Goal: Task Accomplishment & Management: Complete application form

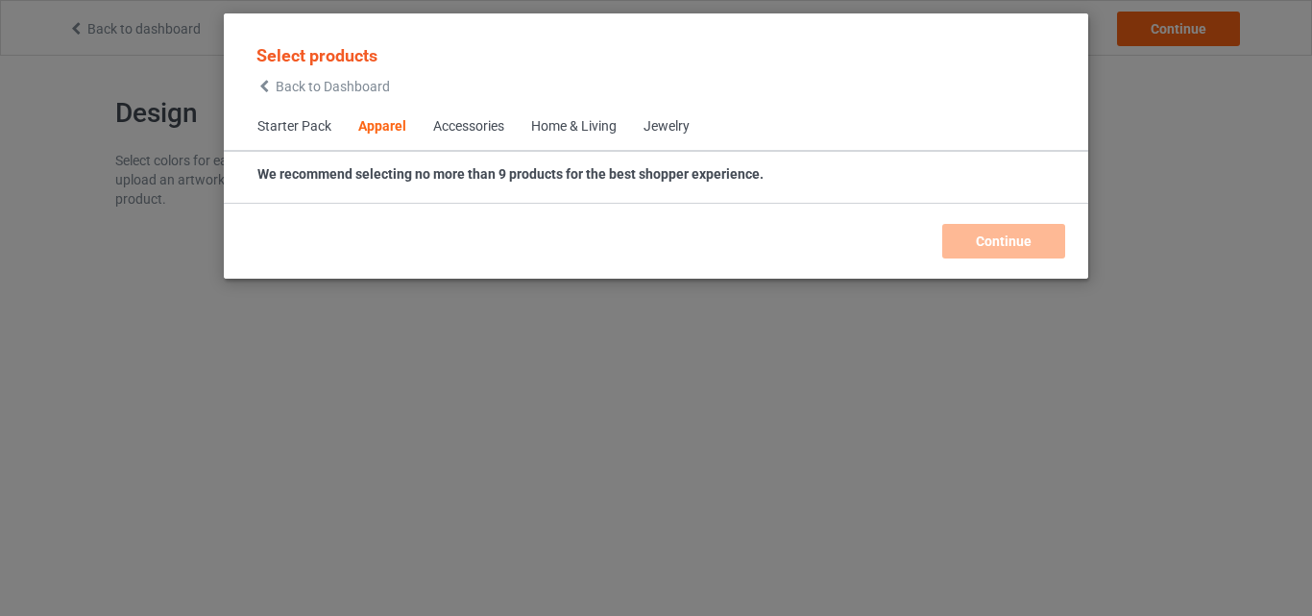
click at [601, 135] on div "Home & Living" at bounding box center [573, 126] width 85 height 19
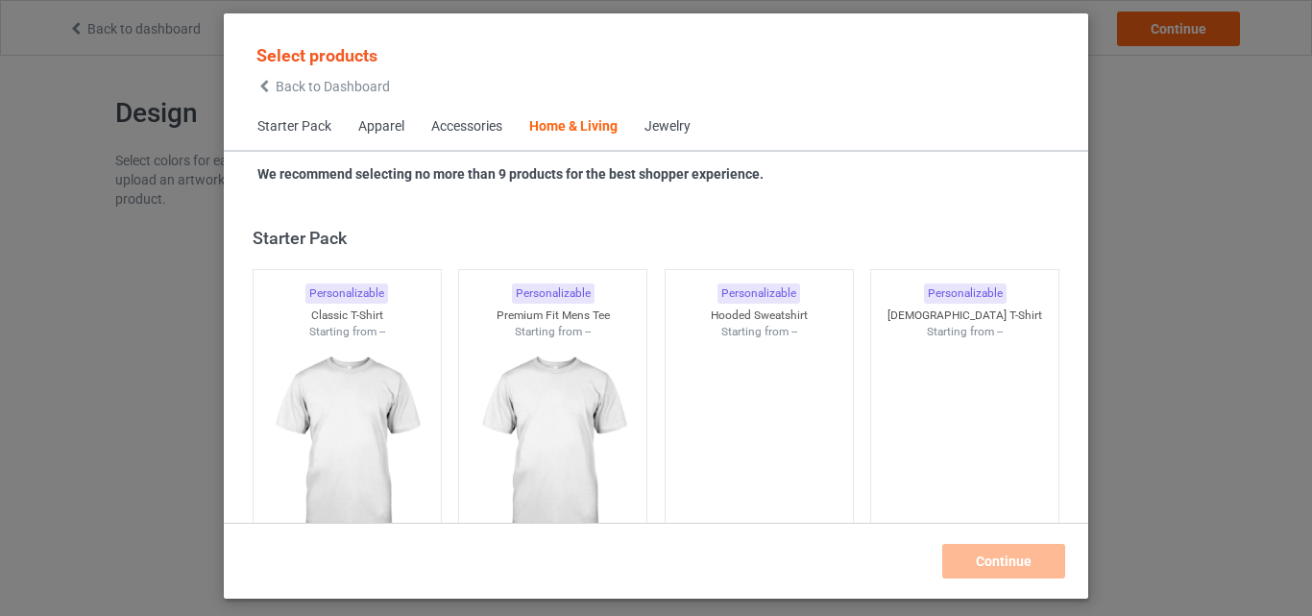
scroll to position [8661, 0]
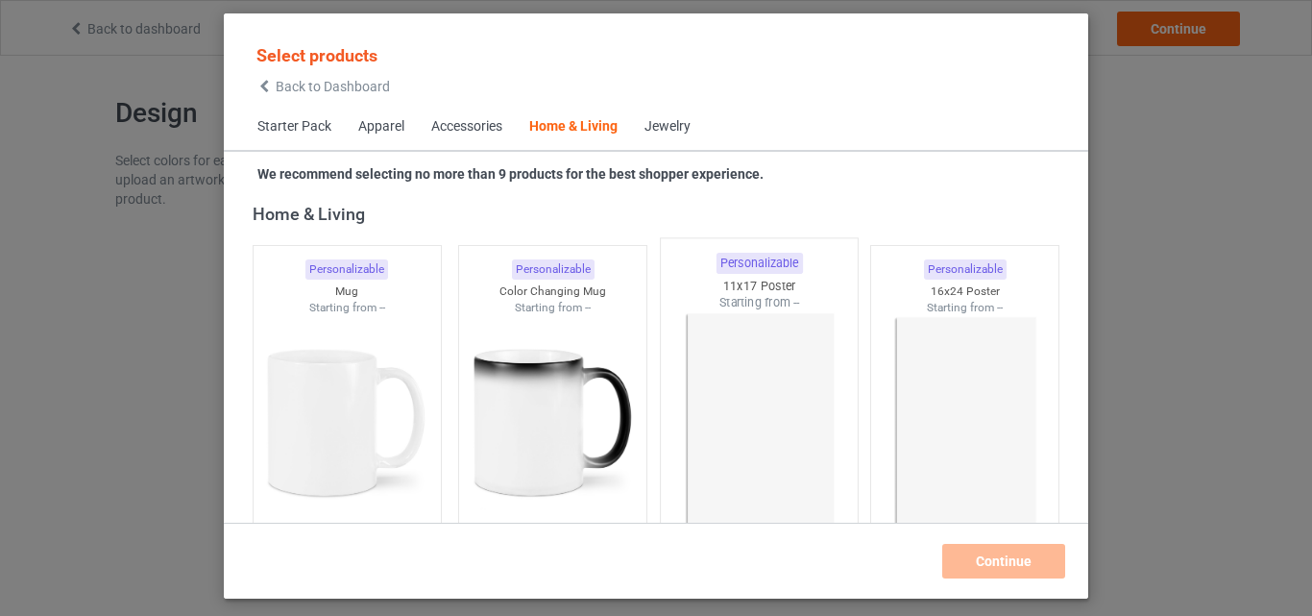
click at [780, 342] on img at bounding box center [758, 424] width 181 height 226
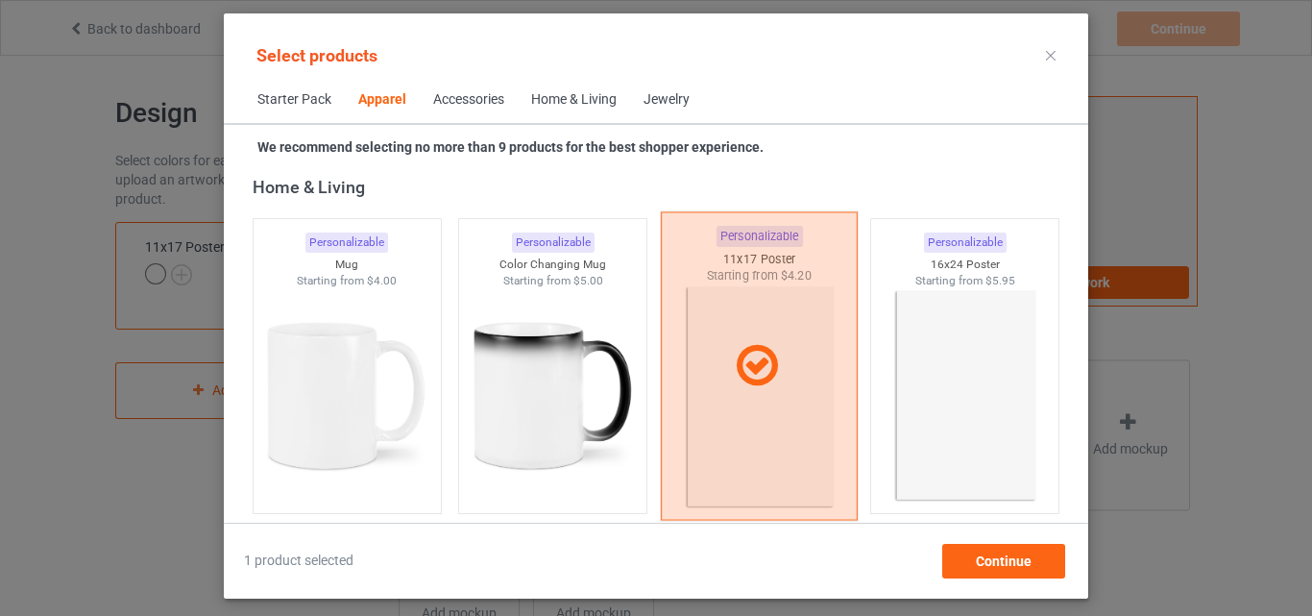
click at [780, 342] on div at bounding box center [759, 366] width 195 height 48
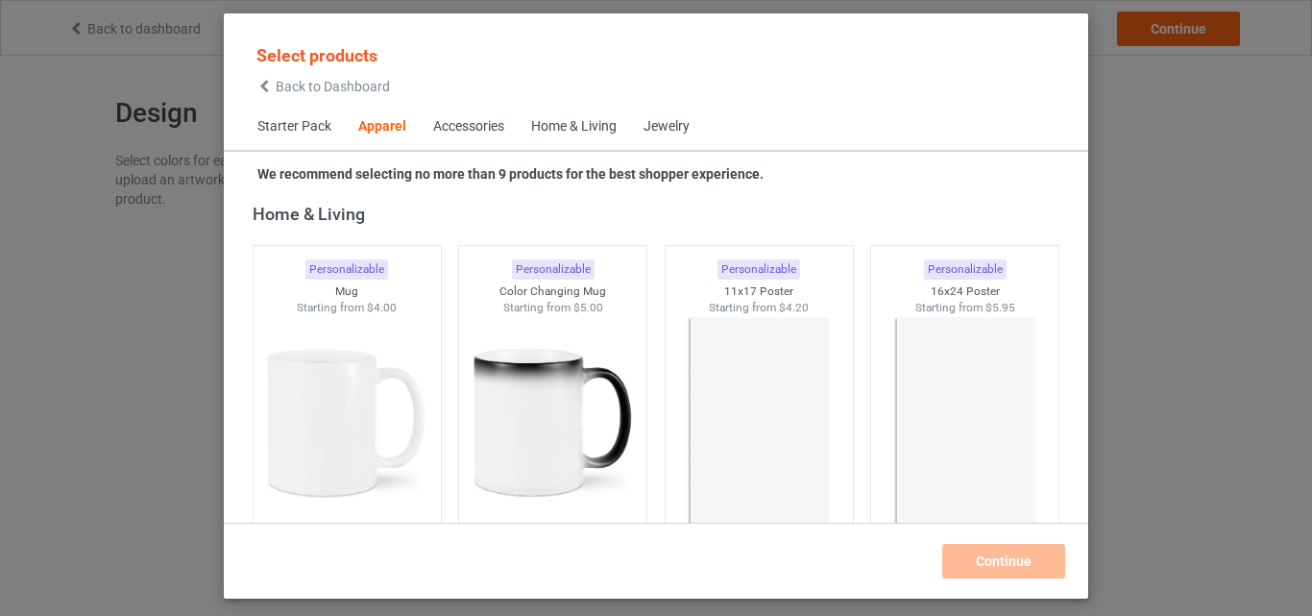
click at [317, 132] on span "Starter Pack" at bounding box center [294, 127] width 101 height 46
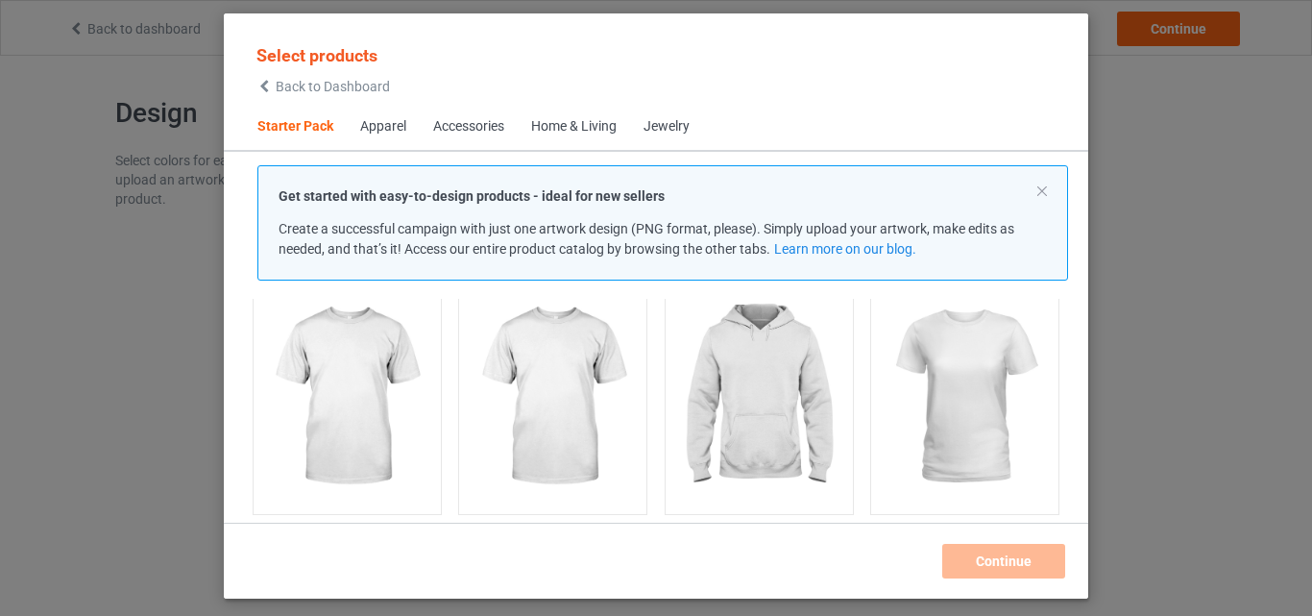
scroll to position [178, 0]
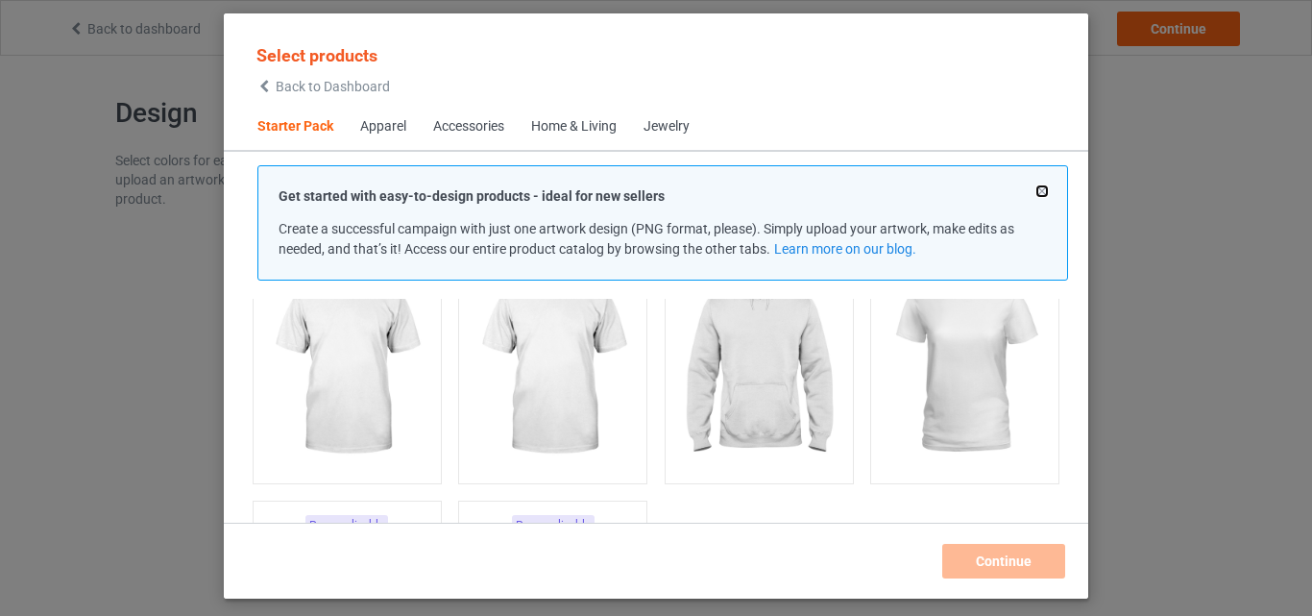
click at [1038, 188] on button at bounding box center [1042, 191] width 10 height 10
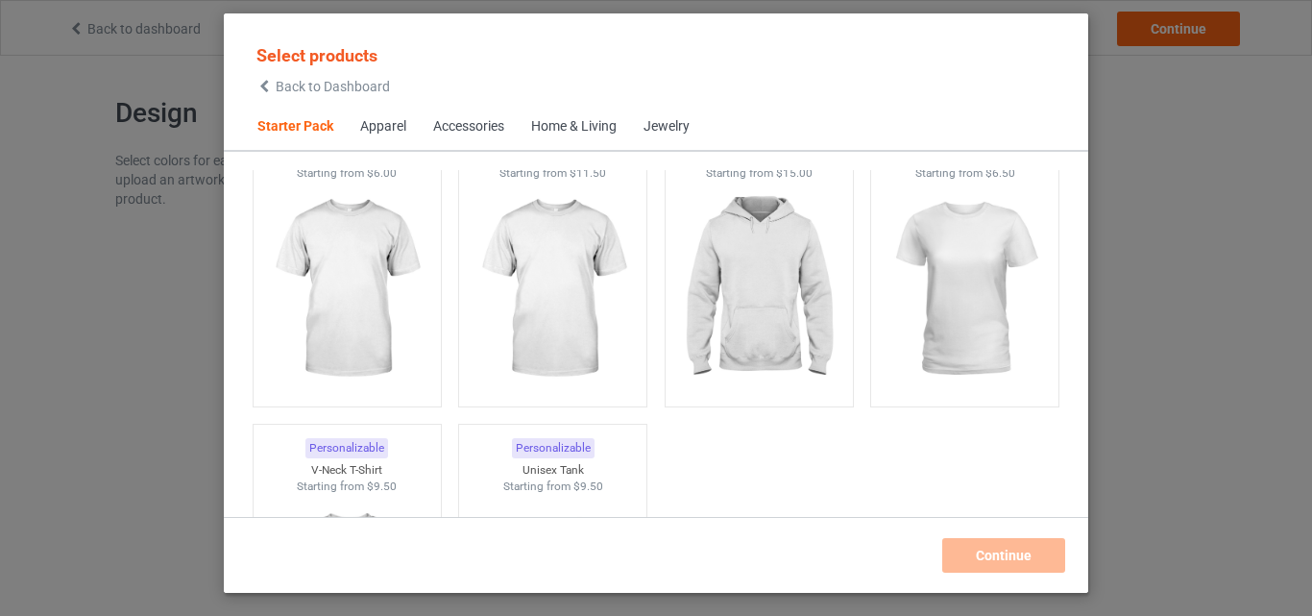
scroll to position [101, 0]
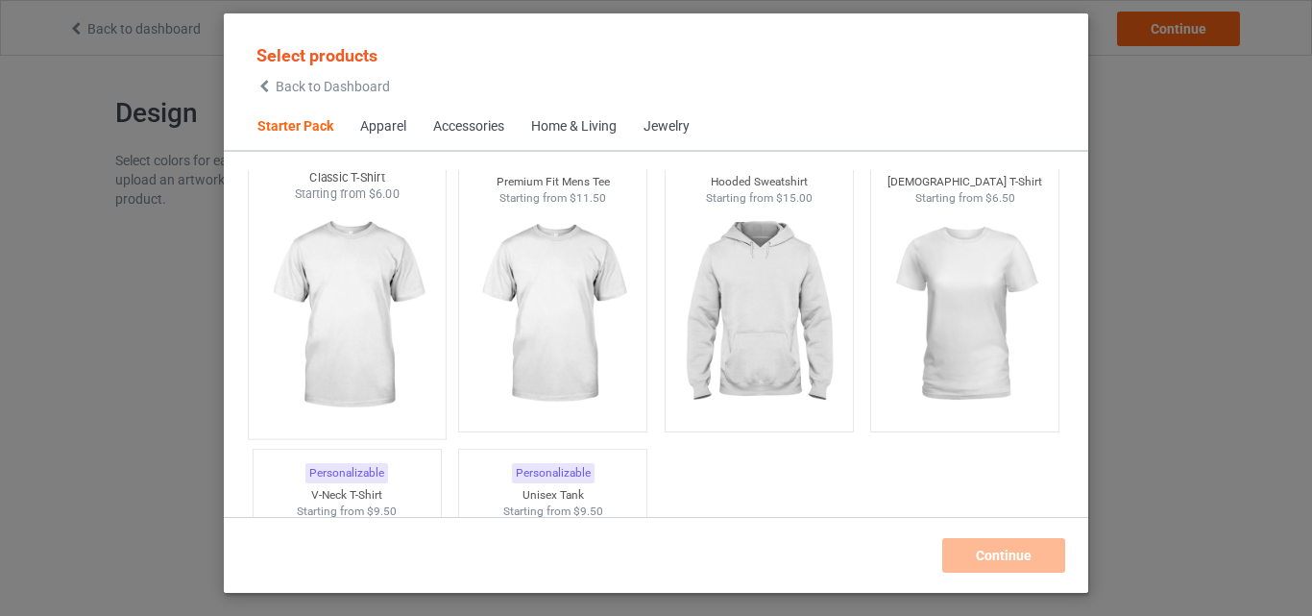
click at [327, 300] on img at bounding box center [346, 316] width 181 height 226
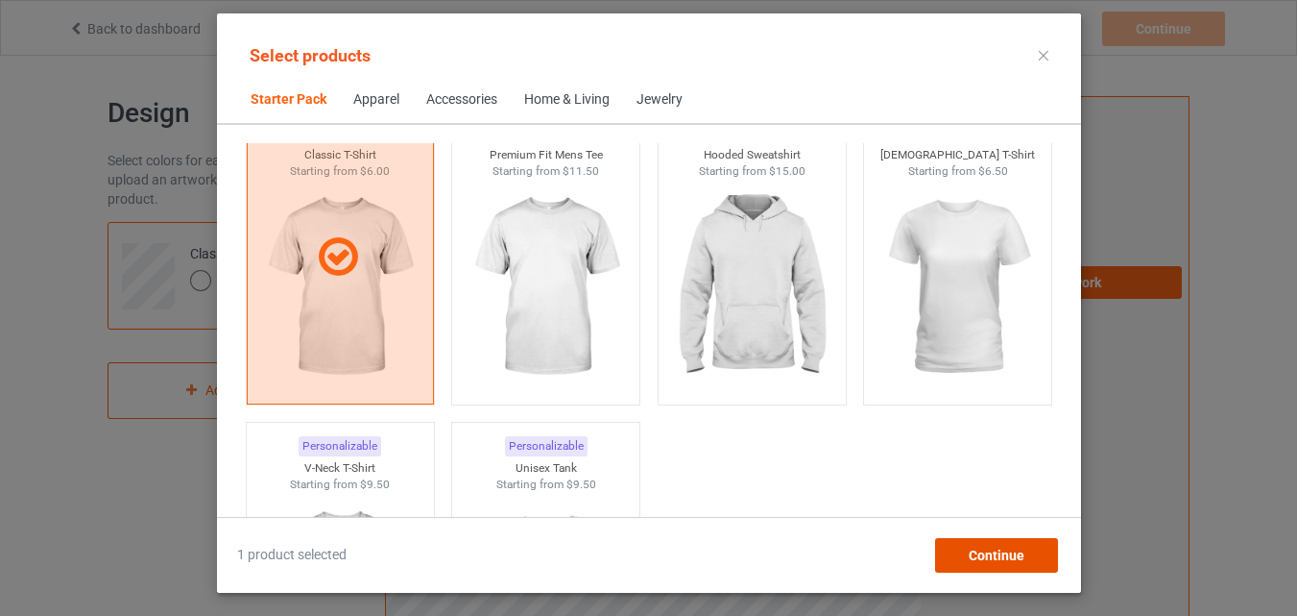
click at [983, 564] on div "Continue" at bounding box center [995, 555] width 123 height 35
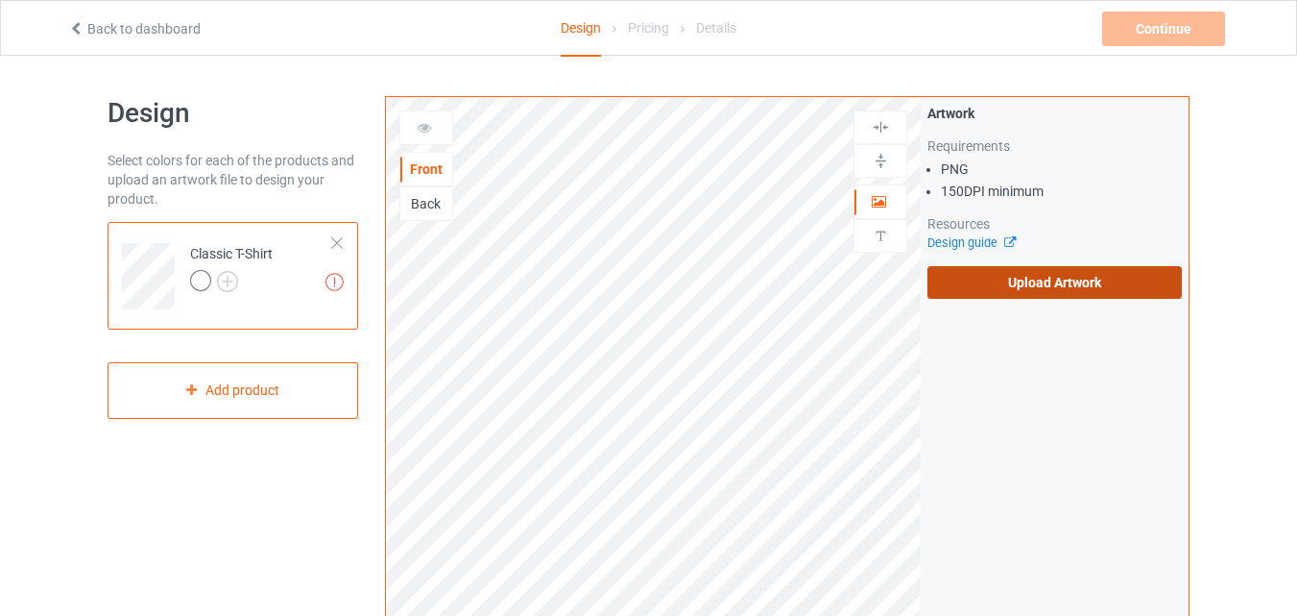
click at [1049, 288] on label "Upload Artwork" at bounding box center [1055, 282] width 254 height 33
click at [0, 0] on input "Upload Artwork" at bounding box center [0, 0] width 0 height 0
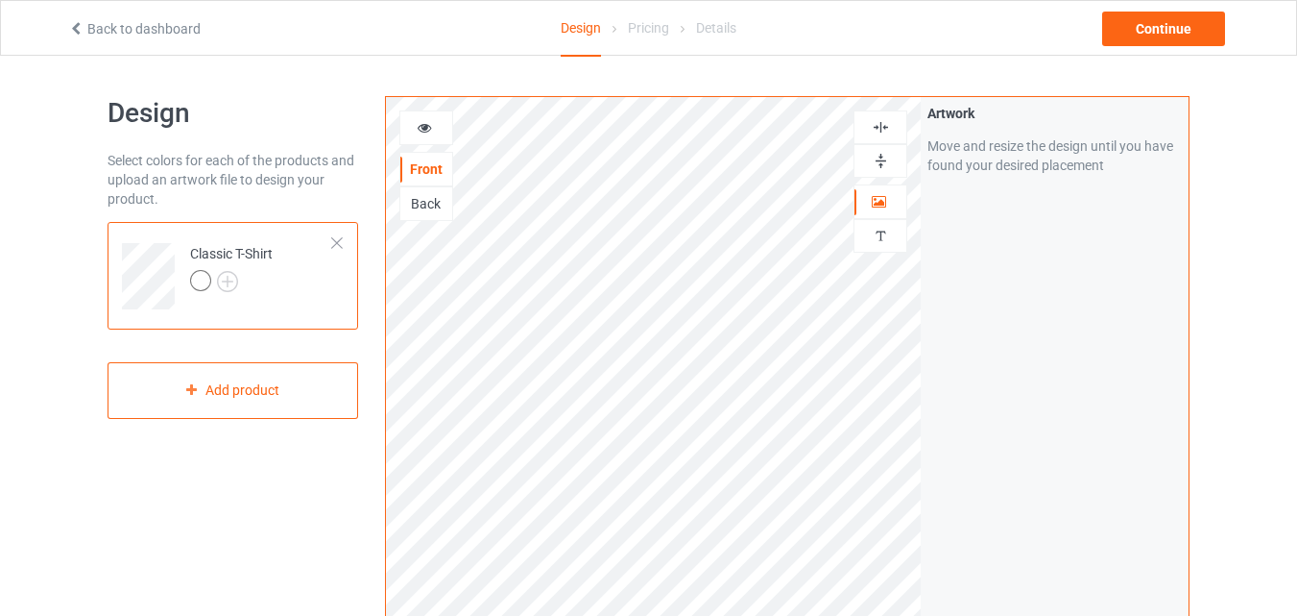
click at [879, 162] on img at bounding box center [881, 161] width 18 height 18
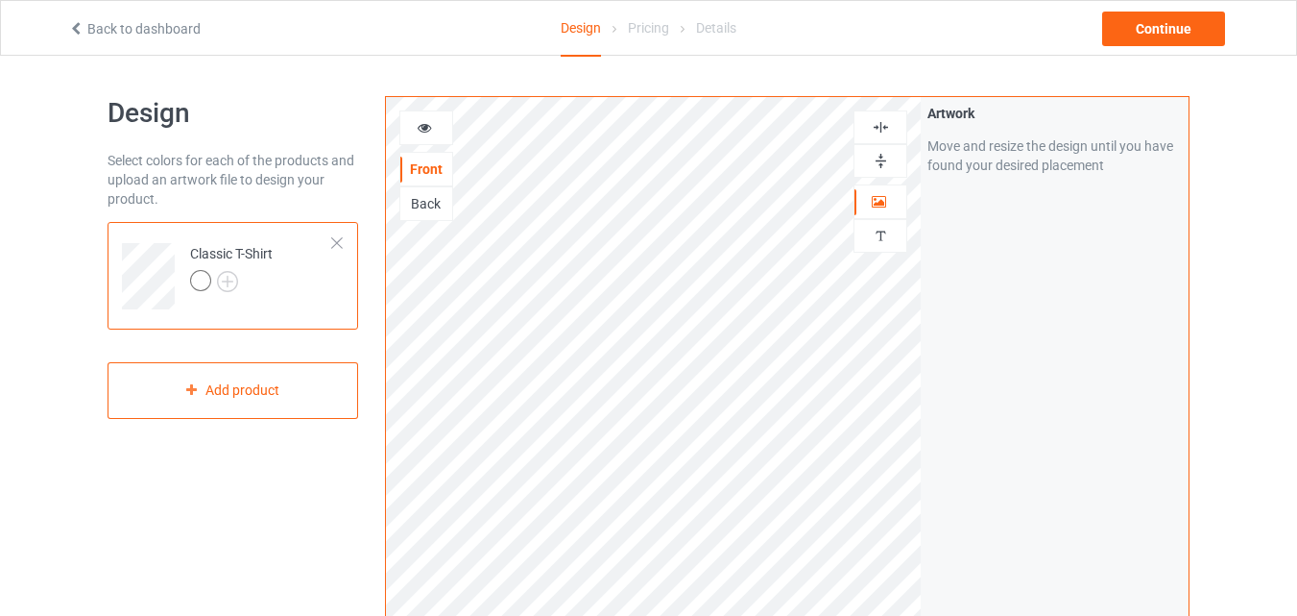
click at [883, 132] on img at bounding box center [881, 127] width 18 height 18
click at [234, 274] on img at bounding box center [227, 281] width 21 height 21
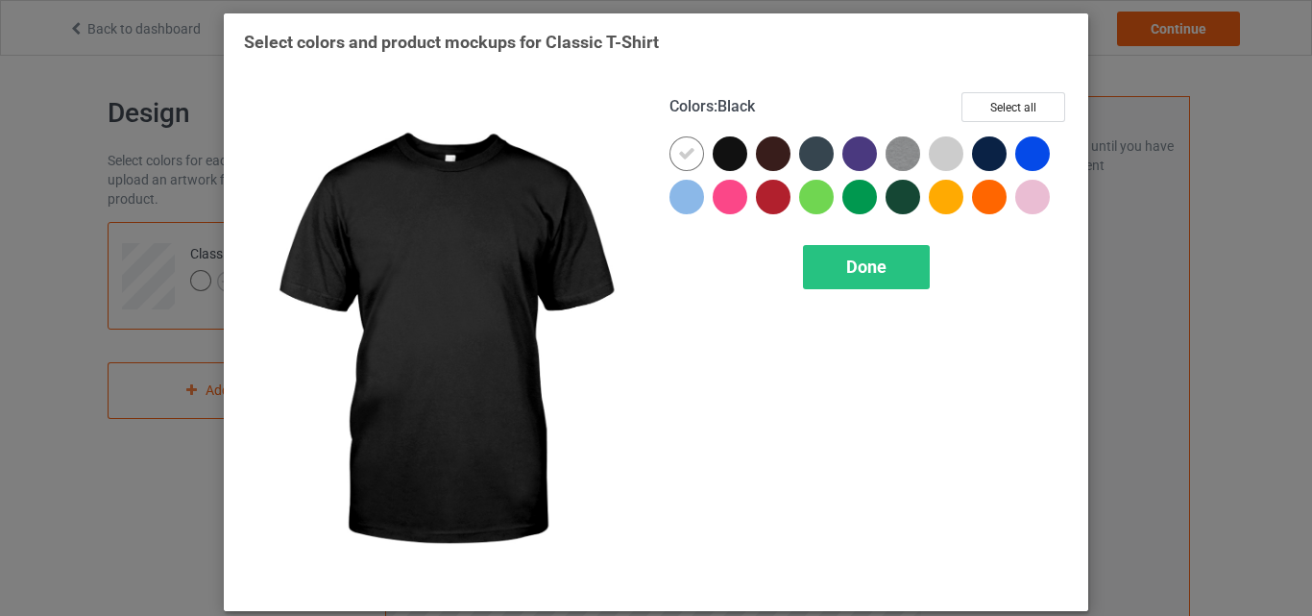
click at [733, 157] on div at bounding box center [730, 153] width 35 height 35
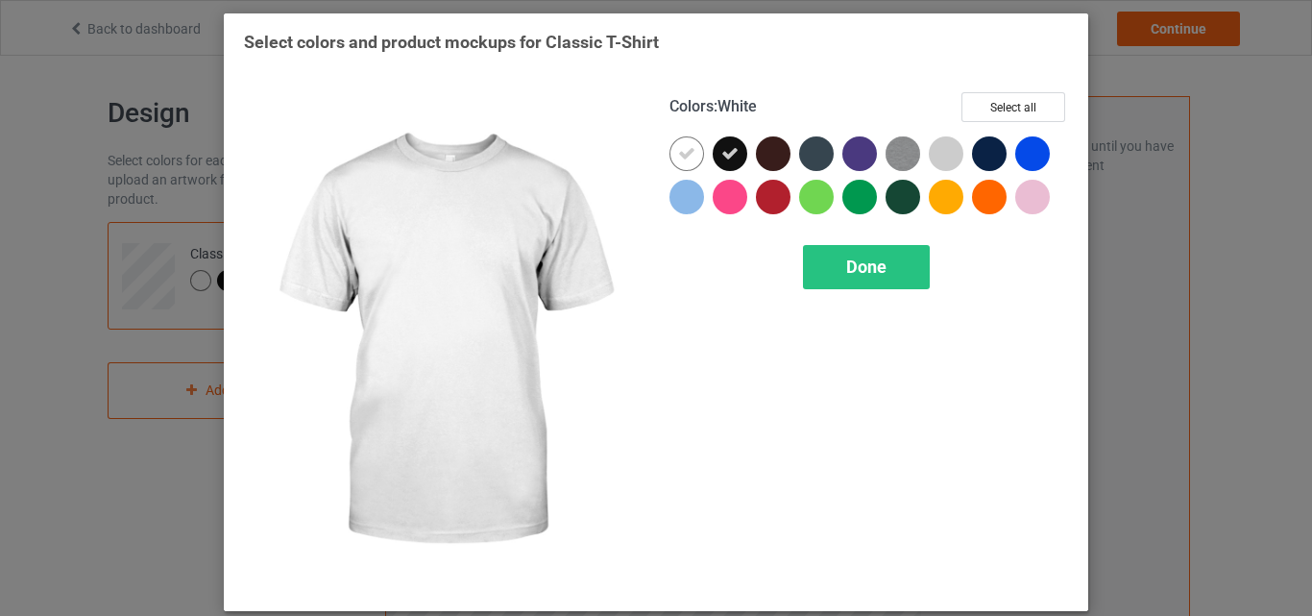
click at [686, 156] on icon at bounding box center [686, 153] width 17 height 17
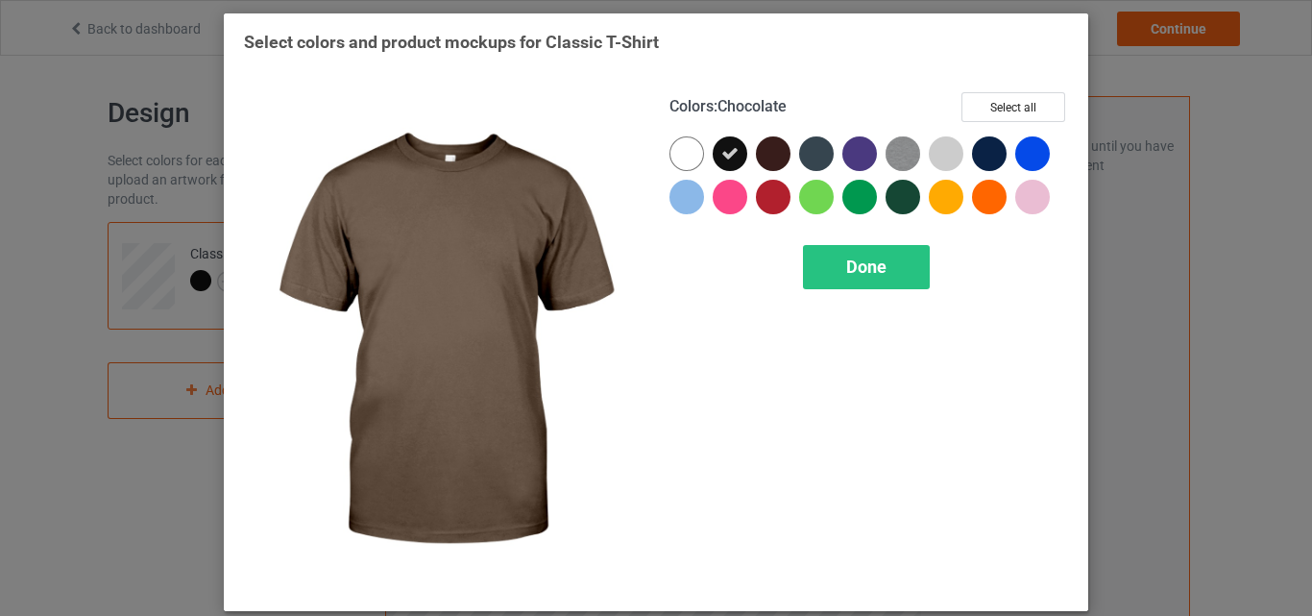
click at [777, 155] on div at bounding box center [773, 153] width 35 height 35
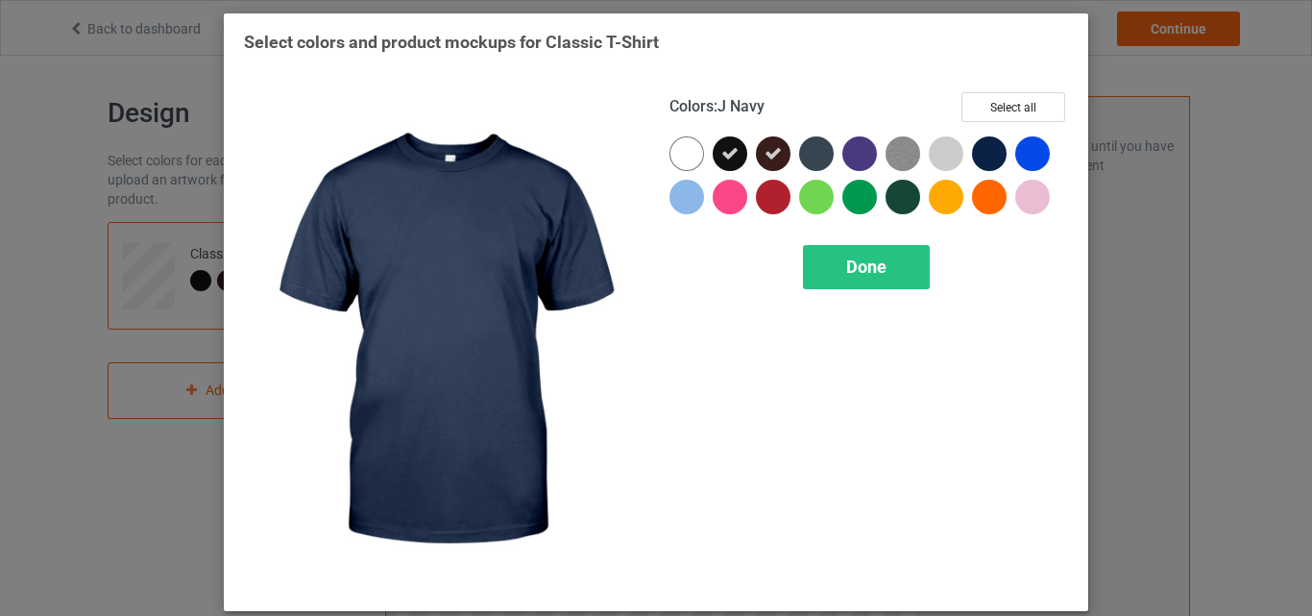
click at [988, 158] on div at bounding box center [989, 153] width 35 height 35
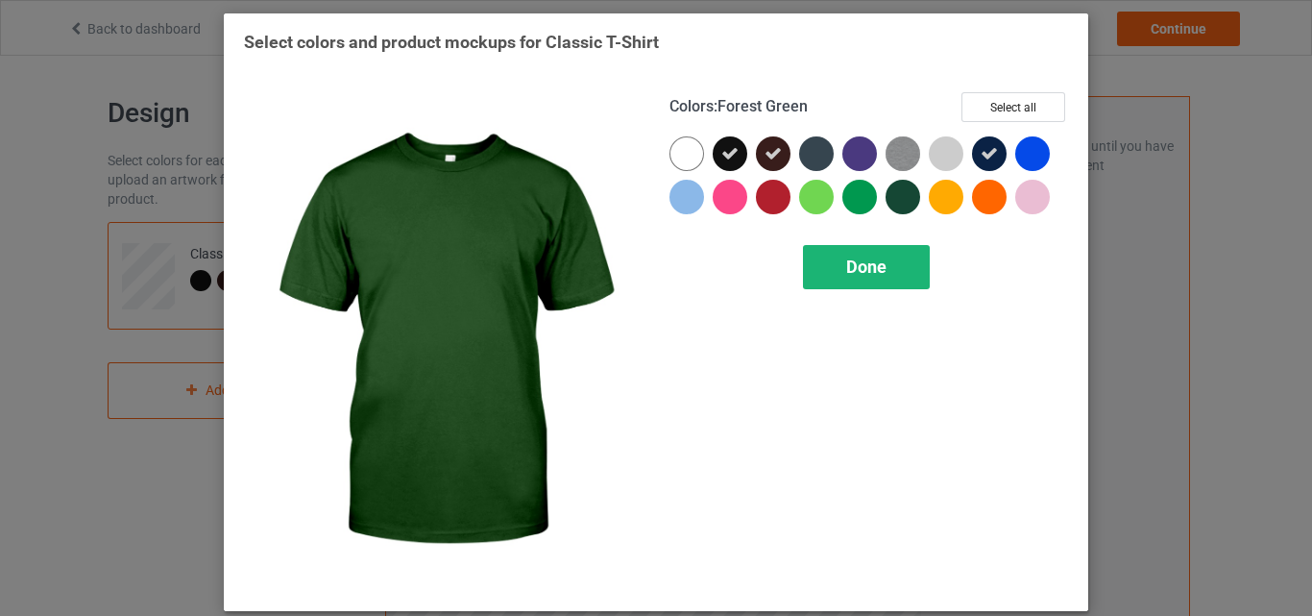
click at [866, 269] on span "Done" at bounding box center [866, 266] width 40 height 20
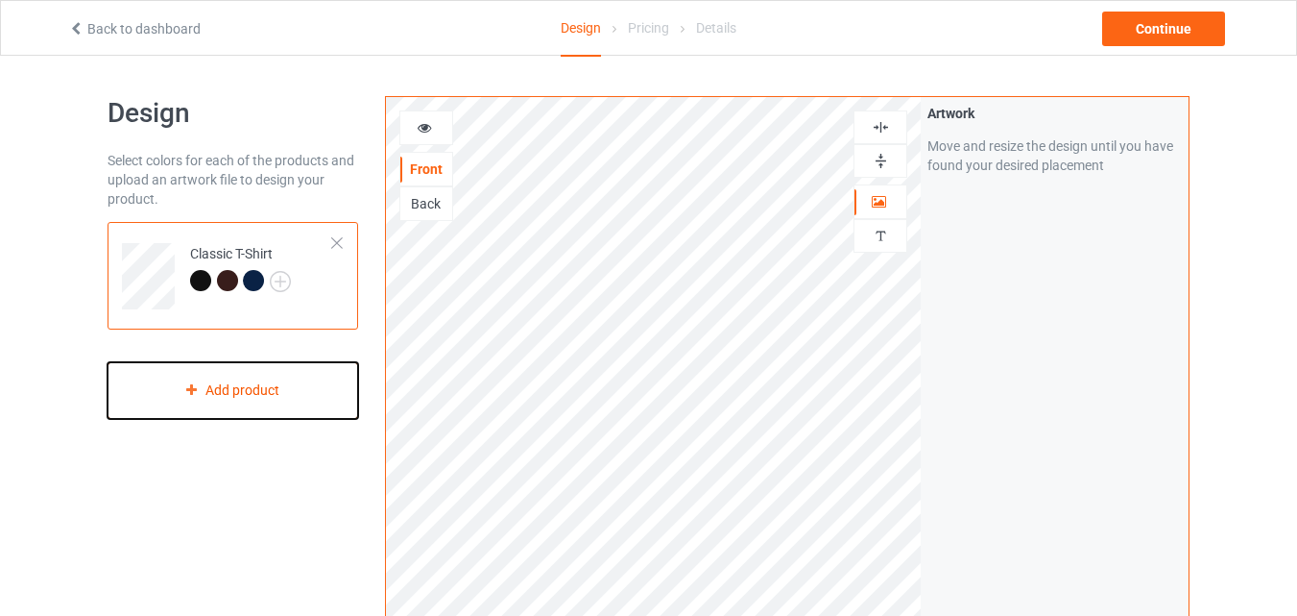
click at [262, 372] on div "Add product" at bounding box center [233, 390] width 251 height 57
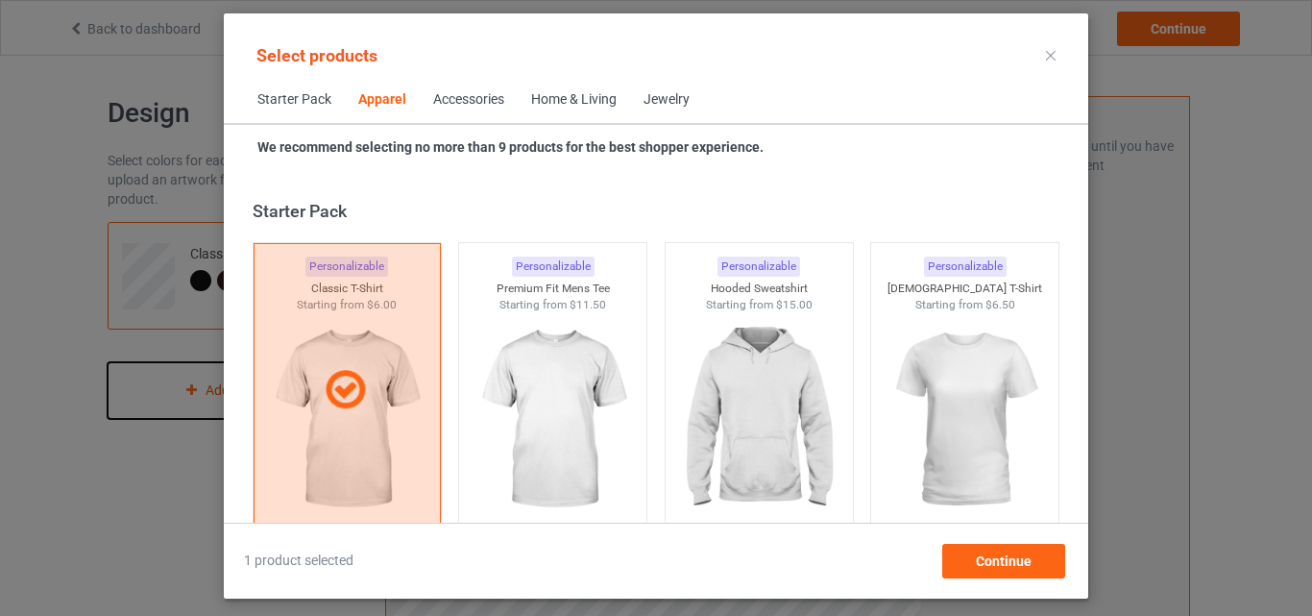
scroll to position [715, 0]
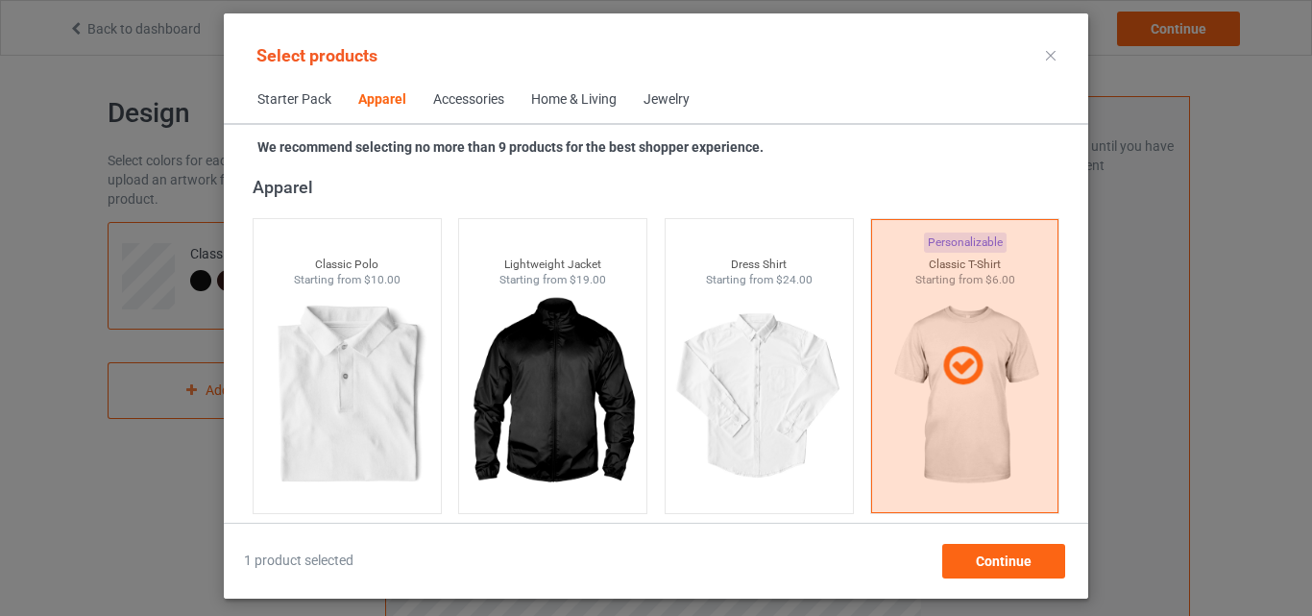
click at [577, 106] on div "Home & Living" at bounding box center [573, 99] width 85 height 19
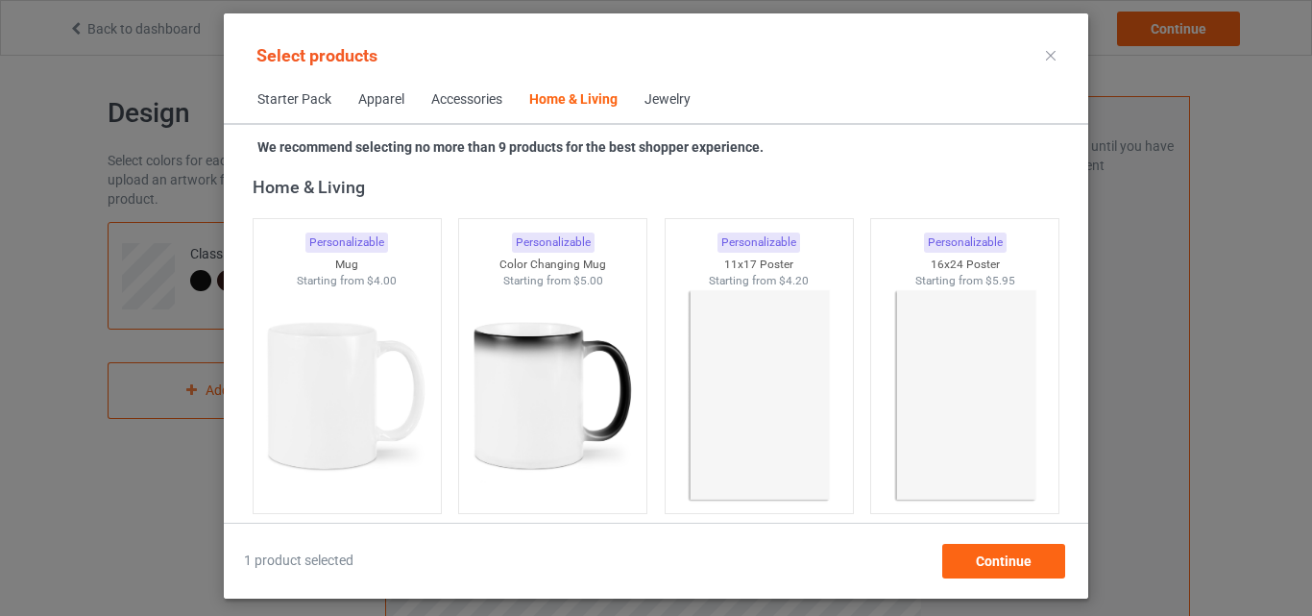
click at [397, 101] on div "Apparel" at bounding box center [381, 99] width 46 height 19
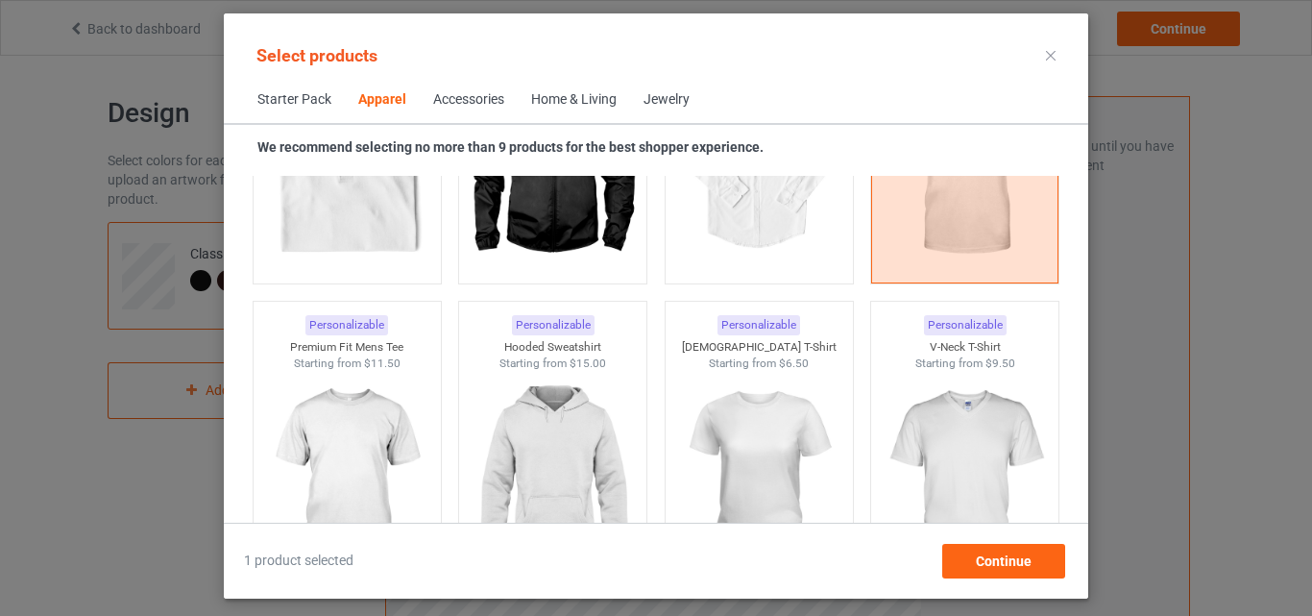
scroll to position [984, 0]
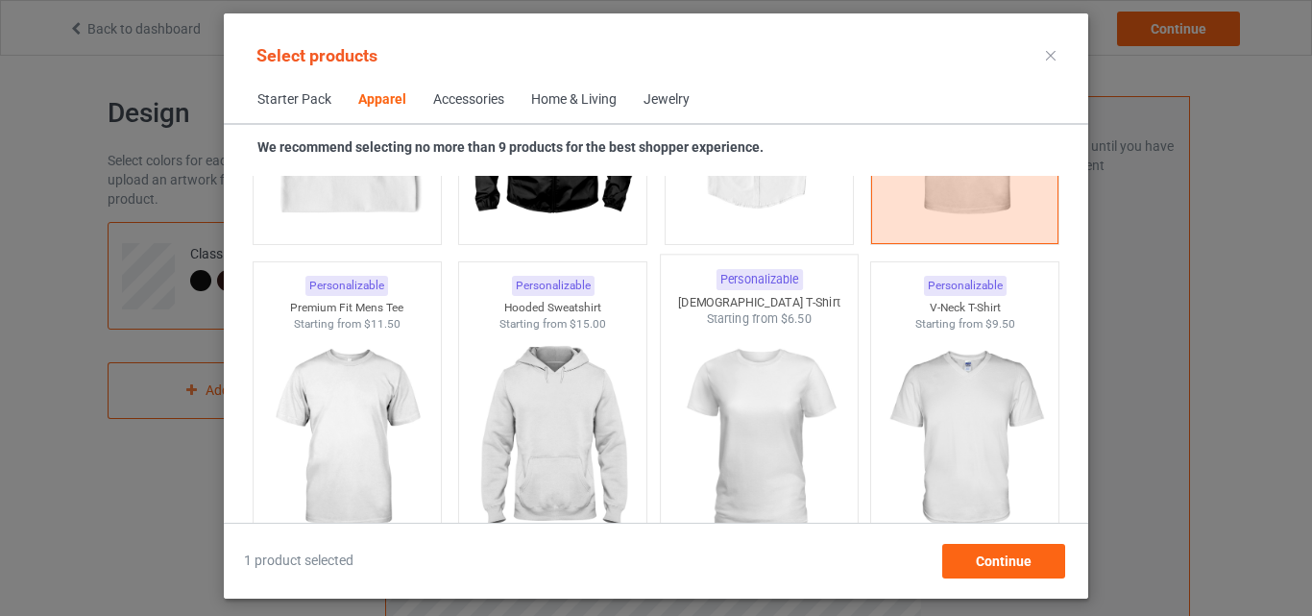
click at [808, 448] on img at bounding box center [758, 440] width 181 height 226
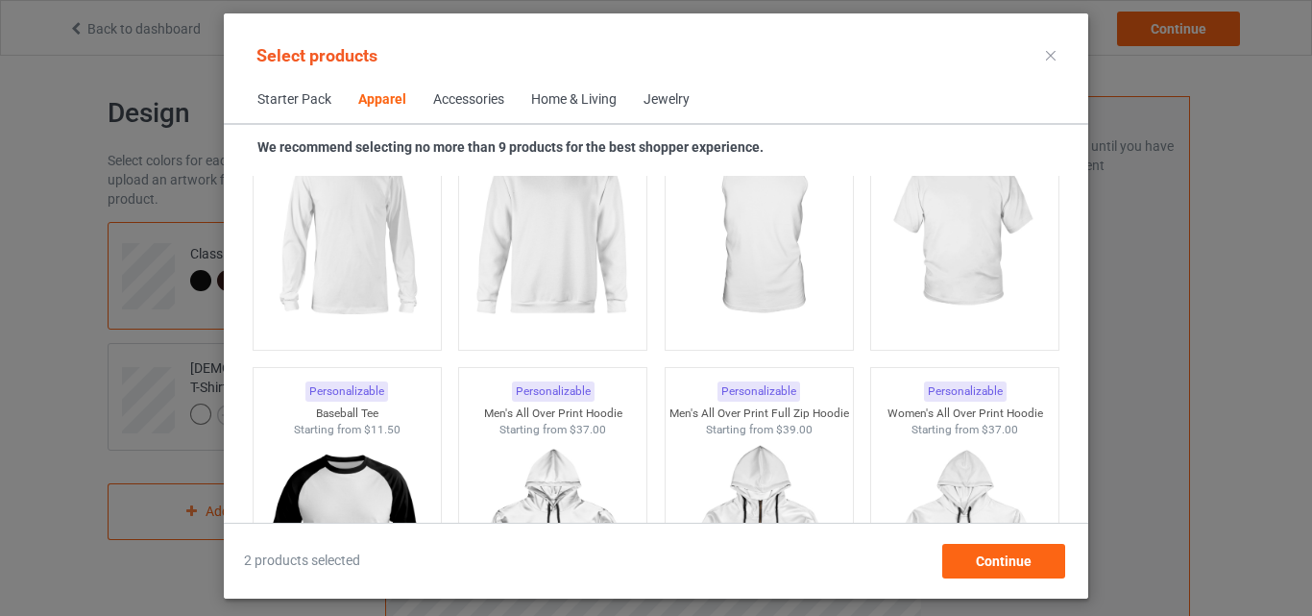
scroll to position [1484, 0]
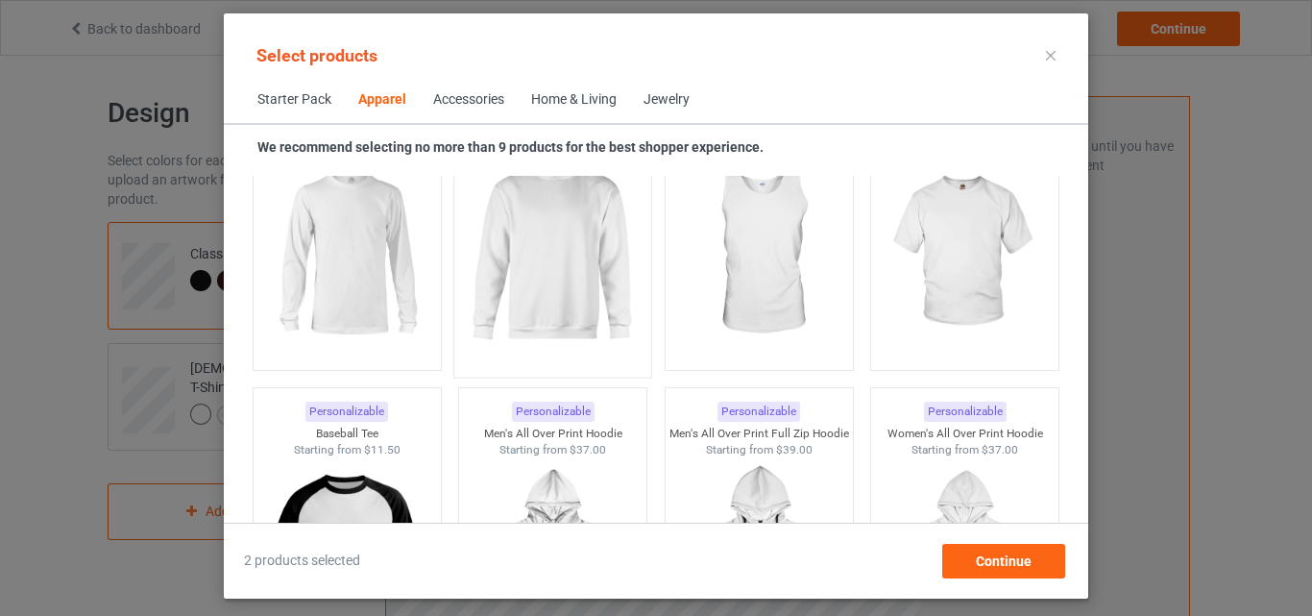
click at [536, 212] on img at bounding box center [553, 254] width 181 height 226
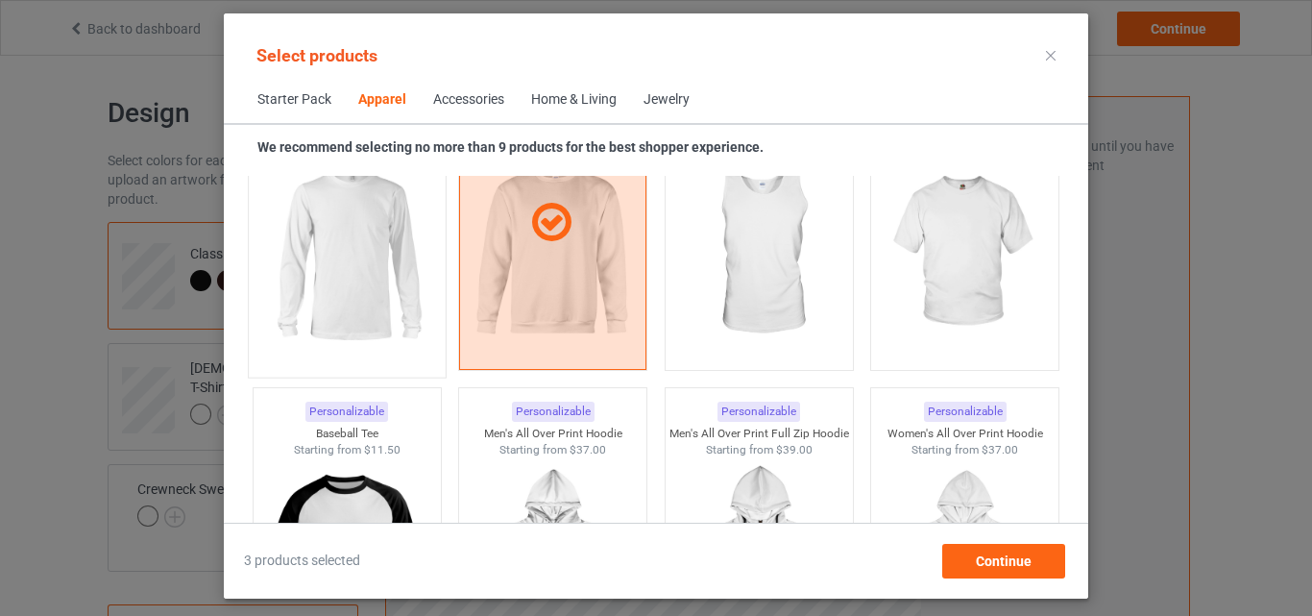
click at [374, 234] on img at bounding box center [346, 254] width 181 height 226
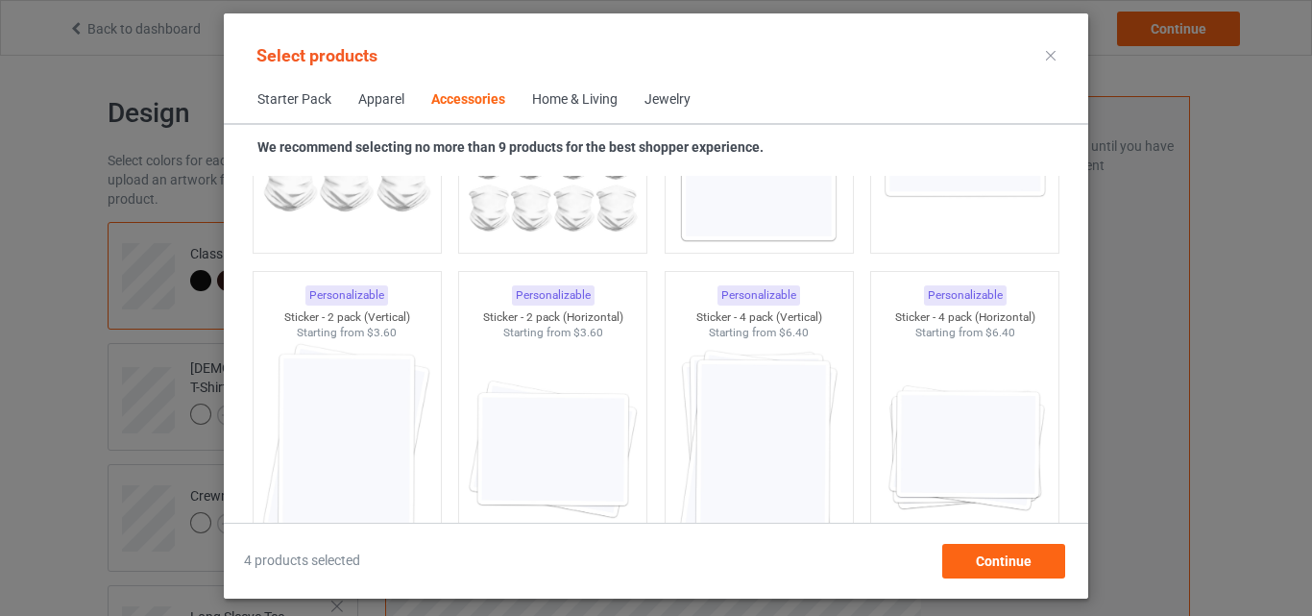
scroll to position [6669, 0]
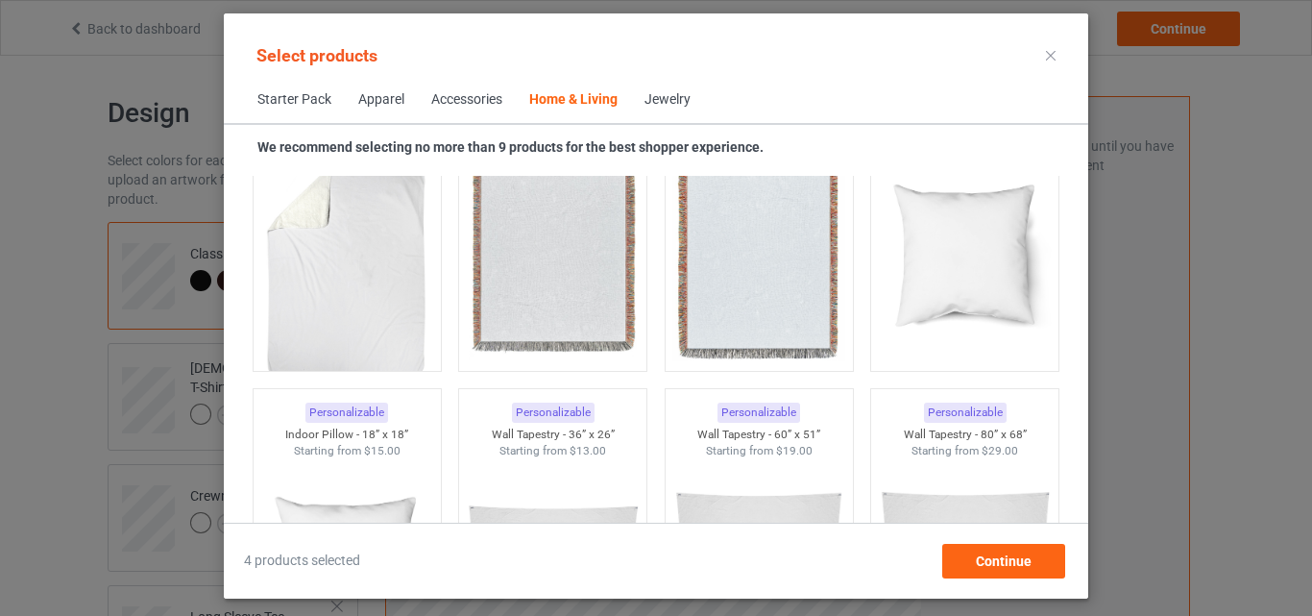
scroll to position [9742, 0]
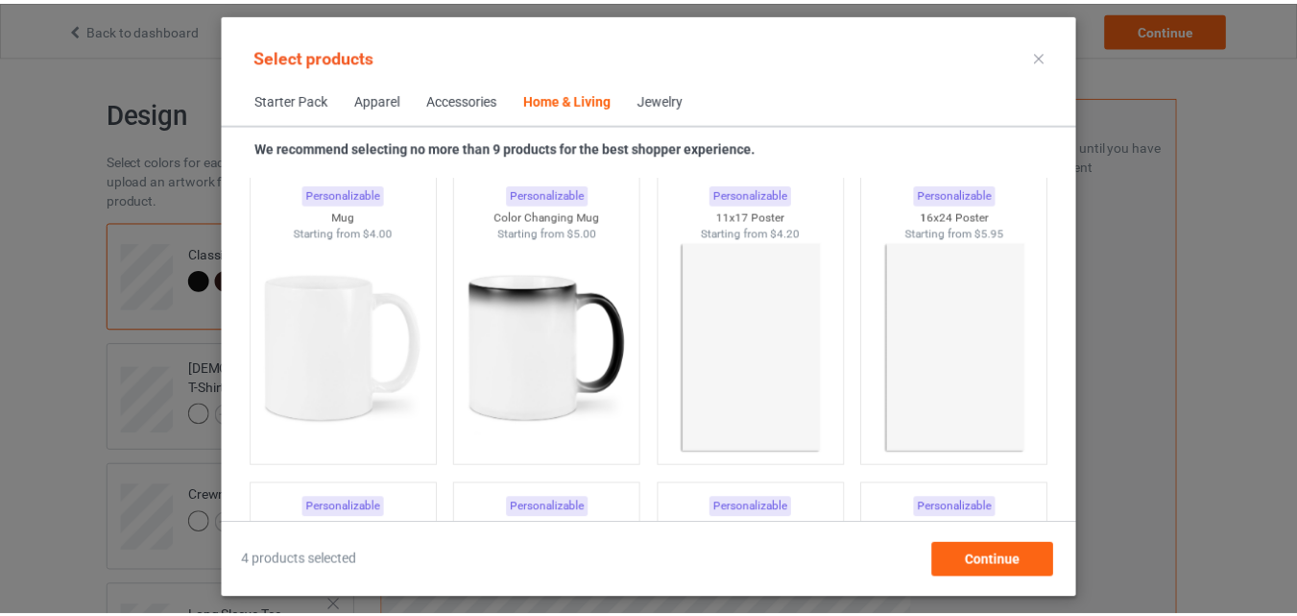
scroll to position [8552, 0]
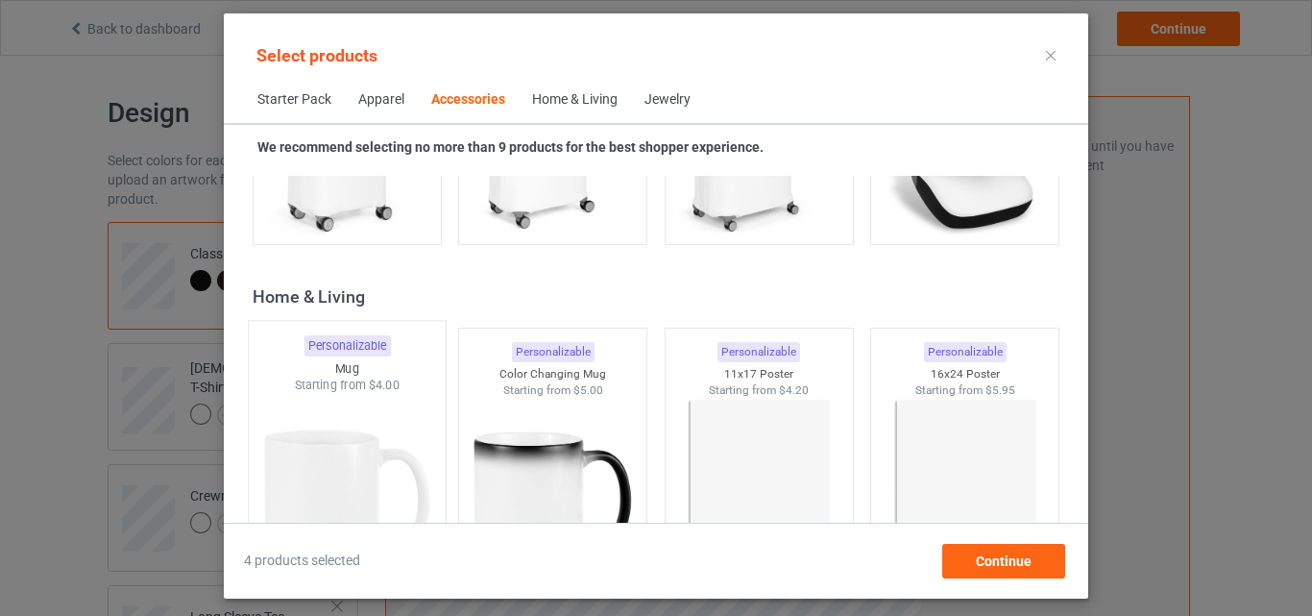
click at [324, 423] on img at bounding box center [346, 507] width 181 height 226
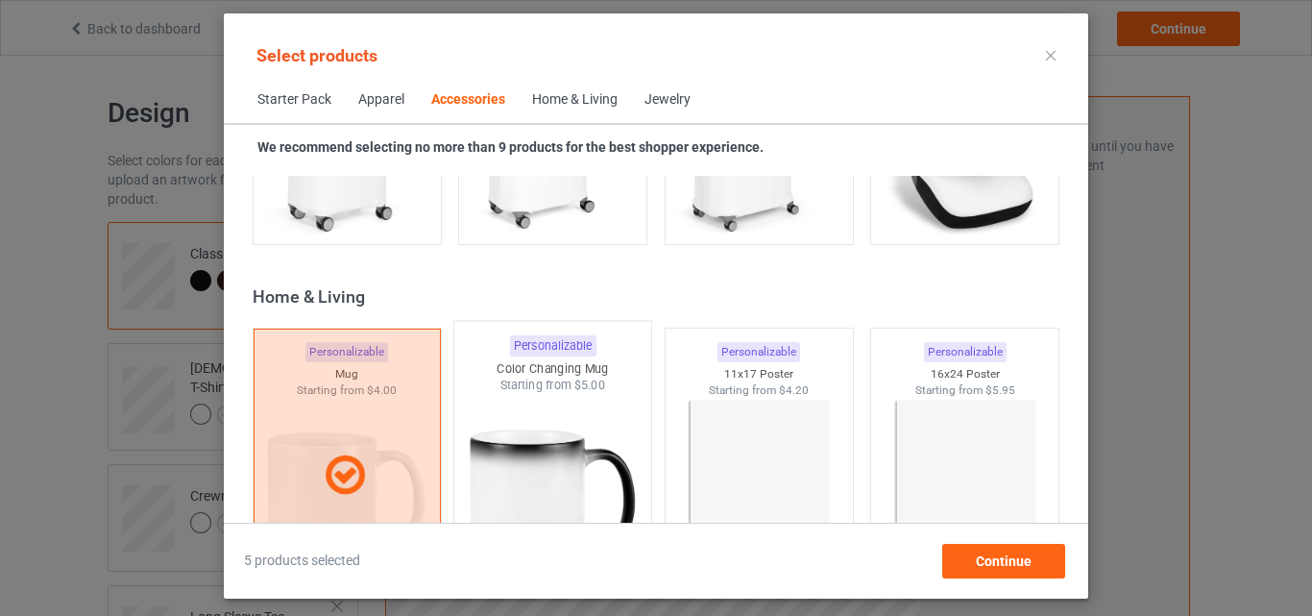
click at [495, 445] on img at bounding box center [553, 507] width 181 height 226
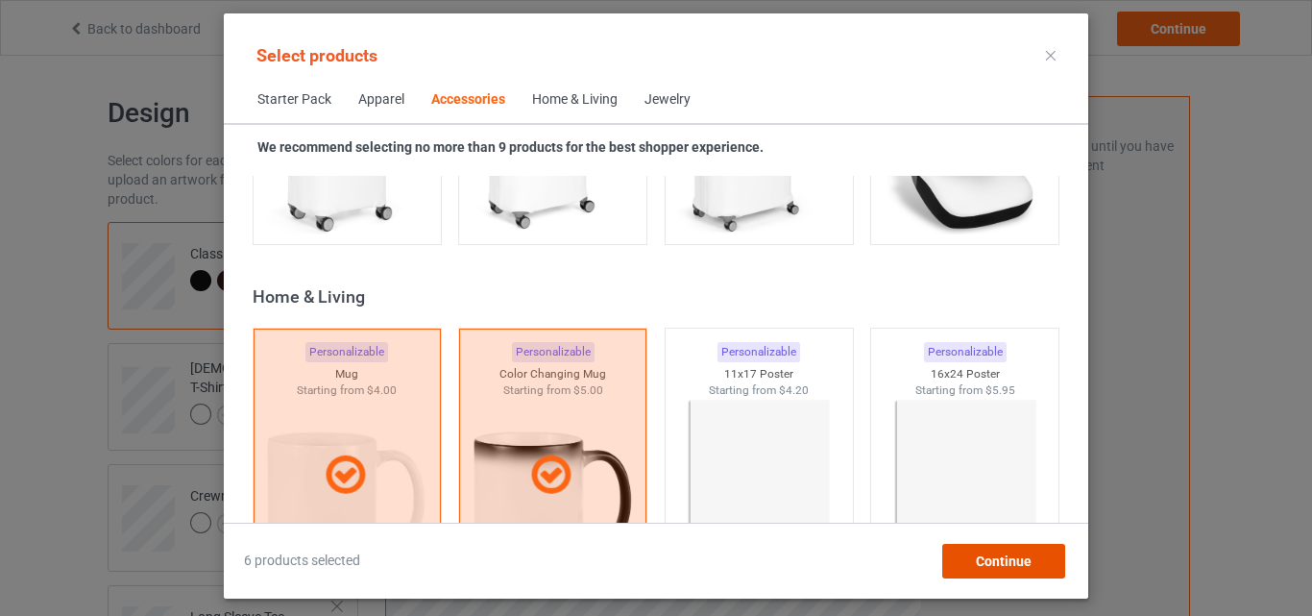
click at [980, 545] on div "Continue" at bounding box center [1003, 561] width 123 height 35
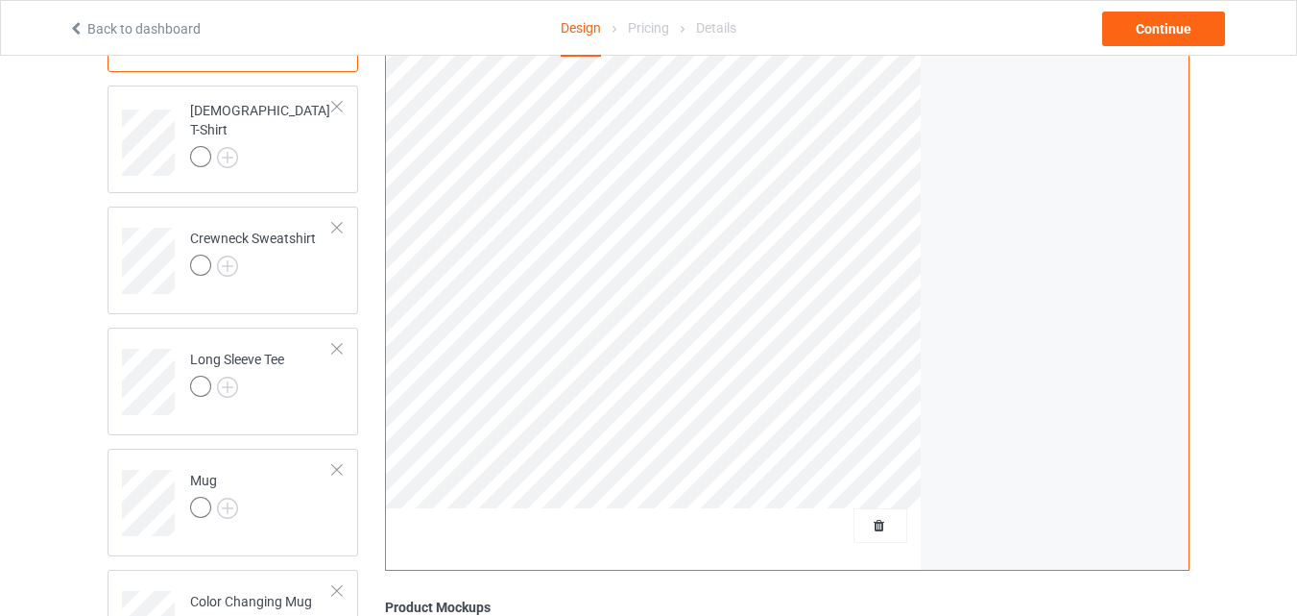
scroll to position [94, 0]
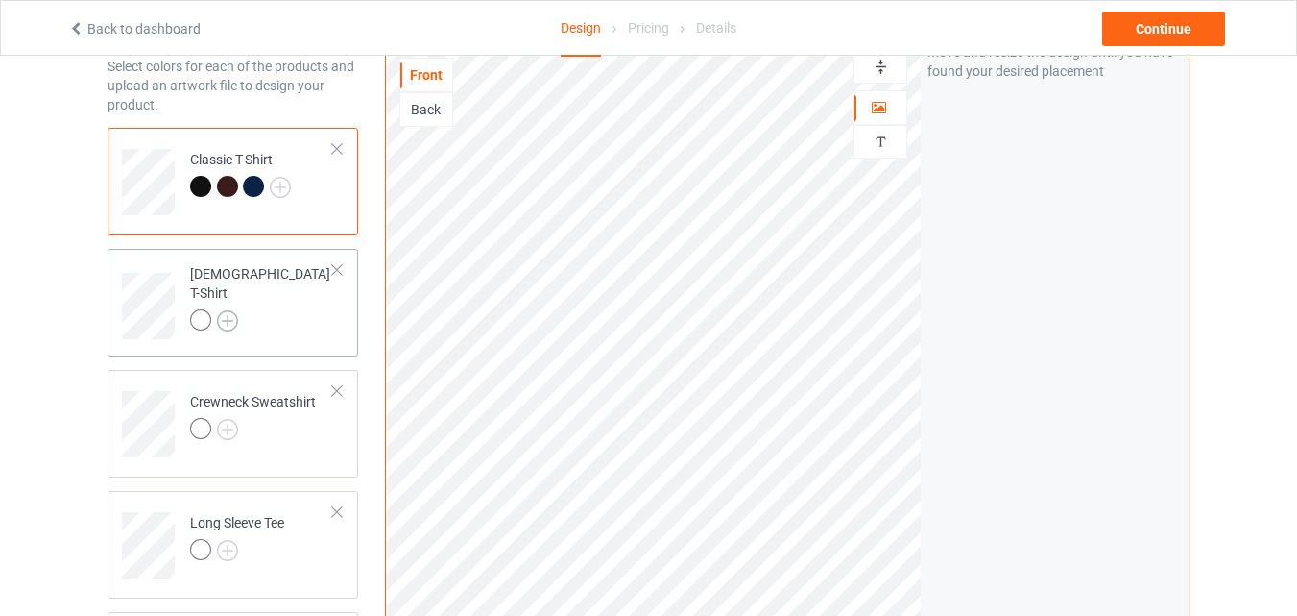
click at [231, 310] on img at bounding box center [227, 320] width 21 height 21
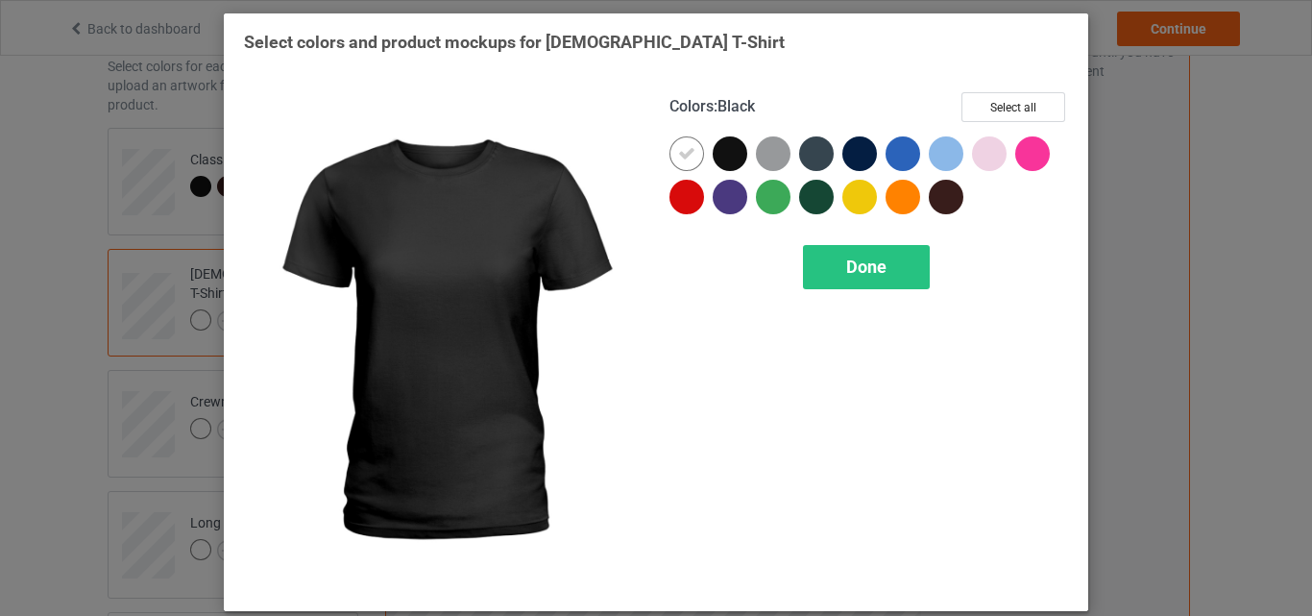
click at [732, 155] on div at bounding box center [730, 153] width 35 height 35
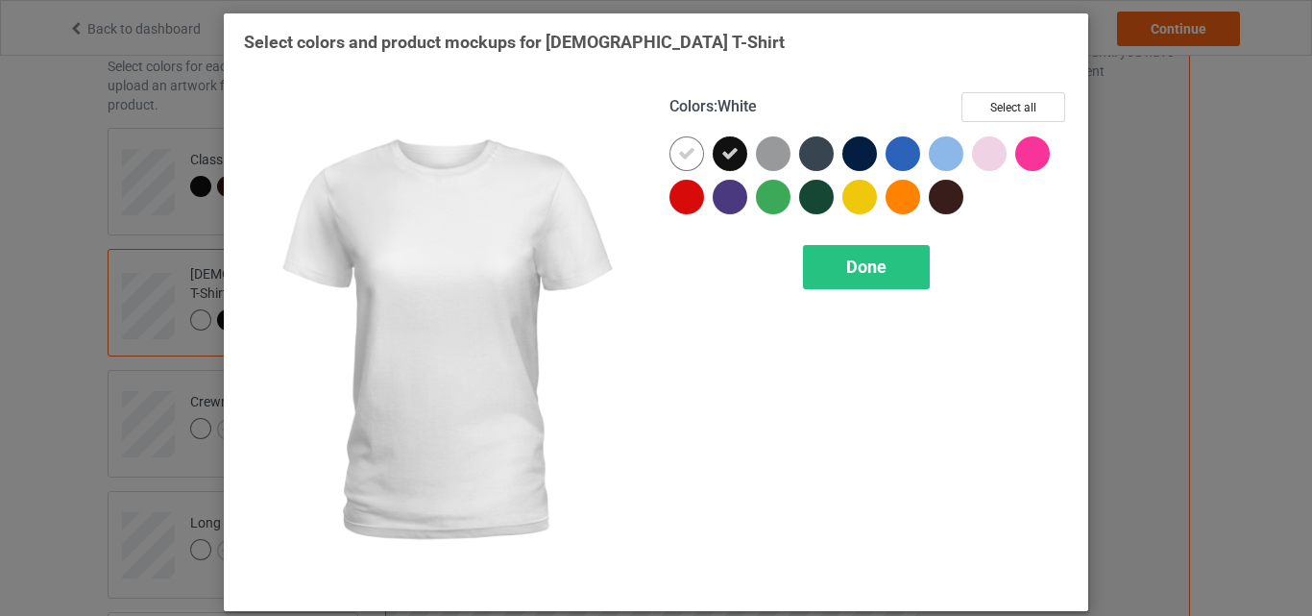
click at [670, 155] on div at bounding box center [686, 153] width 35 height 35
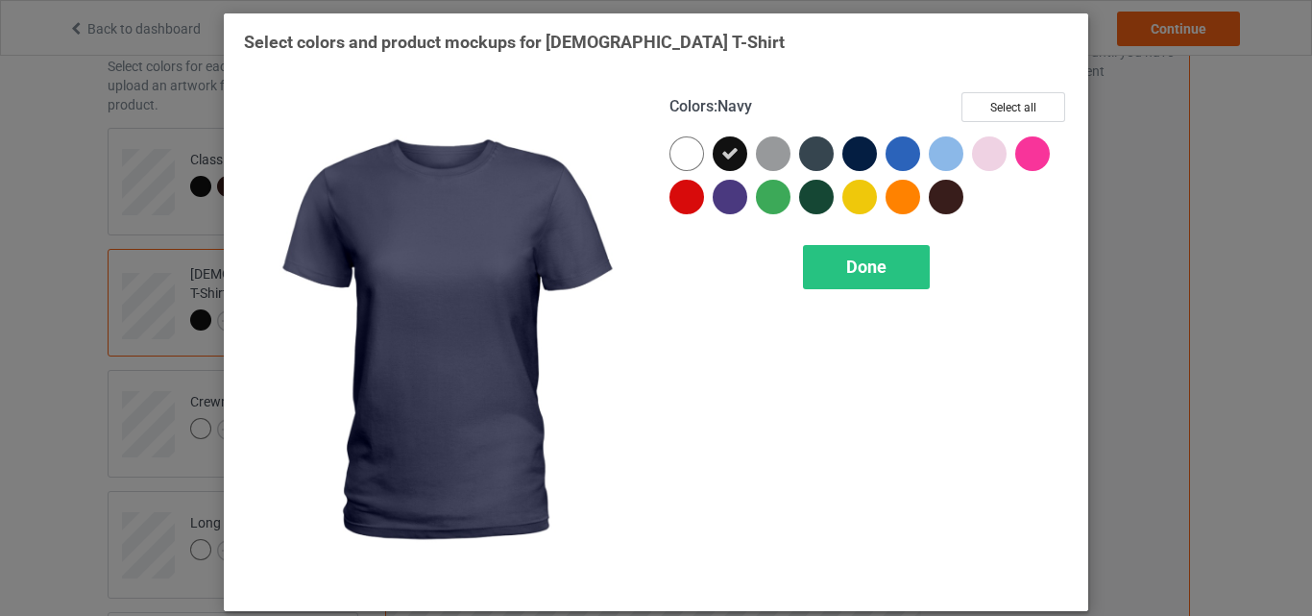
click at [846, 155] on div at bounding box center [859, 153] width 35 height 35
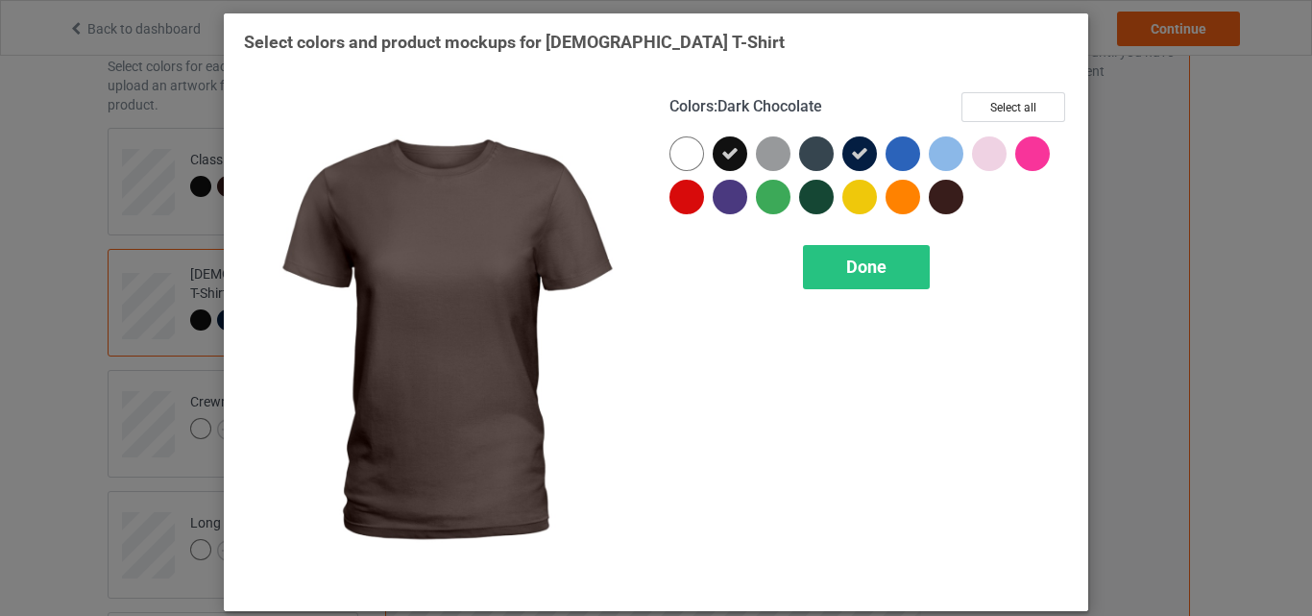
click at [946, 206] on div at bounding box center [946, 197] width 35 height 35
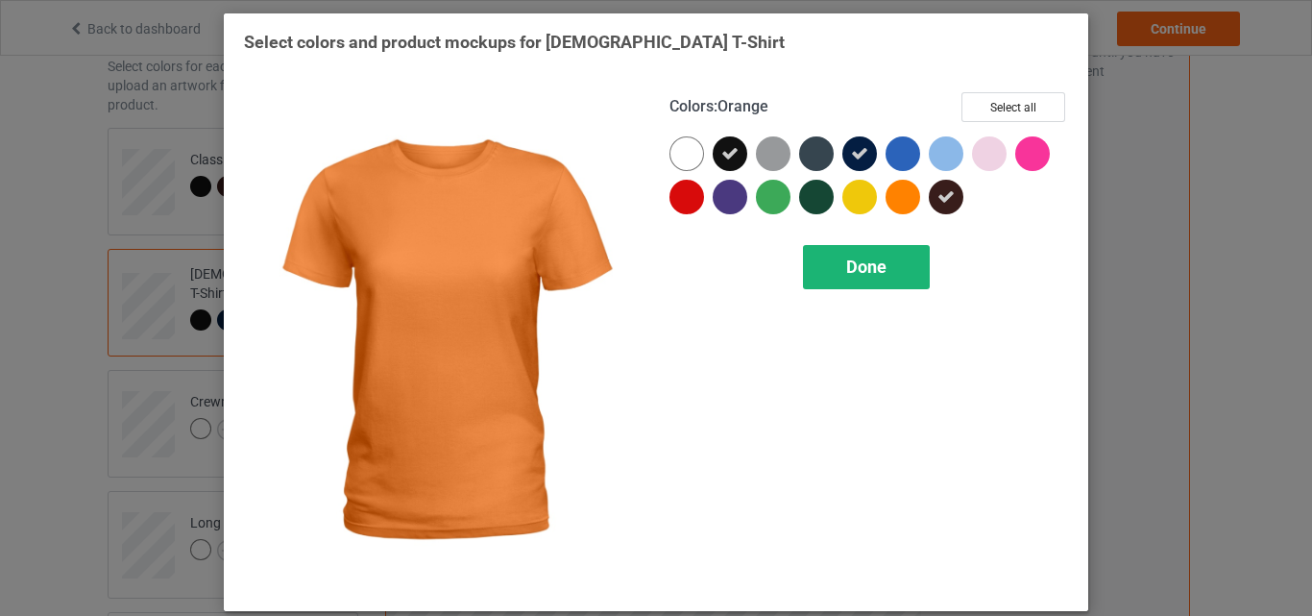
click at [871, 263] on span "Done" at bounding box center [866, 266] width 40 height 20
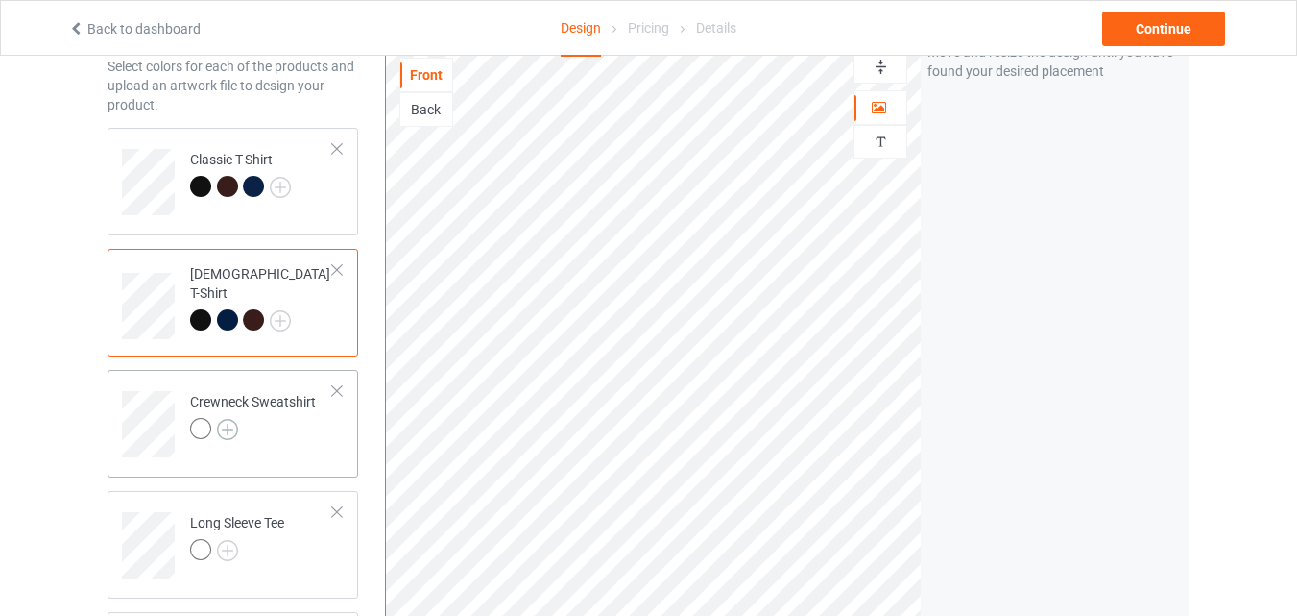
click at [226, 429] on img at bounding box center [227, 429] width 21 height 21
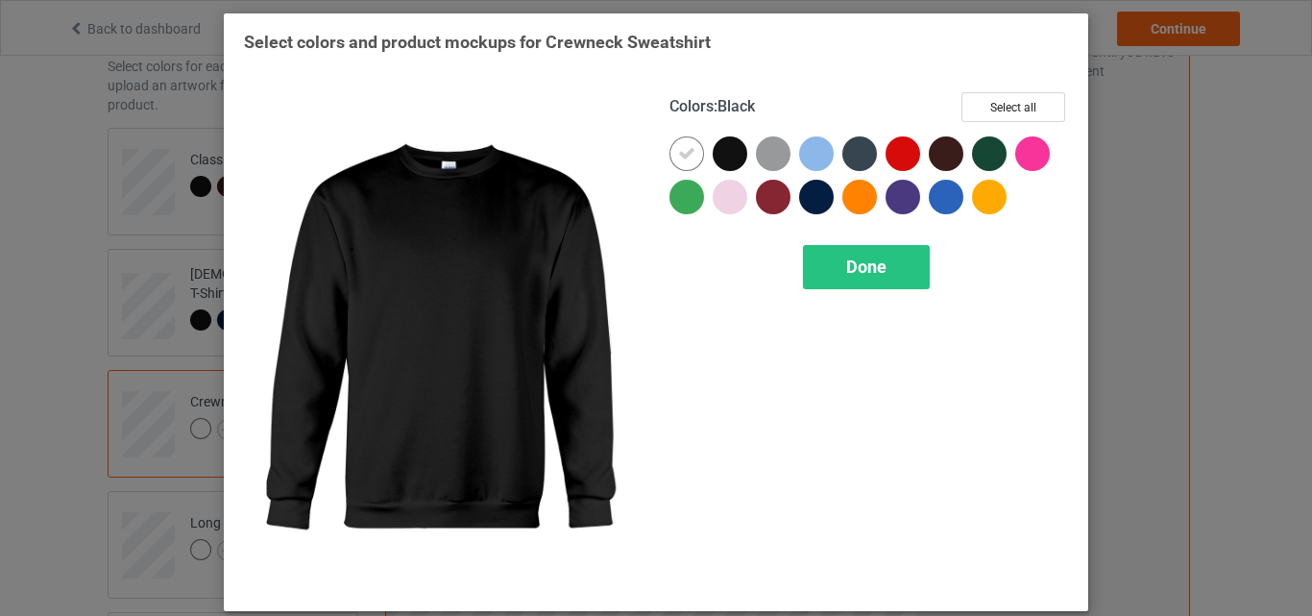
click at [717, 167] on div at bounding box center [730, 153] width 35 height 35
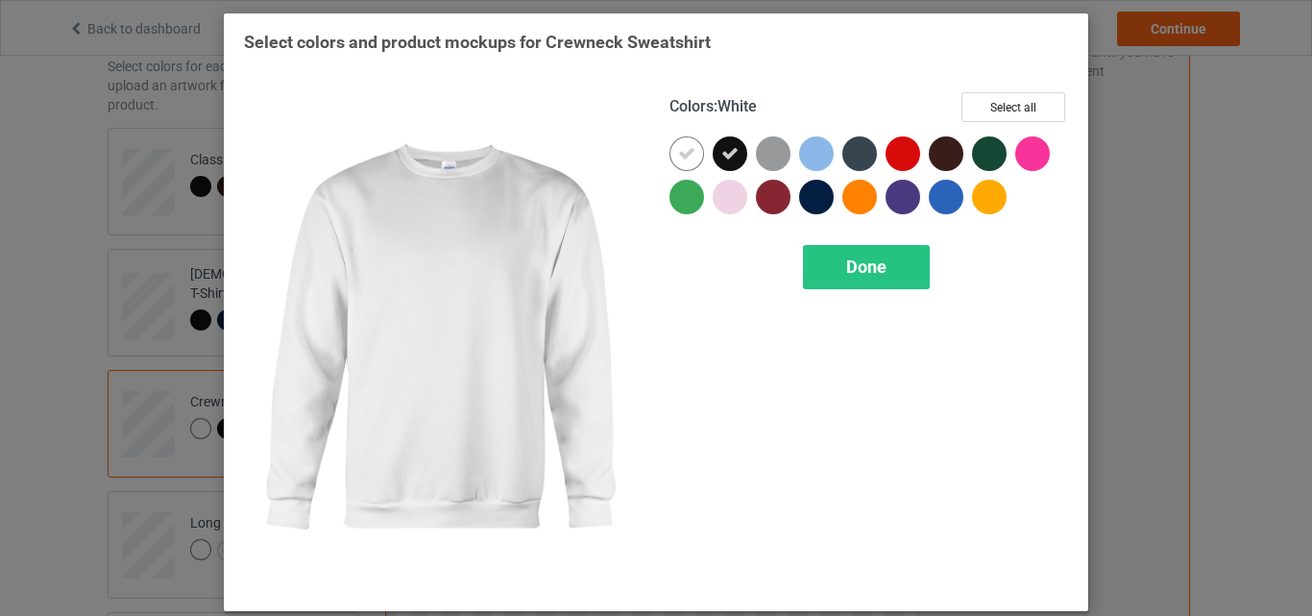
click at [692, 158] on div at bounding box center [686, 153] width 35 height 35
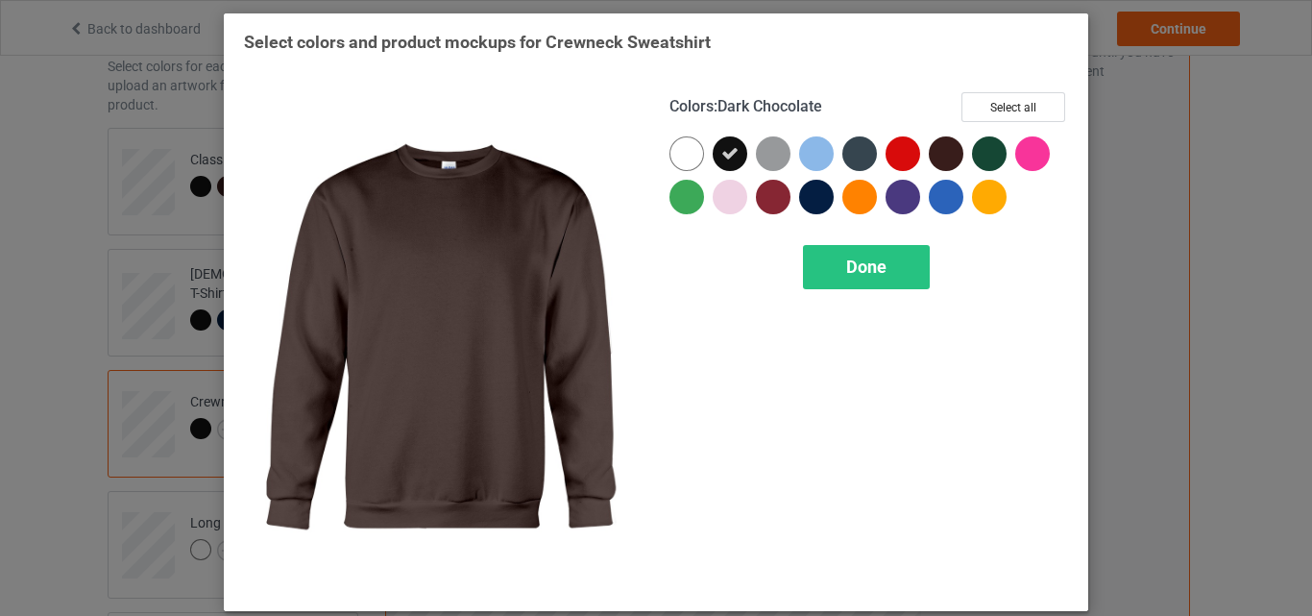
click at [942, 151] on div at bounding box center [946, 153] width 35 height 35
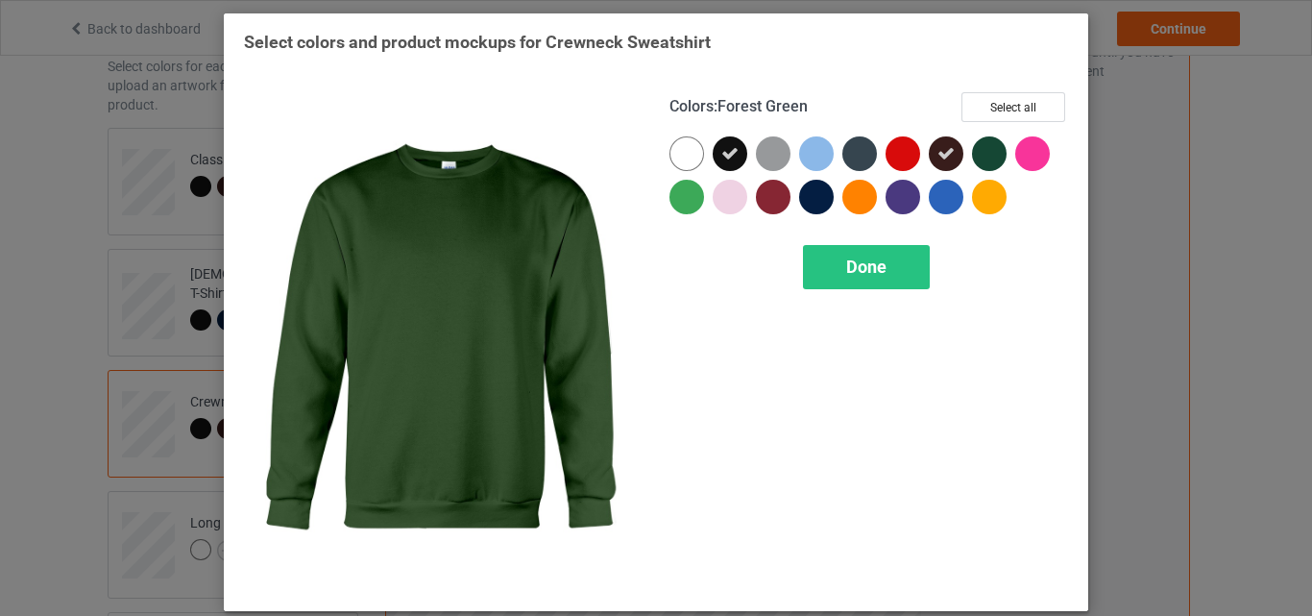
click at [986, 142] on div at bounding box center [989, 153] width 35 height 35
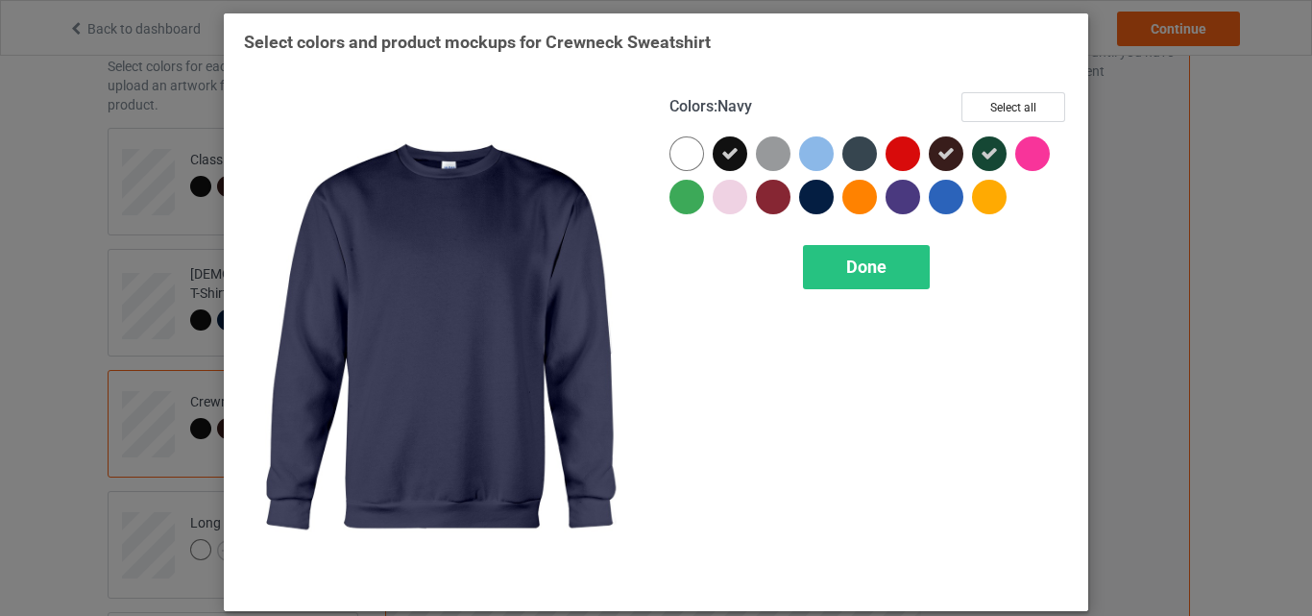
click at [811, 207] on div at bounding box center [816, 197] width 35 height 35
click at [867, 272] on span "Done" at bounding box center [866, 266] width 40 height 20
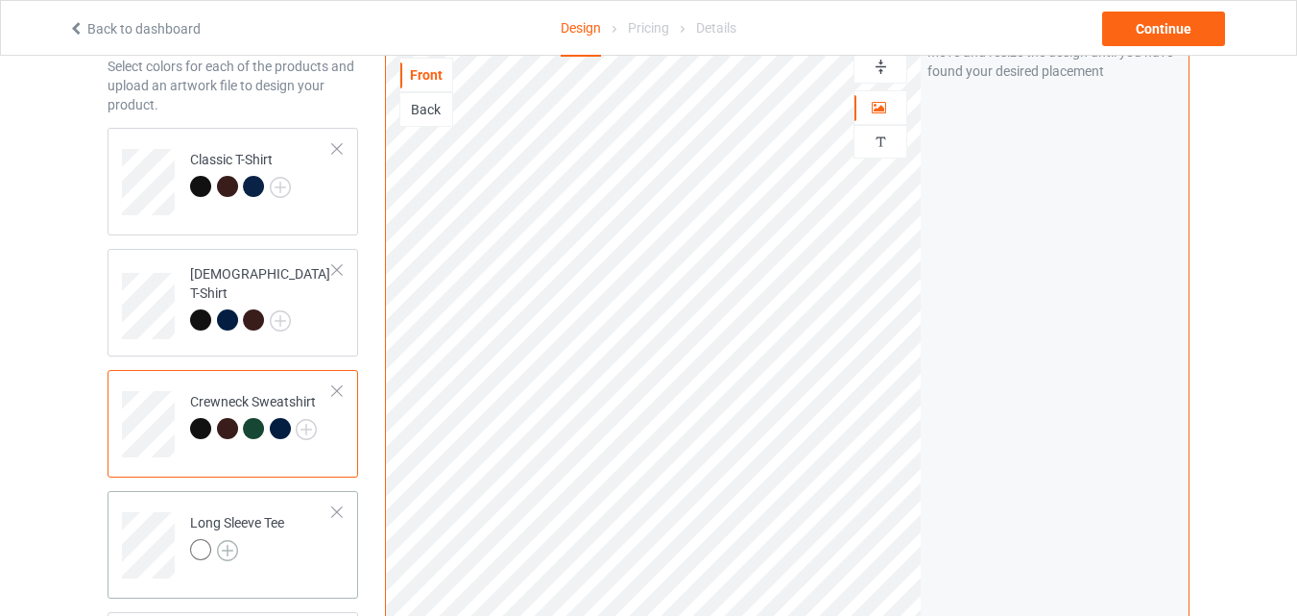
click at [226, 551] on img at bounding box center [227, 550] width 21 height 21
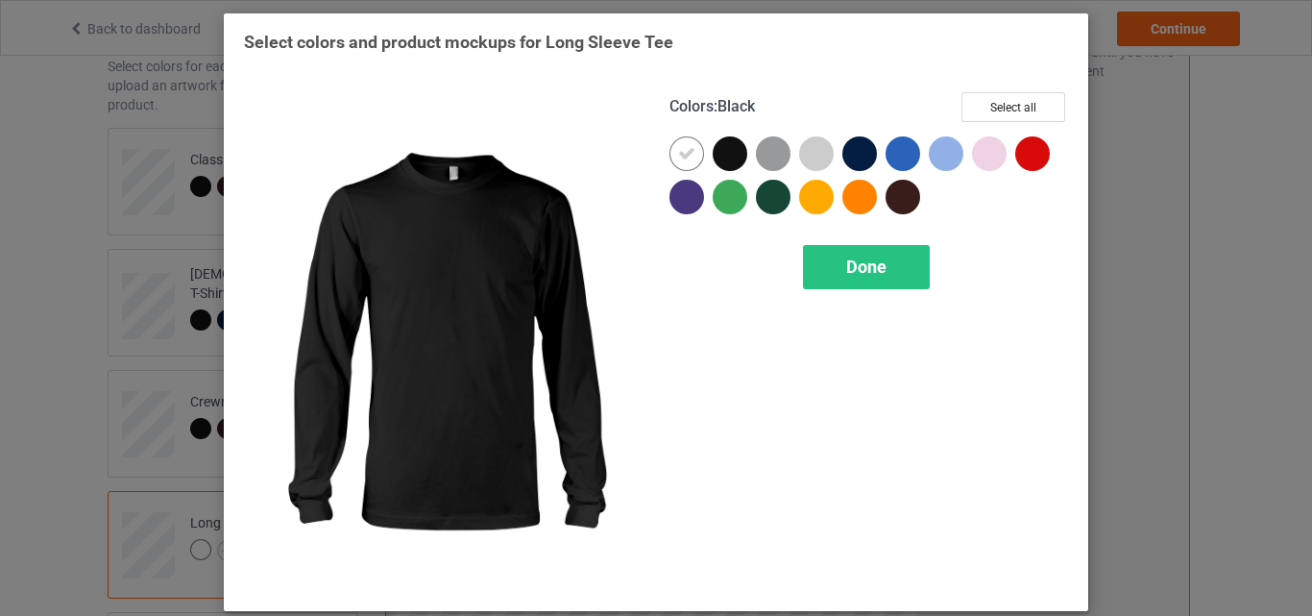
click at [714, 156] on div at bounding box center [730, 153] width 35 height 35
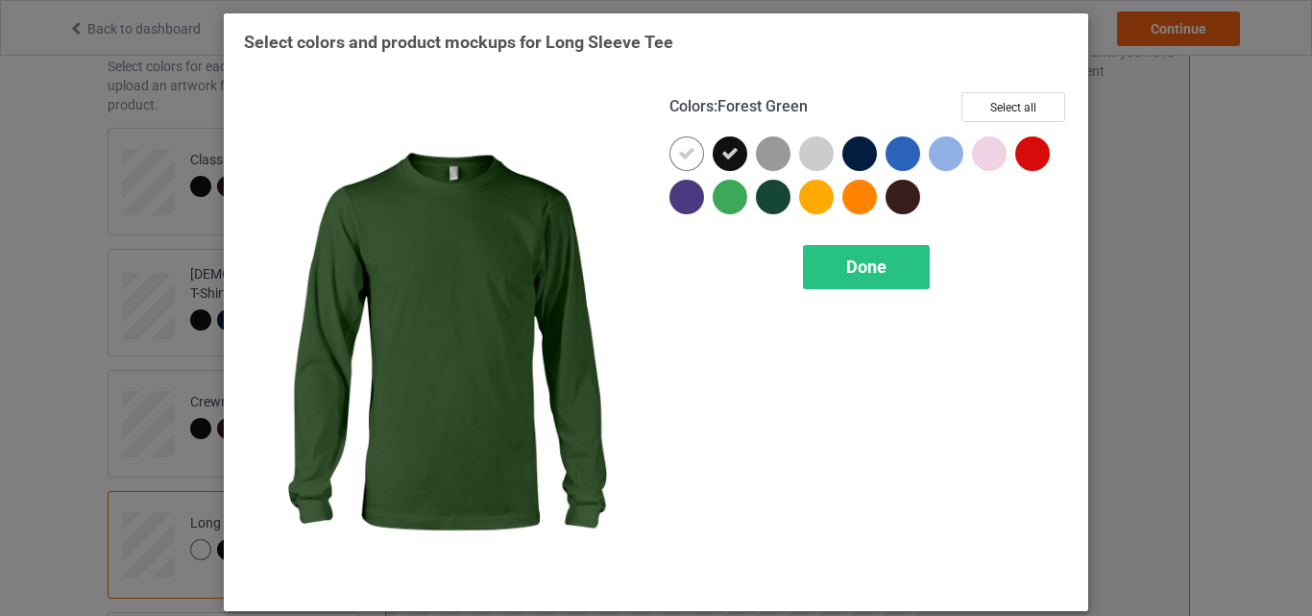
click at [766, 196] on div at bounding box center [773, 197] width 35 height 35
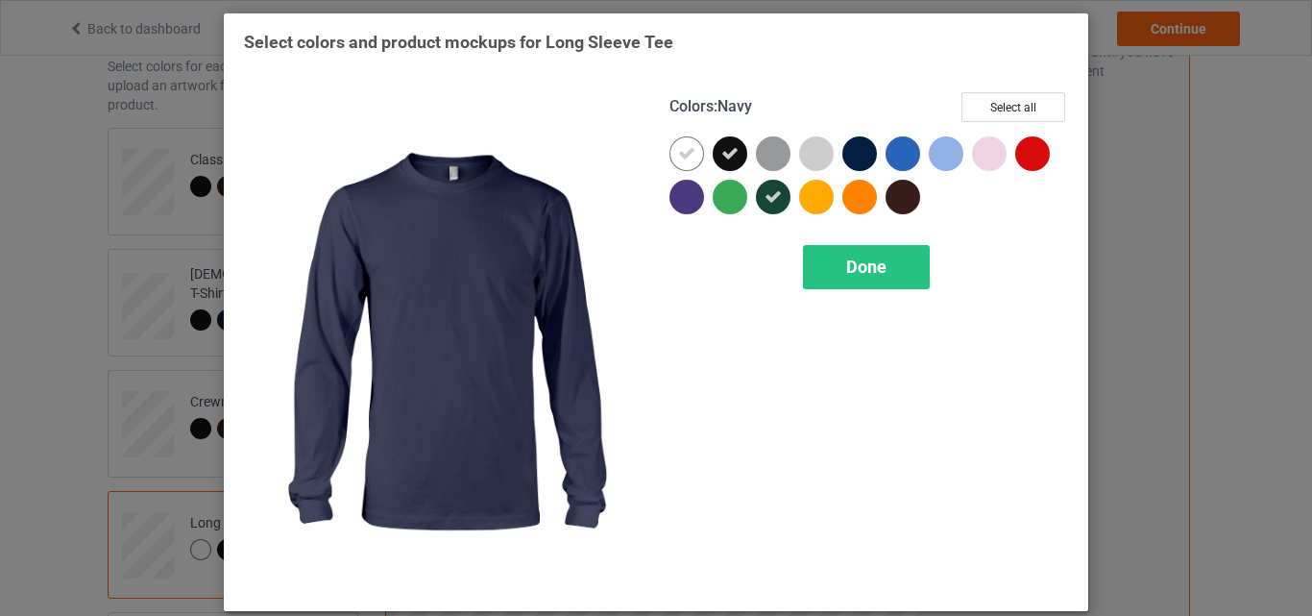
click at [849, 151] on div at bounding box center [859, 153] width 35 height 35
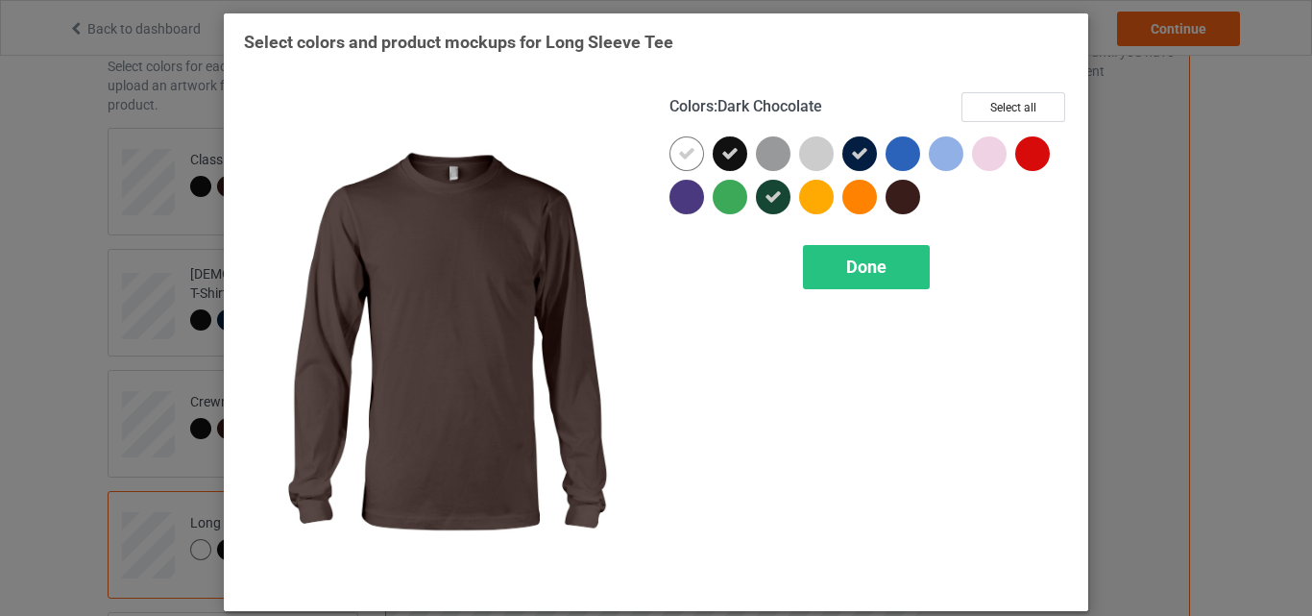
click at [895, 189] on div at bounding box center [902, 197] width 35 height 35
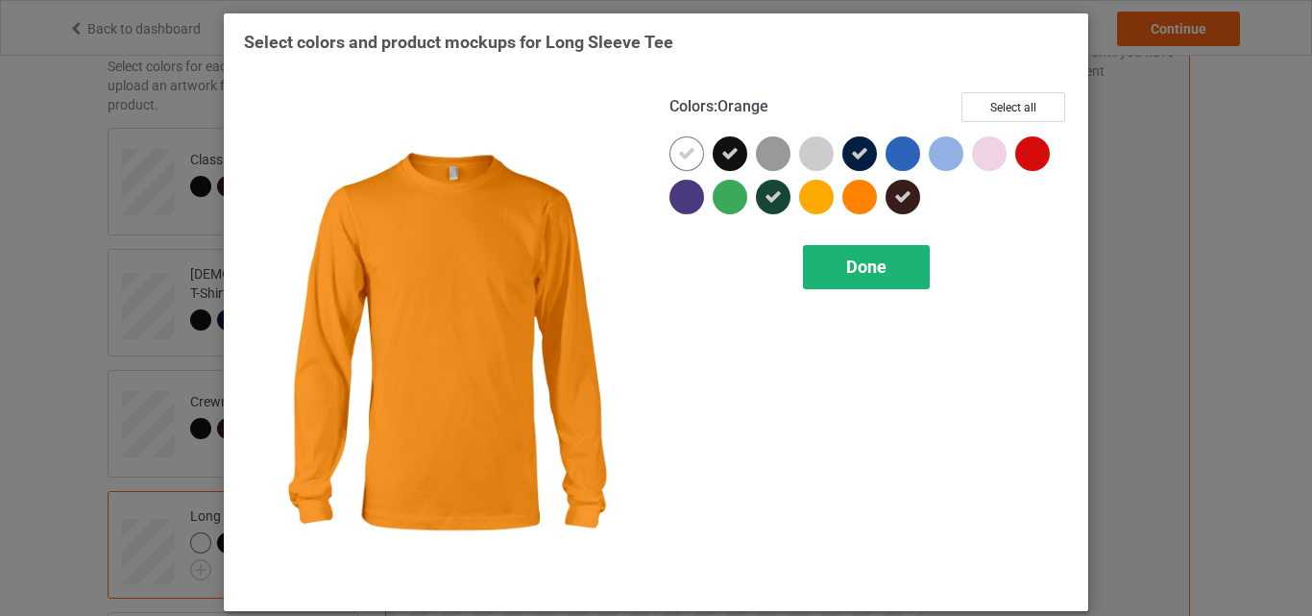
click at [856, 255] on div "Done" at bounding box center [866, 267] width 127 height 44
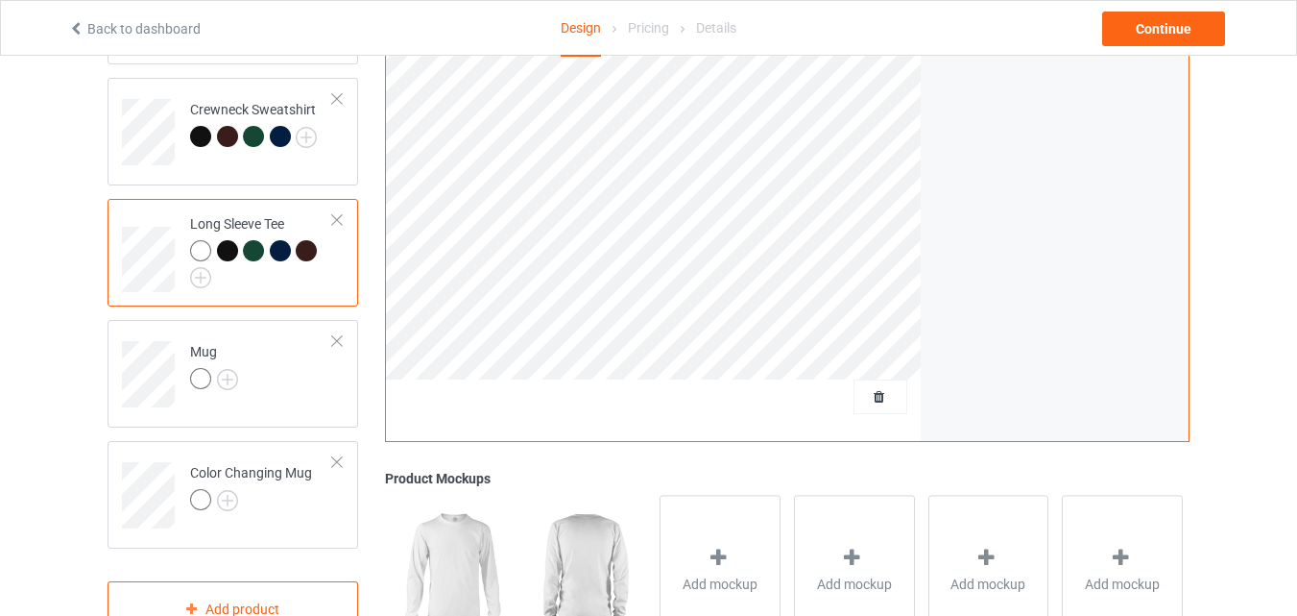
scroll to position [438, 0]
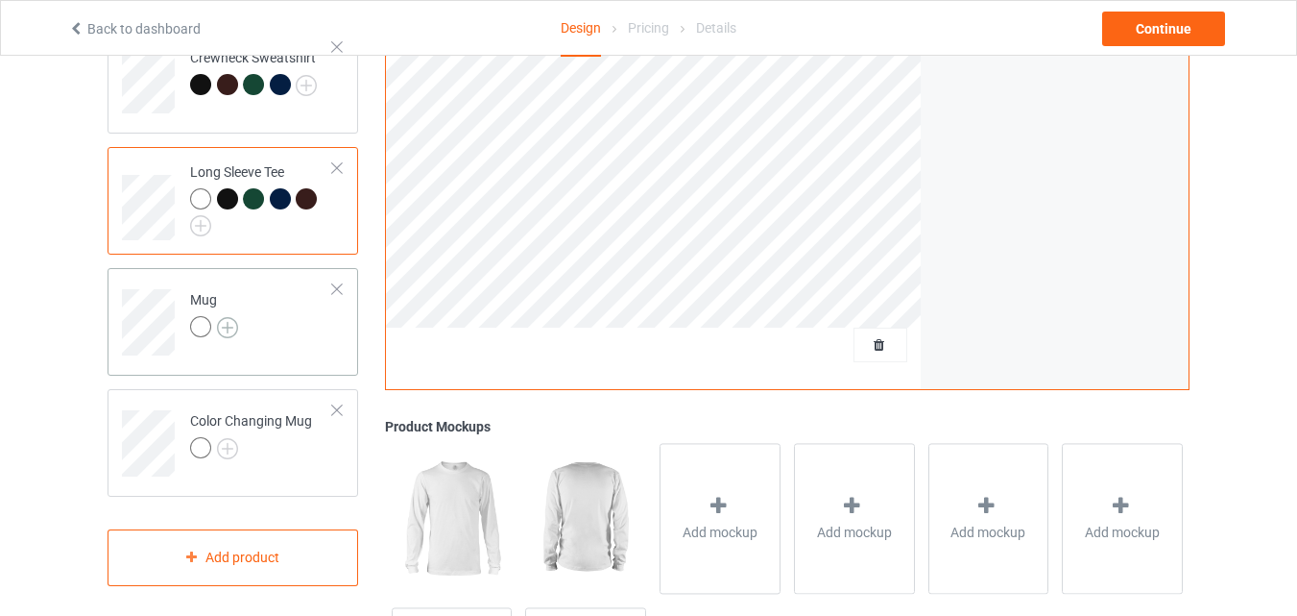
click at [230, 327] on img at bounding box center [227, 327] width 21 height 21
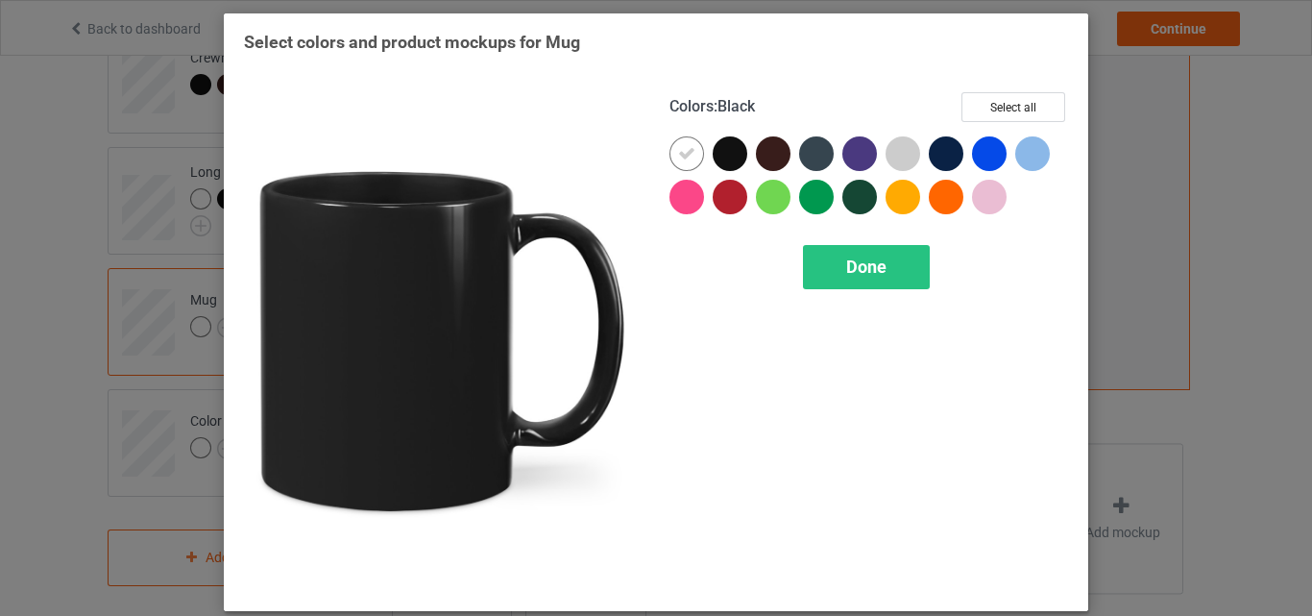
click at [725, 143] on div at bounding box center [730, 153] width 35 height 35
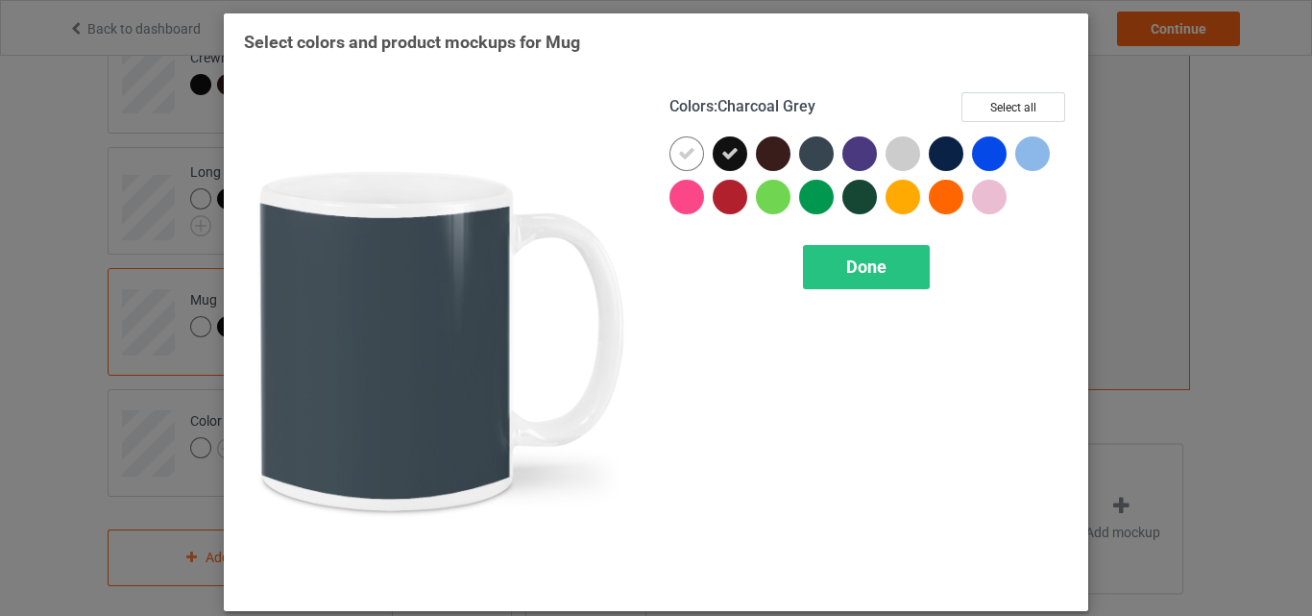
click at [813, 143] on div at bounding box center [816, 153] width 35 height 35
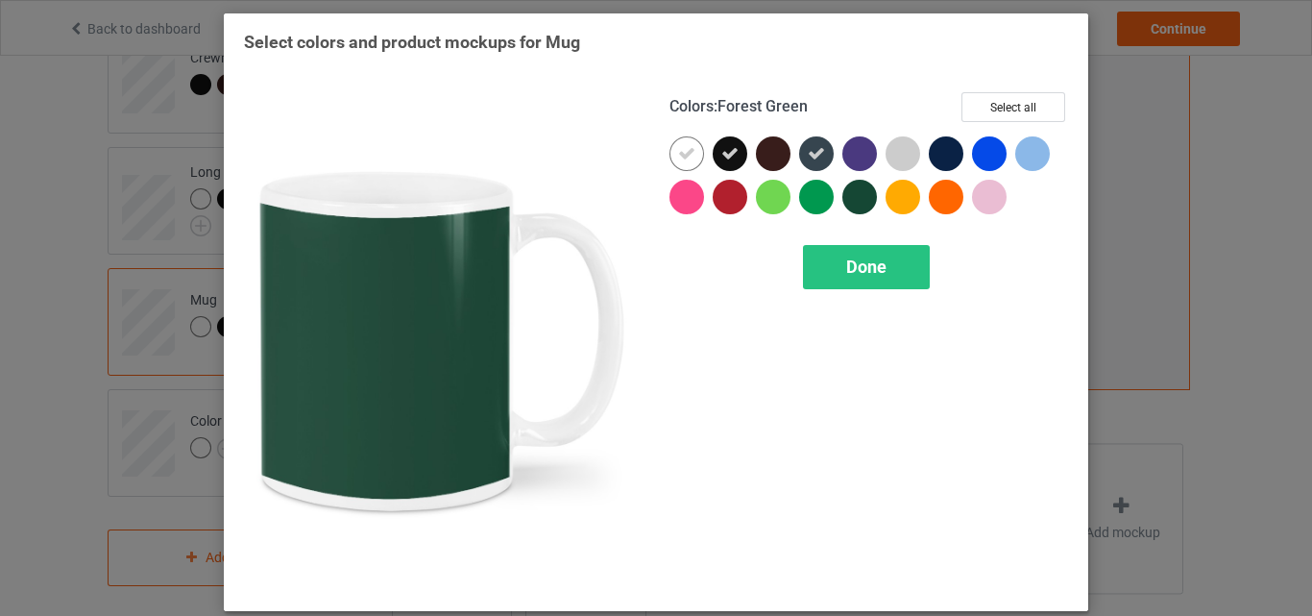
click at [859, 198] on div at bounding box center [859, 197] width 35 height 35
click at [863, 273] on span "Done" at bounding box center [866, 266] width 40 height 20
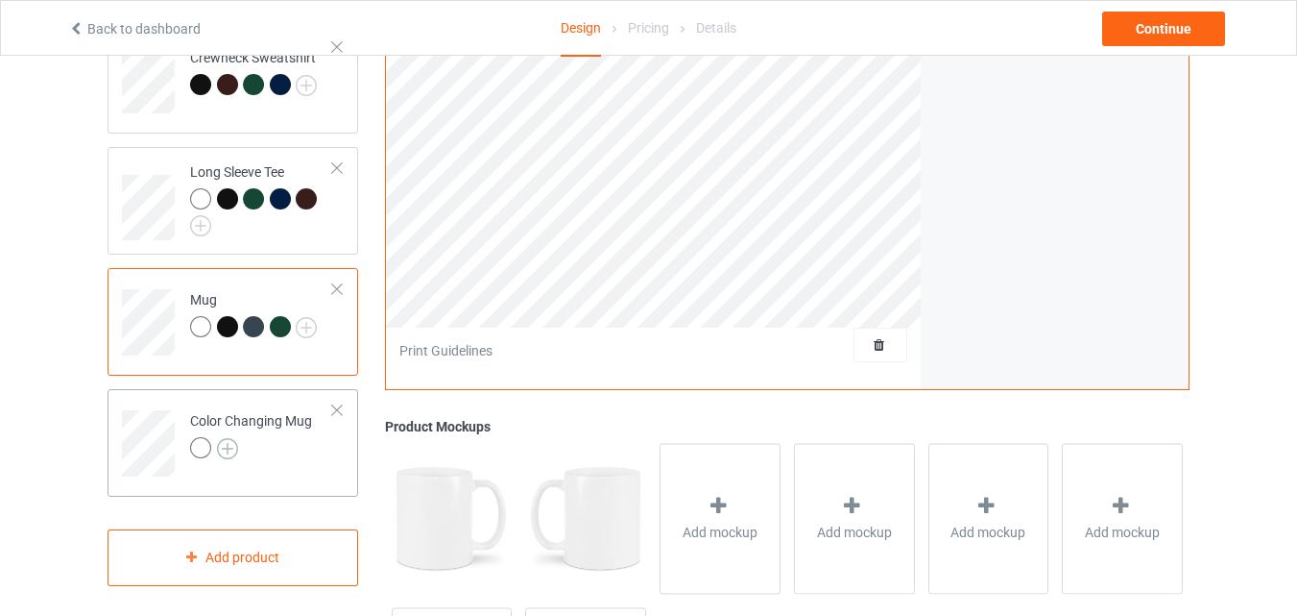
click at [217, 457] on img at bounding box center [227, 448] width 21 height 21
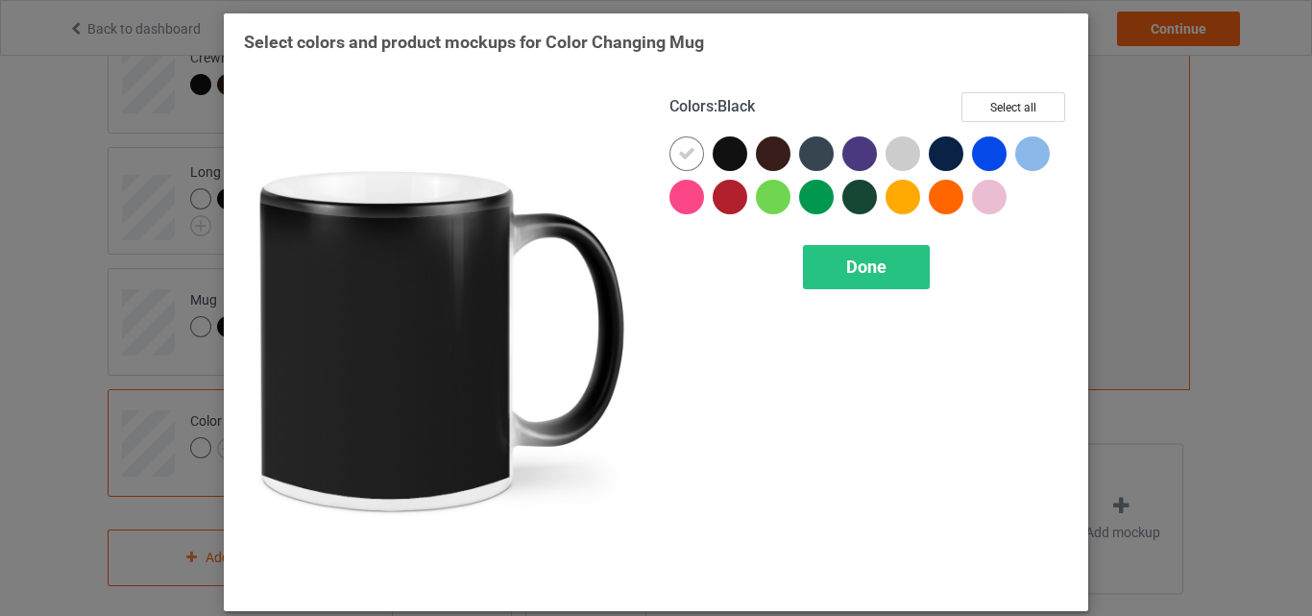
click at [725, 157] on div at bounding box center [730, 153] width 35 height 35
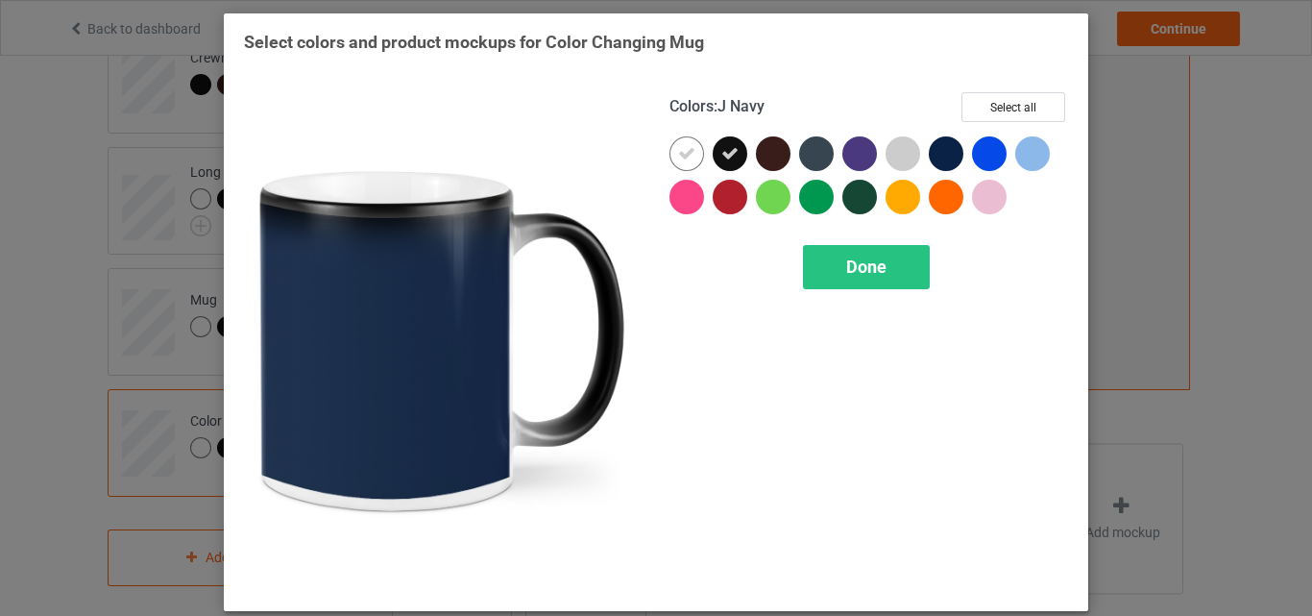
click at [932, 157] on div at bounding box center [946, 153] width 35 height 35
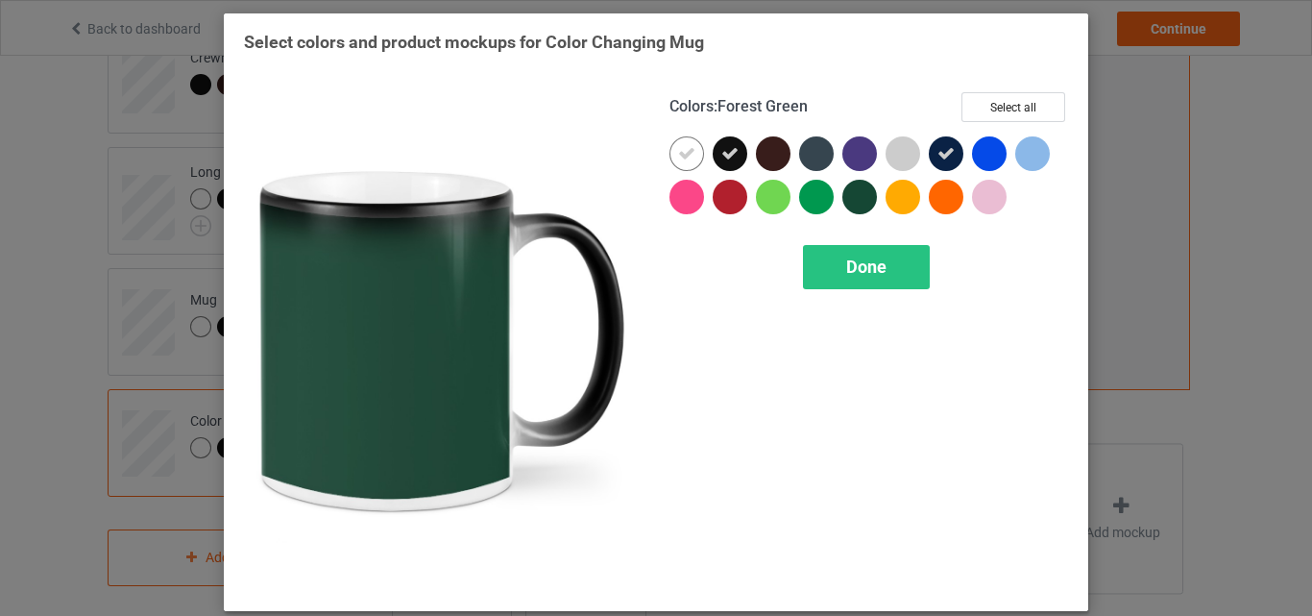
click at [859, 194] on div at bounding box center [859, 197] width 35 height 35
click at [846, 268] on span "Done" at bounding box center [866, 266] width 40 height 20
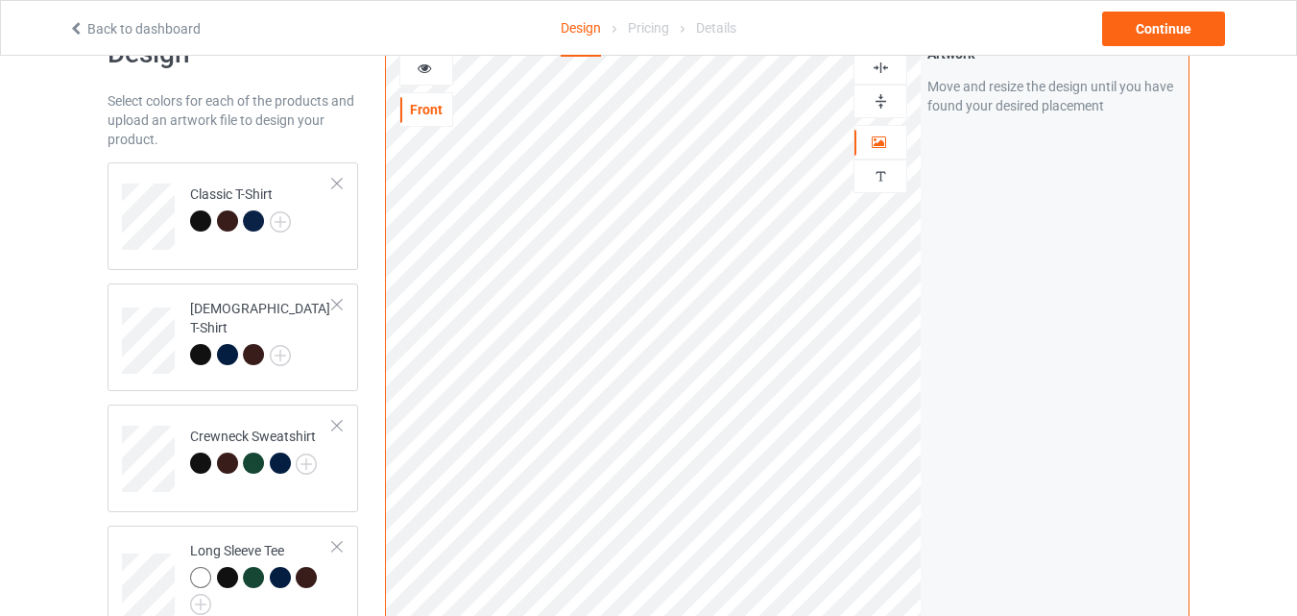
scroll to position [9, 0]
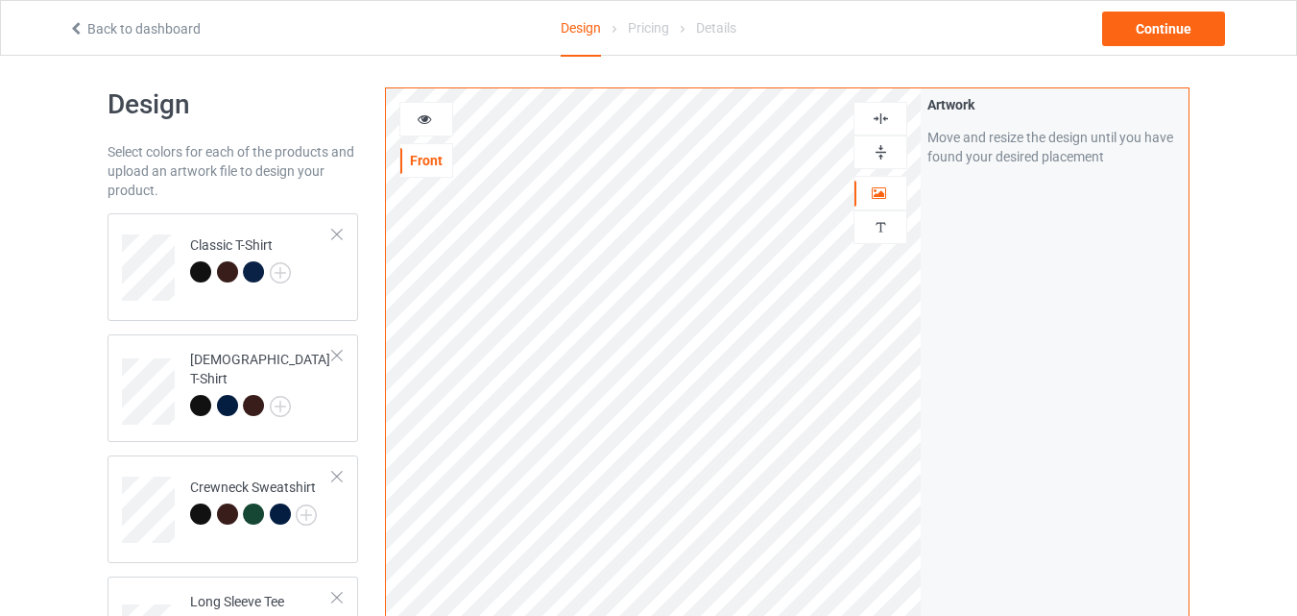
click at [890, 148] on div at bounding box center [881, 152] width 52 height 18
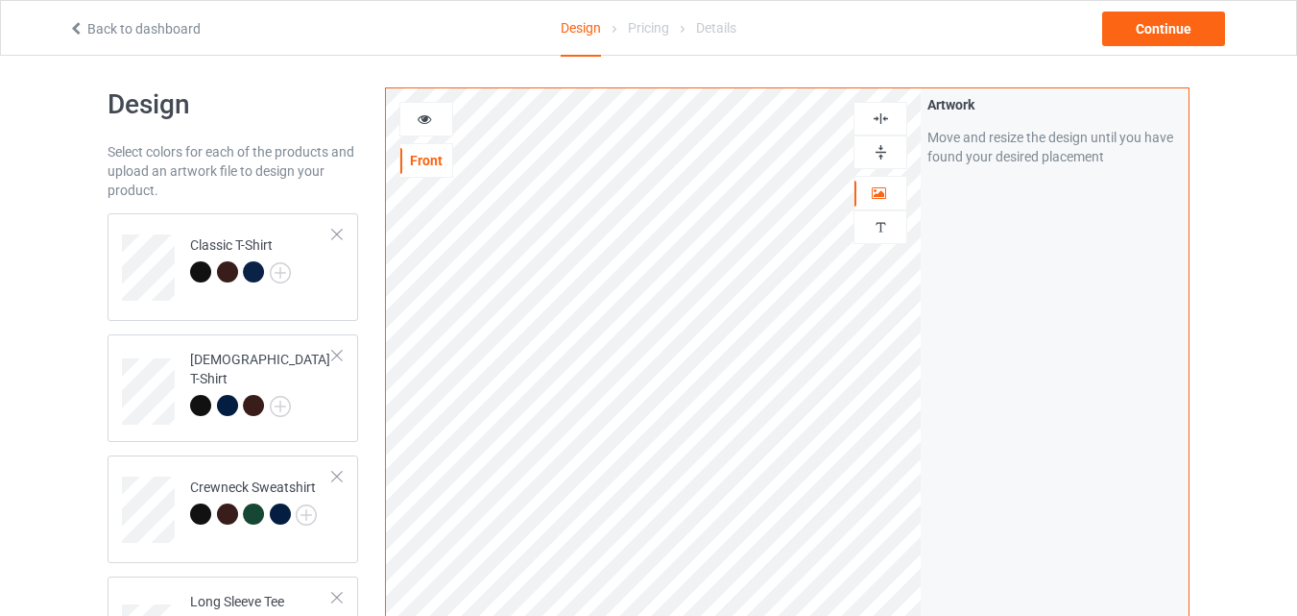
click at [433, 109] on div at bounding box center [426, 118] width 52 height 19
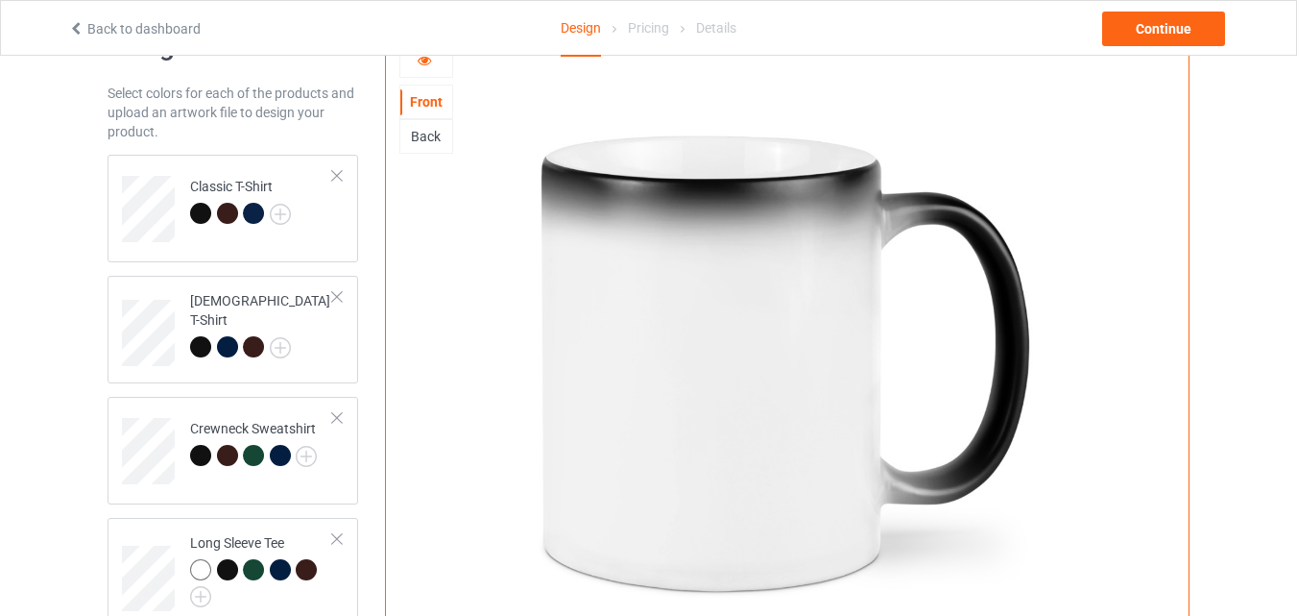
scroll to position [71, 0]
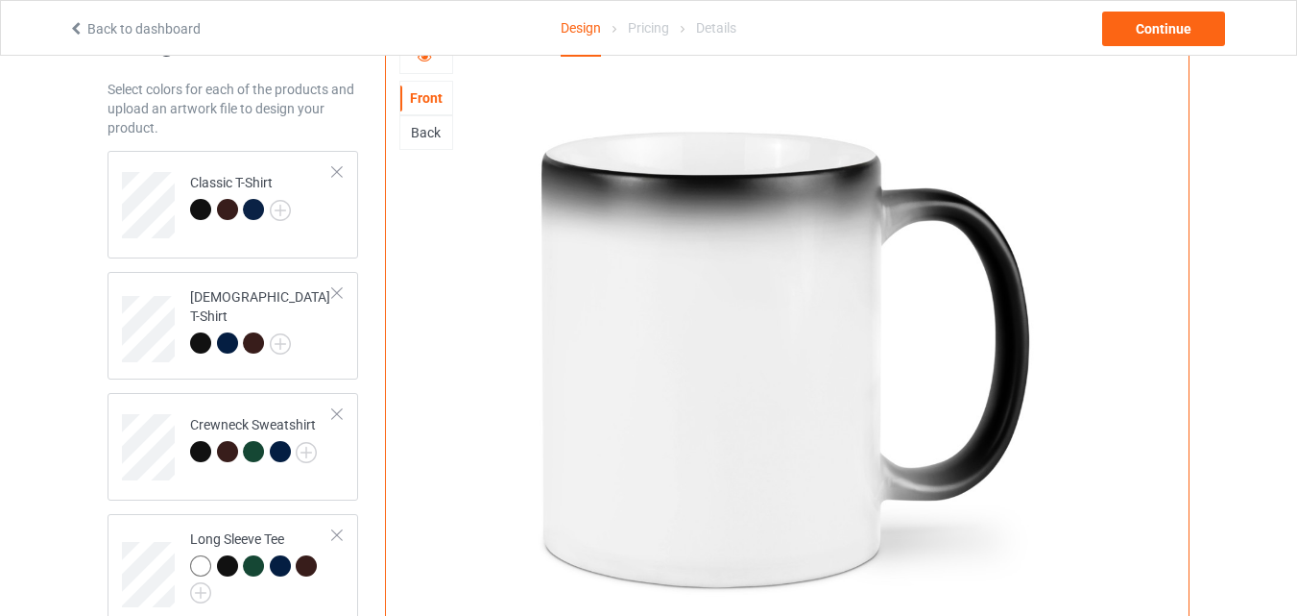
click at [423, 137] on div "Back" at bounding box center [426, 132] width 52 height 19
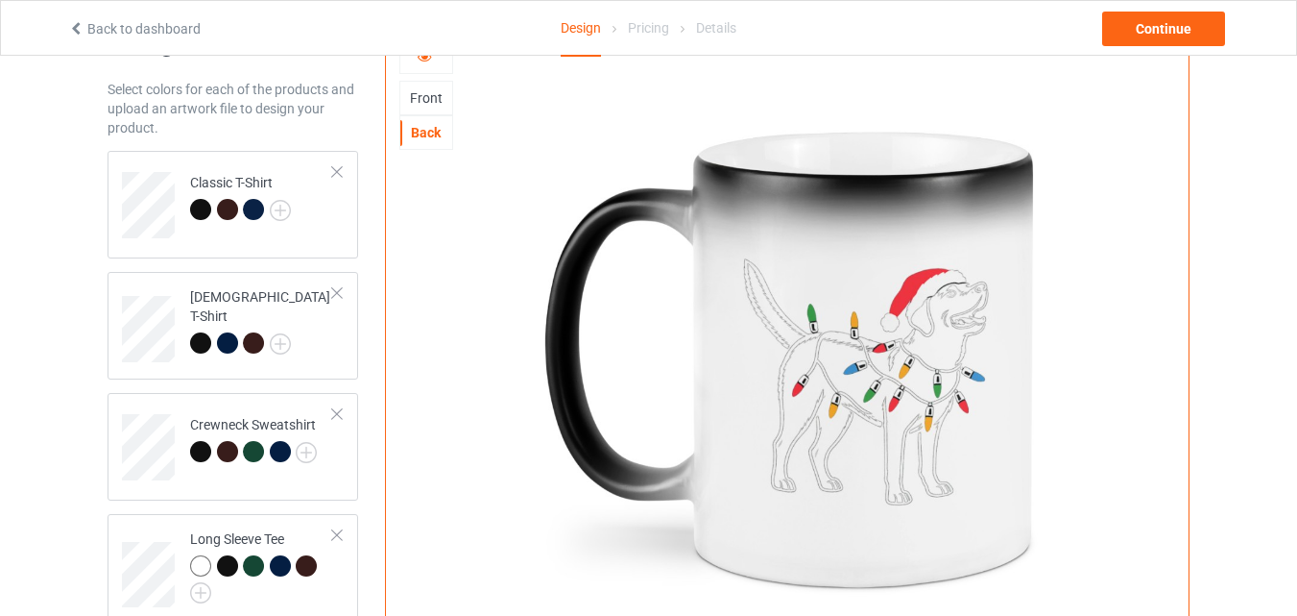
click at [423, 137] on div "Back" at bounding box center [426, 132] width 52 height 19
click at [422, 66] on div at bounding box center [426, 56] width 52 height 19
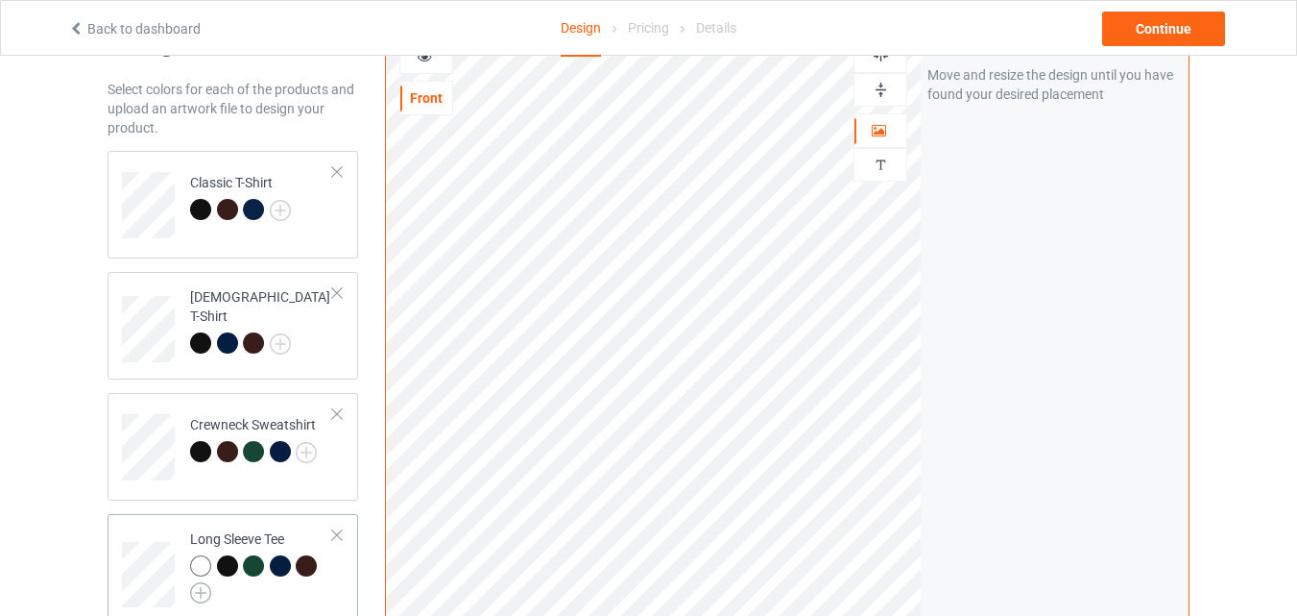
click at [207, 589] on img at bounding box center [200, 592] width 21 height 21
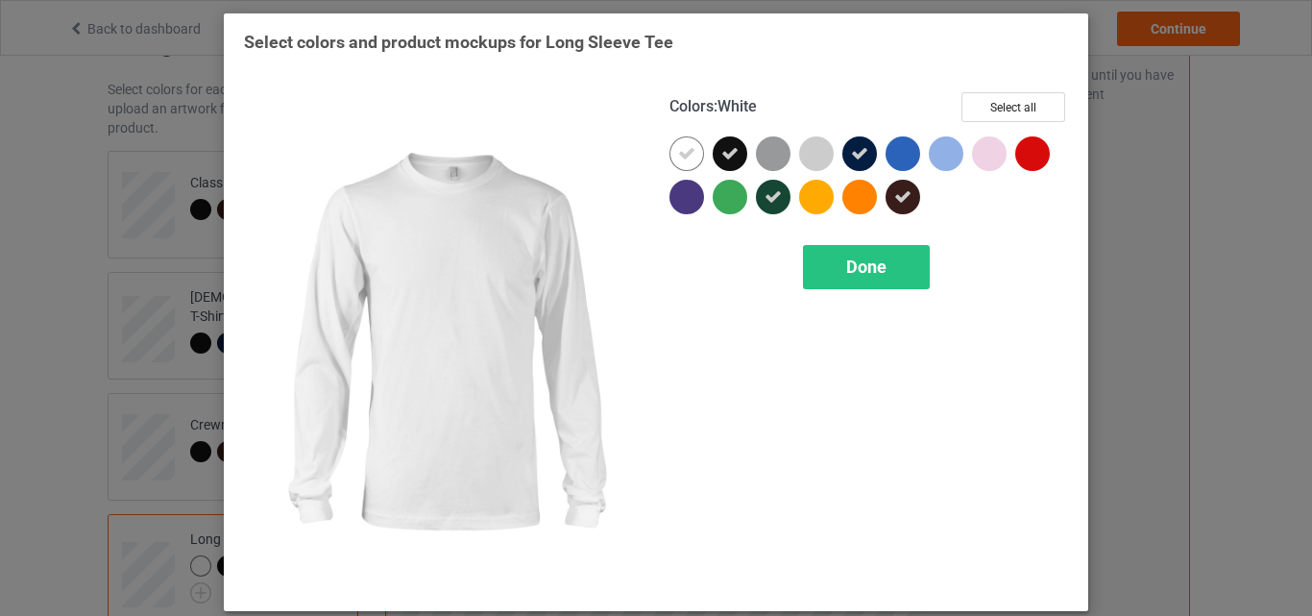
click at [690, 149] on div at bounding box center [686, 153] width 35 height 35
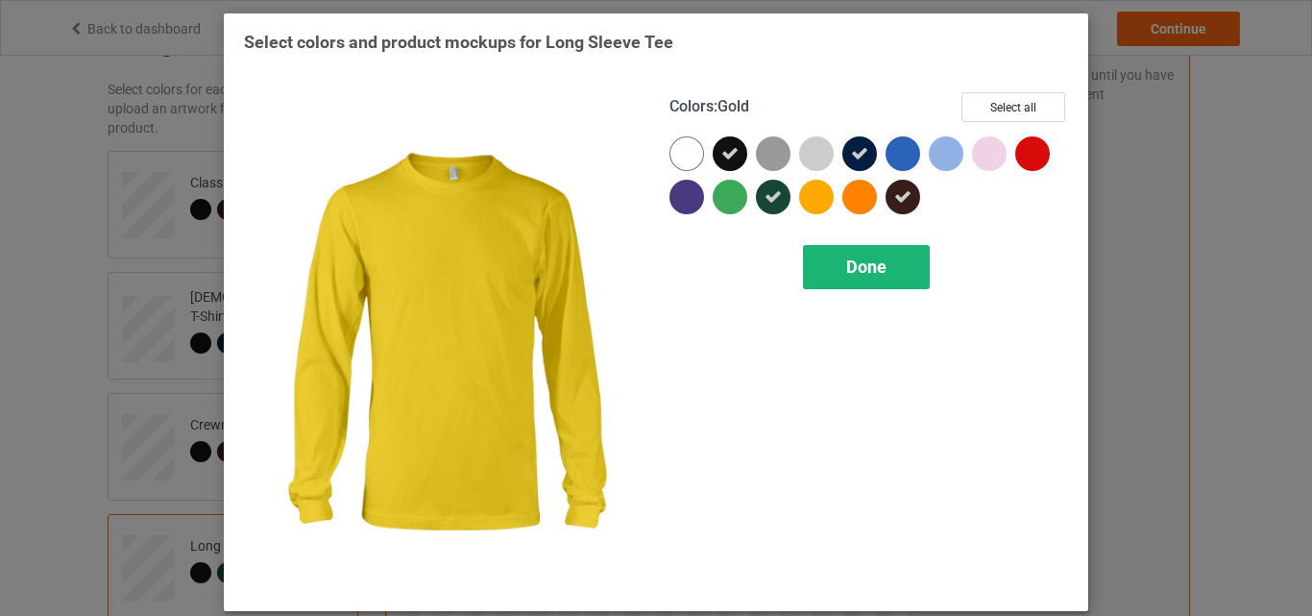
click at [825, 249] on div "Done" at bounding box center [866, 267] width 127 height 44
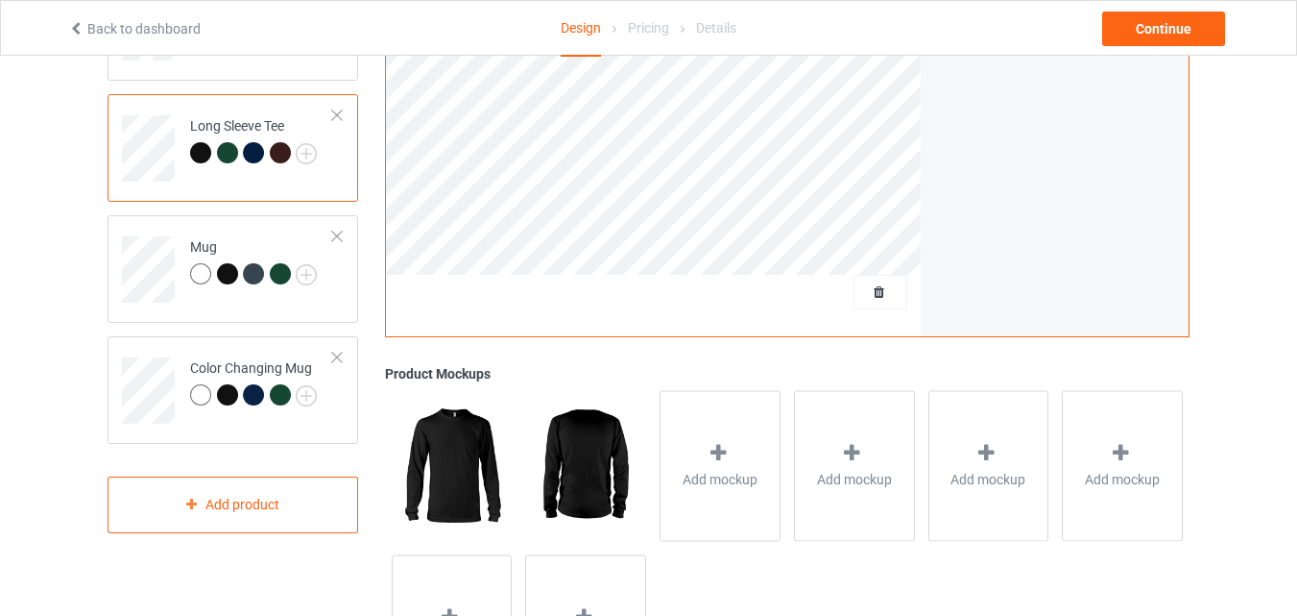
scroll to position [561, 0]
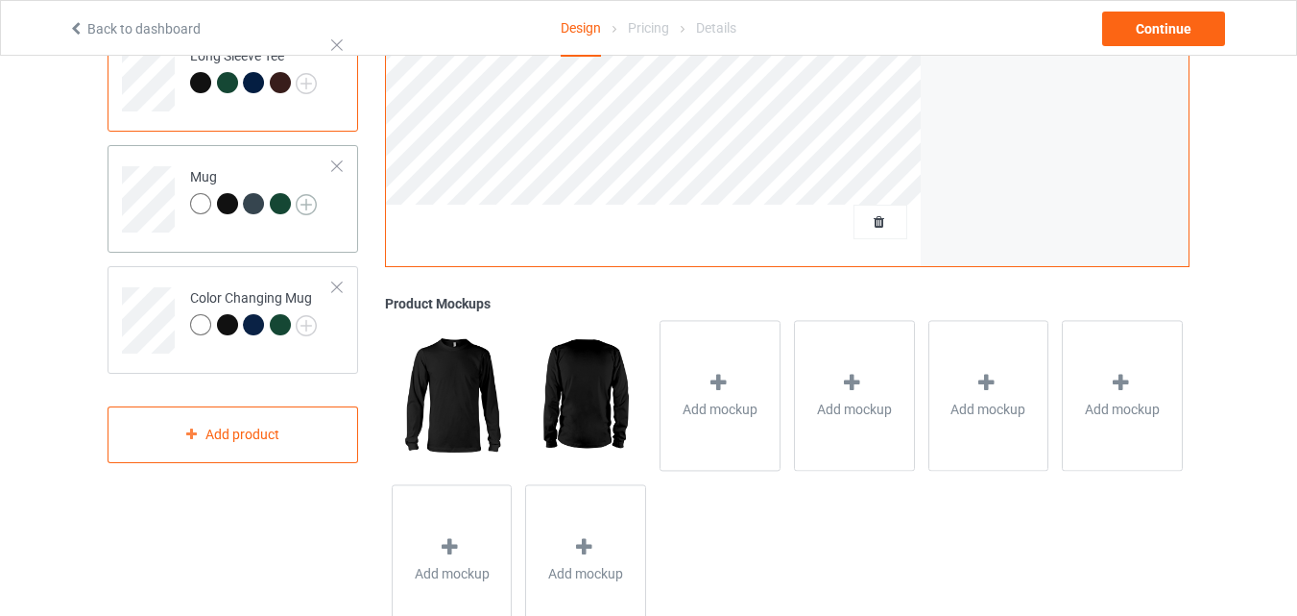
click at [309, 204] on img at bounding box center [306, 204] width 21 height 21
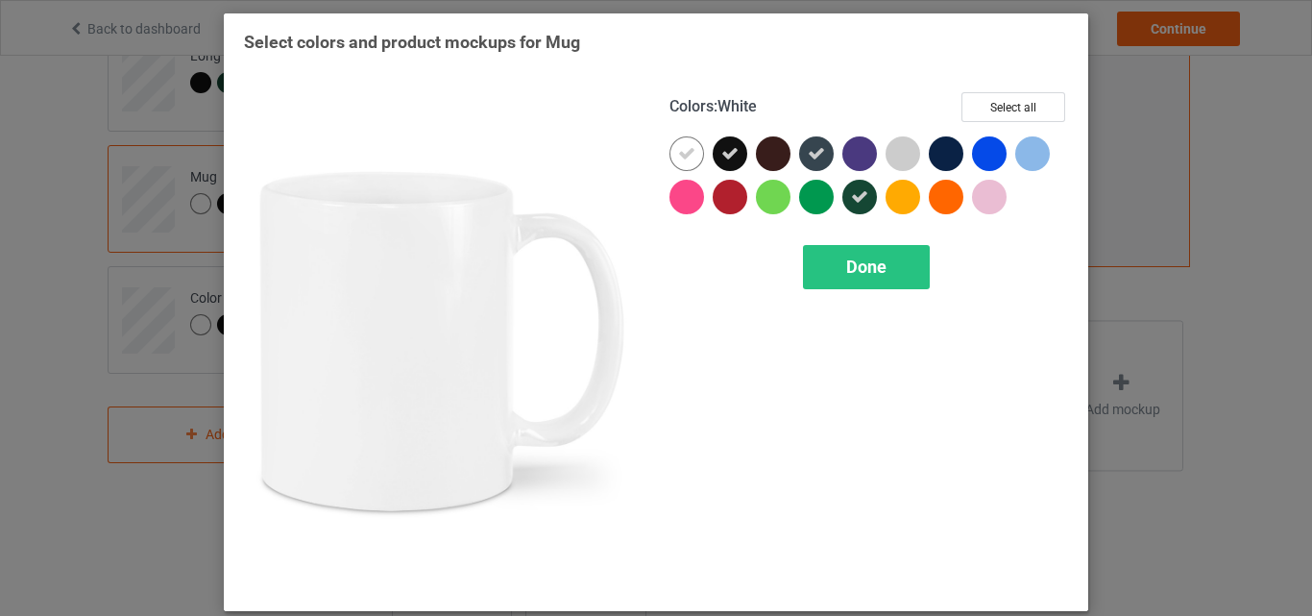
click at [669, 157] on div at bounding box center [686, 153] width 35 height 35
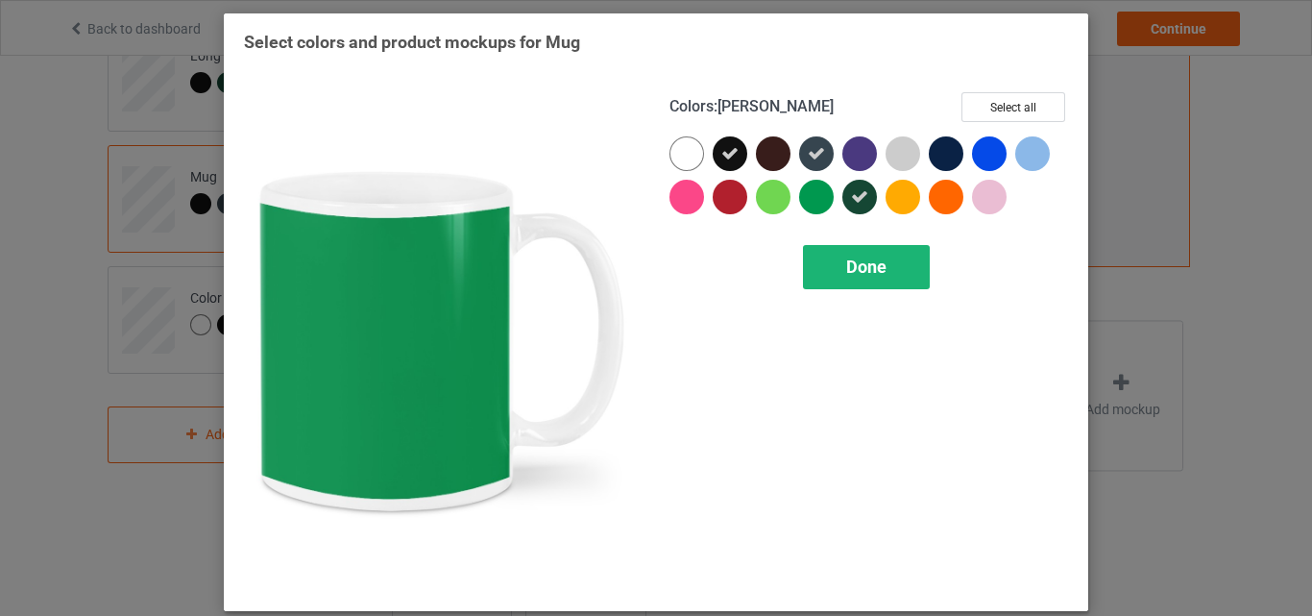
click at [829, 273] on div "Done" at bounding box center [866, 267] width 127 height 44
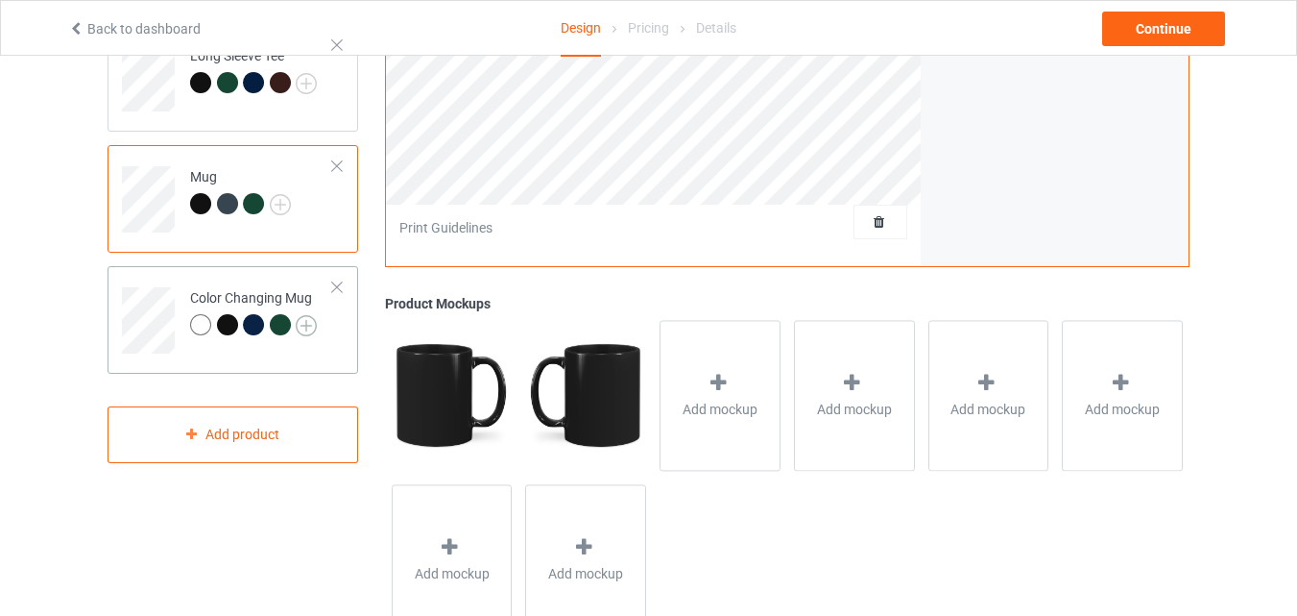
click at [316, 321] on img at bounding box center [306, 325] width 21 height 21
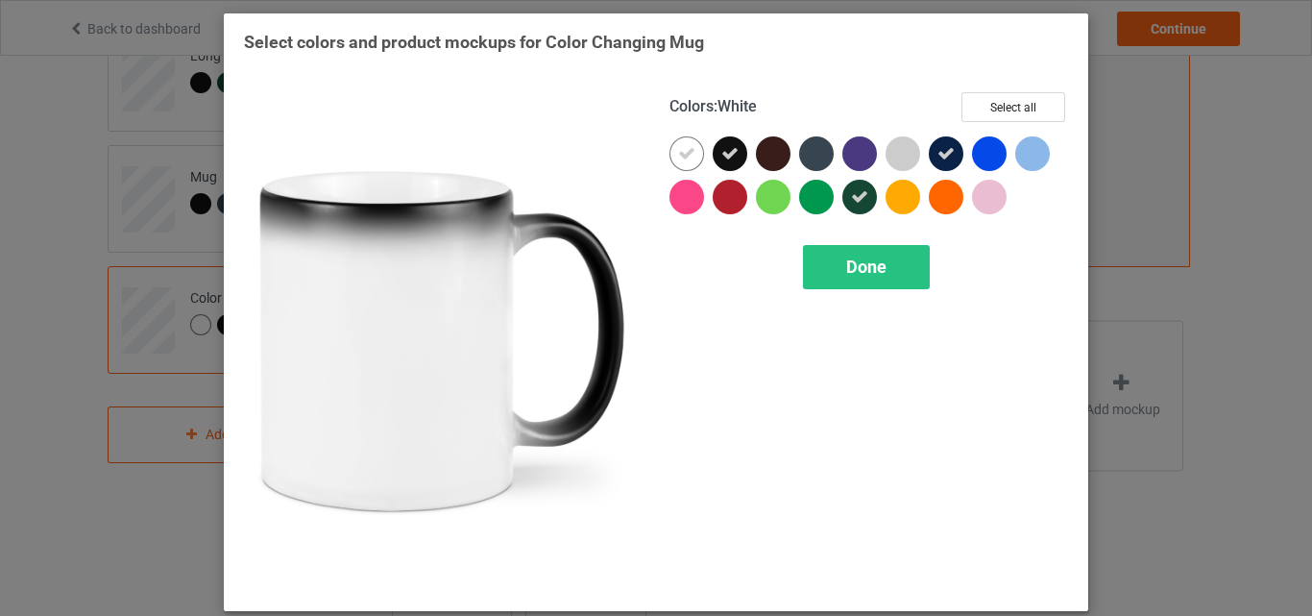
click at [679, 153] on icon at bounding box center [686, 153] width 17 height 17
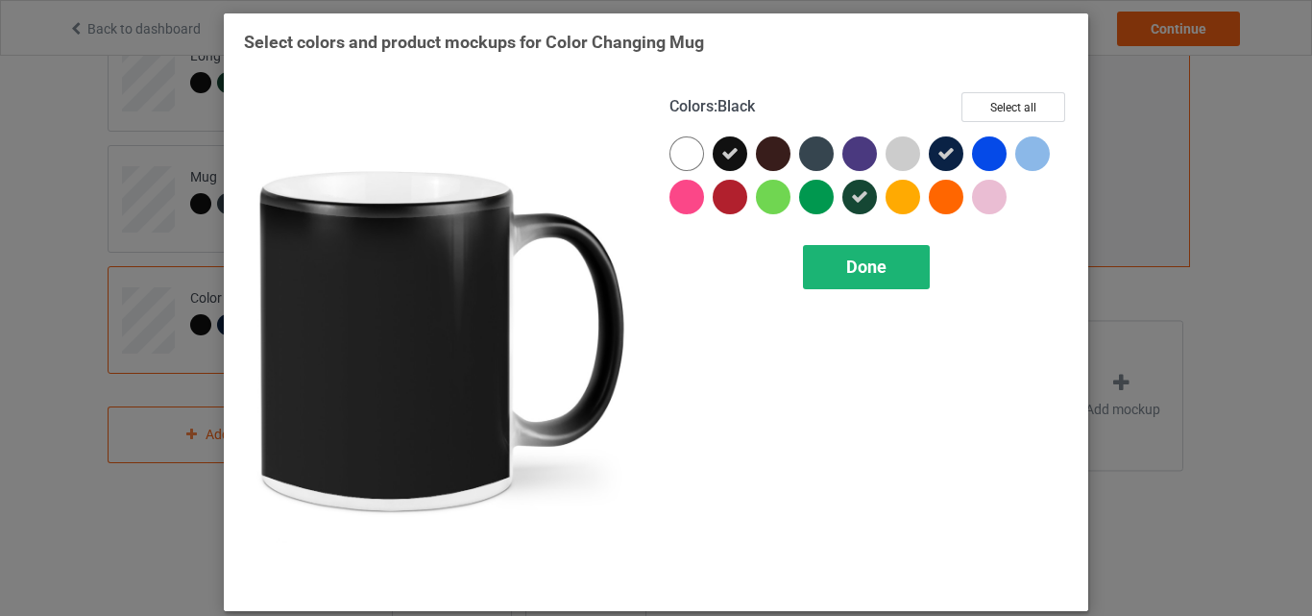
click at [816, 264] on div "Done" at bounding box center [866, 267] width 127 height 44
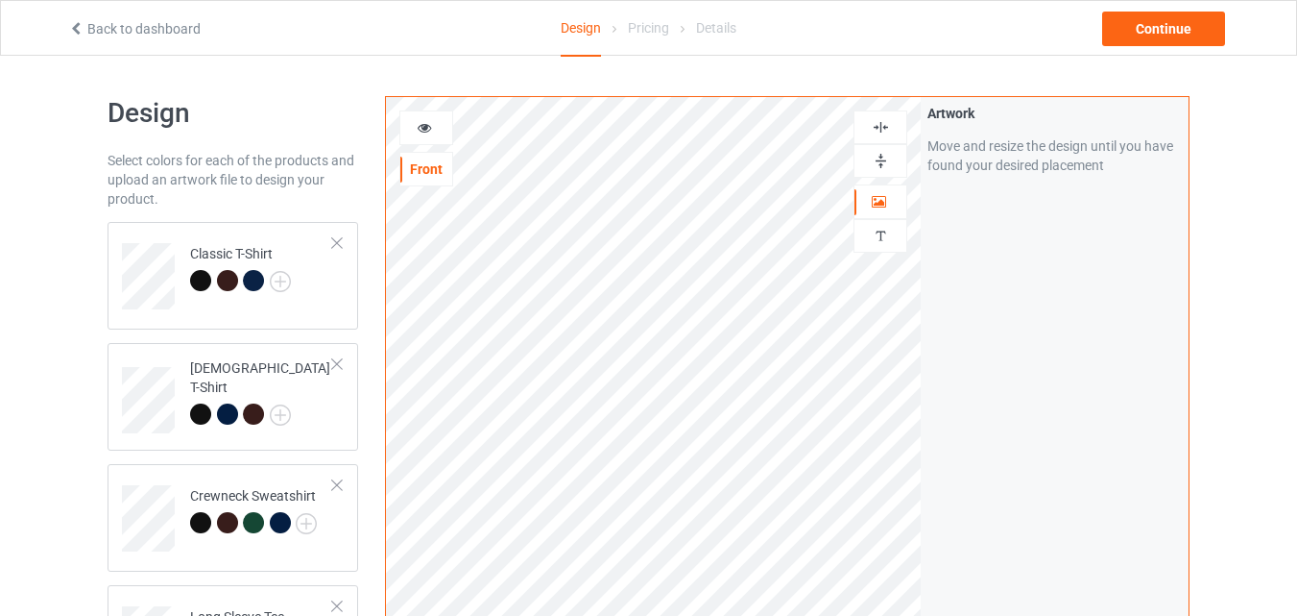
click at [424, 127] on icon at bounding box center [425, 124] width 16 height 13
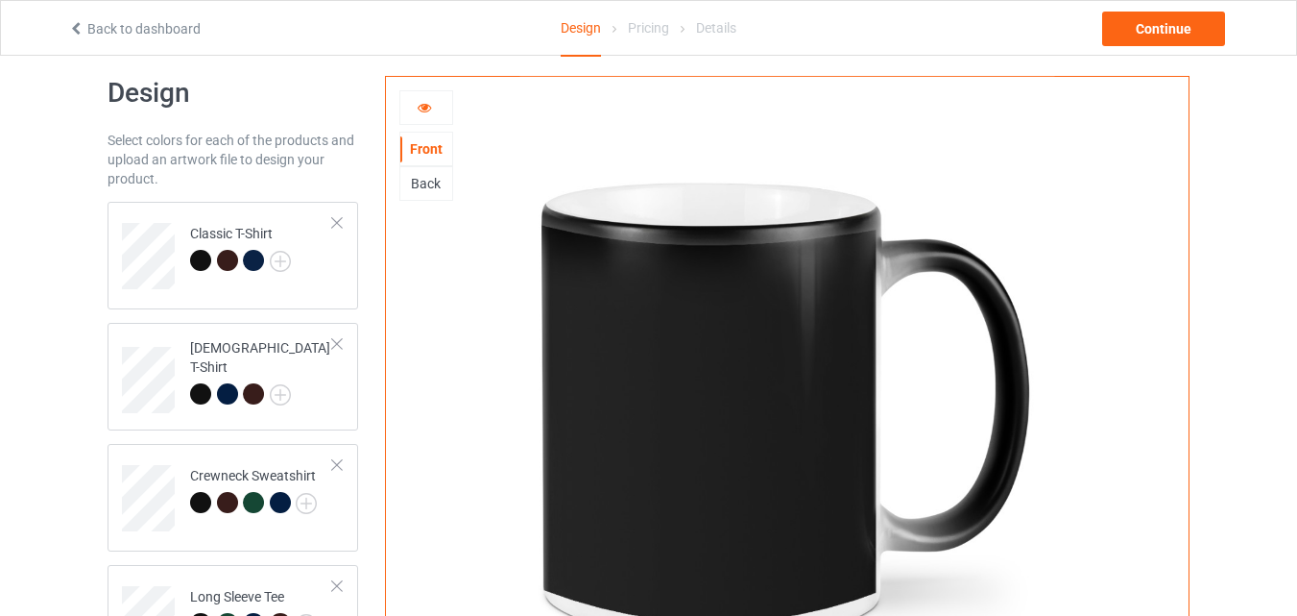
scroll to position [32, 0]
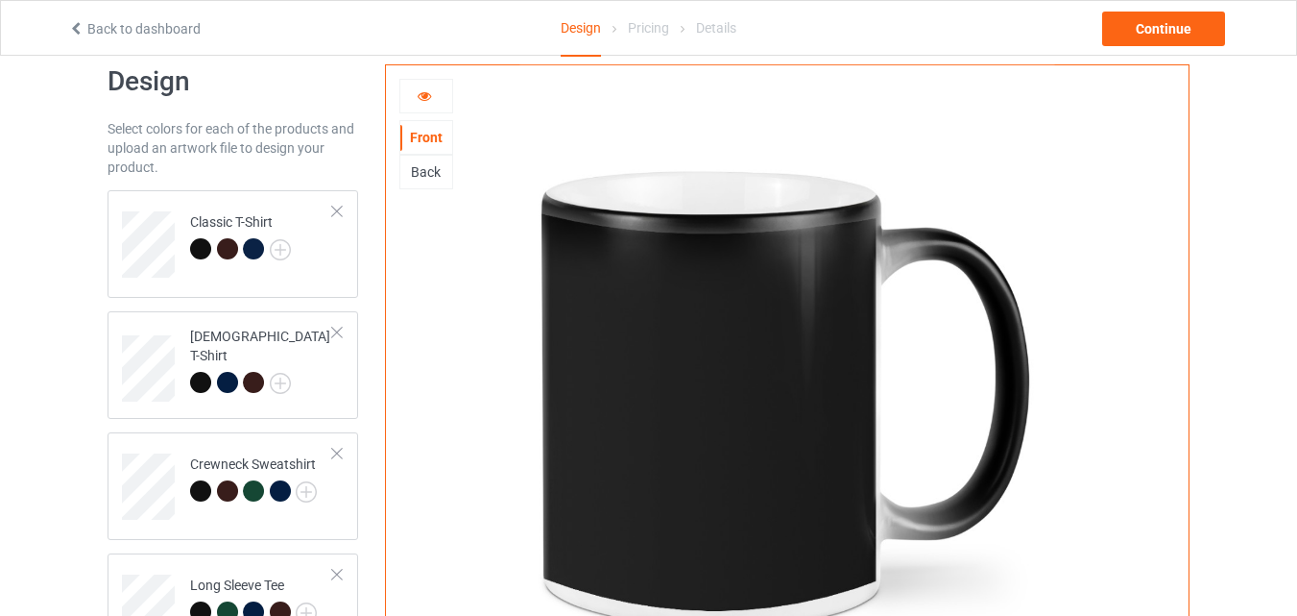
click at [426, 182] on div "Back" at bounding box center [426, 172] width 54 height 35
click at [426, 173] on div "Back" at bounding box center [426, 171] width 52 height 19
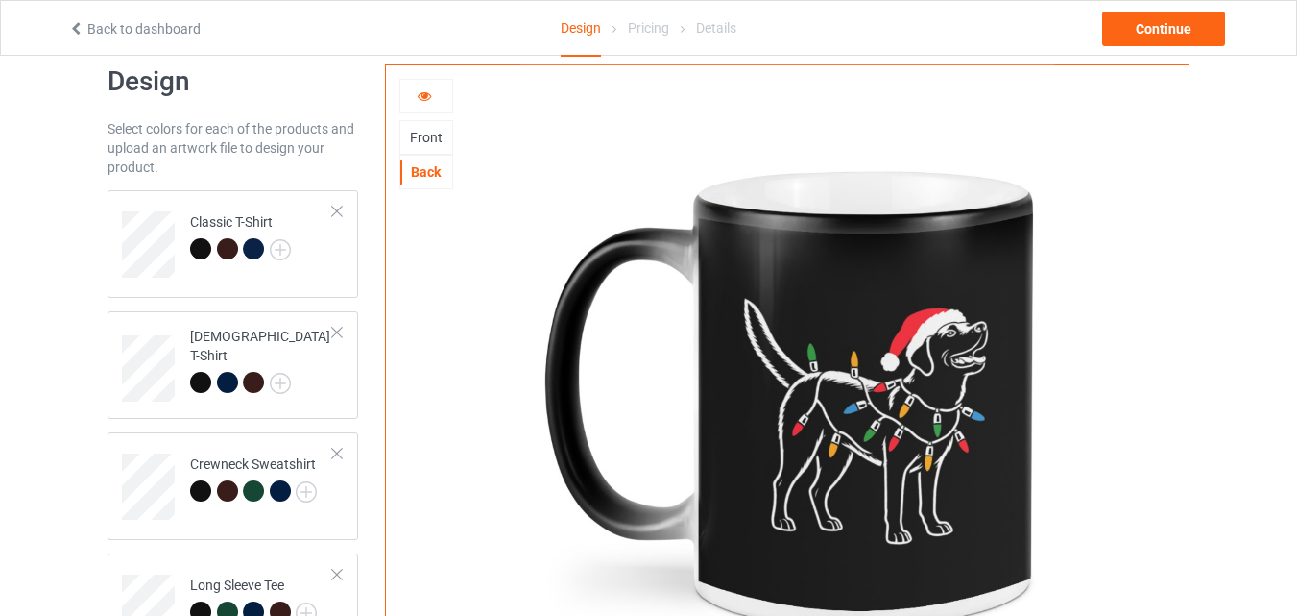
click at [427, 98] on icon at bounding box center [425, 92] width 16 height 13
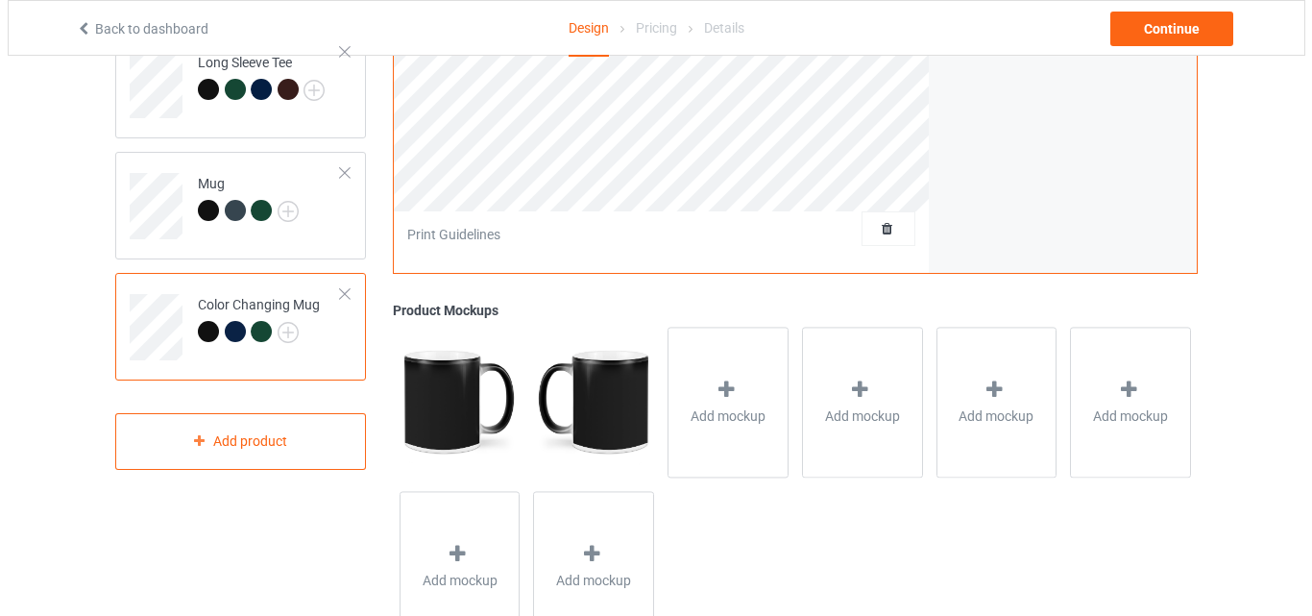
scroll to position [629, 0]
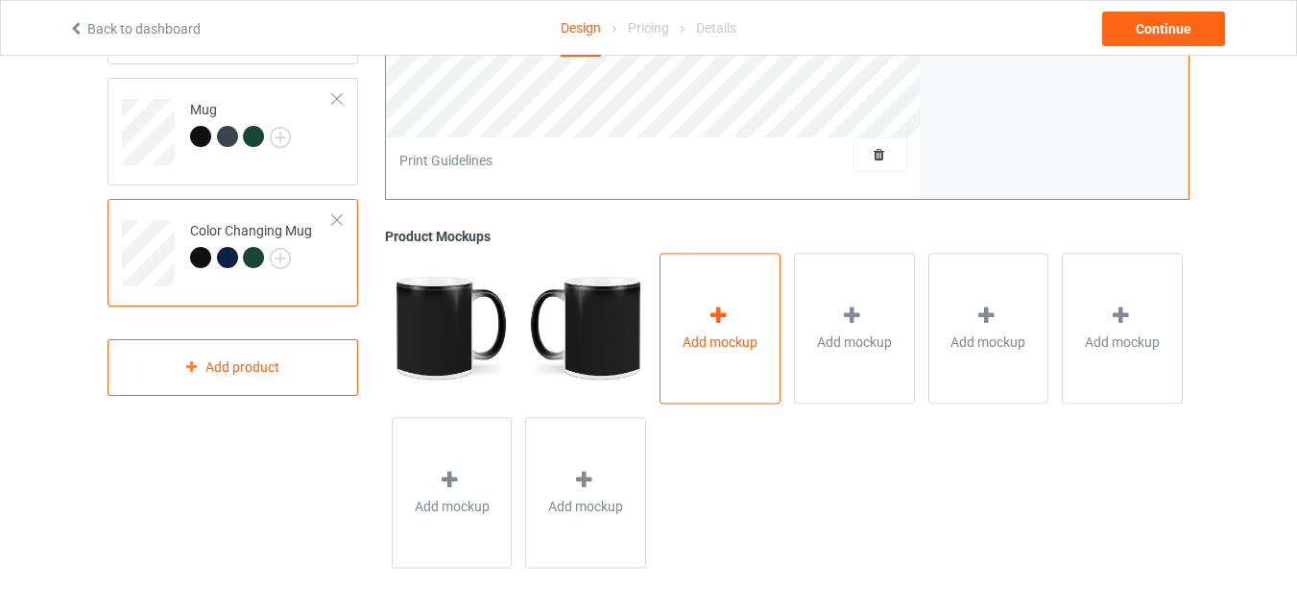
click at [698, 360] on div "Add mockup" at bounding box center [720, 328] width 121 height 151
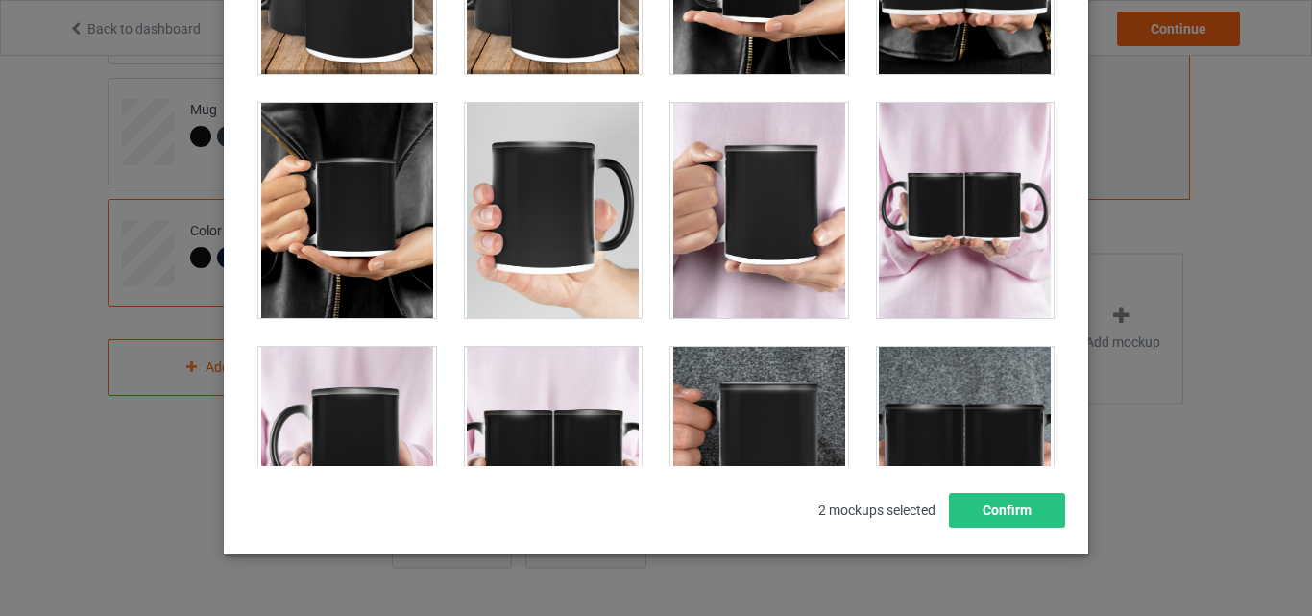
scroll to position [1882, 0]
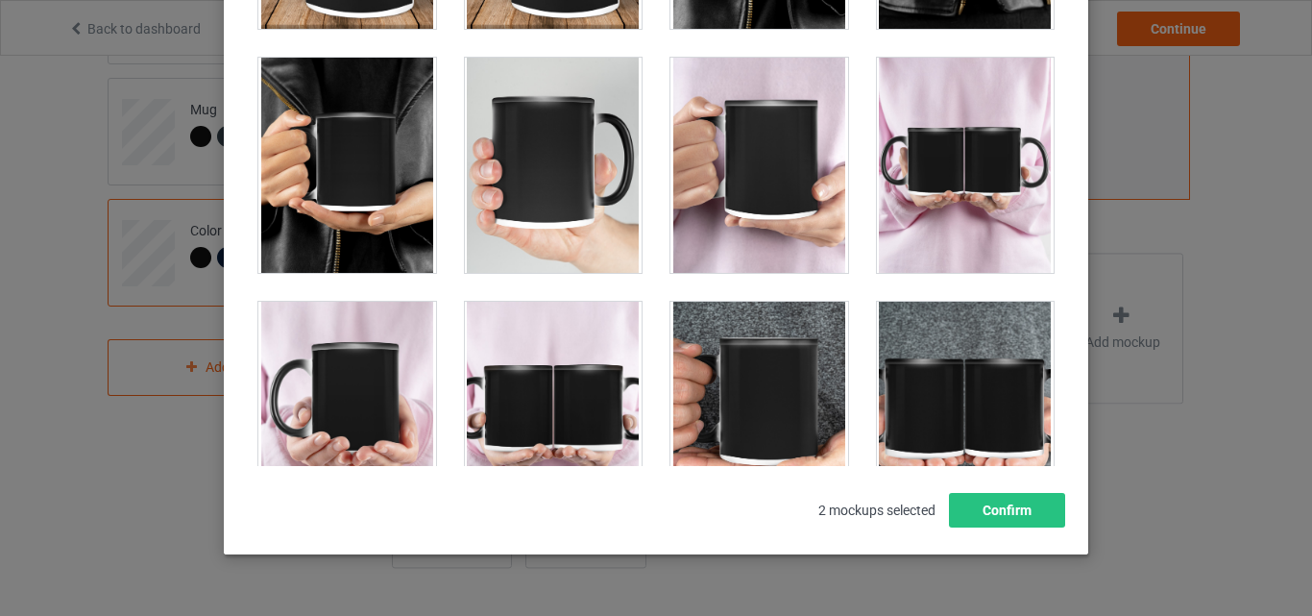
click at [347, 184] on div at bounding box center [347, 165] width 178 height 215
click at [342, 351] on div at bounding box center [347, 409] width 178 height 215
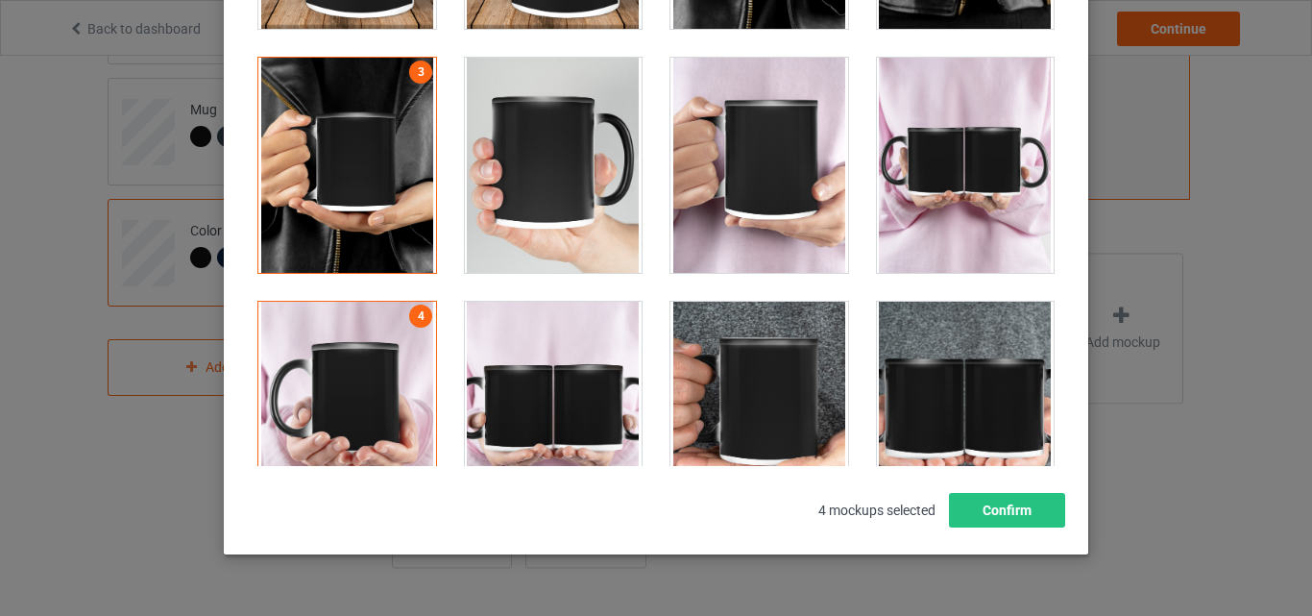
click at [727, 405] on div at bounding box center [759, 409] width 178 height 215
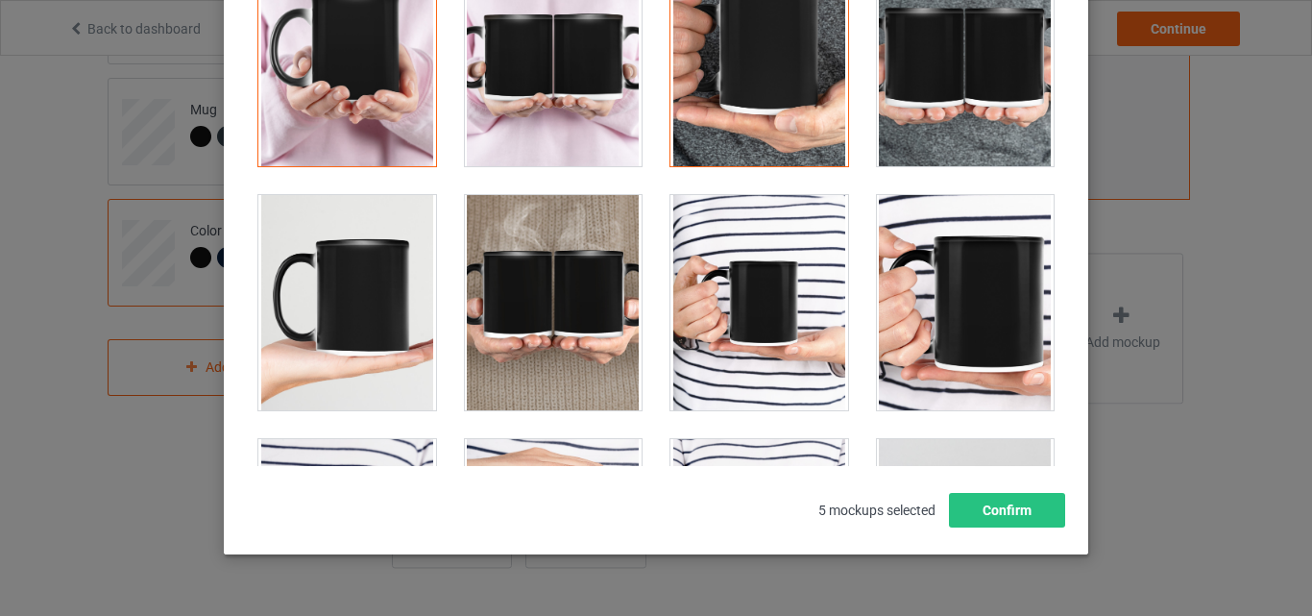
scroll to position [2266, 0]
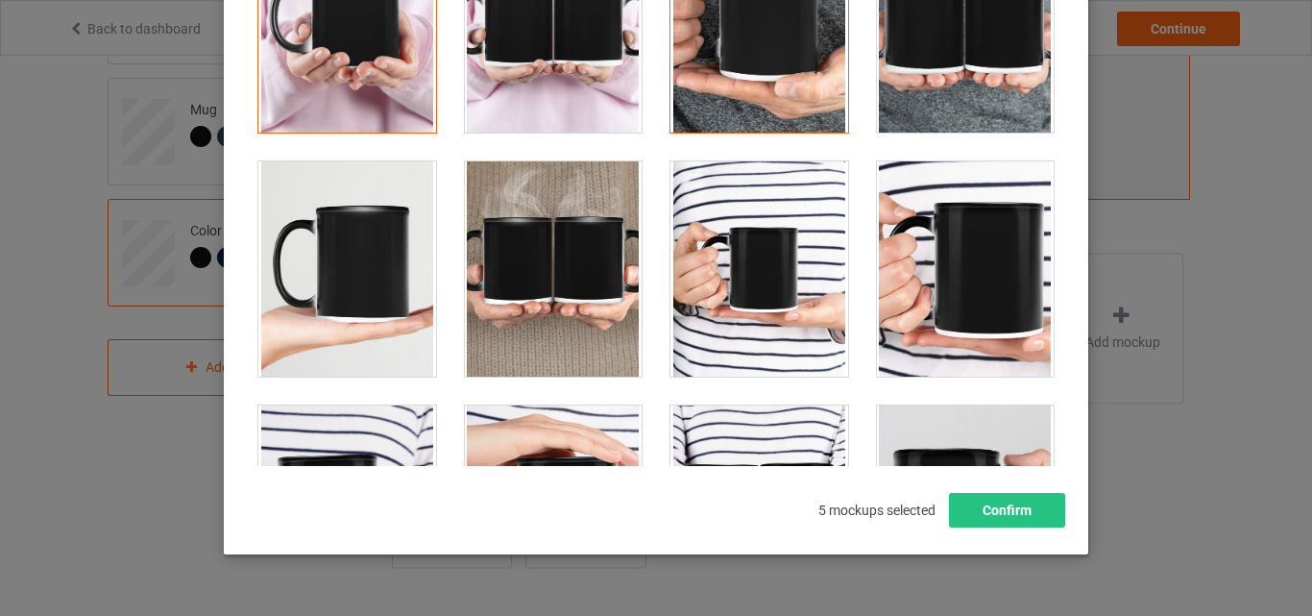
click at [778, 291] on div at bounding box center [759, 268] width 178 height 215
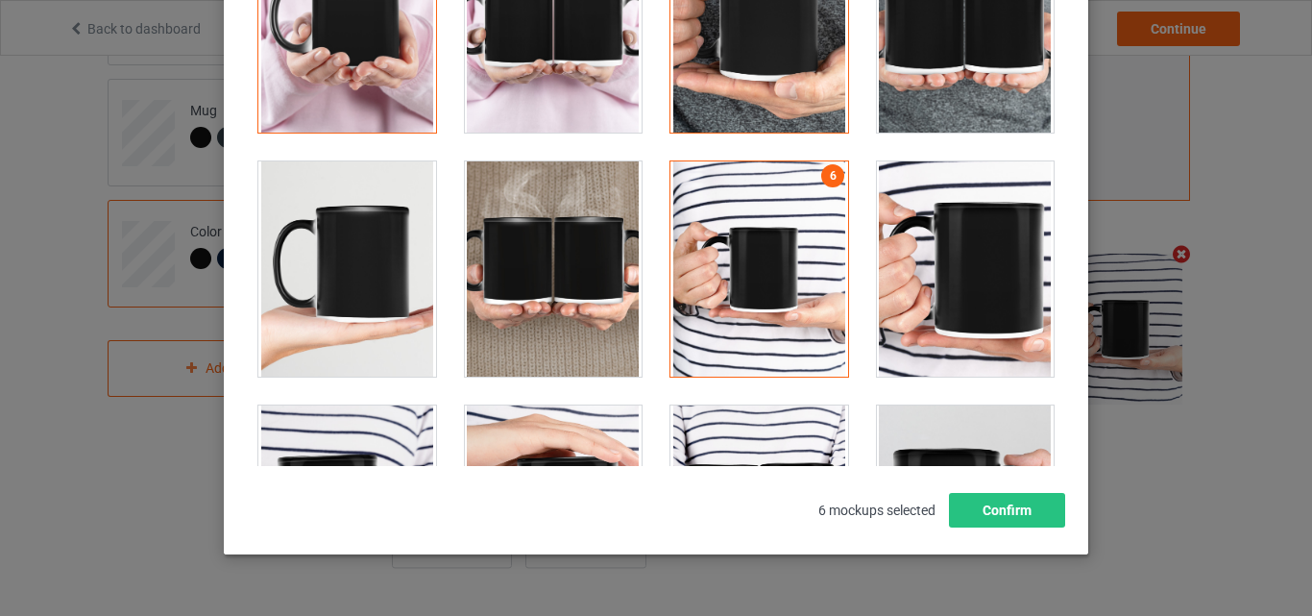
scroll to position [628, 0]
click at [738, 317] on div at bounding box center [759, 268] width 178 height 215
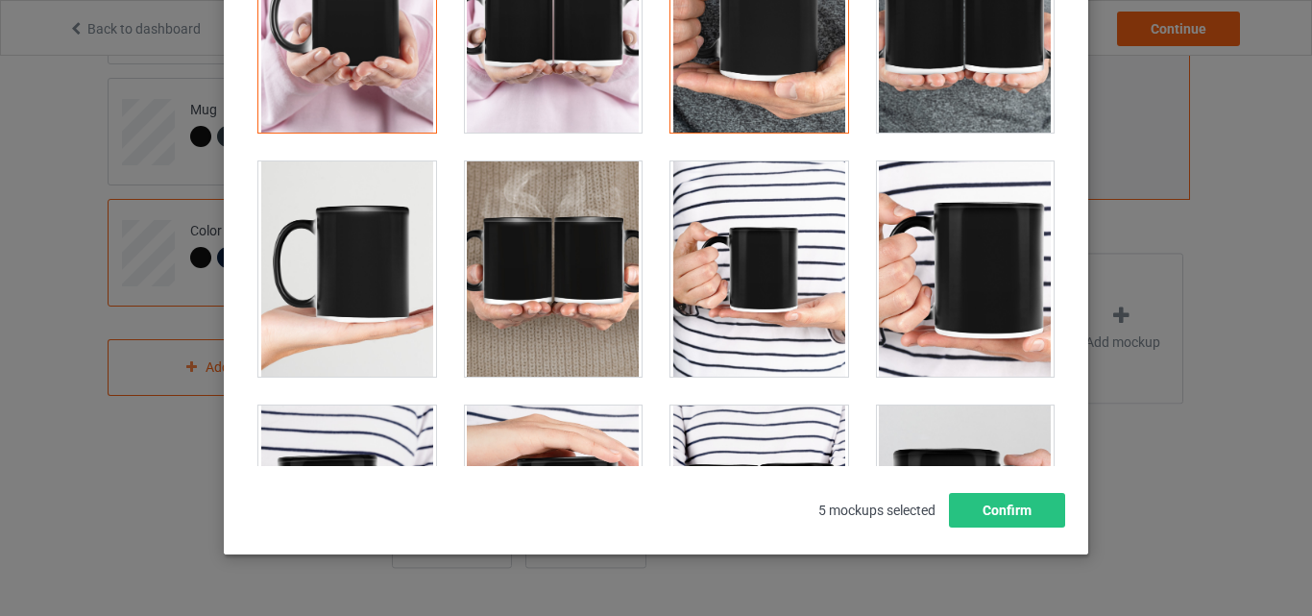
click at [901, 317] on div at bounding box center [966, 268] width 178 height 215
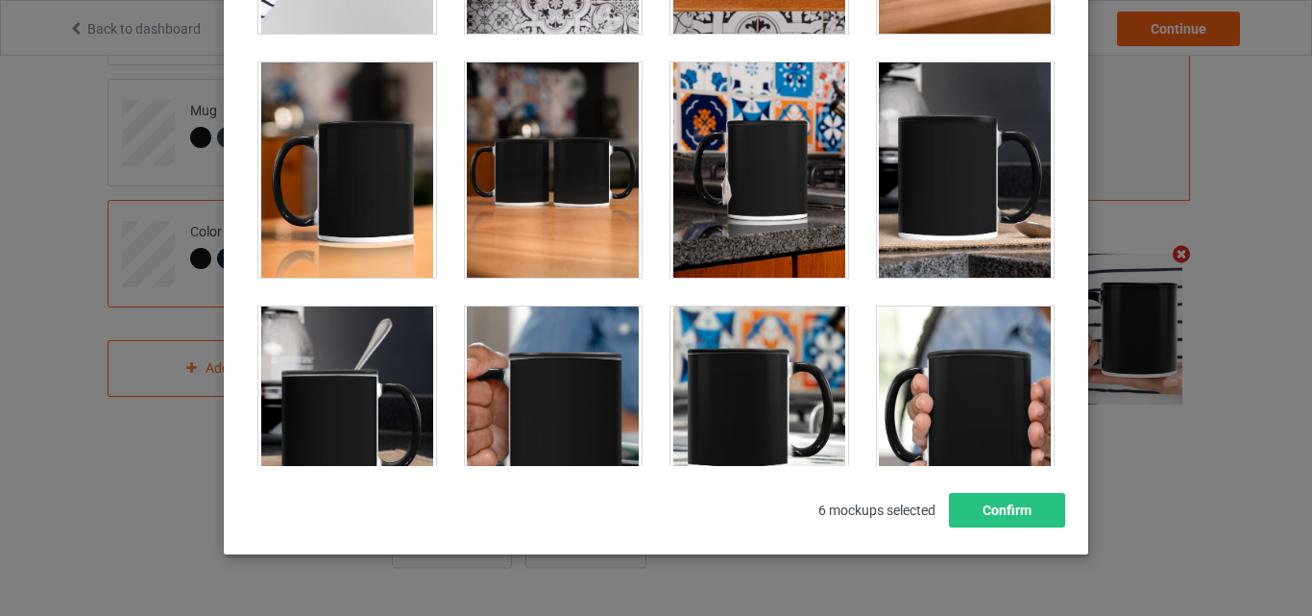
scroll to position [3342, 0]
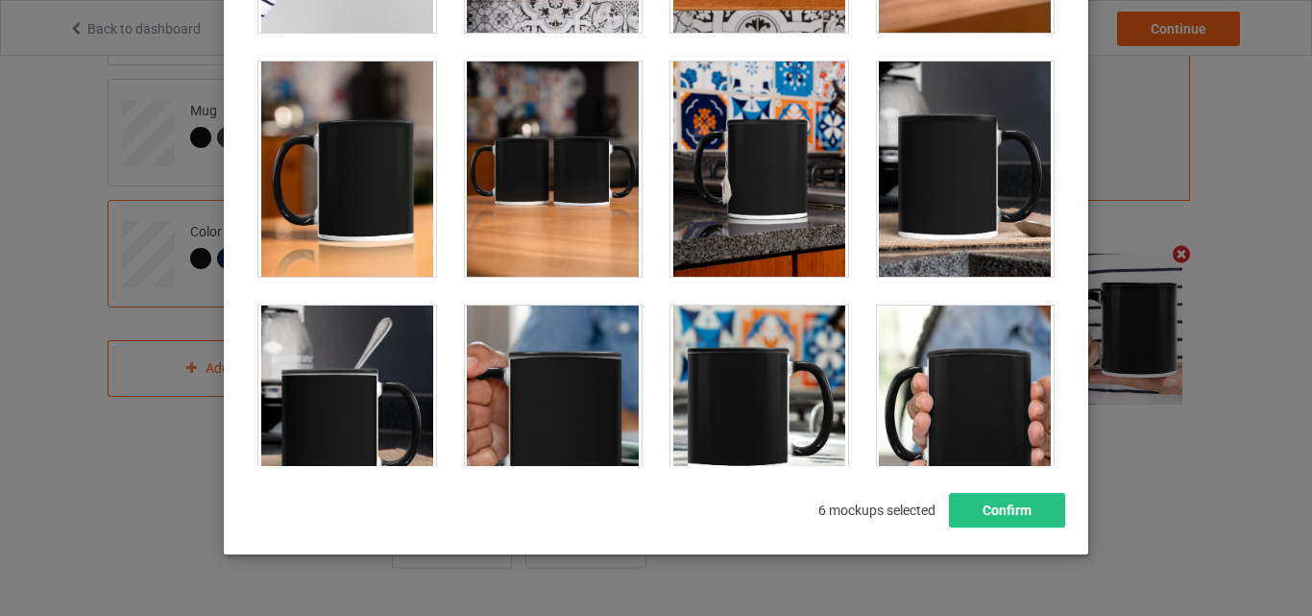
click at [730, 180] on div at bounding box center [759, 168] width 178 height 215
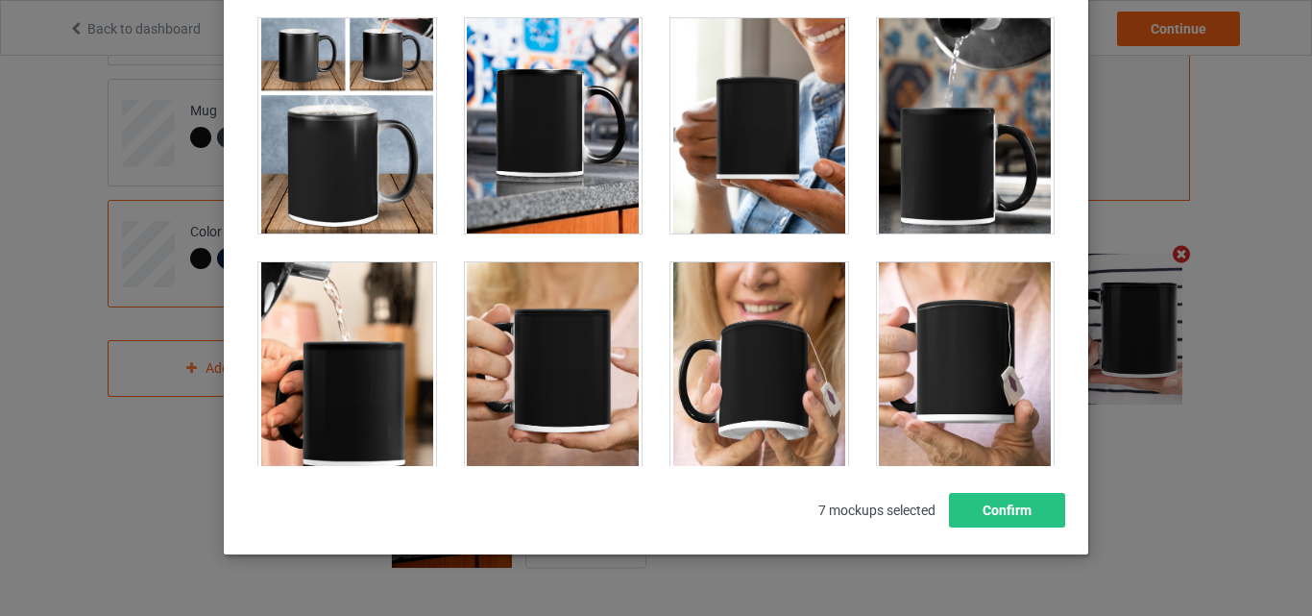
scroll to position [4648, 0]
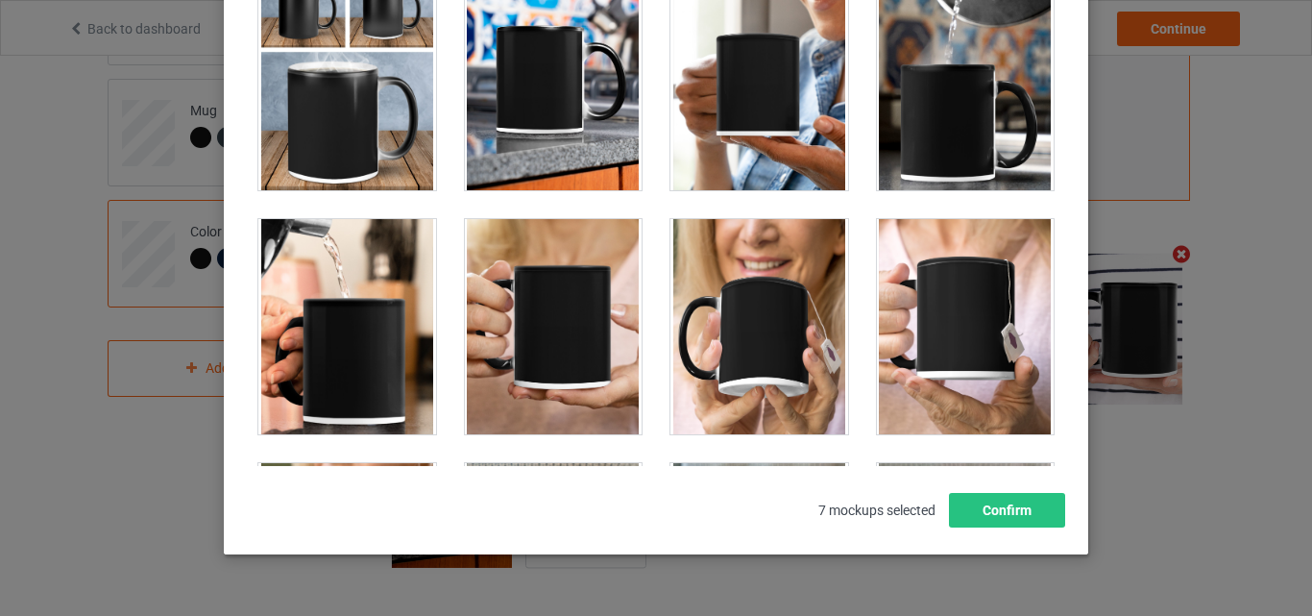
click at [748, 313] on div at bounding box center [759, 326] width 178 height 215
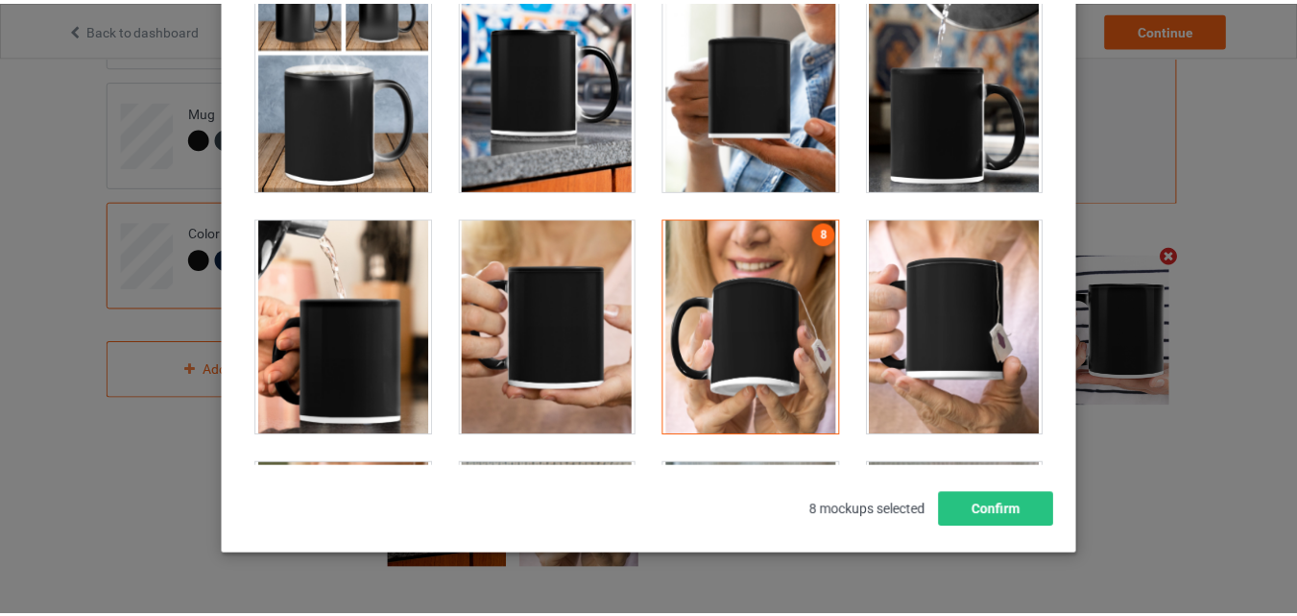
scroll to position [627, 0]
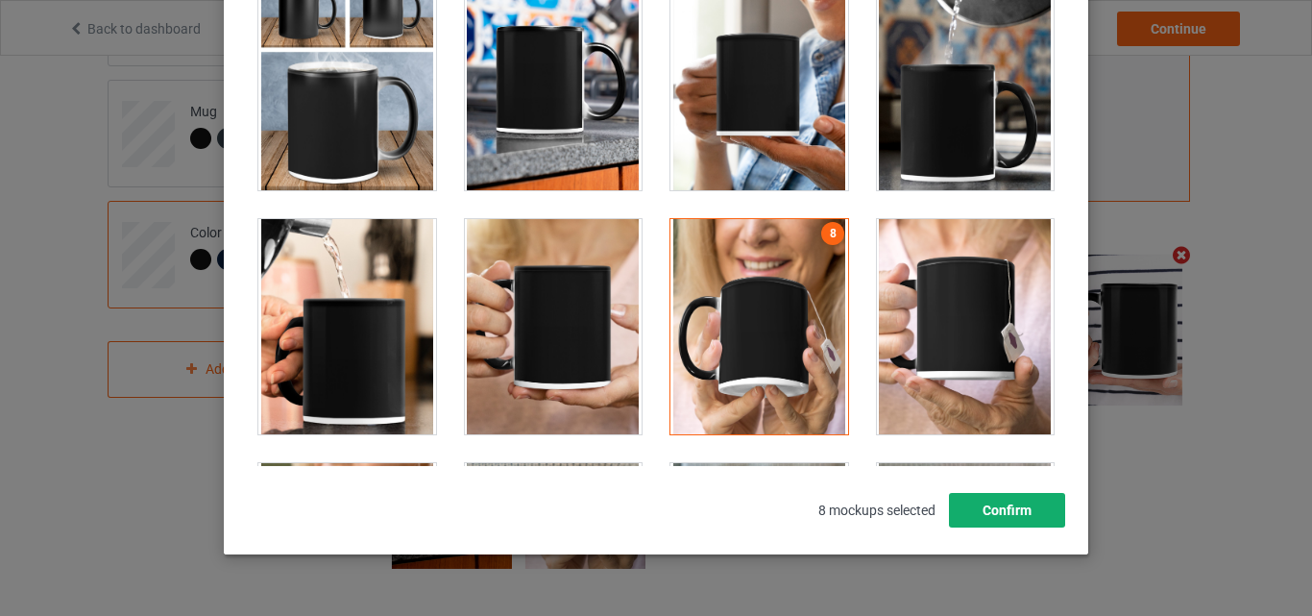
click at [994, 510] on button "Confirm" at bounding box center [1007, 510] width 116 height 35
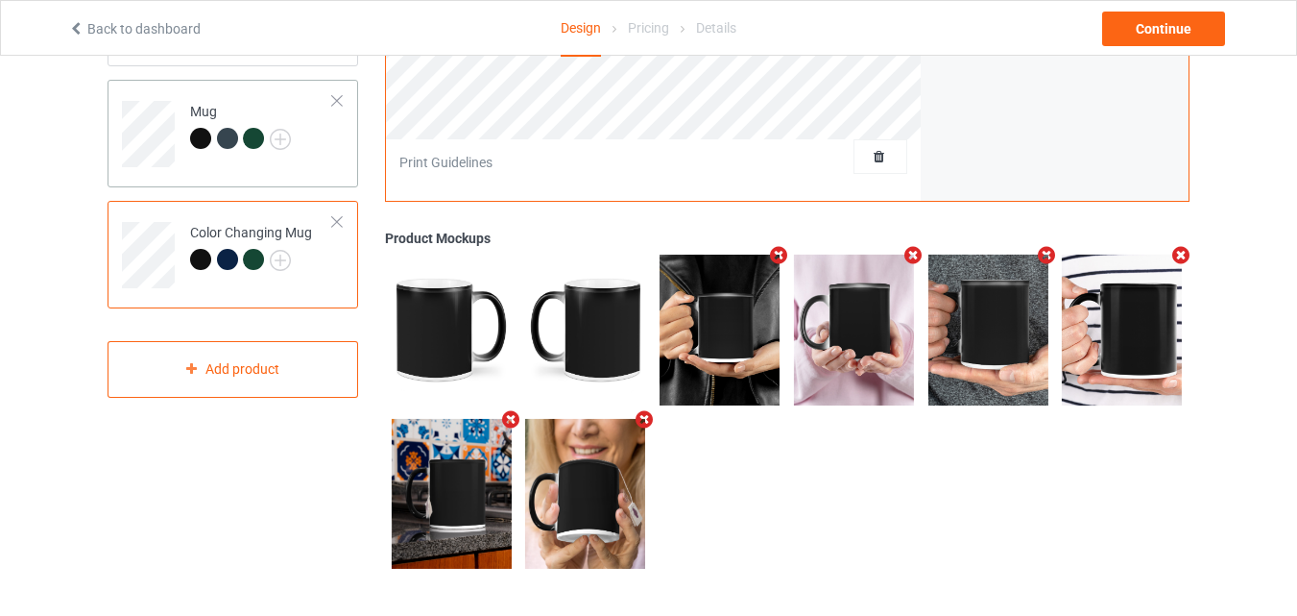
click at [337, 171] on div "Mug" at bounding box center [233, 134] width 251 height 108
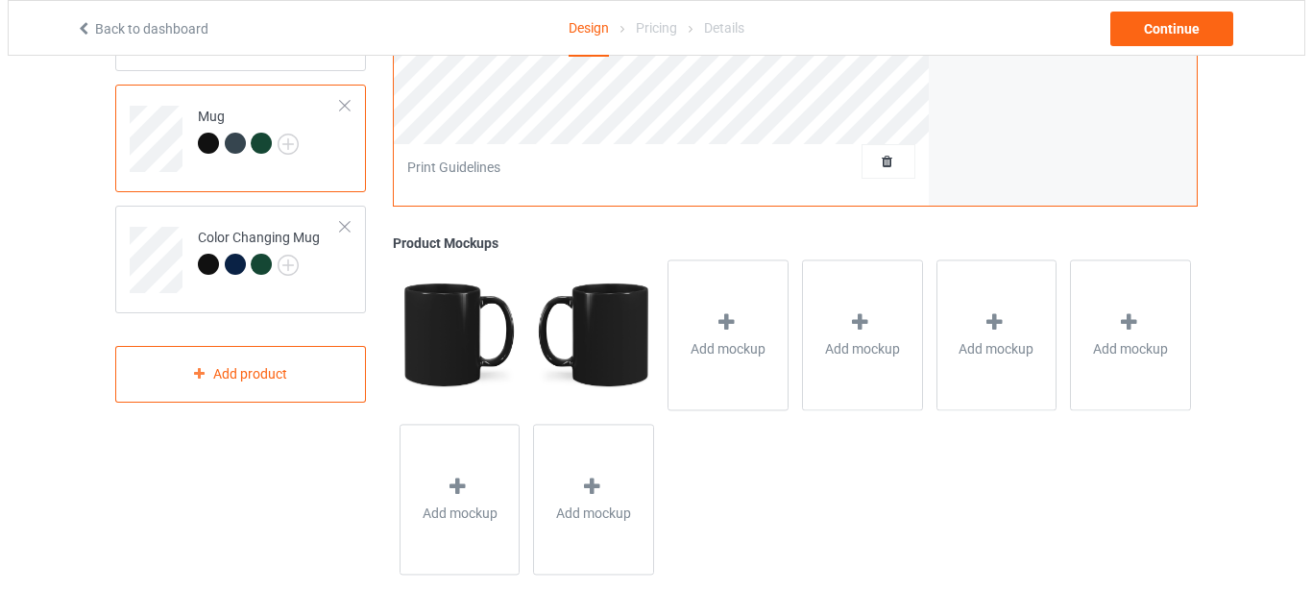
scroll to position [629, 0]
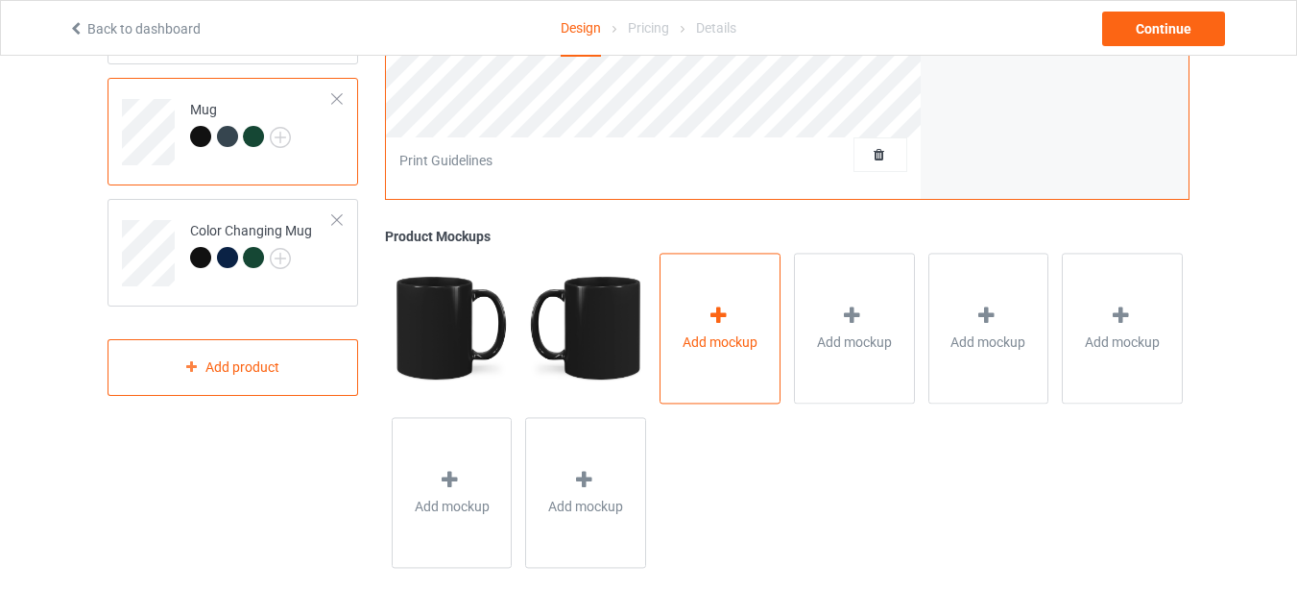
click at [743, 282] on div "Add mockup" at bounding box center [720, 328] width 121 height 151
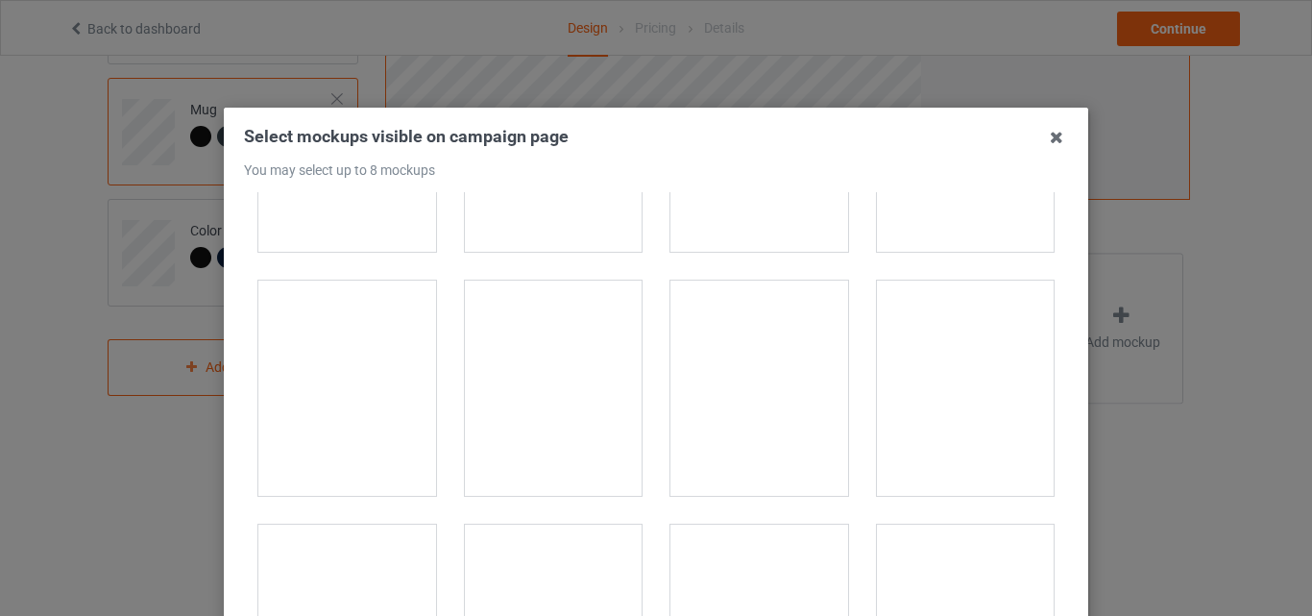
scroll to position [1662, 0]
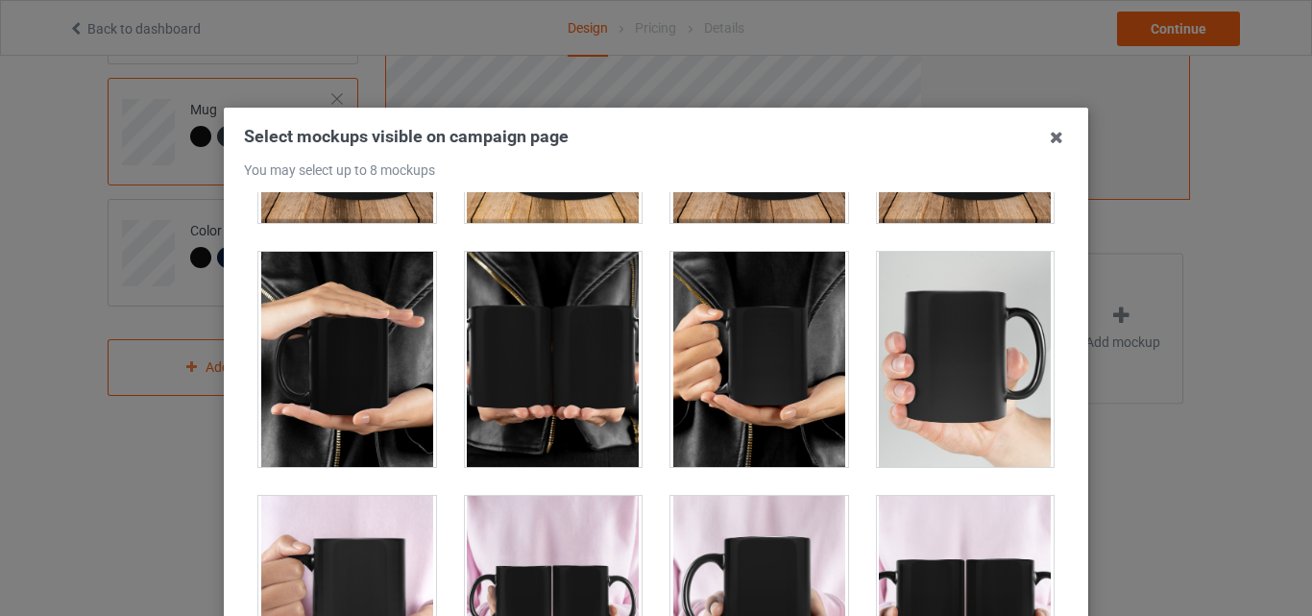
click at [317, 394] on div at bounding box center [347, 359] width 178 height 215
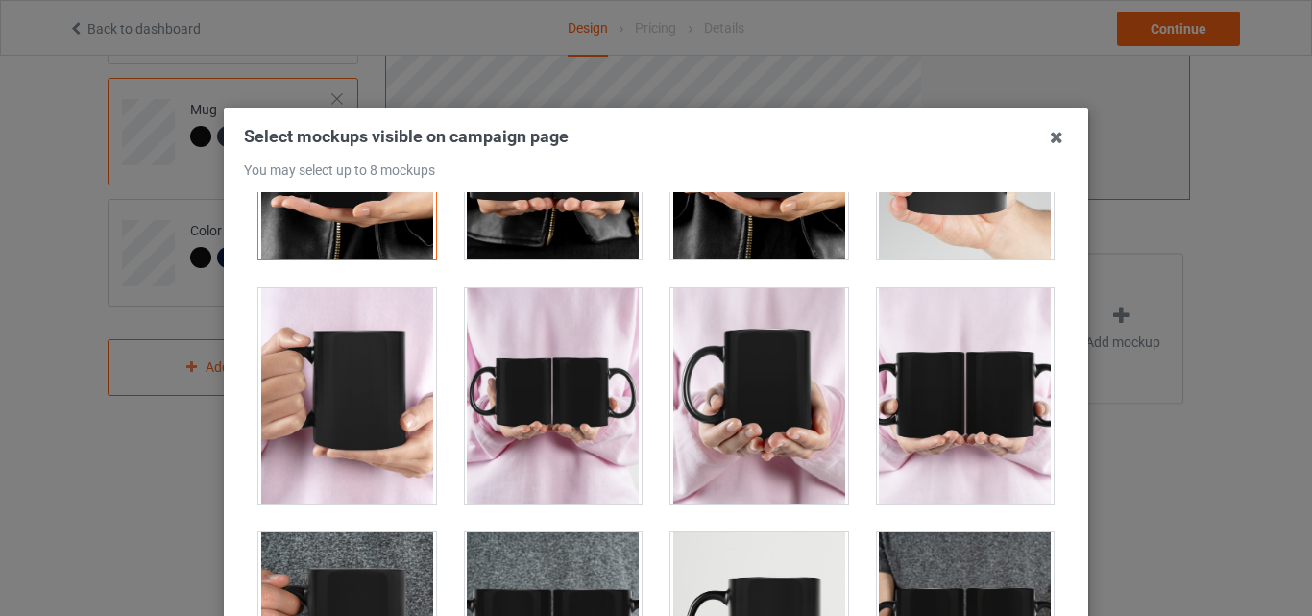
scroll to position [1911, 0]
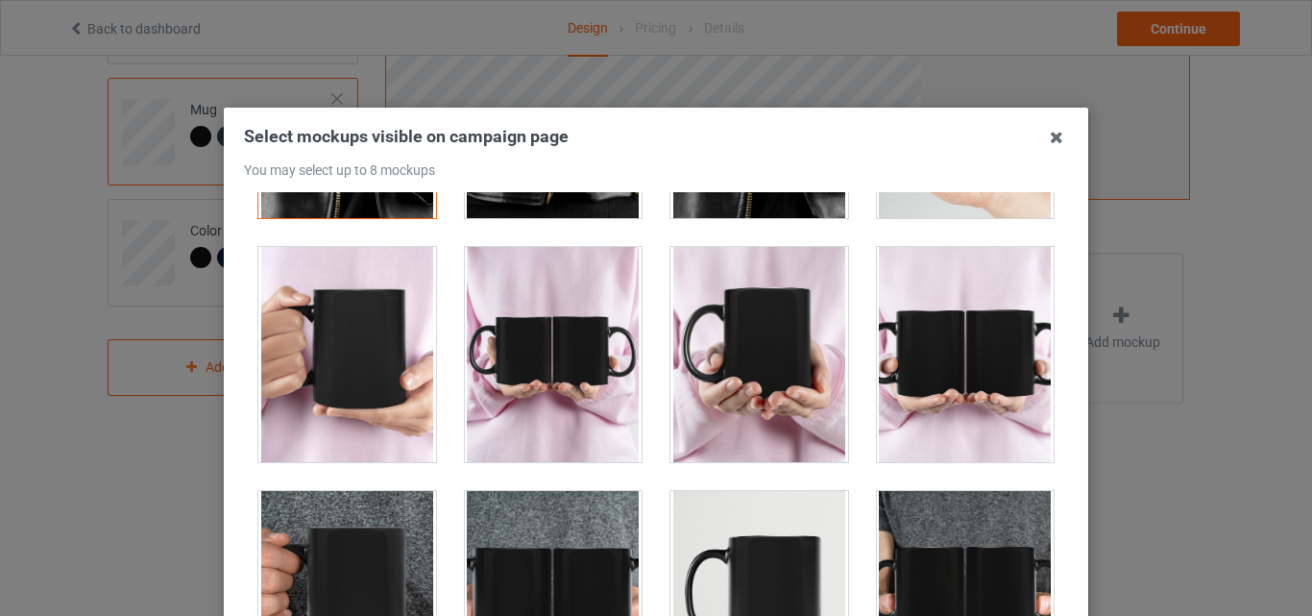
click at [735, 354] on div at bounding box center [759, 354] width 178 height 215
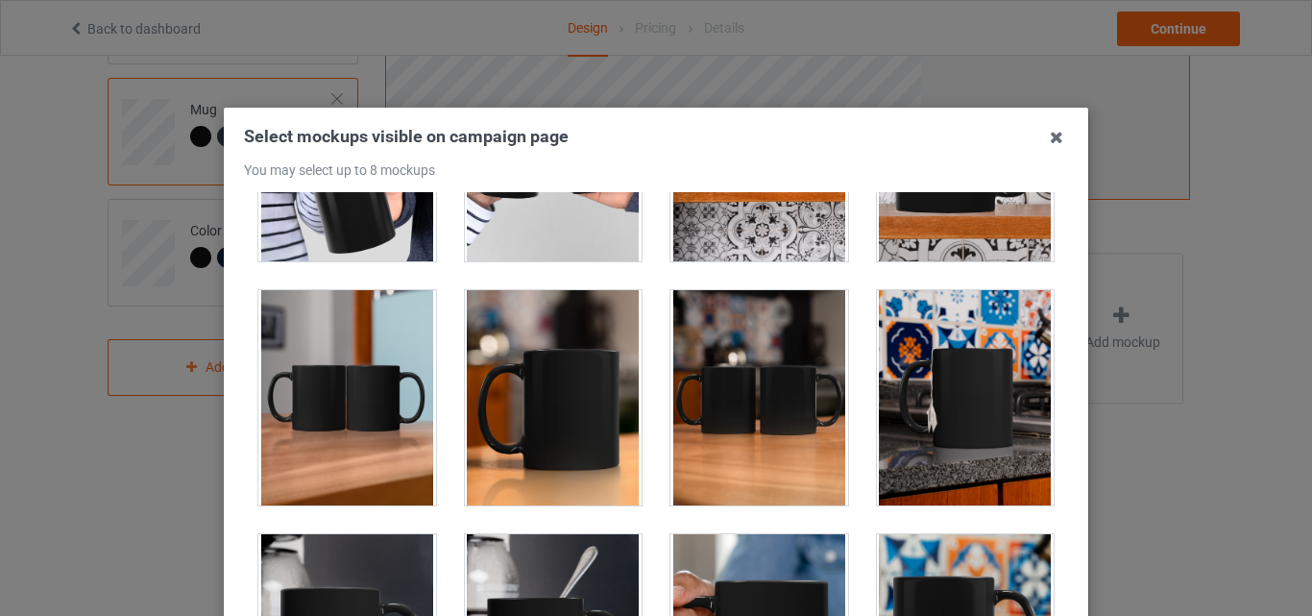
scroll to position [3102, 0]
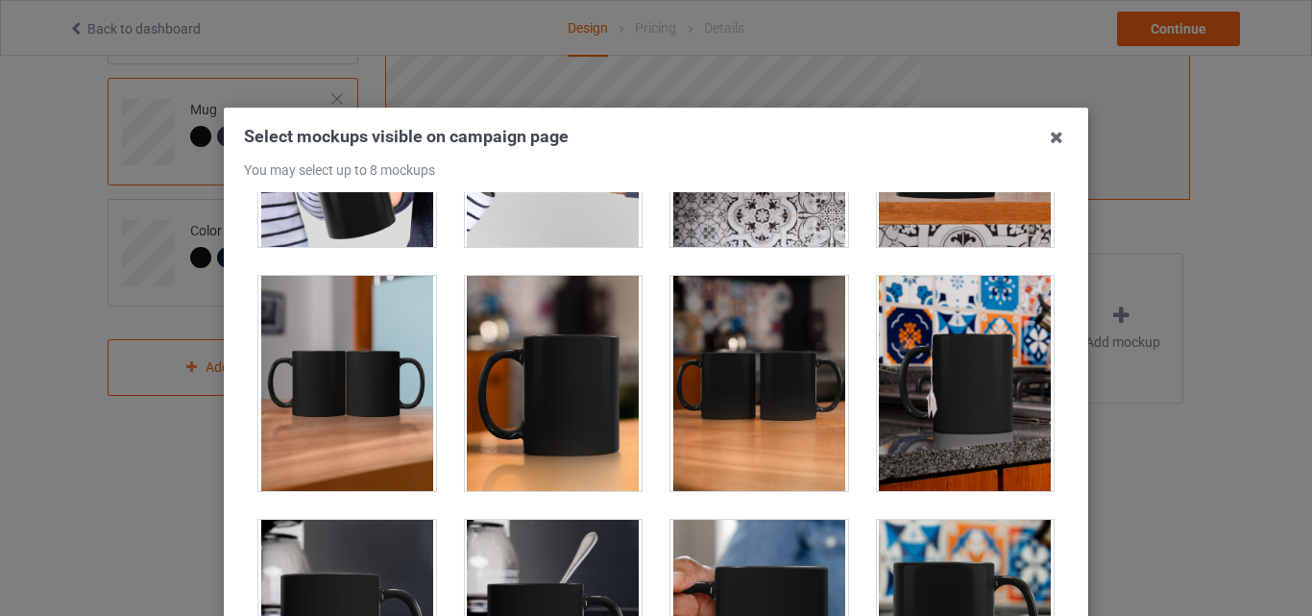
click at [496, 410] on div at bounding box center [554, 383] width 178 height 215
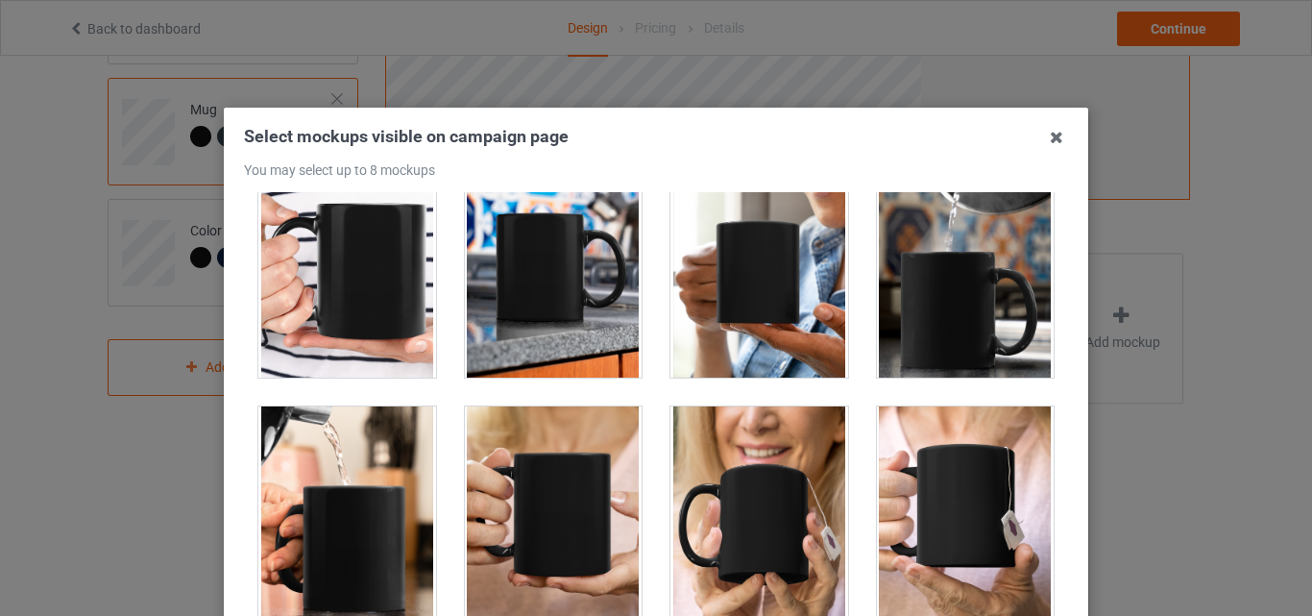
scroll to position [4099, 0]
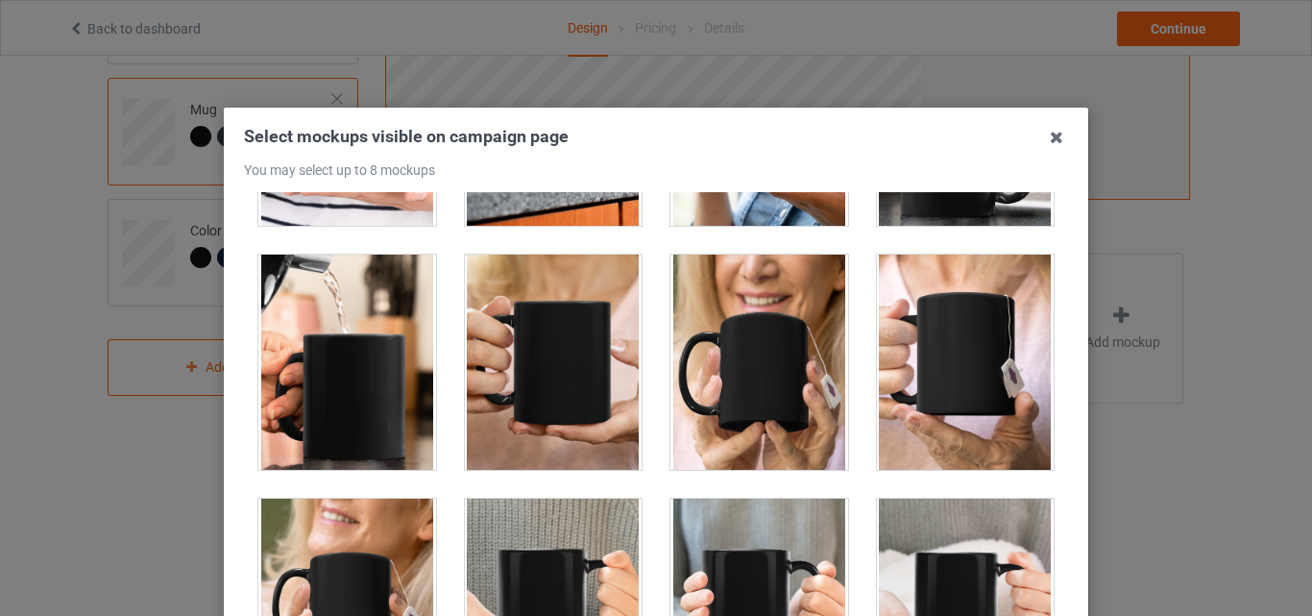
click at [725, 426] on div at bounding box center [759, 361] width 178 height 215
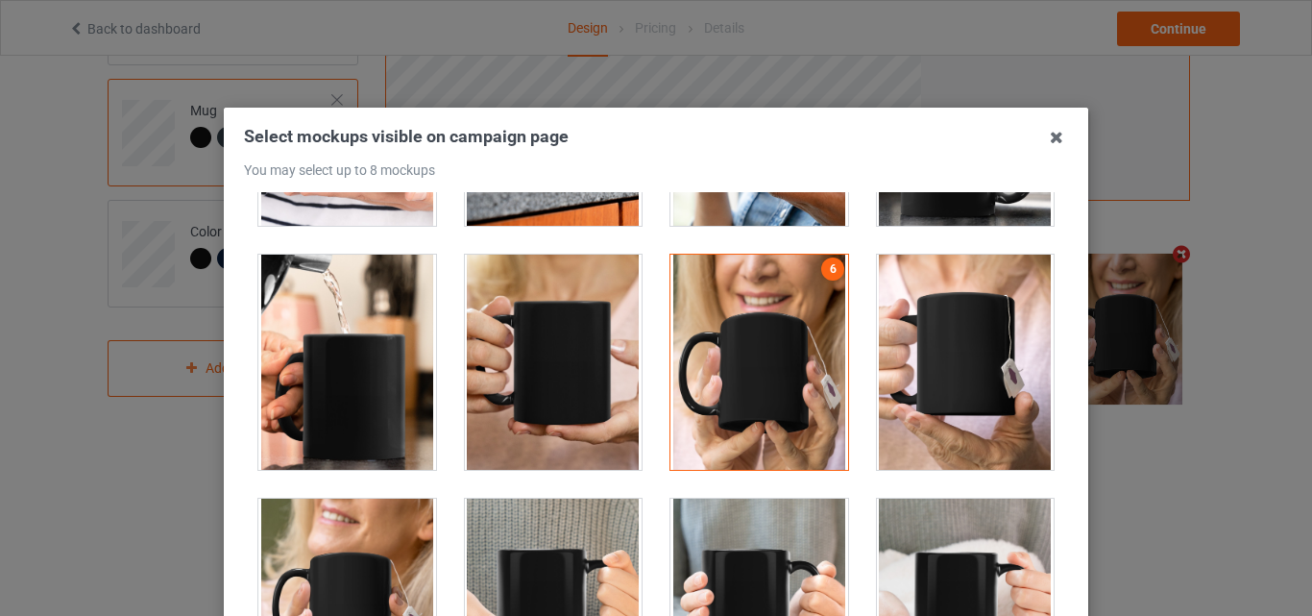
click at [937, 403] on div at bounding box center [966, 361] width 178 height 215
click at [695, 376] on div at bounding box center [759, 361] width 178 height 215
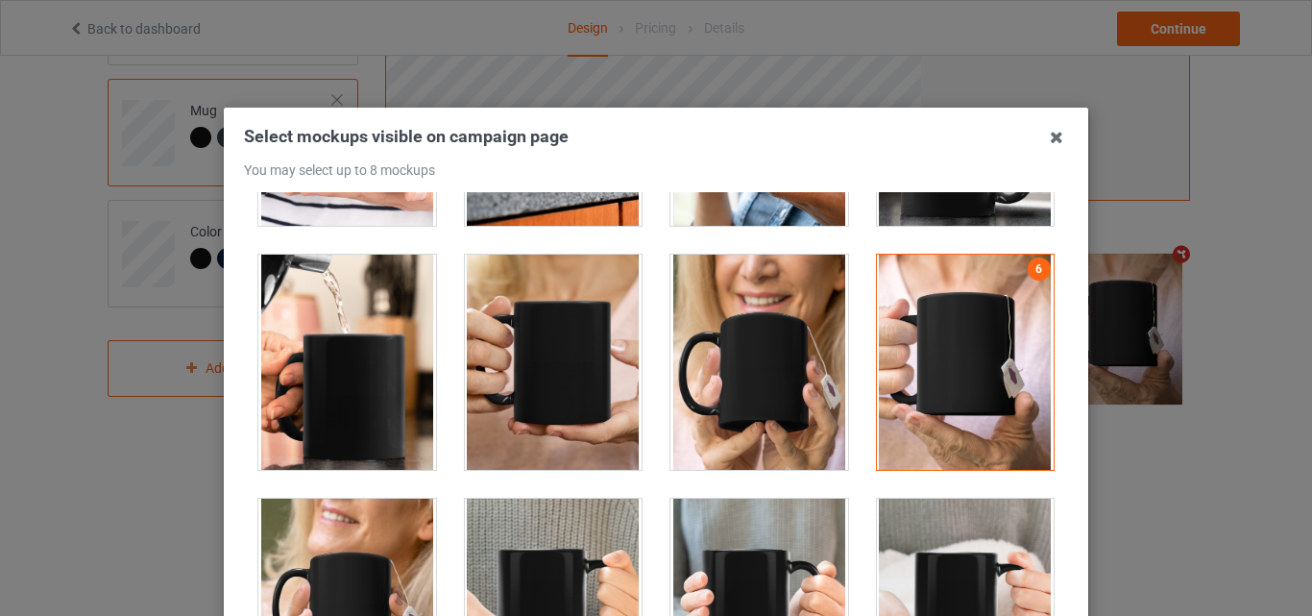
click at [312, 364] on div at bounding box center [347, 361] width 178 height 215
click at [742, 361] on div at bounding box center [759, 361] width 178 height 215
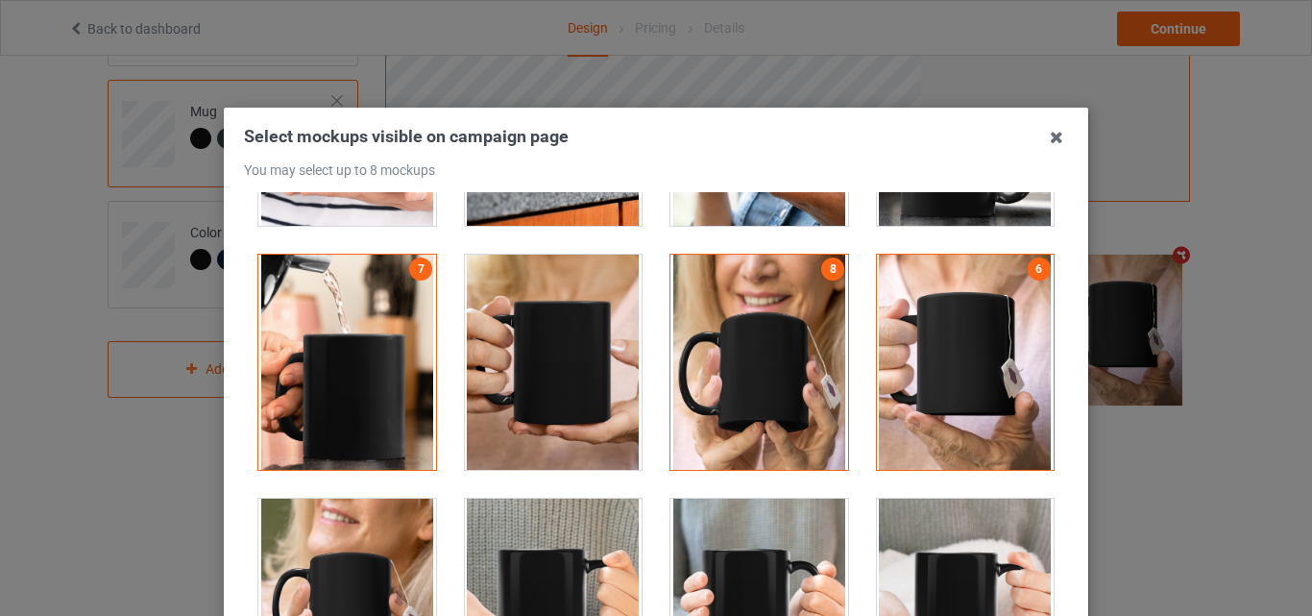
click at [742, 361] on div at bounding box center [759, 361] width 178 height 215
click at [363, 378] on div at bounding box center [347, 361] width 178 height 215
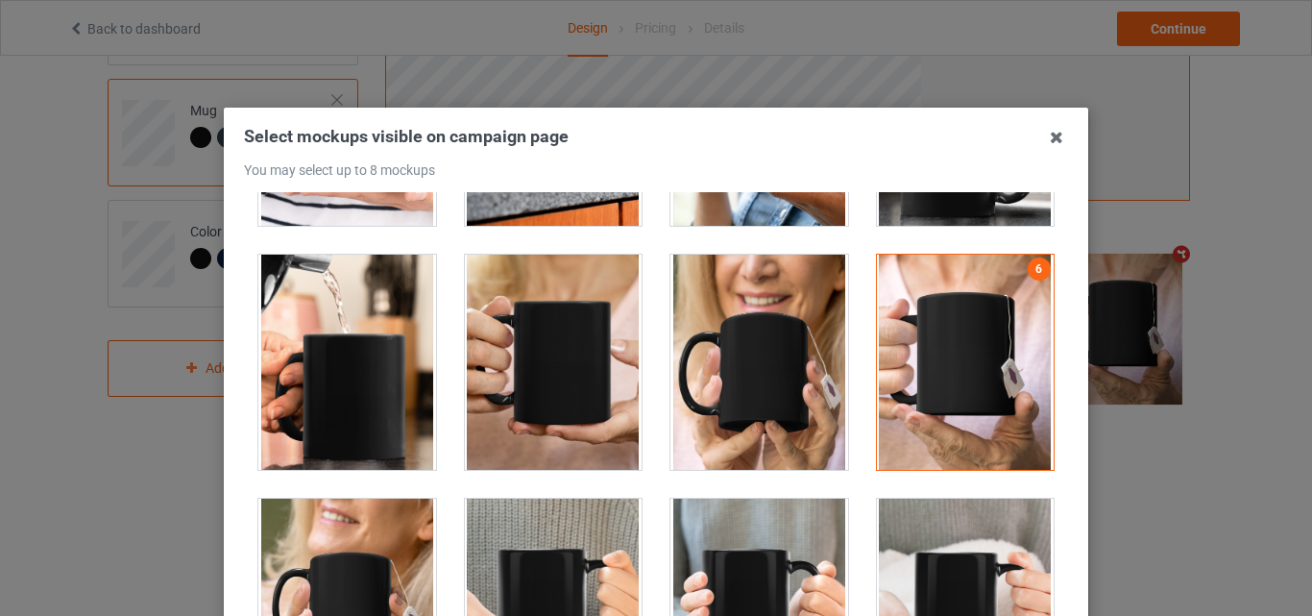
click at [682, 368] on div at bounding box center [759, 361] width 178 height 215
click at [977, 428] on div at bounding box center [966, 361] width 178 height 215
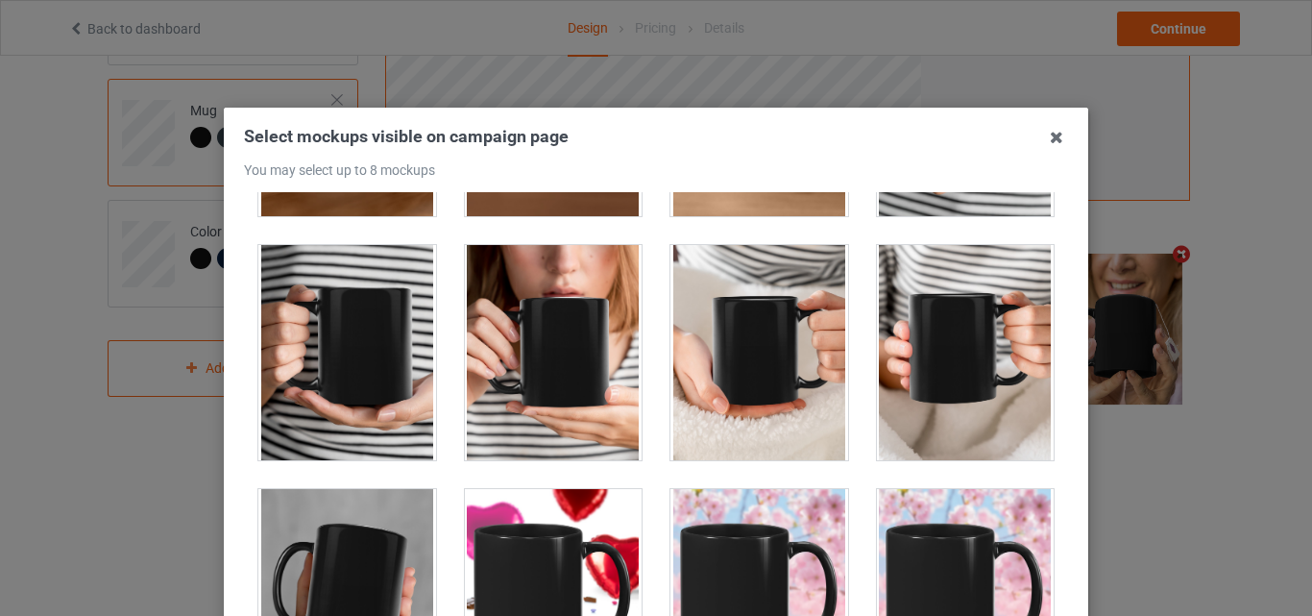
scroll to position [5871, 0]
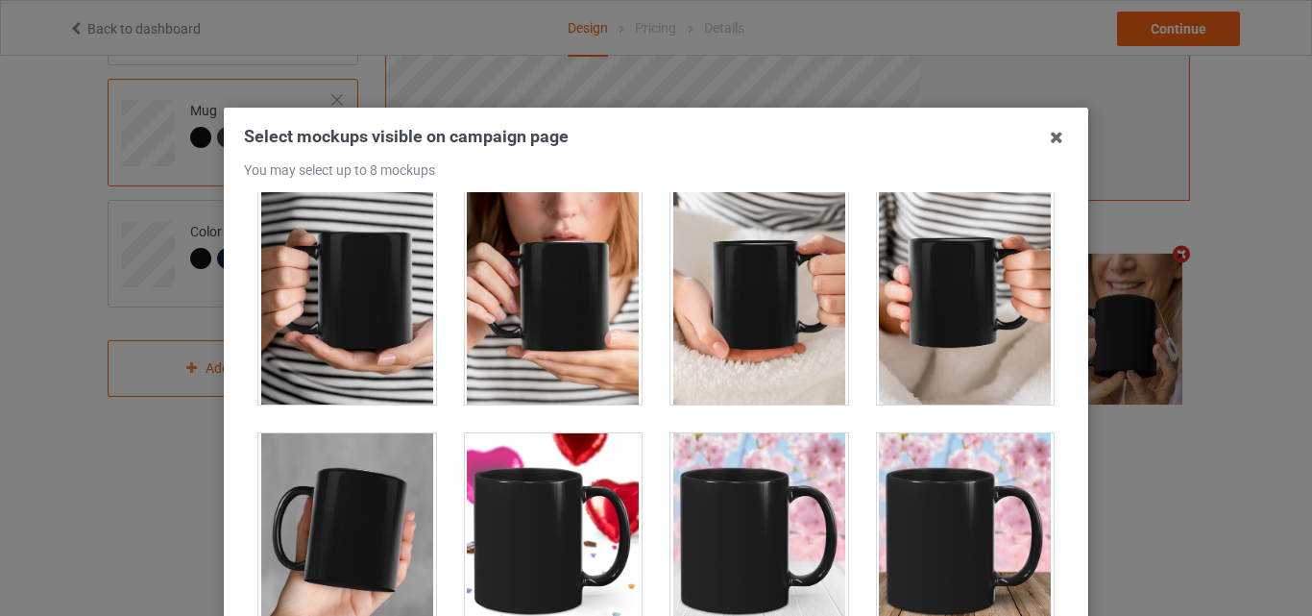
click at [521, 346] on div at bounding box center [554, 296] width 178 height 215
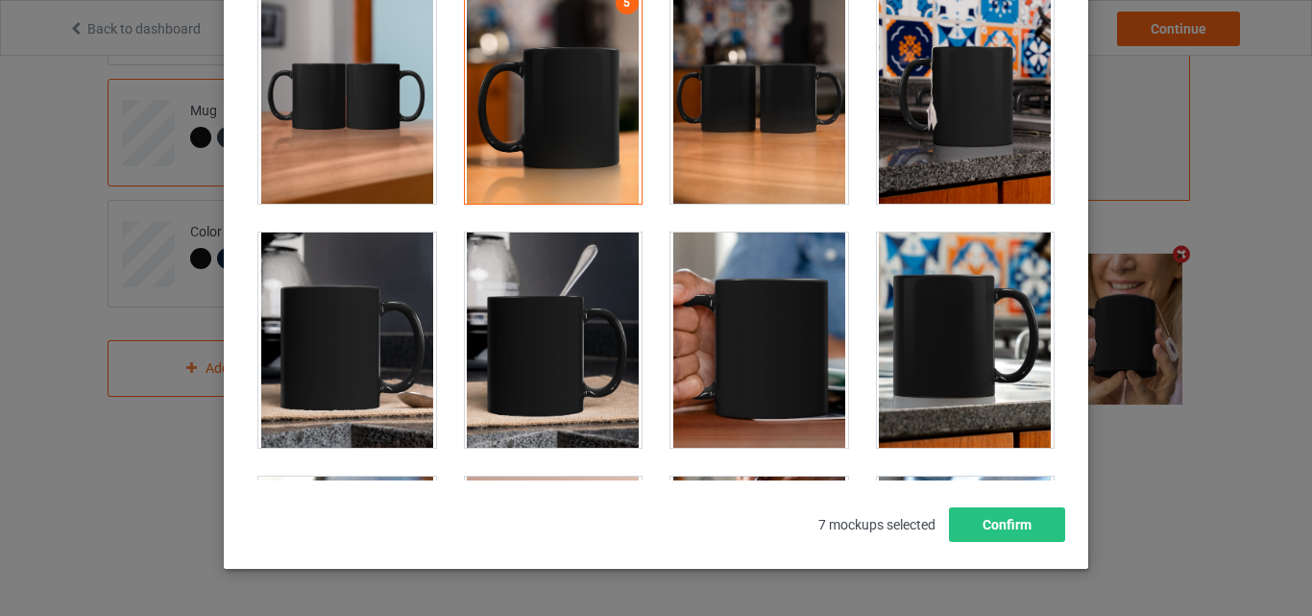
scroll to position [3241, 0]
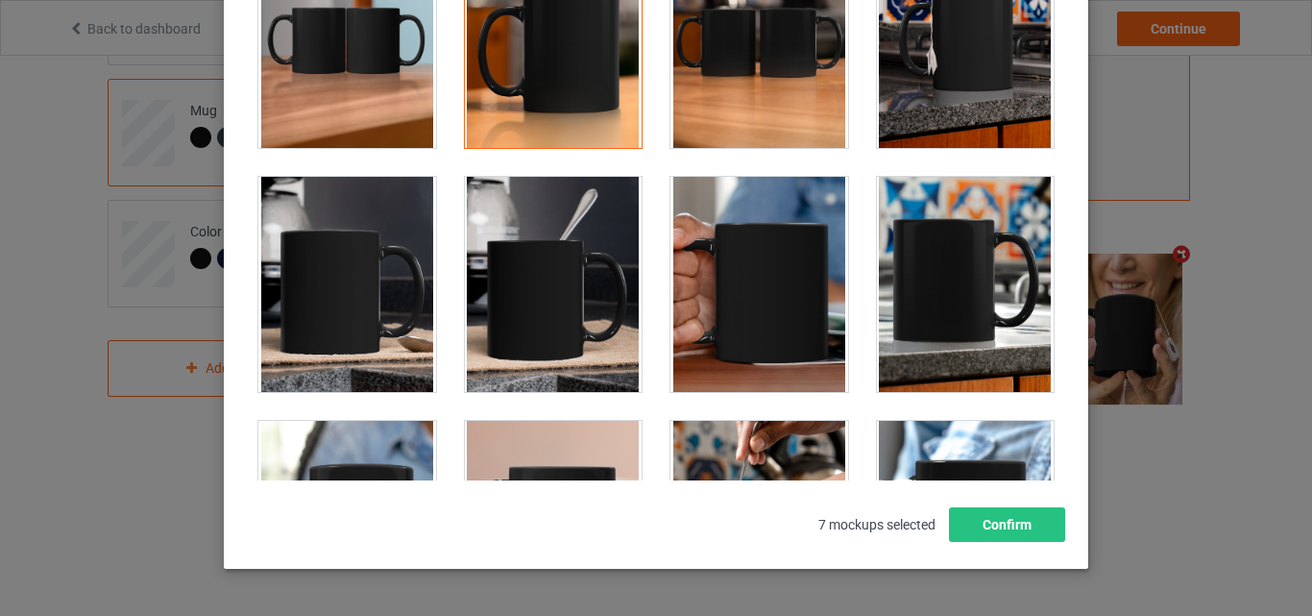
click at [670, 268] on div at bounding box center [759, 284] width 178 height 215
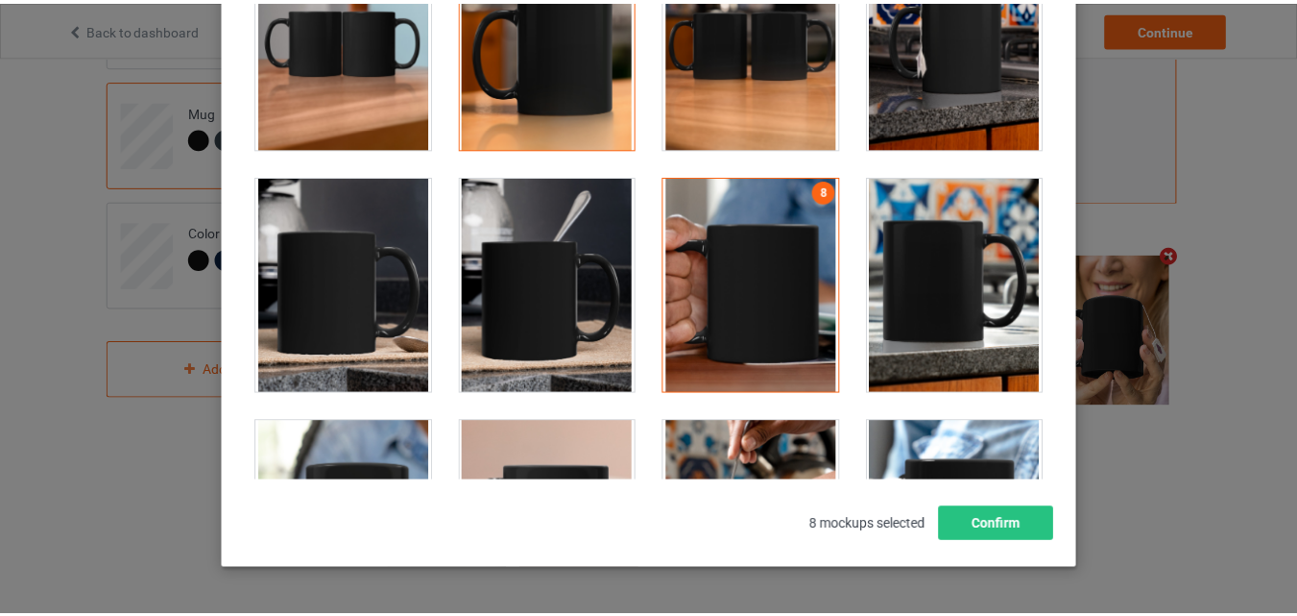
scroll to position [627, 0]
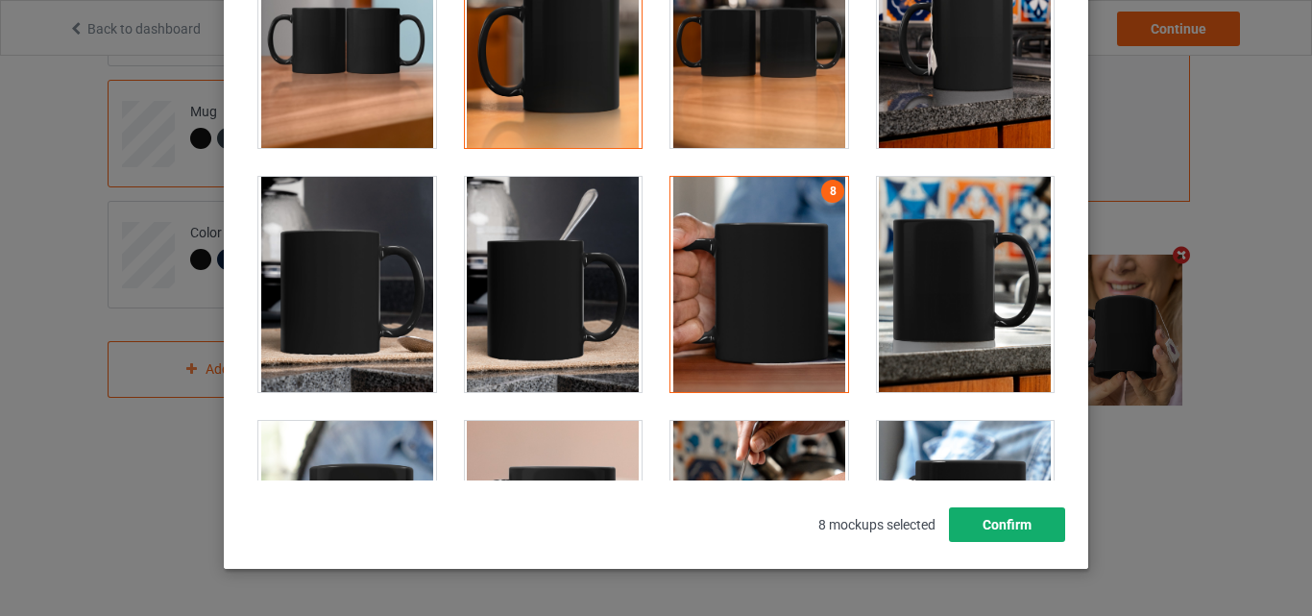
click at [983, 539] on button "Confirm" at bounding box center [1007, 524] width 116 height 35
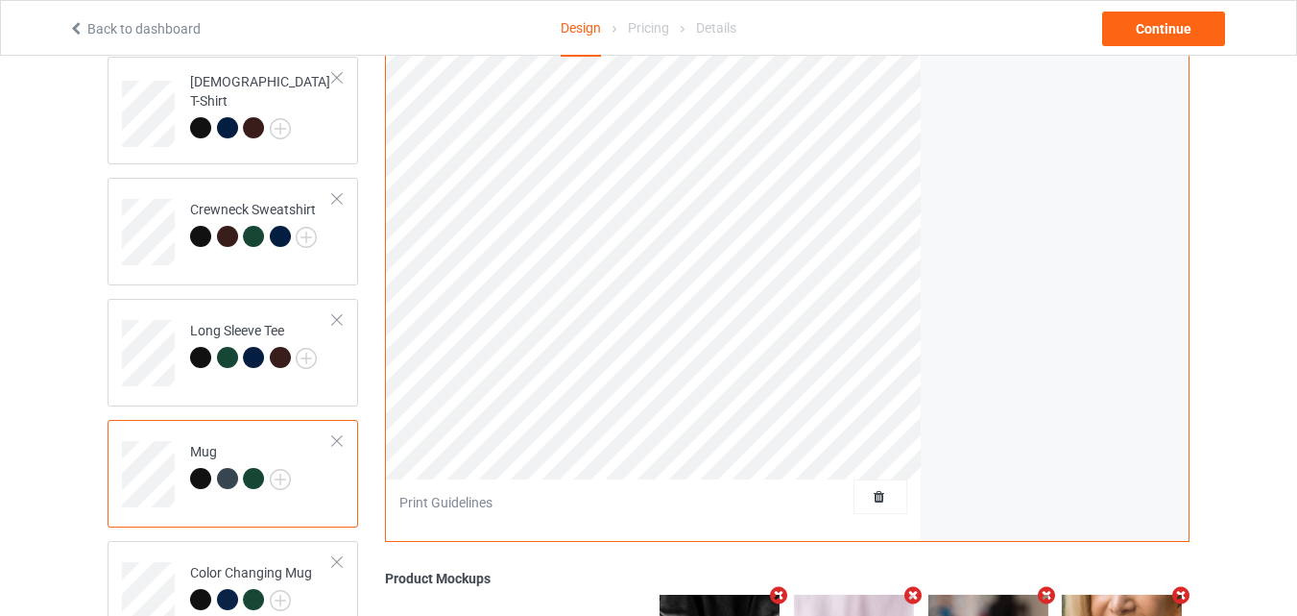
scroll to position [195, 0]
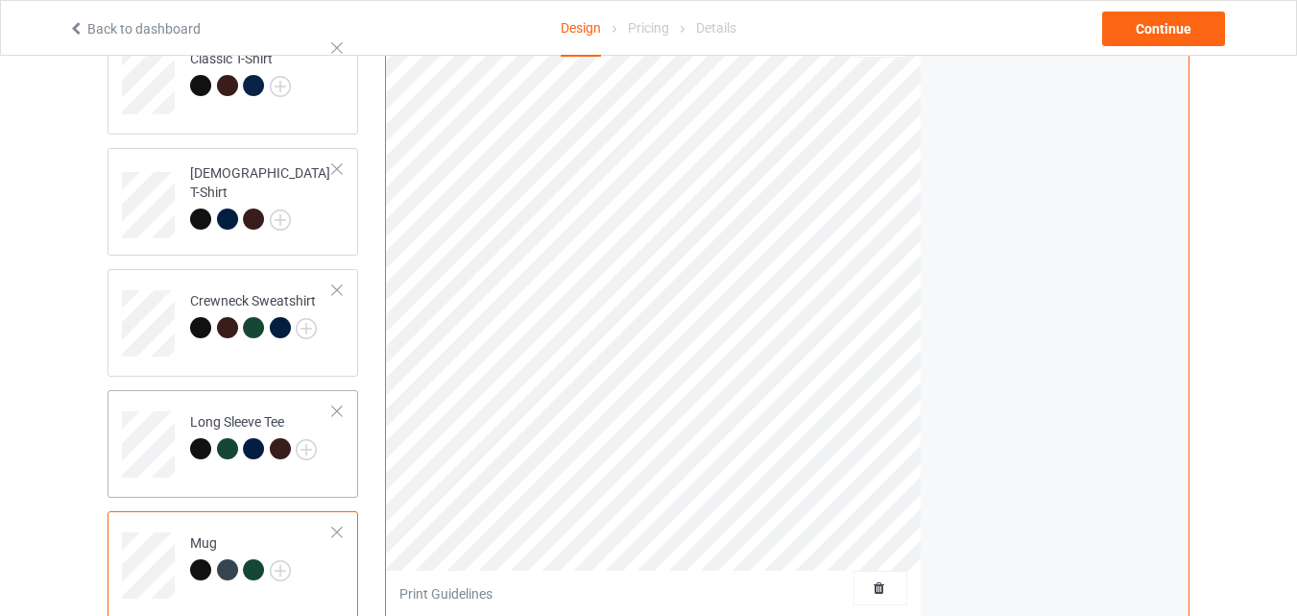
click at [348, 451] on div "Long Sleeve Tee" at bounding box center [233, 444] width 251 height 108
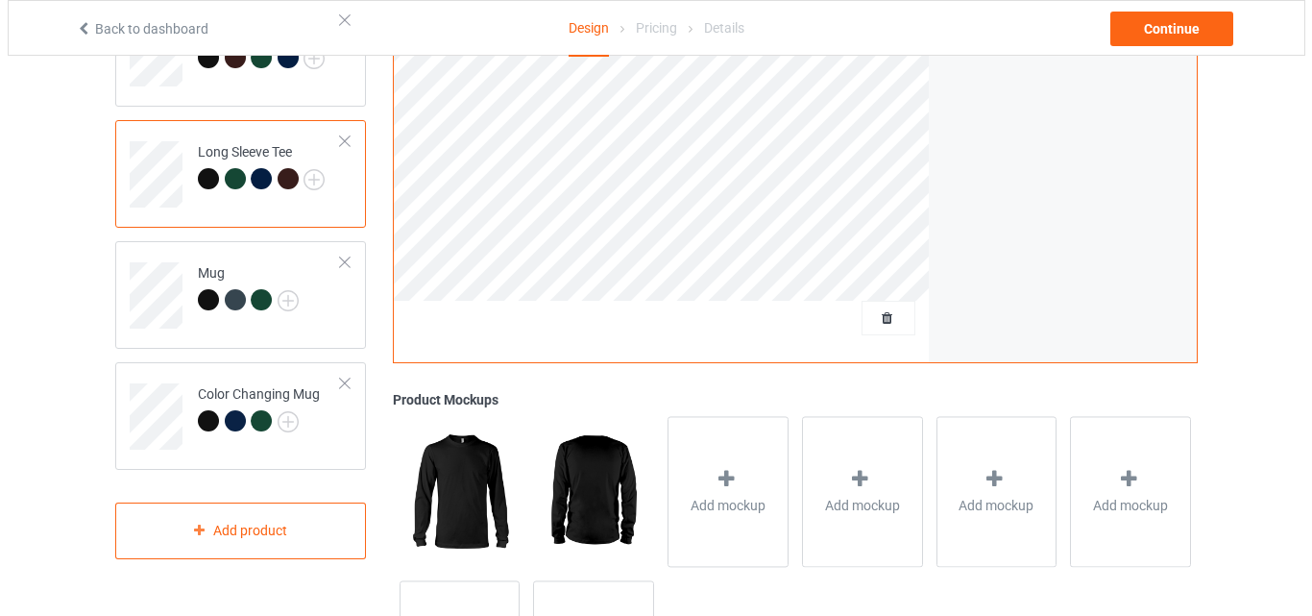
scroll to position [629, 0]
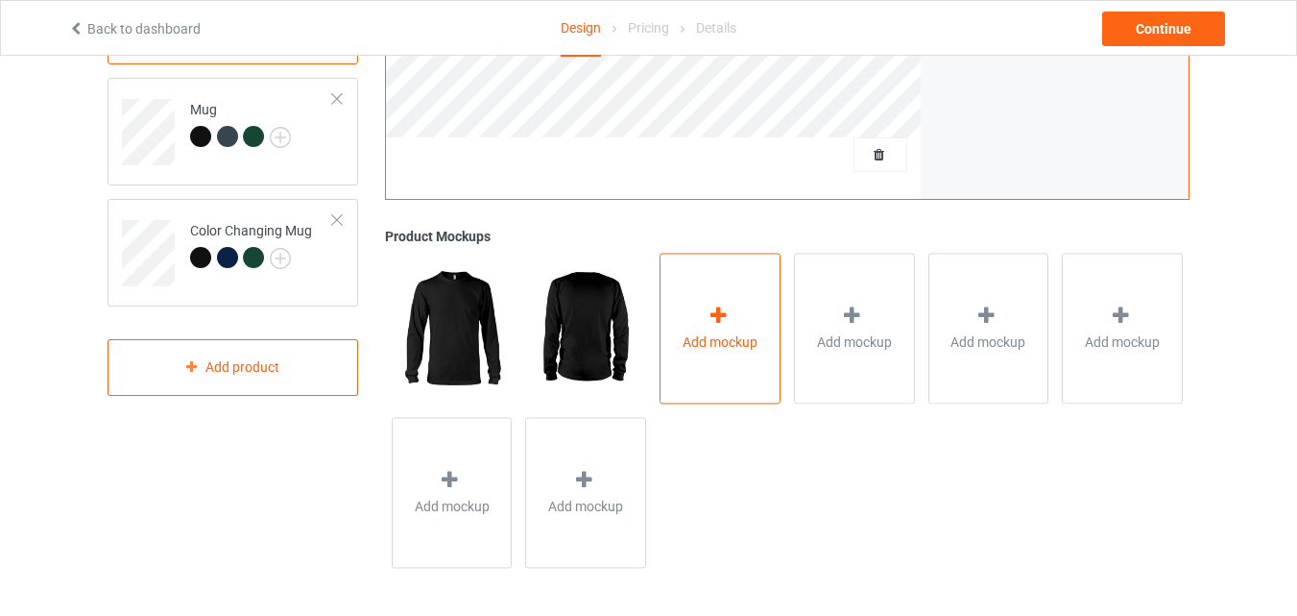
click at [726, 325] on icon at bounding box center [719, 315] width 24 height 20
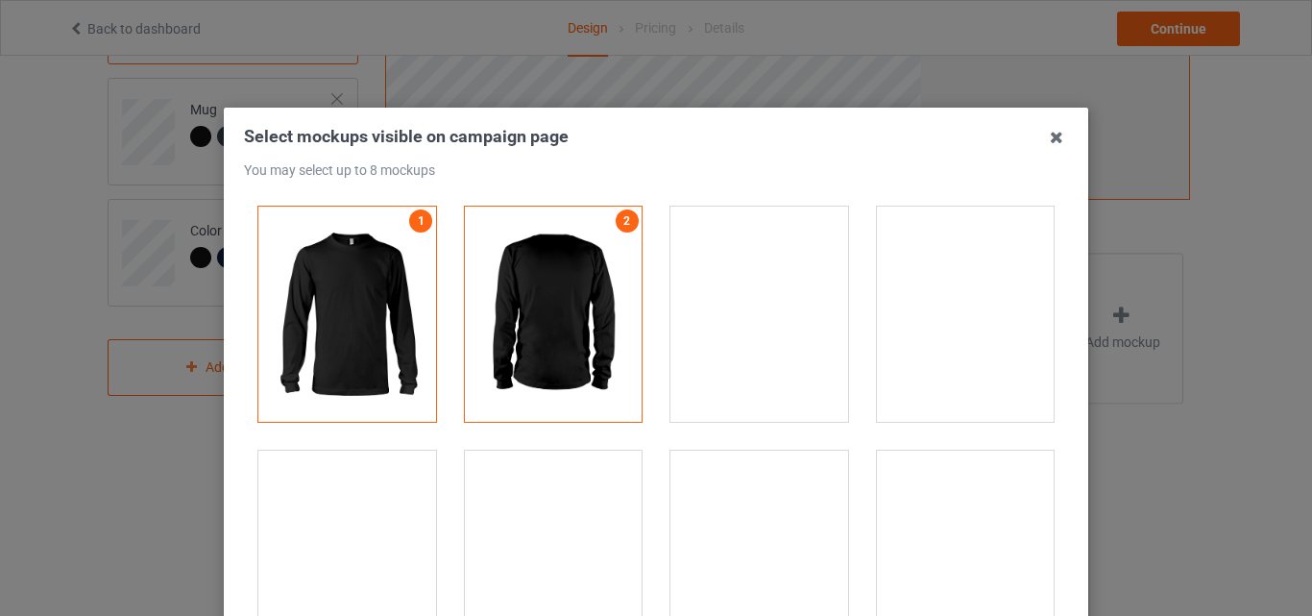
click at [913, 317] on div at bounding box center [966, 313] width 178 height 215
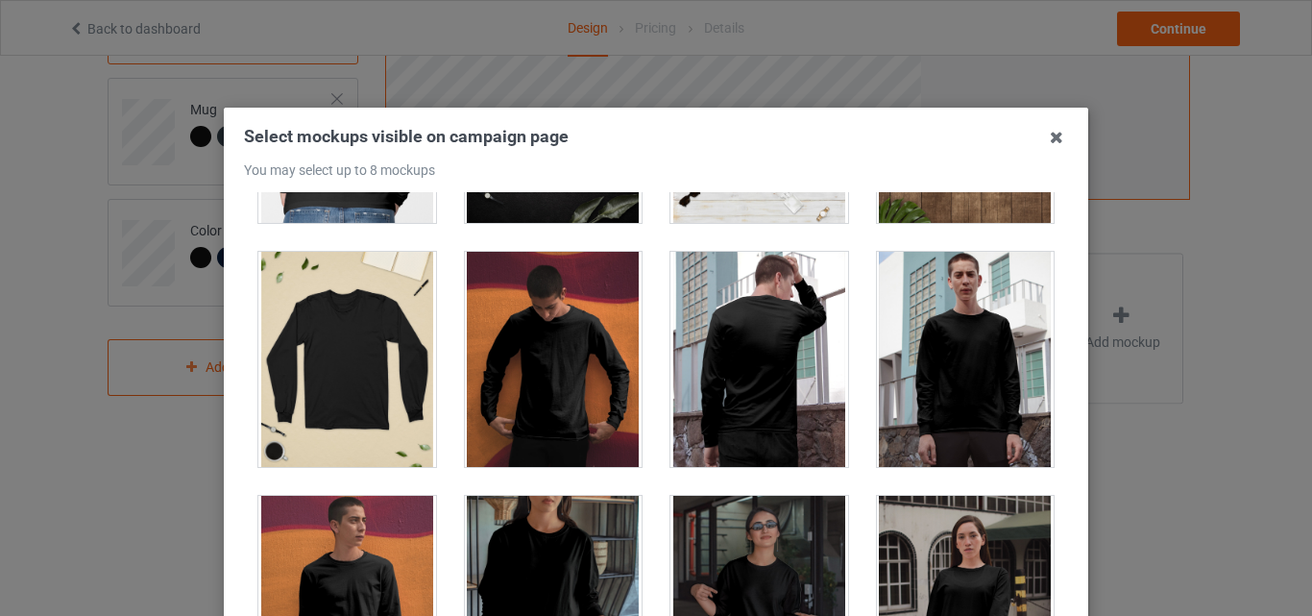
scroll to position [406, 0]
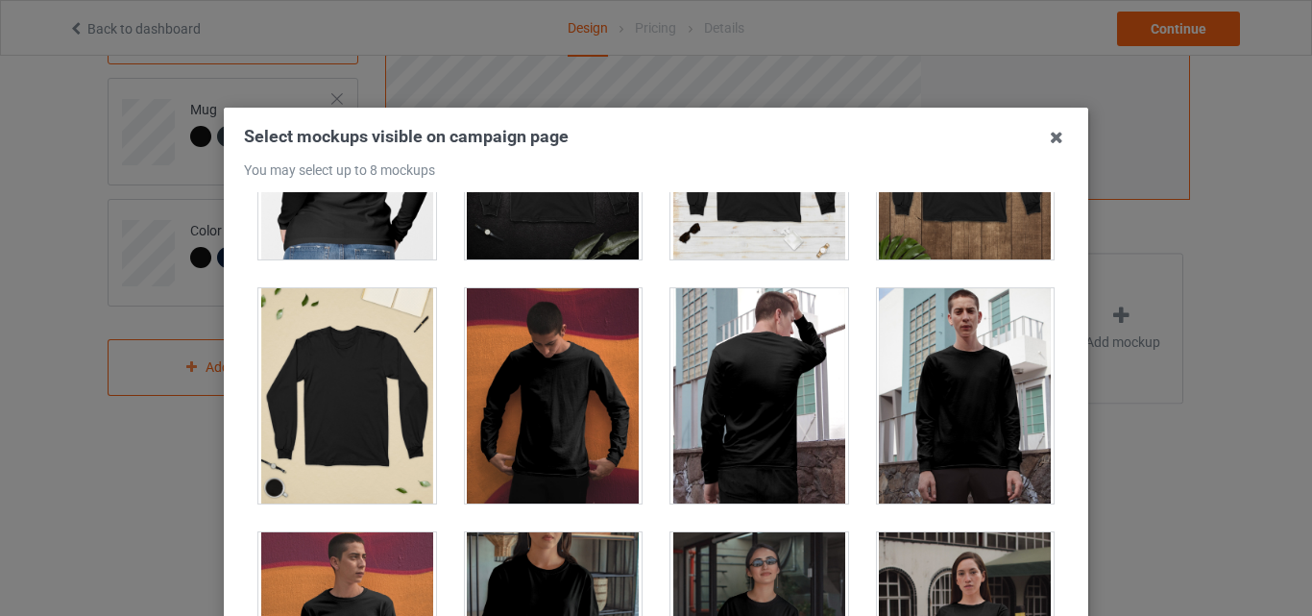
click at [557, 435] on div at bounding box center [554, 395] width 178 height 215
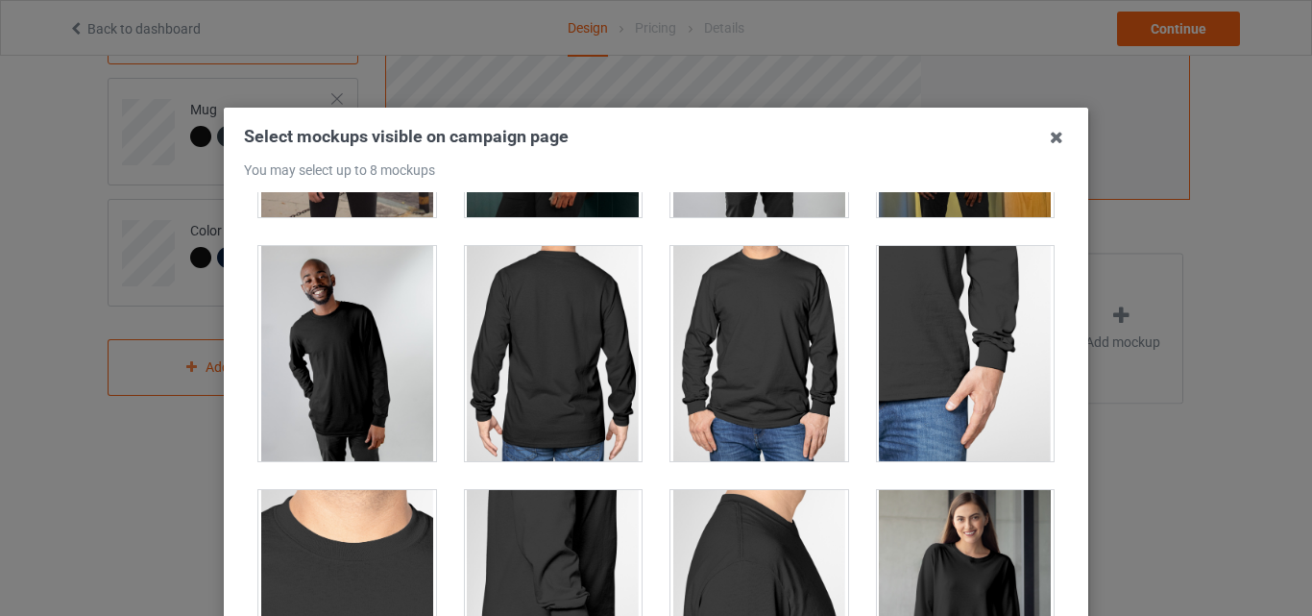
scroll to position [1070, 0]
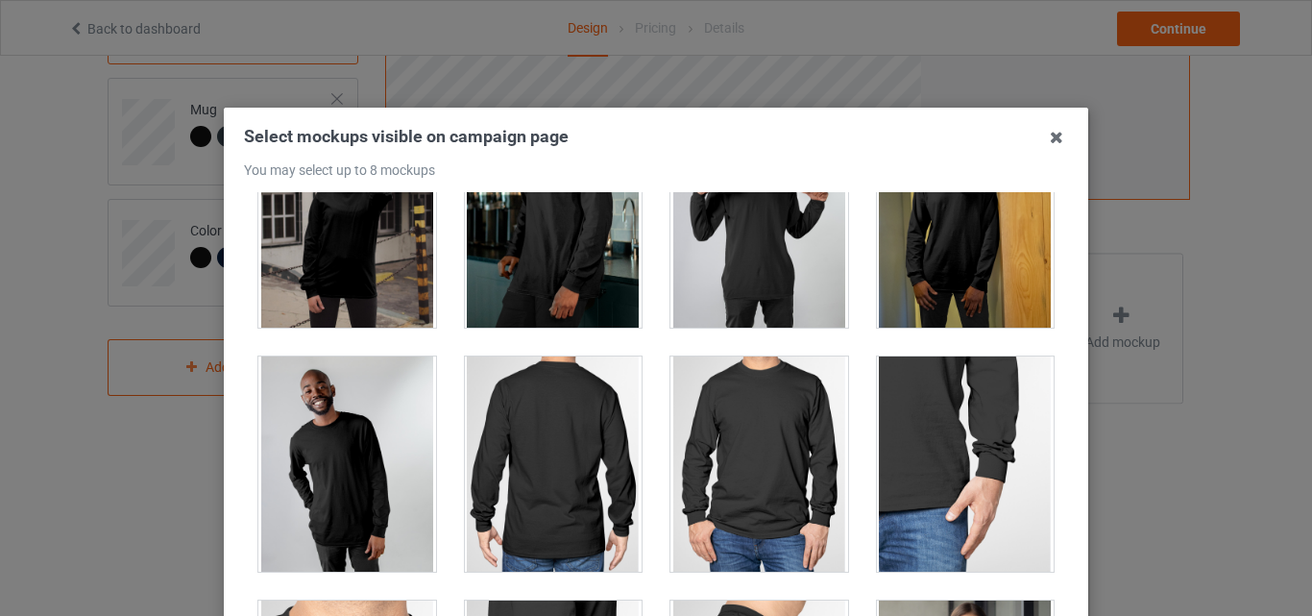
click at [783, 402] on div at bounding box center [759, 463] width 178 height 215
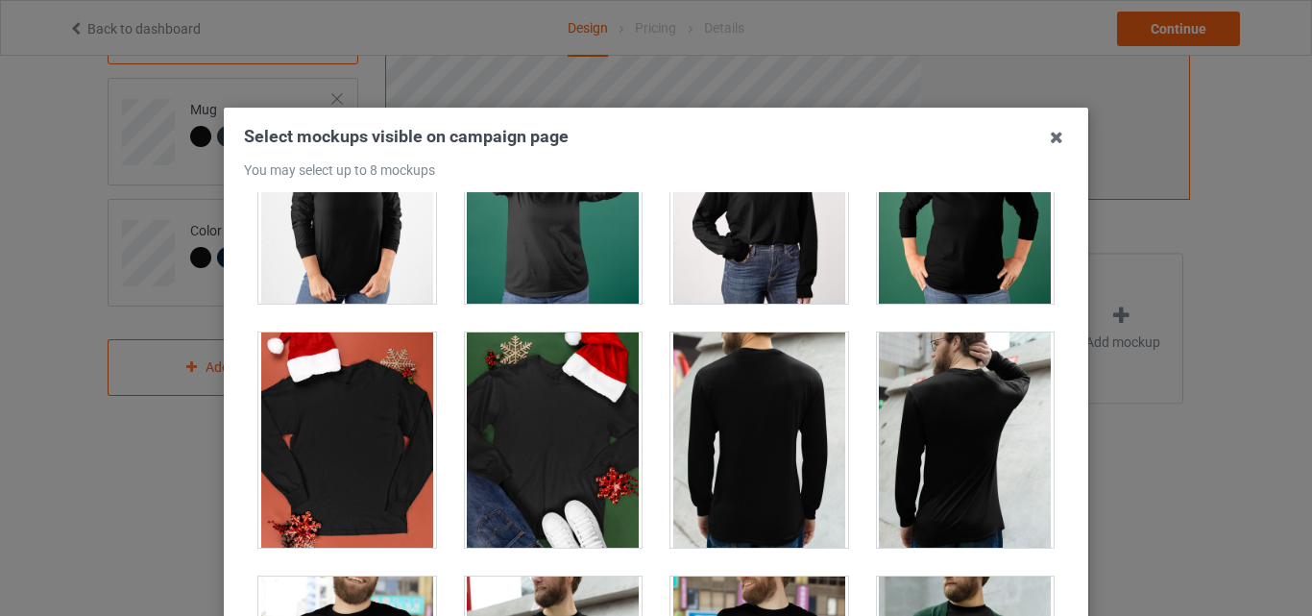
scroll to position [2521, 0]
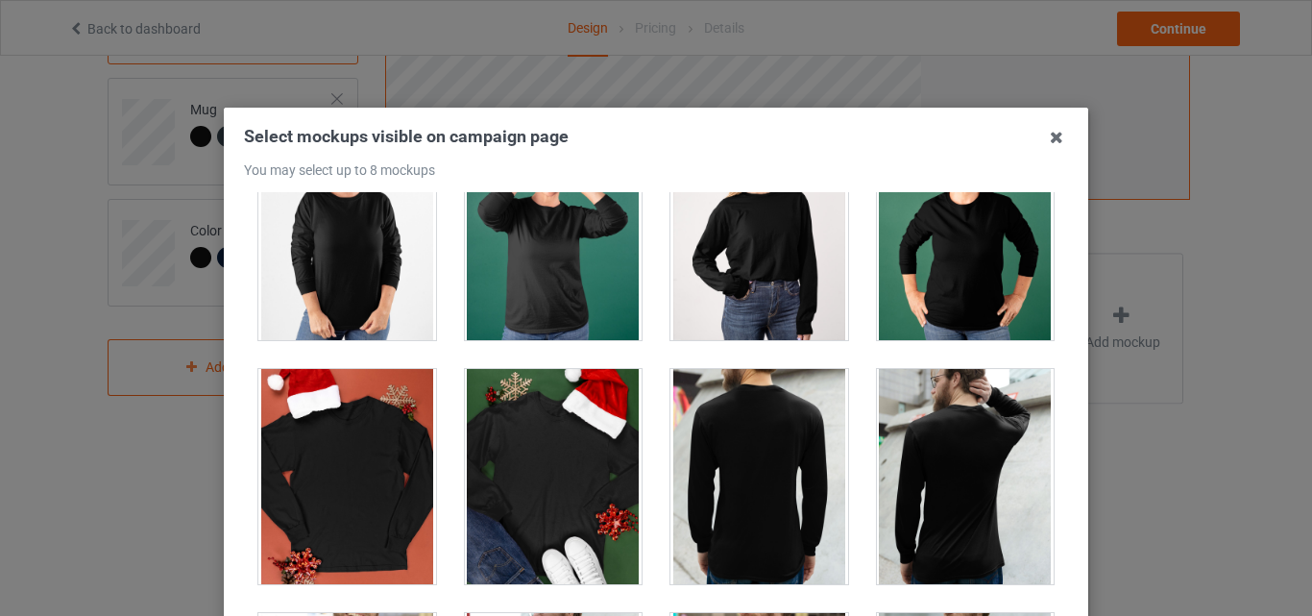
click at [313, 454] on div at bounding box center [347, 476] width 178 height 215
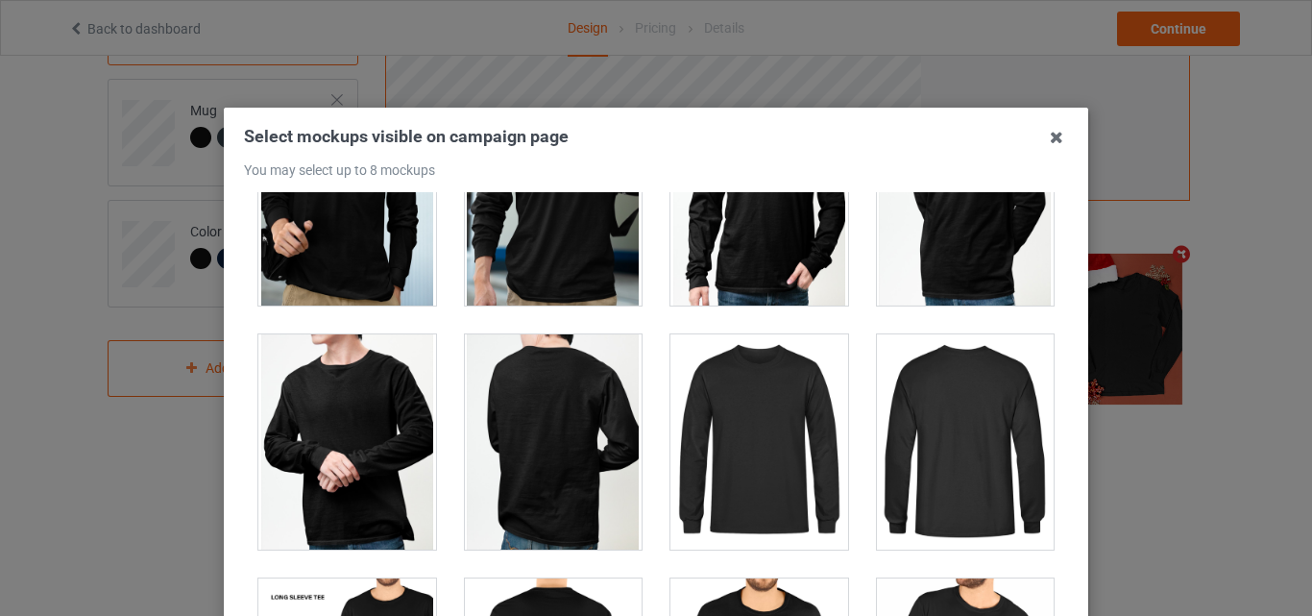
scroll to position [3714, 0]
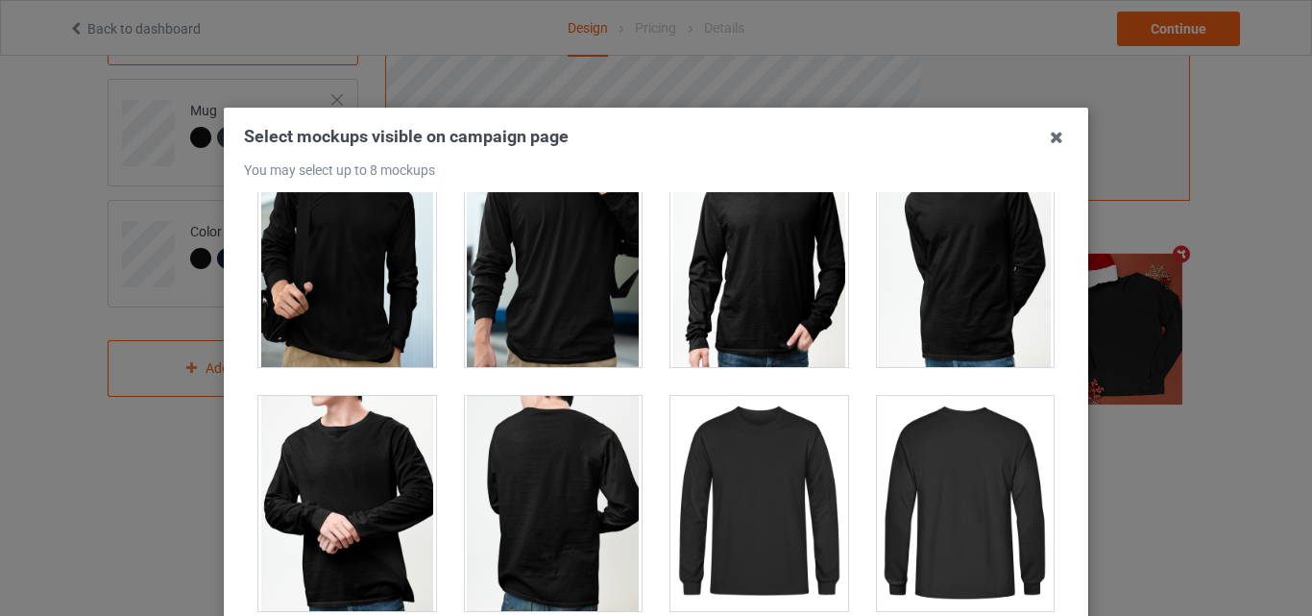
click at [689, 476] on div at bounding box center [759, 503] width 178 height 215
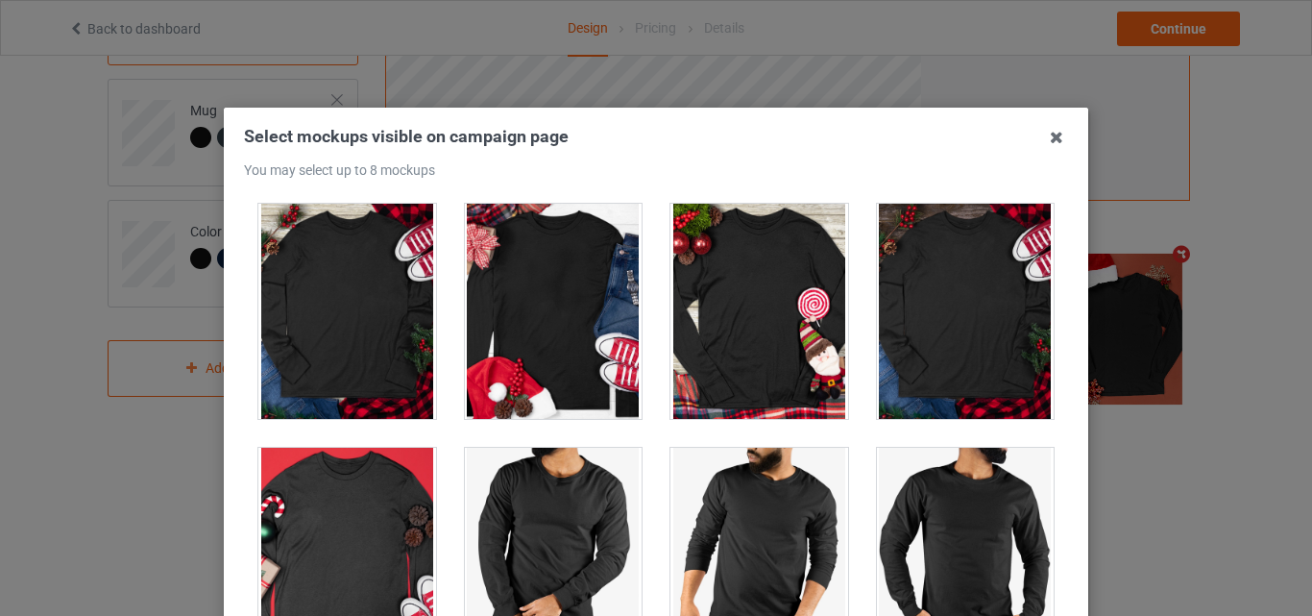
scroll to position [4845, 0]
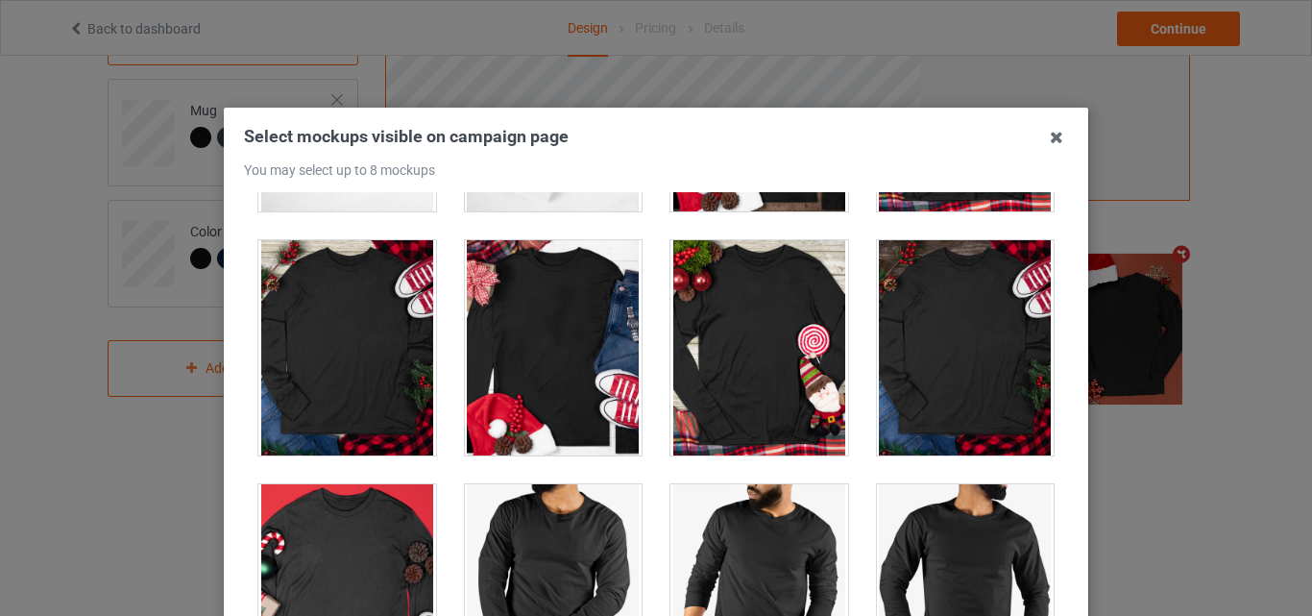
click at [537, 374] on div at bounding box center [554, 347] width 178 height 215
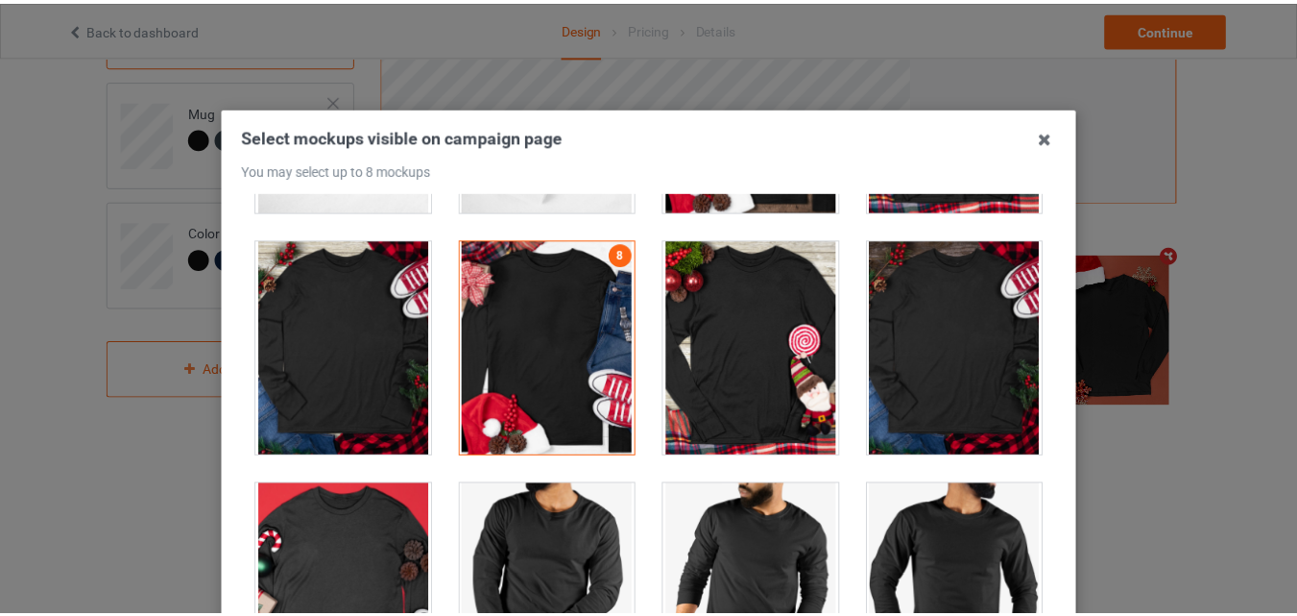
scroll to position [264, 0]
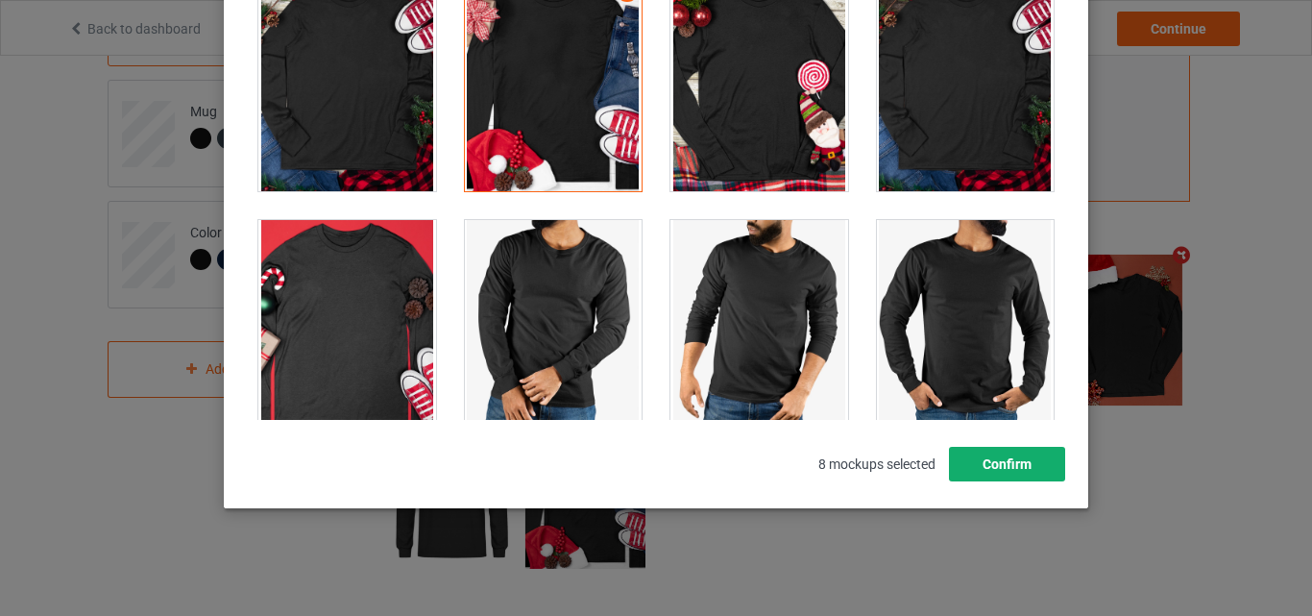
click at [1005, 458] on button "Confirm" at bounding box center [1007, 464] width 116 height 35
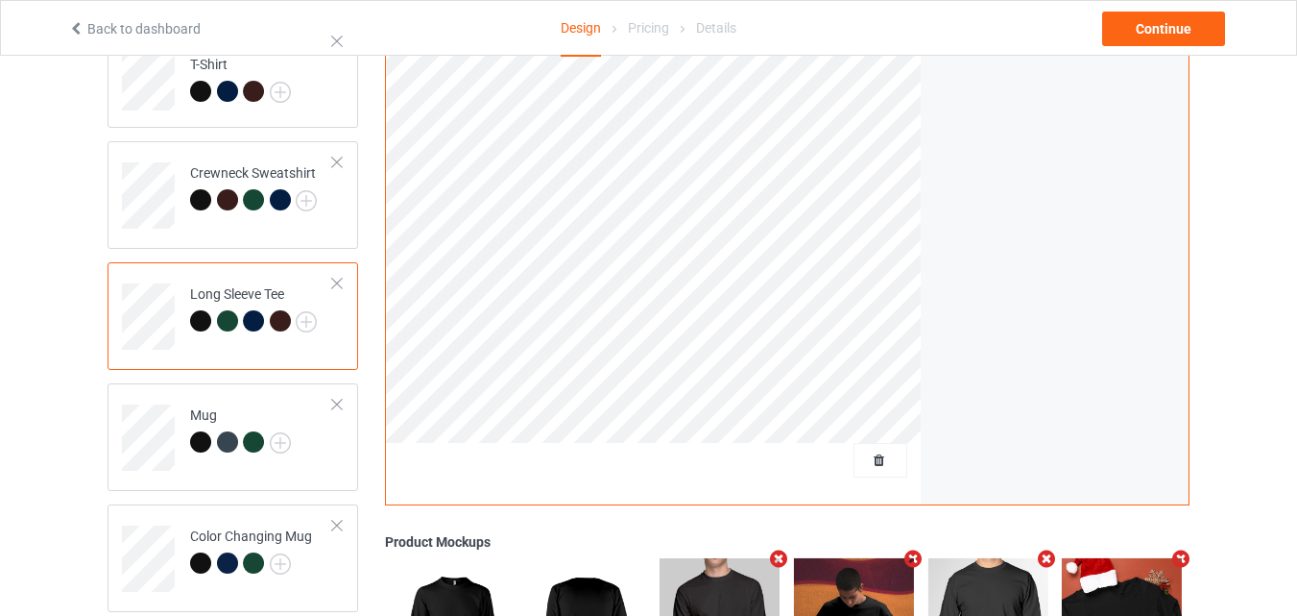
scroll to position [321, 0]
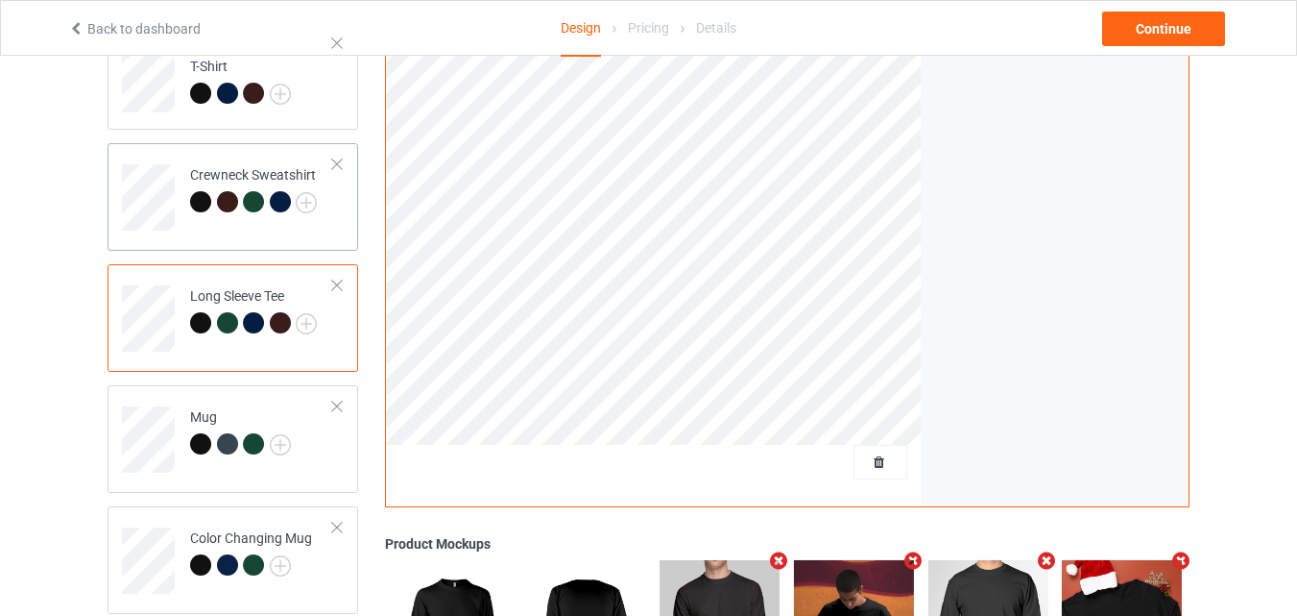
click at [286, 231] on div "Crewneck Sweatshirt" at bounding box center [233, 197] width 251 height 108
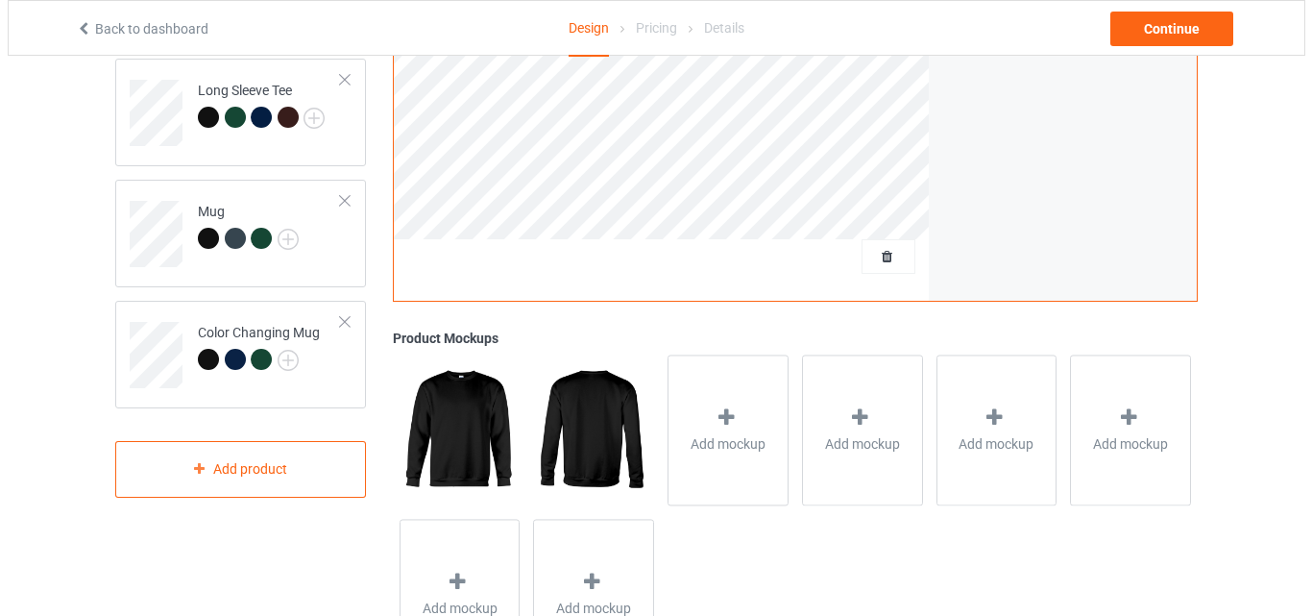
scroll to position [611, 0]
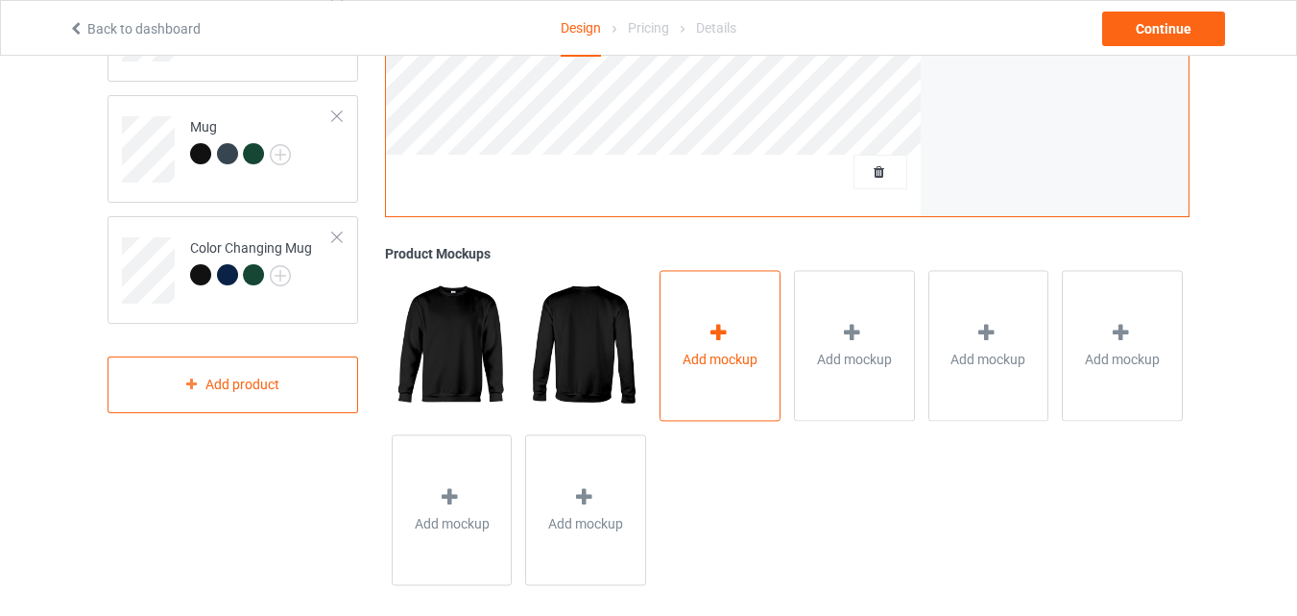
click at [722, 347] on div at bounding box center [720, 336] width 27 height 28
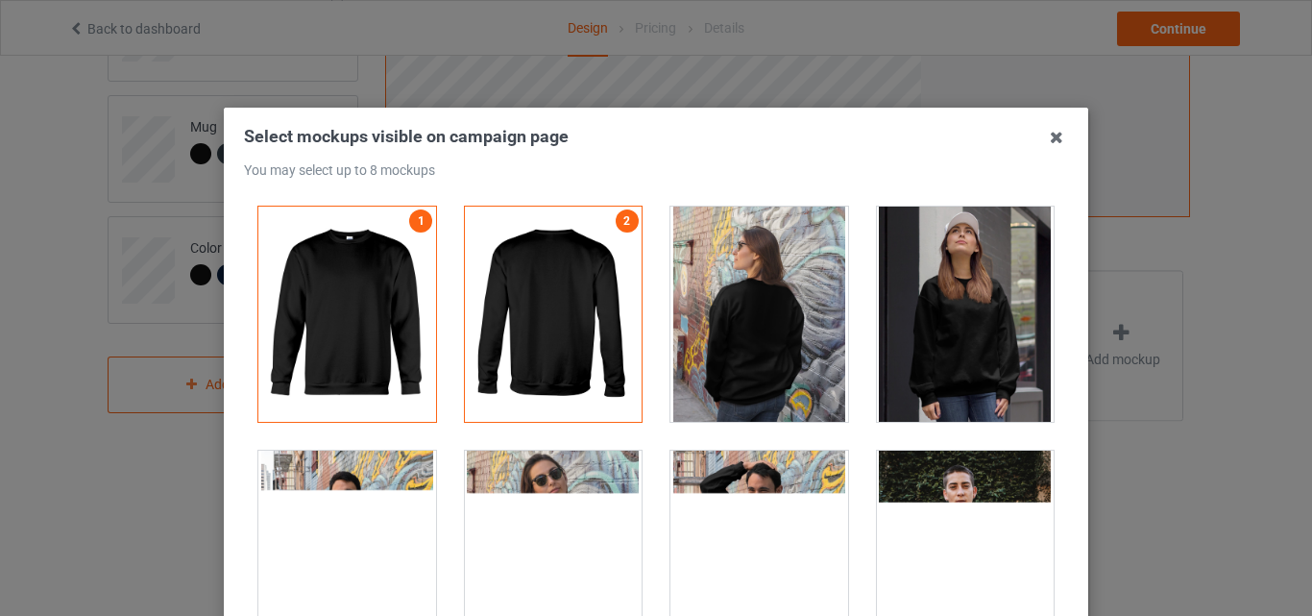
click at [953, 308] on div at bounding box center [966, 313] width 178 height 215
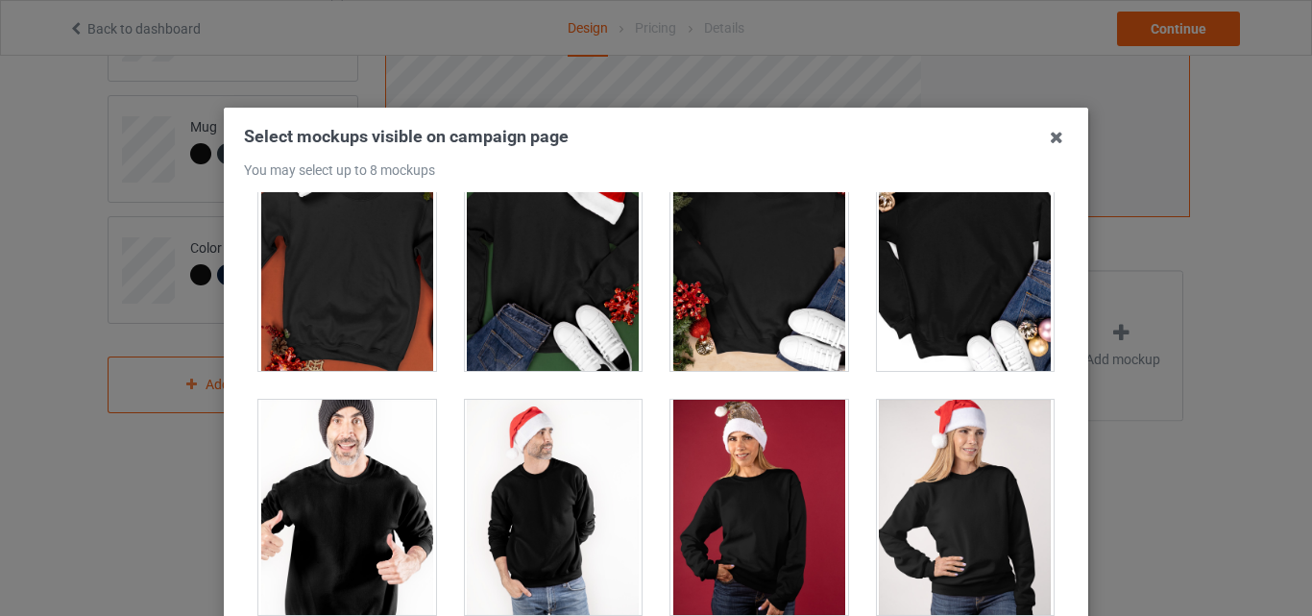
scroll to position [2351, 0]
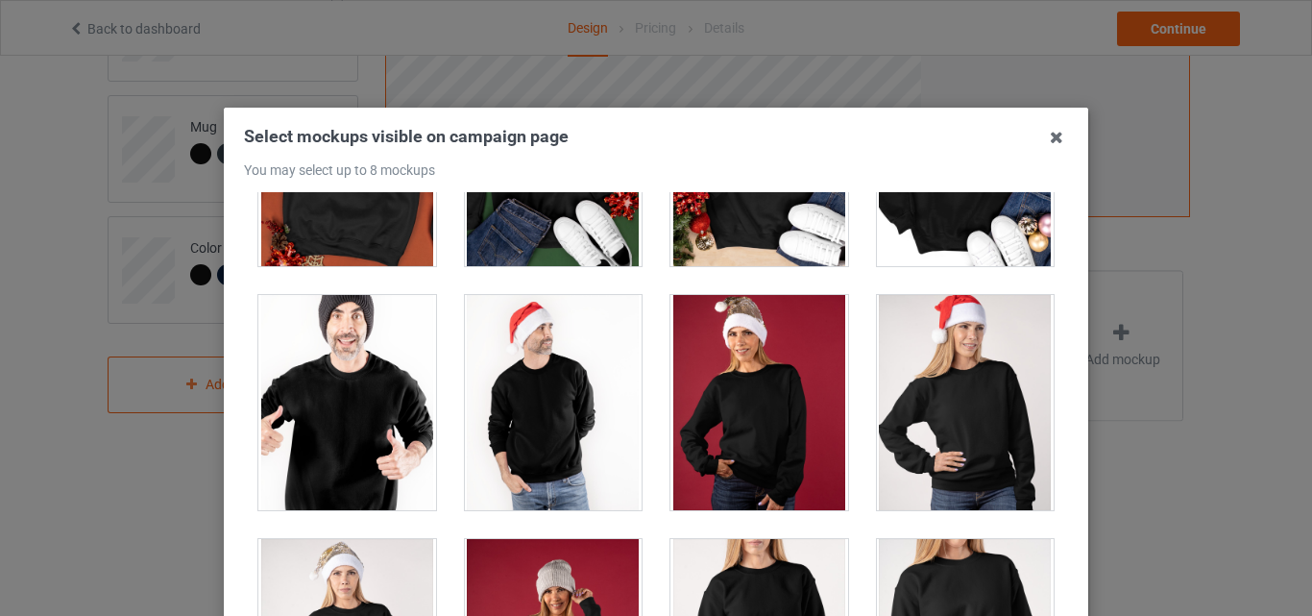
click at [584, 224] on div at bounding box center [554, 158] width 178 height 215
click at [935, 418] on div at bounding box center [966, 402] width 178 height 215
click at [582, 427] on div at bounding box center [554, 402] width 178 height 215
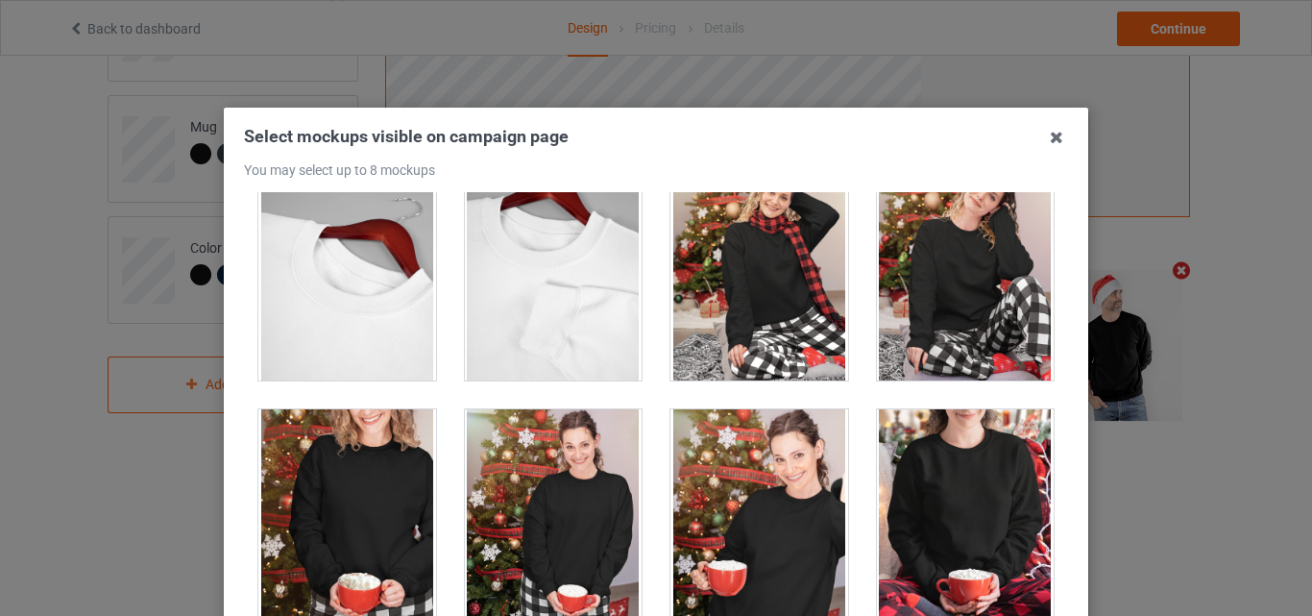
scroll to position [7158, 0]
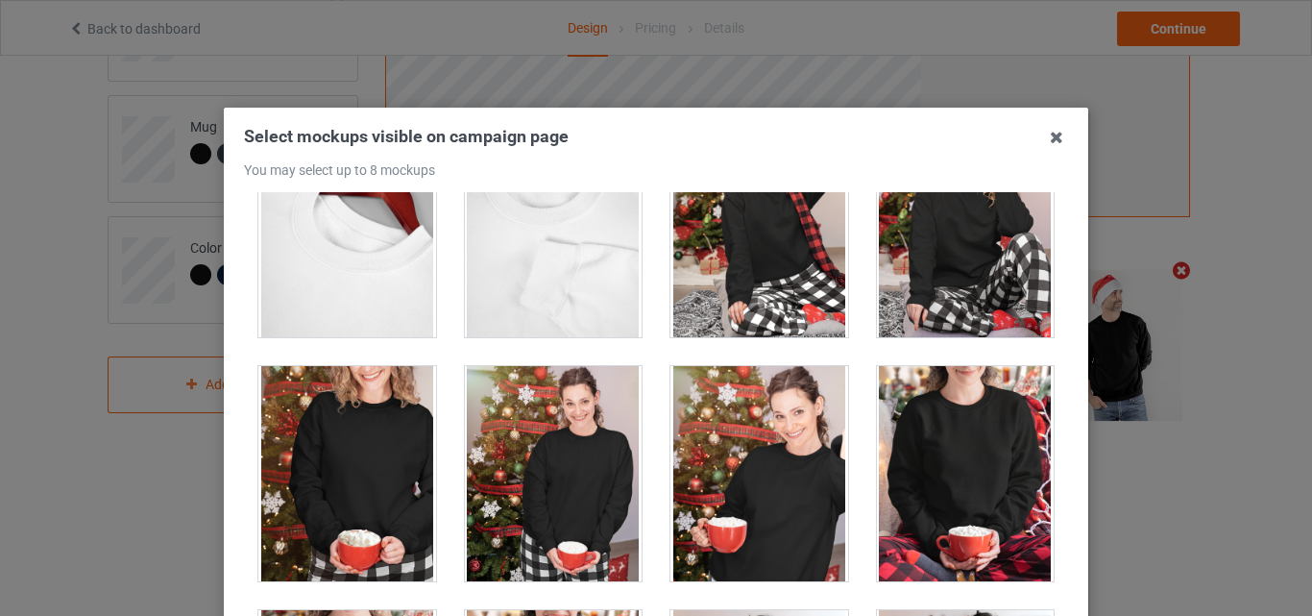
click at [544, 443] on div at bounding box center [554, 473] width 178 height 215
click at [370, 477] on div at bounding box center [347, 473] width 178 height 215
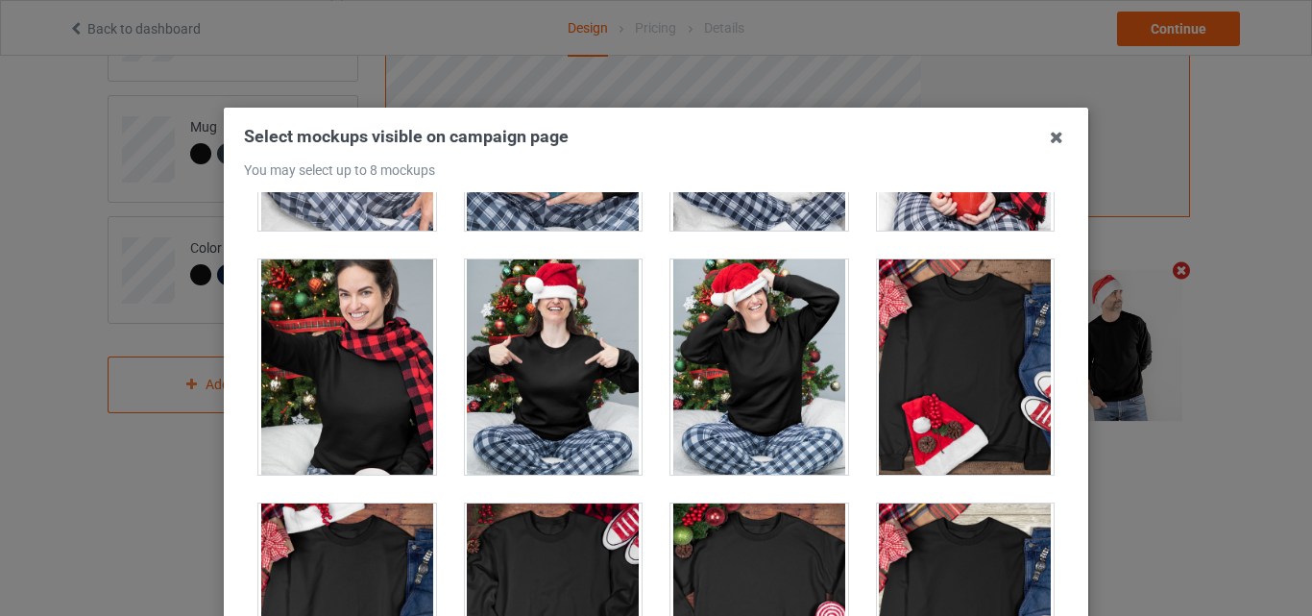
scroll to position [8039, 0]
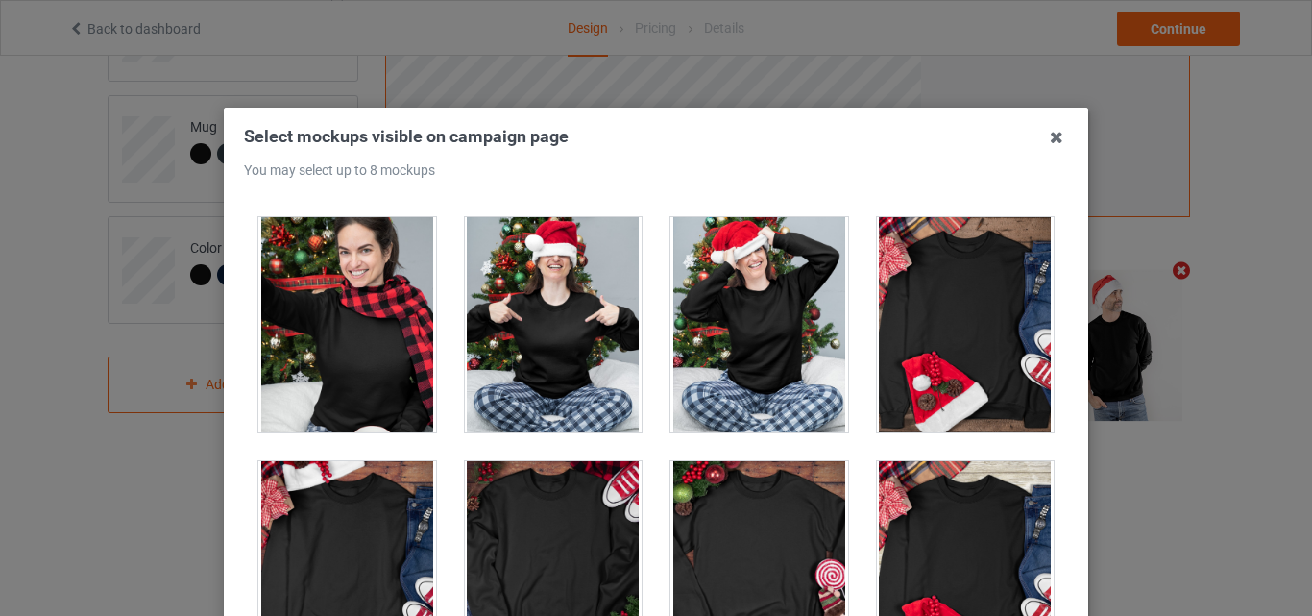
click at [542, 355] on div at bounding box center [554, 324] width 178 height 215
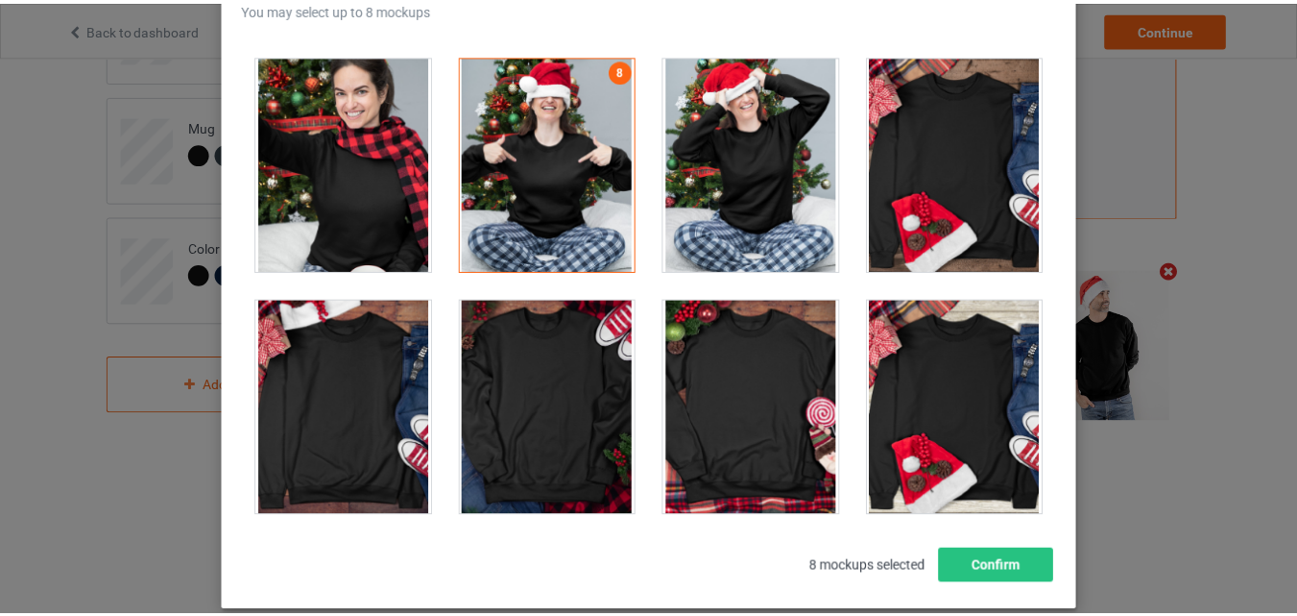
scroll to position [264, 0]
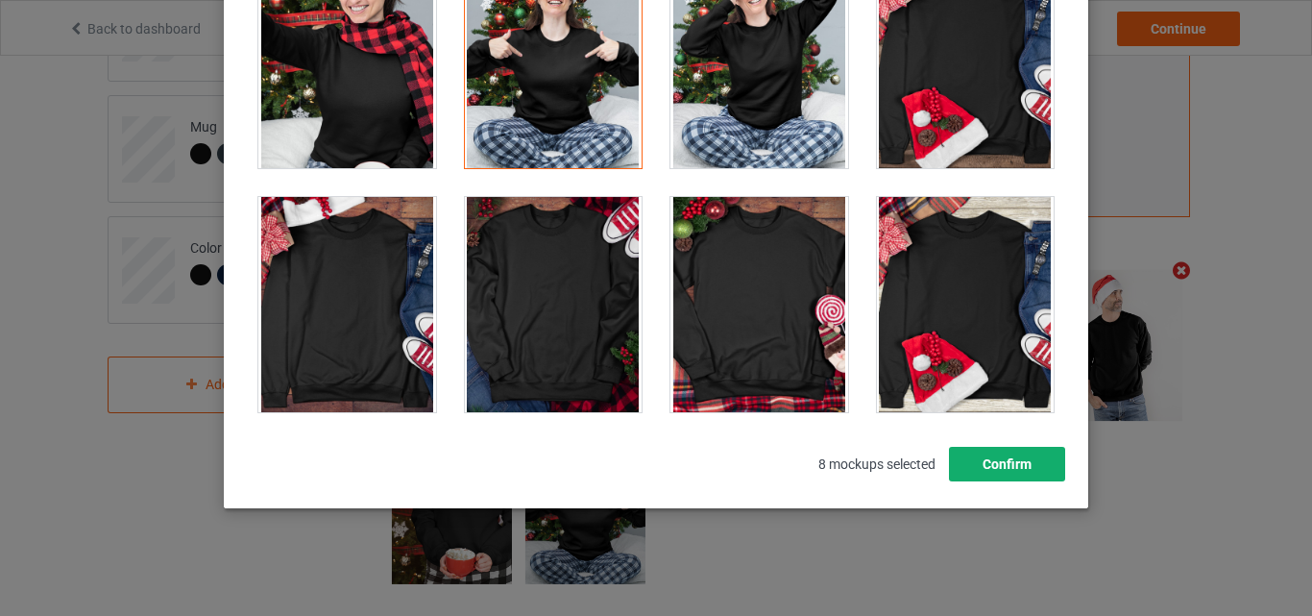
click at [1026, 468] on button "Confirm" at bounding box center [1007, 464] width 116 height 35
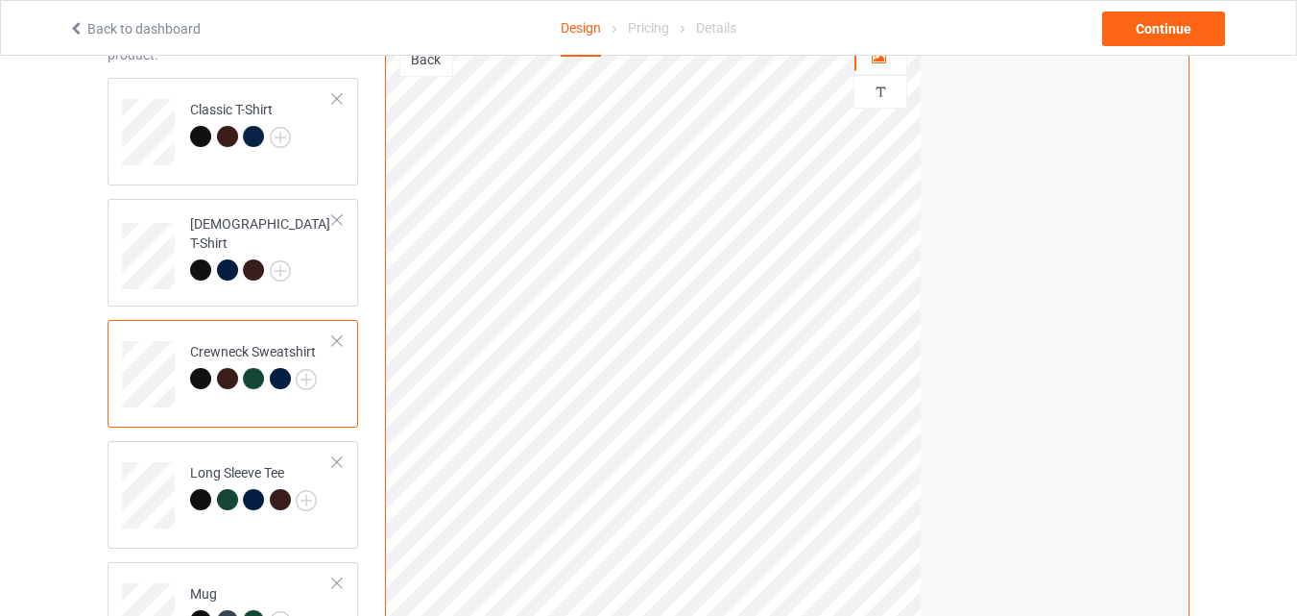
scroll to position [140, 0]
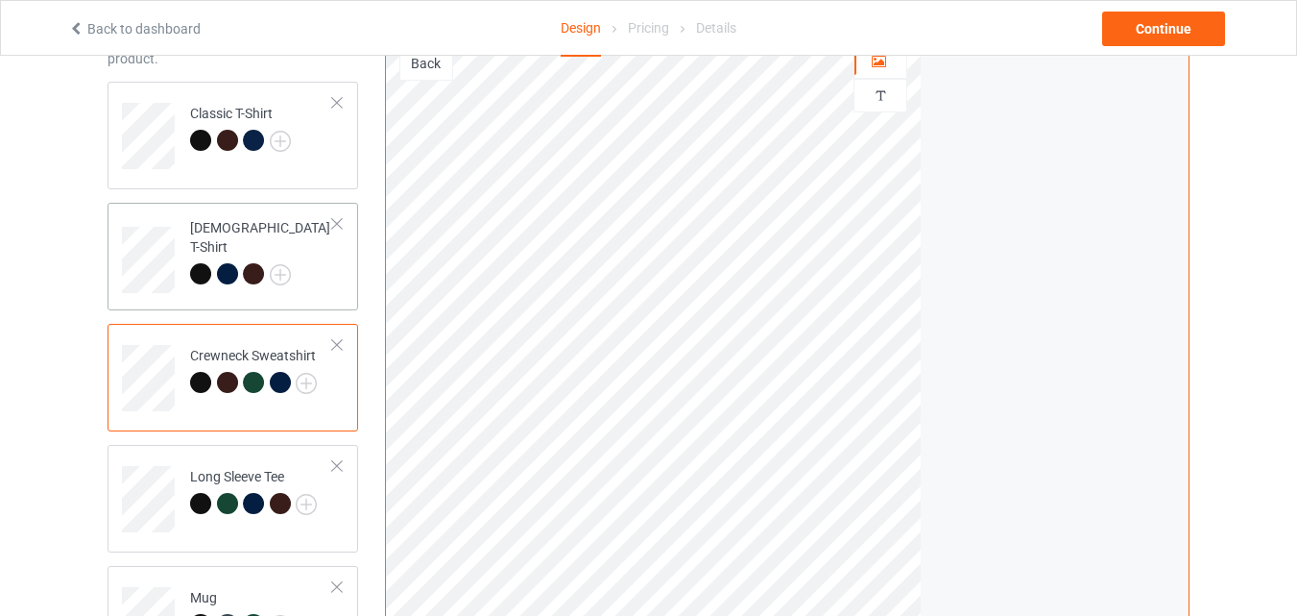
click at [344, 269] on div "[DEMOGRAPHIC_DATA] T-Shirt" at bounding box center [233, 257] width 251 height 108
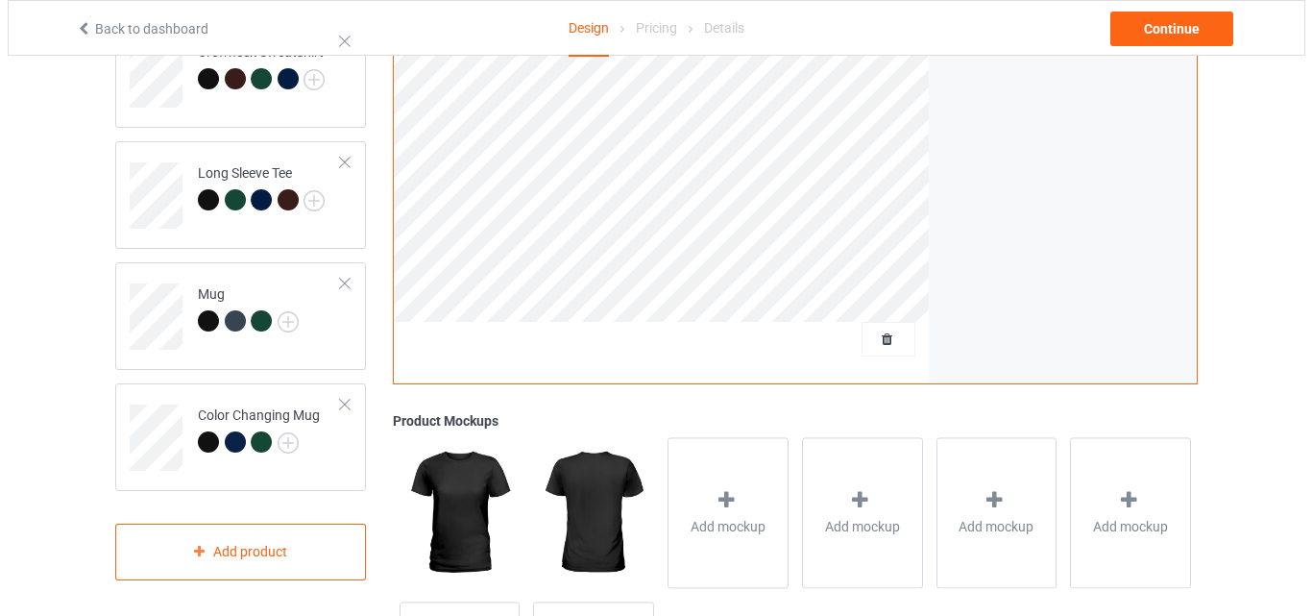
scroll to position [629, 0]
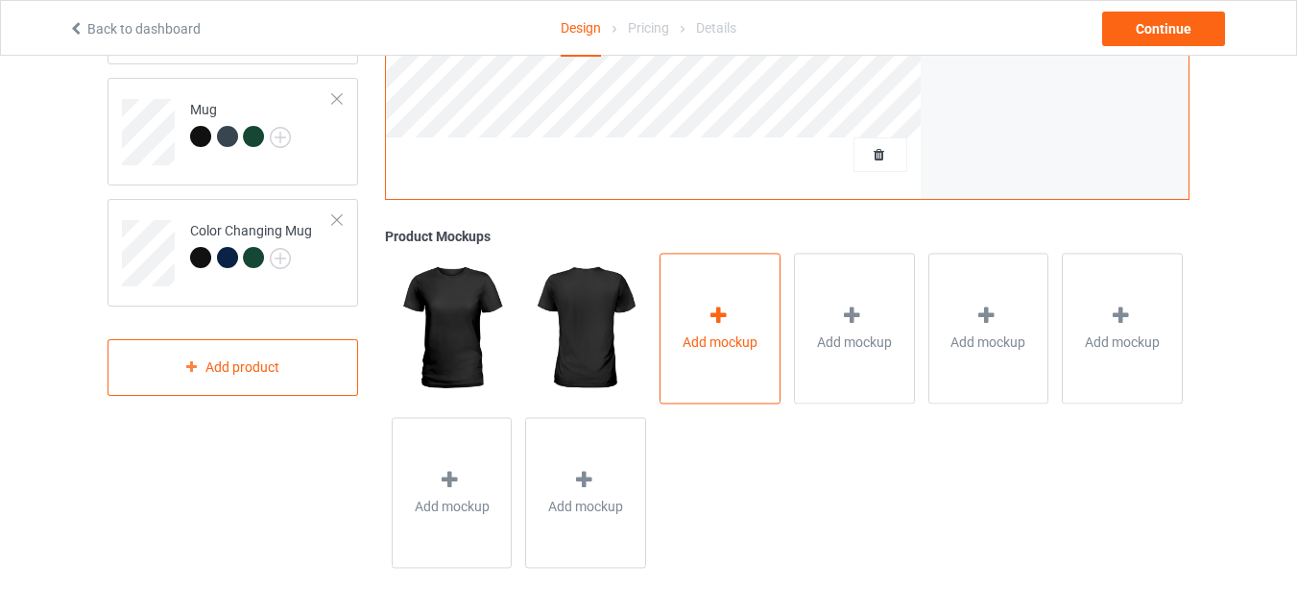
click at [700, 296] on div "Add mockup" at bounding box center [720, 328] width 121 height 151
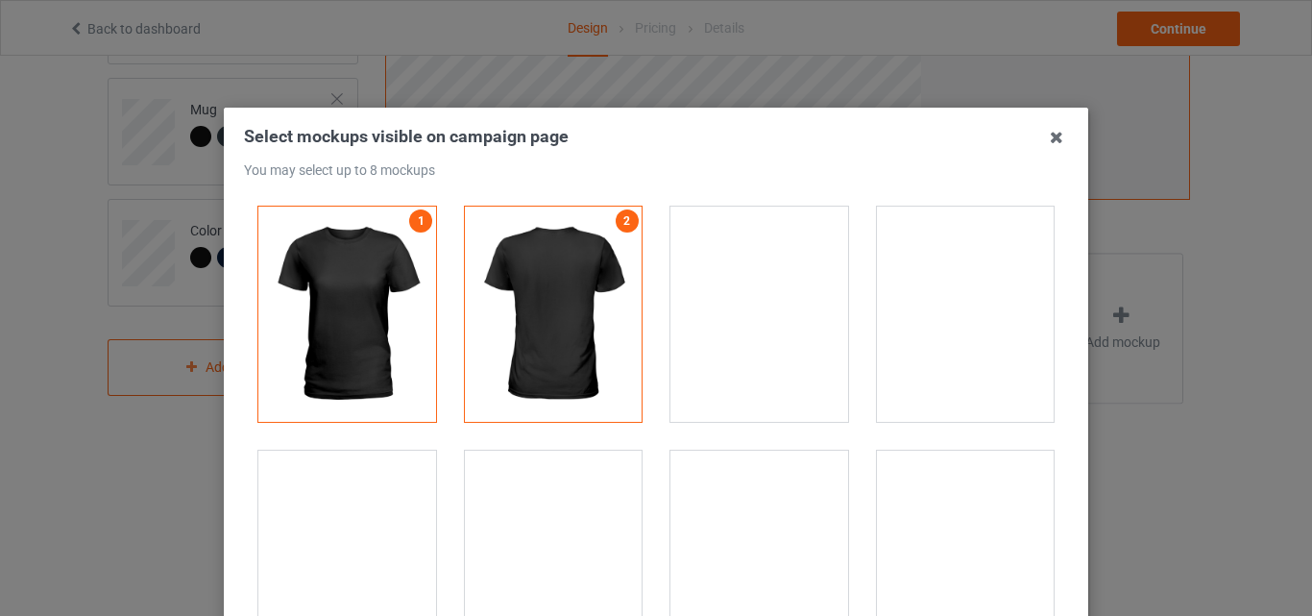
click at [905, 540] on div at bounding box center [966, 557] width 178 height 215
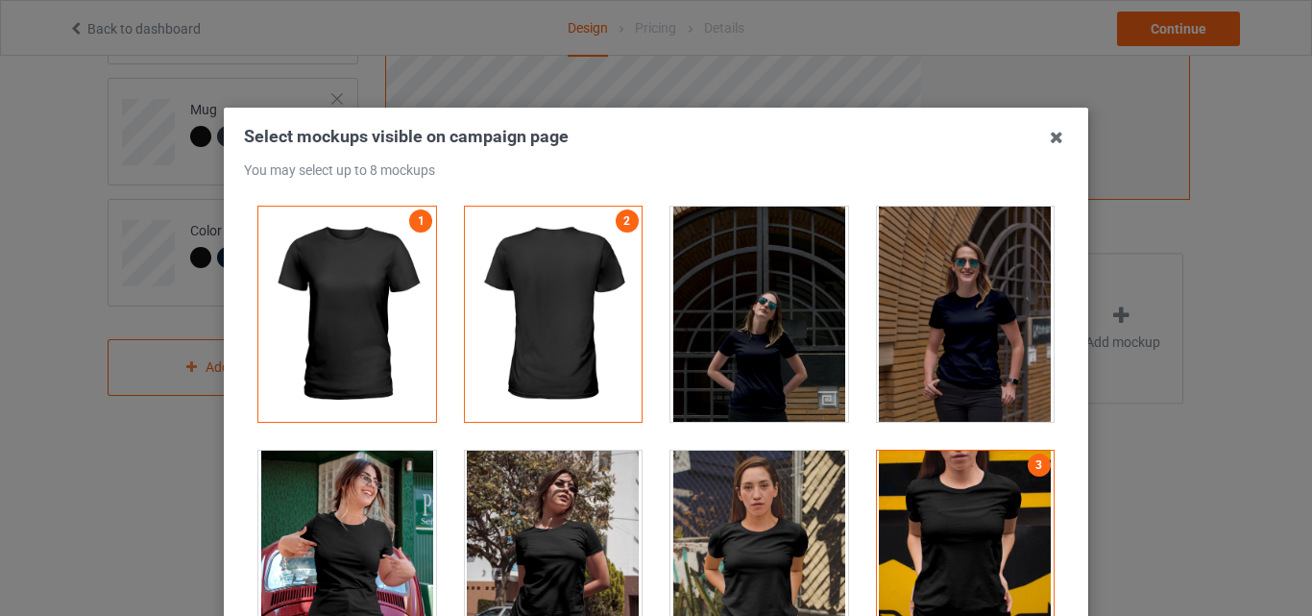
click at [355, 560] on div at bounding box center [347, 557] width 178 height 215
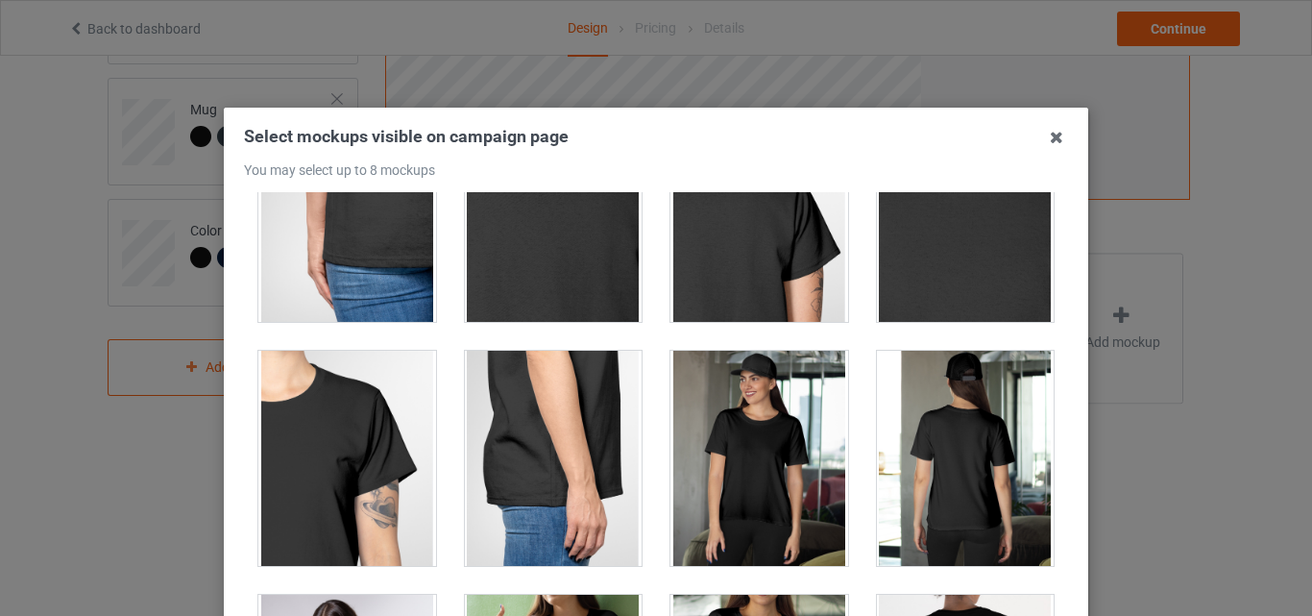
scroll to position [461, 0]
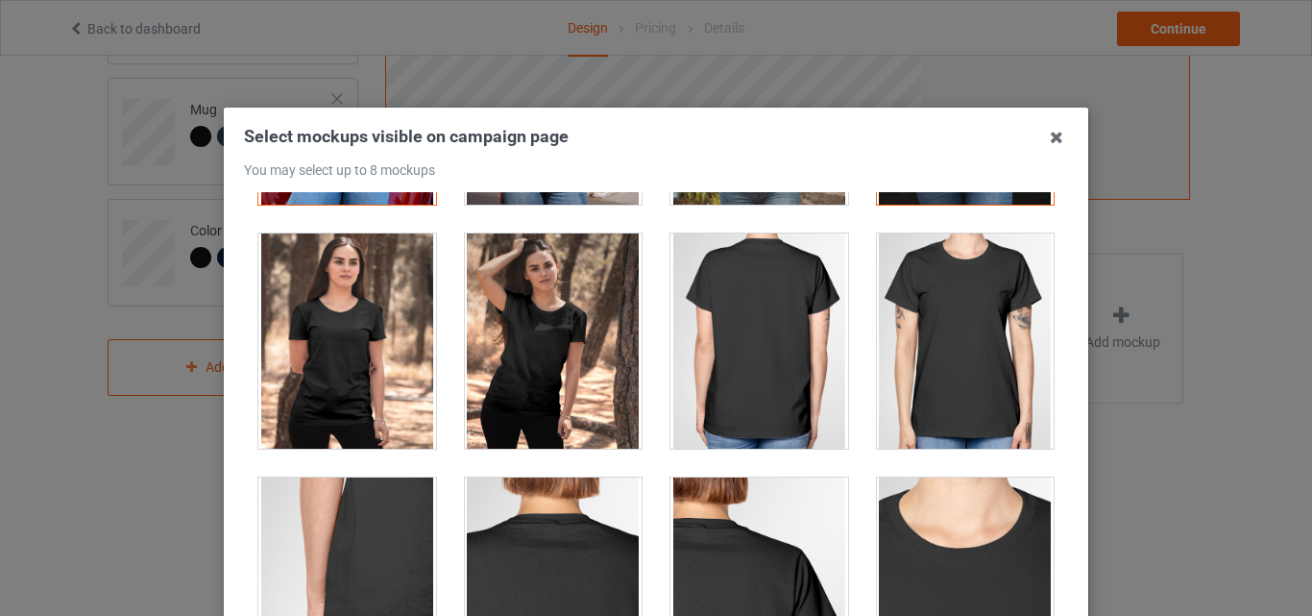
click at [962, 324] on div at bounding box center [966, 340] width 178 height 215
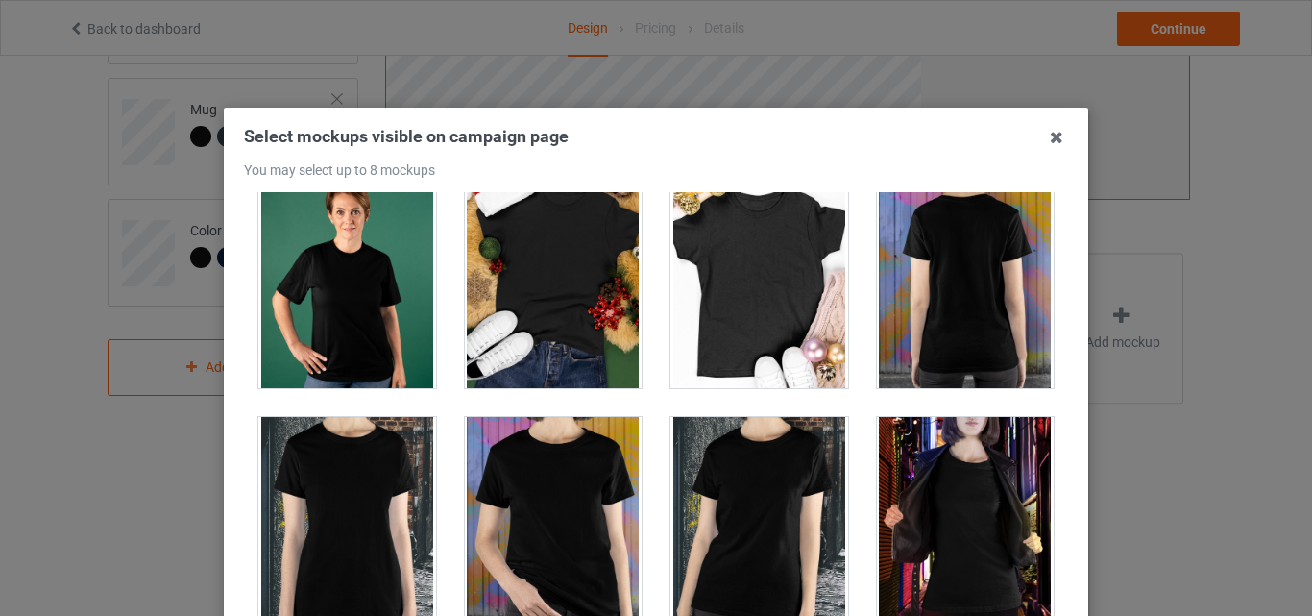
scroll to position [1976, 0]
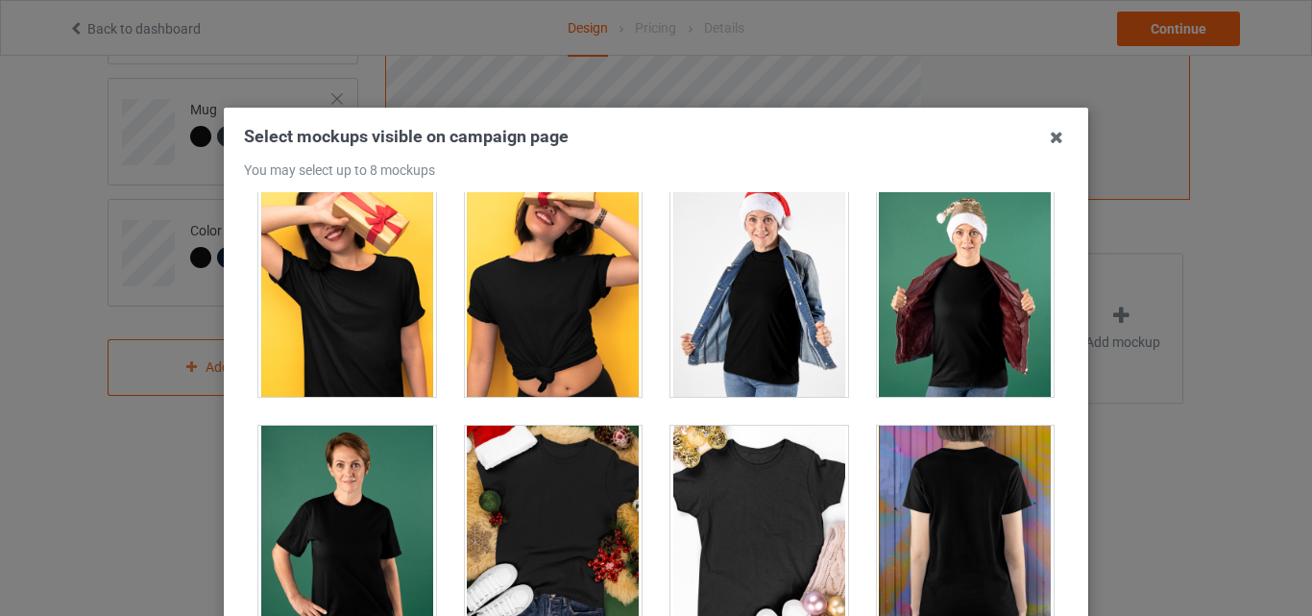
click at [798, 368] on div at bounding box center [759, 288] width 178 height 215
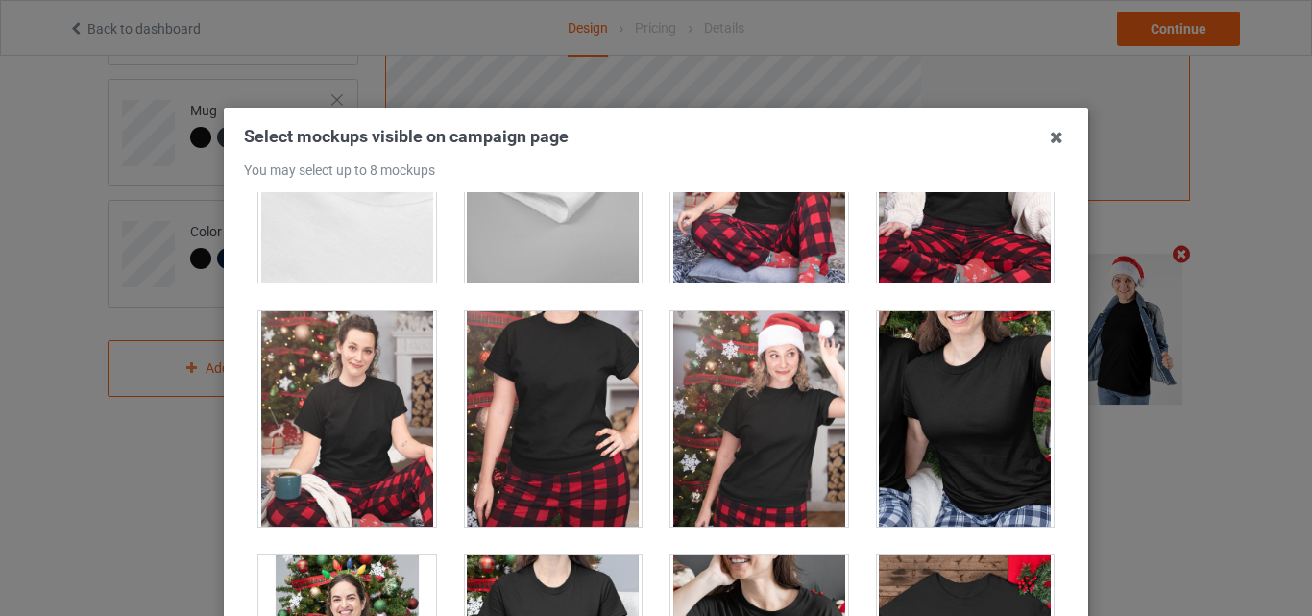
scroll to position [5764, 0]
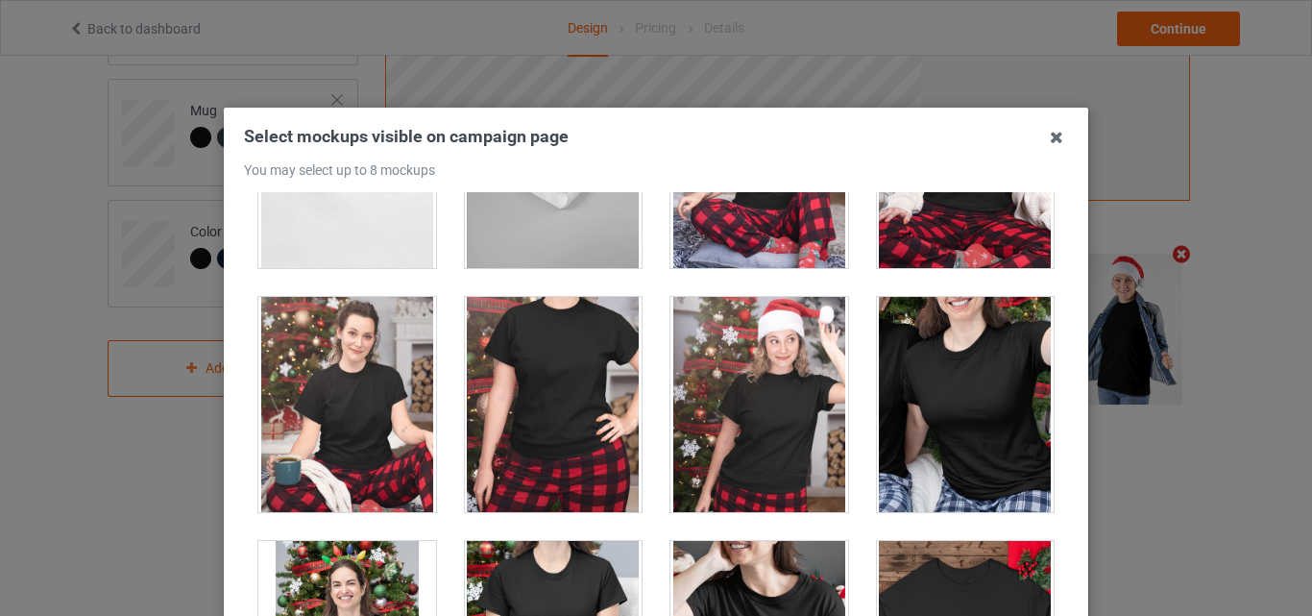
drag, startPoint x: 763, startPoint y: 517, endPoint x: 747, endPoint y: 458, distance: 60.8
click at [747, 458] on div at bounding box center [759, 404] width 206 height 244
click at [747, 458] on div at bounding box center [759, 404] width 178 height 215
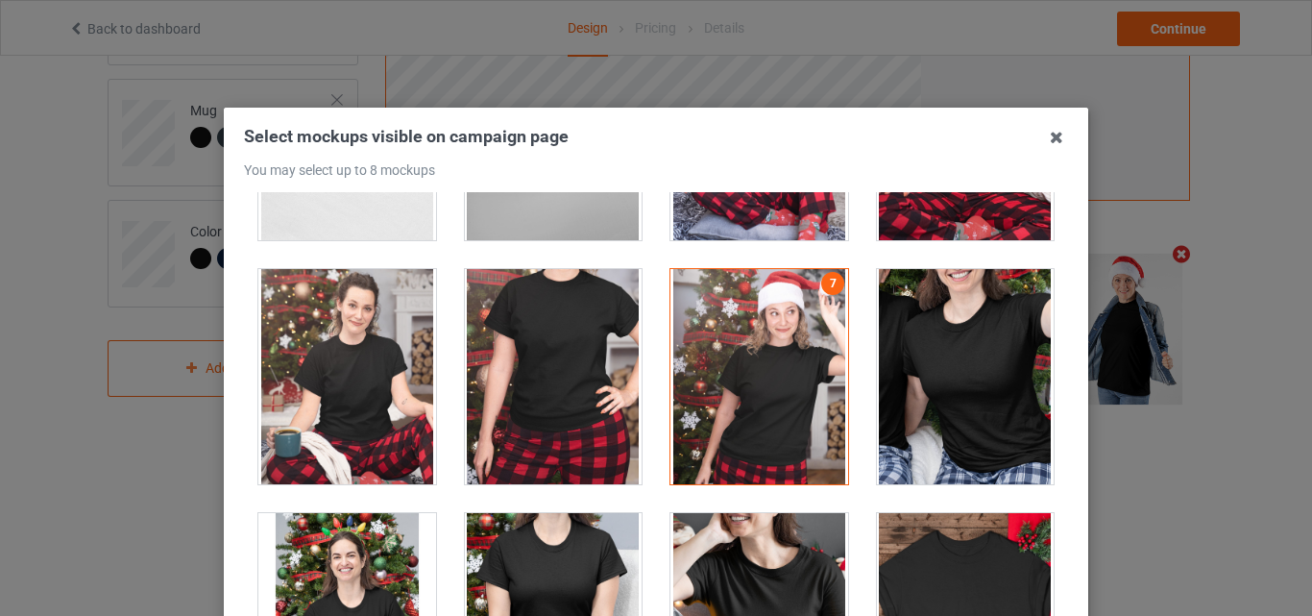
scroll to position [5754, 0]
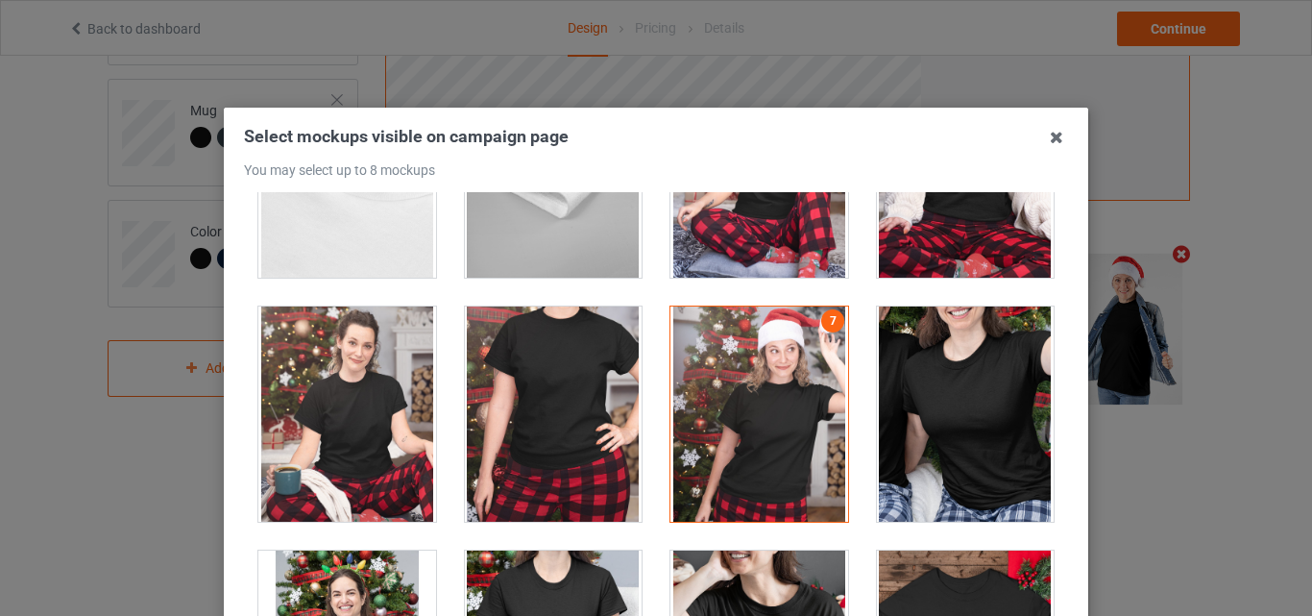
click at [496, 393] on div at bounding box center [554, 413] width 178 height 215
click at [332, 415] on div at bounding box center [347, 413] width 178 height 215
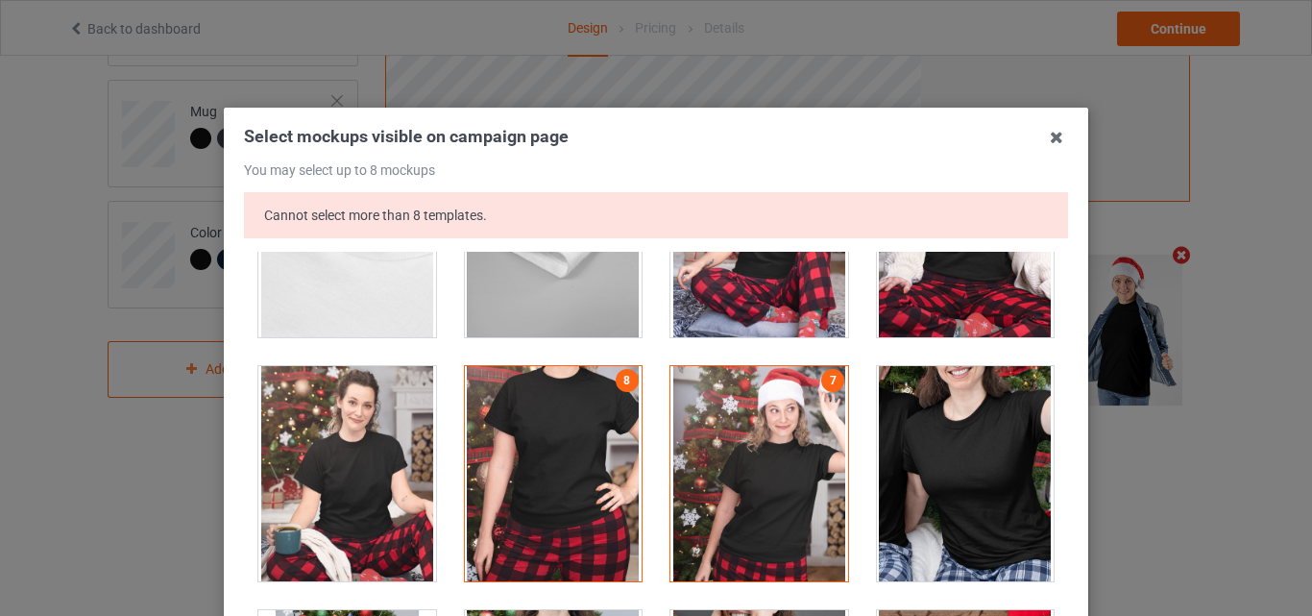
click at [351, 446] on div at bounding box center [347, 473] width 178 height 215
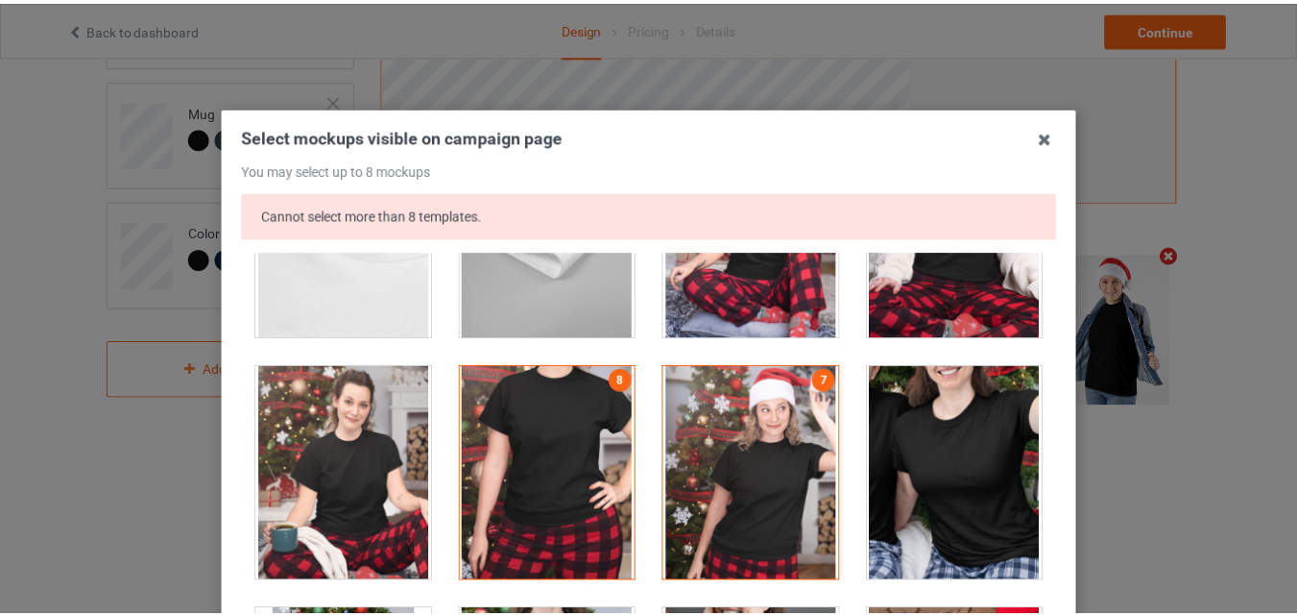
scroll to position [324, 0]
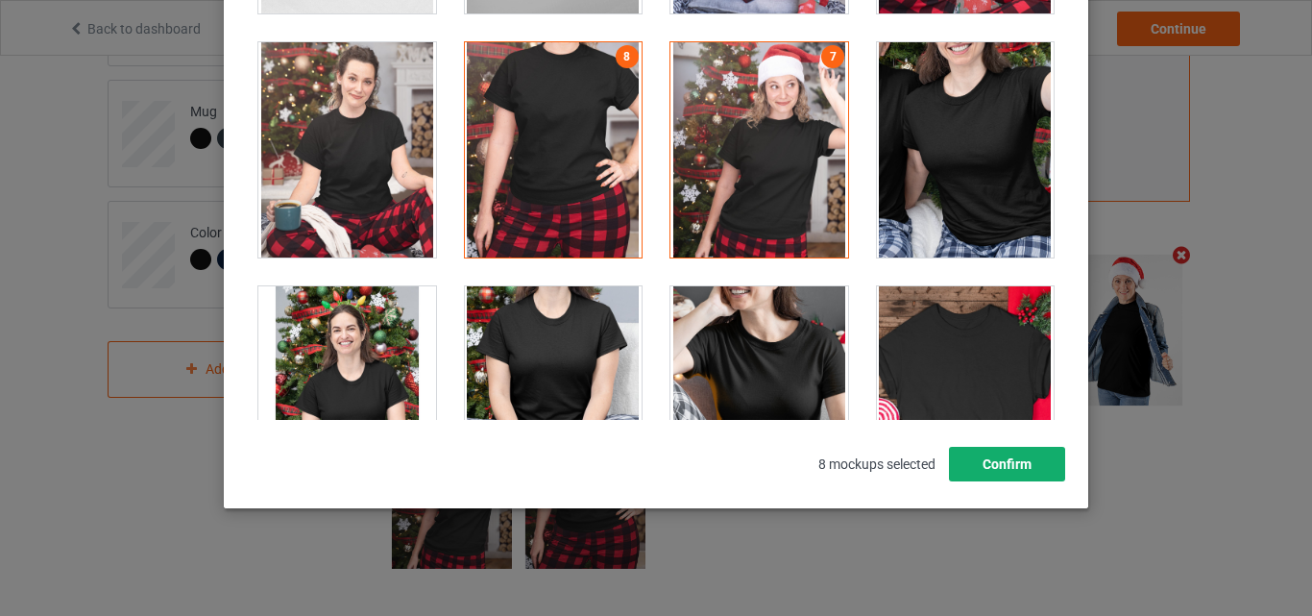
click at [999, 475] on button "Confirm" at bounding box center [1007, 464] width 116 height 35
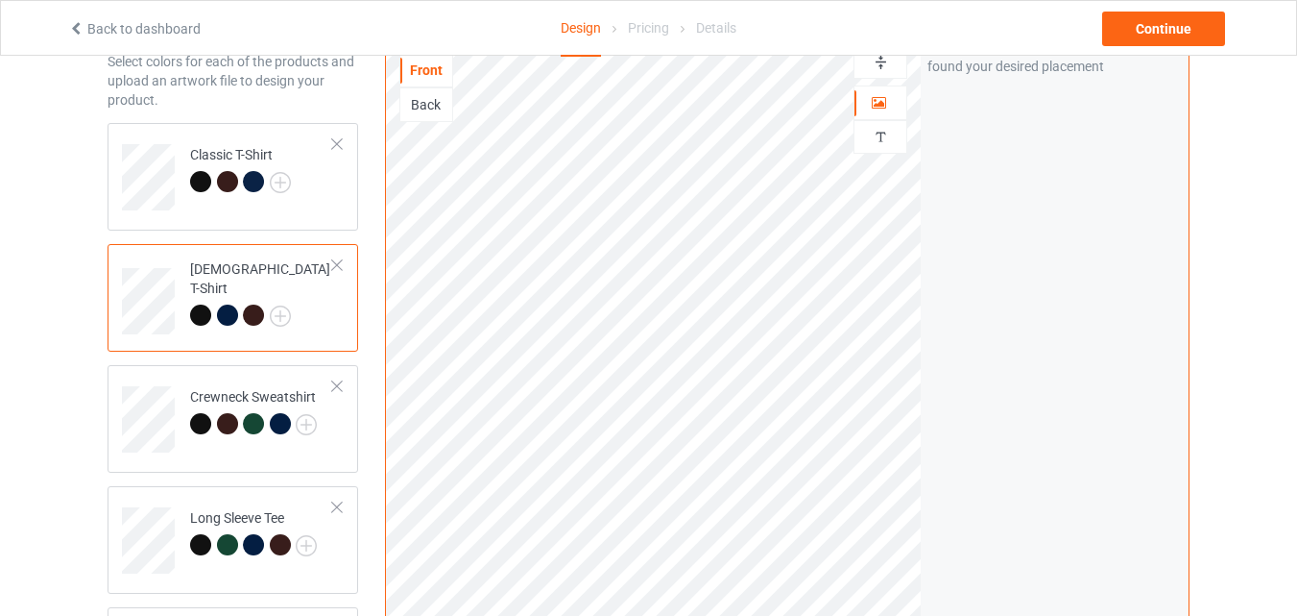
scroll to position [97, 0]
click at [352, 184] on div "Classic T-Shirt" at bounding box center [233, 179] width 251 height 108
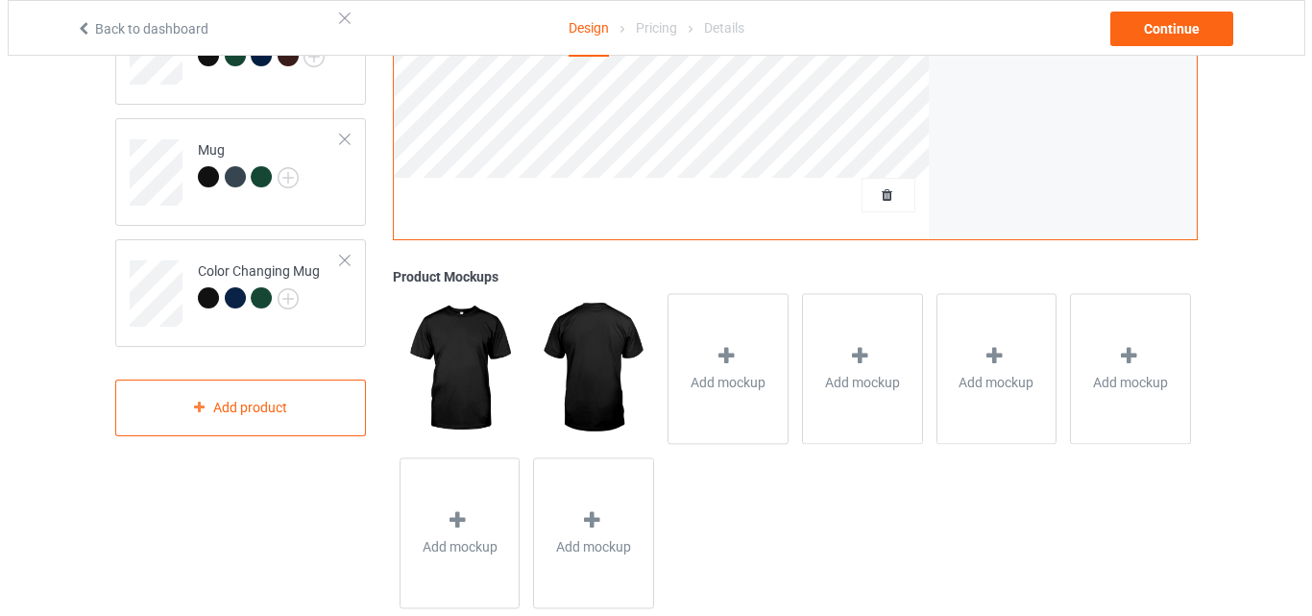
scroll to position [629, 0]
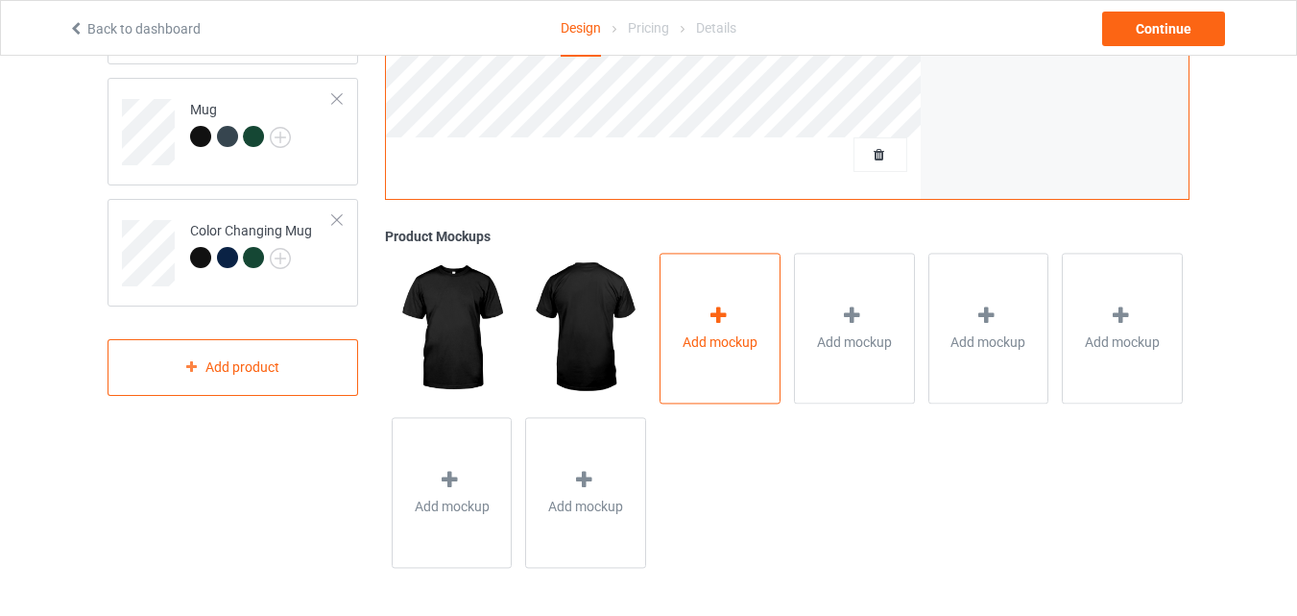
click at [712, 320] on icon at bounding box center [719, 315] width 24 height 20
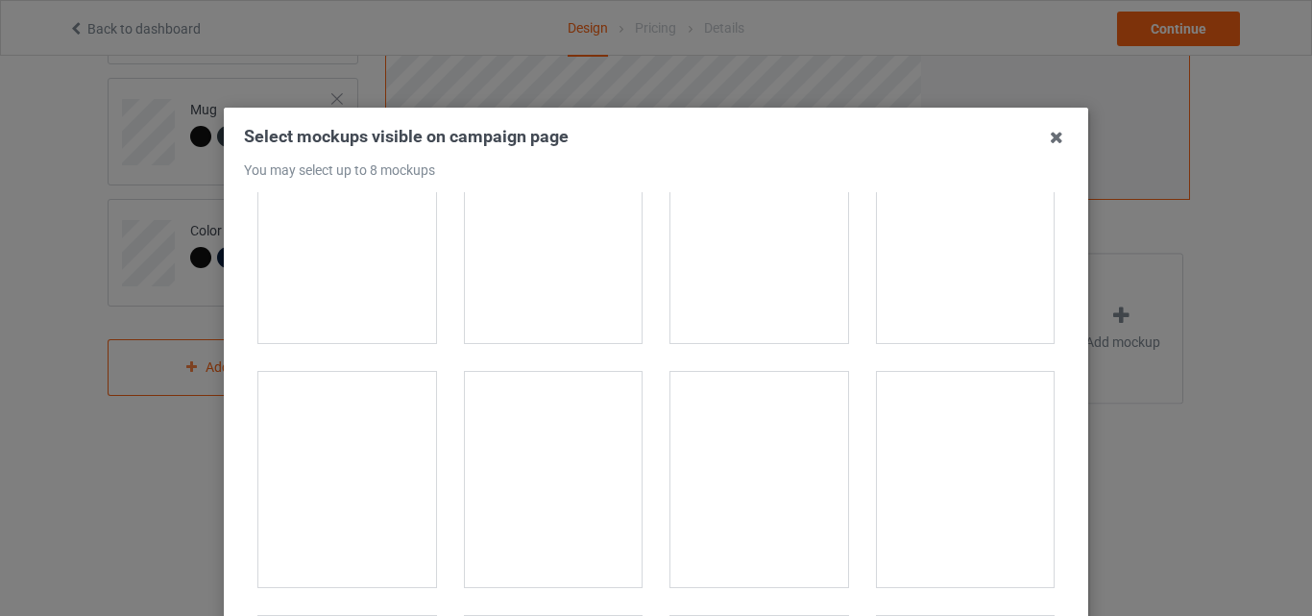
scroll to position [2701, 0]
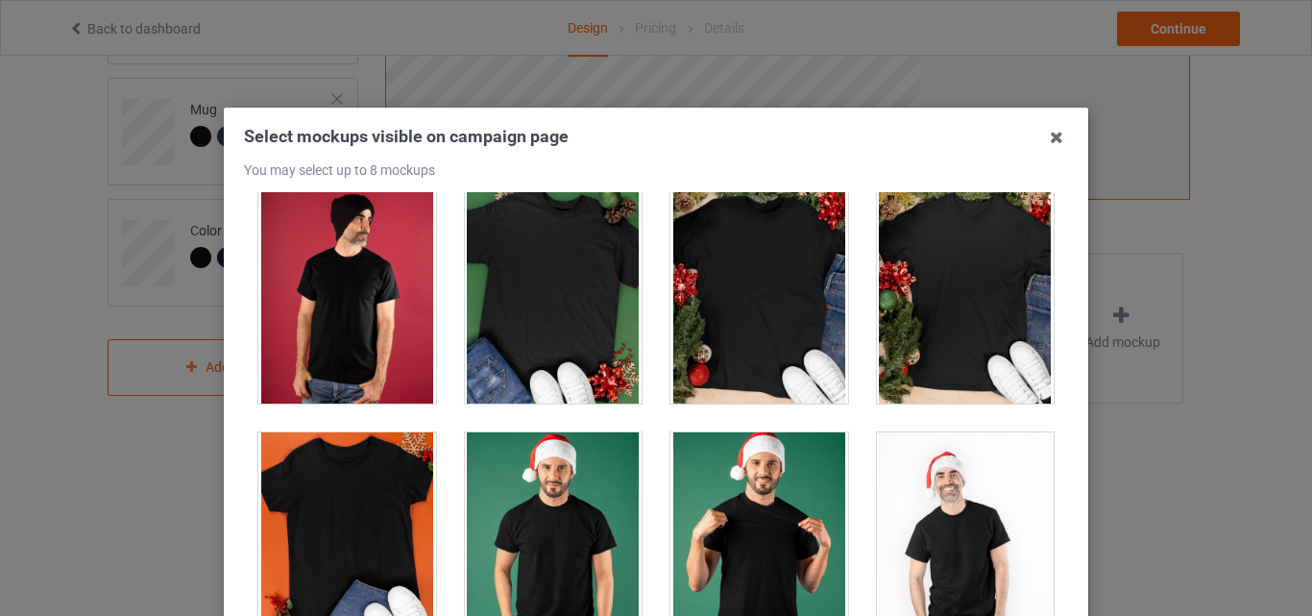
click at [465, 534] on div at bounding box center [554, 539] width 178 height 215
click at [958, 554] on div at bounding box center [966, 539] width 178 height 215
click at [762, 524] on div at bounding box center [759, 539] width 178 height 215
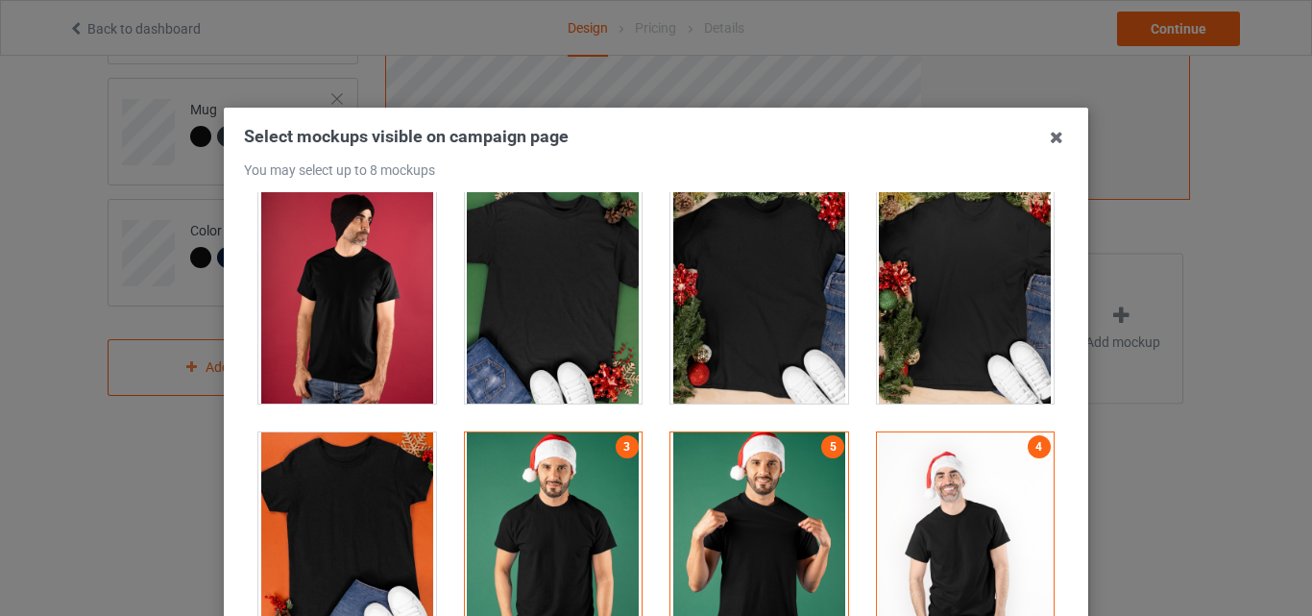
click at [722, 520] on div at bounding box center [759, 539] width 178 height 215
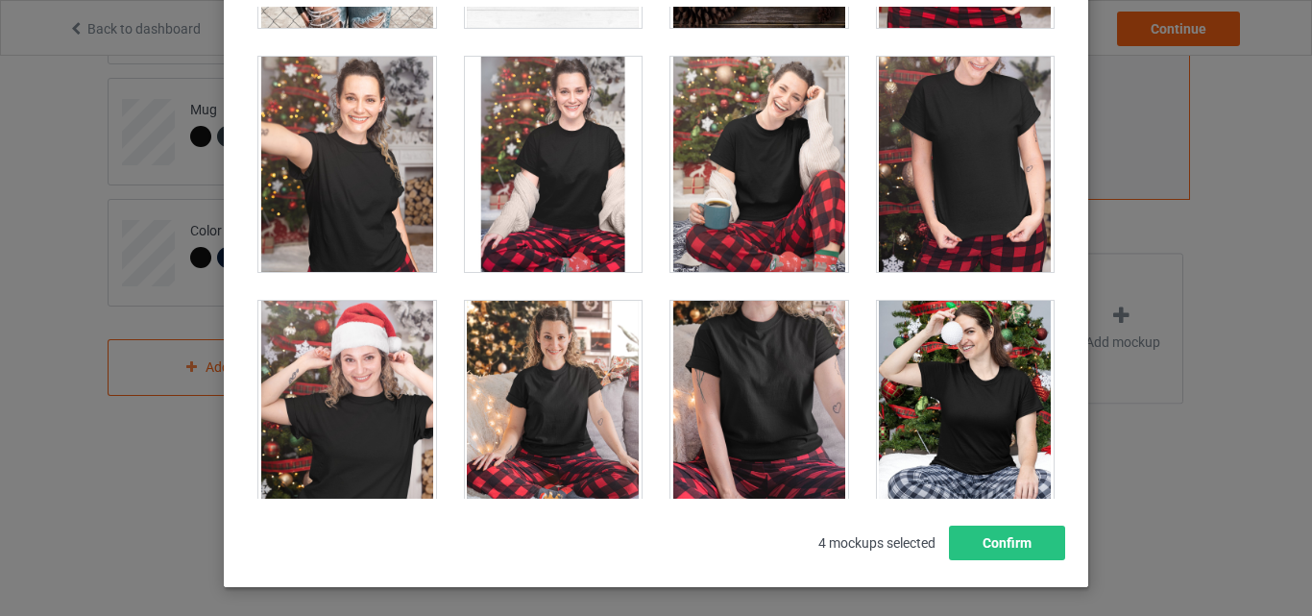
scroll to position [19757, 0]
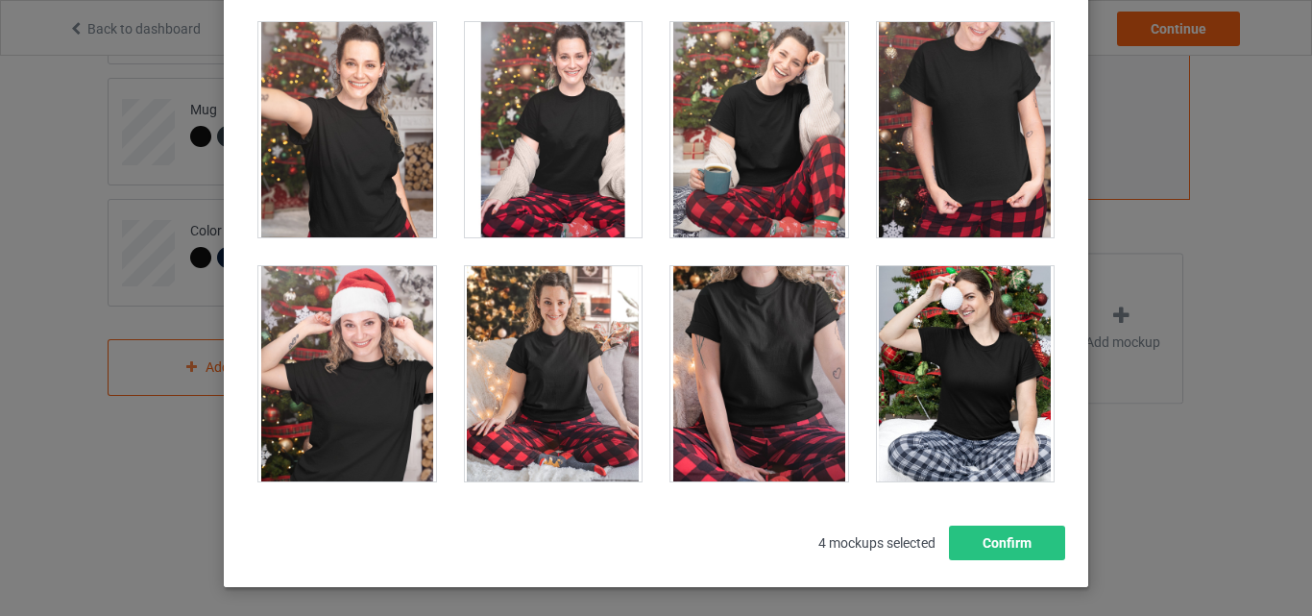
click at [971, 117] on div at bounding box center [966, 129] width 178 height 215
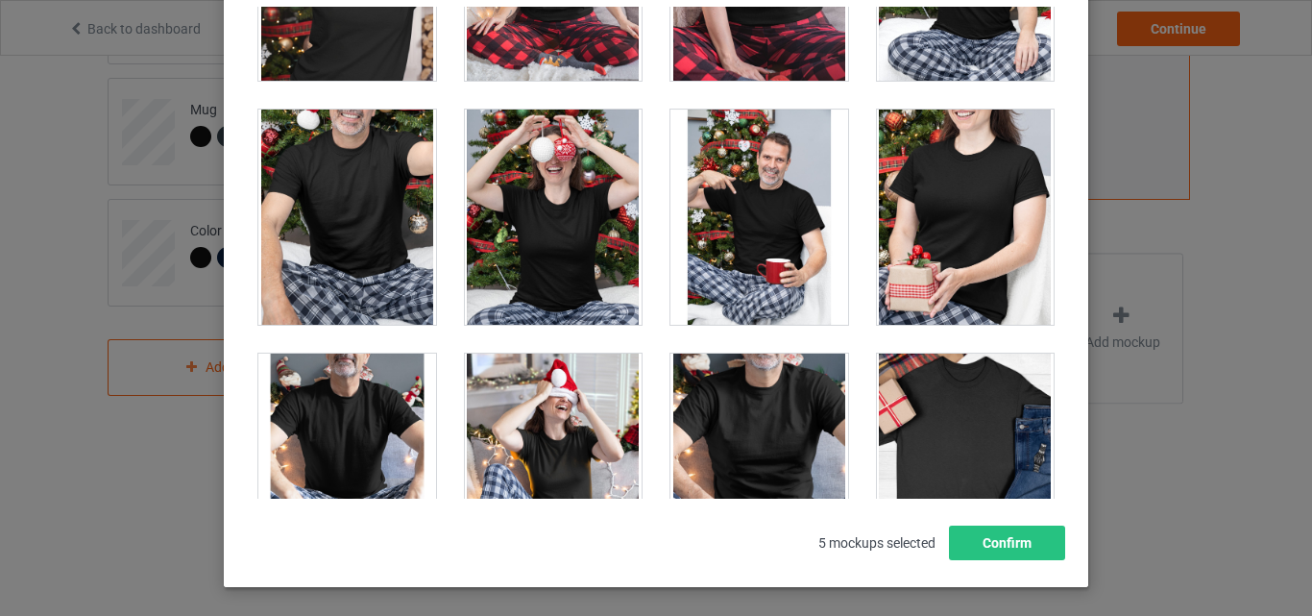
scroll to position [20217, 0]
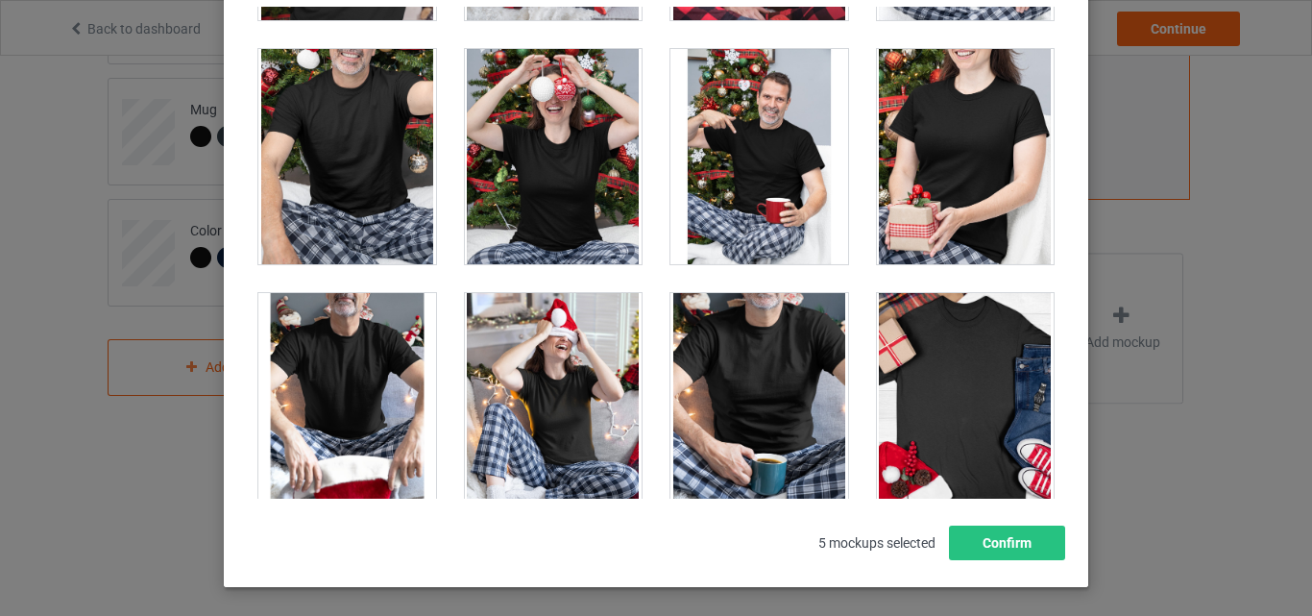
click at [741, 173] on div at bounding box center [759, 156] width 178 height 215
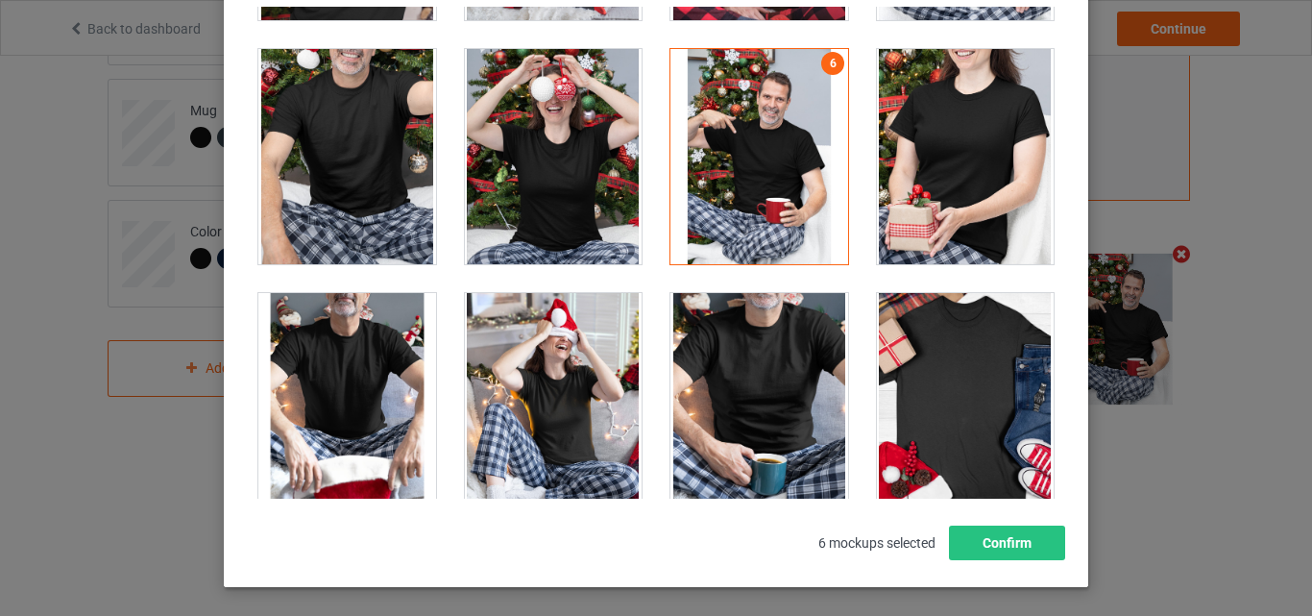
scroll to position [628, 0]
click at [706, 346] on div at bounding box center [759, 400] width 178 height 215
click at [520, 379] on div at bounding box center [554, 400] width 178 height 215
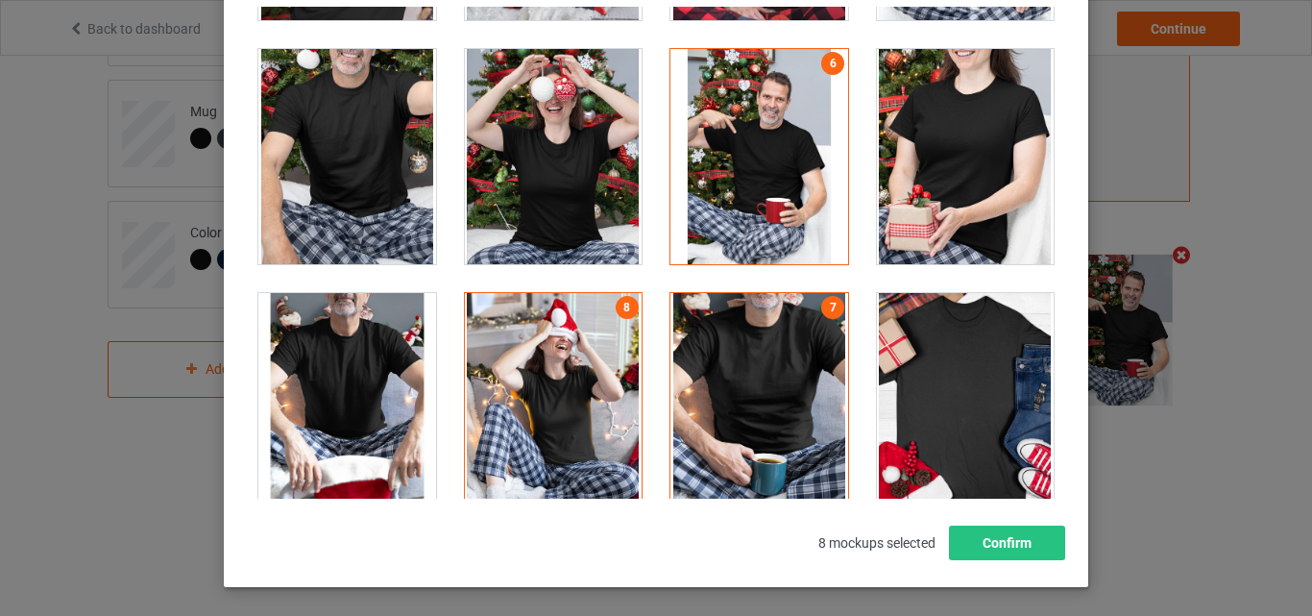
scroll to position [627, 0]
click at [370, 399] on div at bounding box center [347, 400] width 178 height 215
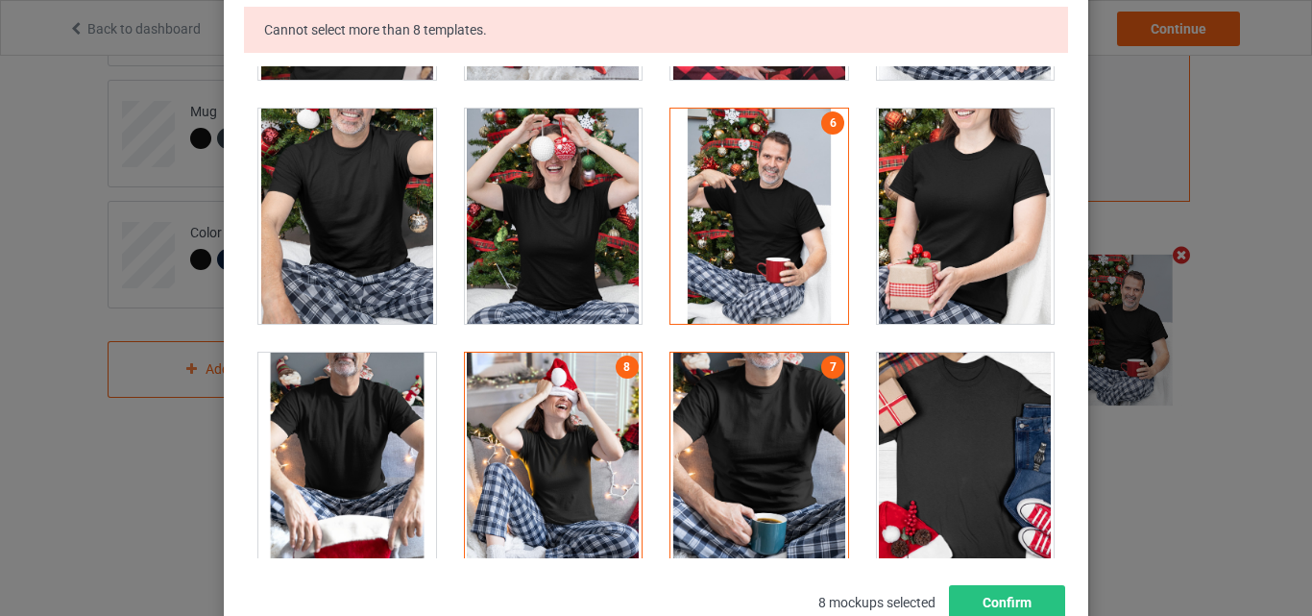
scroll to position [245, 0]
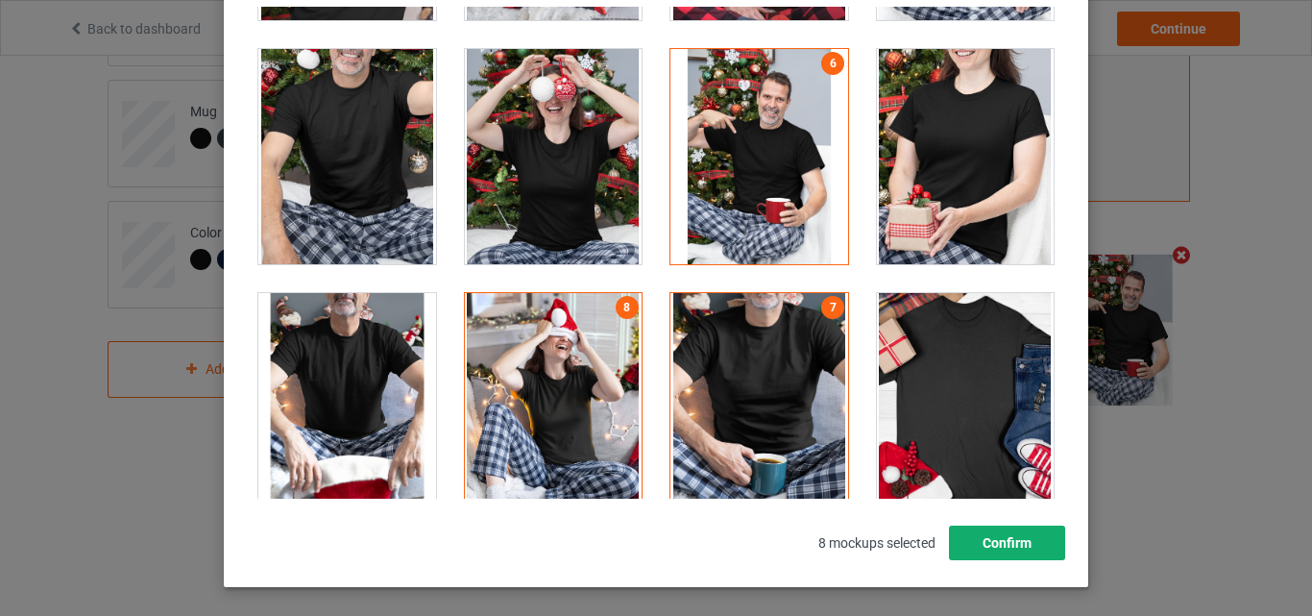
click at [1022, 538] on button "Confirm" at bounding box center [1007, 542] width 116 height 35
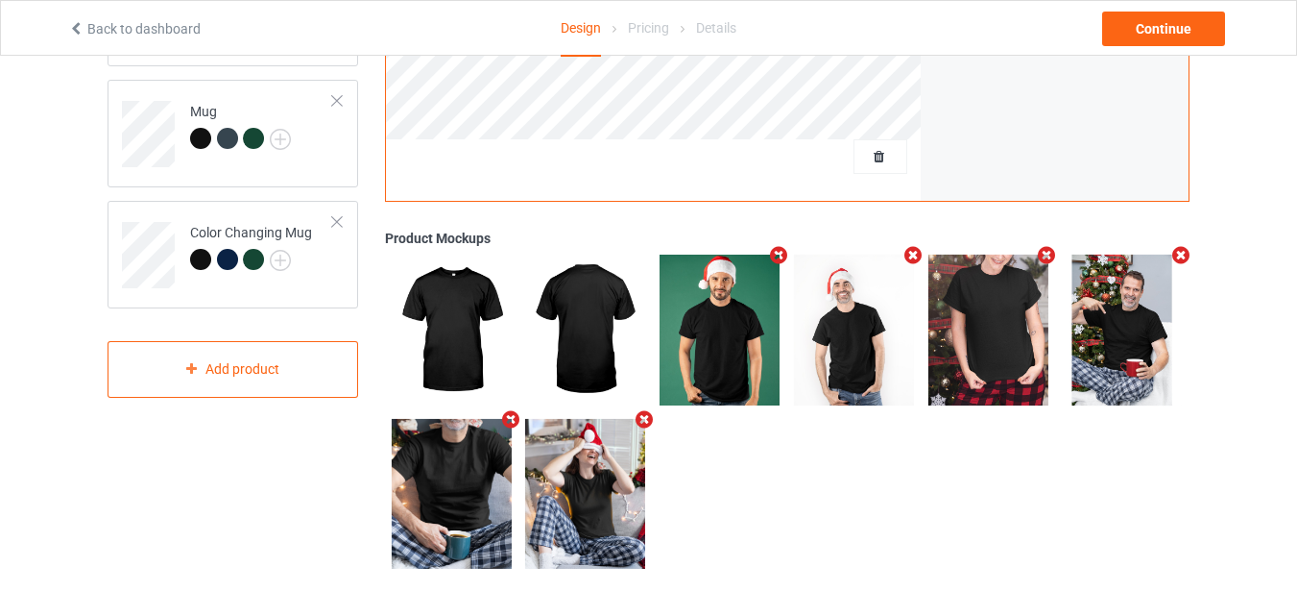
click at [236, 399] on div "Design Select colors for each of the products and upload an artwork file to des…" at bounding box center [233, 22] width 278 height 1132
click at [243, 375] on div "Add product" at bounding box center [233, 369] width 251 height 57
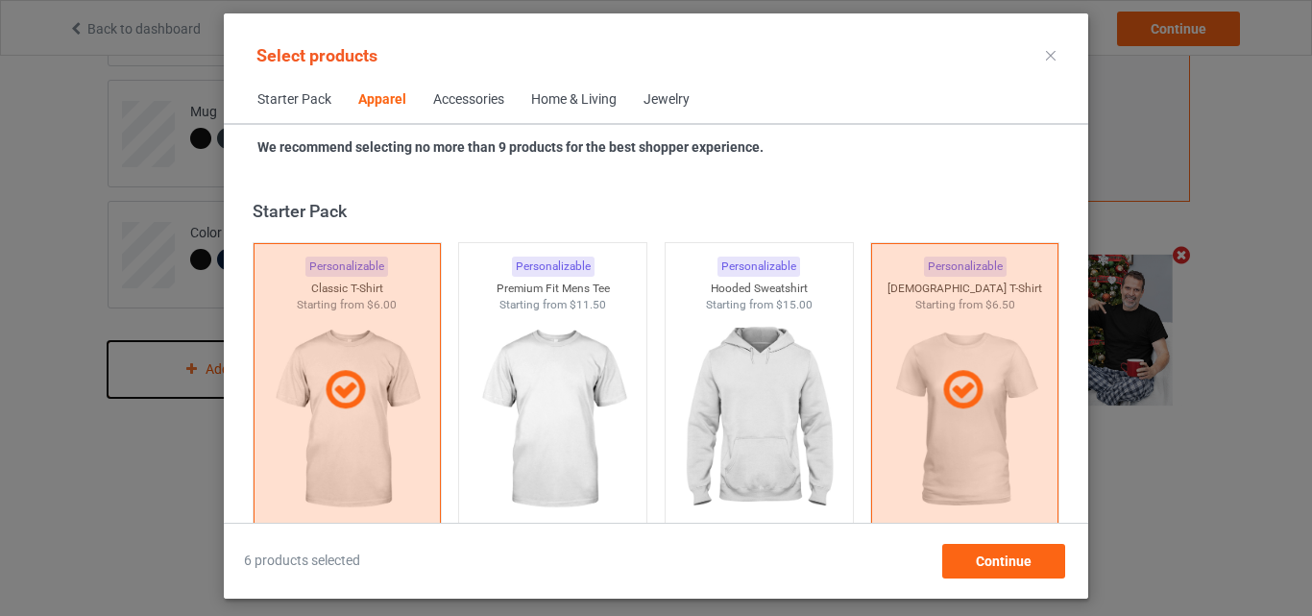
scroll to position [715, 0]
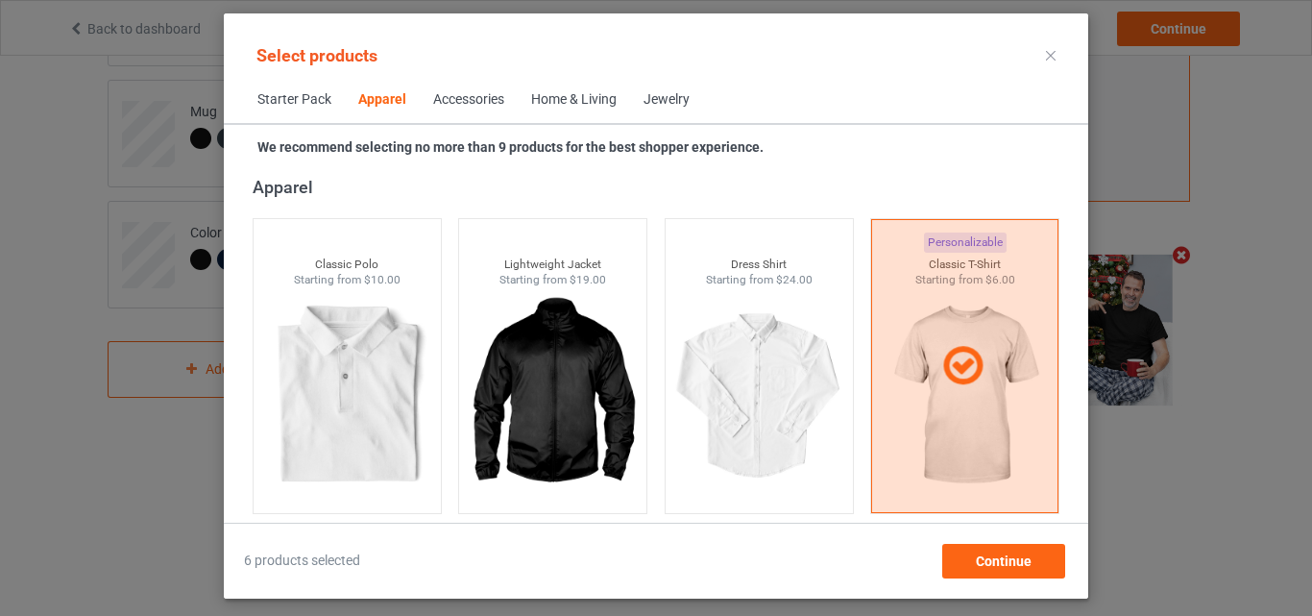
click at [590, 97] on div "Home & Living" at bounding box center [573, 99] width 85 height 19
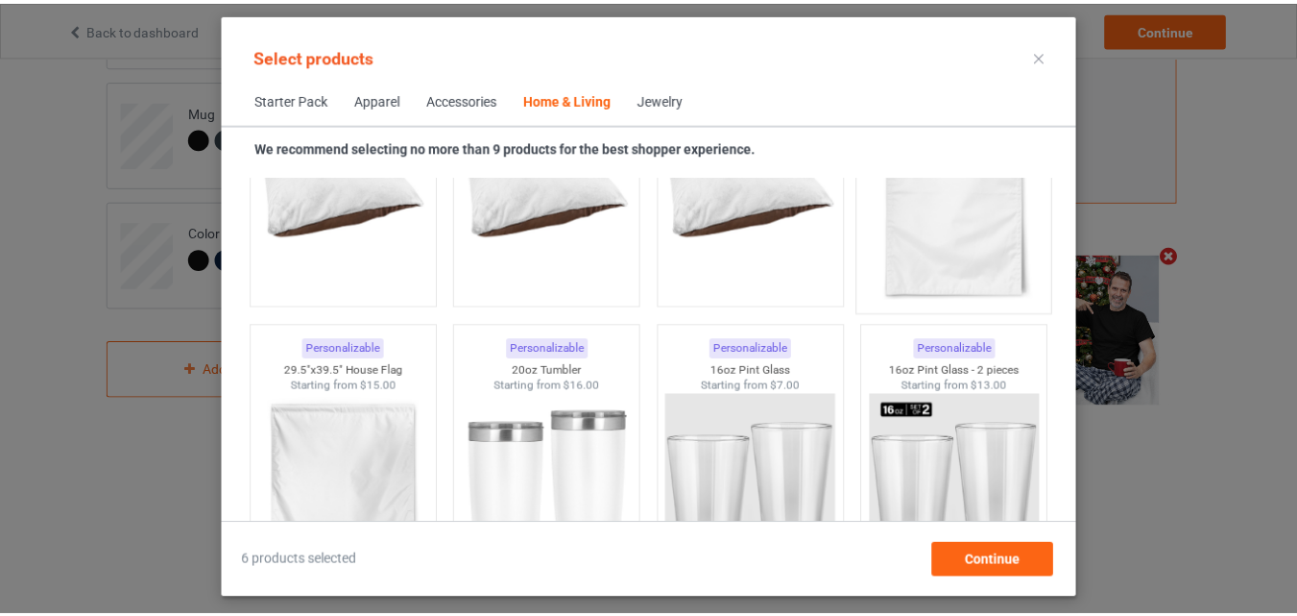
scroll to position [12618, 0]
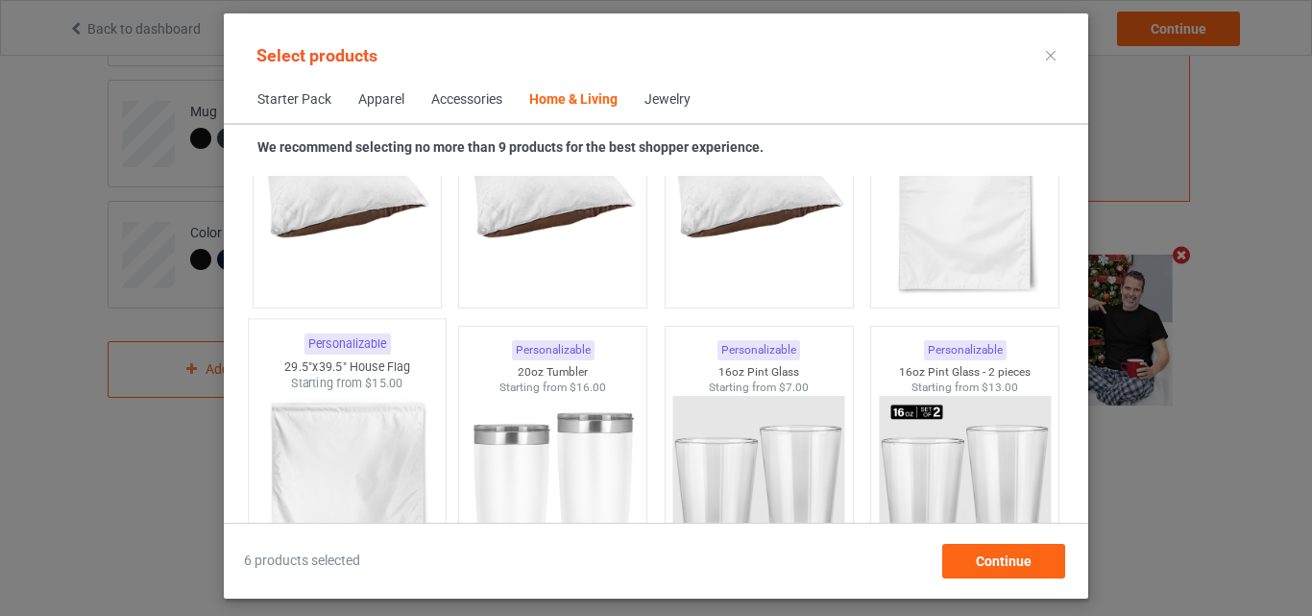
click at [397, 390] on span "$15.00" at bounding box center [384, 382] width 38 height 14
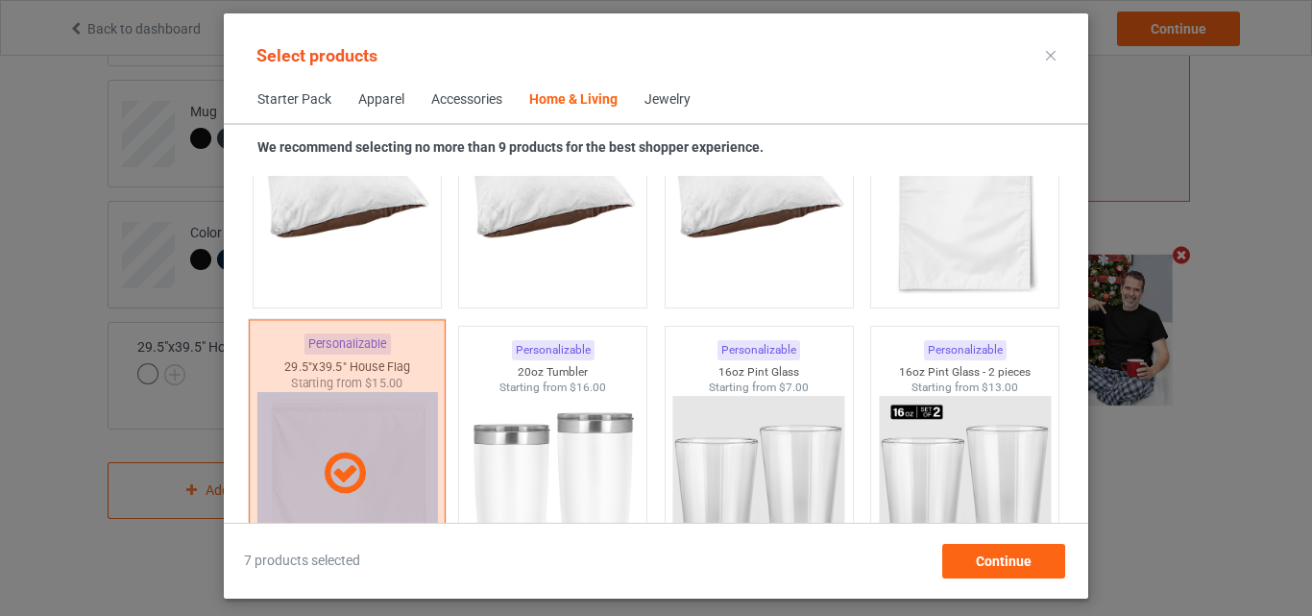
drag, startPoint x: 438, startPoint y: 448, endPoint x: 392, endPoint y: 439, distance: 46.9
click at [392, 439] on div "Personalizable 29.5"x39.5" House Flag Starting from $15.00" at bounding box center [347, 473] width 206 height 313
click at [392, 439] on div at bounding box center [347, 473] width 197 height 308
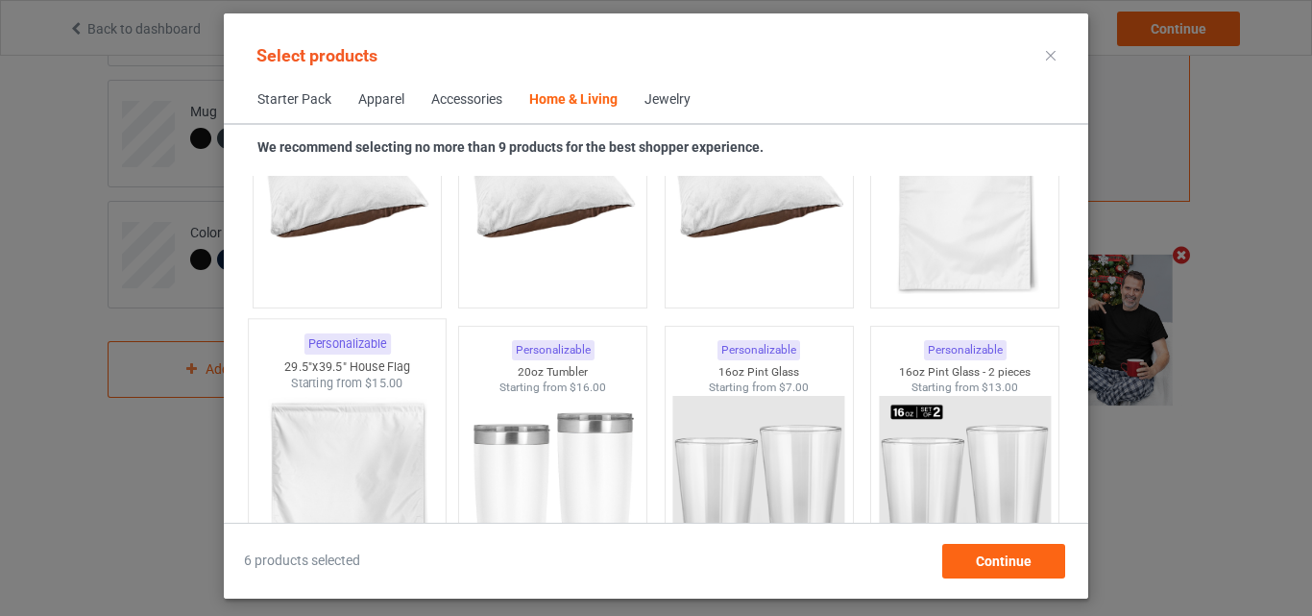
click at [956, 321] on div "Personalizable 16oz Pint Glass - 2 pieces Starting from $13.00" at bounding box center [965, 473] width 206 height 313
click at [956, 308] on div "Personalizable 11.5"x17.5" Garden Flag Starting from $9.00" at bounding box center [964, 161] width 199 height 310
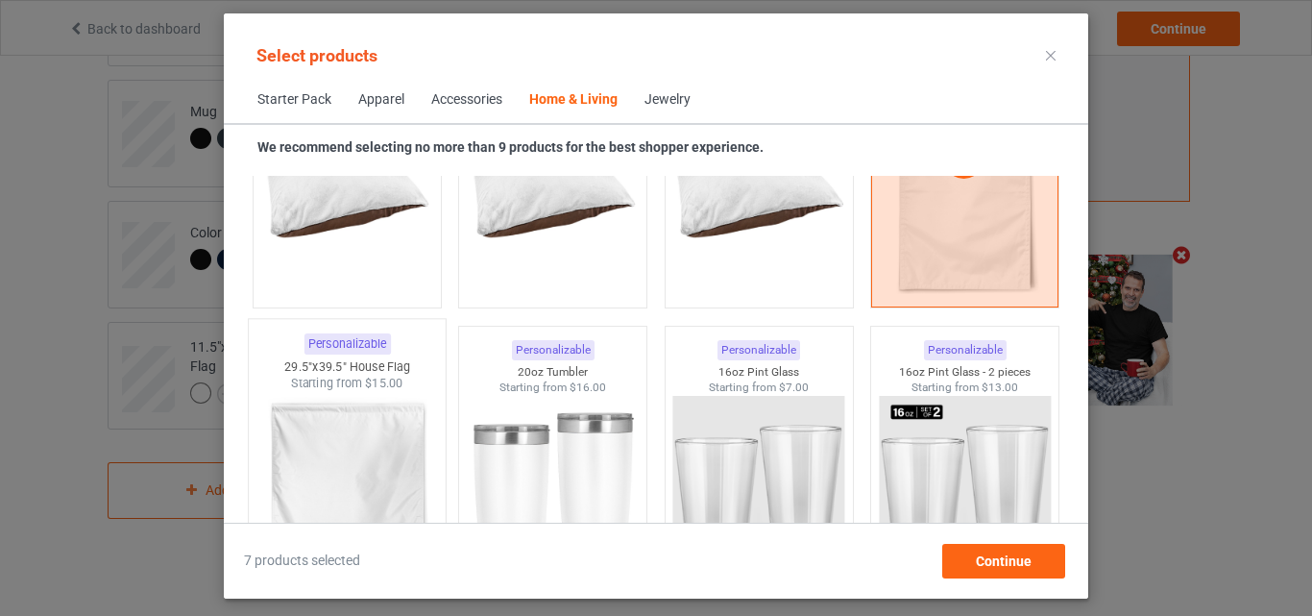
click at [290, 447] on img at bounding box center [346, 505] width 181 height 226
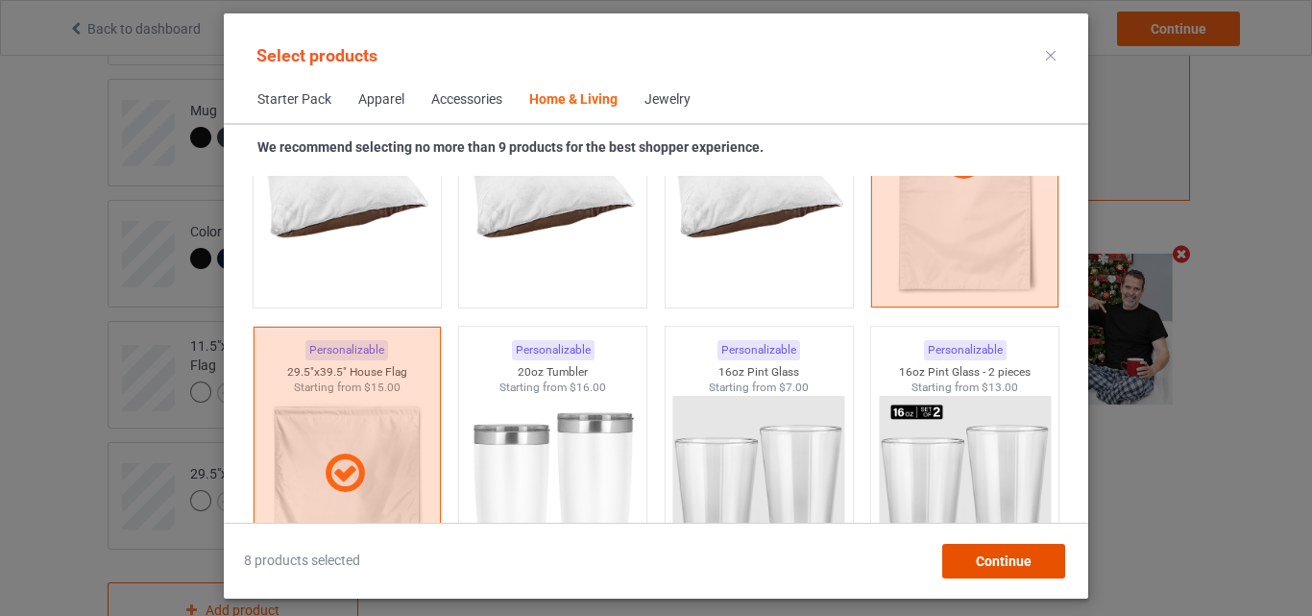
click at [975, 557] on div "Continue" at bounding box center [1003, 561] width 123 height 35
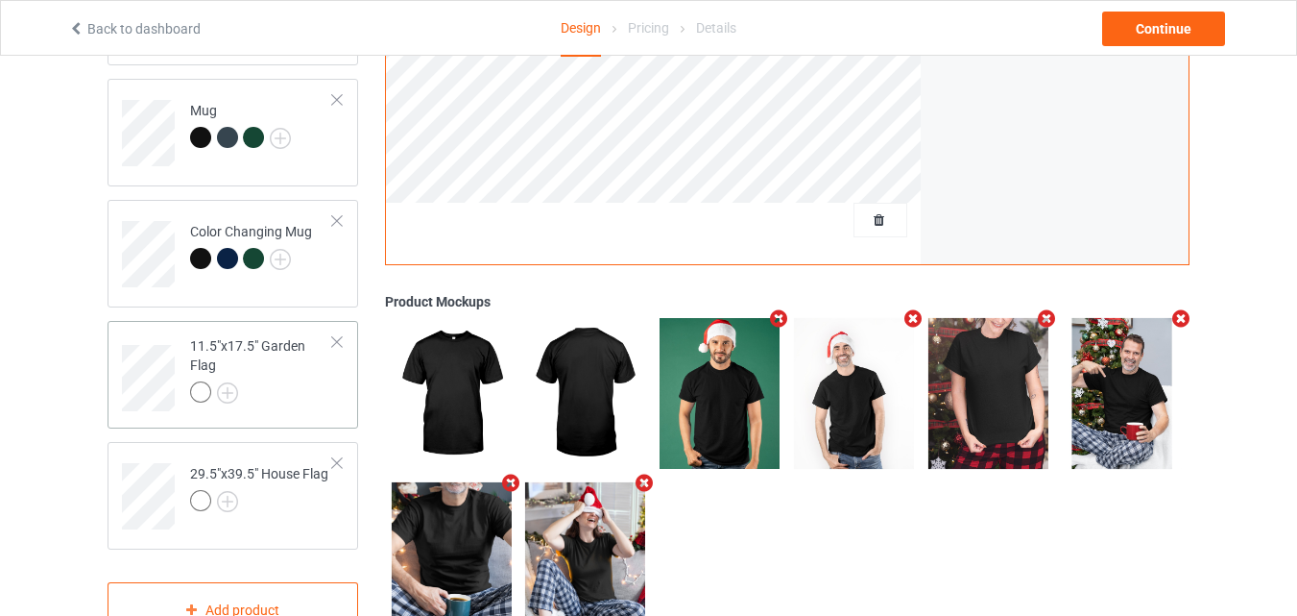
click at [253, 389] on div at bounding box center [261, 394] width 143 height 27
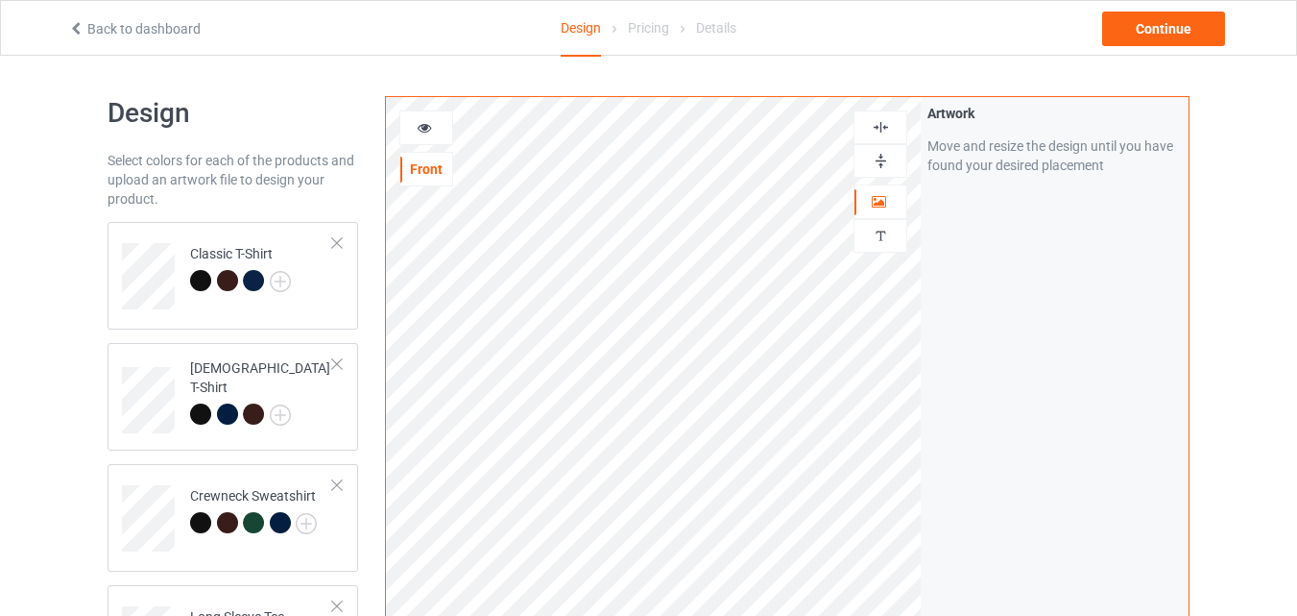
click at [881, 158] on img at bounding box center [881, 161] width 18 height 18
drag, startPoint x: 881, startPoint y: 158, endPoint x: 881, endPoint y: 126, distance: 32.7
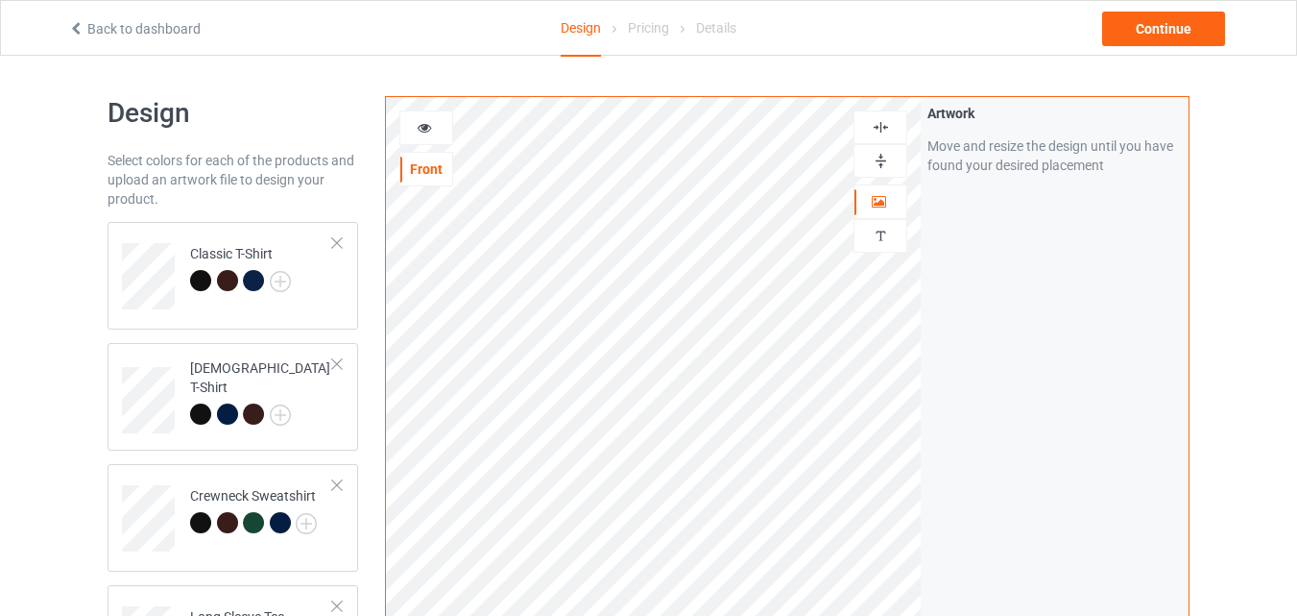
click at [881, 126] on div at bounding box center [881, 143] width 54 height 67
click at [881, 126] on img at bounding box center [881, 127] width 18 height 18
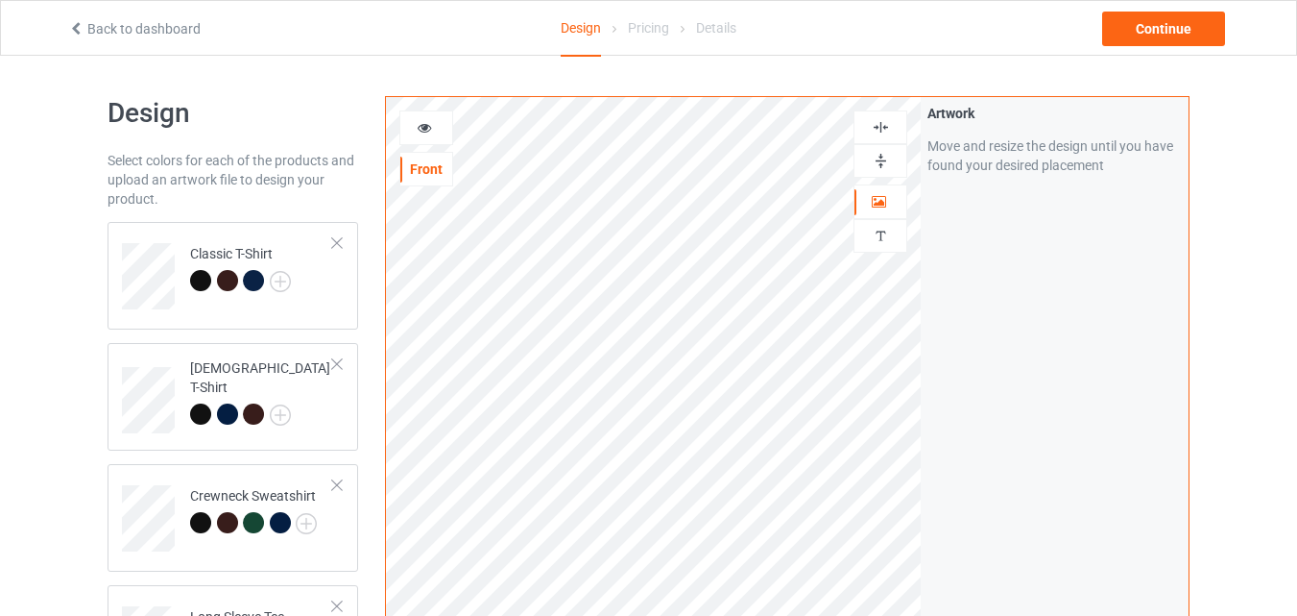
click at [881, 126] on img at bounding box center [881, 127] width 18 height 18
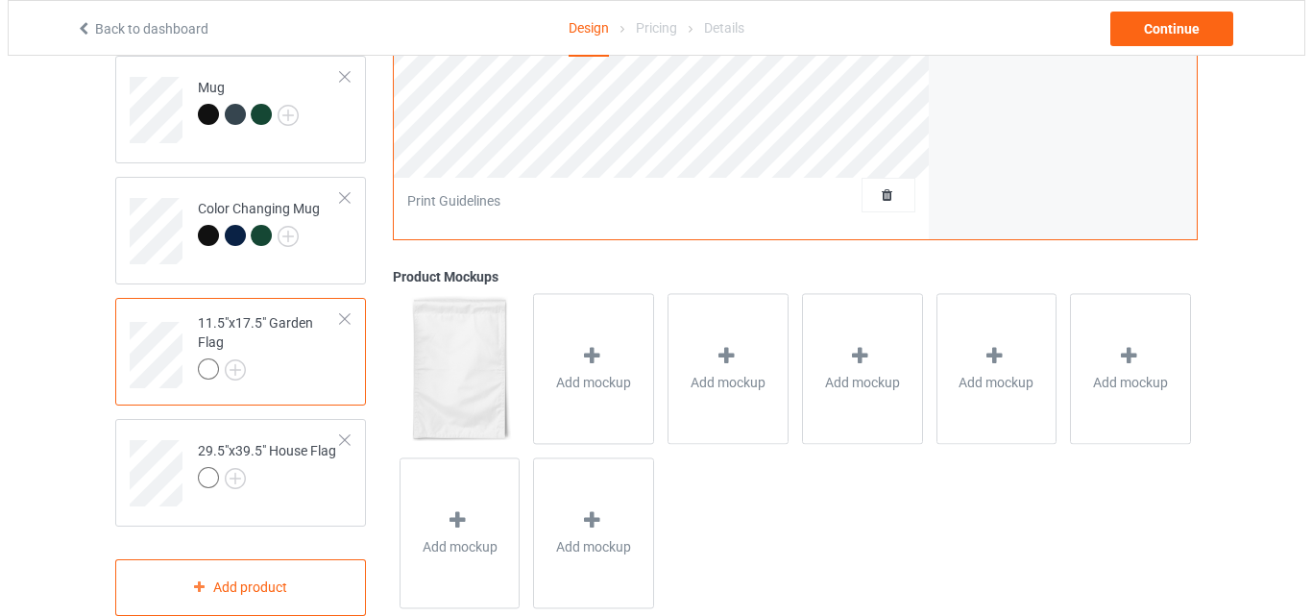
scroll to position [691, 0]
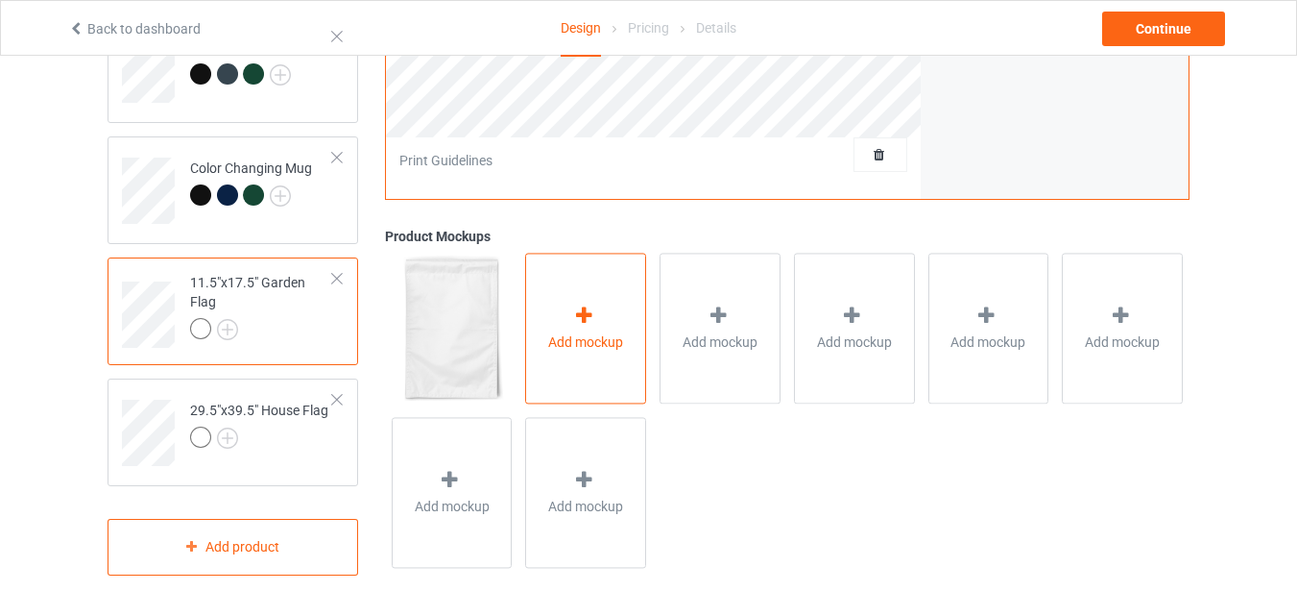
click at [599, 333] on span "Add mockup" at bounding box center [585, 341] width 75 height 19
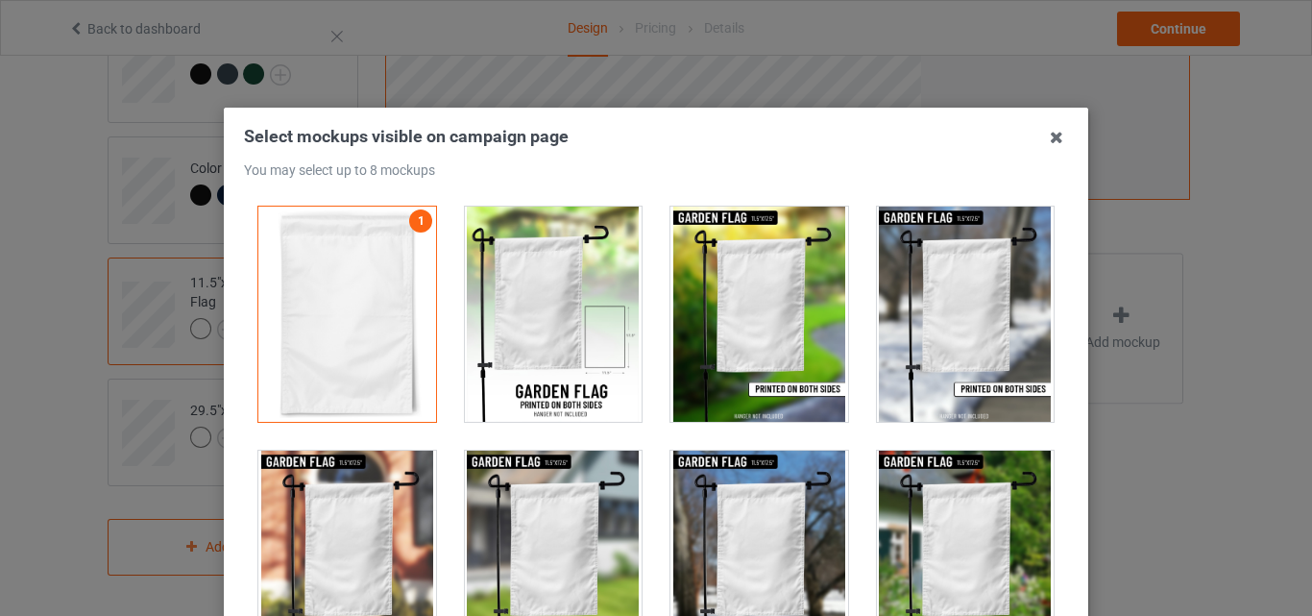
click at [563, 296] on div at bounding box center [554, 313] width 178 height 215
click at [764, 296] on div at bounding box center [759, 313] width 178 height 215
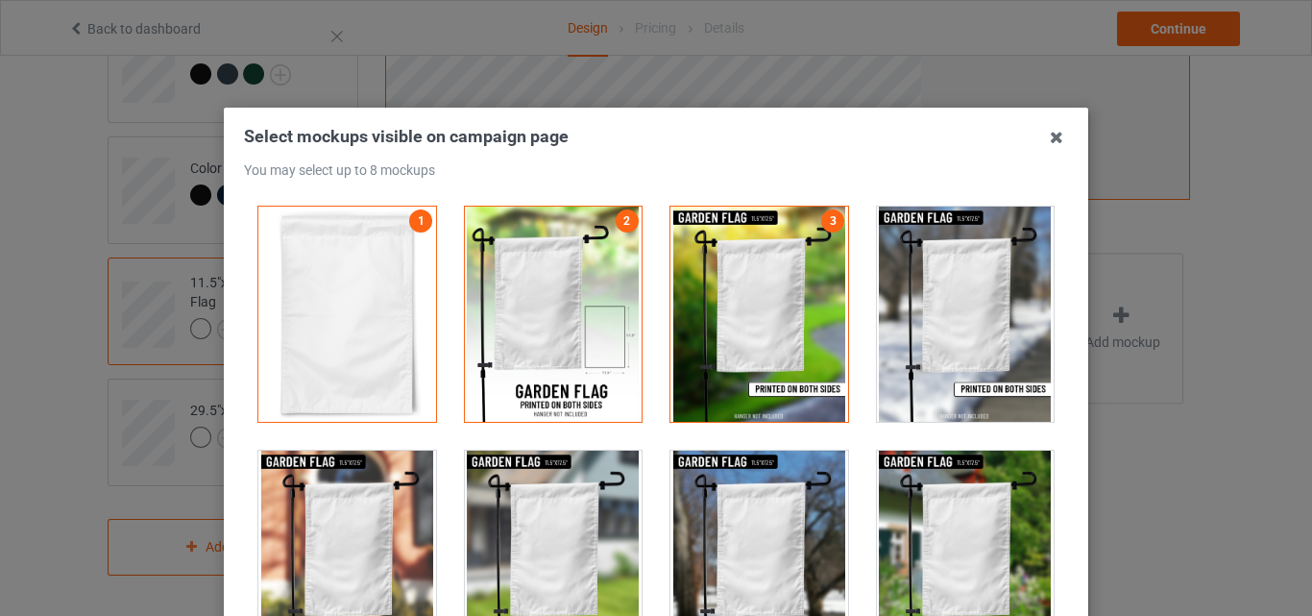
click at [959, 294] on div at bounding box center [966, 313] width 178 height 215
click at [928, 474] on div at bounding box center [966, 557] width 178 height 215
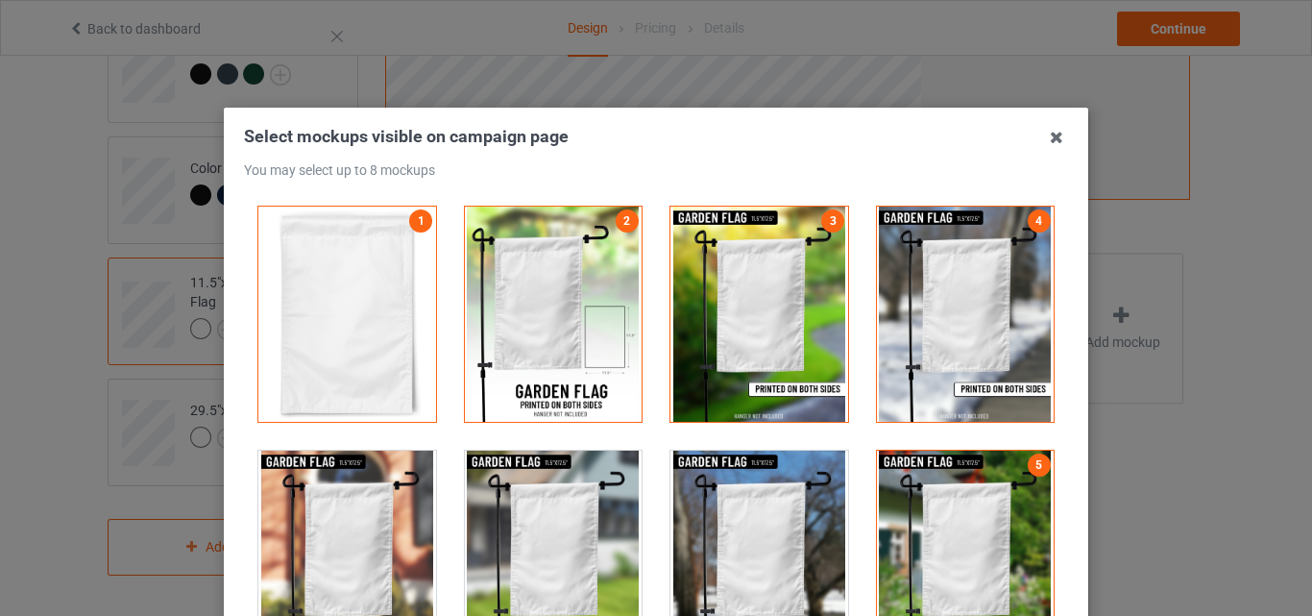
click at [714, 496] on div at bounding box center [759, 557] width 178 height 215
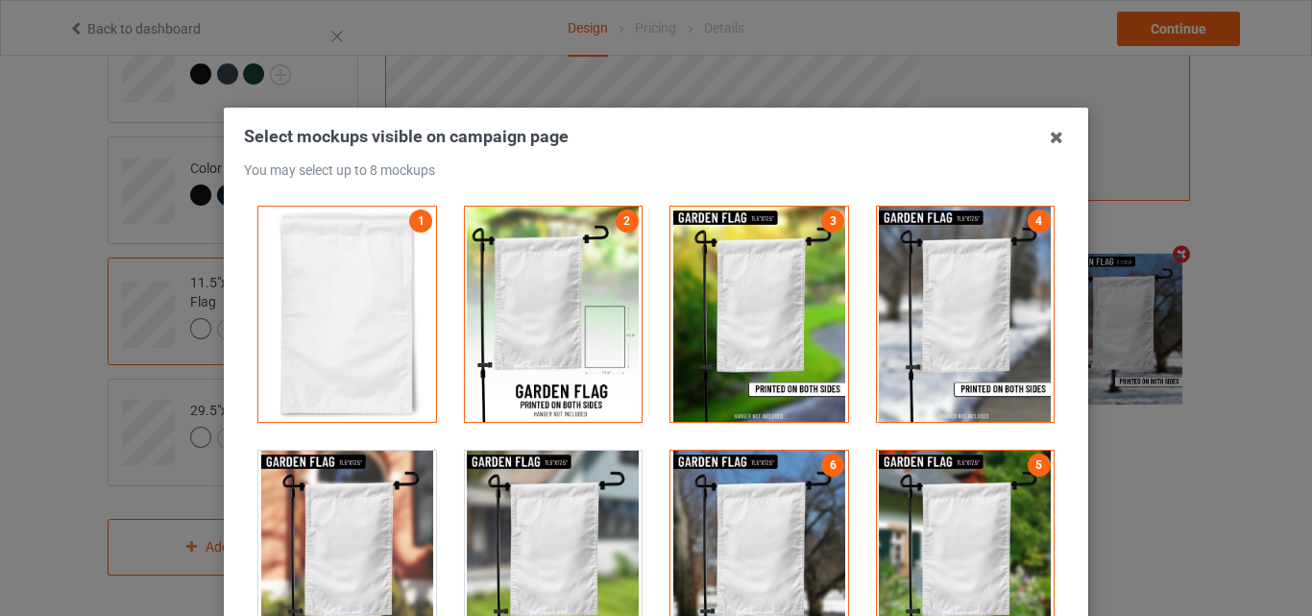
click at [498, 517] on div at bounding box center [554, 557] width 178 height 215
click at [273, 526] on div at bounding box center [347, 557] width 178 height 215
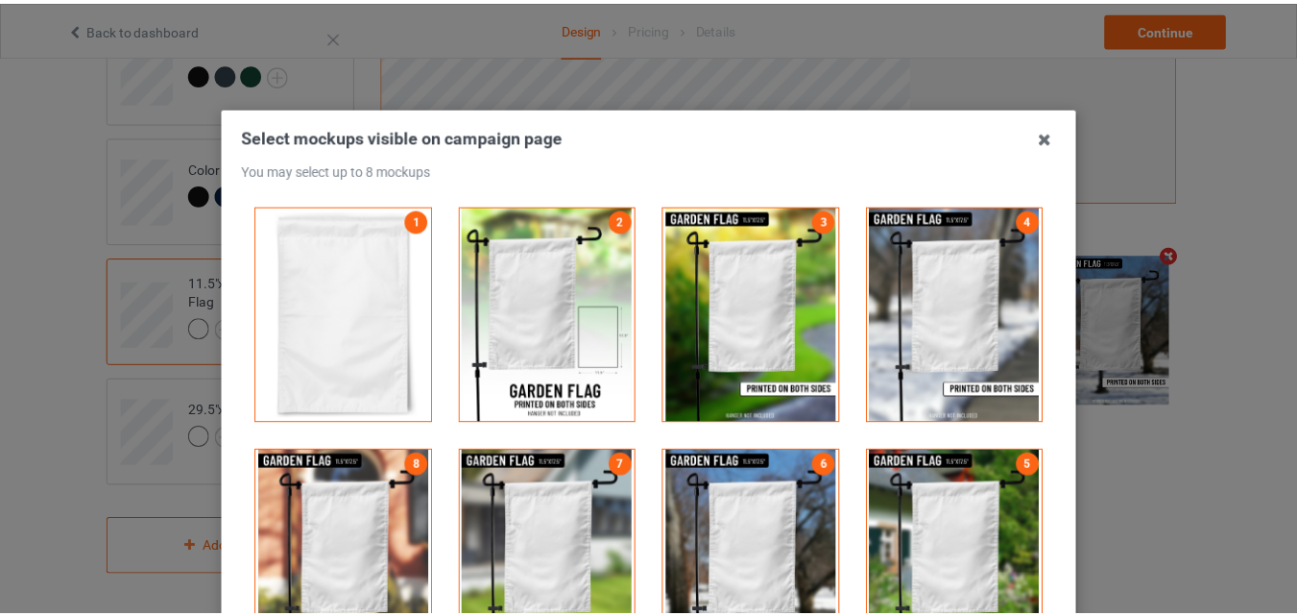
scroll to position [264, 0]
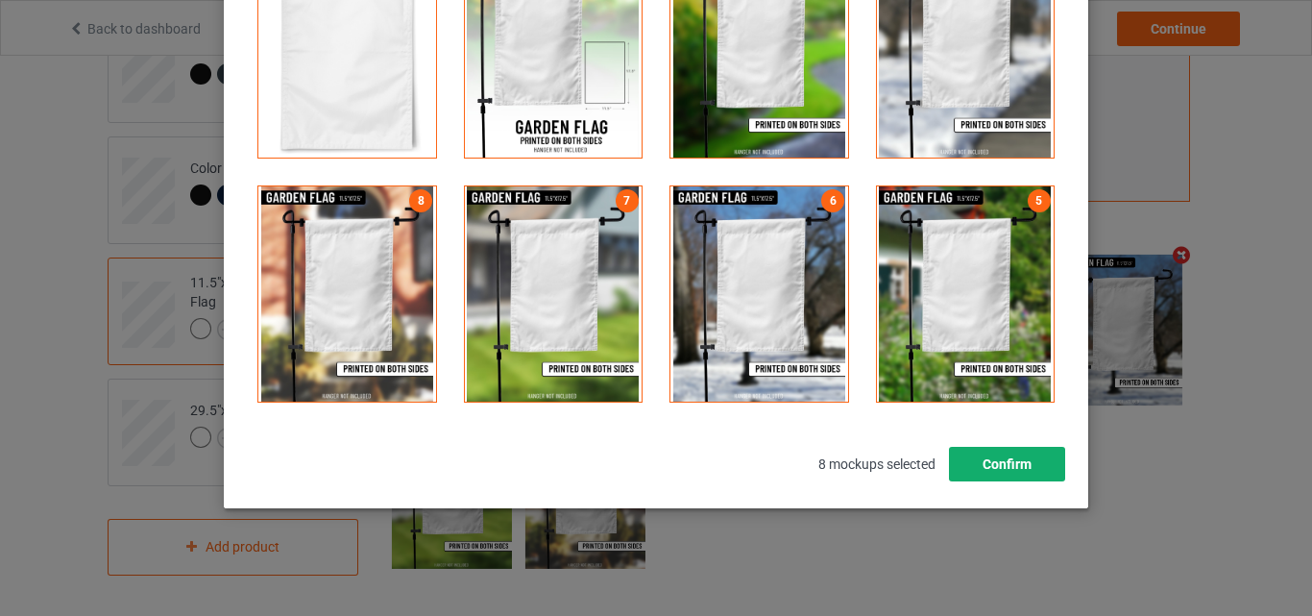
click at [1020, 462] on button "Confirm" at bounding box center [1007, 464] width 116 height 35
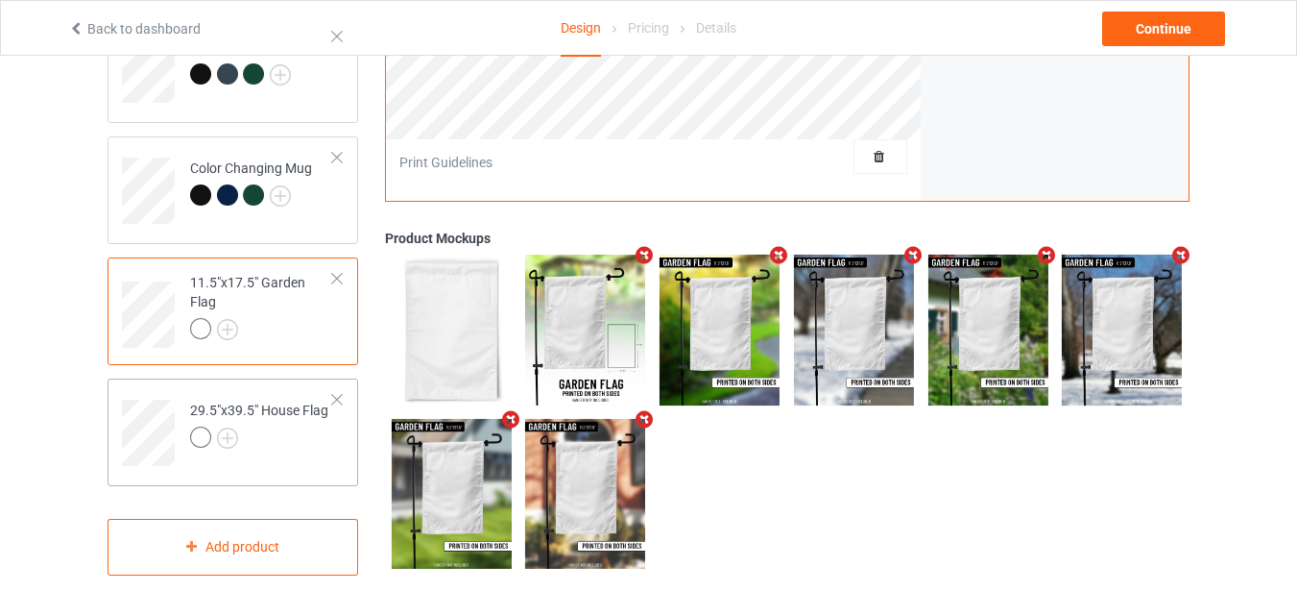
click at [340, 420] on td "29.5"x39.5" House Flag" at bounding box center [262, 426] width 164 height 80
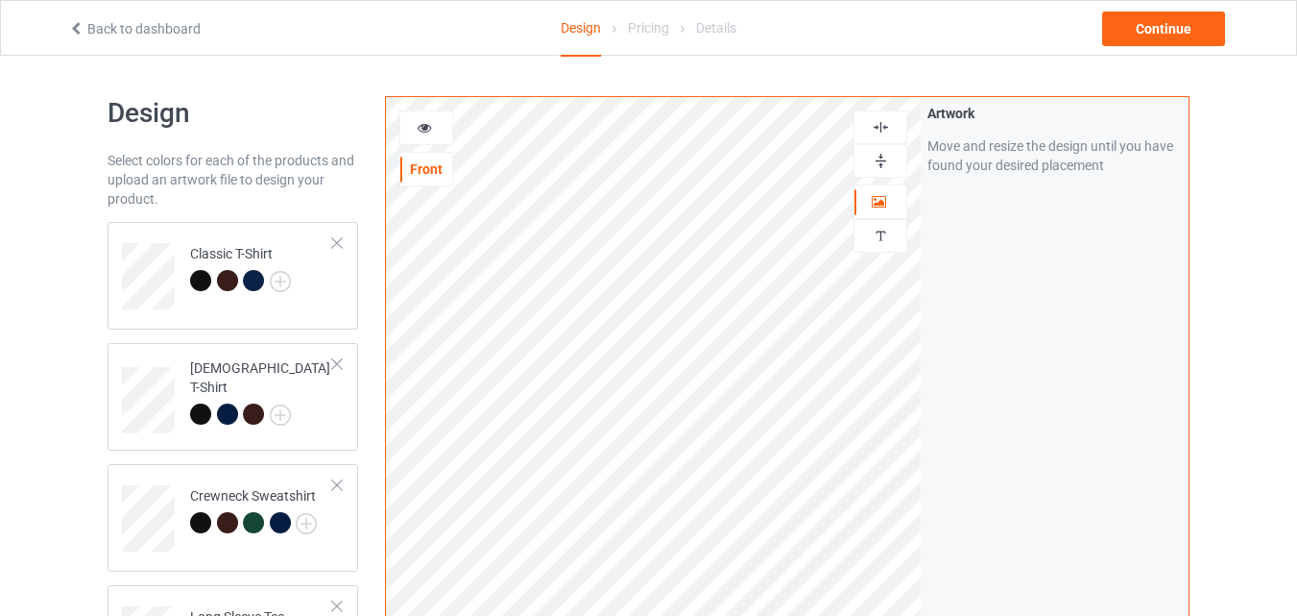
click at [888, 163] on img at bounding box center [881, 161] width 18 height 18
drag, startPoint x: 888, startPoint y: 163, endPoint x: 884, endPoint y: 129, distance: 34.8
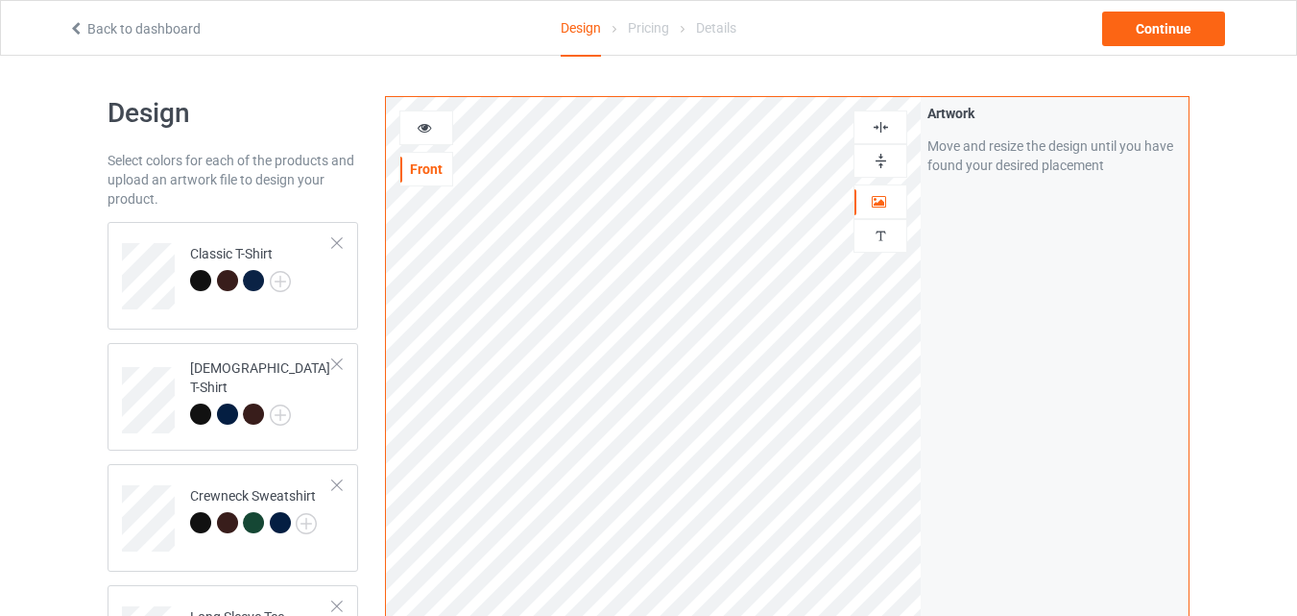
click at [884, 129] on div at bounding box center [881, 143] width 54 height 67
click at [884, 129] on img at bounding box center [881, 127] width 18 height 18
drag, startPoint x: 884, startPoint y: 129, endPoint x: 884, endPoint y: 167, distance: 38.4
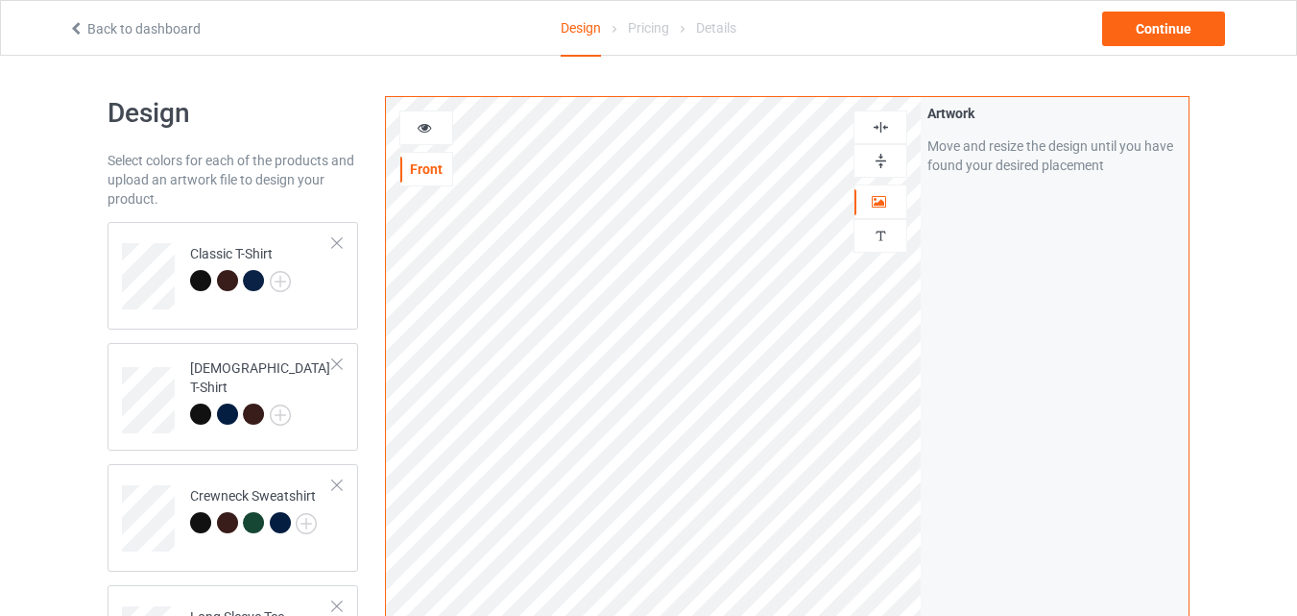
click at [884, 167] on div at bounding box center [881, 143] width 54 height 67
click at [884, 167] on img at bounding box center [881, 161] width 18 height 18
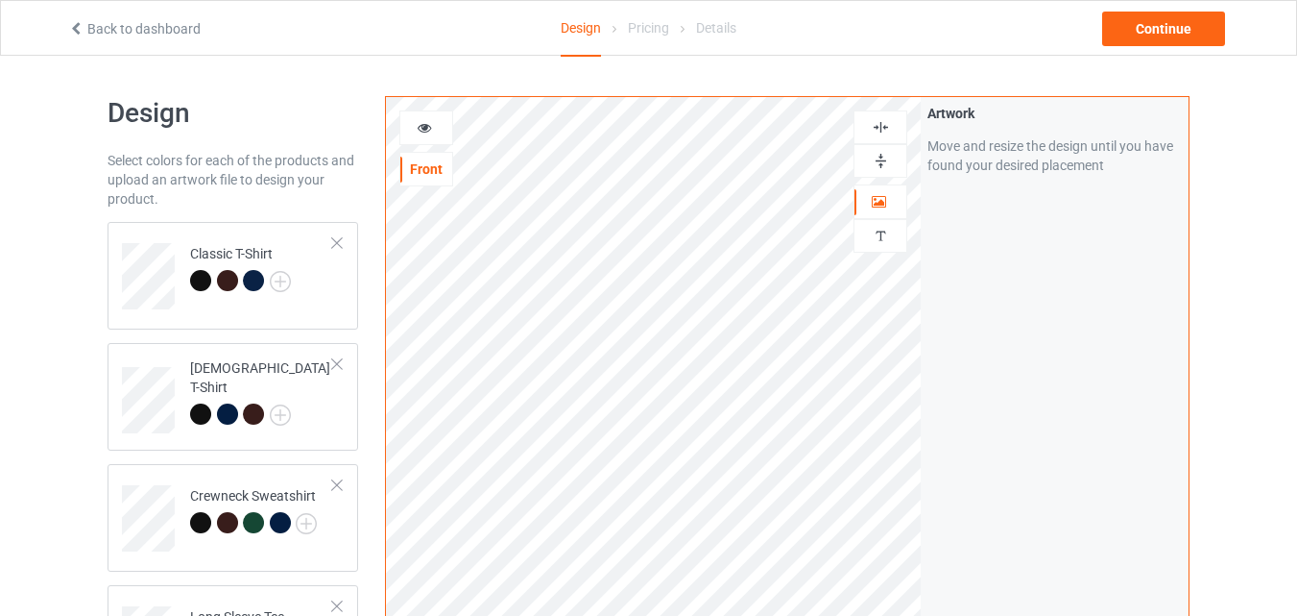
click at [885, 127] on img at bounding box center [881, 127] width 18 height 18
drag, startPoint x: 885, startPoint y: 127, endPoint x: 883, endPoint y: 155, distance: 28.0
click at [883, 155] on div at bounding box center [881, 143] width 54 height 67
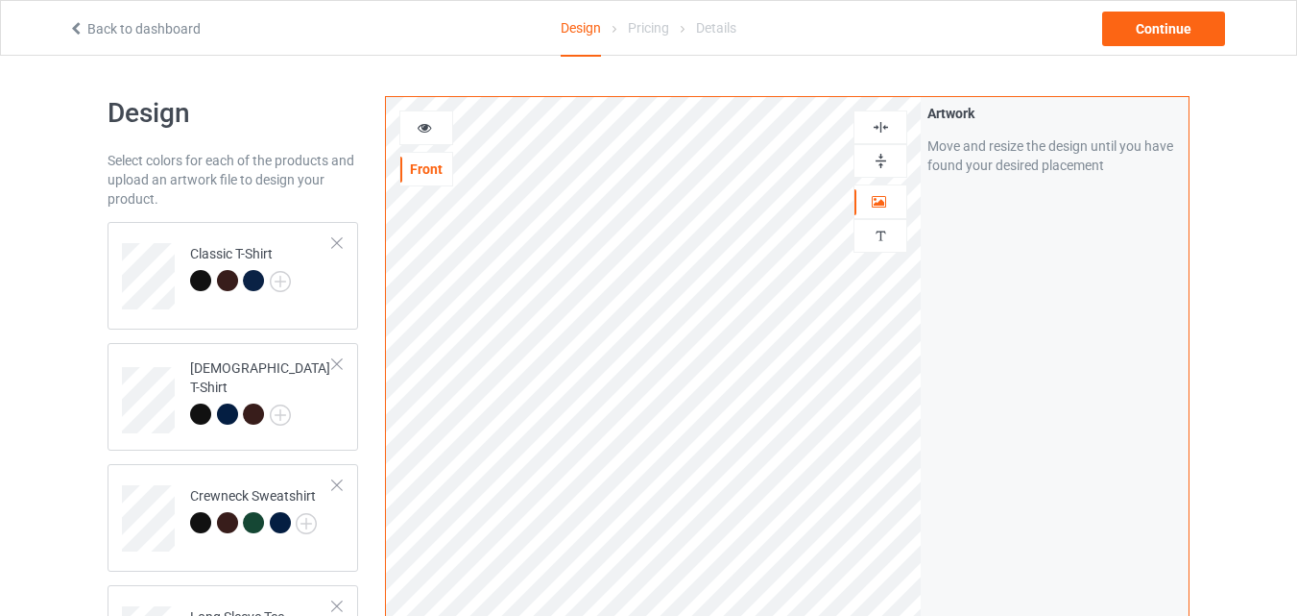
click at [883, 155] on img at bounding box center [881, 161] width 18 height 18
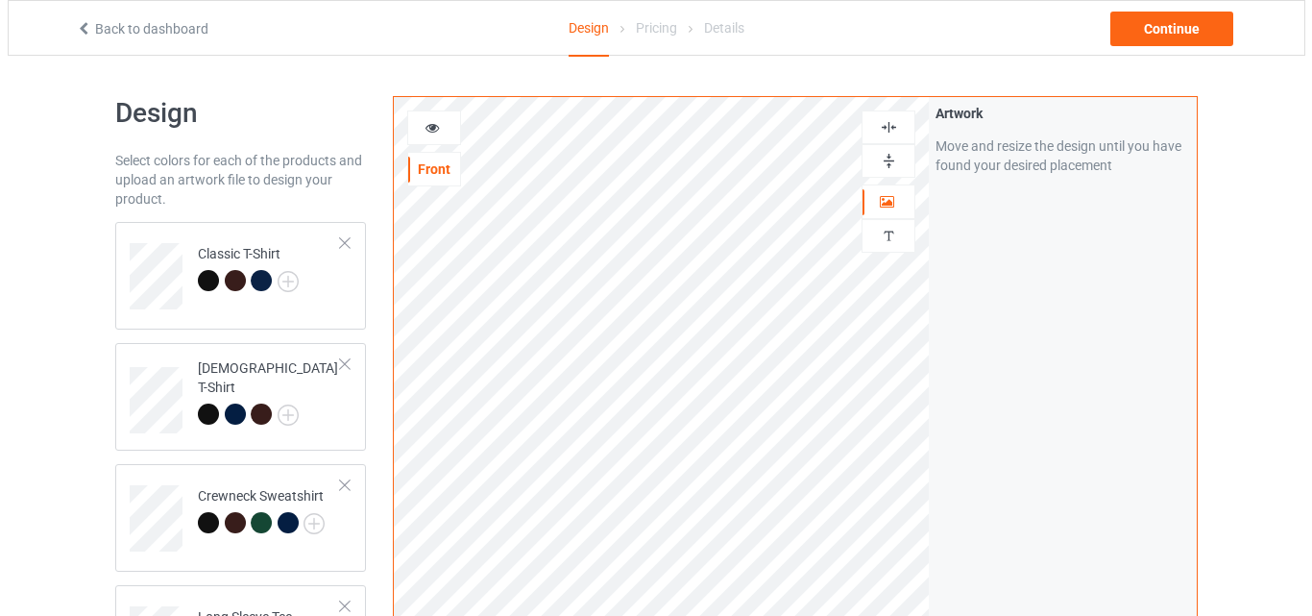
scroll to position [538, 0]
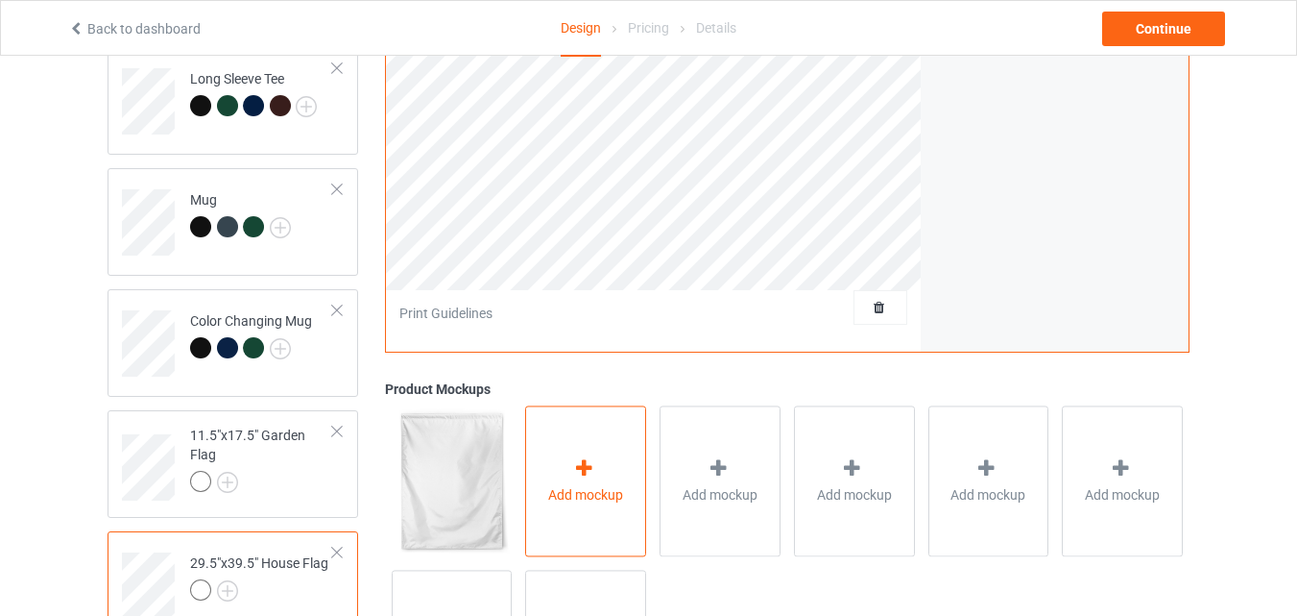
click at [557, 501] on span "Add mockup" at bounding box center [585, 494] width 75 height 19
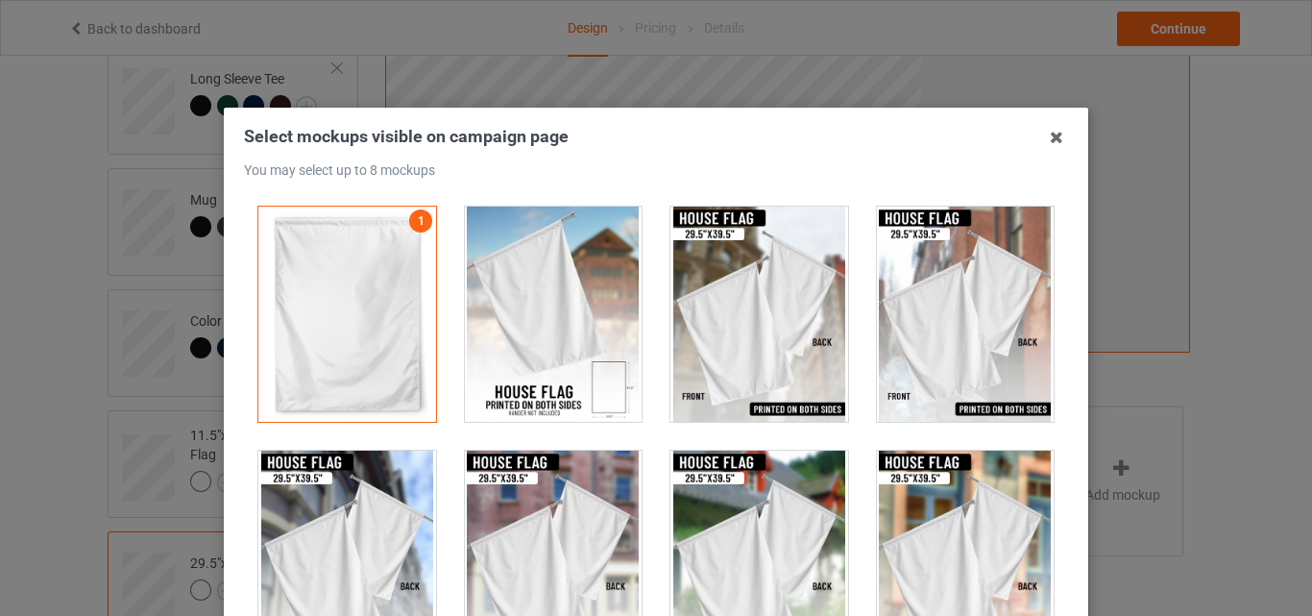
click at [557, 323] on div at bounding box center [554, 313] width 178 height 215
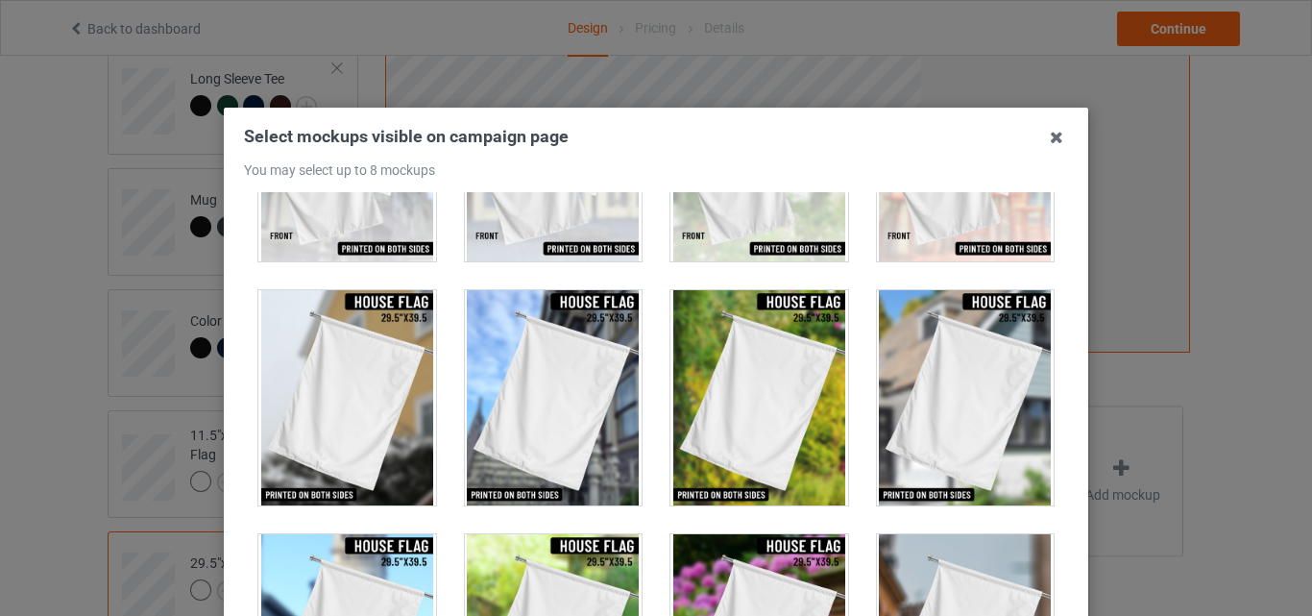
scroll to position [423, 0]
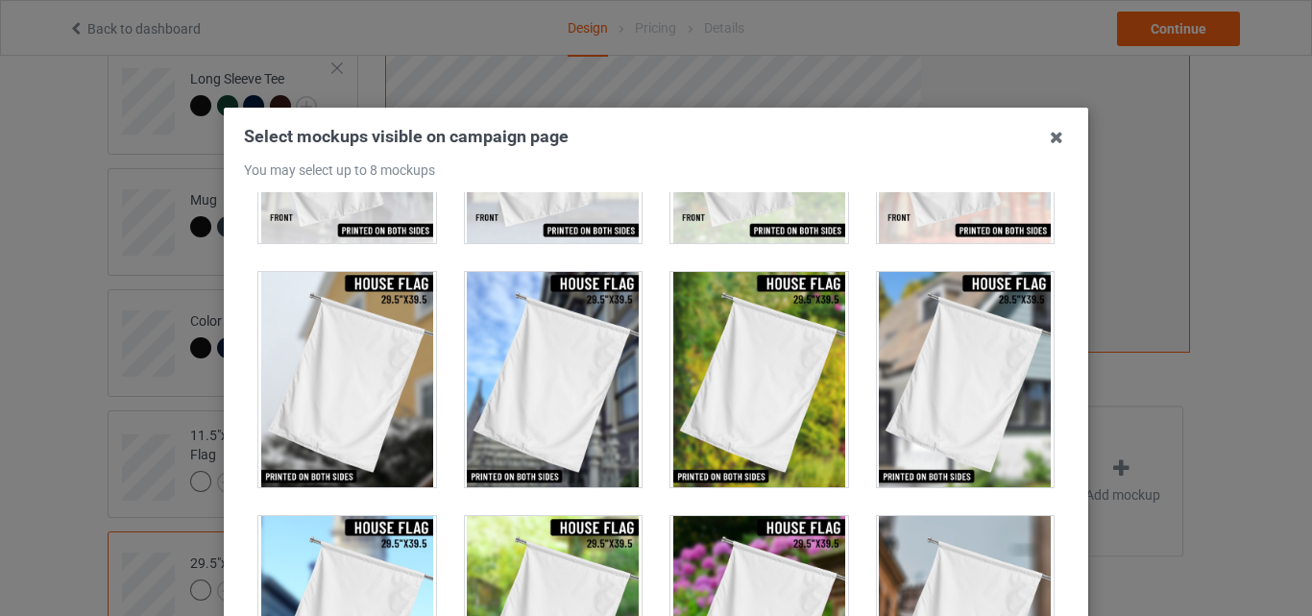
click at [737, 369] on div at bounding box center [759, 379] width 178 height 215
click at [763, 558] on div at bounding box center [759, 623] width 178 height 215
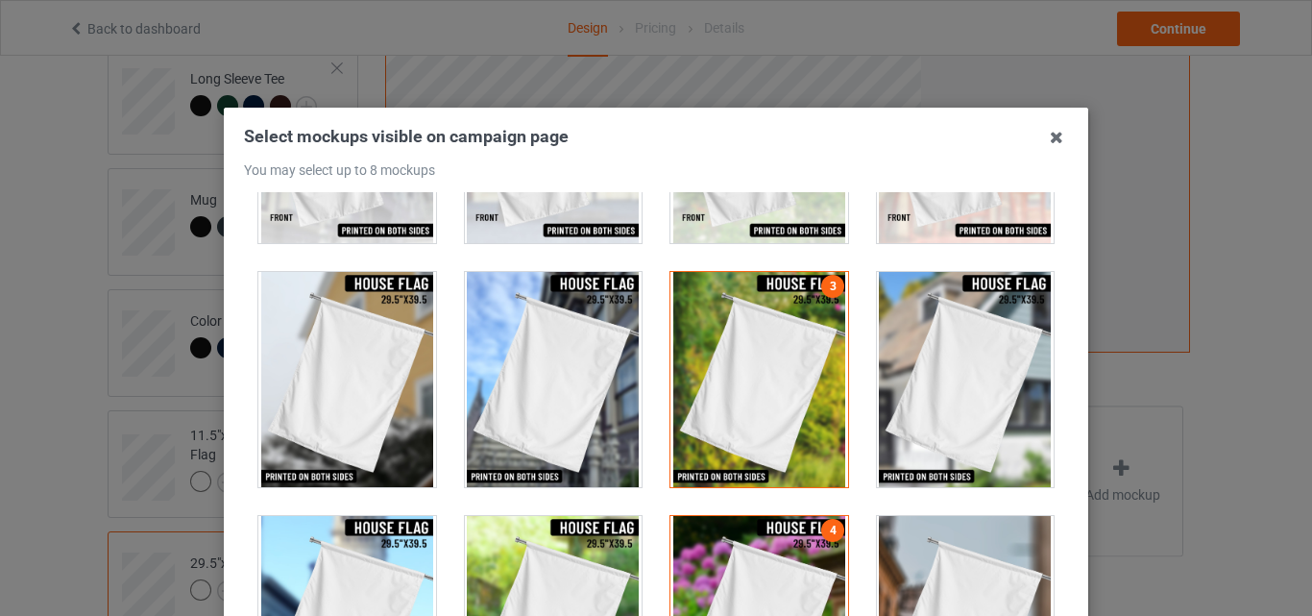
click at [1054, 415] on div "Select mockups visible on campaign page You may select up to 8 mockups 1 2 3 4 …" at bounding box center [656, 440] width 864 height 665
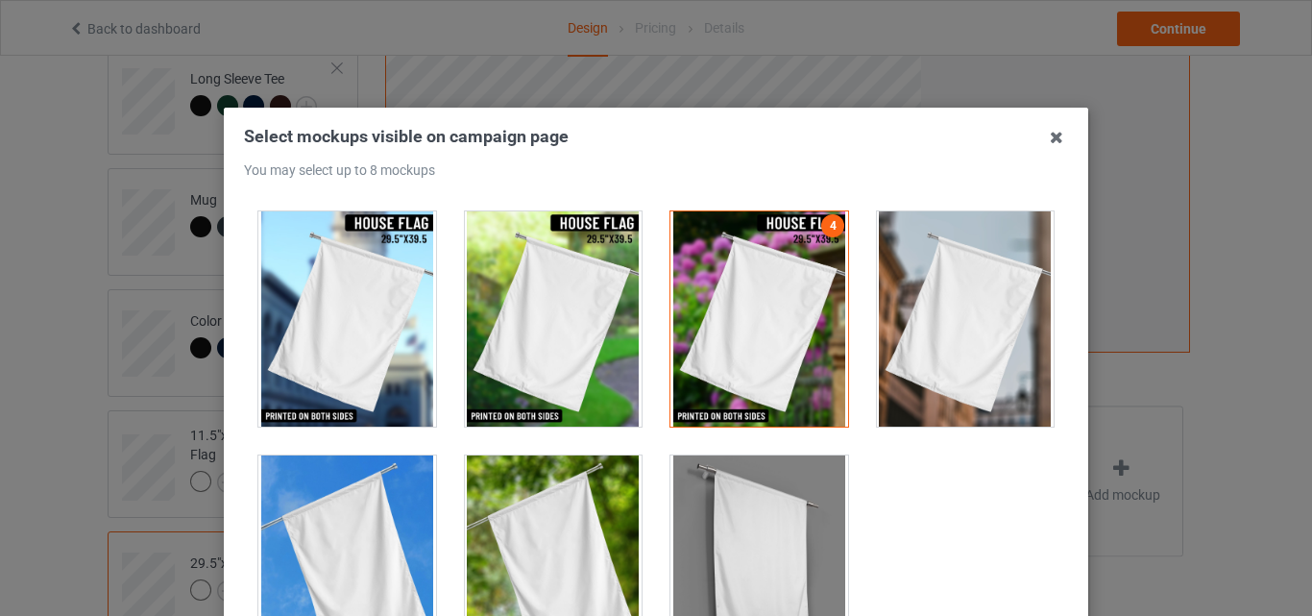
click at [736, 552] on div at bounding box center [759, 562] width 178 height 215
click at [540, 552] on div at bounding box center [554, 562] width 178 height 215
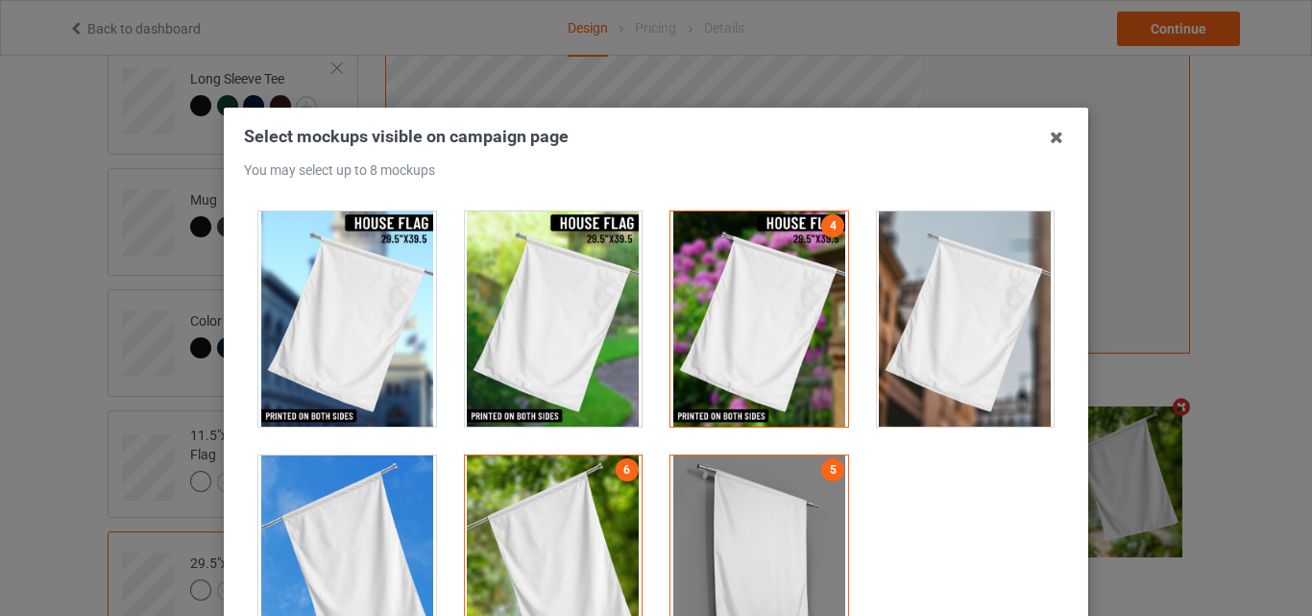
click at [337, 554] on div at bounding box center [347, 562] width 178 height 215
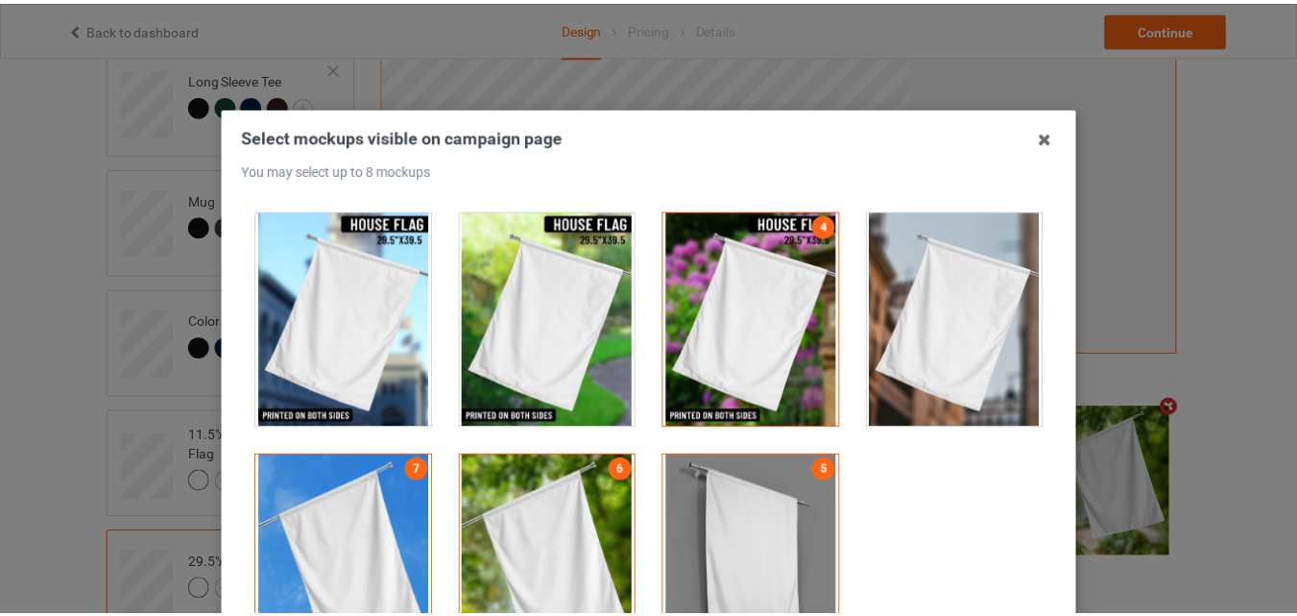
scroll to position [264, 0]
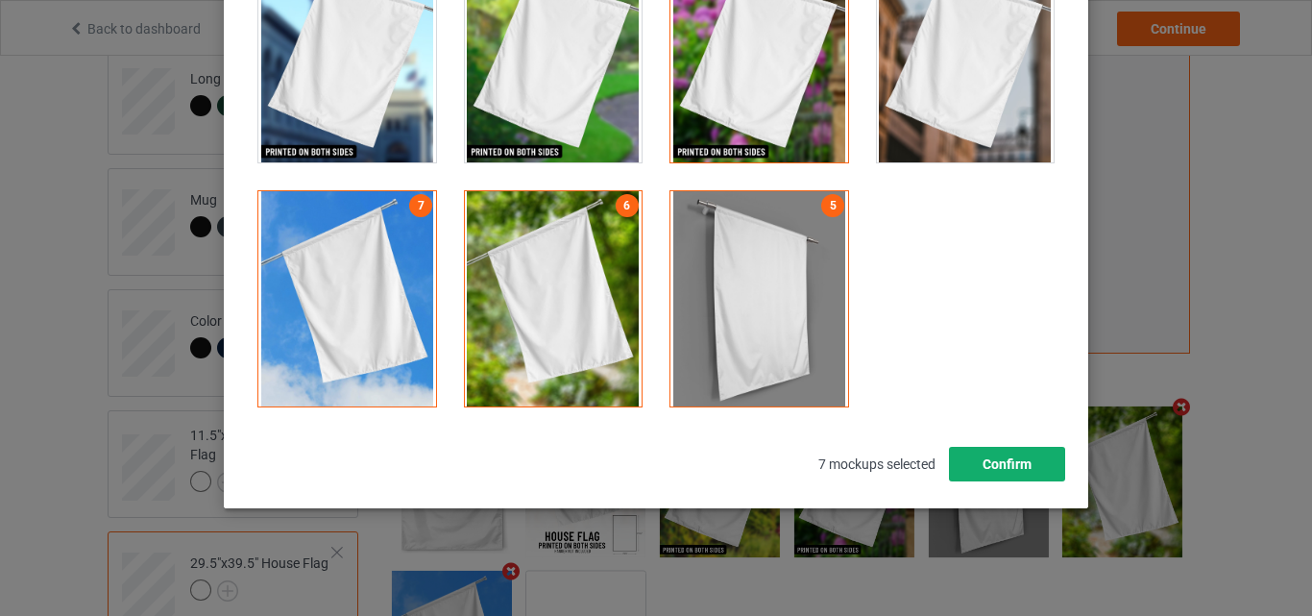
click at [1028, 461] on button "Confirm" at bounding box center [1007, 464] width 116 height 35
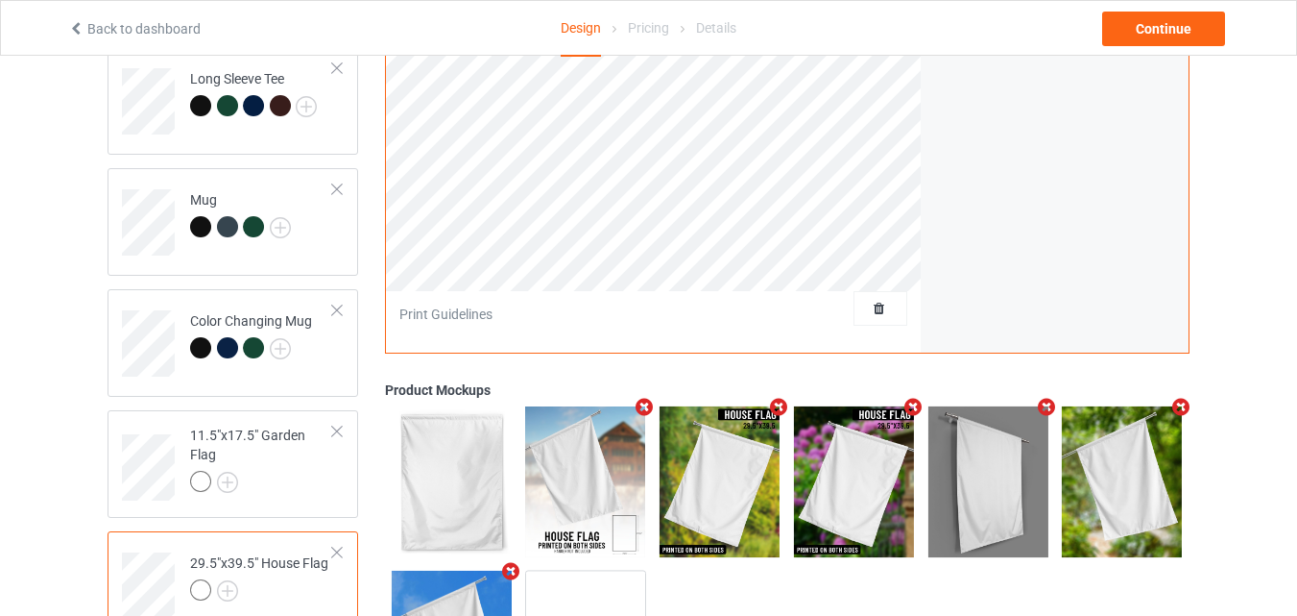
scroll to position [0, 0]
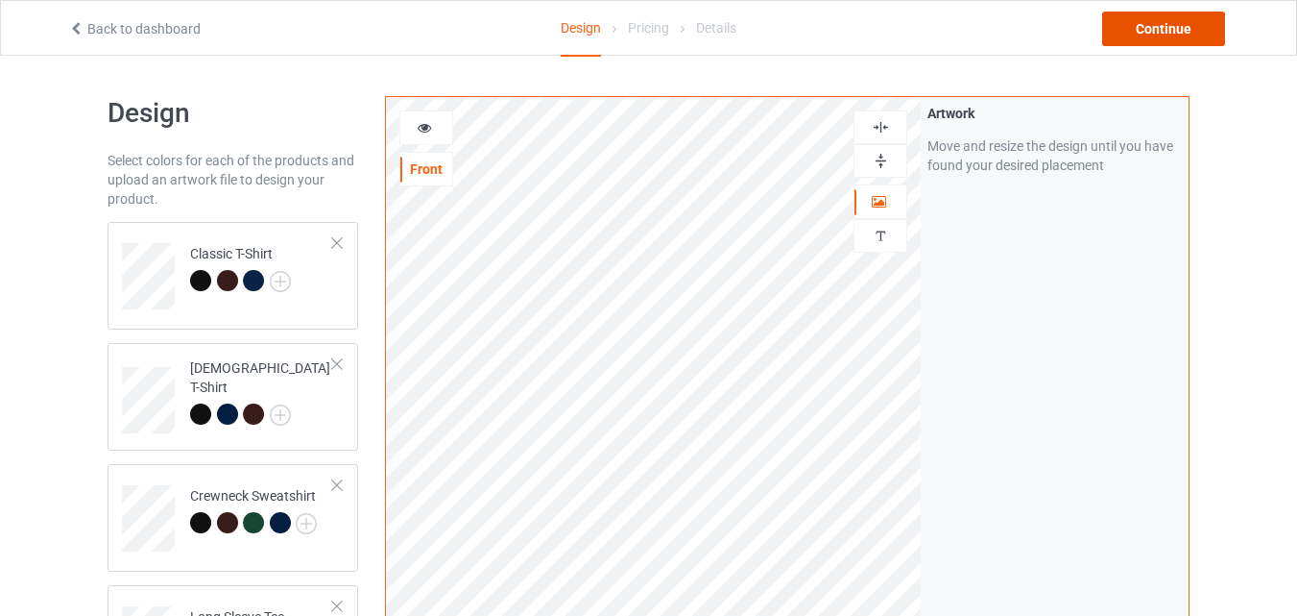
click at [1160, 32] on div "Continue" at bounding box center [1163, 29] width 123 height 35
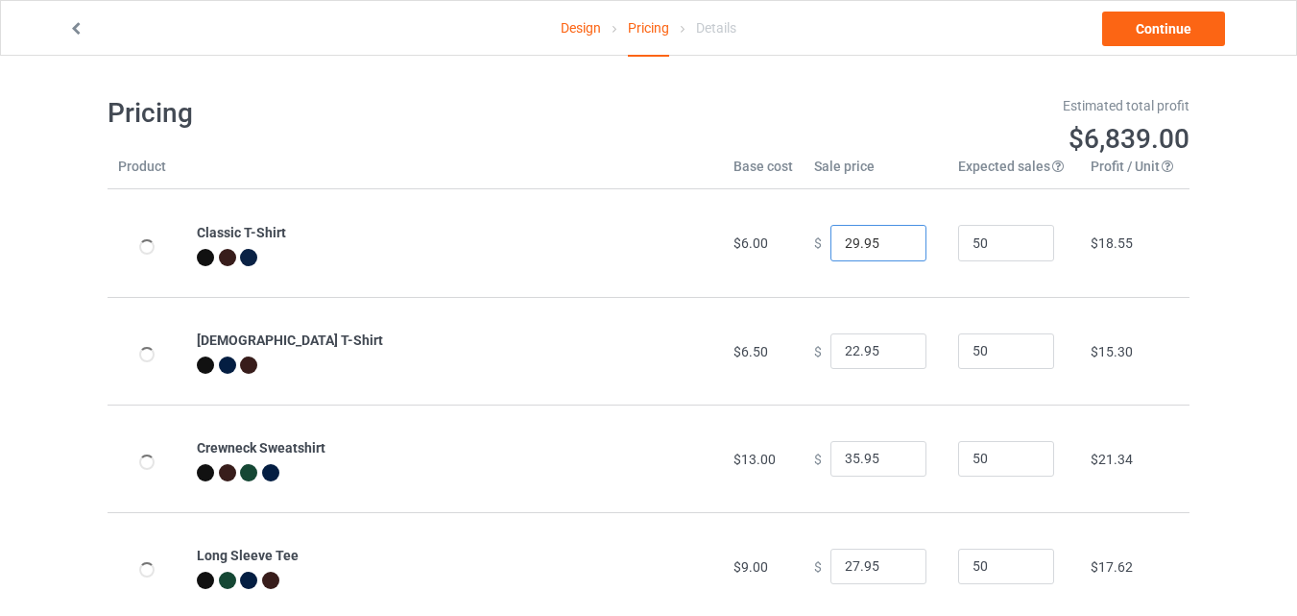
click at [895, 239] on input "29.95" at bounding box center [879, 243] width 96 height 36
click at [895, 248] on input "22.95" at bounding box center [879, 243] width 96 height 36
click at [895, 248] on input "21.95" at bounding box center [879, 243] width 96 height 36
click at [895, 248] on input "20.95" at bounding box center [879, 243] width 96 height 36
click at [895, 248] on input "19.95" at bounding box center [879, 243] width 96 height 36
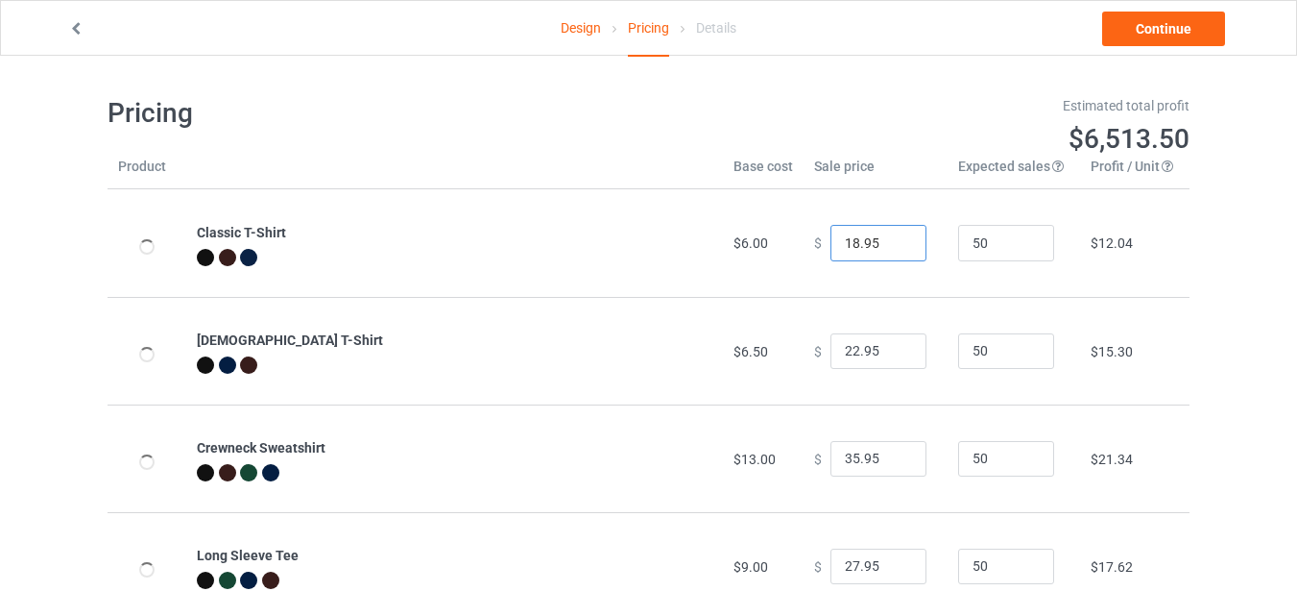
click at [895, 248] on input "18.95" at bounding box center [879, 243] width 96 height 36
click at [895, 248] on input "17.95" at bounding box center [879, 243] width 96 height 36
click at [895, 248] on input "16.95" at bounding box center [879, 243] width 96 height 36
click at [895, 248] on input "15.95" at bounding box center [879, 243] width 96 height 36
type input "14.95"
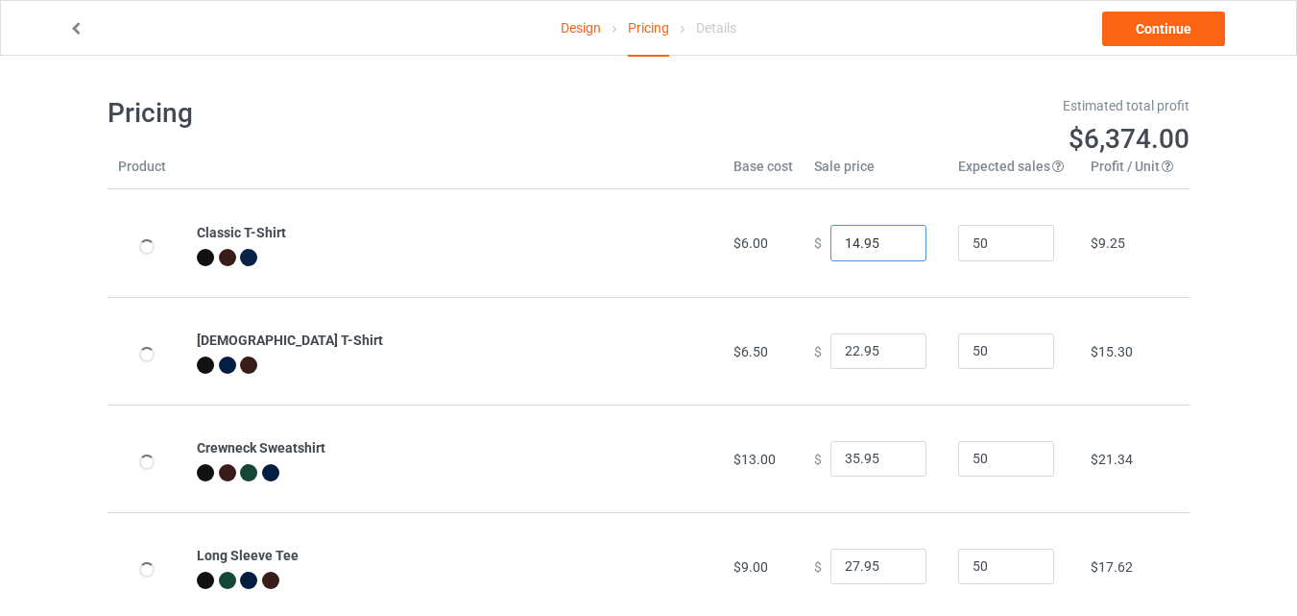
click at [895, 248] on input "14.95" at bounding box center [879, 243] width 96 height 36
click at [894, 355] on input "19.95" at bounding box center [879, 351] width 96 height 36
click at [894, 355] on input "18.95" at bounding box center [879, 351] width 96 height 36
click at [894, 355] on input "17.95" at bounding box center [879, 351] width 96 height 36
click at [894, 355] on input "16.95" at bounding box center [879, 351] width 96 height 36
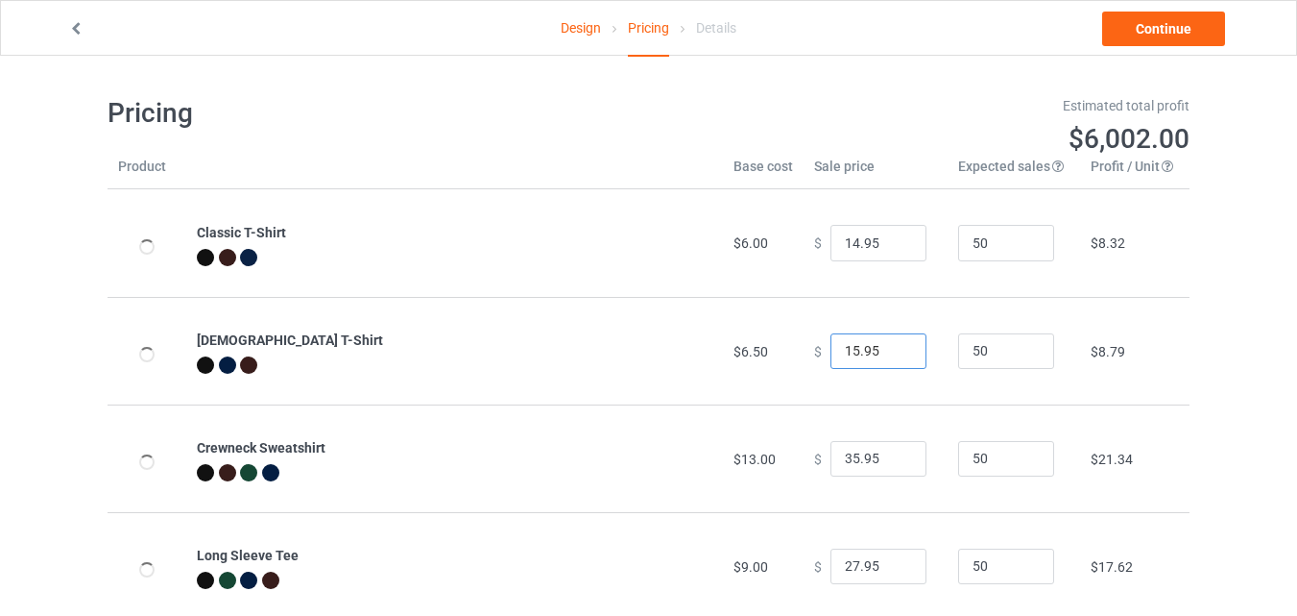
type input "15.95"
click at [894, 355] on input "15.95" at bounding box center [879, 351] width 96 height 36
click at [891, 461] on input "25.95" at bounding box center [879, 459] width 96 height 36
click at [891, 461] on input "24.95" at bounding box center [879, 459] width 96 height 36
click at [891, 461] on input "23.95" at bounding box center [879, 459] width 96 height 36
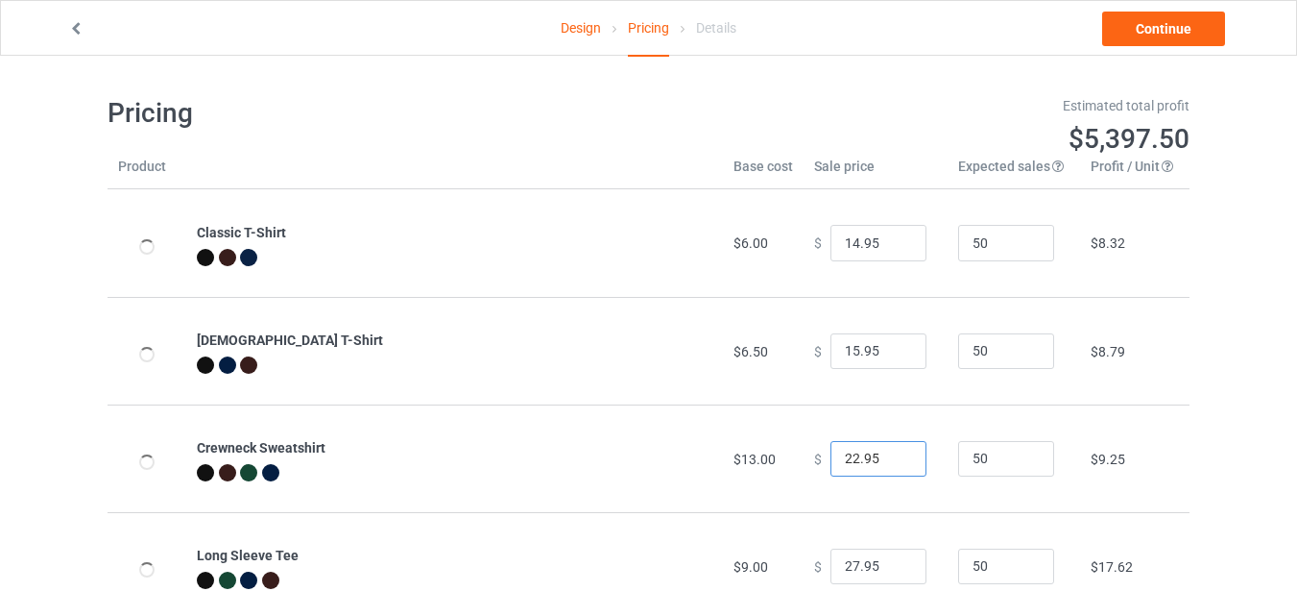
click at [891, 461] on input "22.95" at bounding box center [879, 459] width 96 height 36
type input "21.95"
click at [891, 461] on input "21.95" at bounding box center [879, 459] width 96 height 36
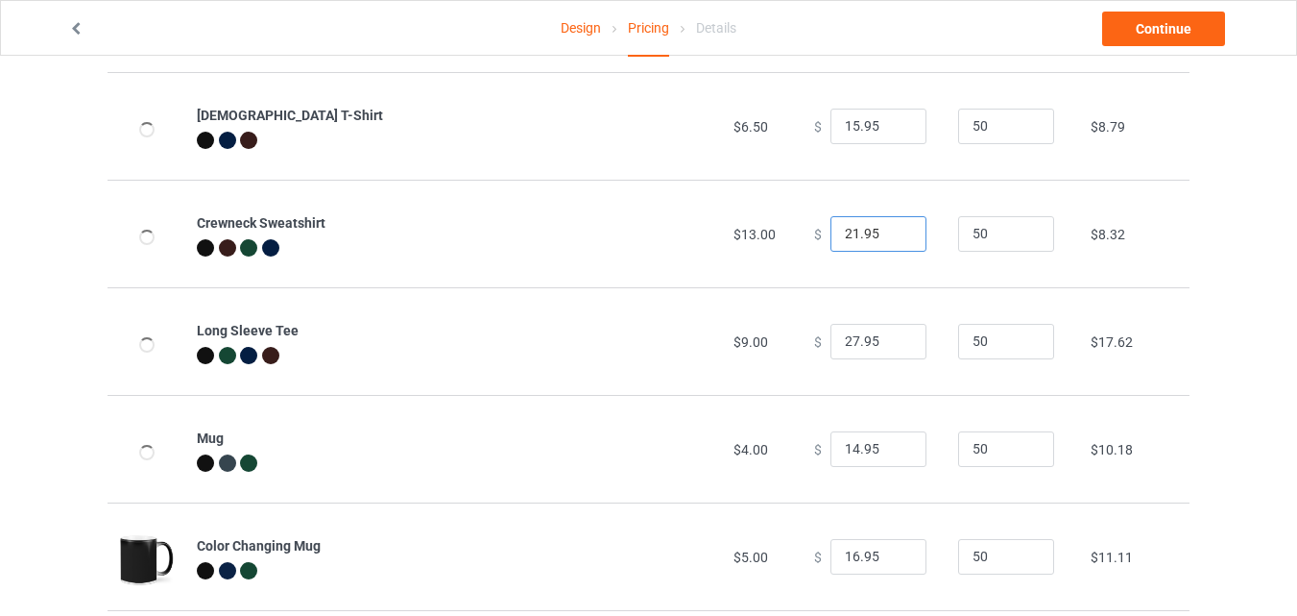
scroll to position [317, 0]
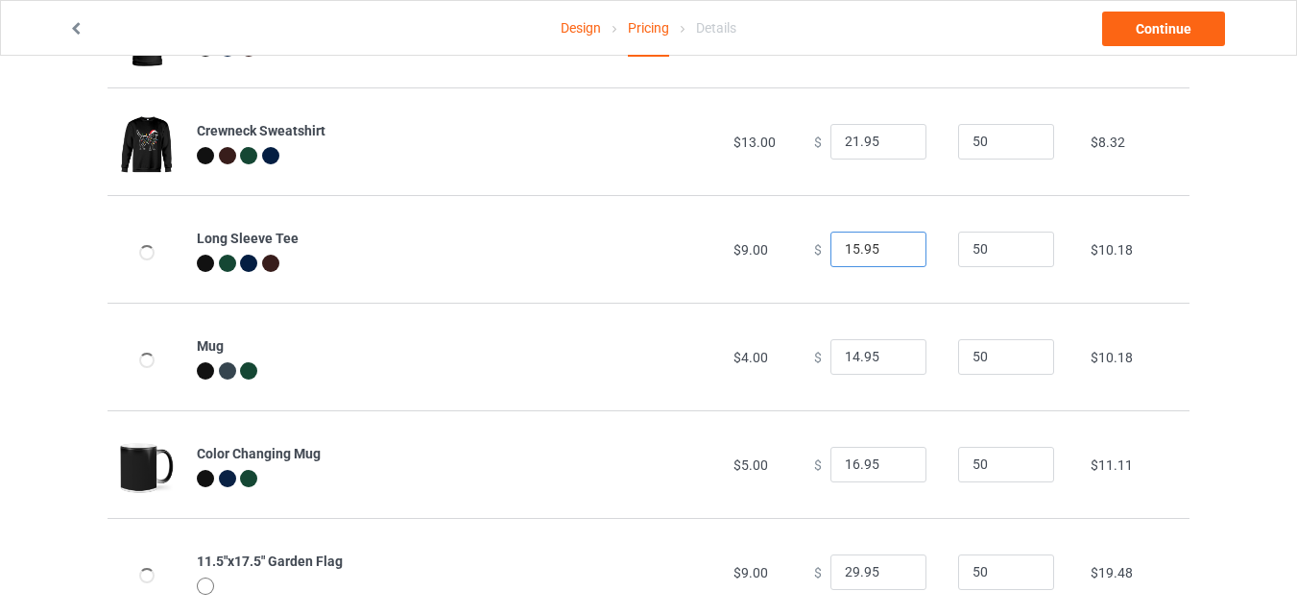
click at [893, 253] on input "15.95" at bounding box center [879, 249] width 96 height 36
click at [893, 253] on input "14.95" at bounding box center [879, 249] width 96 height 36
click at [893, 242] on input "15.95" at bounding box center [879, 249] width 96 height 36
click at [893, 242] on input "16.95" at bounding box center [879, 249] width 96 height 36
type input "17.95"
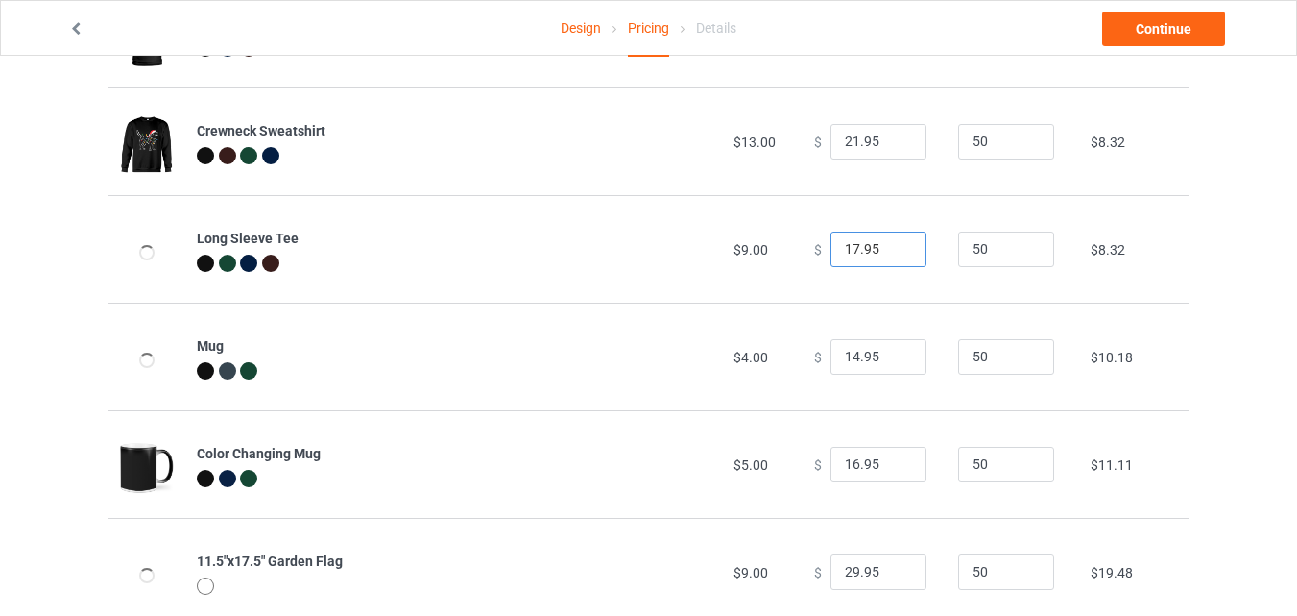
click at [893, 242] on input "17.95" at bounding box center [879, 249] width 96 height 36
click at [897, 363] on input "11.95" at bounding box center [879, 357] width 96 height 36
click at [897, 363] on input "10.95" at bounding box center [879, 357] width 96 height 36
click at [897, 363] on input "9.95" at bounding box center [879, 357] width 96 height 36
click at [897, 353] on input "10.95" at bounding box center [879, 357] width 96 height 36
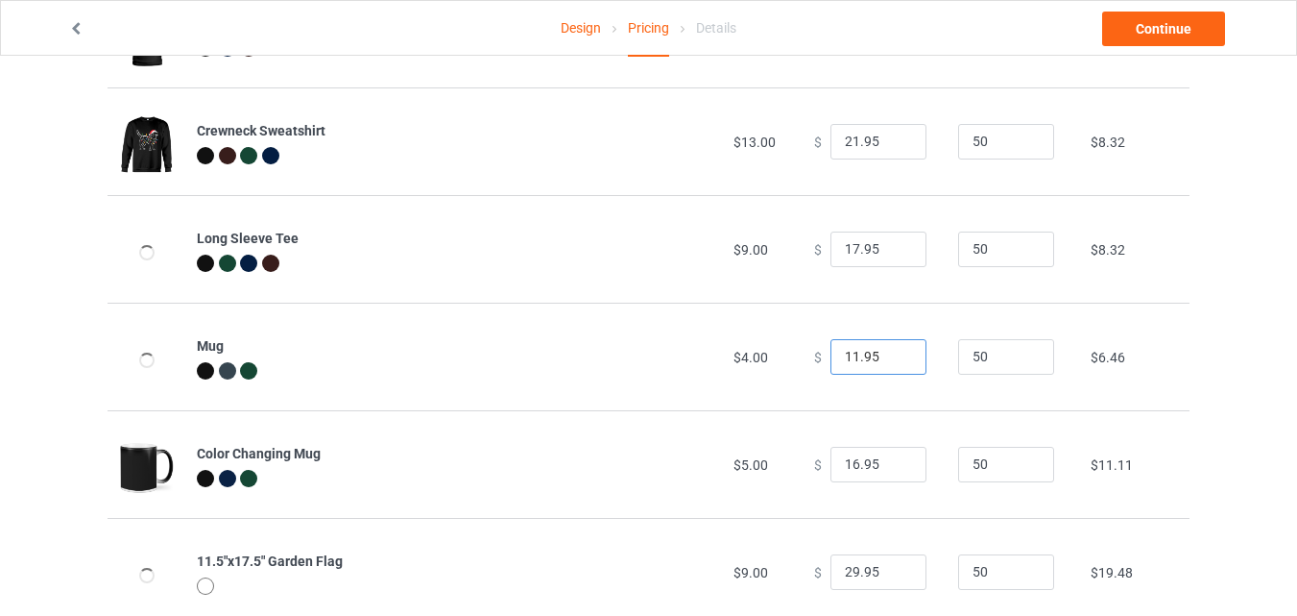
click at [897, 353] on input "11.95" at bounding box center [879, 357] width 96 height 36
type input "12.95"
click at [897, 353] on input "12.95" at bounding box center [879, 357] width 96 height 36
type input "11.95"
click at [894, 467] on input "11.95" at bounding box center [879, 465] width 96 height 36
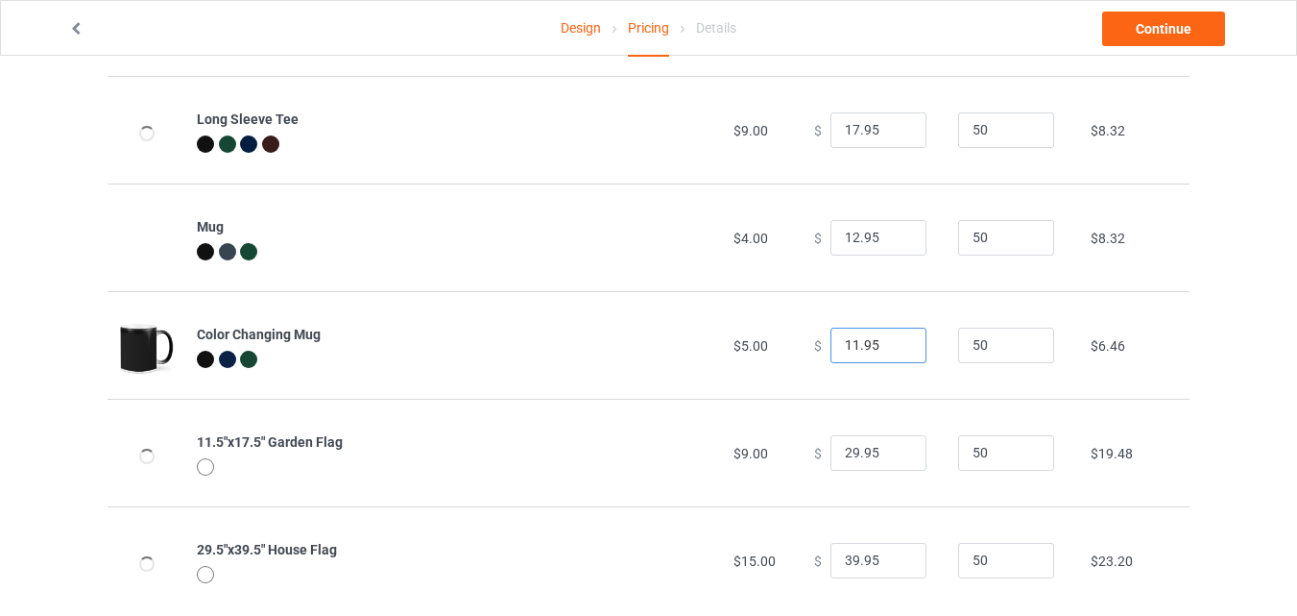
scroll to position [470, 0]
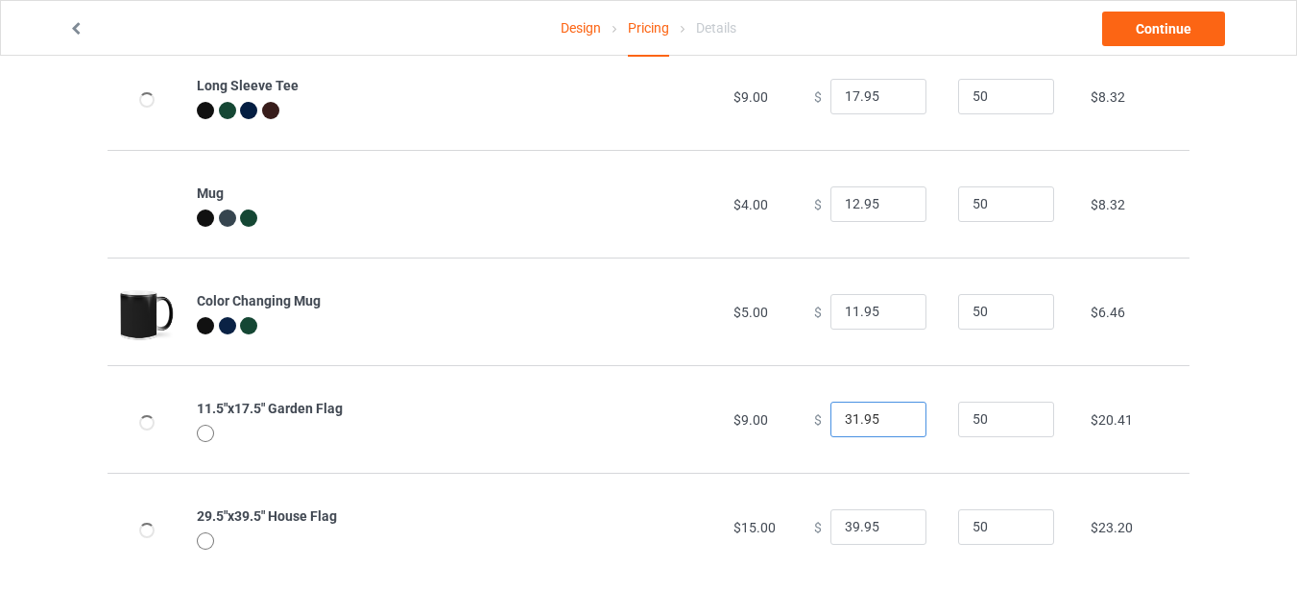
click at [892, 419] on input "31.95" at bounding box center [879, 419] width 96 height 36
click at [892, 419] on input "32.95" at bounding box center [879, 419] width 96 height 36
click at [892, 419] on input "35.95" at bounding box center [879, 419] width 96 height 36
click at [892, 423] on input "35.95" at bounding box center [879, 419] width 96 height 36
click at [892, 423] on input "34.95" at bounding box center [879, 419] width 96 height 36
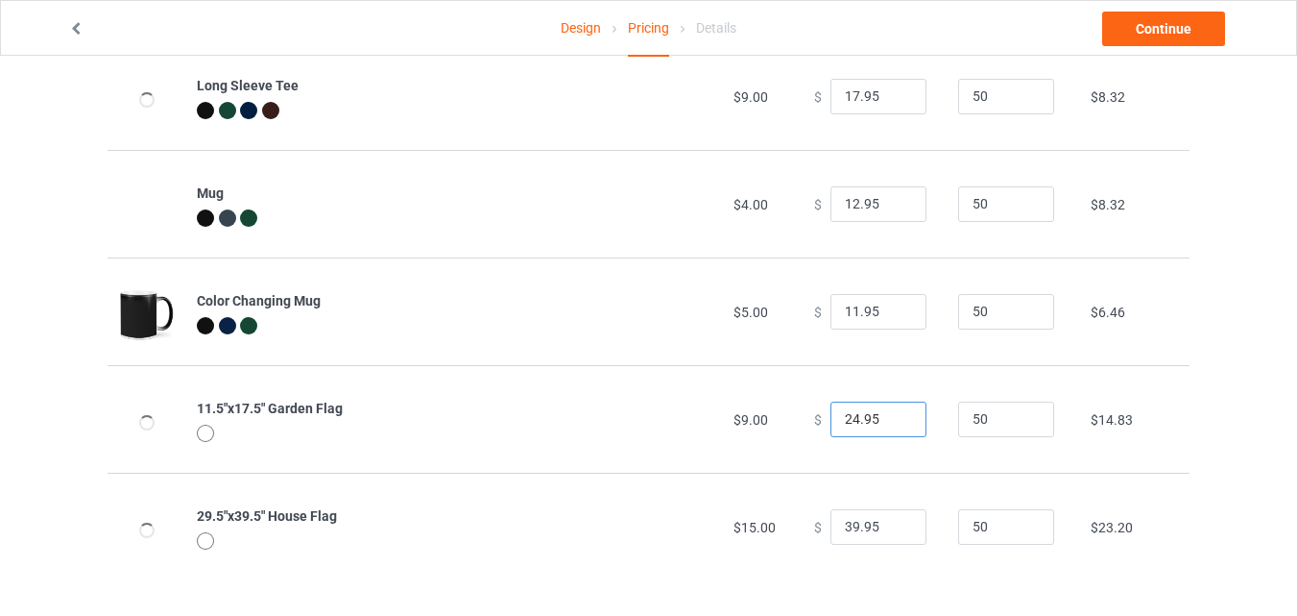
click at [892, 423] on input "24.95" at bounding box center [879, 419] width 96 height 36
click at [892, 423] on input "23.95" at bounding box center [879, 419] width 96 height 36
click at [892, 423] on input "22.95" at bounding box center [879, 419] width 96 height 36
click at [892, 423] on input "21.95" at bounding box center [879, 419] width 96 height 36
click at [892, 423] on input "20.95" at bounding box center [879, 419] width 96 height 36
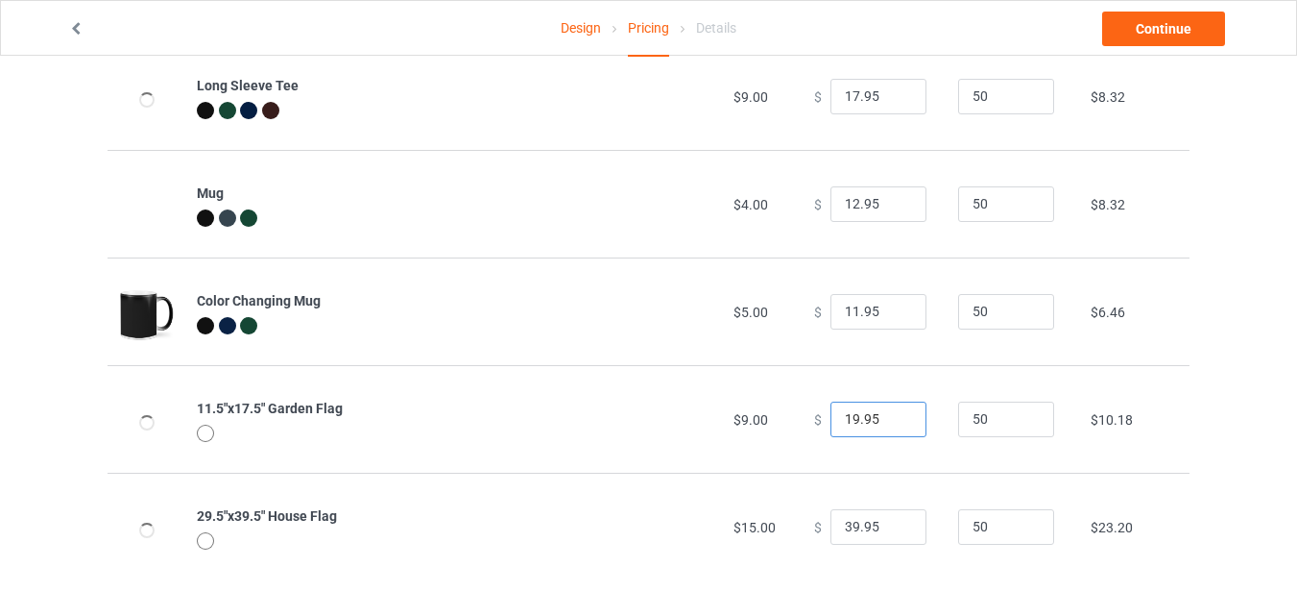
click at [892, 423] on input "19.95" at bounding box center [879, 419] width 96 height 36
click at [892, 423] on input "18.95" at bounding box center [879, 419] width 96 height 36
type input "17.95"
click at [892, 423] on input "17.95" at bounding box center [879, 419] width 96 height 36
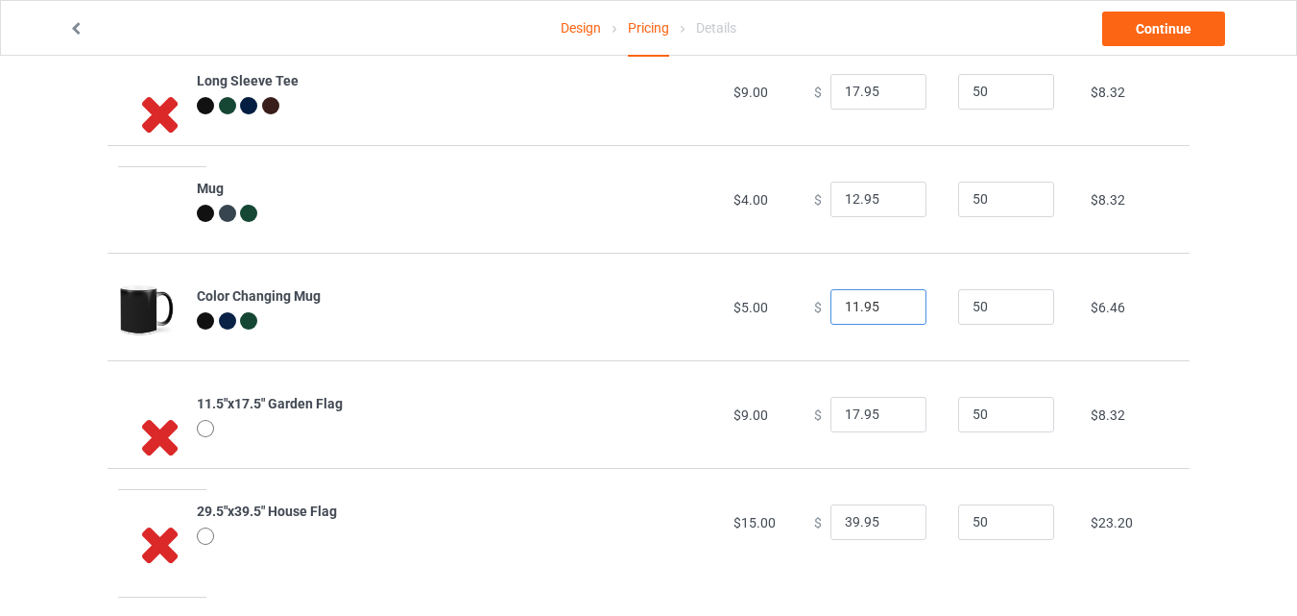
click at [895, 298] on input "11.95" at bounding box center [879, 307] width 96 height 36
type input "12.95"
click at [893, 304] on input "12.95" at bounding box center [879, 307] width 96 height 36
click at [891, 521] on input "40.95" at bounding box center [879, 522] width 96 height 36
click at [891, 521] on input "41.95" at bounding box center [879, 522] width 96 height 36
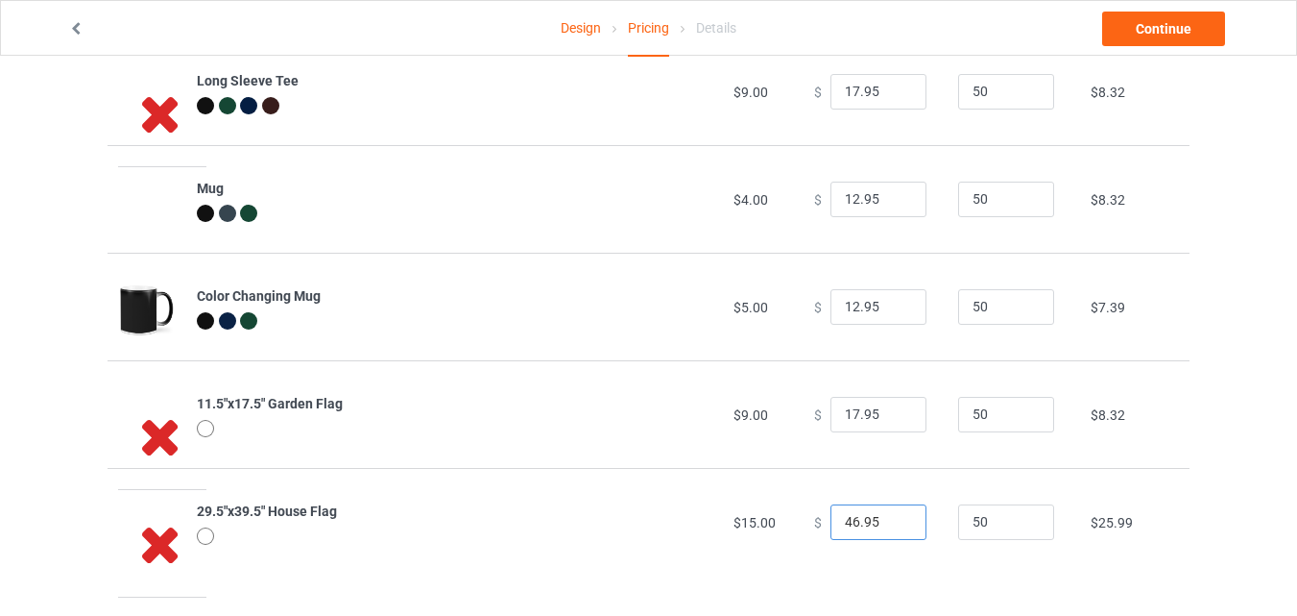
click at [891, 521] on input "46.95" at bounding box center [879, 522] width 96 height 36
click at [891, 521] on input "47.95" at bounding box center [879, 522] width 96 height 36
click at [891, 521] on input "54.95" at bounding box center [879, 522] width 96 height 36
click at [891, 525] on input "61.95" at bounding box center [879, 522] width 96 height 36
click at [891, 525] on input "52.95" at bounding box center [879, 522] width 96 height 36
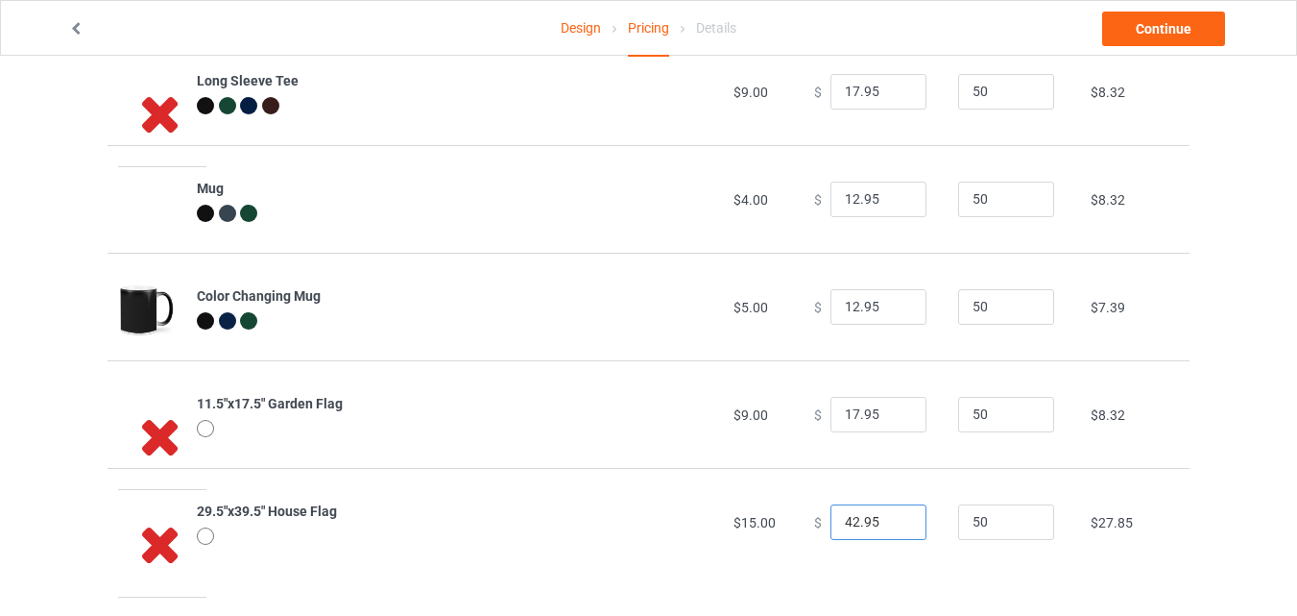
click at [891, 525] on input "42.95" at bounding box center [879, 522] width 96 height 36
click at [891, 525] on input "41.95" at bounding box center [879, 522] width 96 height 36
click at [891, 525] on input "37.95" at bounding box center [879, 522] width 96 height 36
click at [891, 525] on input "23.95" at bounding box center [879, 522] width 96 height 36
click at [891, 525] on input "22.95" at bounding box center [879, 522] width 96 height 36
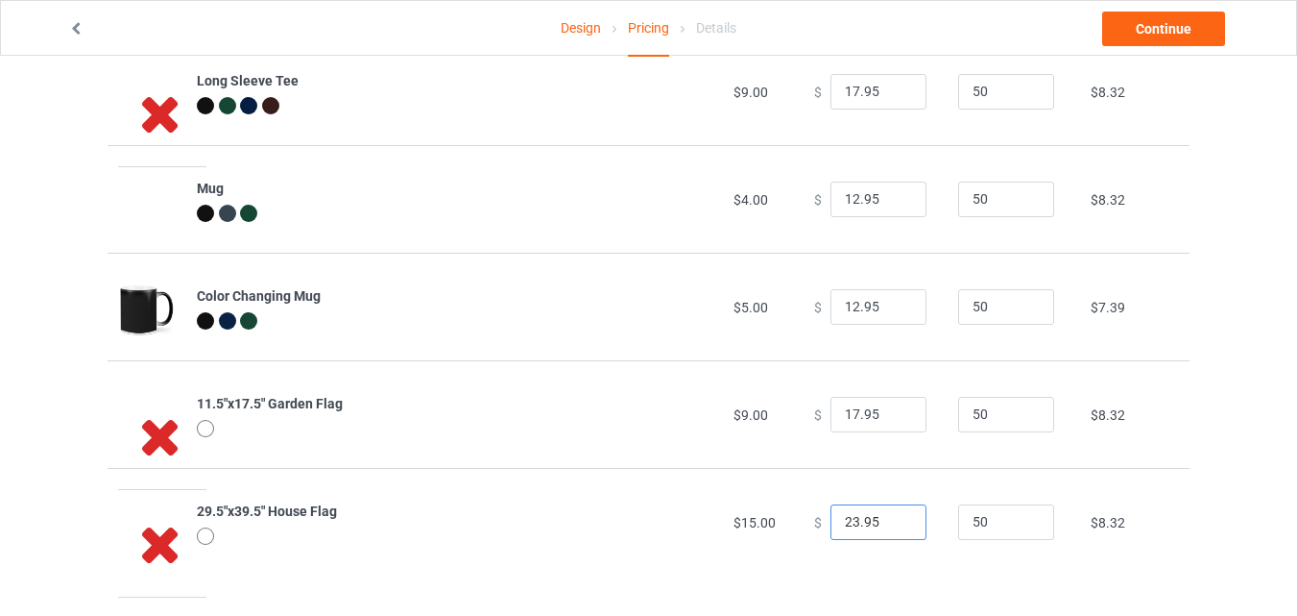
click at [891, 514] on input "23.95" at bounding box center [879, 522] width 96 height 36
click at [891, 514] on input "24.95" at bounding box center [879, 522] width 96 height 36
type input "25.95"
click at [891, 514] on input "25.95" at bounding box center [879, 522] width 96 height 36
click at [1170, 26] on link "Continue" at bounding box center [1163, 29] width 123 height 35
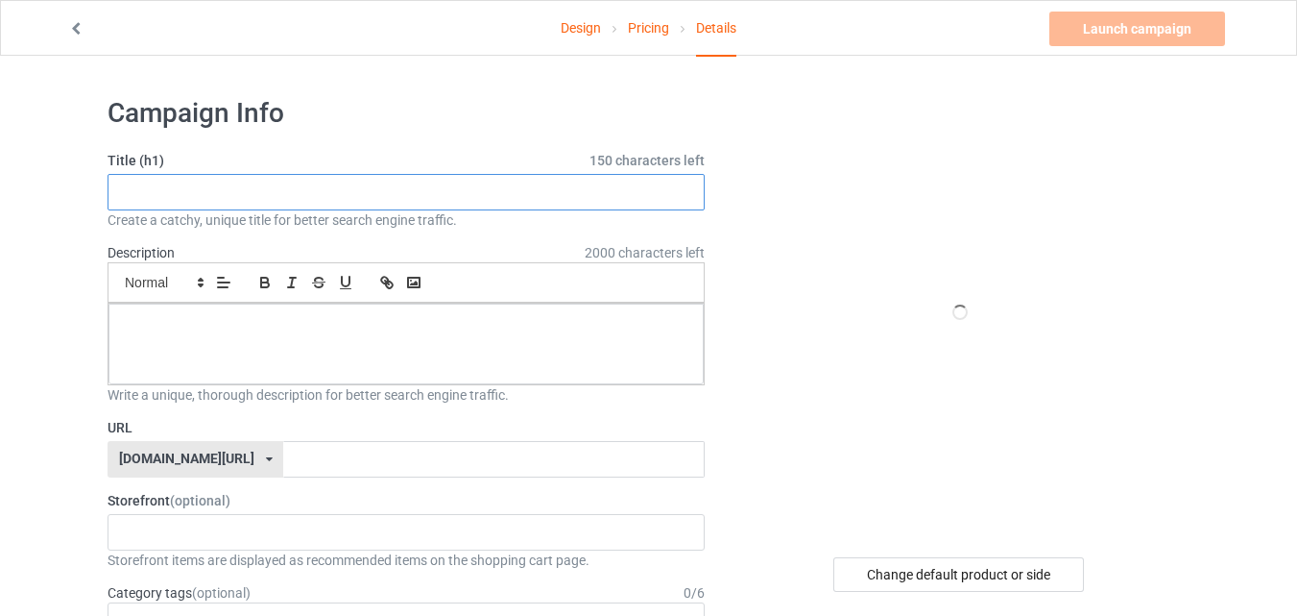
click at [451, 190] on input "text" at bounding box center [406, 192] width 597 height 36
click at [956, 325] on icon at bounding box center [959, 312] width 63 height 54
click at [534, 188] on input "text" at bounding box center [406, 192] width 597 height 36
type input "s"
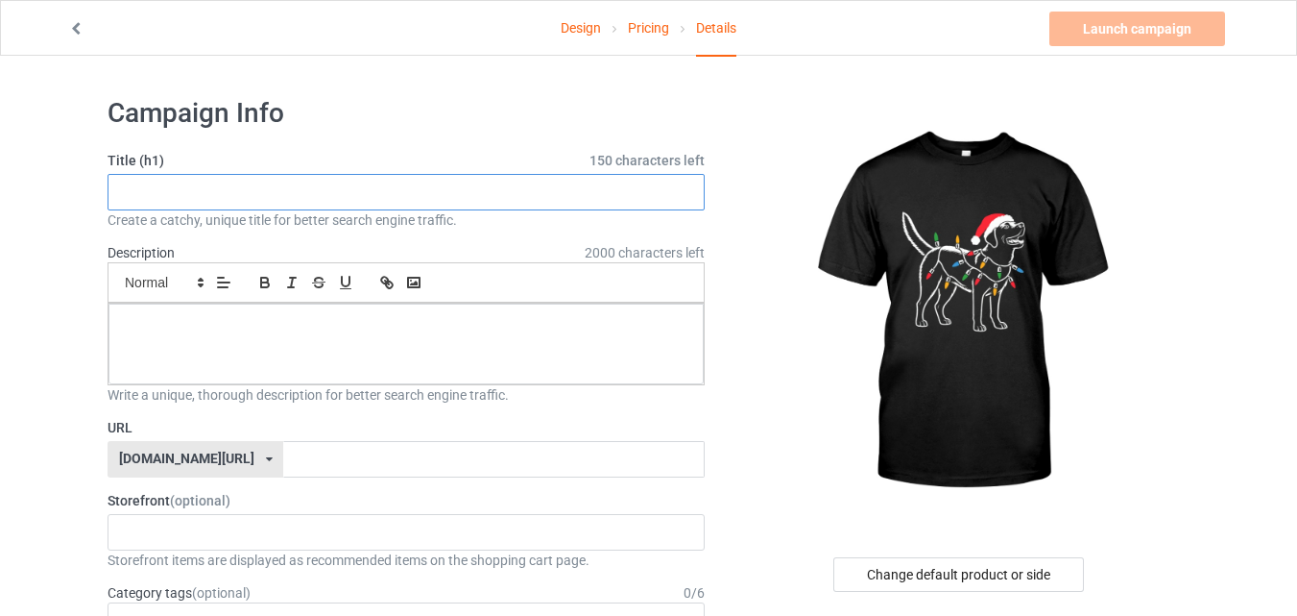
paste input "Black Labrador T-Shirt"
drag, startPoint x: 254, startPoint y: 195, endPoint x: 228, endPoint y: 194, distance: 25.9
click at [228, 194] on input "Black Labrador T-Shirt" at bounding box center [406, 192] width 597 height 36
drag, startPoint x: 187, startPoint y: 248, endPoint x: 95, endPoint y: 247, distance: 92.2
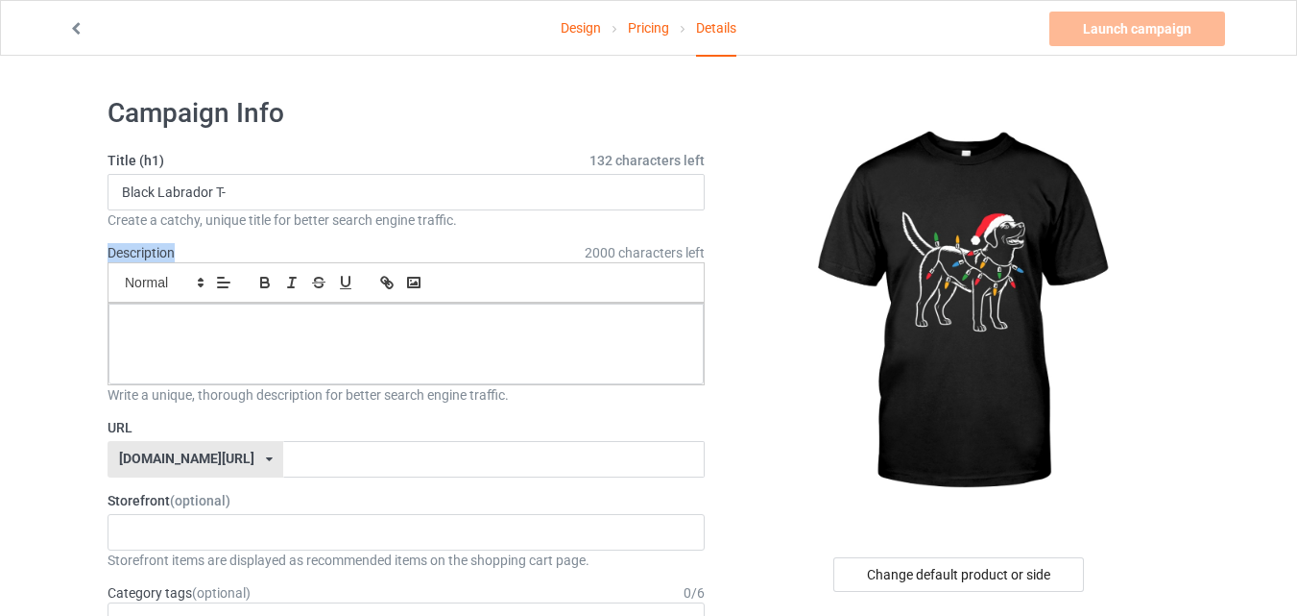
copy label "Description"
drag, startPoint x: 167, startPoint y: 156, endPoint x: 103, endPoint y: 156, distance: 64.3
copy label "Title (h1)"
click at [483, 196] on input "Black Labrador T-" at bounding box center [406, 192] width 597 height 36
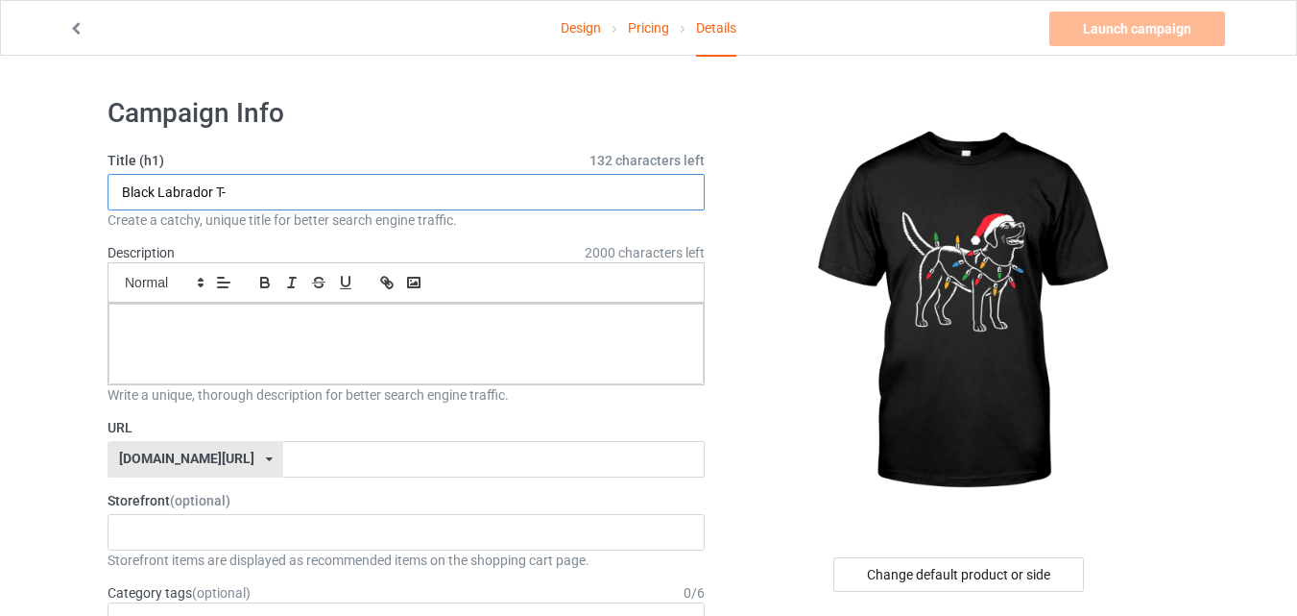
click at [483, 196] on input "Black Labrador T-" at bounding box center [406, 192] width 597 height 36
paste input "Christmas Lights T-Shirt | Festive Holiday Dog Tee"
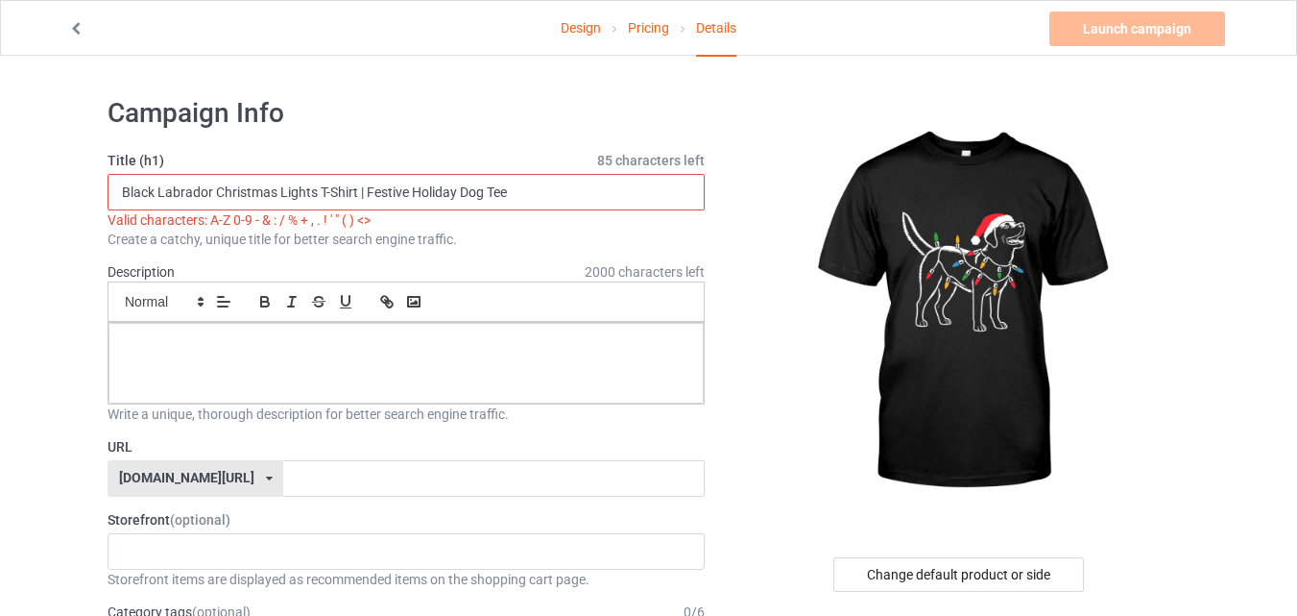
click at [367, 188] on input "Black Labrador Christmas Lights T-Shirt | Festive Holiday Dog Tee" at bounding box center [406, 192] width 597 height 36
click at [332, 186] on input "Black Labrador Christmas Lights T-Shirt | Festive Holiday Dog Tee" at bounding box center [406, 192] width 597 height 36
click at [362, 189] on input "Black Labrador Christmas Lights T Shirt | Festive Holiday Dog Tee" at bounding box center [406, 192] width 597 height 36
click at [364, 189] on input "Black Labrador Christmas Lights T Shirt | Festive Holiday Dog Tee" at bounding box center [406, 192] width 597 height 36
click at [351, 202] on input "Black Labrador Christmas Lights TShirt | Festive Holiday Dog Tee" at bounding box center [406, 192] width 597 height 36
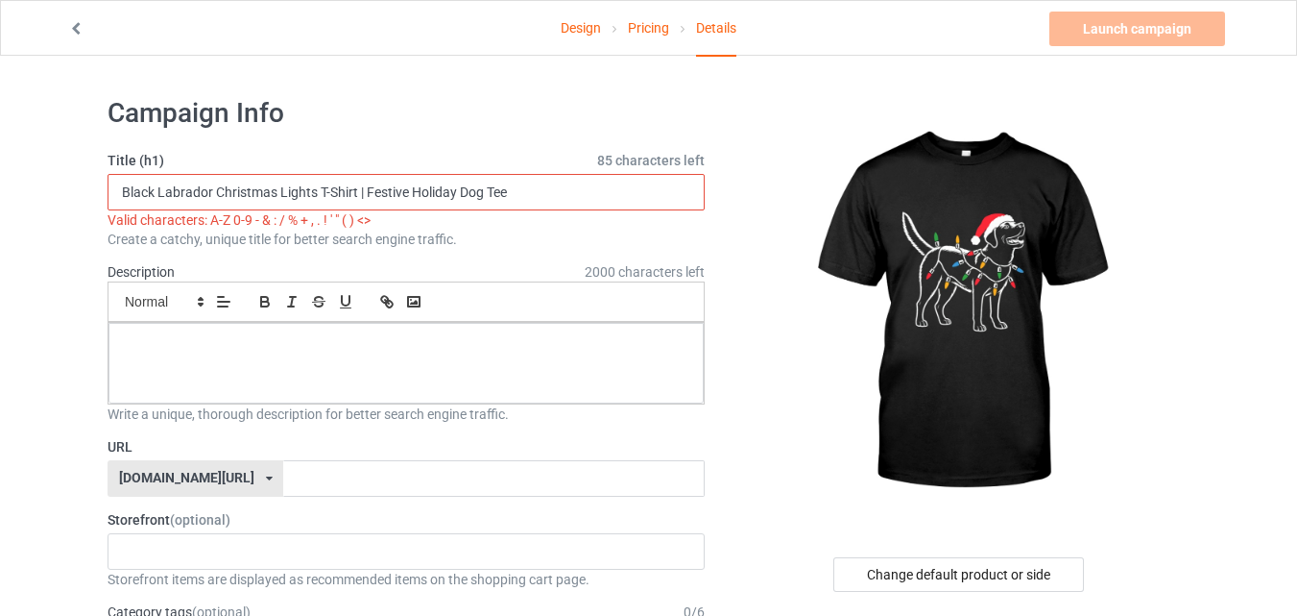
click at [366, 198] on input "Black Labrador Christmas Lights T-Shirt | Festive Holiday Dog Tee" at bounding box center [406, 192] width 597 height 36
click at [363, 195] on input "Black Labrador Christmas Lights T-Shirt | Festive Holiday Dog Tee" at bounding box center [406, 192] width 597 height 36
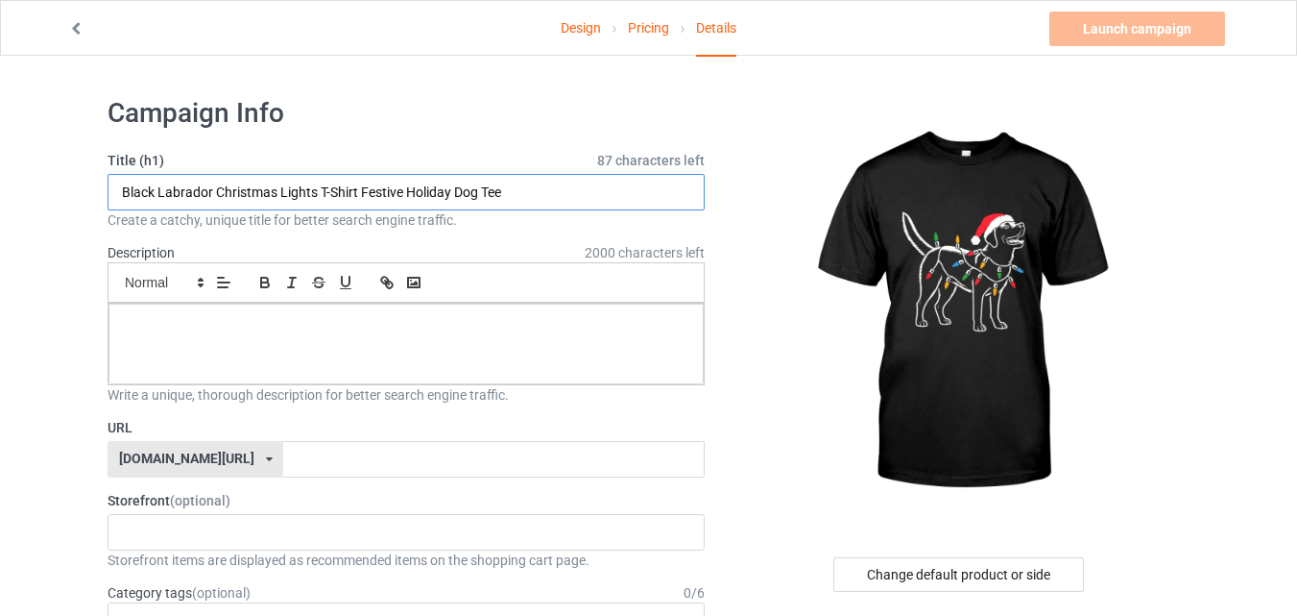
drag, startPoint x: 512, startPoint y: 200, endPoint x: 100, endPoint y: 205, distance: 412.0
click at [544, 189] on input "Black Labrador Christmas Lights T-Shirt Festive Holiday Dog Tee" at bounding box center [406, 192] width 597 height 36
drag, startPoint x: 508, startPoint y: 193, endPoint x: 362, endPoint y: 188, distance: 146.0
click at [362, 188] on input "Black Labrador Christmas Lights T-Shirt Festive Holiday Dog Tee" at bounding box center [406, 192] width 597 height 36
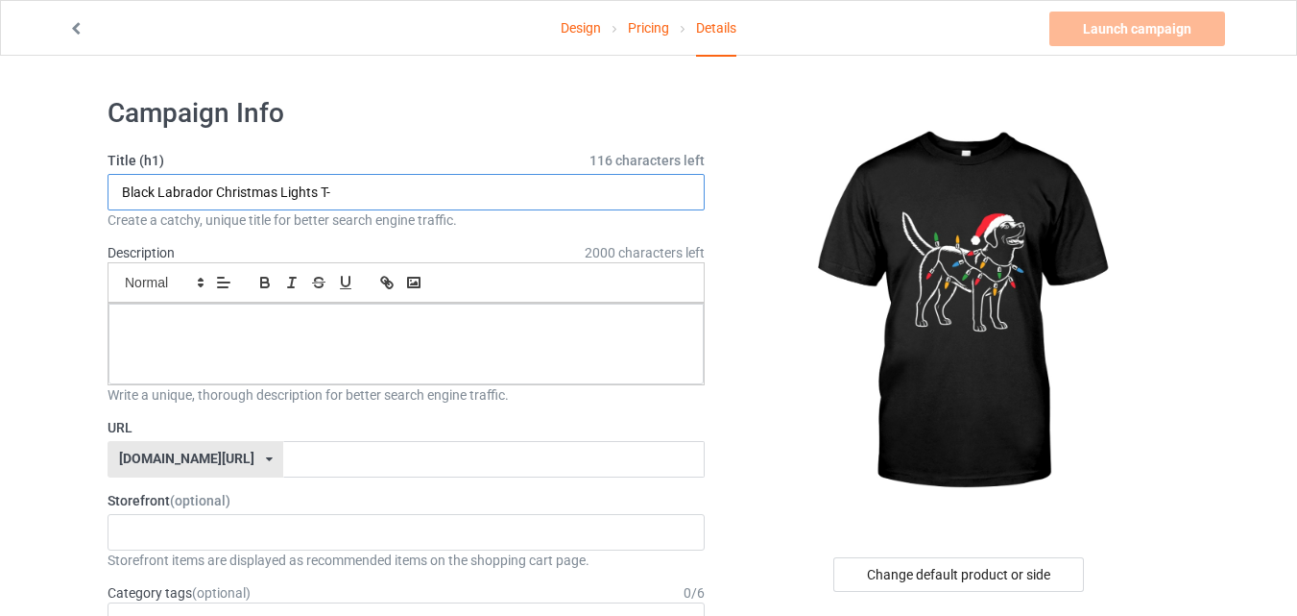
type input "Black Labrador Christmas Lights T-"
click at [150, 253] on label "Description 2000 characters left" at bounding box center [141, 252] width 67 height 15
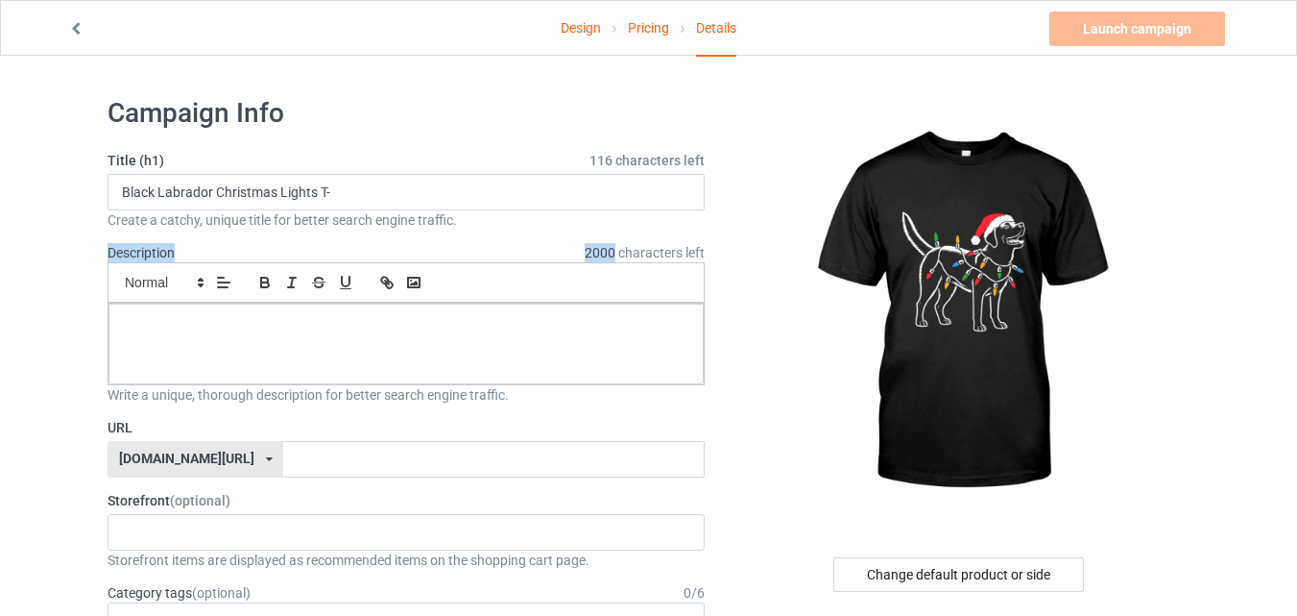
click at [150, 253] on label "Description 2000 characters left" at bounding box center [141, 252] width 67 height 15
copy label "Description"
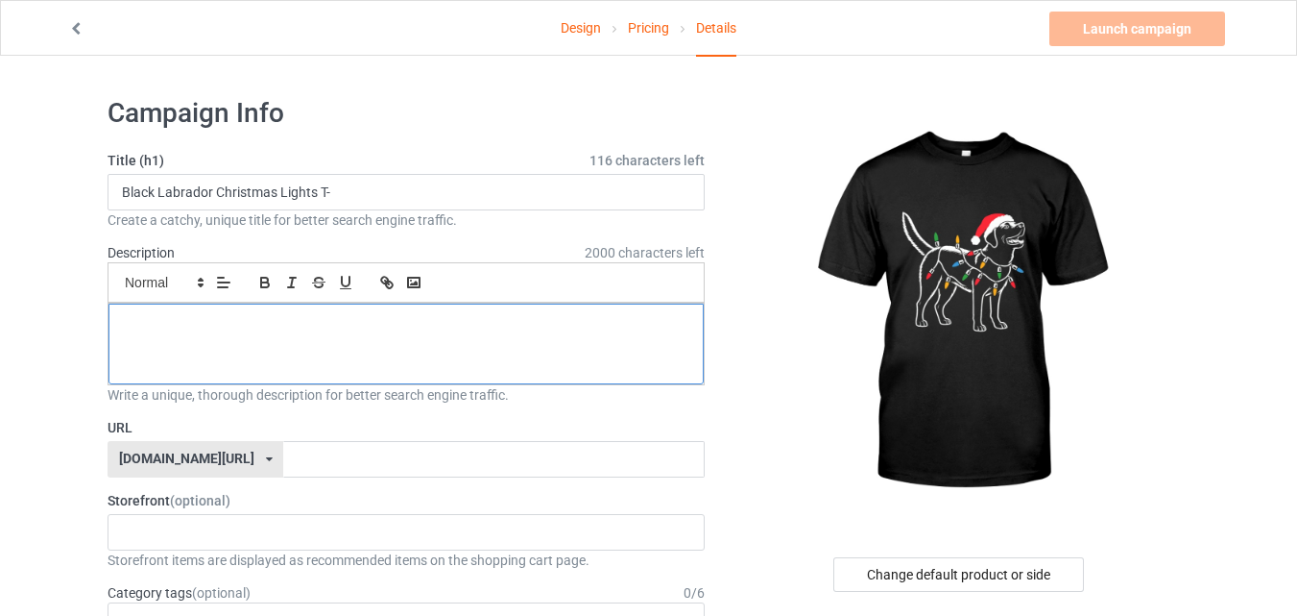
click at [564, 356] on div at bounding box center [406, 343] width 595 height 81
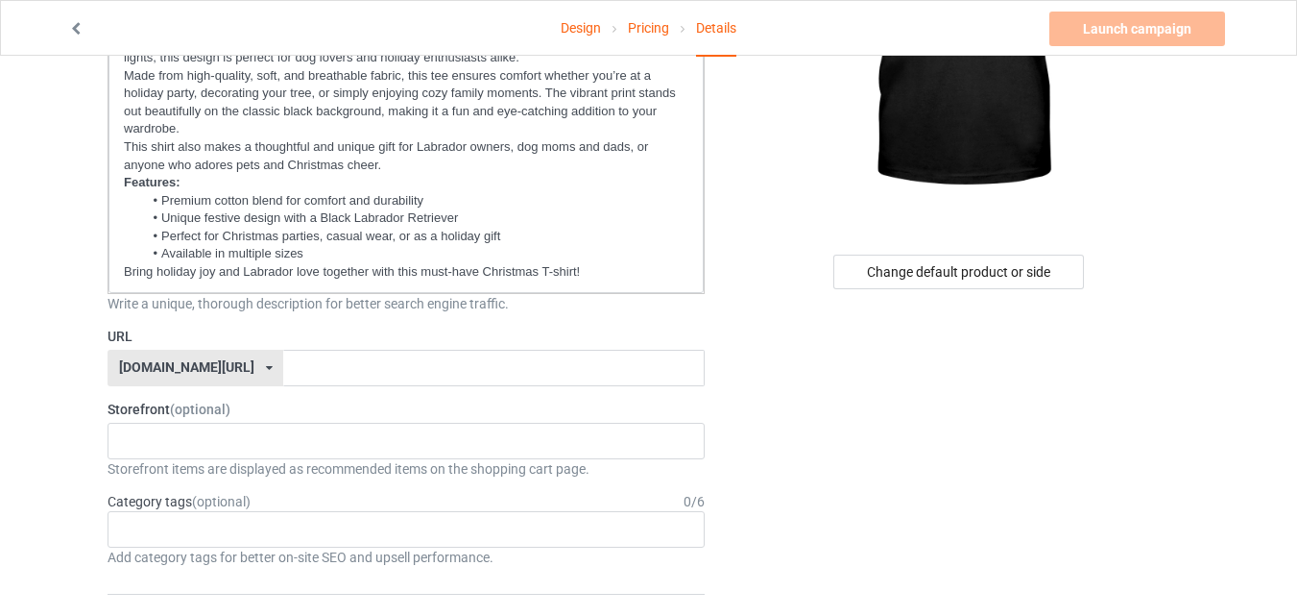
scroll to position [307, 0]
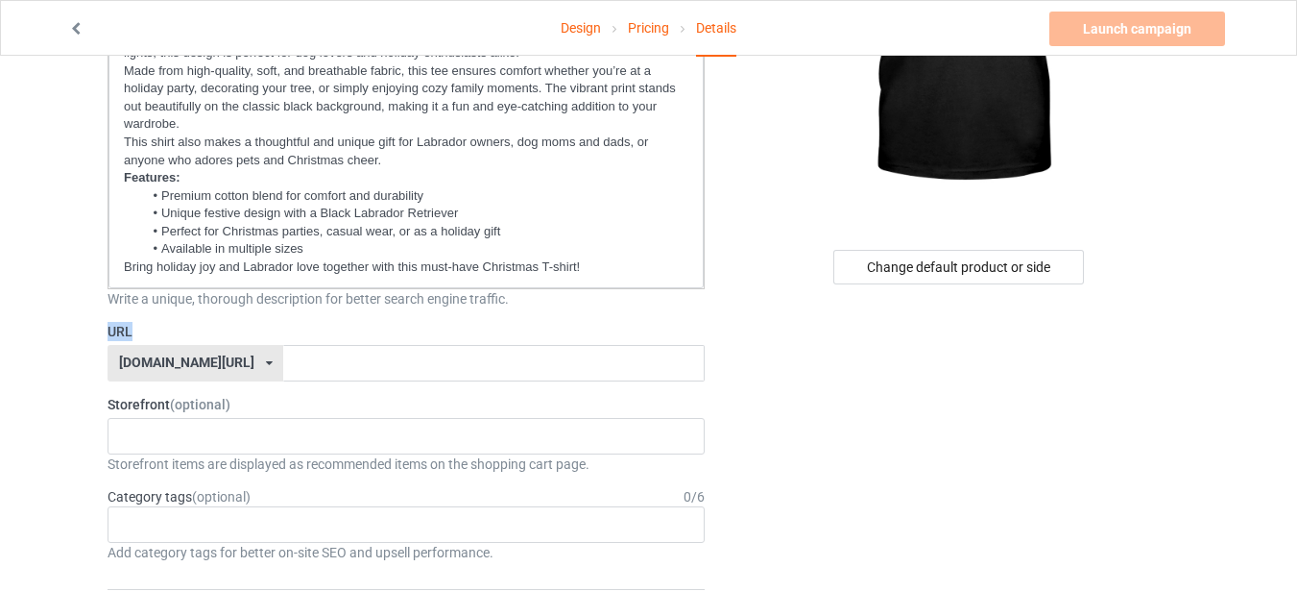
drag, startPoint x: 152, startPoint y: 326, endPoint x: 92, endPoint y: 323, distance: 59.6
copy label "URL"
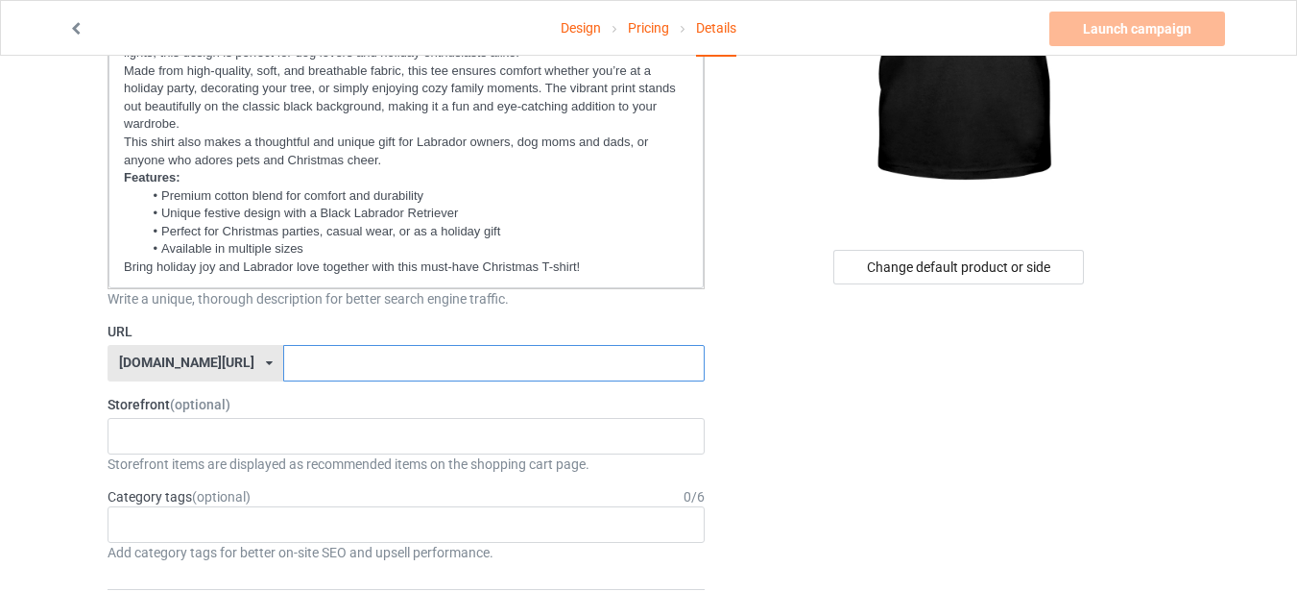
click at [420, 360] on input "text" at bounding box center [493, 363] width 421 height 36
paste input "black-labrador-christmas-shirt"
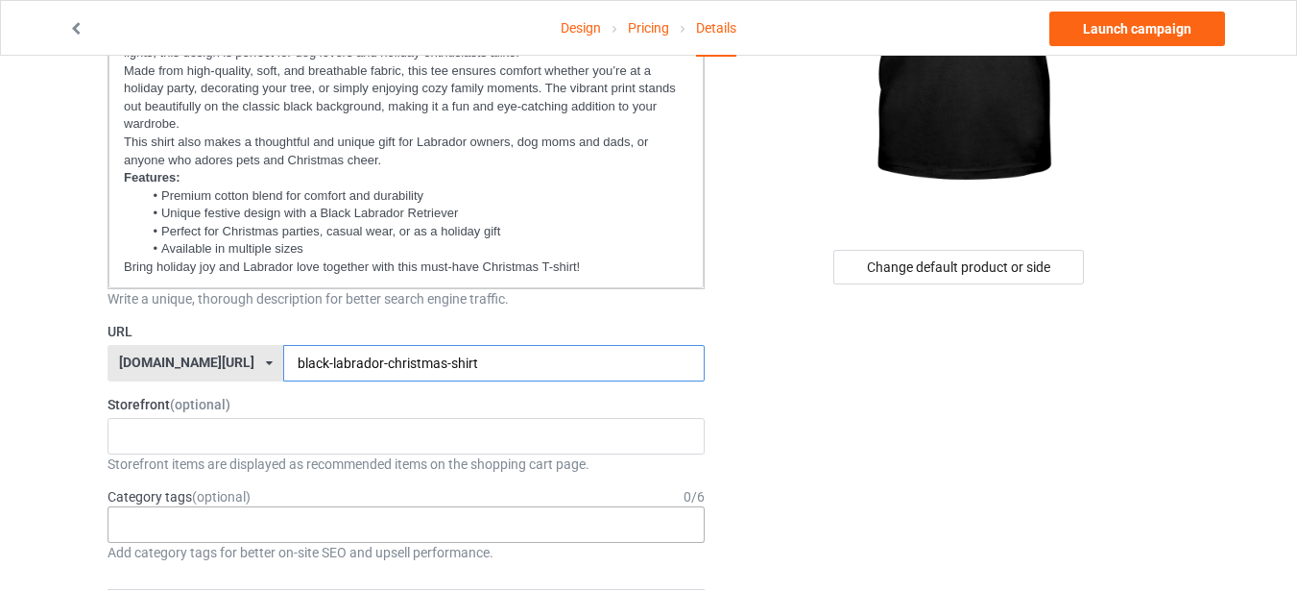
type input "black-labrador-christmas-shirt"
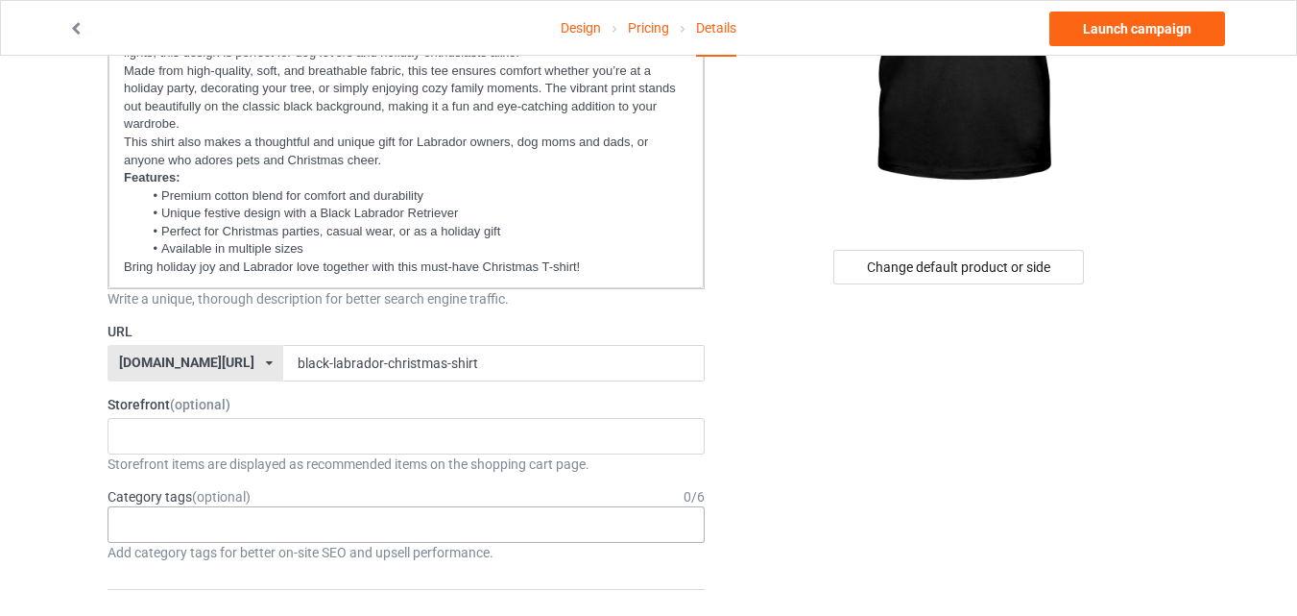
click at [631, 523] on div "Age > 1-19 > 1 Age > 1-12 Months > 1 Month Age > 1-12 Months Age > 1-19 Age > 1…" at bounding box center [406, 524] width 597 height 36
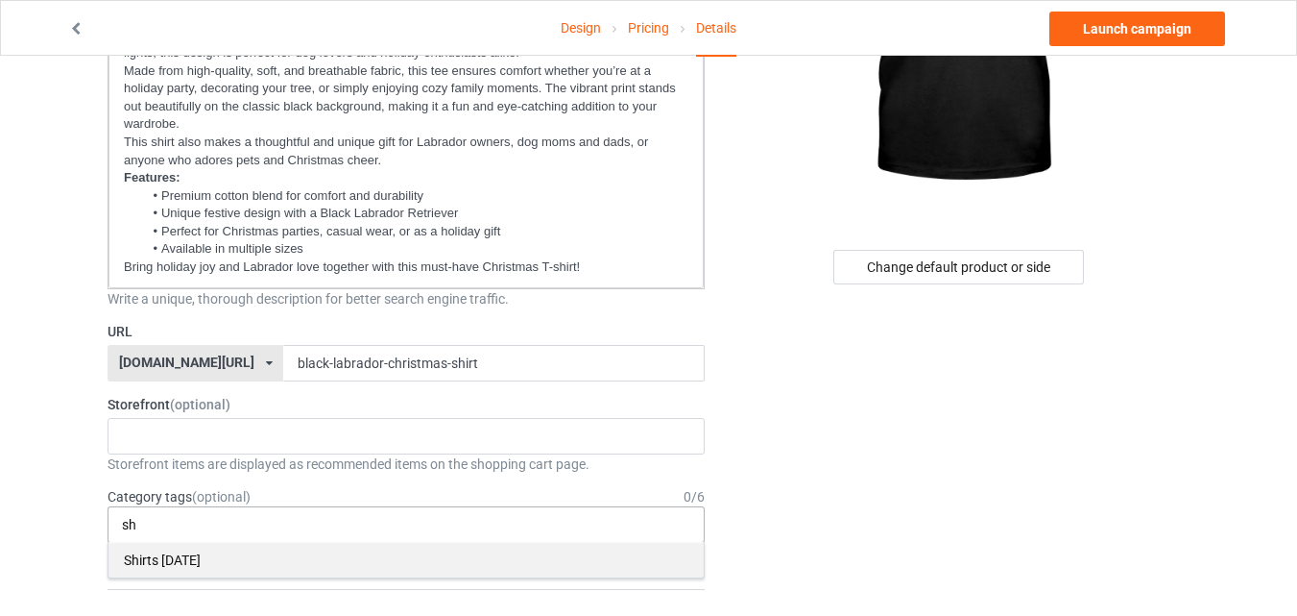
type input "s"
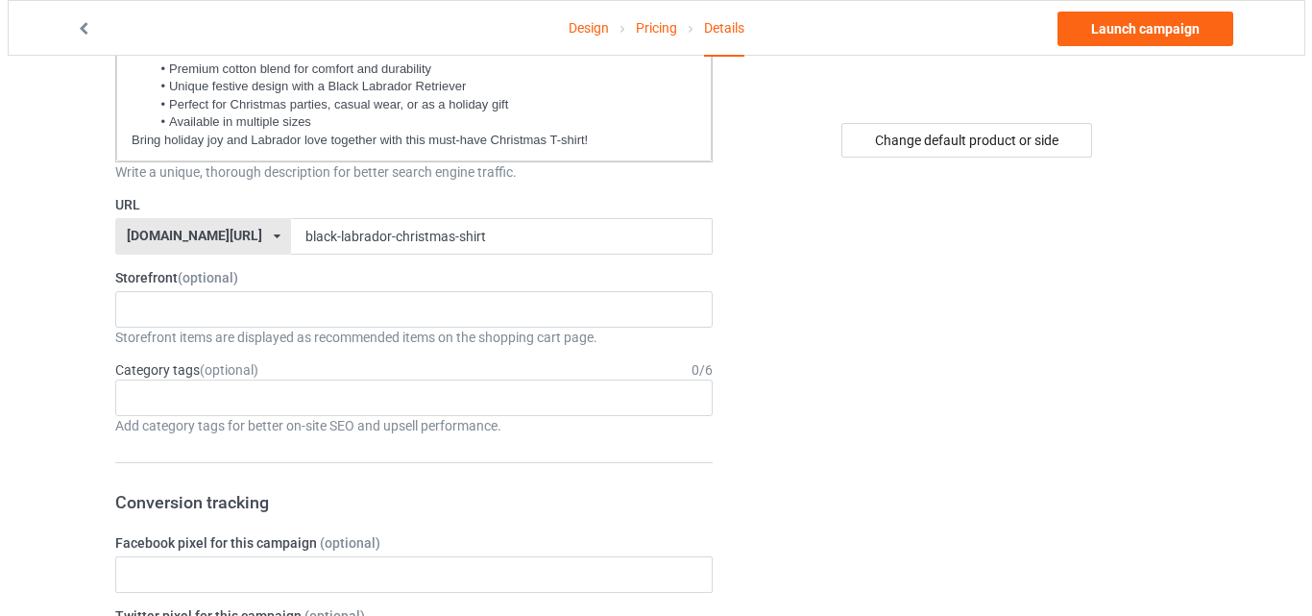
scroll to position [0, 0]
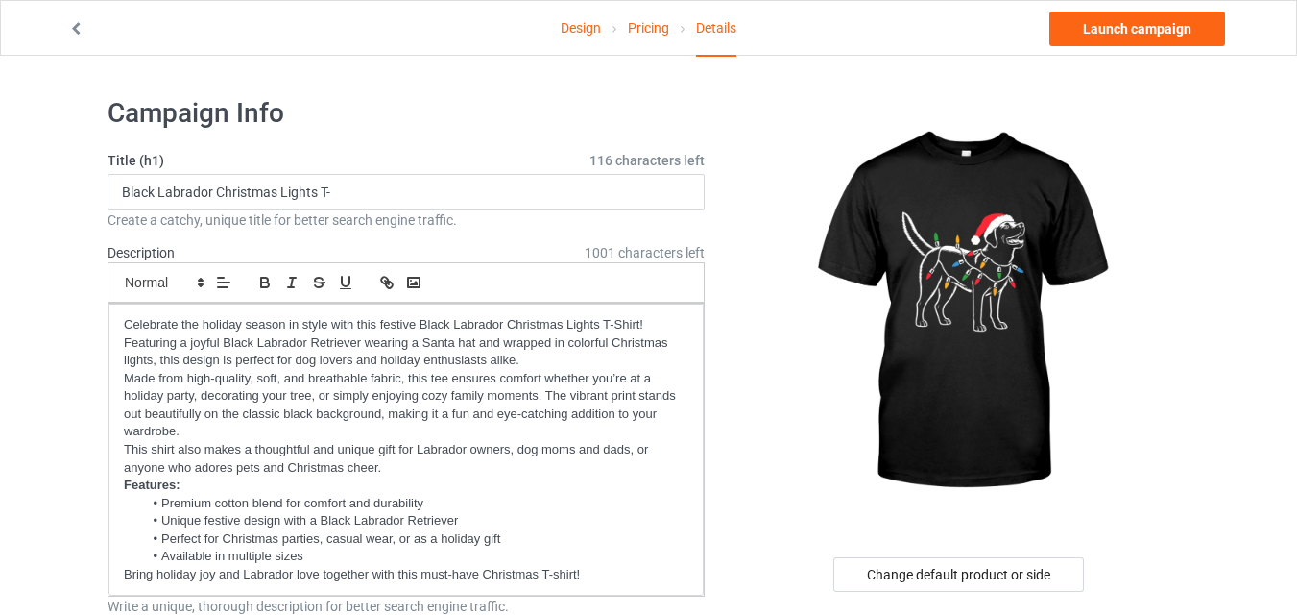
click at [655, 38] on link "Pricing" at bounding box center [648, 28] width 41 height 54
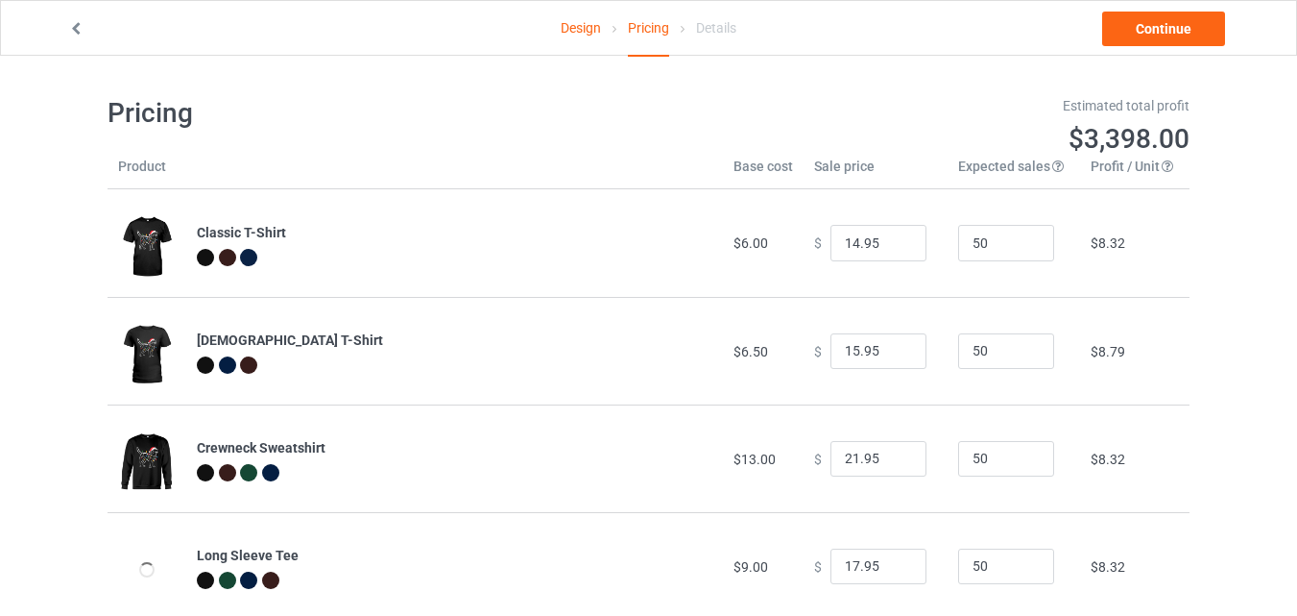
click at [580, 22] on link "Design" at bounding box center [581, 28] width 40 height 54
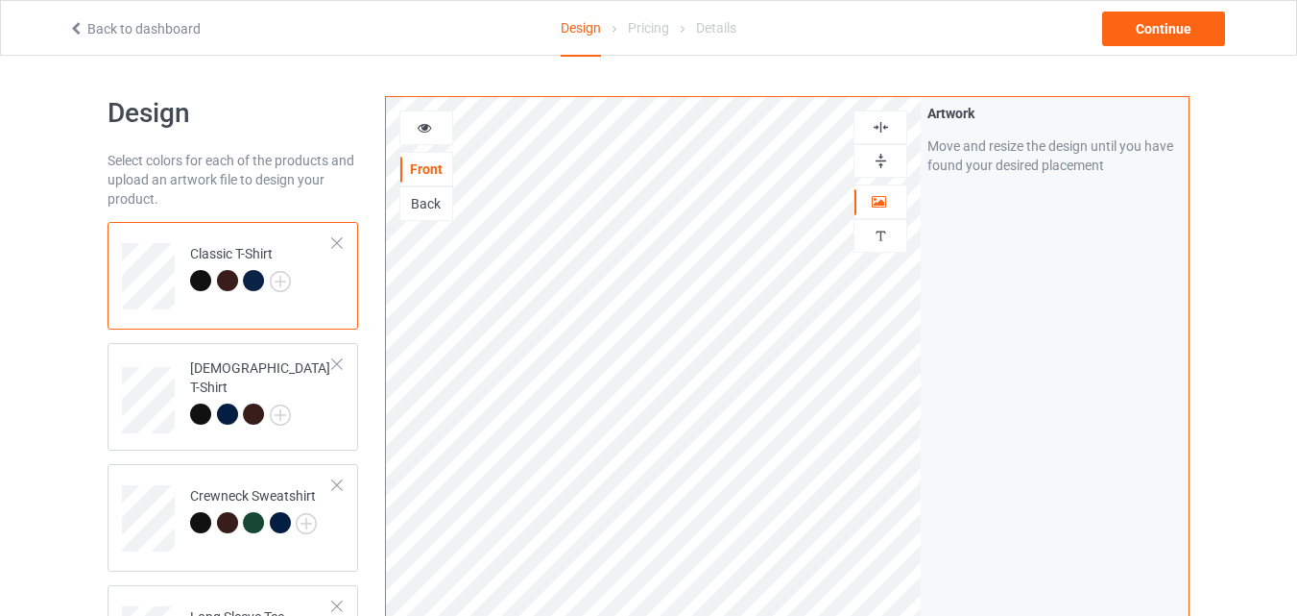
click at [876, 158] on img at bounding box center [881, 161] width 18 height 18
drag, startPoint x: 876, startPoint y: 158, endPoint x: 886, endPoint y: 132, distance: 28.9
click at [886, 132] on div at bounding box center [881, 143] width 54 height 67
click at [886, 132] on img at bounding box center [881, 127] width 18 height 18
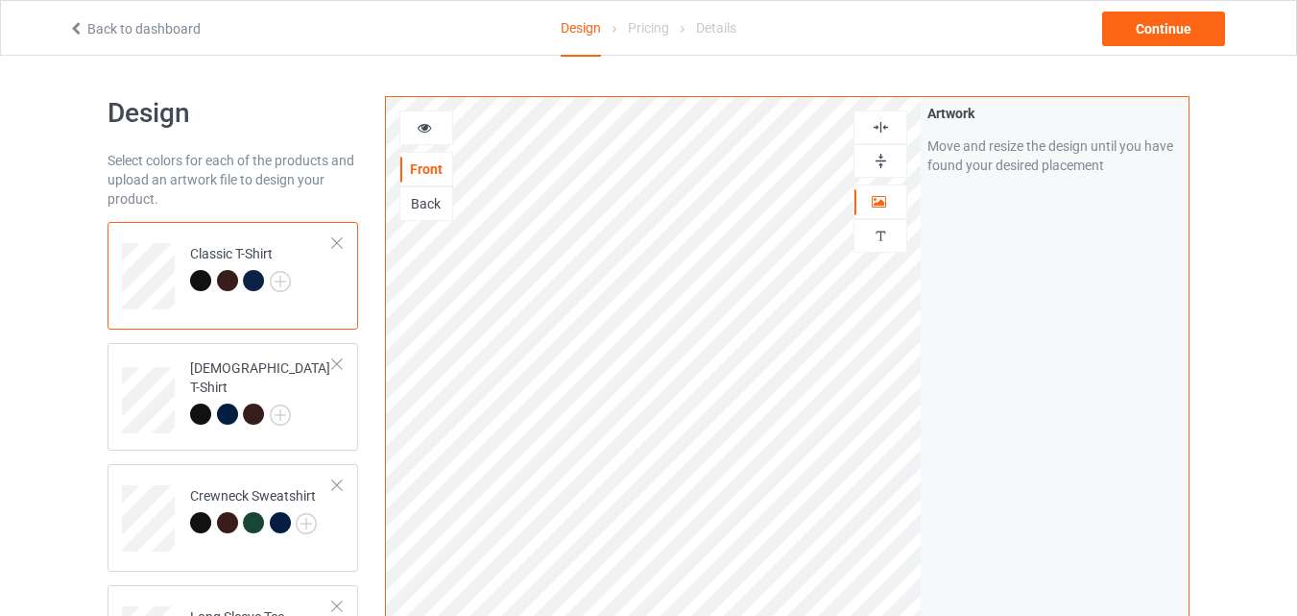
click at [886, 132] on img at bounding box center [881, 127] width 18 height 18
click at [415, 128] on div at bounding box center [426, 127] width 52 height 19
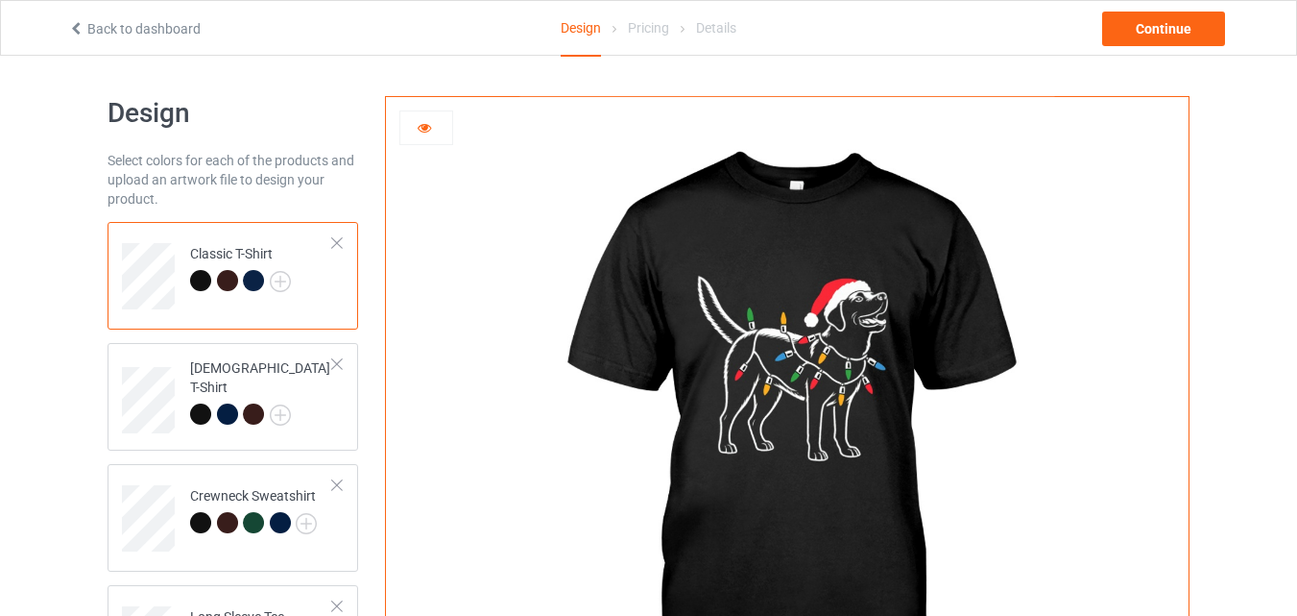
click at [415, 128] on div at bounding box center [426, 127] width 52 height 19
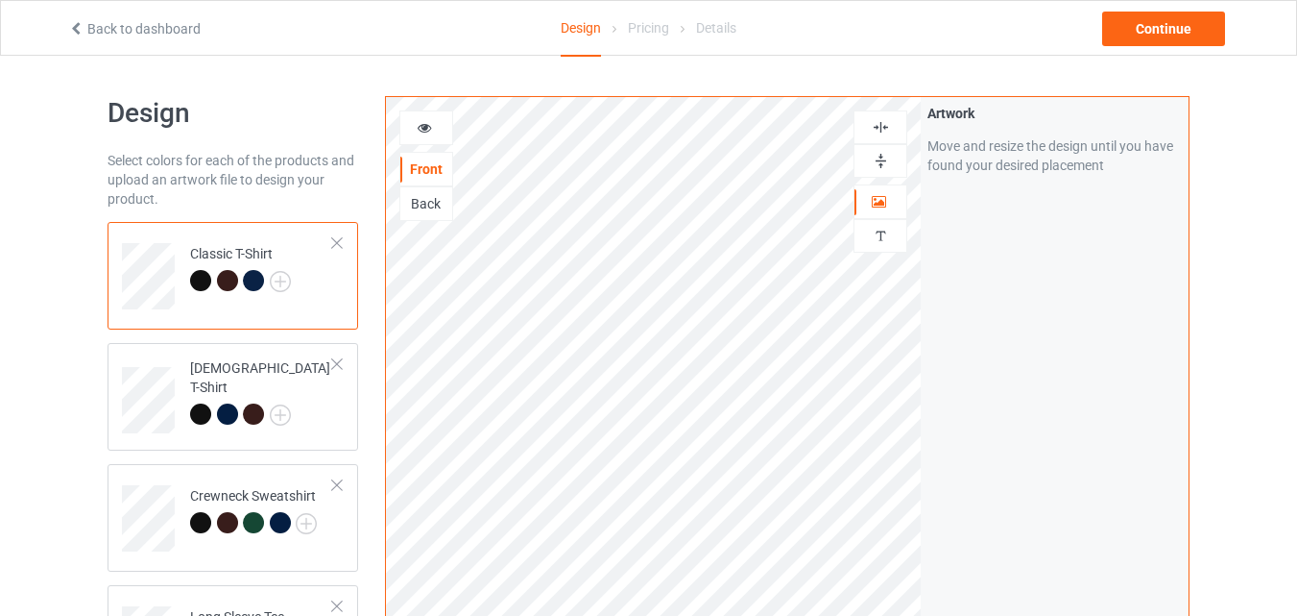
click at [881, 157] on img at bounding box center [881, 161] width 18 height 18
drag, startPoint x: 881, startPoint y: 157, endPoint x: 883, endPoint y: 124, distance: 32.8
click at [883, 124] on div at bounding box center [881, 143] width 54 height 67
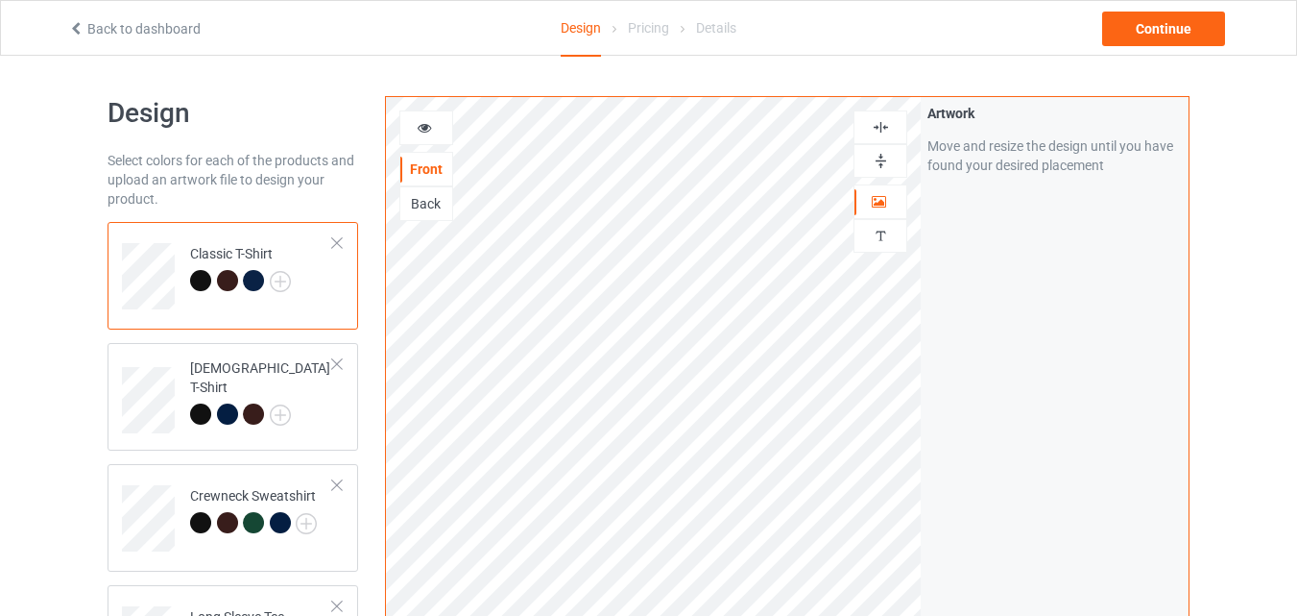
click at [883, 124] on img at bounding box center [881, 127] width 18 height 18
click at [1199, 36] on div "Continue" at bounding box center [1163, 29] width 123 height 35
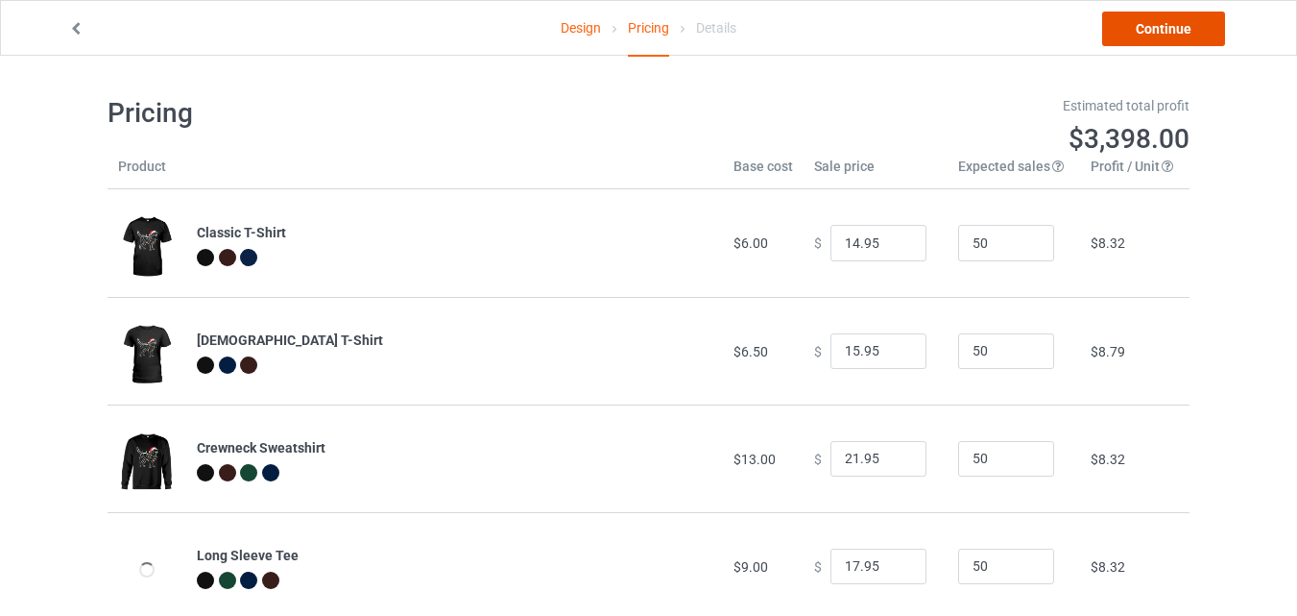
click at [1173, 41] on link "Continue" at bounding box center [1163, 29] width 123 height 35
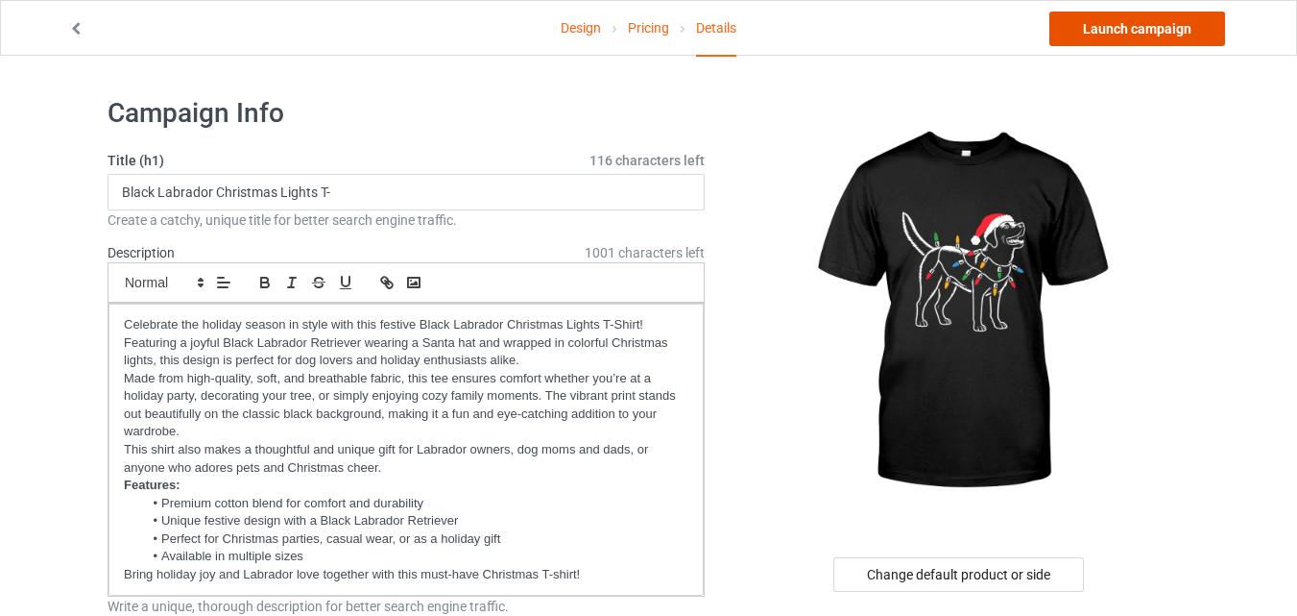
click at [1103, 31] on link "Launch campaign" at bounding box center [1138, 29] width 176 height 35
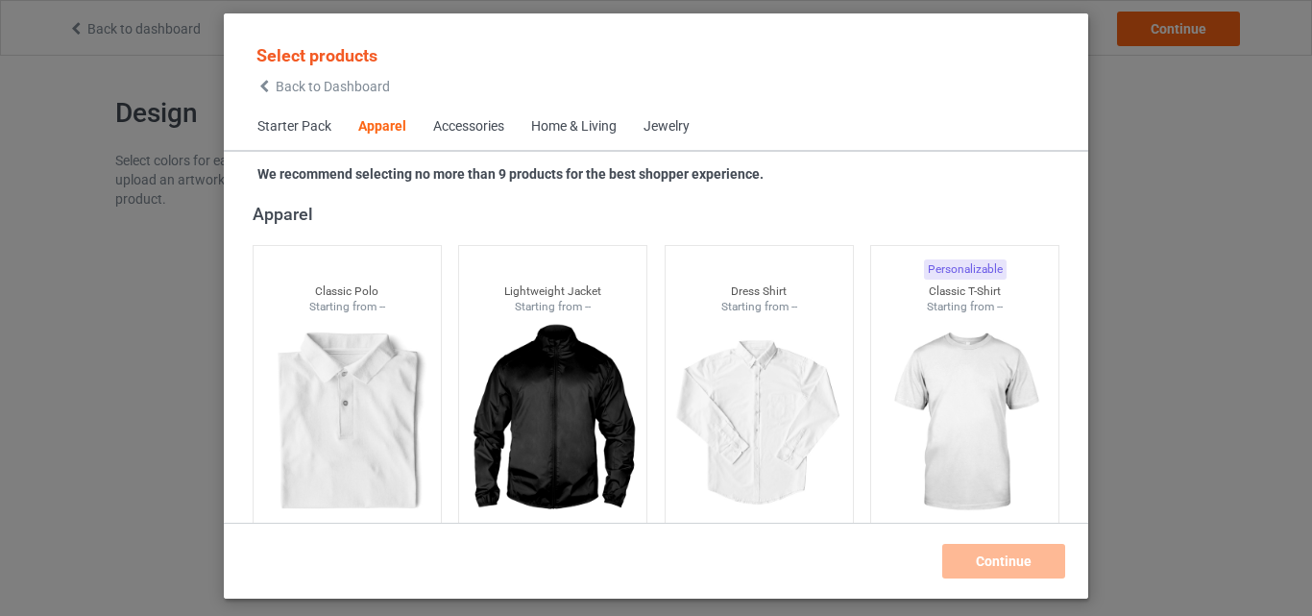
click at [552, 131] on div "Home & Living" at bounding box center [573, 126] width 85 height 19
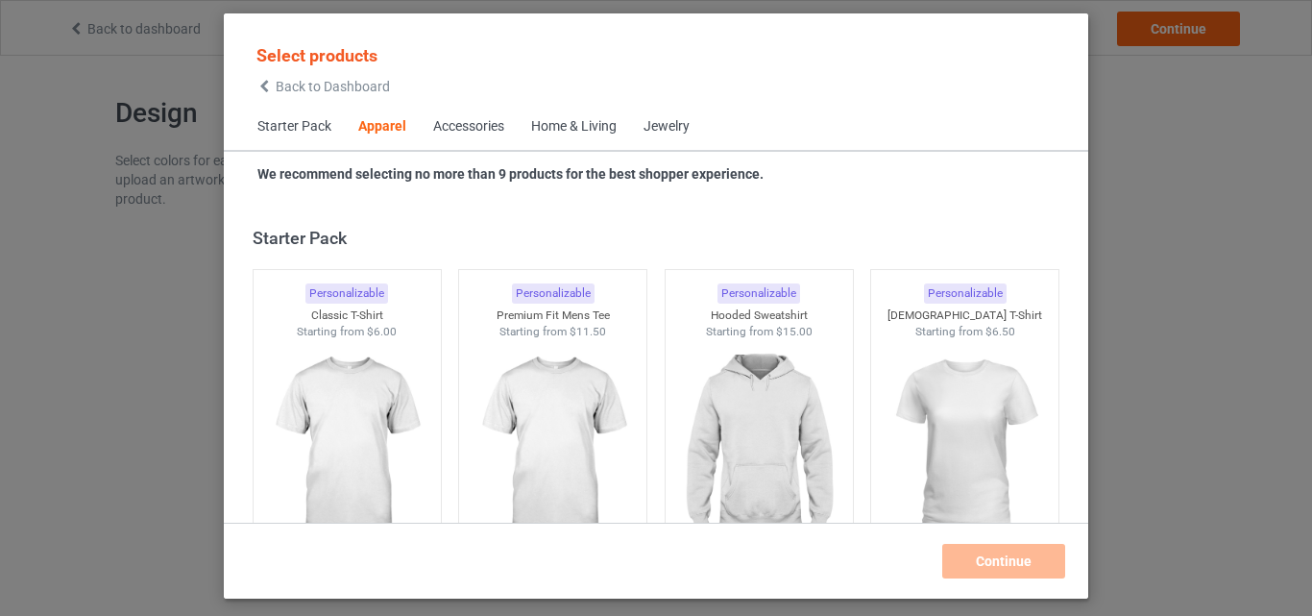
scroll to position [715, 0]
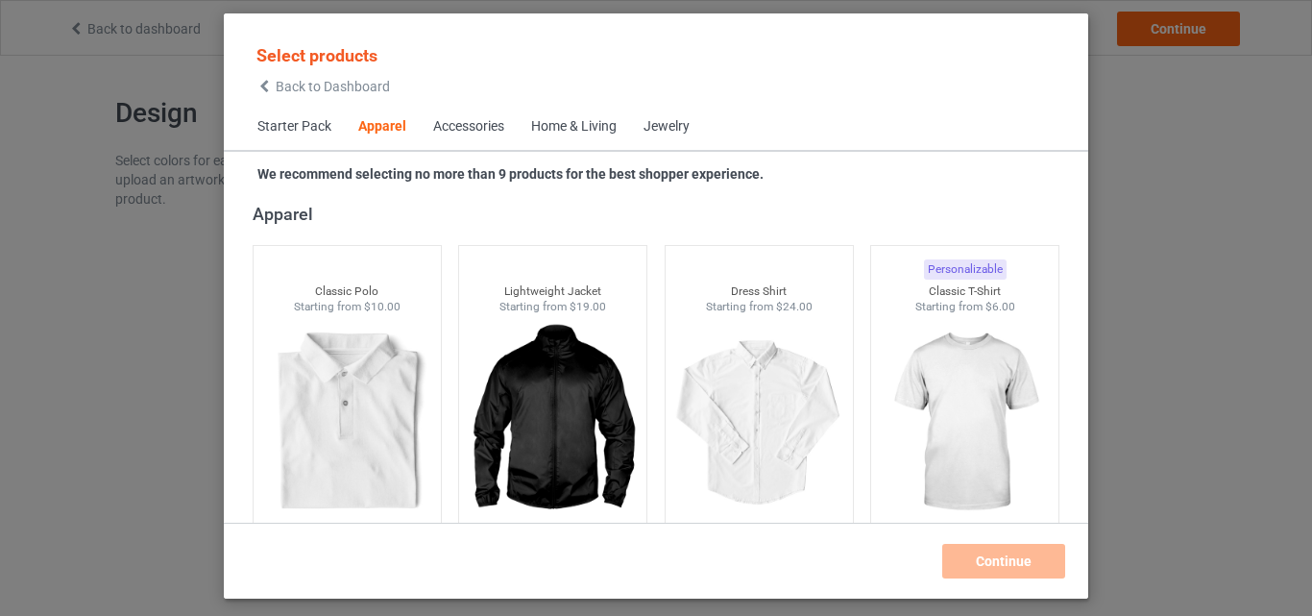
click at [565, 141] on span "Home & Living" at bounding box center [574, 127] width 112 height 46
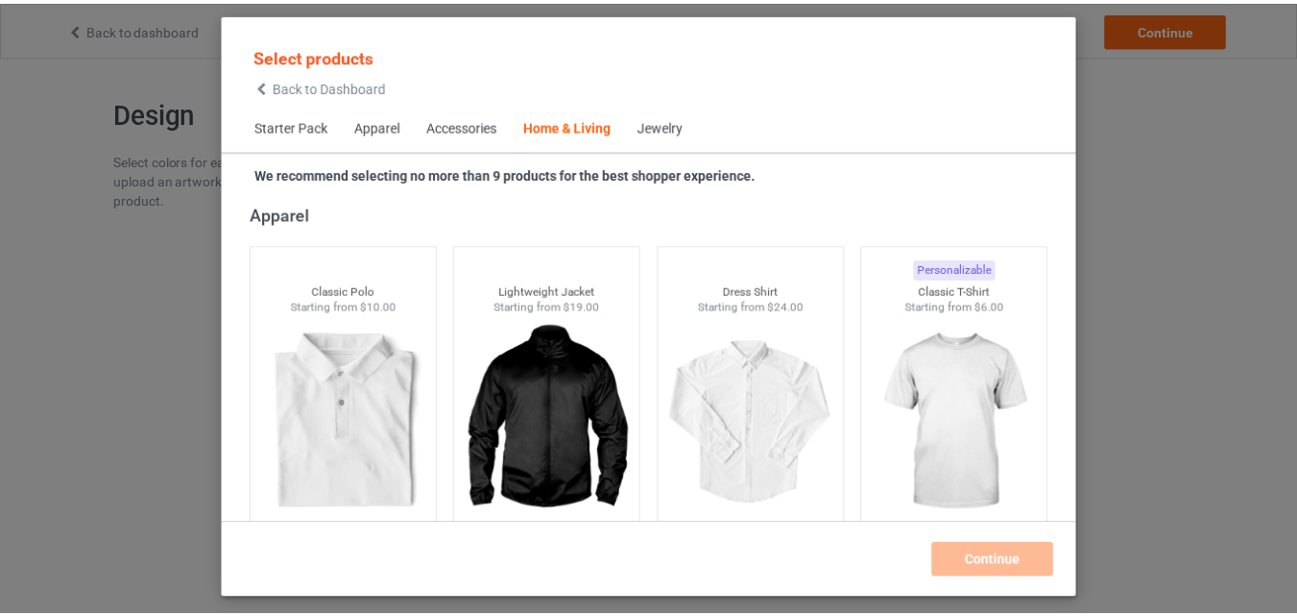
scroll to position [8661, 0]
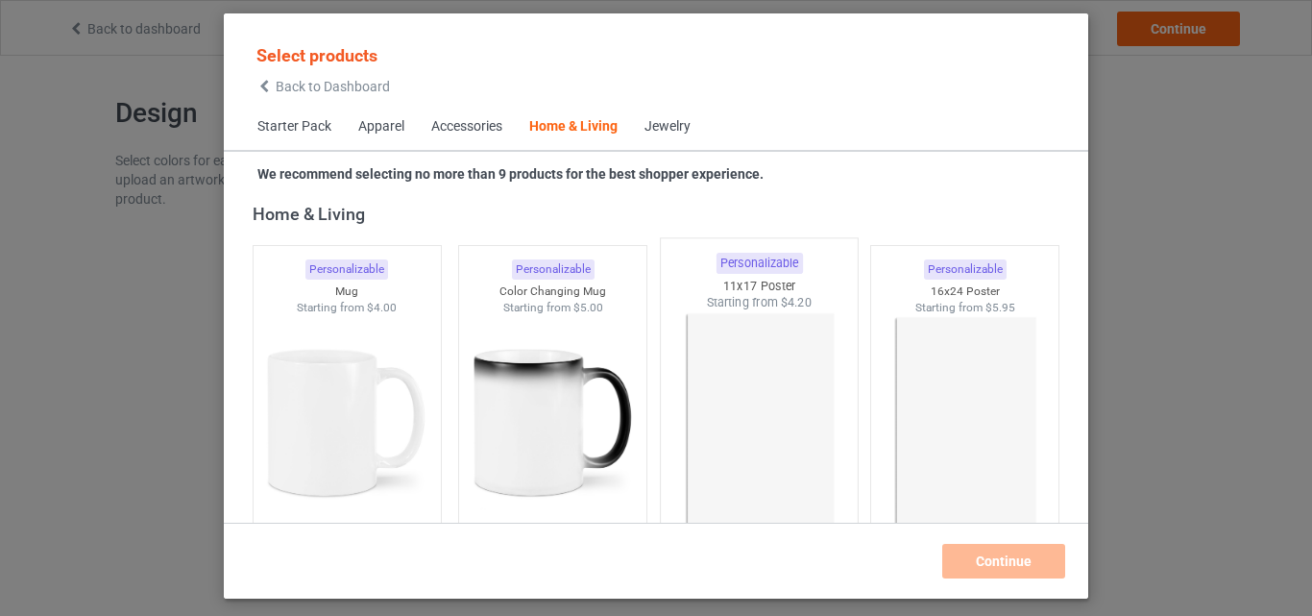
click at [727, 375] on img at bounding box center [758, 424] width 181 height 226
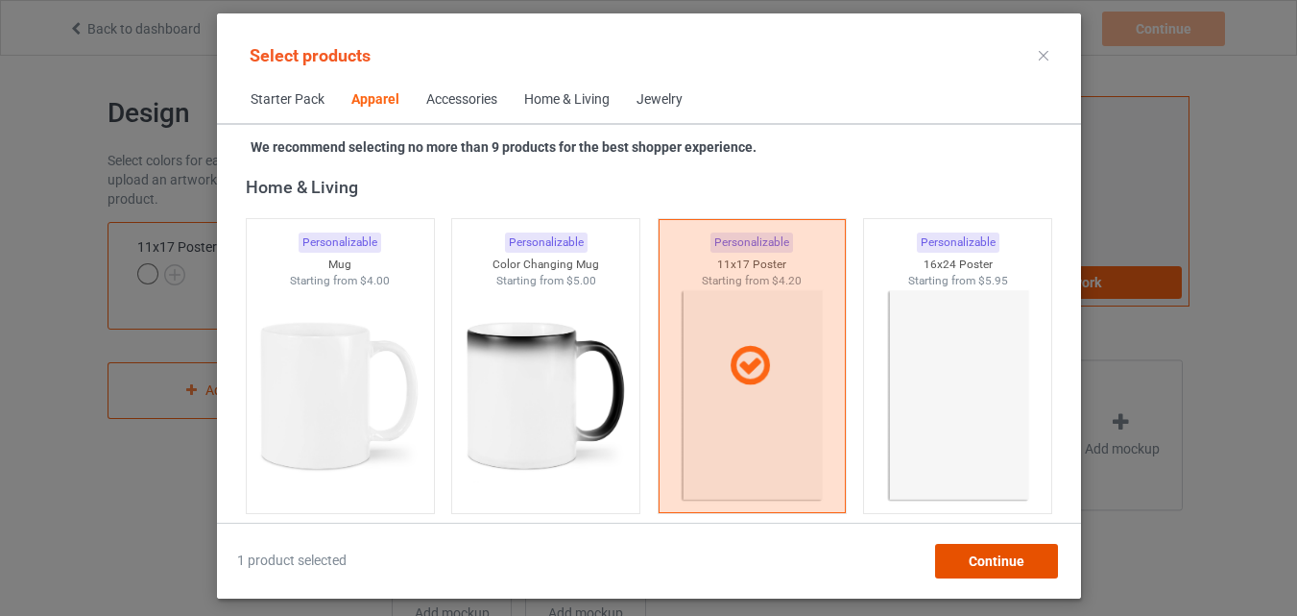
click at [1011, 569] on div "Continue" at bounding box center [995, 561] width 123 height 35
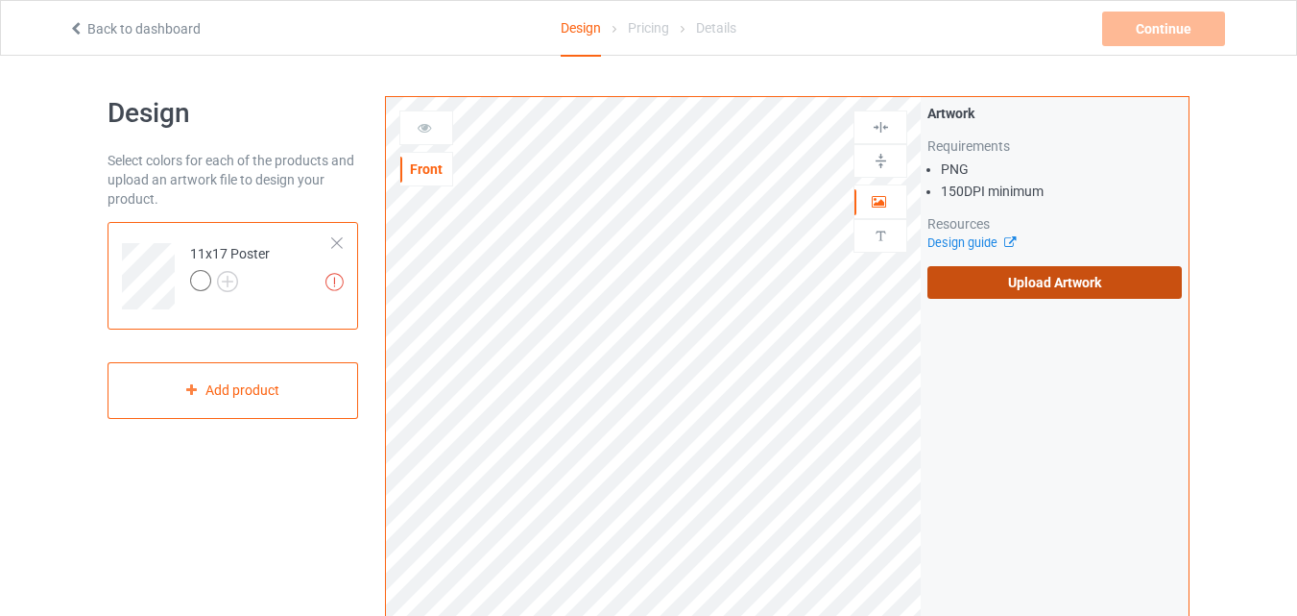
click at [1090, 280] on label "Upload Artwork" at bounding box center [1055, 282] width 254 height 33
click at [0, 0] on input "Upload Artwork" at bounding box center [0, 0] width 0 height 0
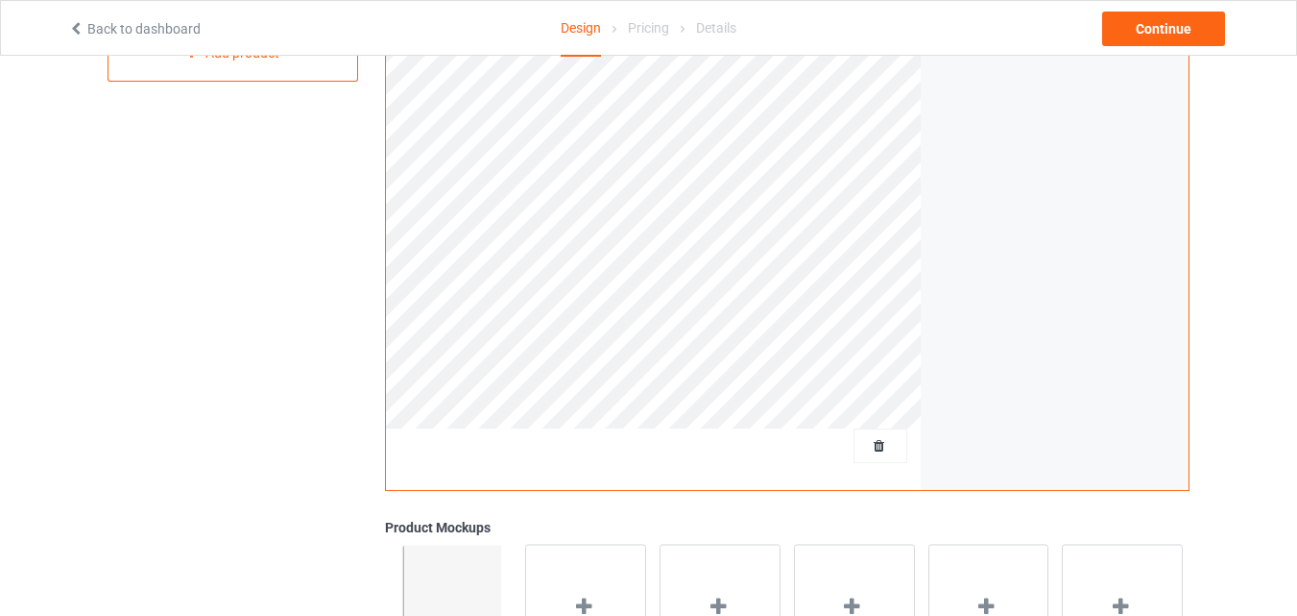
scroll to position [494, 0]
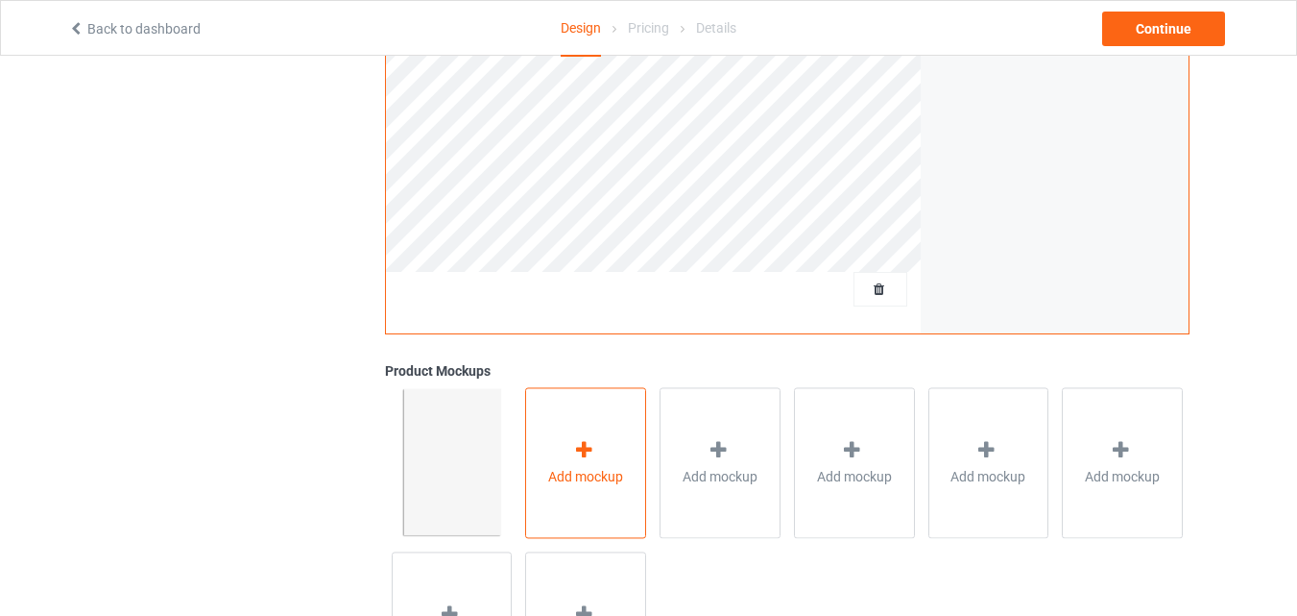
click at [581, 449] on icon at bounding box center [584, 450] width 24 height 20
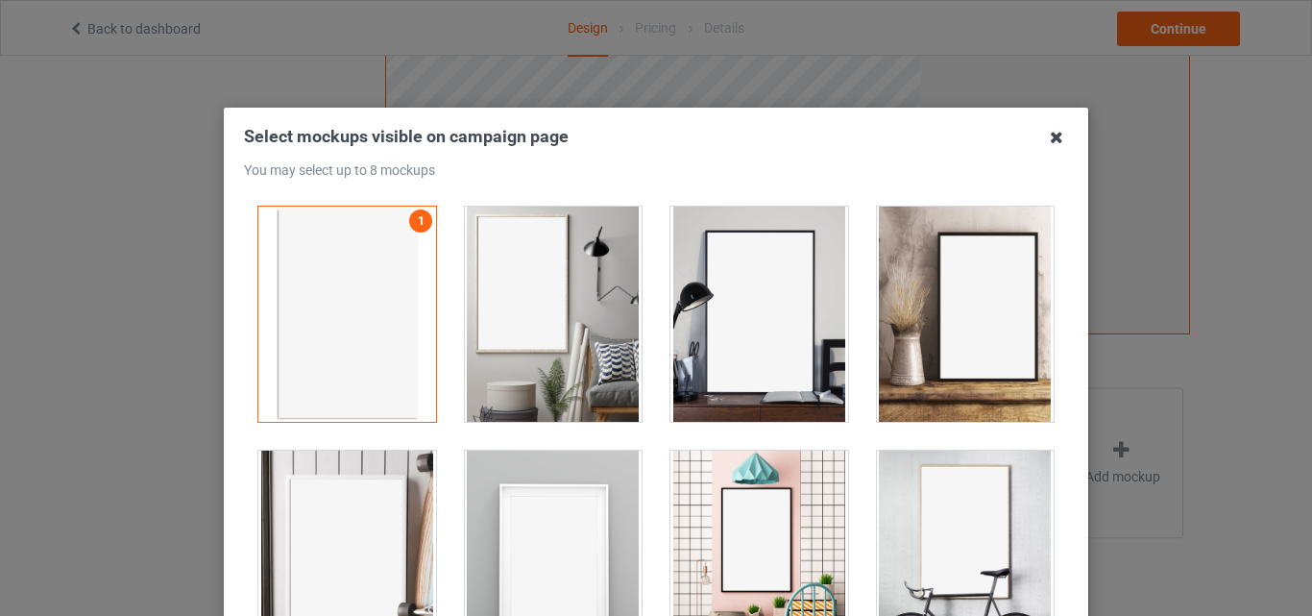
click at [1058, 133] on icon at bounding box center [1056, 137] width 31 height 31
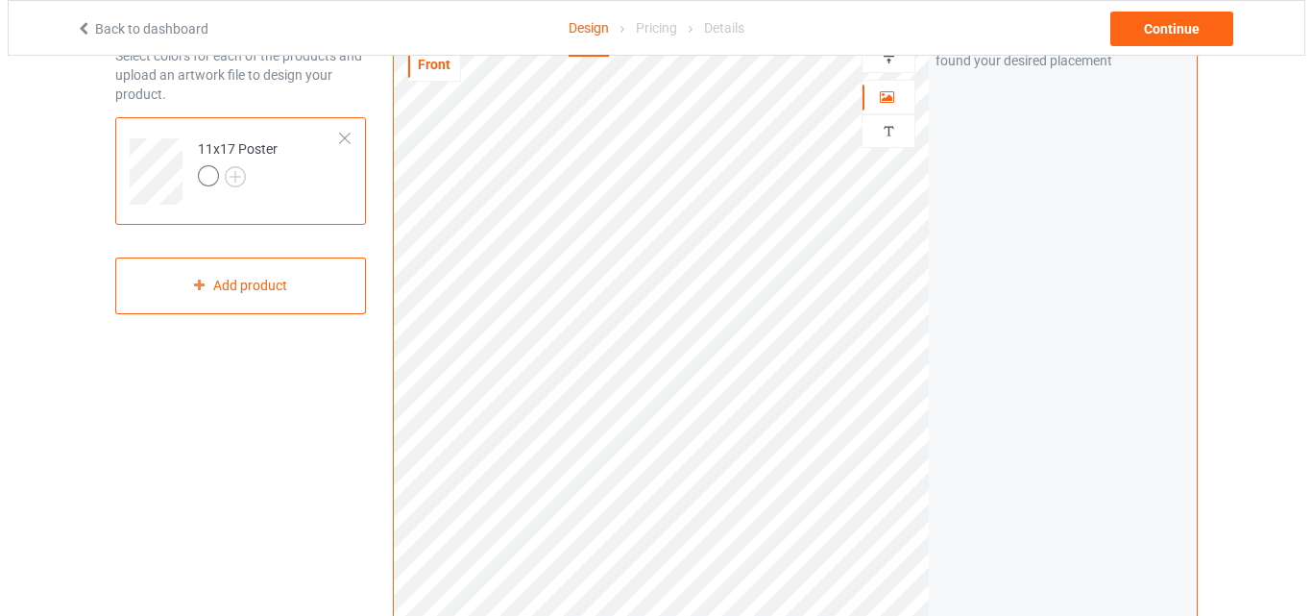
scroll to position [92, 0]
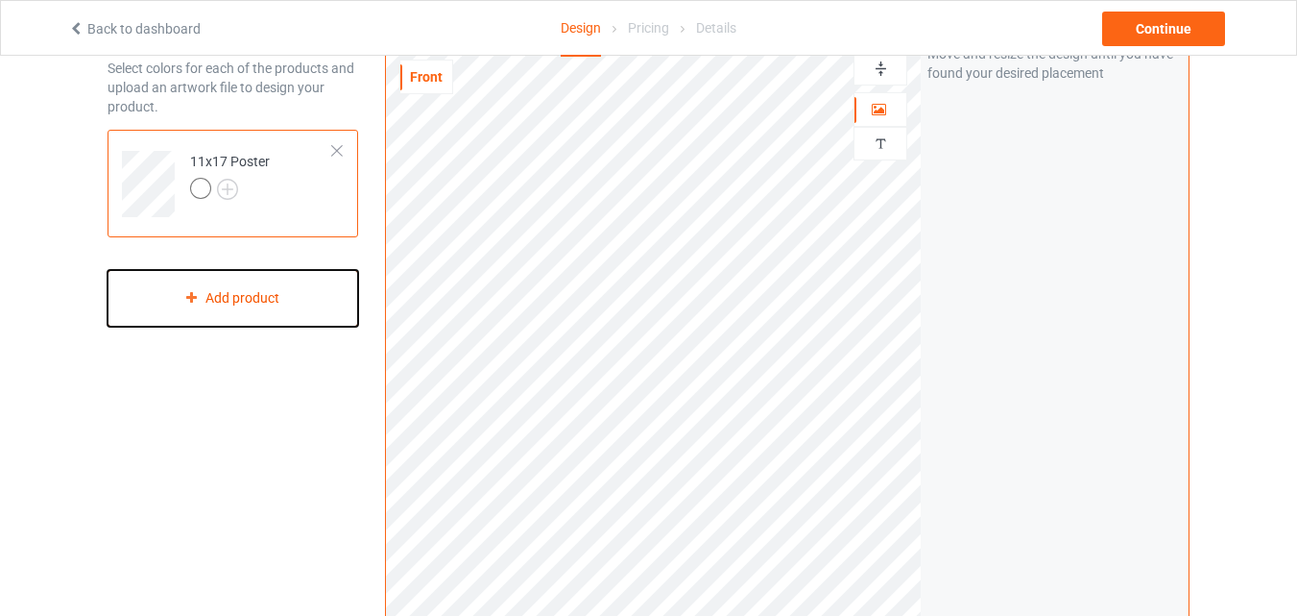
click at [224, 306] on div "Add product" at bounding box center [233, 298] width 251 height 57
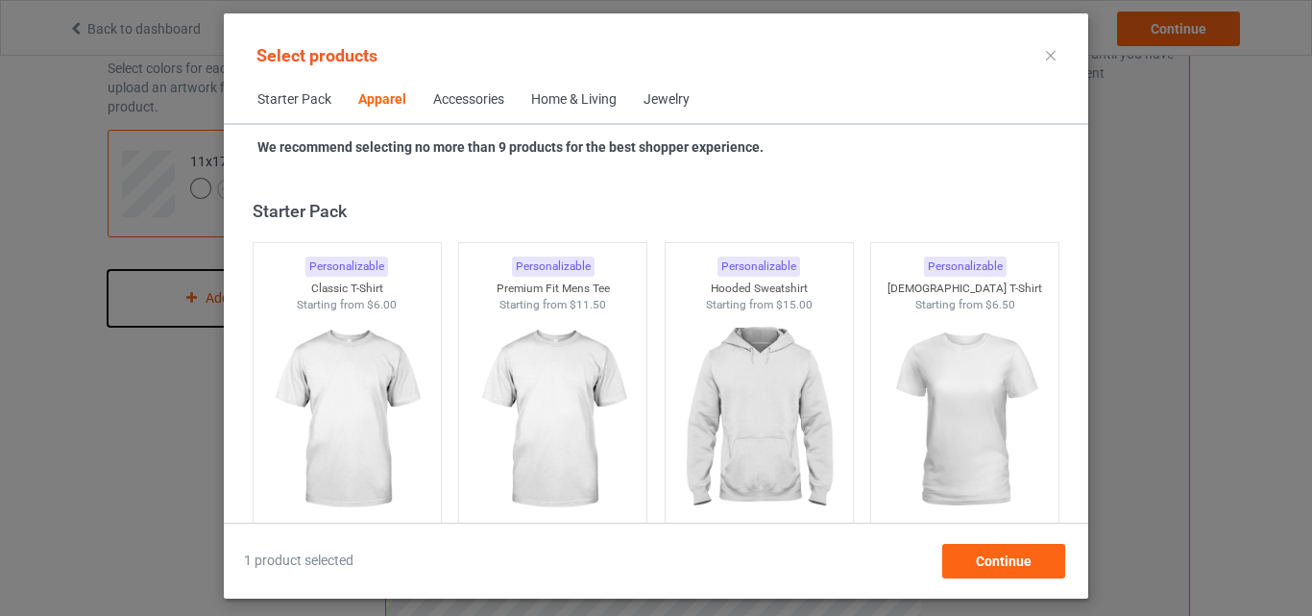
scroll to position [715, 0]
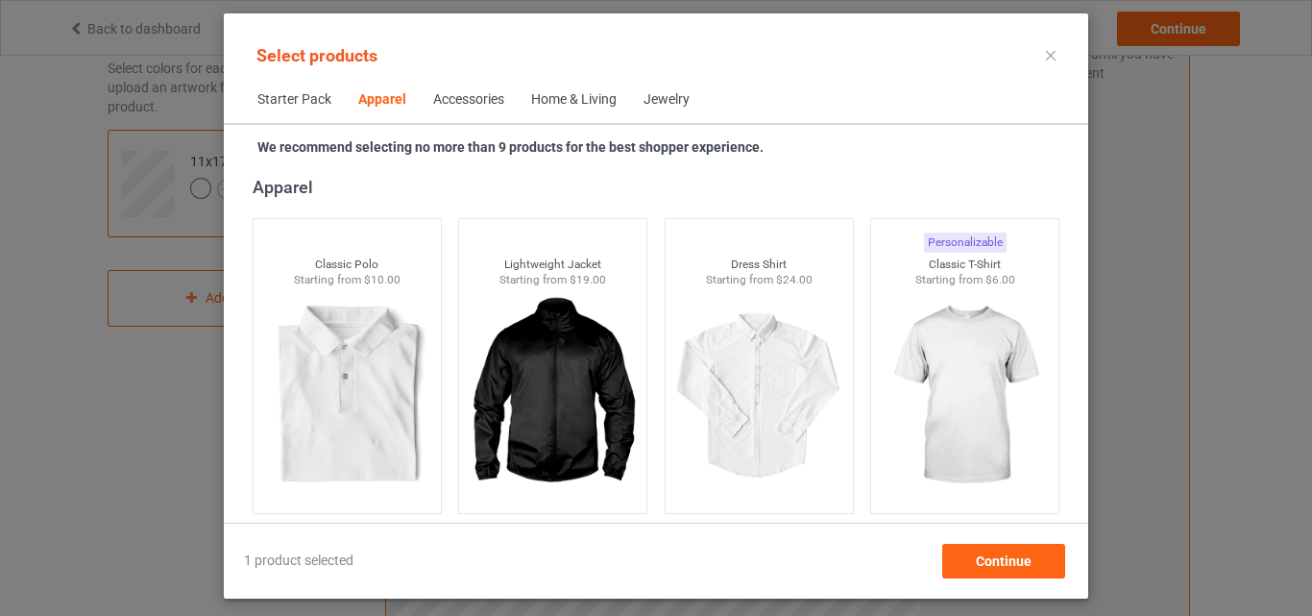
click at [595, 108] on div "Home & Living" at bounding box center [573, 99] width 85 height 19
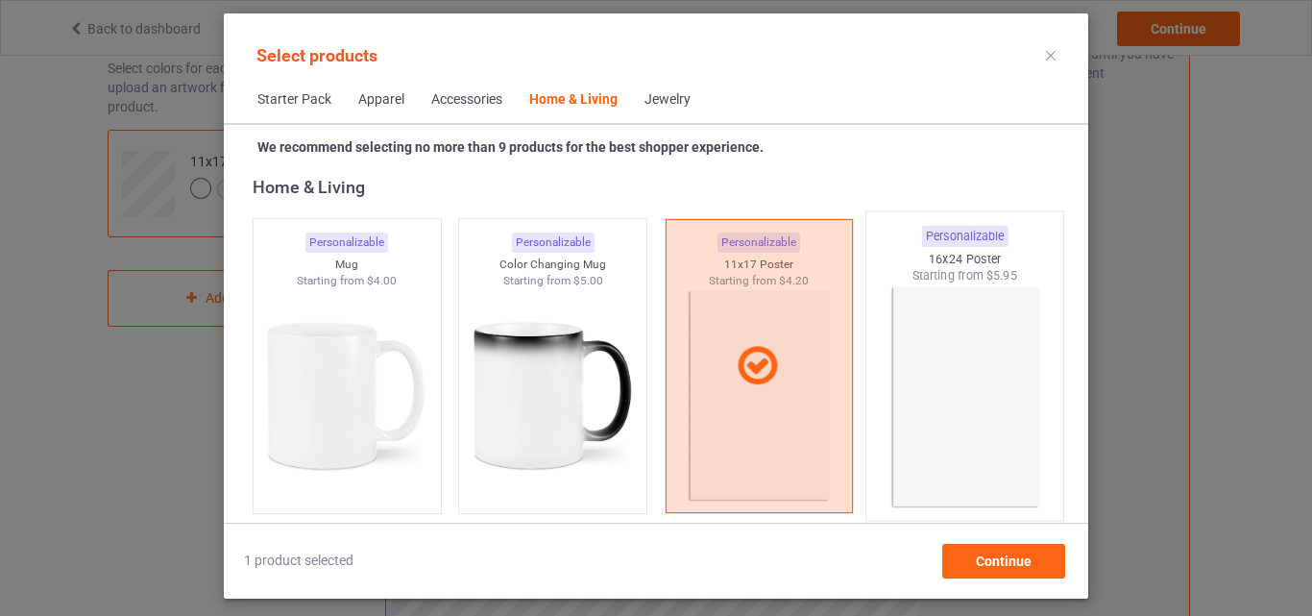
click at [885, 373] on img at bounding box center [965, 397] width 181 height 226
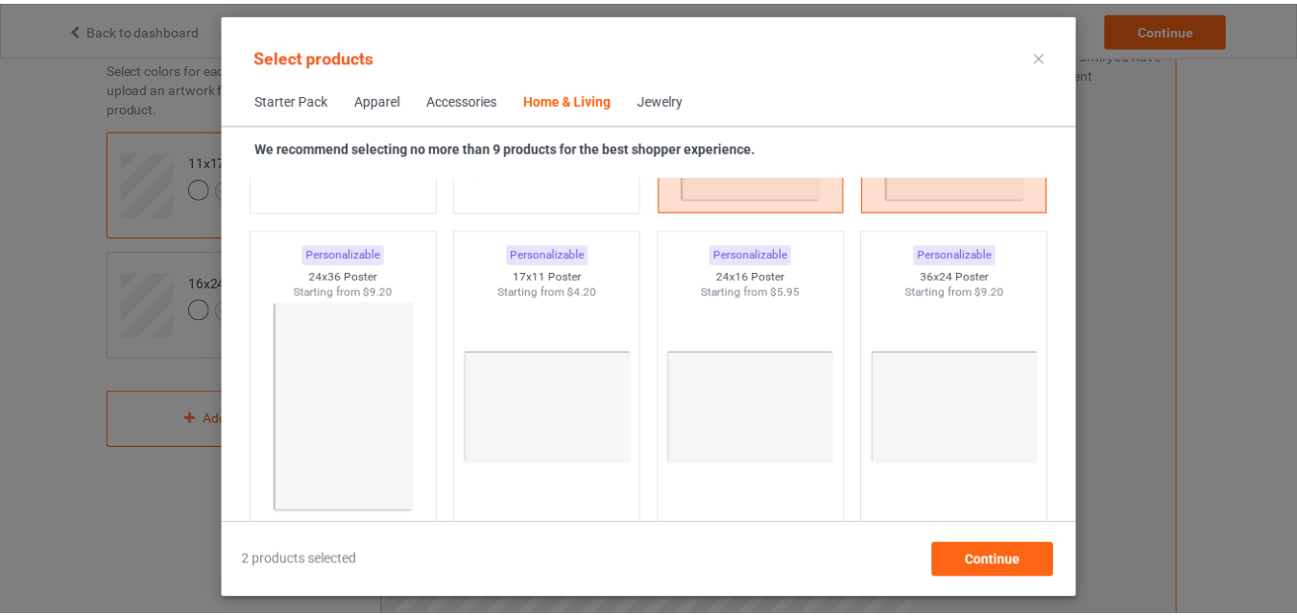
scroll to position [8968, 0]
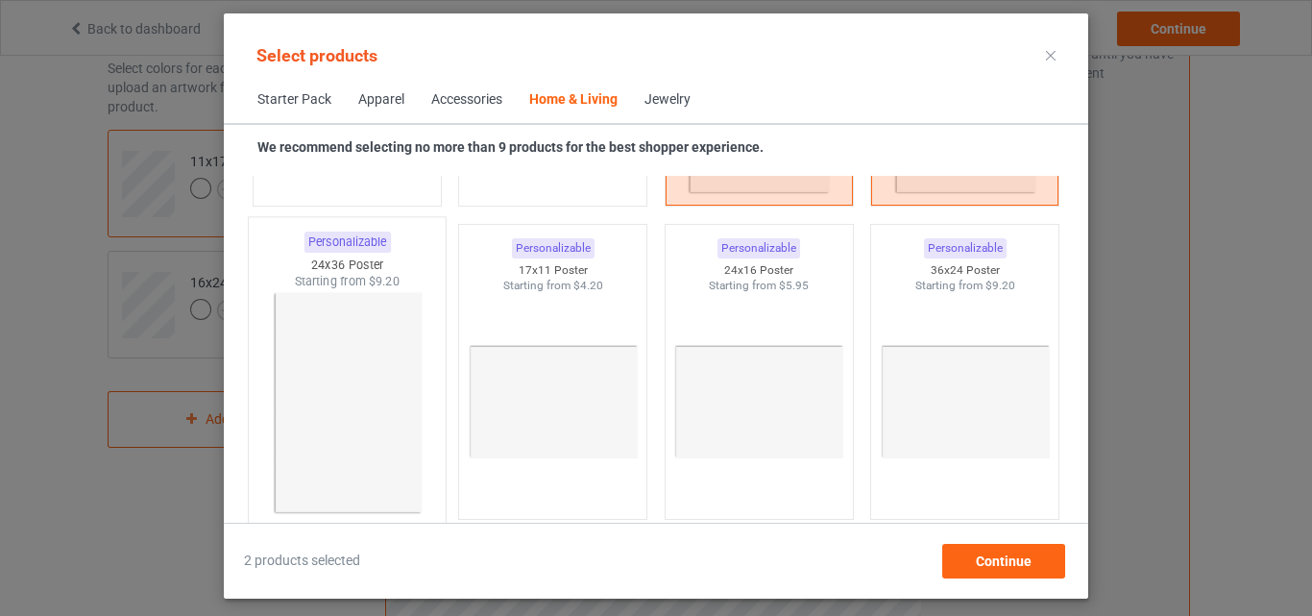
click at [340, 345] on img at bounding box center [346, 403] width 181 height 226
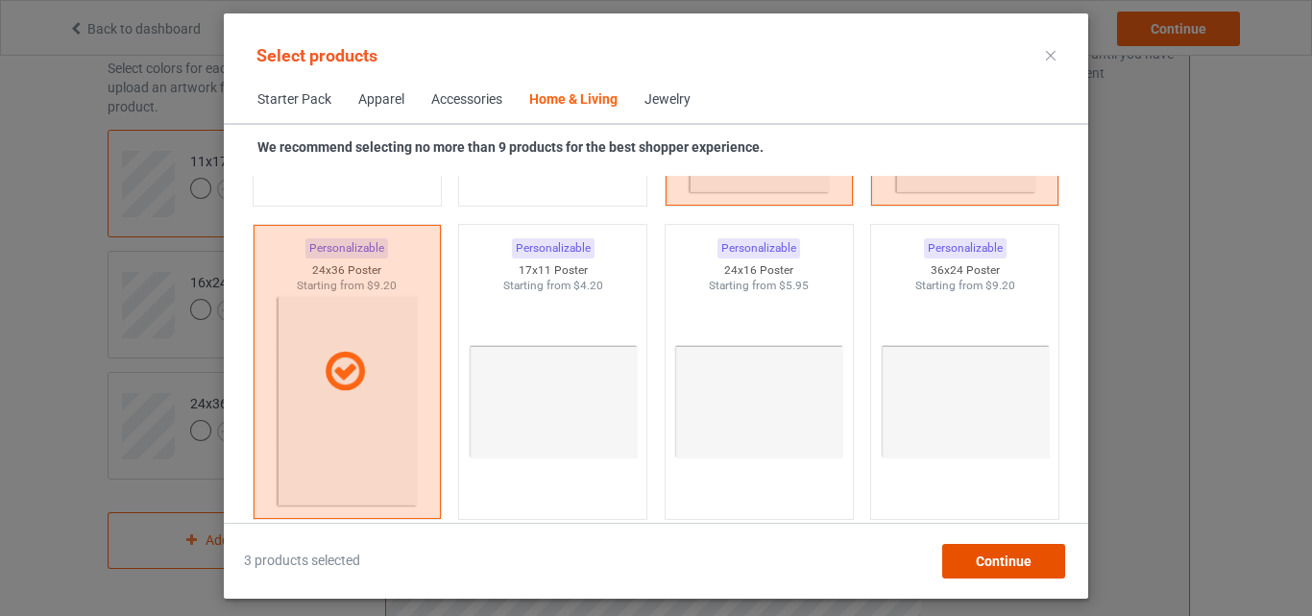
click at [1002, 563] on span "Continue" at bounding box center [1004, 560] width 56 height 15
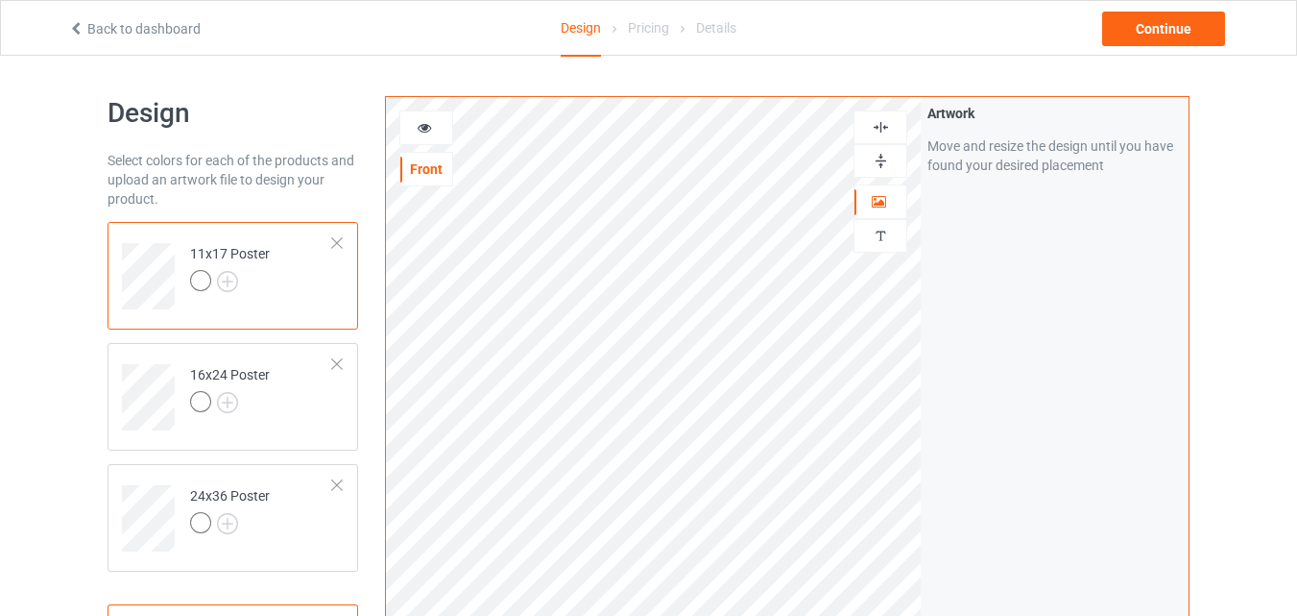
click at [879, 157] on img at bounding box center [881, 161] width 18 height 18
click at [883, 123] on img at bounding box center [881, 127] width 18 height 18
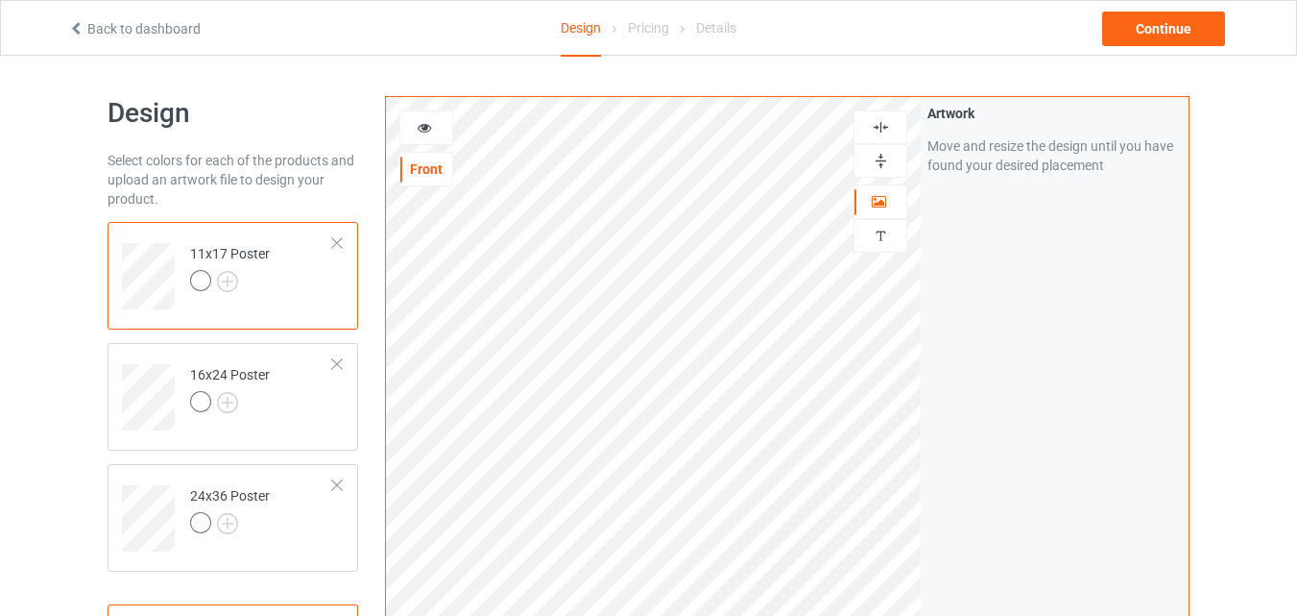
click at [883, 123] on img at bounding box center [881, 127] width 18 height 18
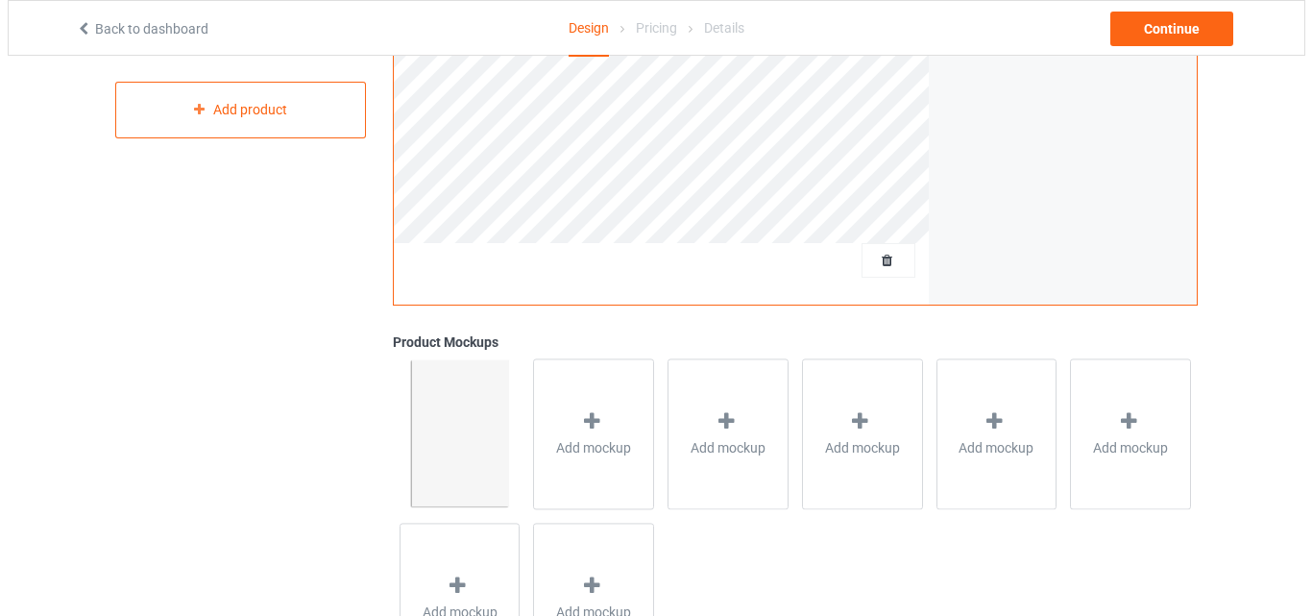
scroll to position [618, 0]
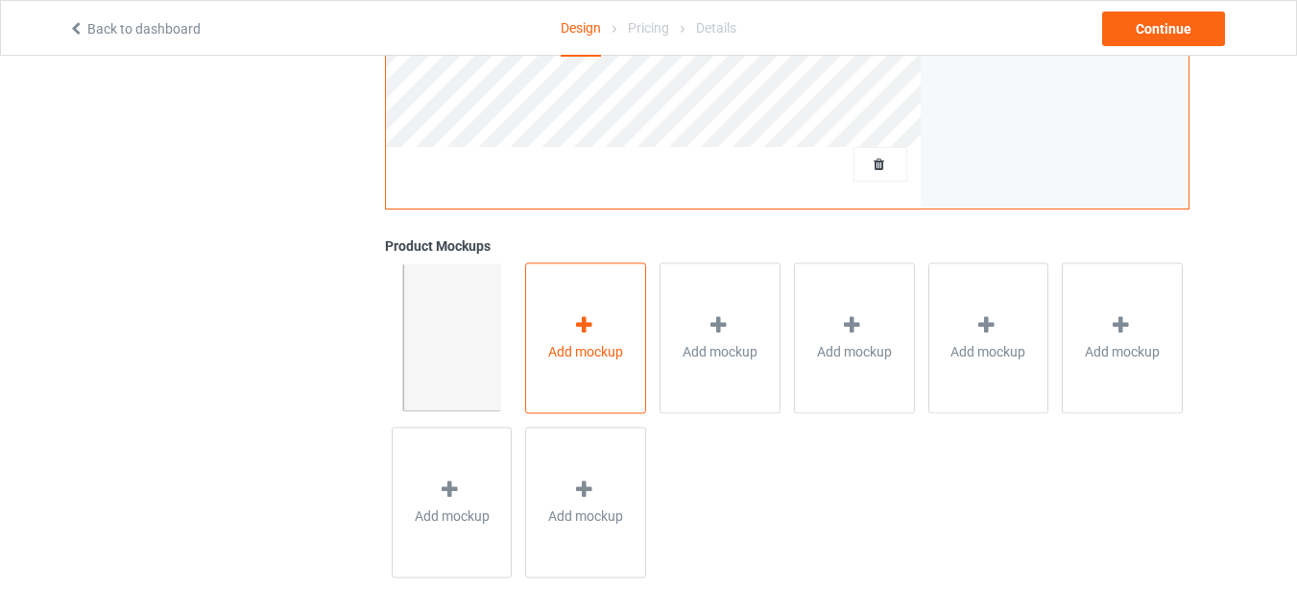
click at [634, 305] on div "Add mockup" at bounding box center [585, 337] width 121 height 151
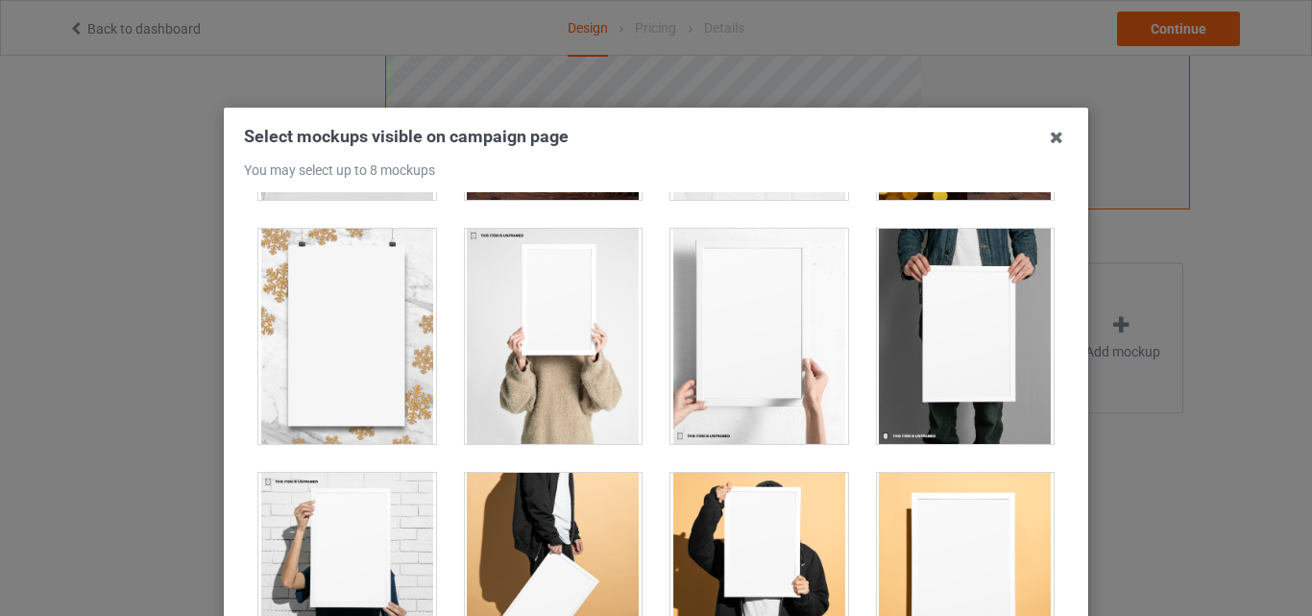
scroll to position [1414, 0]
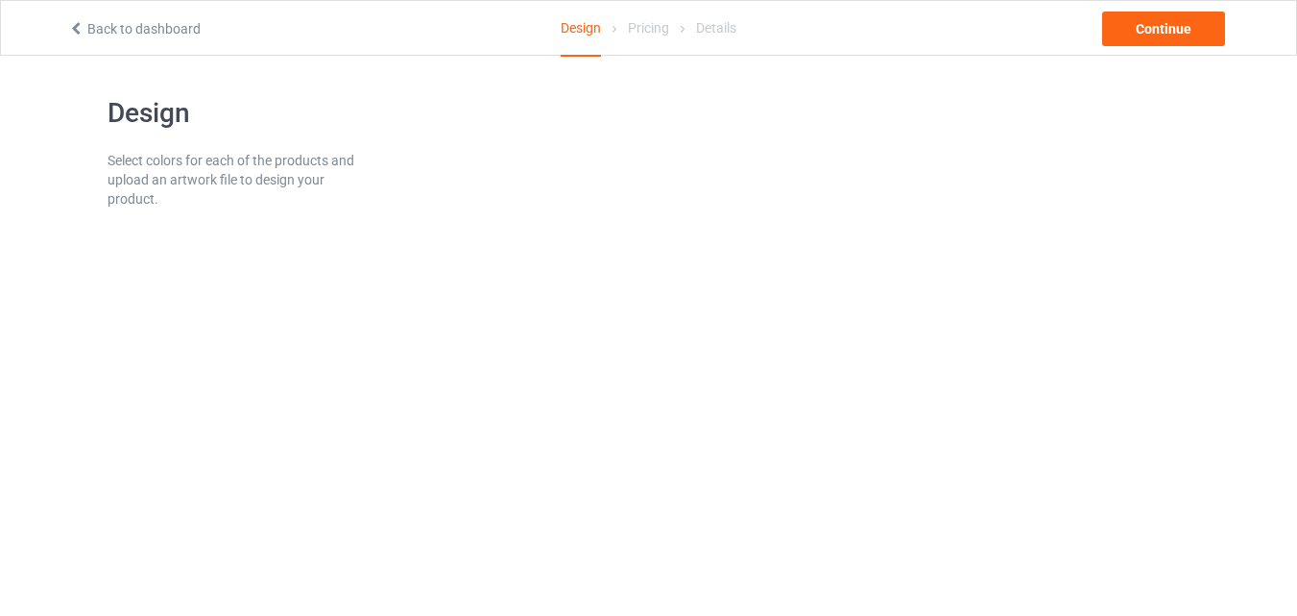
scroll to position [56, 0]
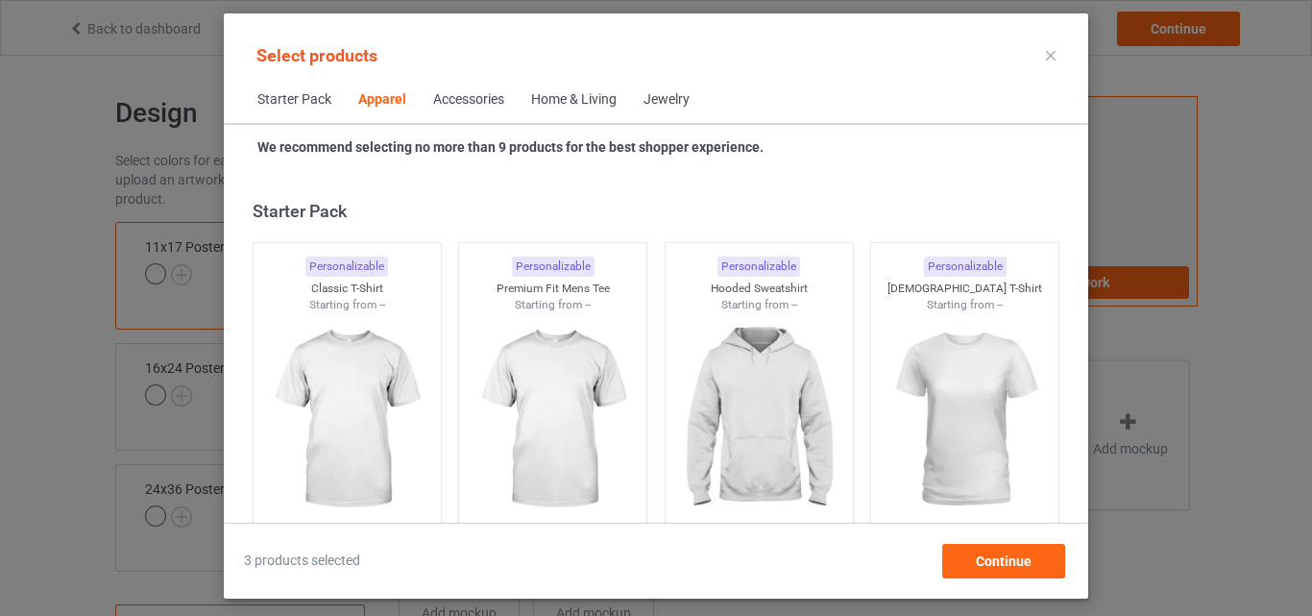
click at [555, 88] on span "Home & Living" at bounding box center [574, 100] width 112 height 46
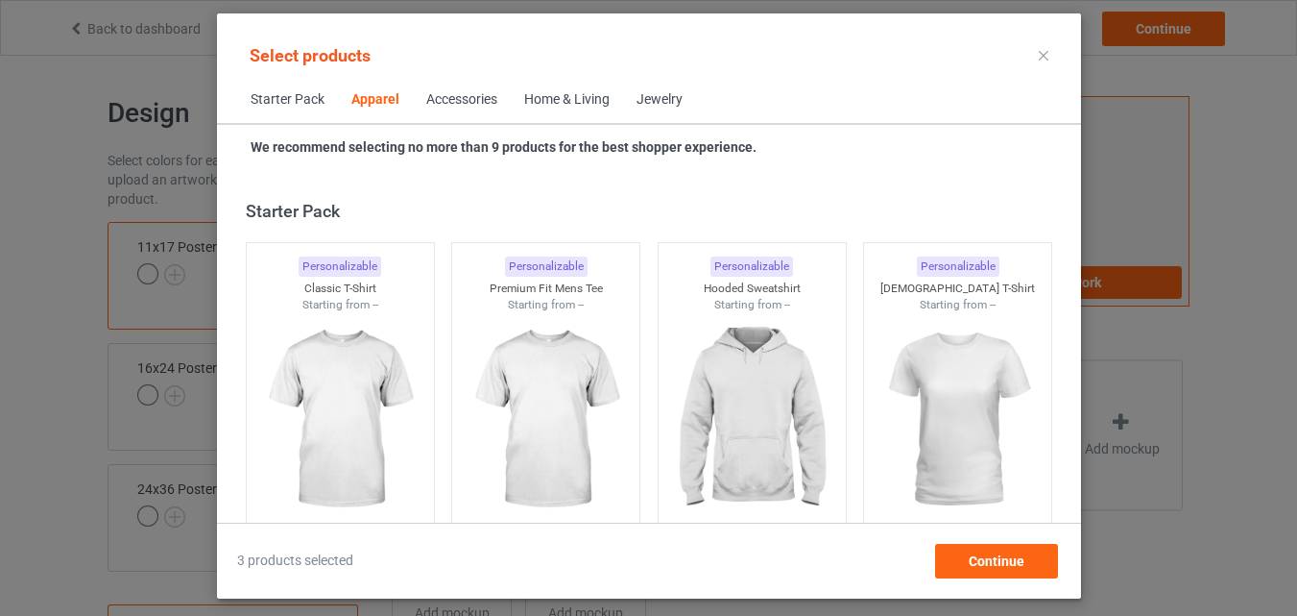
scroll to position [8661, 0]
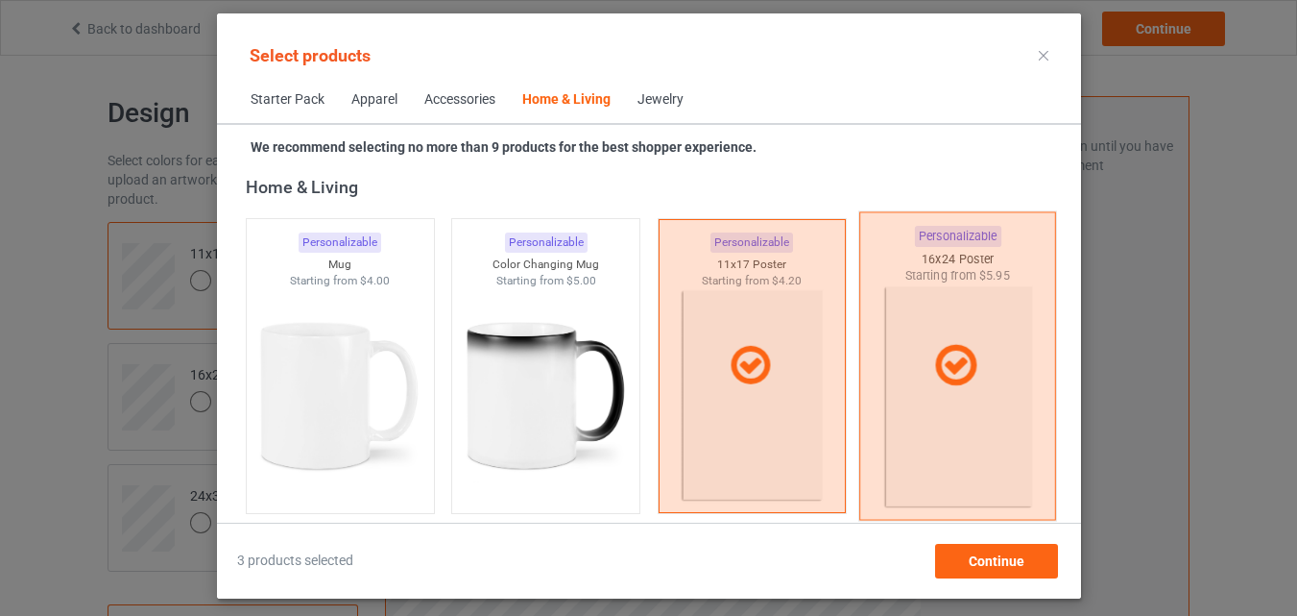
click at [1015, 393] on div at bounding box center [957, 366] width 197 height 308
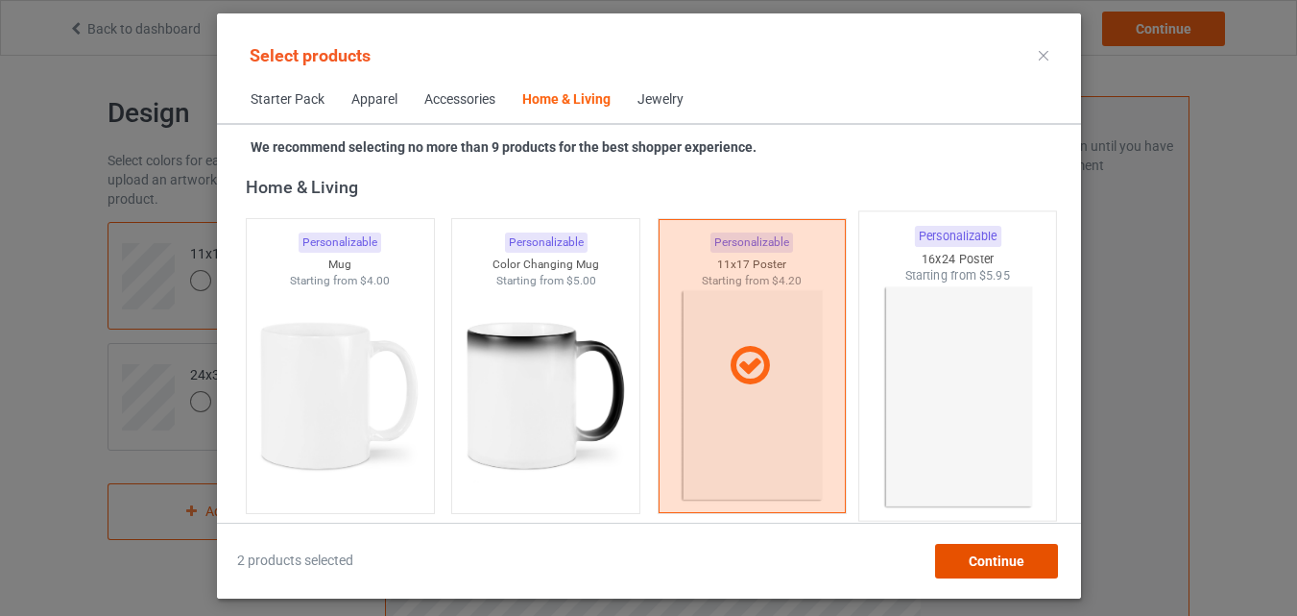
click at [1004, 553] on span "Continue" at bounding box center [996, 560] width 56 height 15
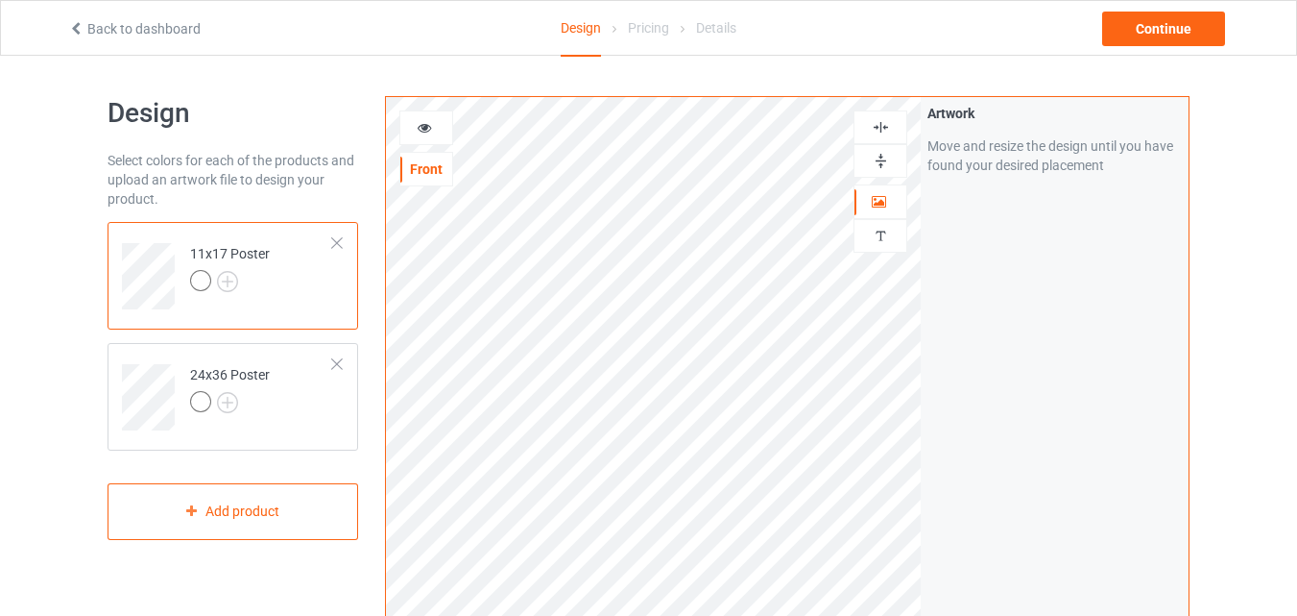
drag, startPoint x: 1292, startPoint y: 199, endPoint x: 1311, endPoint y: 199, distance: 19.2
click at [1297, 199] on html "Back to dashboard Design Pricing Details Continue Design Select colors for each…" at bounding box center [648, 308] width 1297 height 616
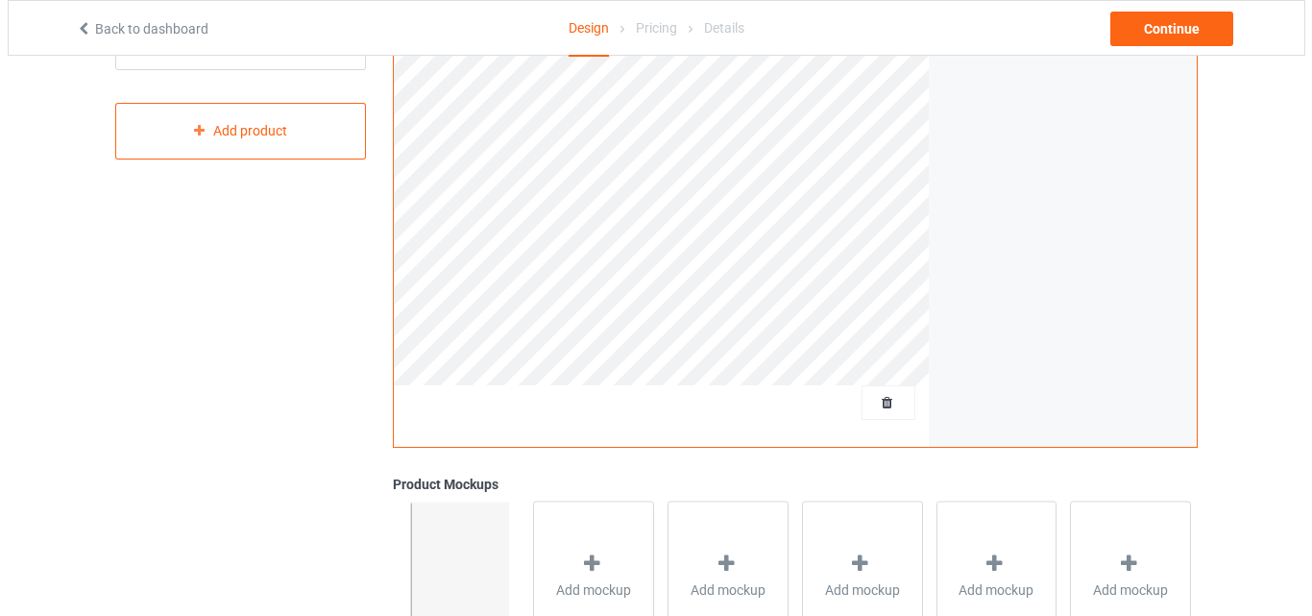
scroll to position [629, 0]
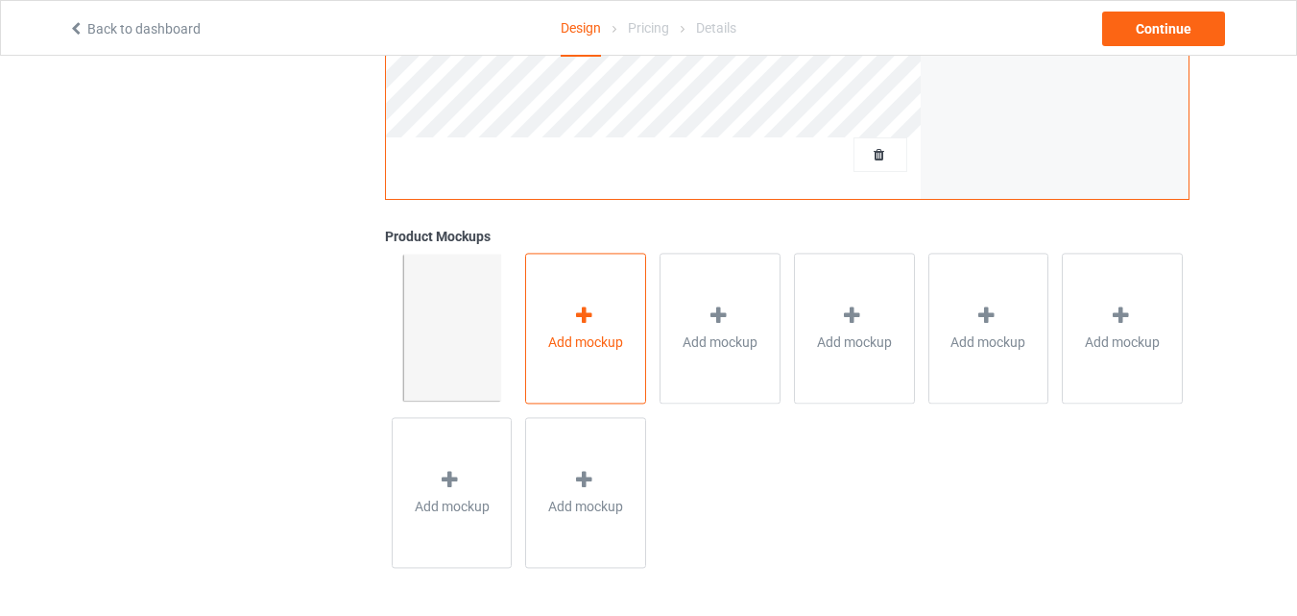
click at [617, 341] on span "Add mockup" at bounding box center [585, 341] width 75 height 19
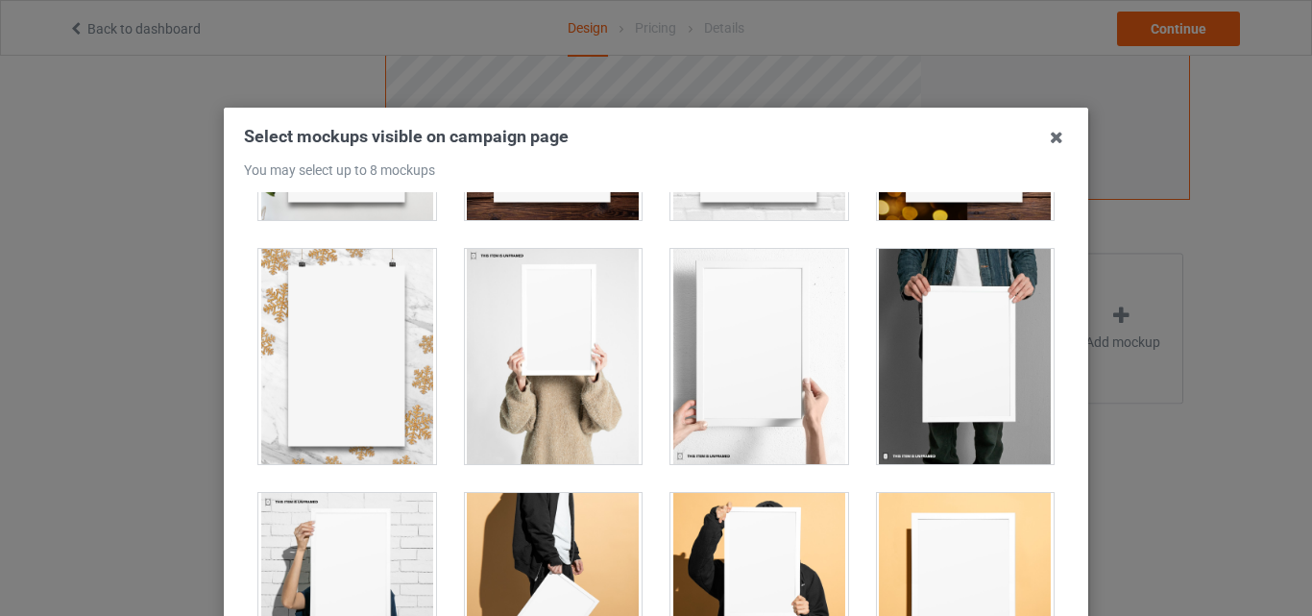
scroll to position [1404, 0]
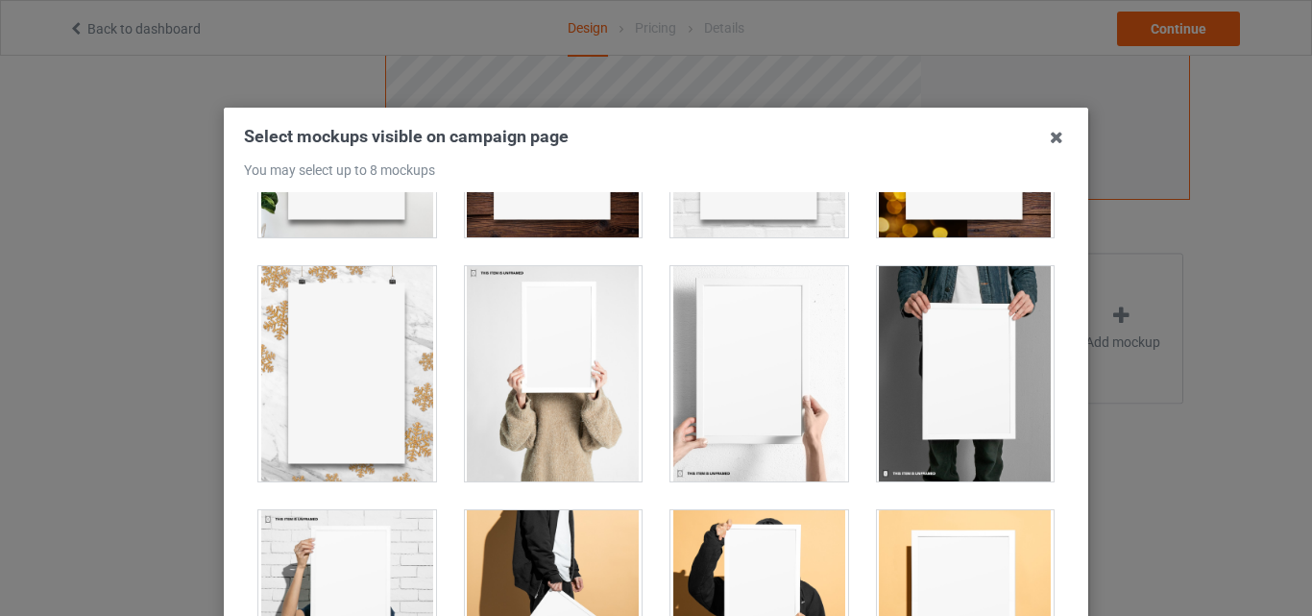
click at [924, 424] on div at bounding box center [966, 373] width 178 height 215
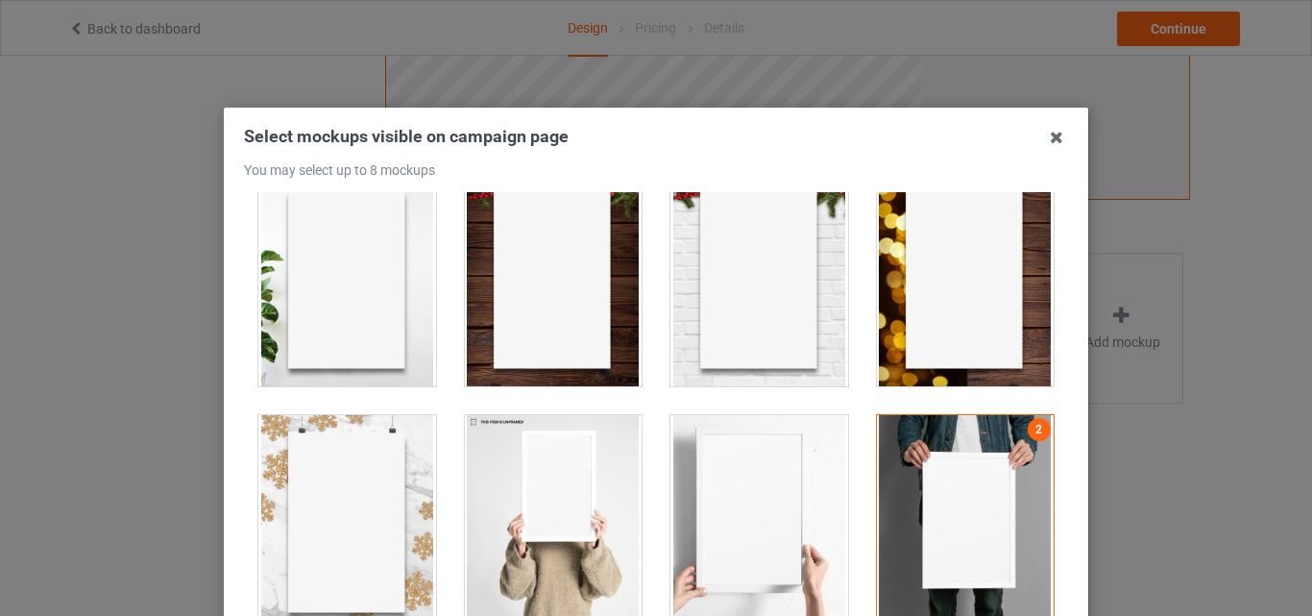
scroll to position [1250, 0]
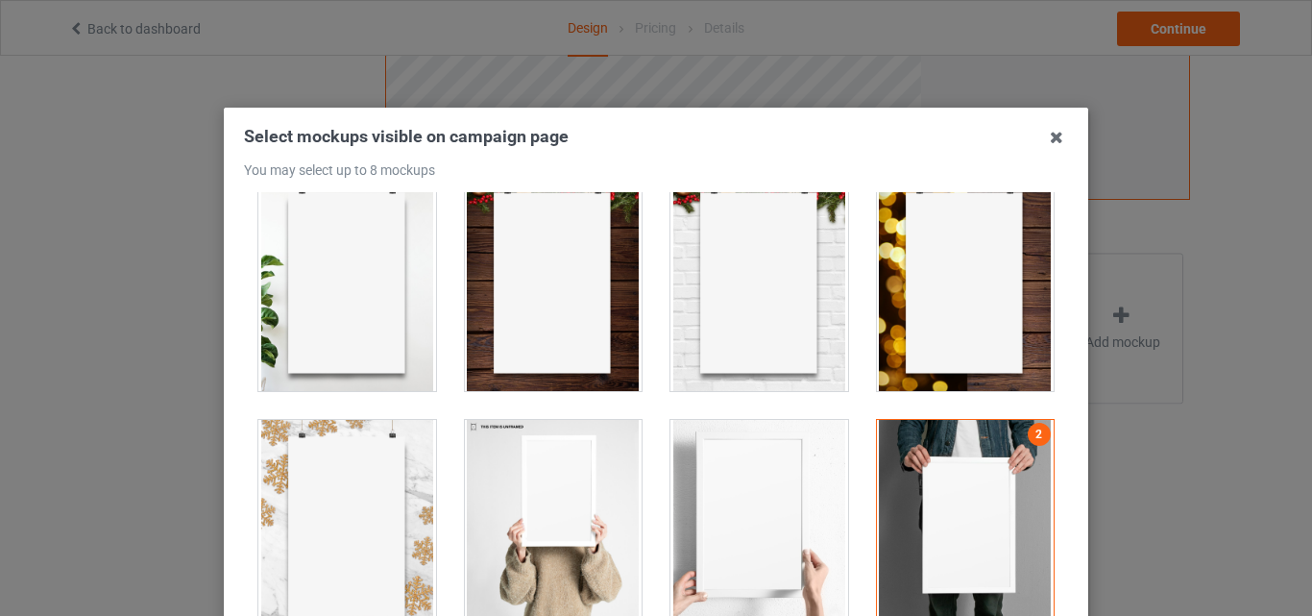
click at [819, 448] on div at bounding box center [759, 527] width 178 height 215
click at [580, 461] on div at bounding box center [554, 527] width 178 height 215
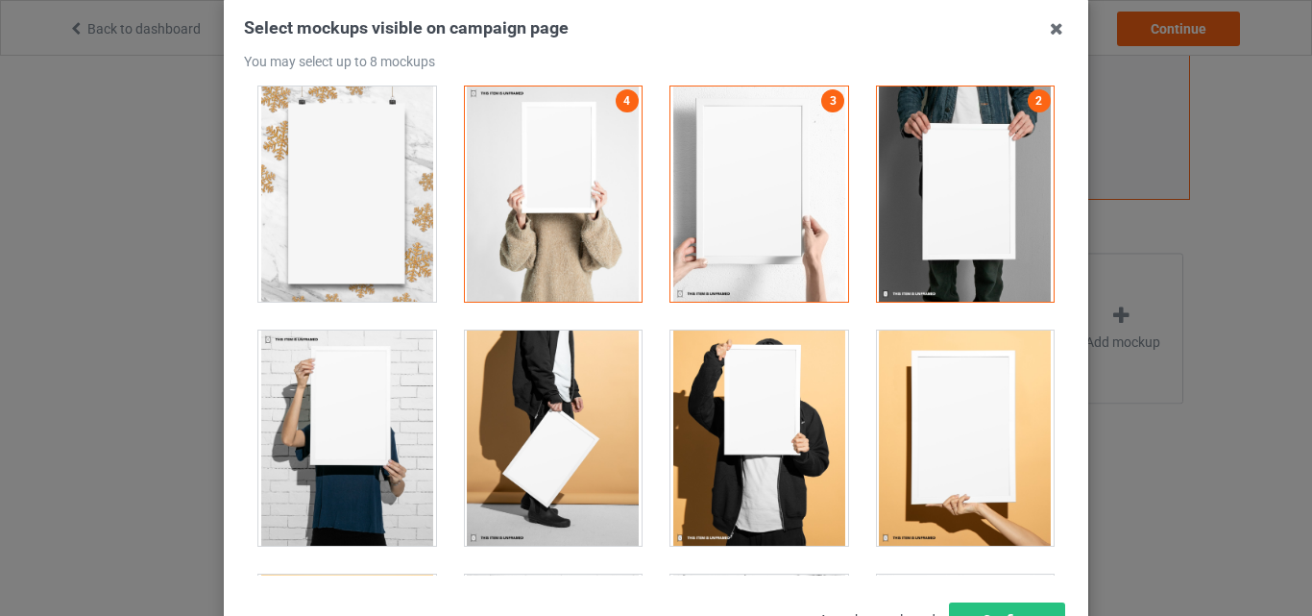
scroll to position [1543, 0]
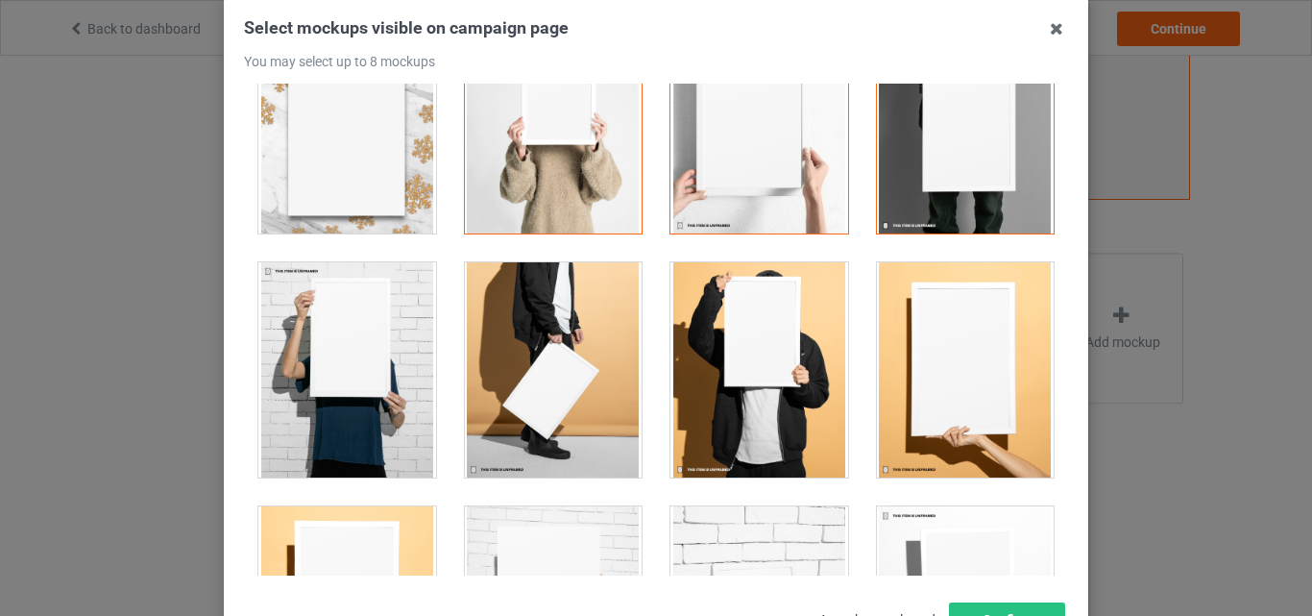
click at [921, 360] on div at bounding box center [966, 369] width 178 height 215
click at [790, 341] on div at bounding box center [759, 369] width 178 height 215
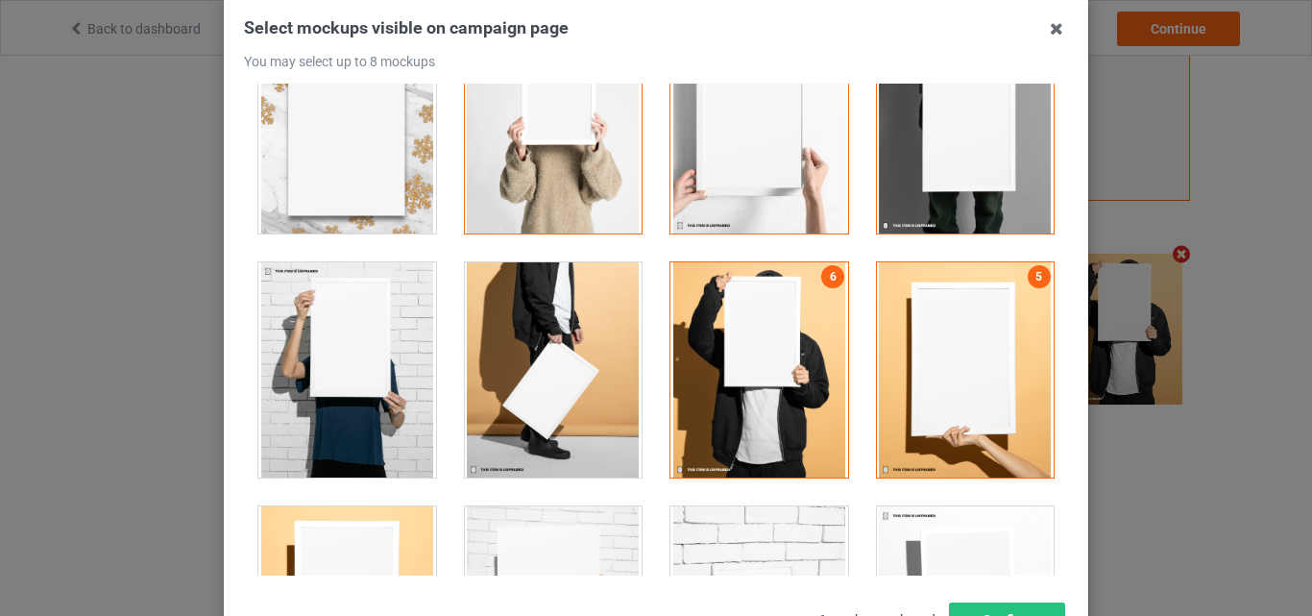
scroll to position [628, 0]
click at [739, 520] on div at bounding box center [759, 613] width 178 height 215
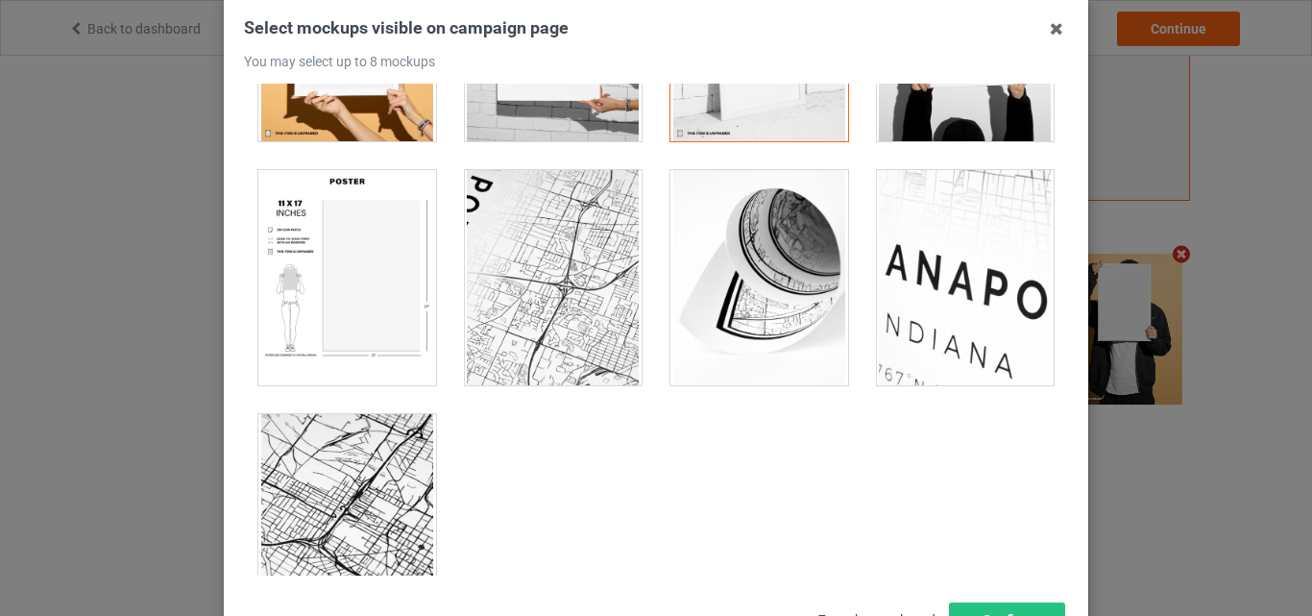
scroll to position [2140, 0]
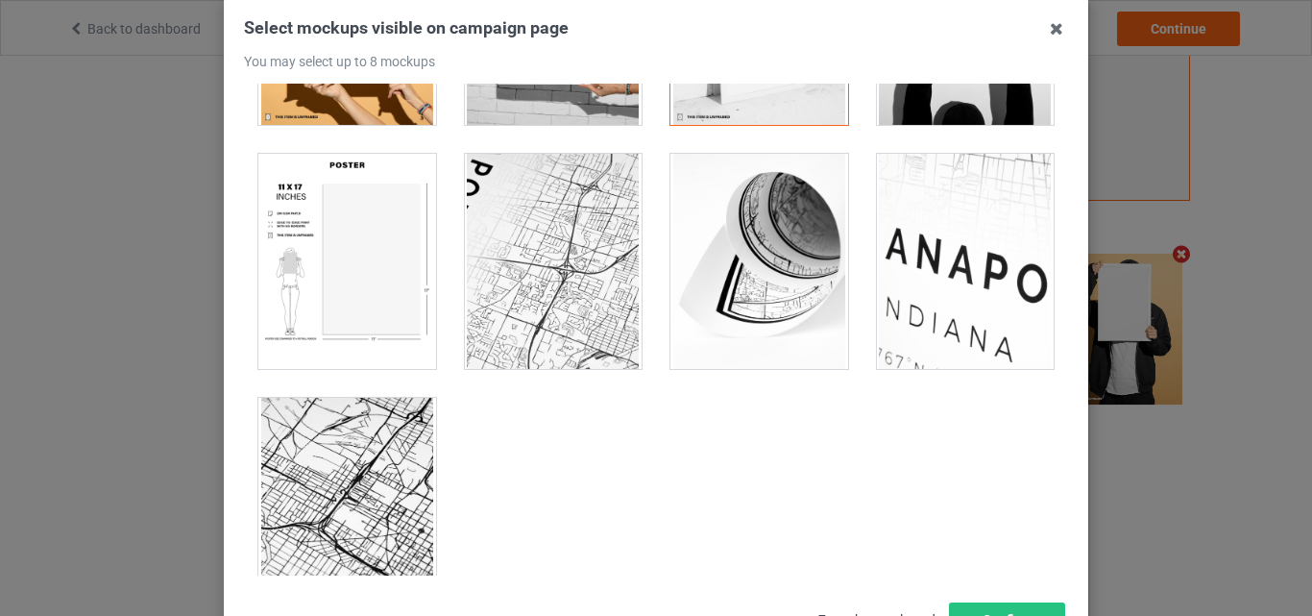
click at [396, 246] on div at bounding box center [347, 261] width 178 height 215
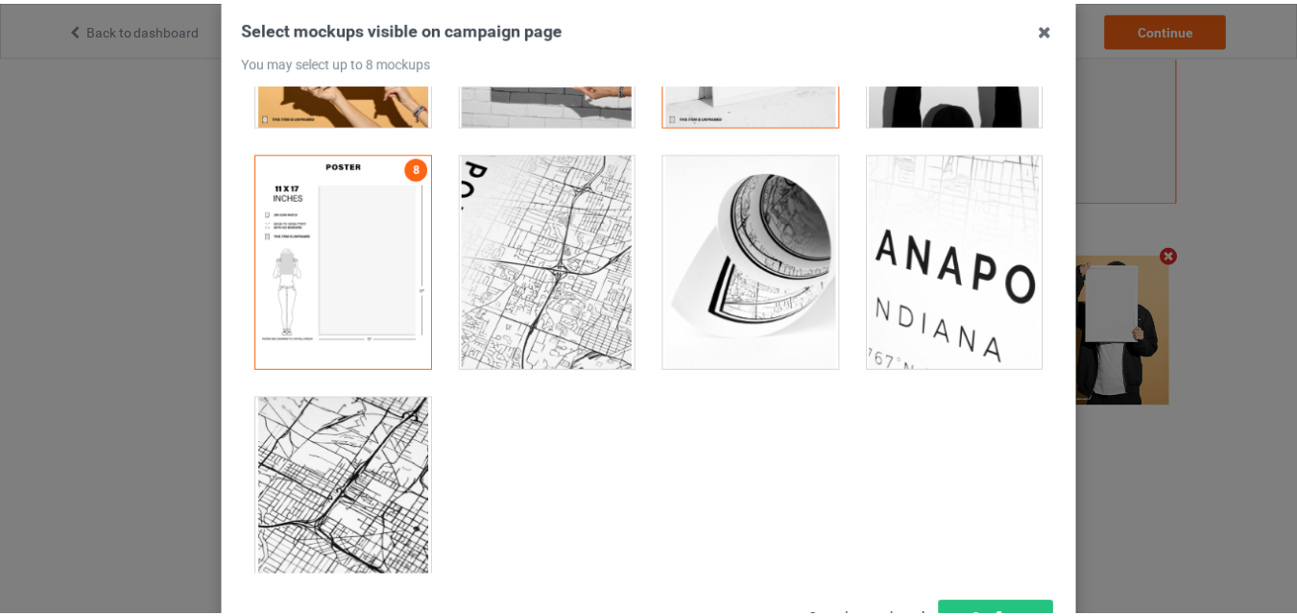
scroll to position [264, 0]
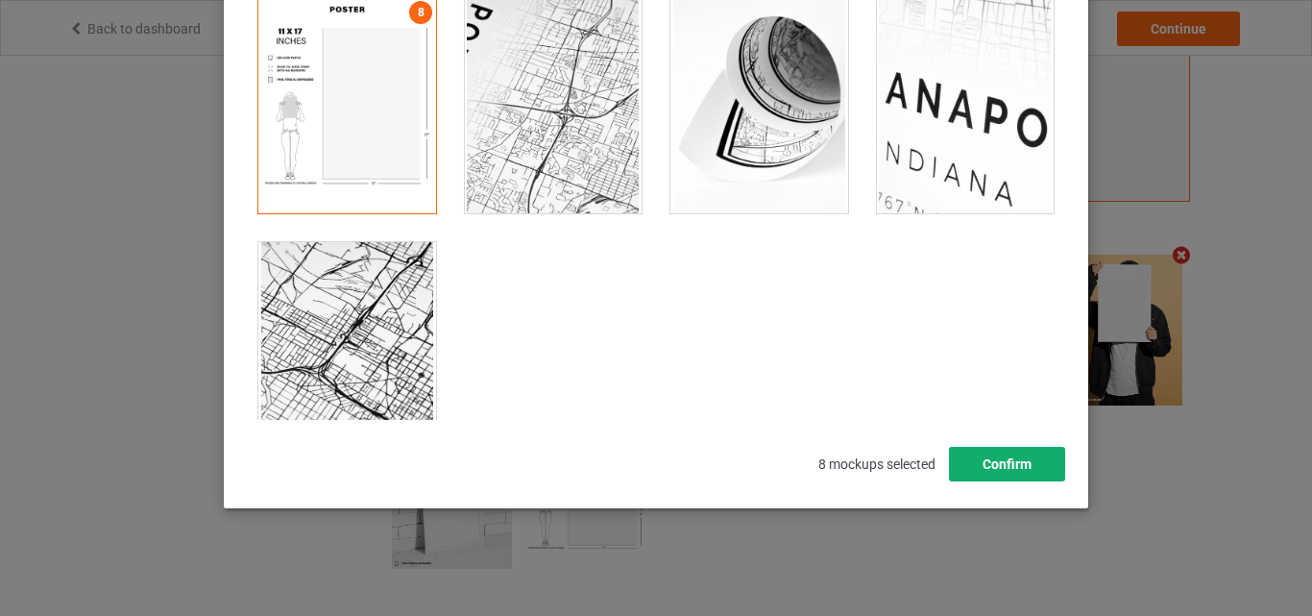
click at [1032, 463] on button "Confirm" at bounding box center [1007, 464] width 116 height 35
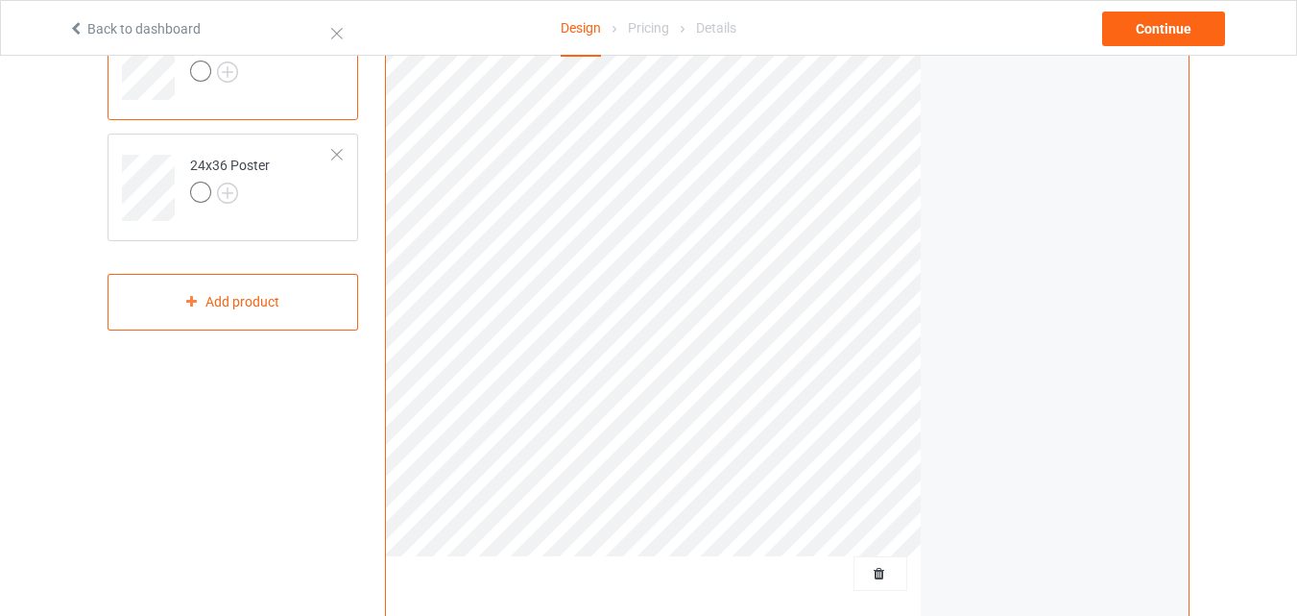
scroll to position [193, 0]
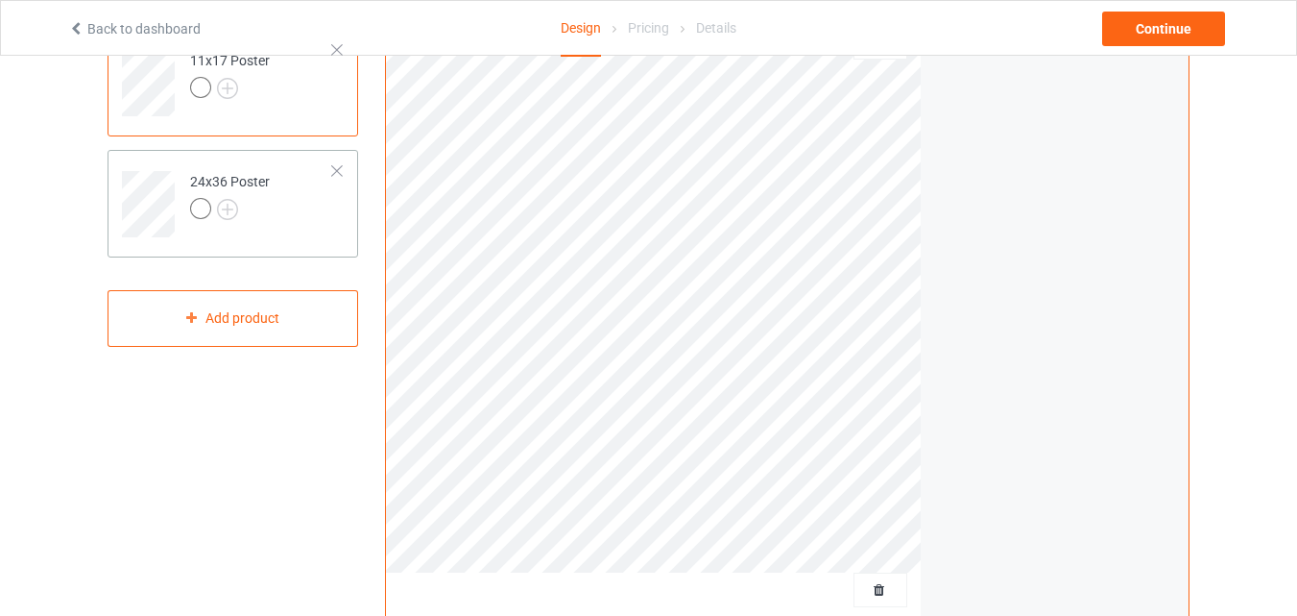
click at [273, 206] on td "24x36 Poster" at bounding box center [262, 197] width 164 height 80
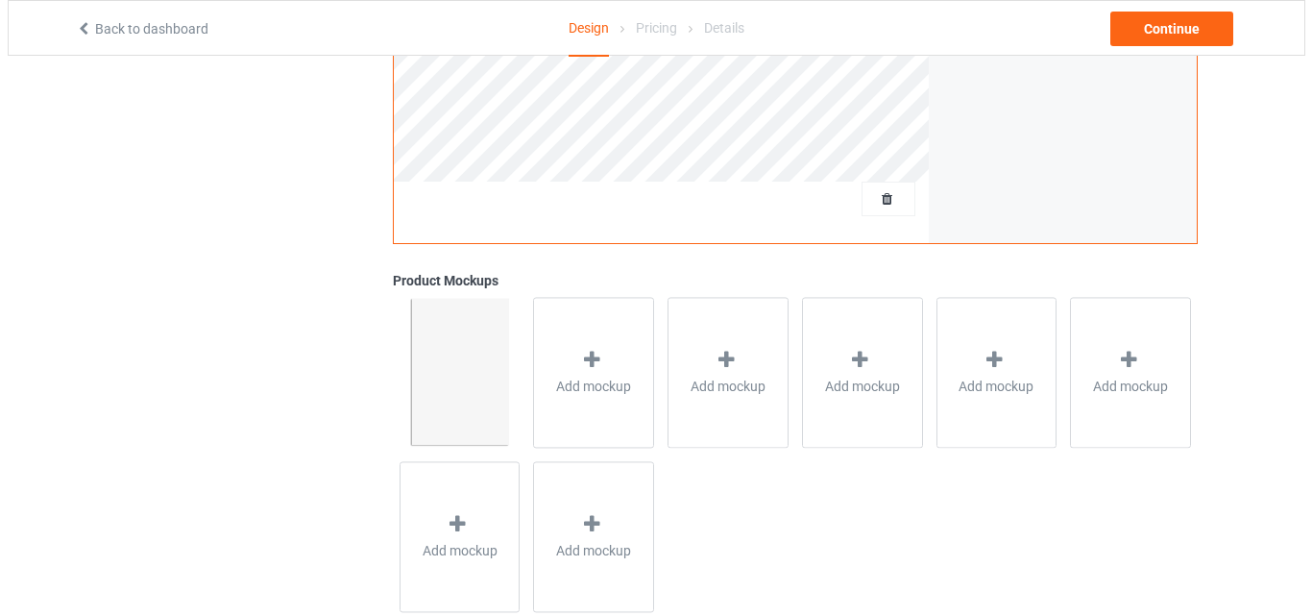
scroll to position [629, 0]
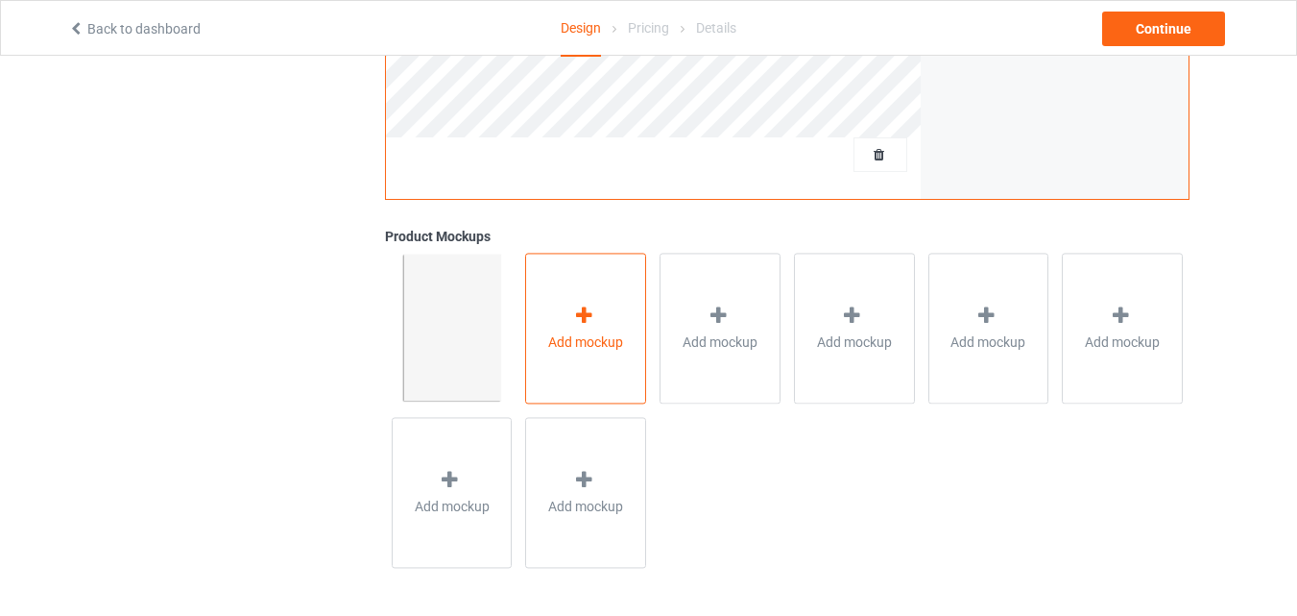
click at [584, 346] on span "Add mockup" at bounding box center [585, 341] width 75 height 19
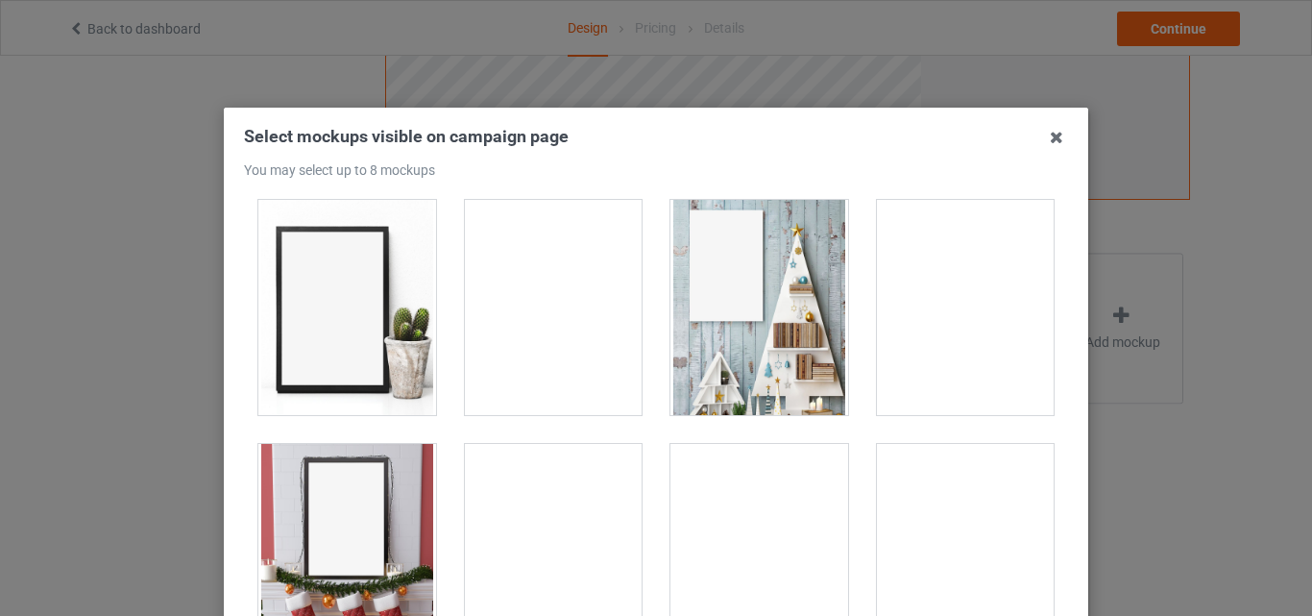
scroll to position [600, 0]
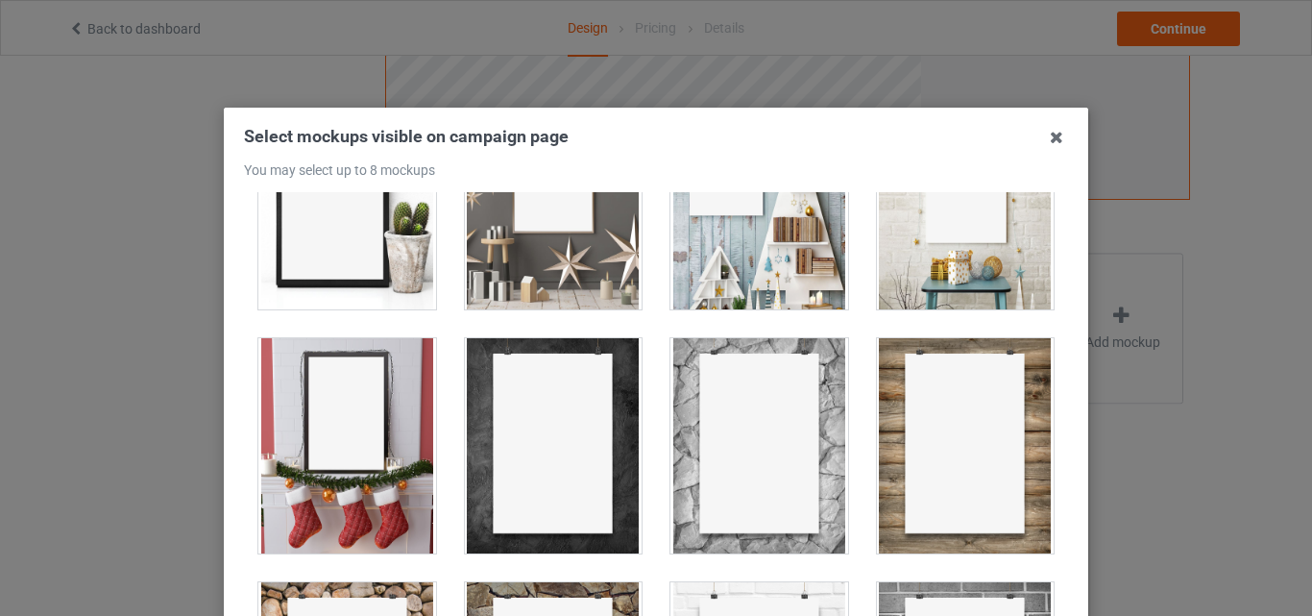
click at [950, 248] on div at bounding box center [966, 201] width 178 height 215
click at [719, 208] on div at bounding box center [759, 201] width 178 height 215
click at [535, 235] on div at bounding box center [554, 201] width 178 height 215
click at [305, 252] on div at bounding box center [347, 201] width 178 height 215
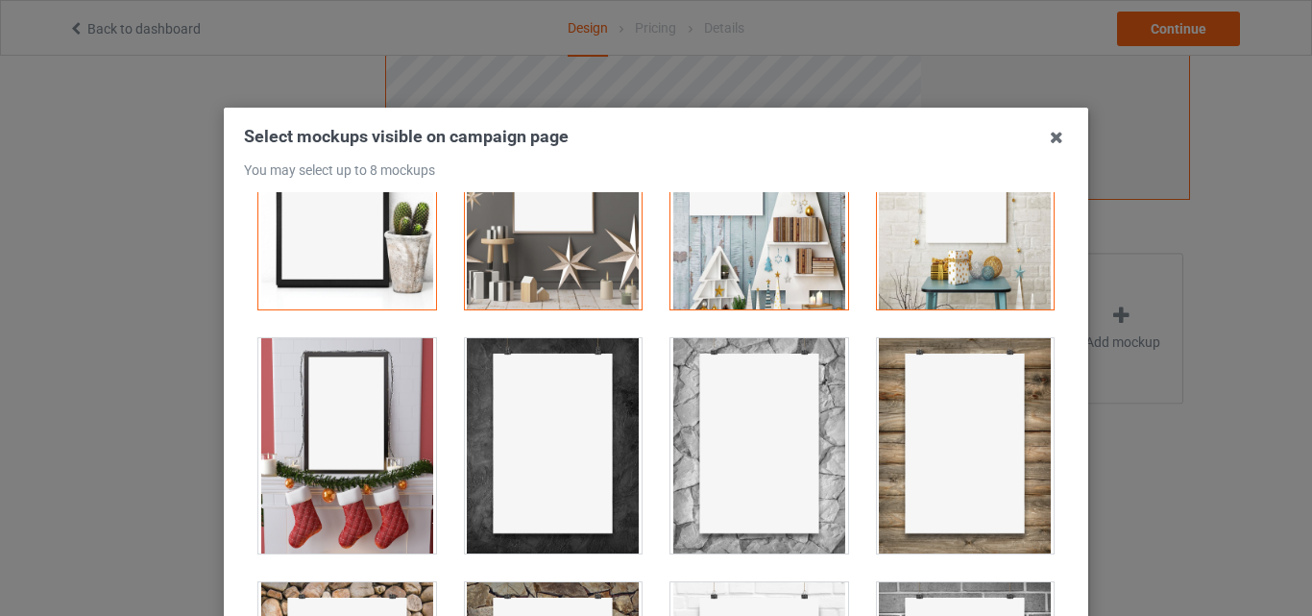
click at [296, 372] on div at bounding box center [347, 445] width 178 height 215
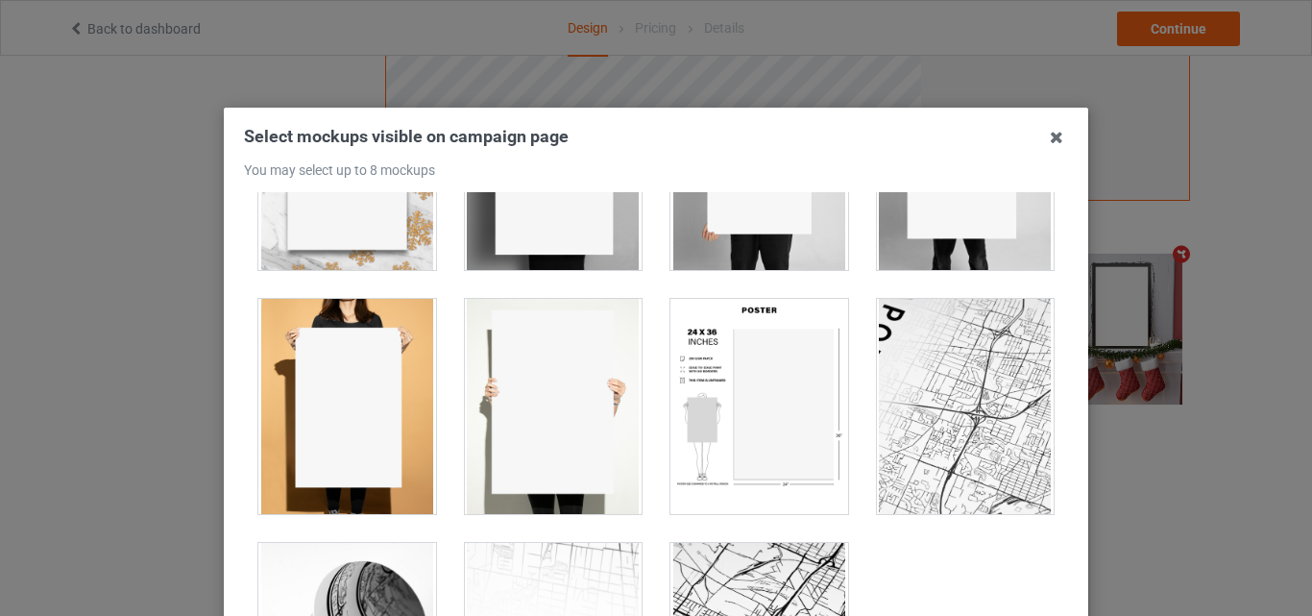
scroll to position [1624, 0]
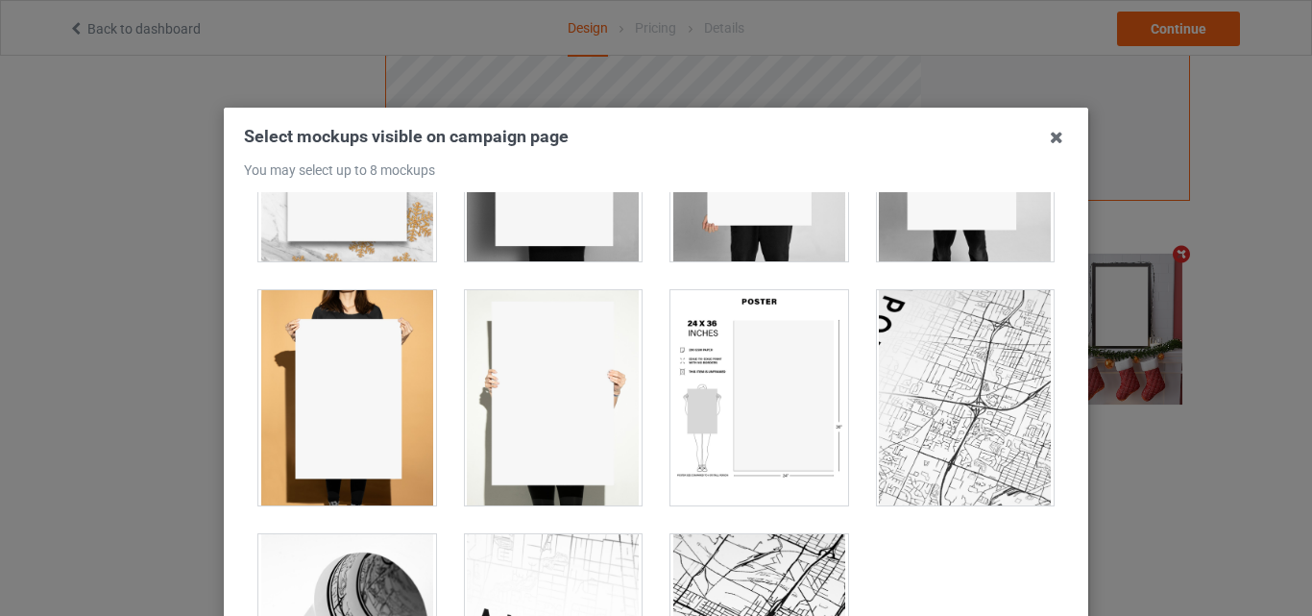
click at [825, 415] on div at bounding box center [759, 397] width 178 height 215
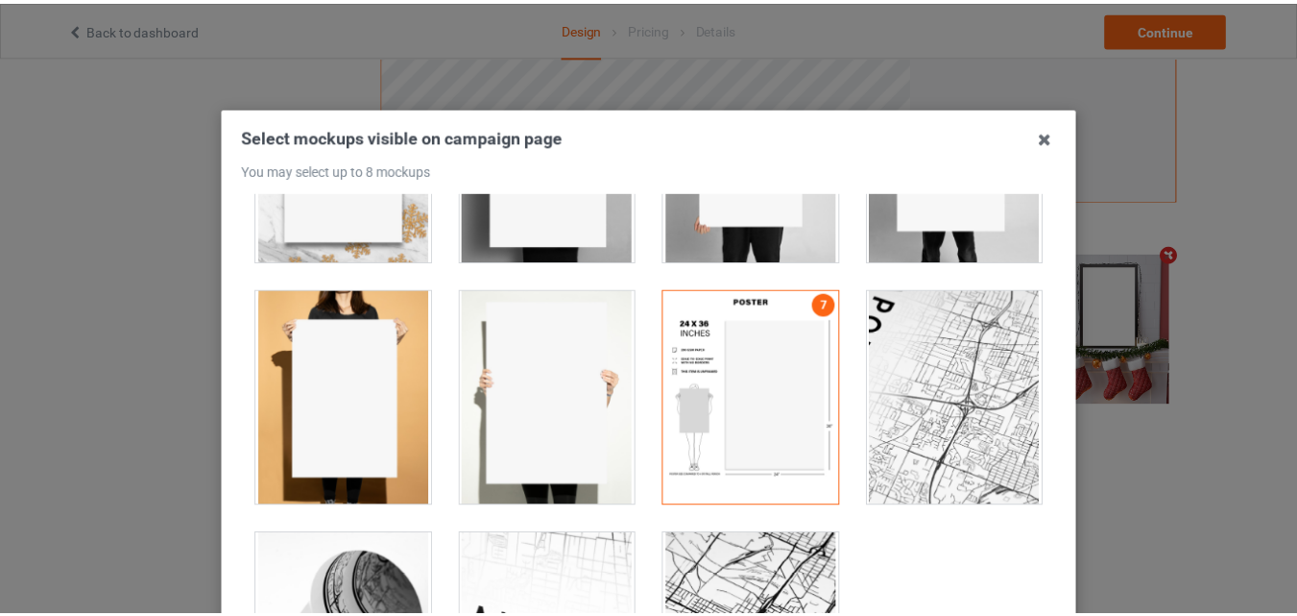
scroll to position [264, 0]
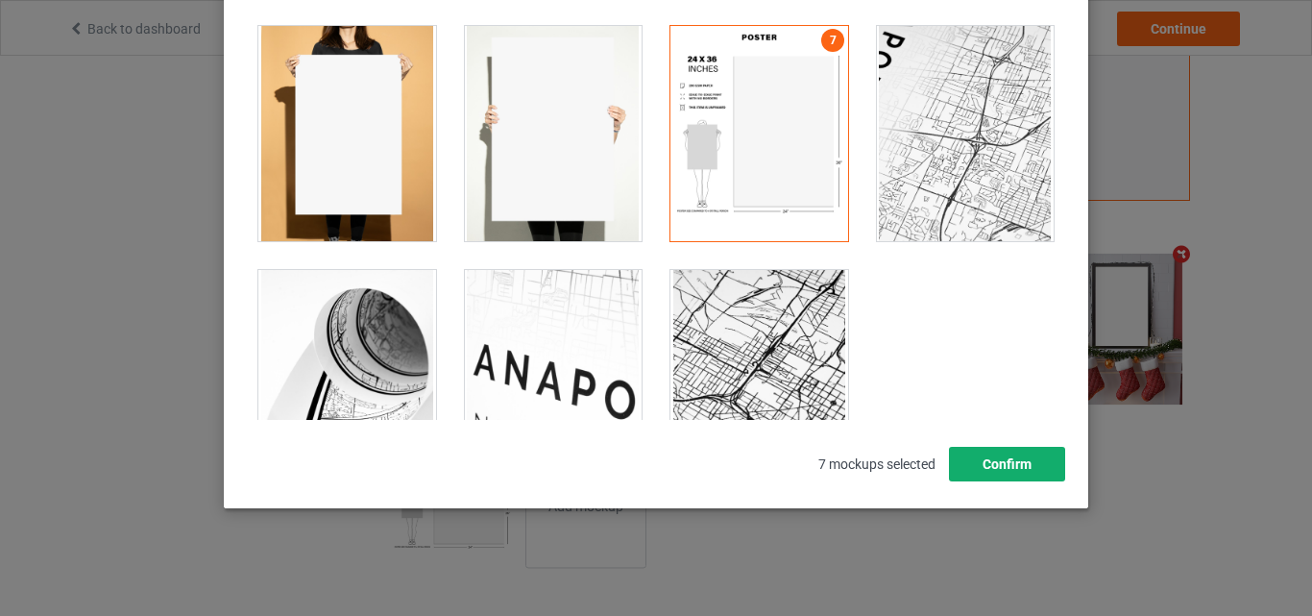
click at [1018, 456] on button "Confirm" at bounding box center [1007, 464] width 116 height 35
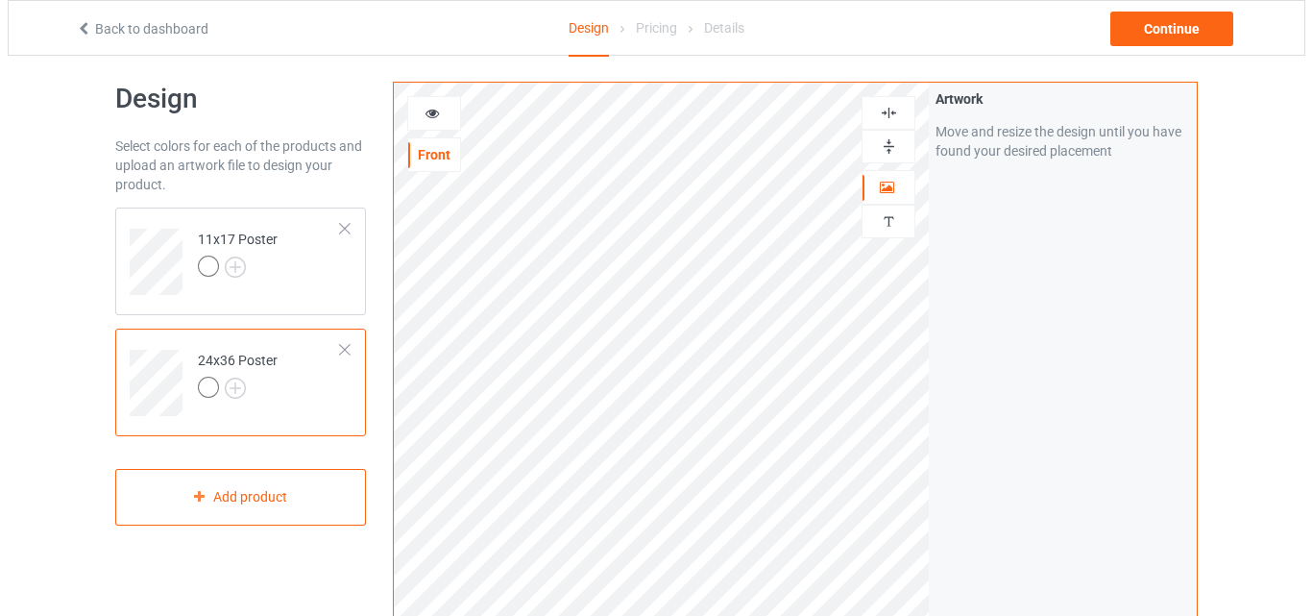
scroll to position [4, 0]
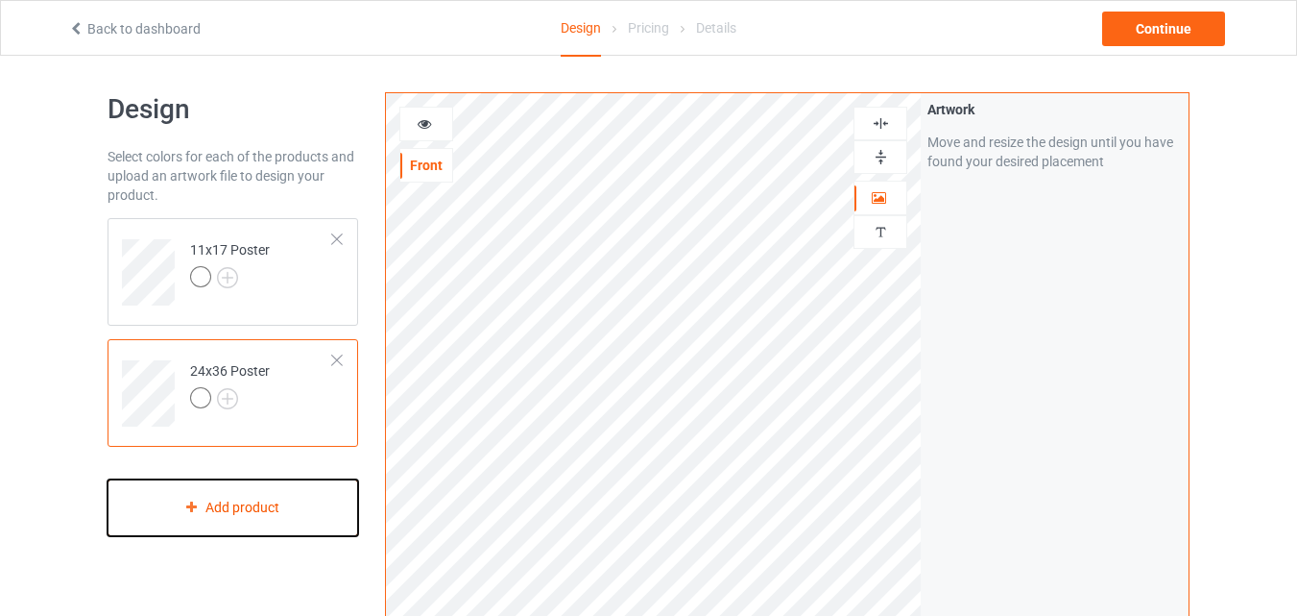
click at [240, 529] on div "Add product" at bounding box center [233, 507] width 251 height 57
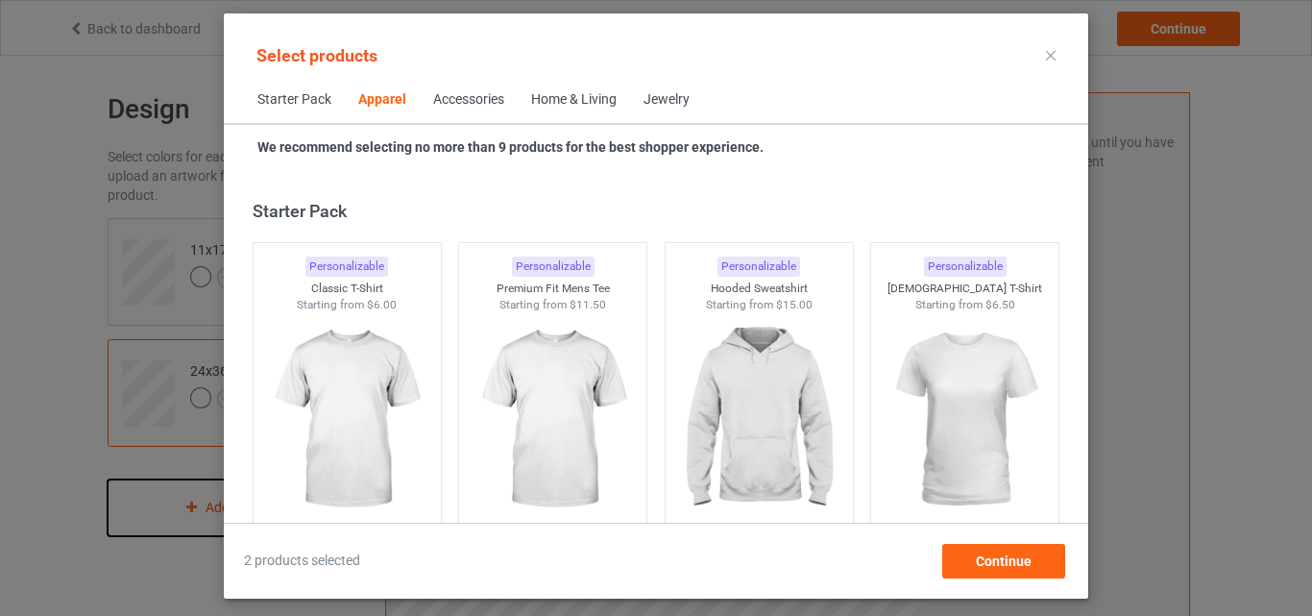
scroll to position [715, 0]
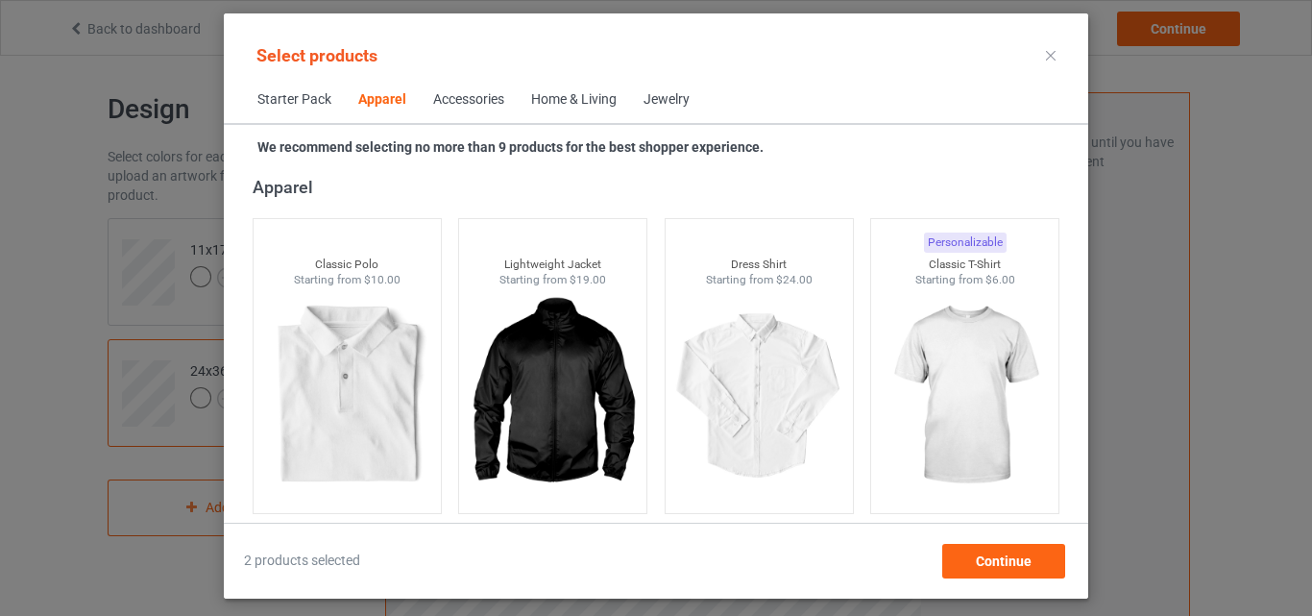
click at [593, 102] on div "Home & Living" at bounding box center [573, 99] width 85 height 19
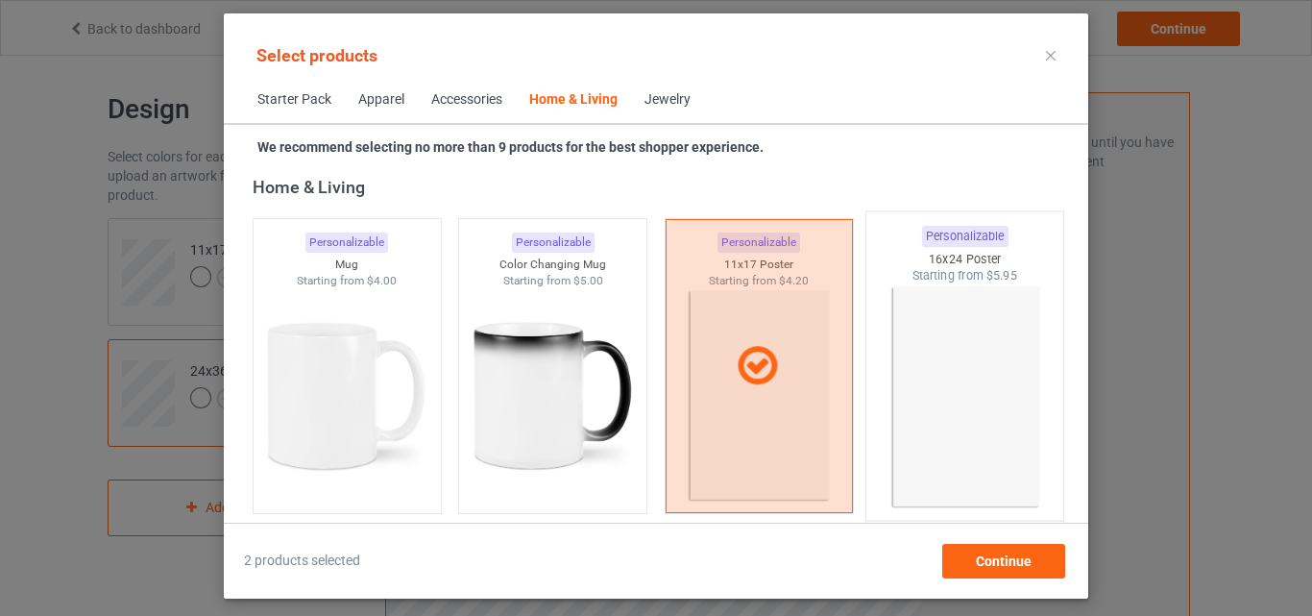
click at [915, 400] on img at bounding box center [965, 397] width 181 height 226
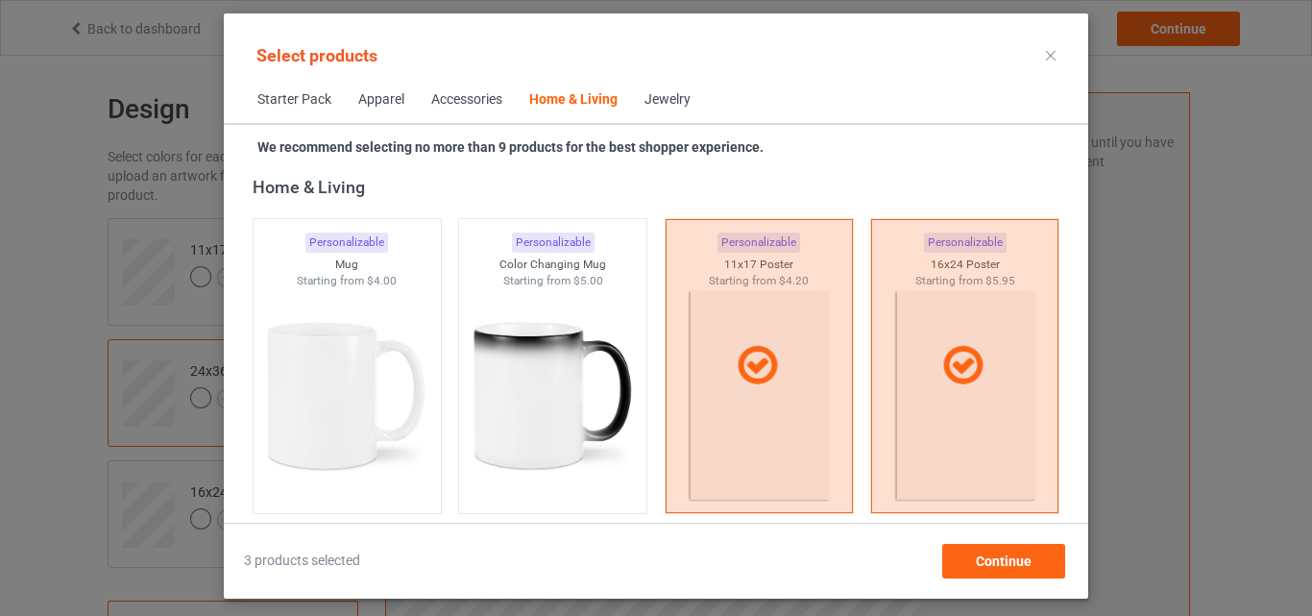
click at [1088, 514] on div "Select products Starter Pack Apparel Accessories Home & Living Jewelry We recom…" at bounding box center [656, 308] width 1312 height 616
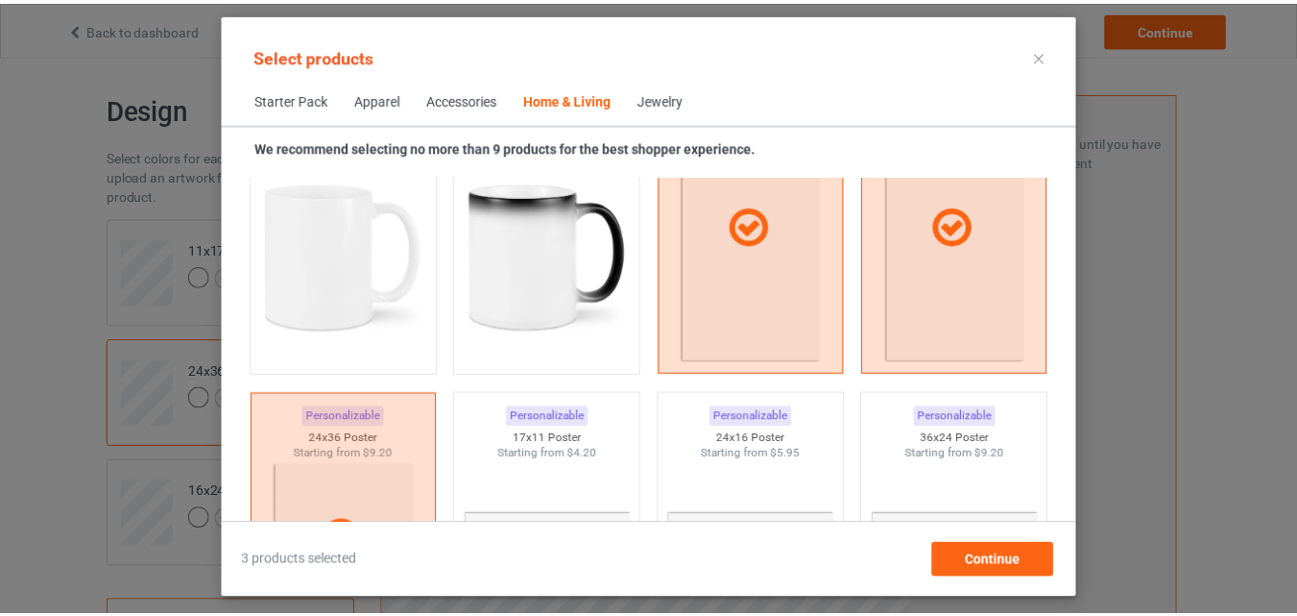
scroll to position [8930, 0]
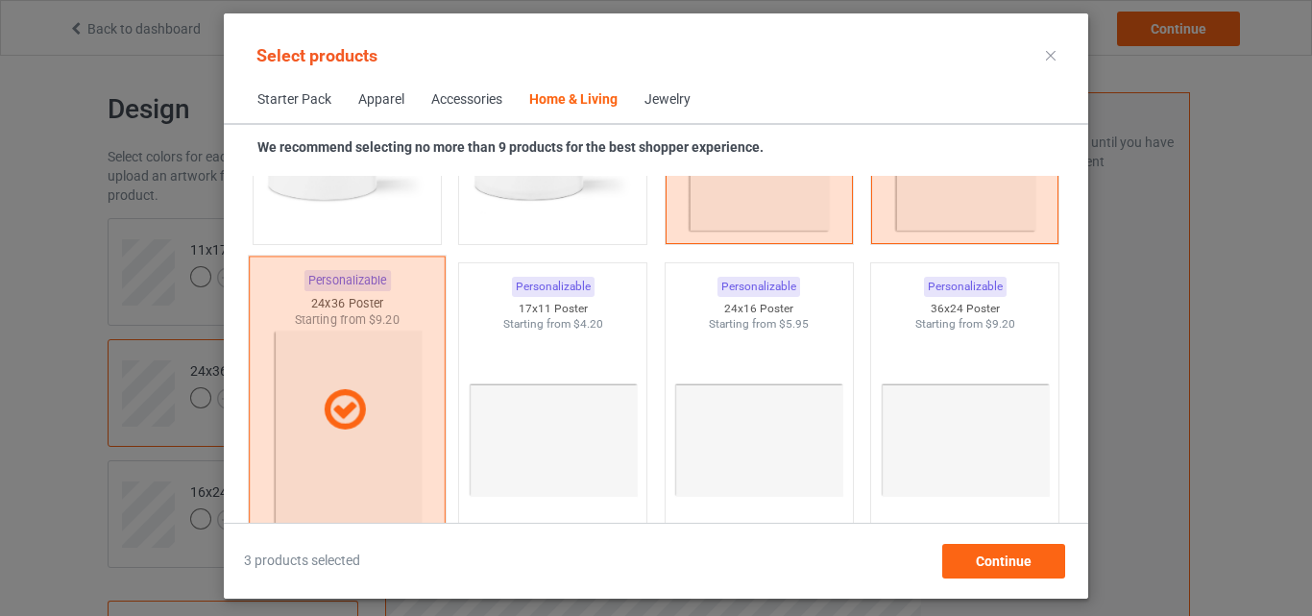
click at [387, 368] on div at bounding box center [347, 409] width 197 height 308
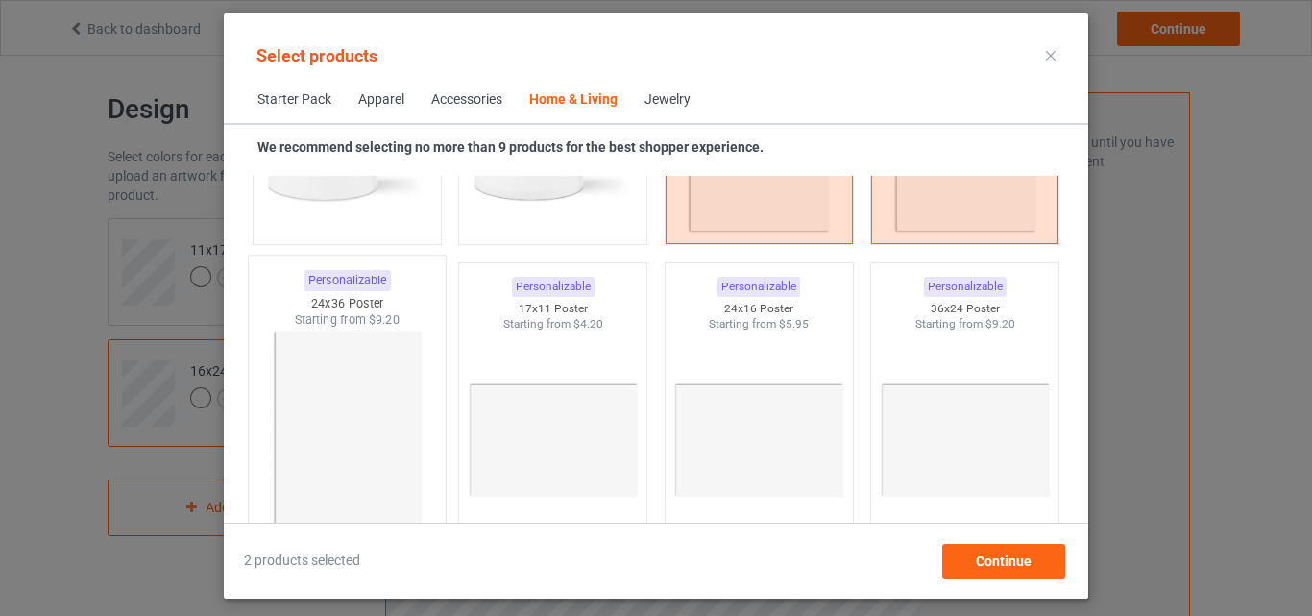
click at [387, 368] on img at bounding box center [346, 441] width 181 height 226
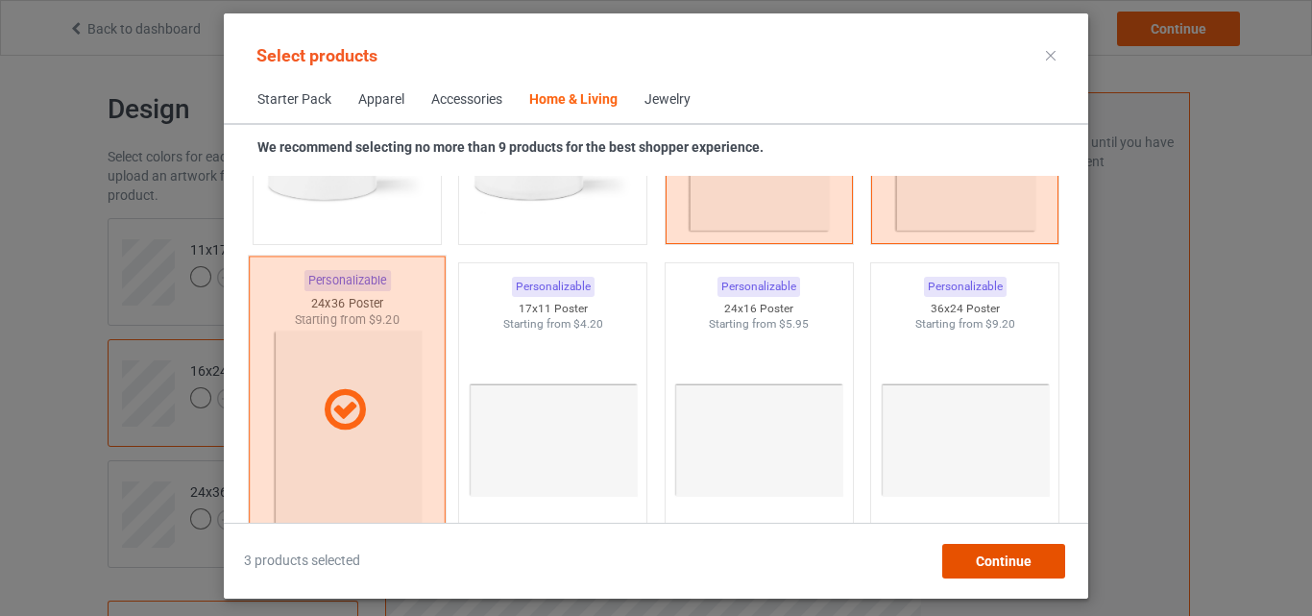
click at [989, 567] on span "Continue" at bounding box center [1004, 560] width 56 height 15
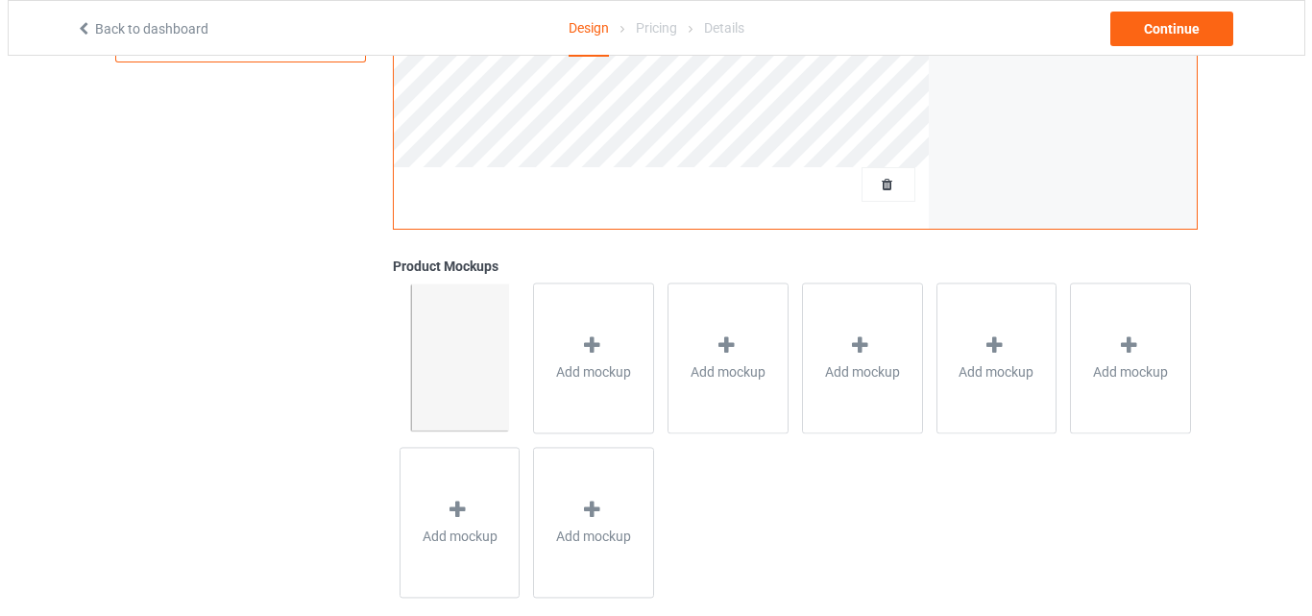
scroll to position [629, 0]
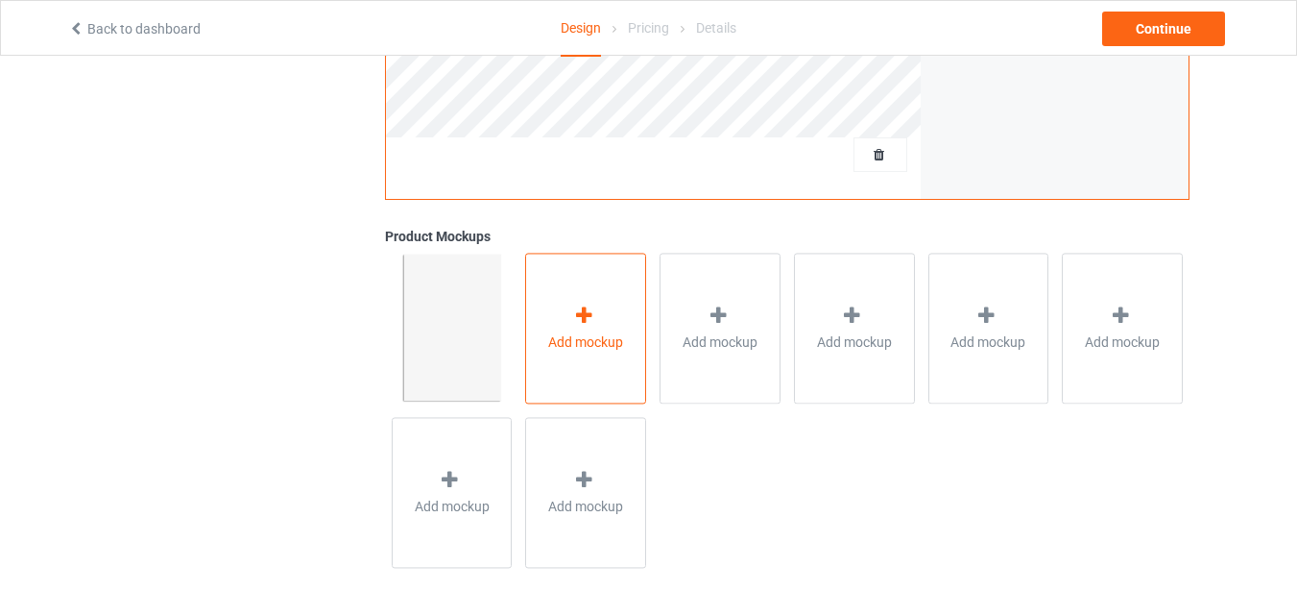
click at [579, 373] on div "Add mockup" at bounding box center [585, 328] width 121 height 151
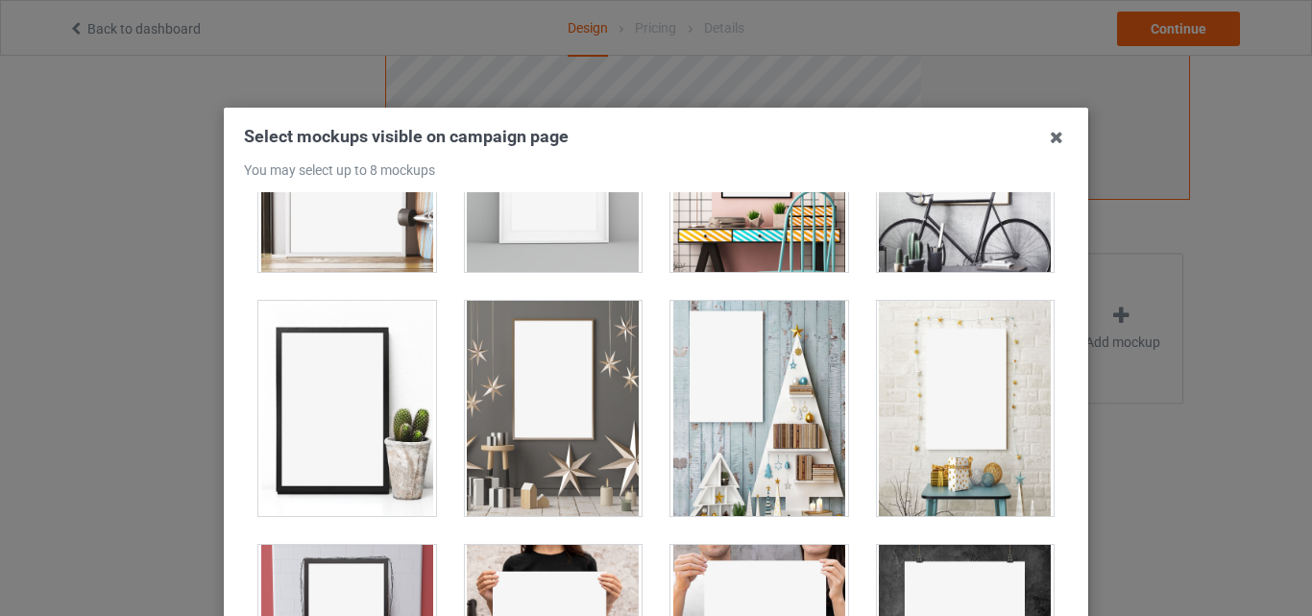
scroll to position [434, 0]
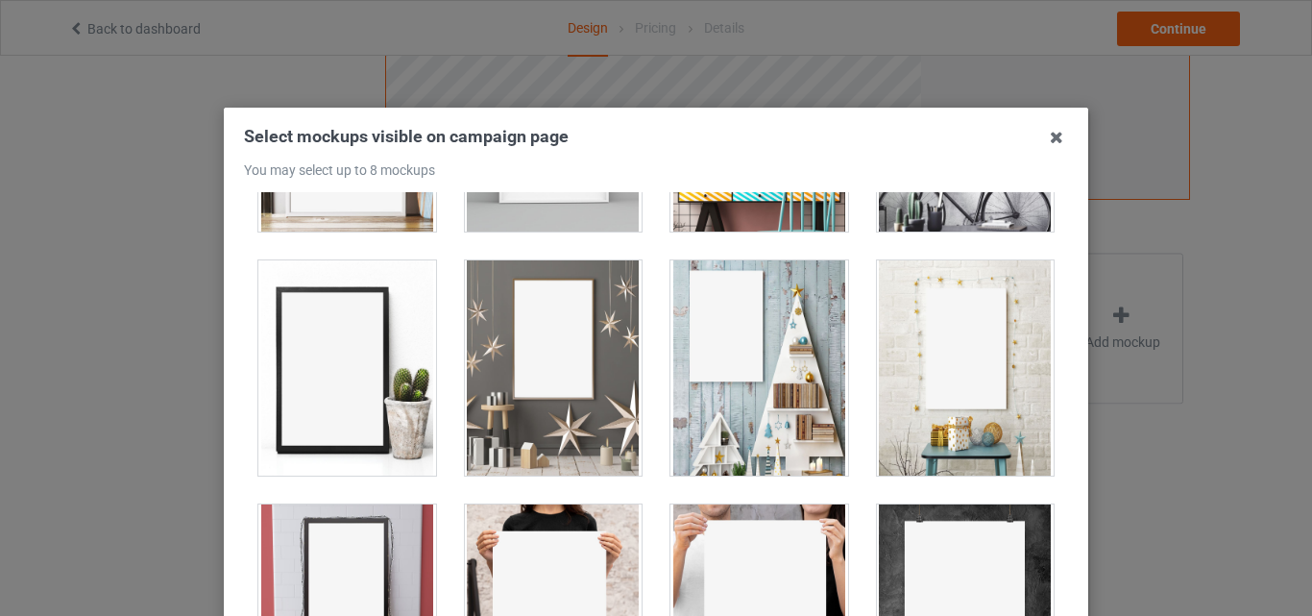
click at [911, 328] on div at bounding box center [966, 367] width 178 height 215
click at [749, 337] on div at bounding box center [759, 367] width 178 height 215
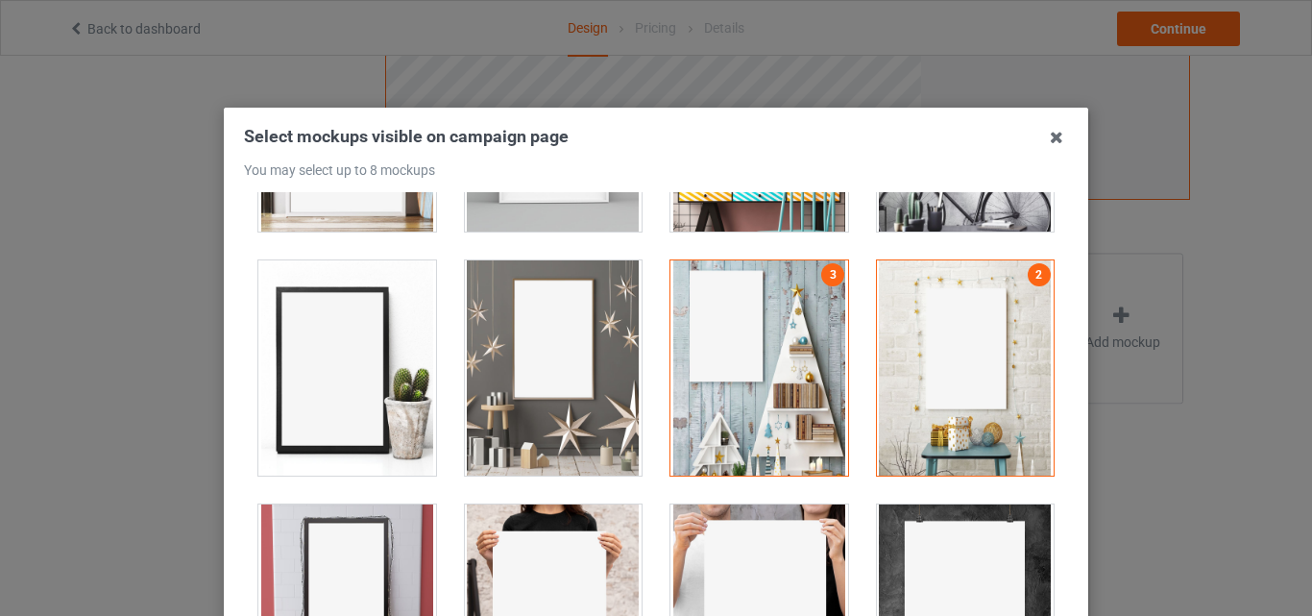
click at [544, 337] on div at bounding box center [554, 367] width 178 height 215
click at [414, 357] on div at bounding box center [347, 367] width 178 height 215
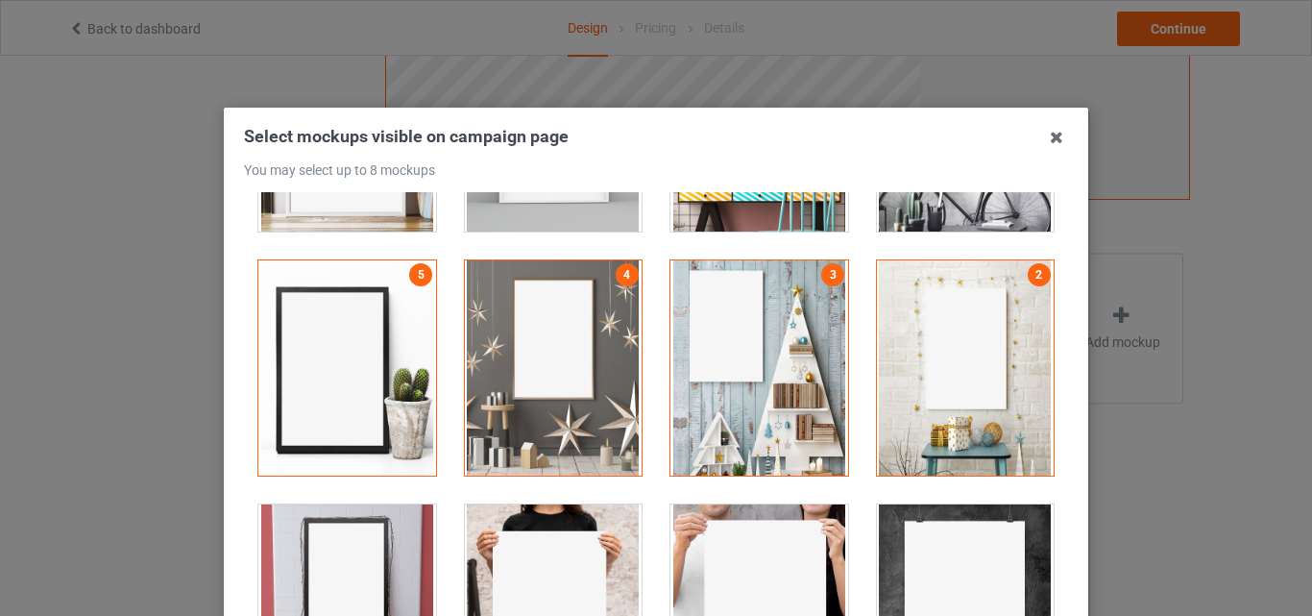
click at [324, 536] on div at bounding box center [347, 611] width 178 height 215
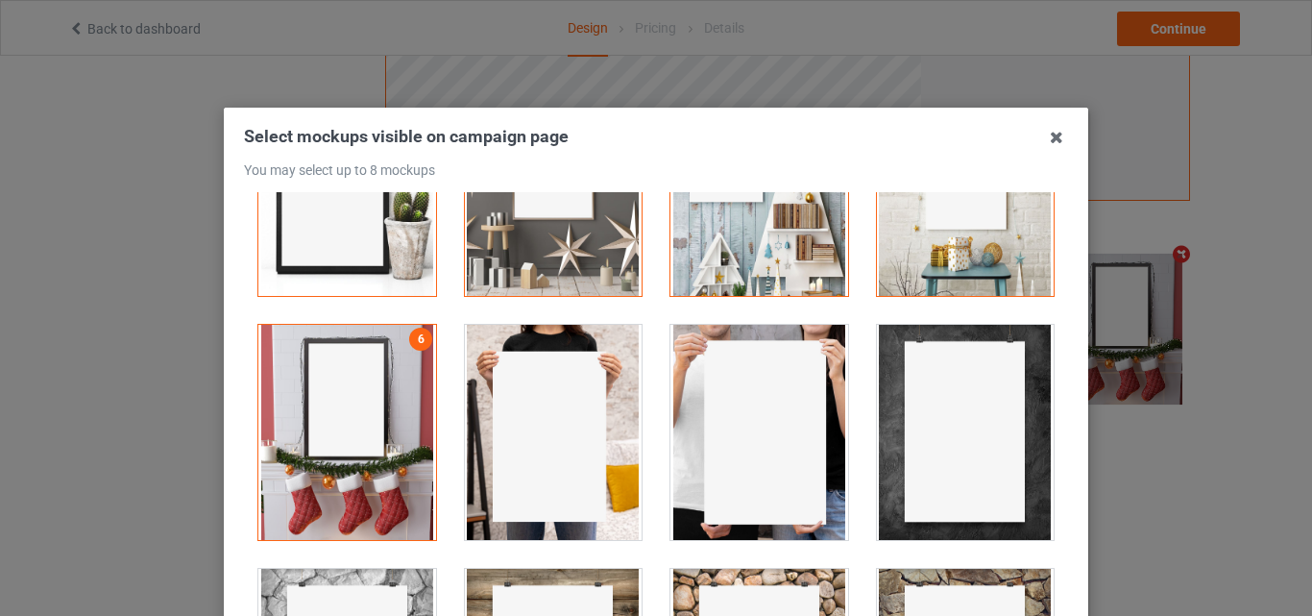
scroll to position [619, 0]
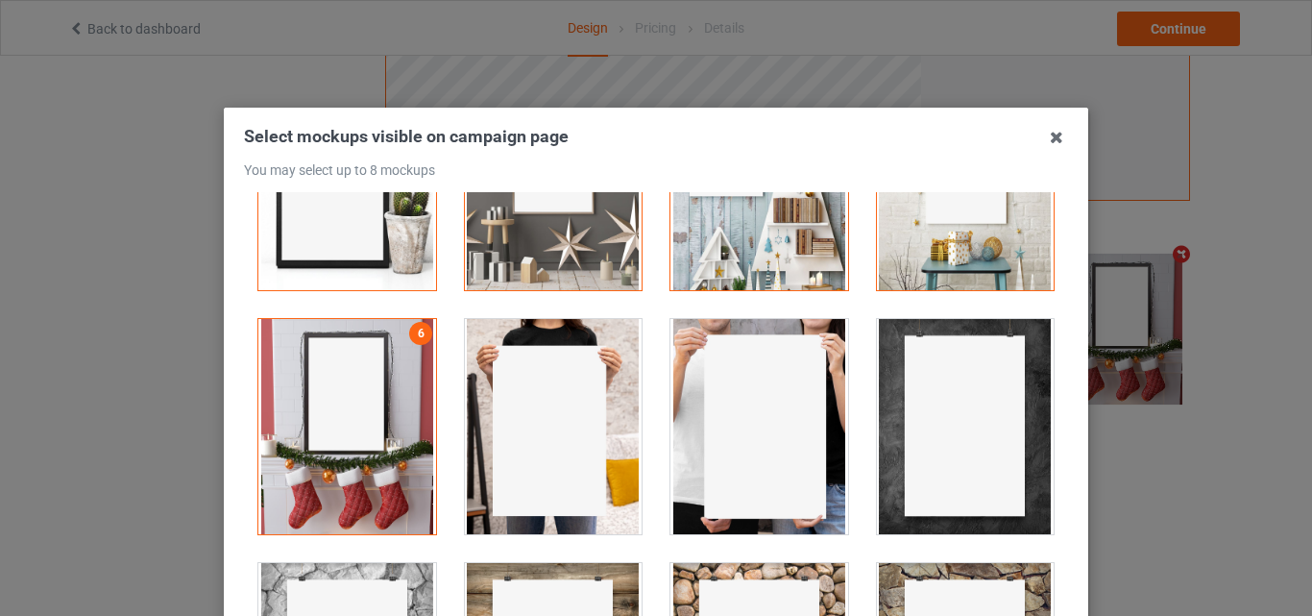
click at [670, 409] on div at bounding box center [759, 426] width 178 height 215
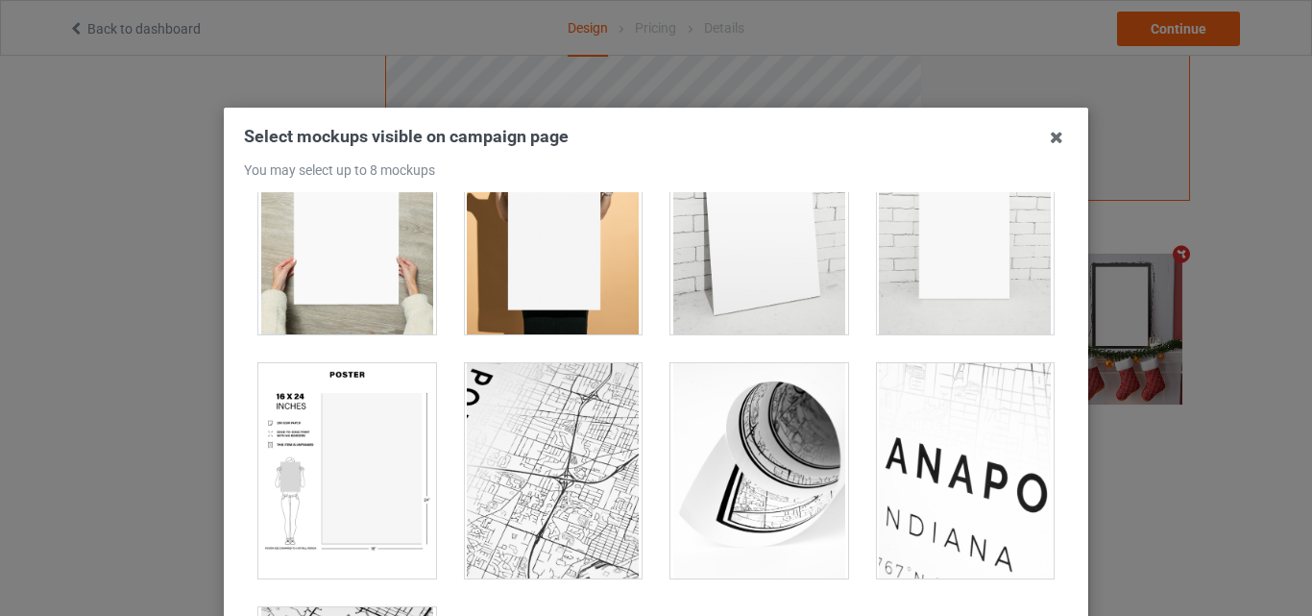
scroll to position [2050, 0]
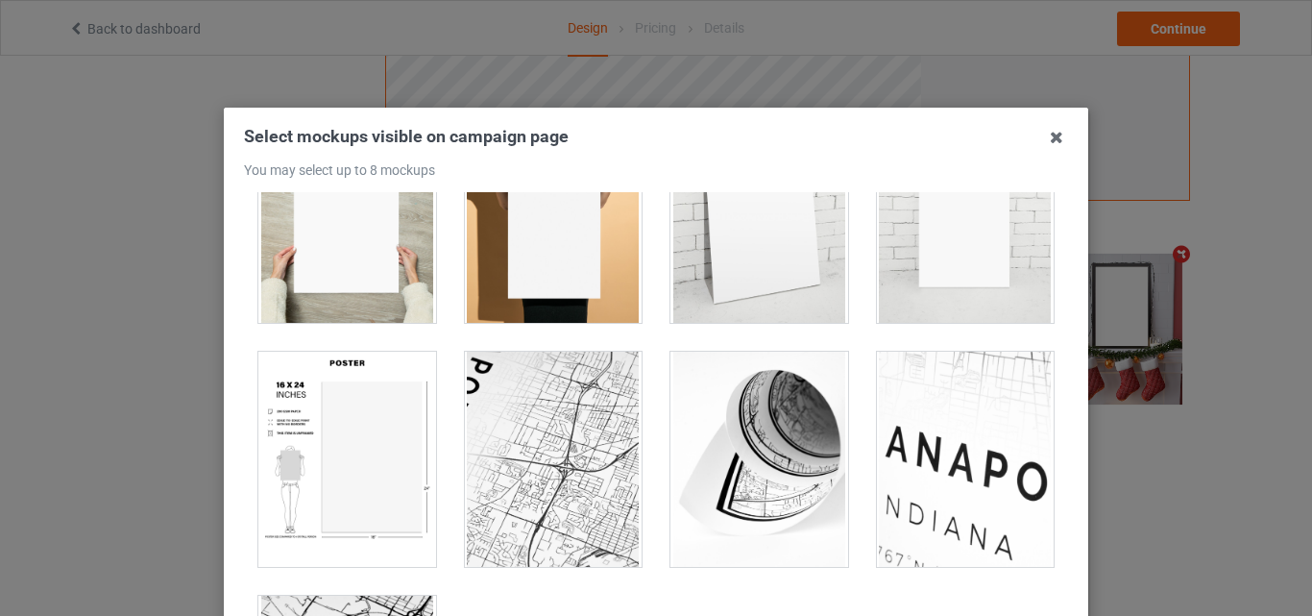
click at [259, 415] on div at bounding box center [347, 458] width 178 height 215
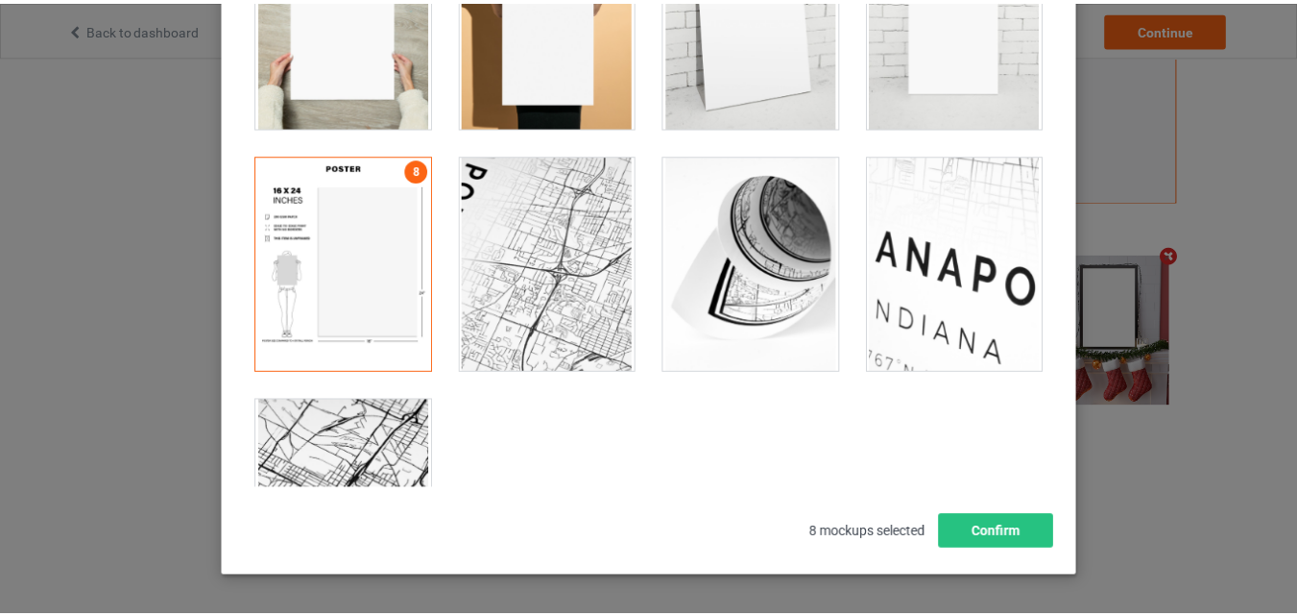
scroll to position [264, 0]
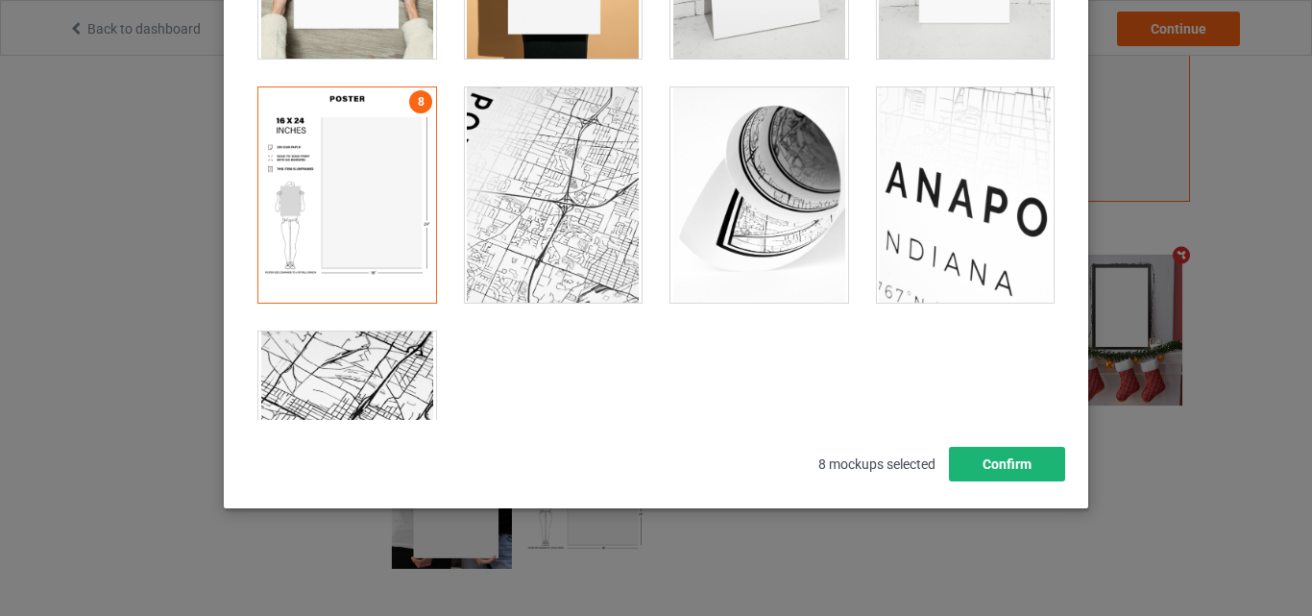
drag, startPoint x: 1037, startPoint y: 446, endPoint x: 1037, endPoint y: 468, distance: 22.1
click at [1037, 468] on div "Select mockups visible on campaign page You may select up to 8 mockups 1 5 4 3 …" at bounding box center [656, 171] width 824 height 620
click at [1037, 468] on button "Confirm" at bounding box center [1007, 464] width 116 height 35
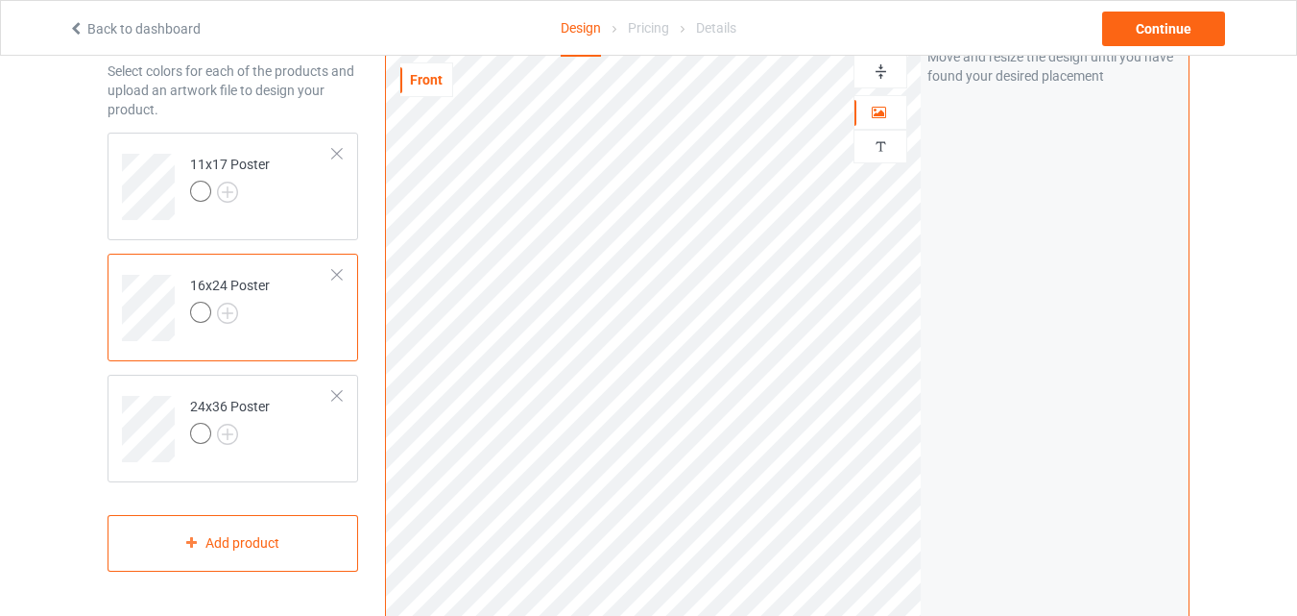
scroll to position [0, 0]
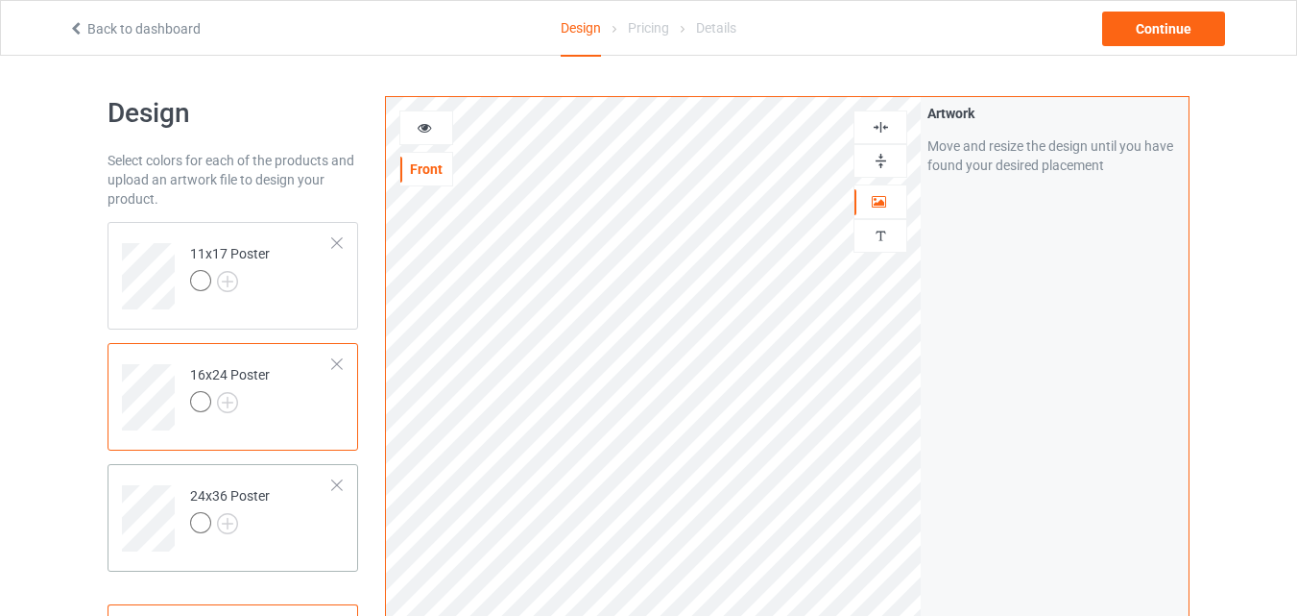
click at [290, 520] on td "24x36 Poster" at bounding box center [262, 512] width 164 height 80
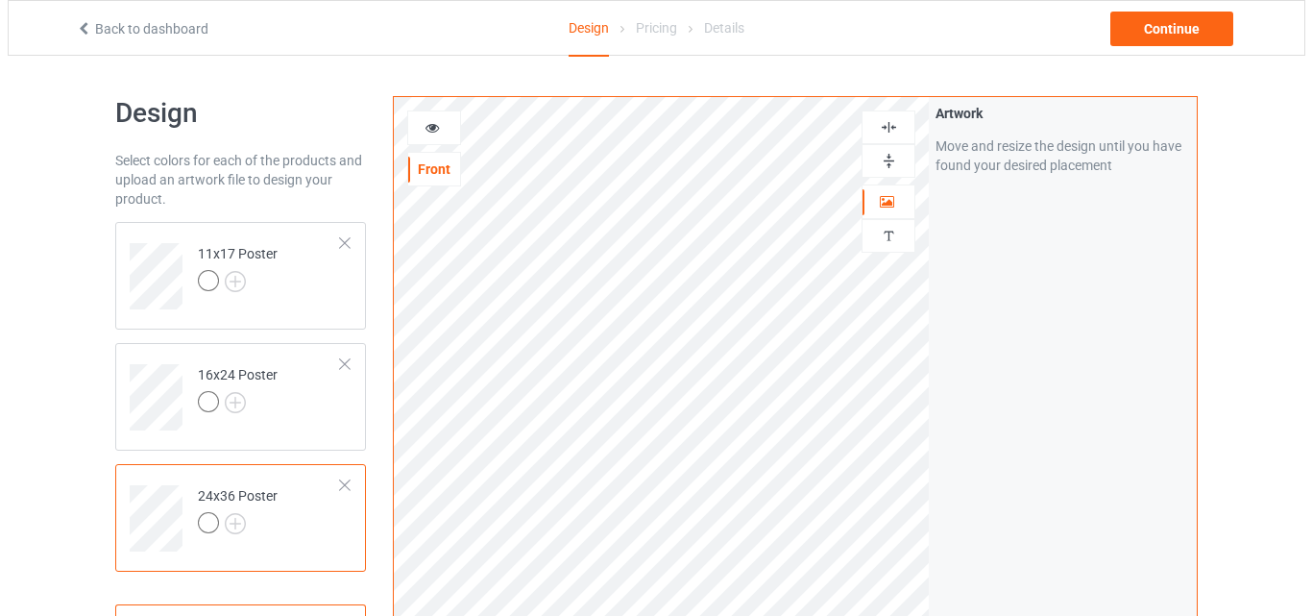
scroll to position [628, 0]
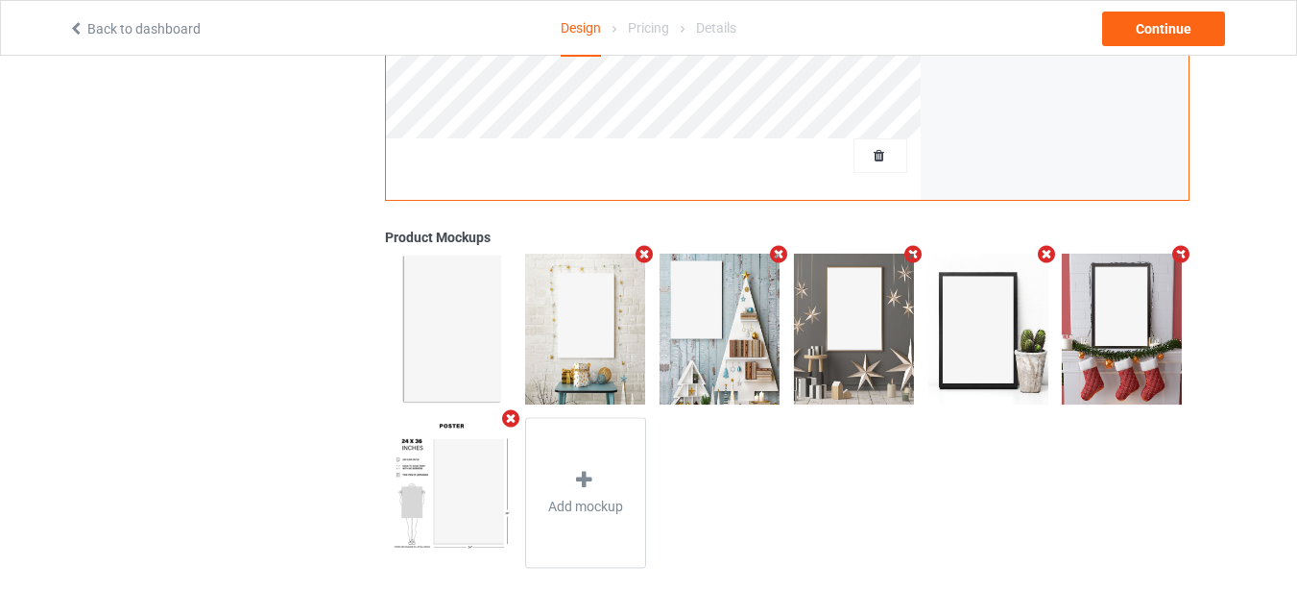
click at [643, 257] on icon "Remove mockup" at bounding box center [645, 254] width 24 height 20
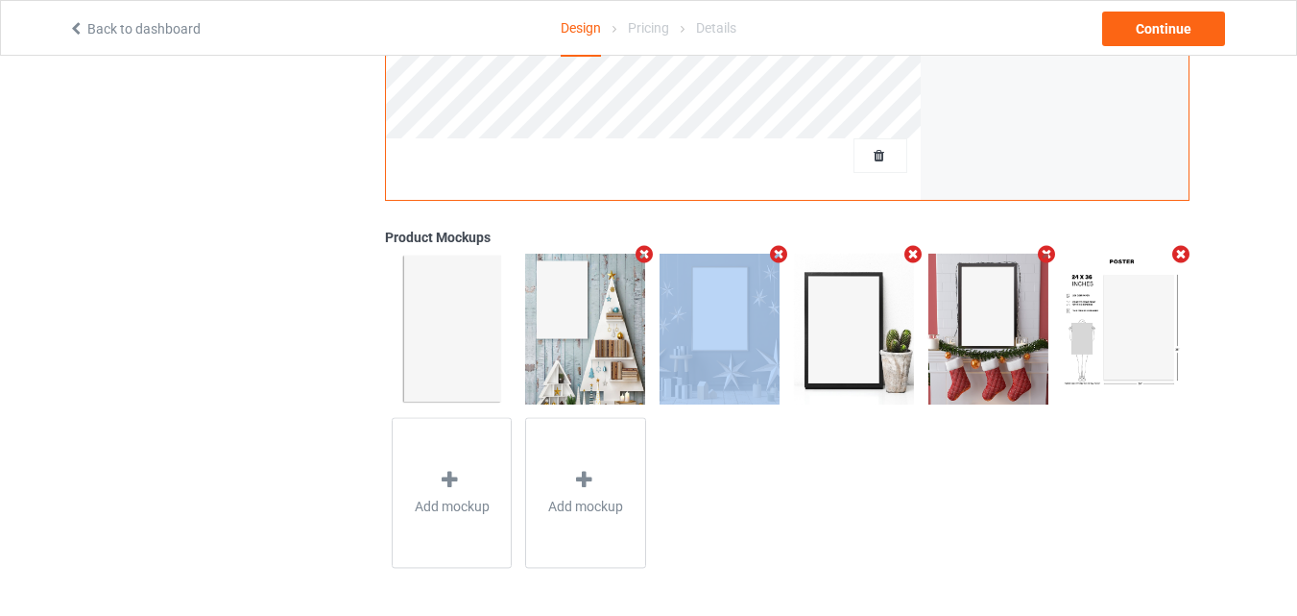
click at [643, 257] on icon "Remove mockup" at bounding box center [645, 254] width 24 height 20
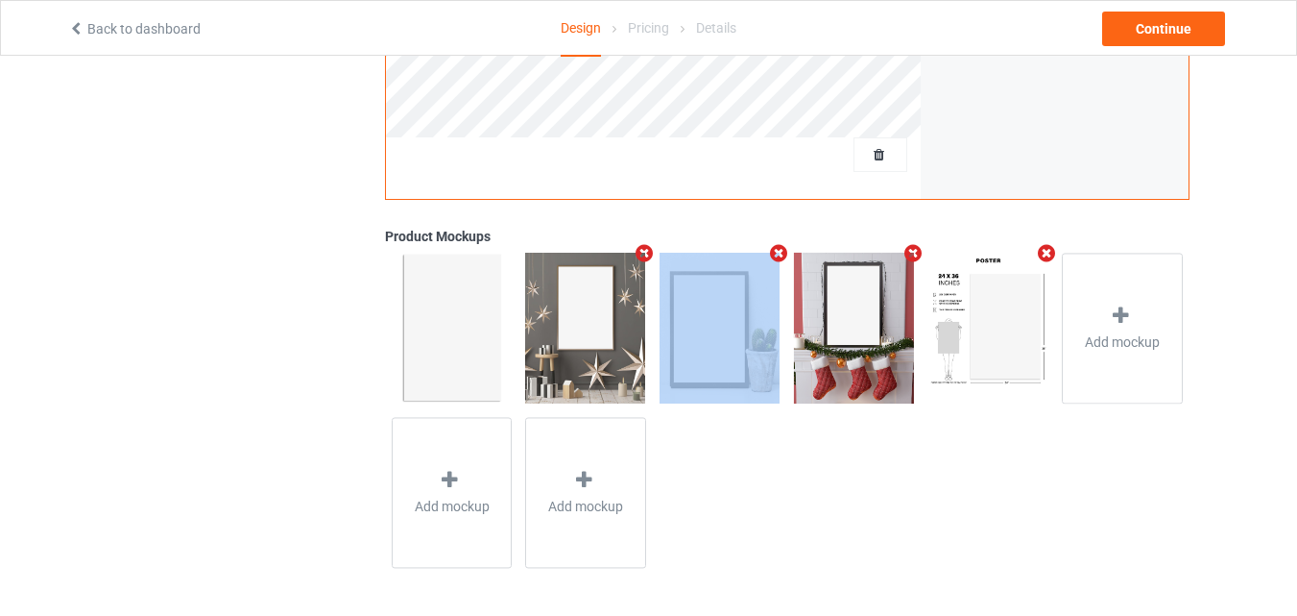
click at [643, 257] on icon "Remove mockup" at bounding box center [645, 253] width 24 height 20
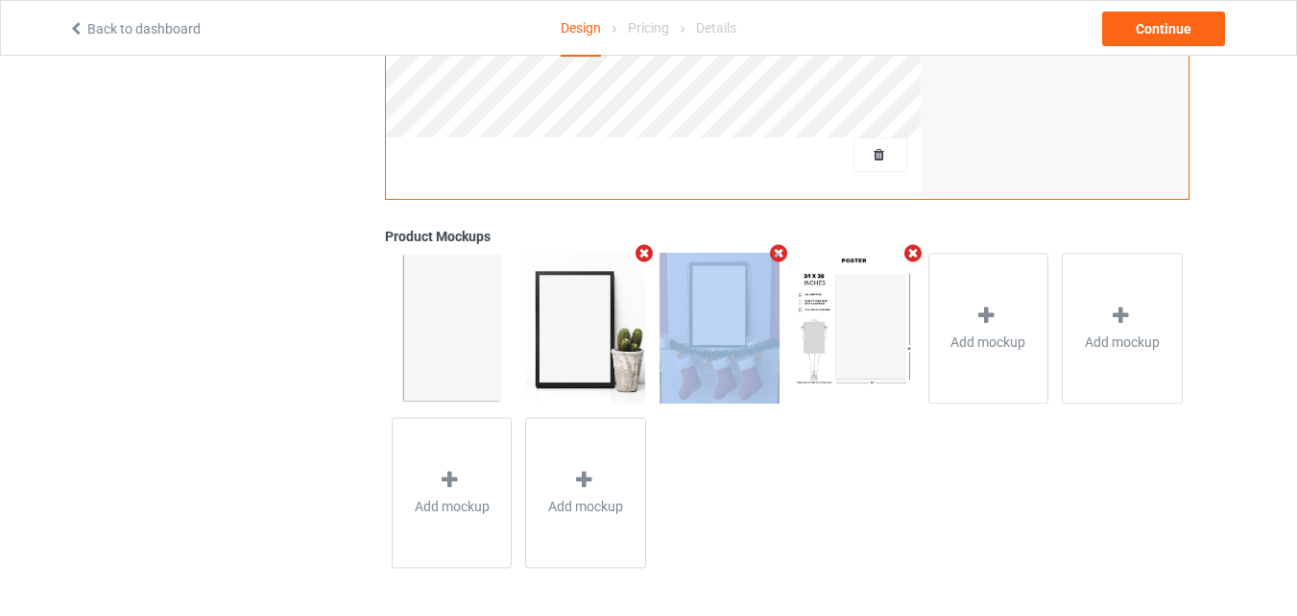
click at [643, 257] on icon "Remove mockup" at bounding box center [645, 253] width 24 height 20
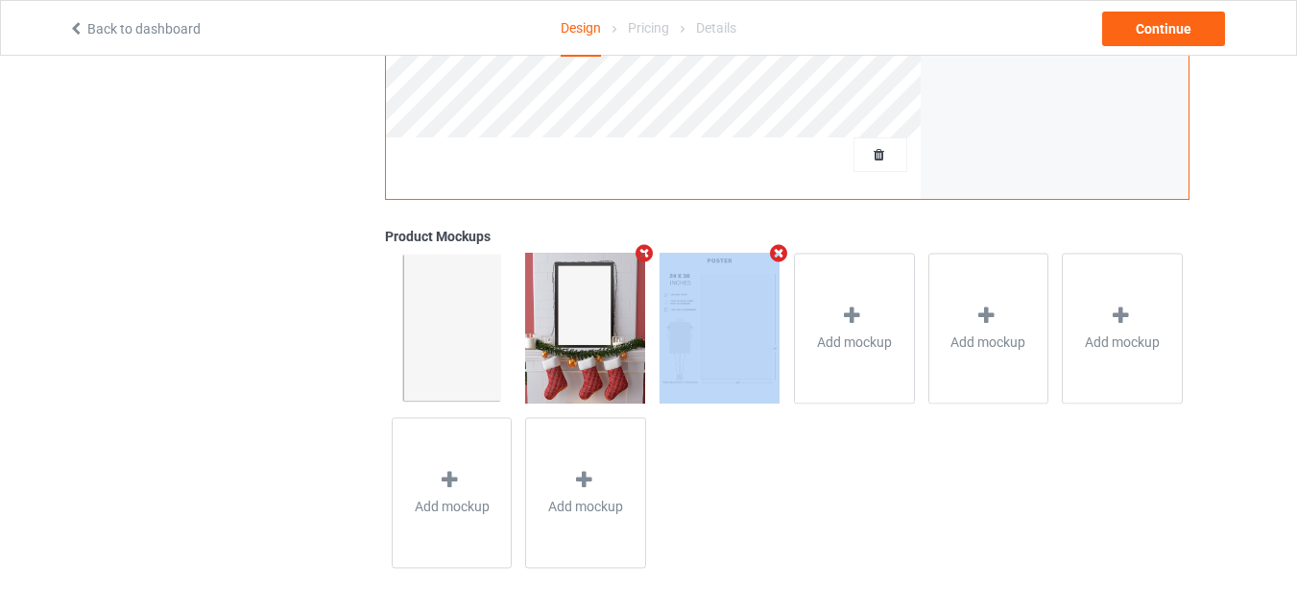
click at [643, 257] on icon "Remove mockup" at bounding box center [645, 253] width 24 height 20
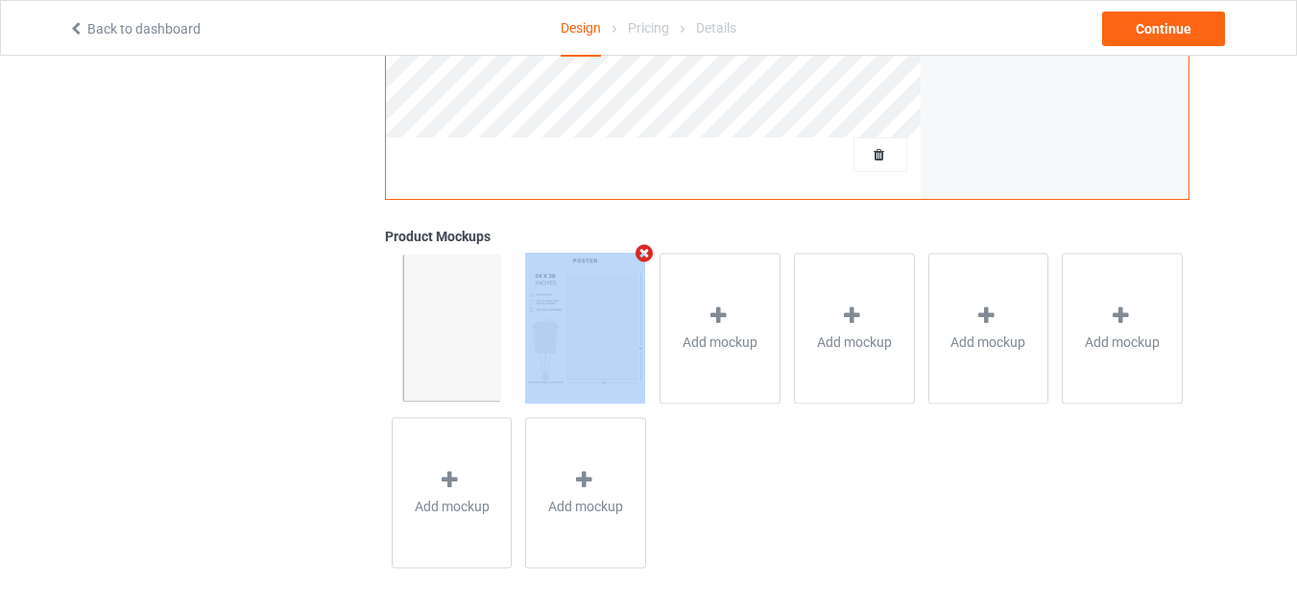
click at [643, 257] on icon "Remove mockup" at bounding box center [645, 253] width 24 height 20
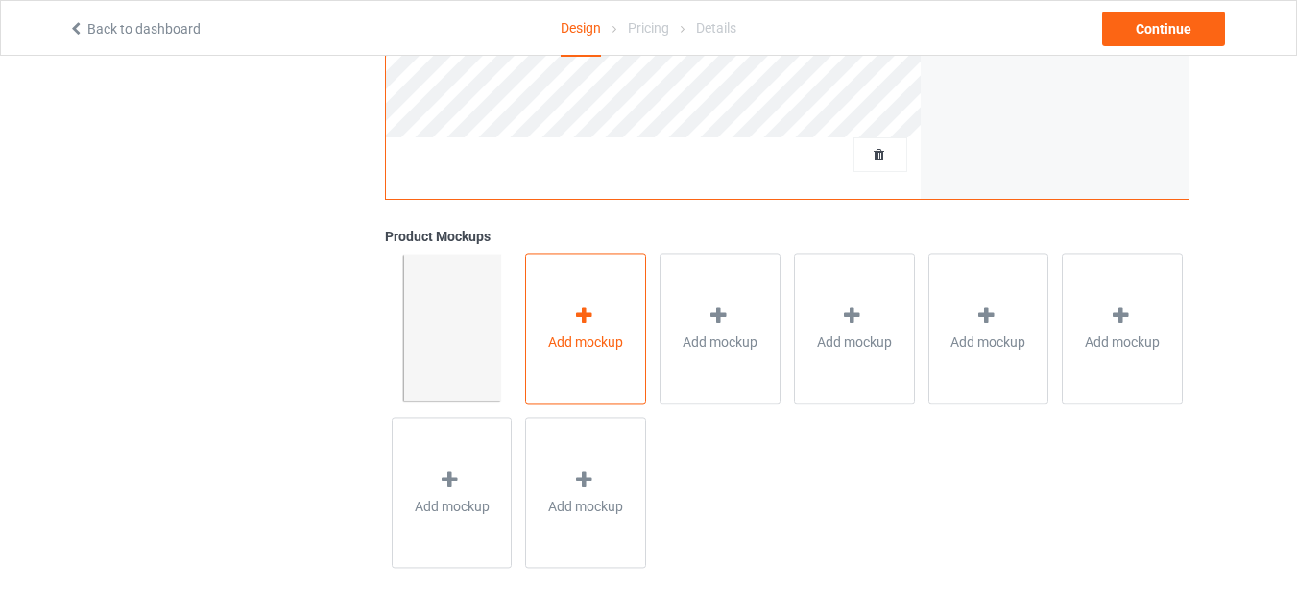
click at [594, 322] on icon at bounding box center [584, 315] width 24 height 20
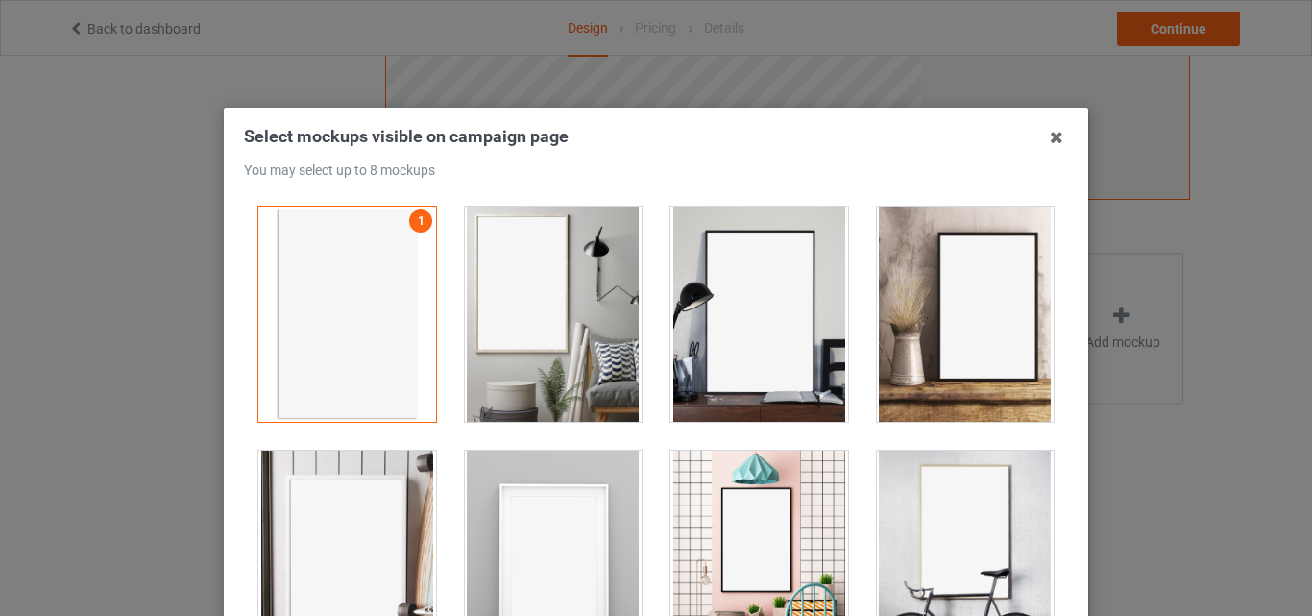
click at [564, 310] on div at bounding box center [554, 313] width 178 height 215
click at [670, 299] on div at bounding box center [759, 313] width 178 height 215
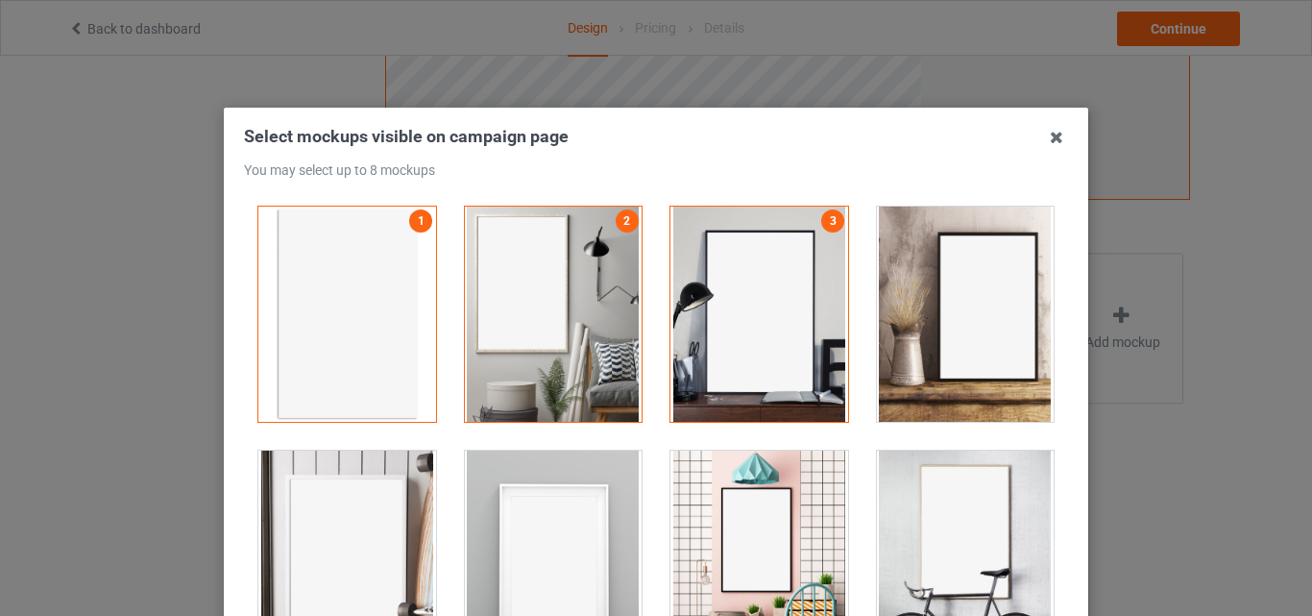
click at [955, 303] on div at bounding box center [966, 313] width 178 height 215
click at [707, 559] on div at bounding box center [759, 557] width 178 height 215
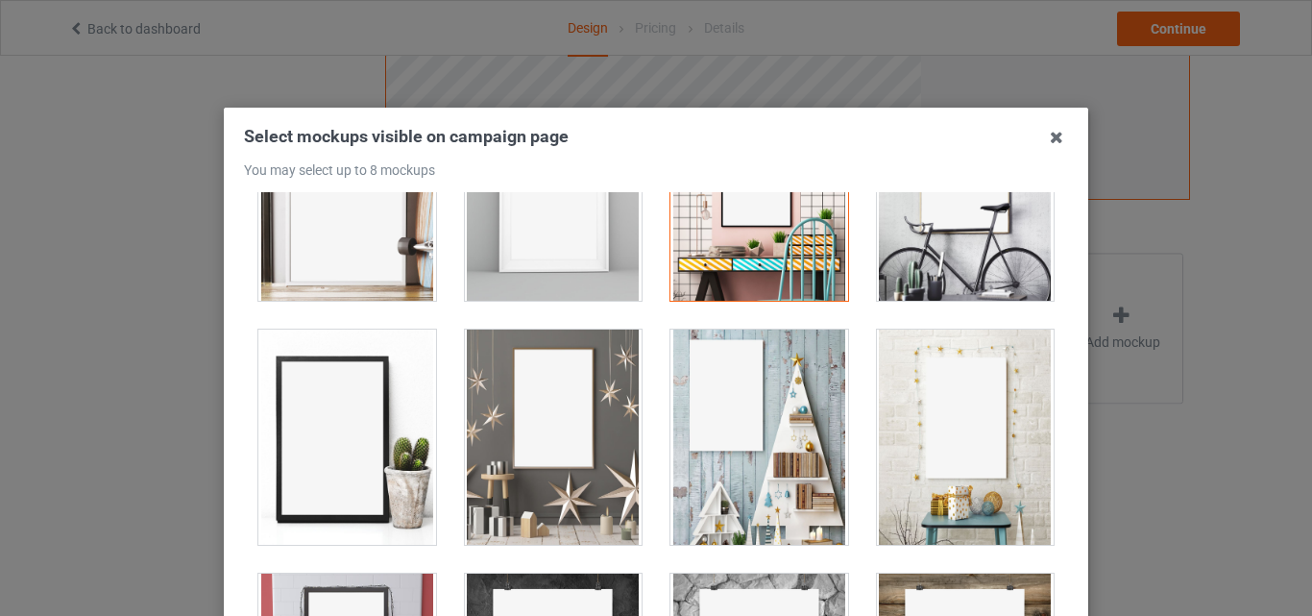
scroll to position [392, 0]
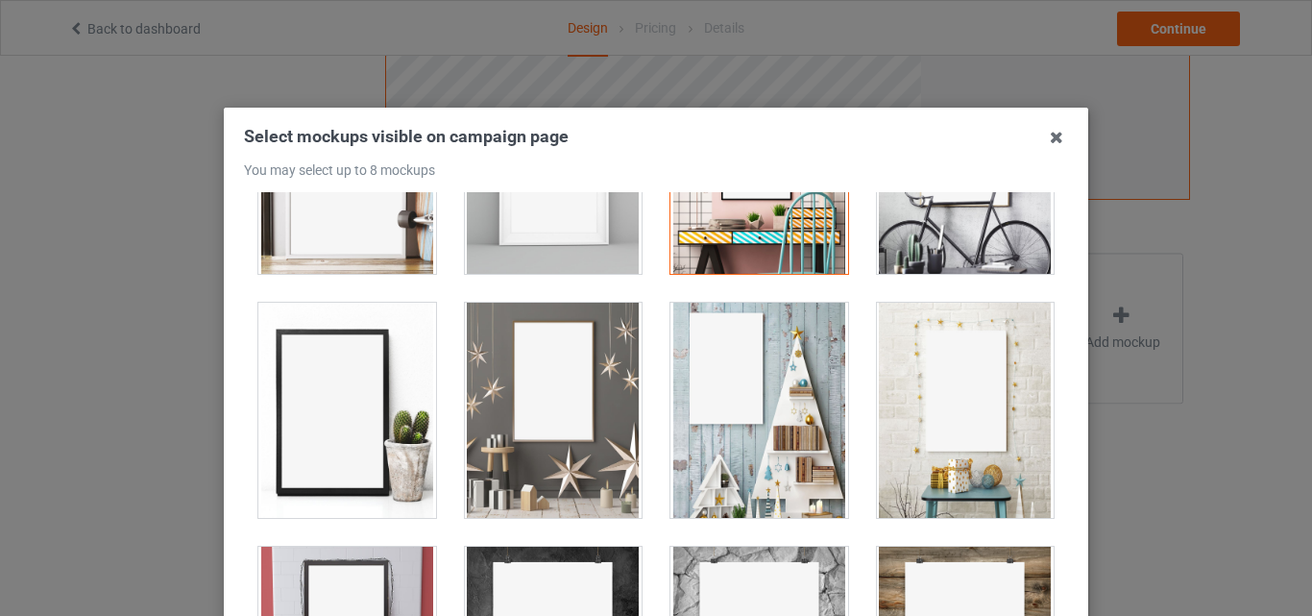
click at [715, 386] on div at bounding box center [759, 409] width 178 height 215
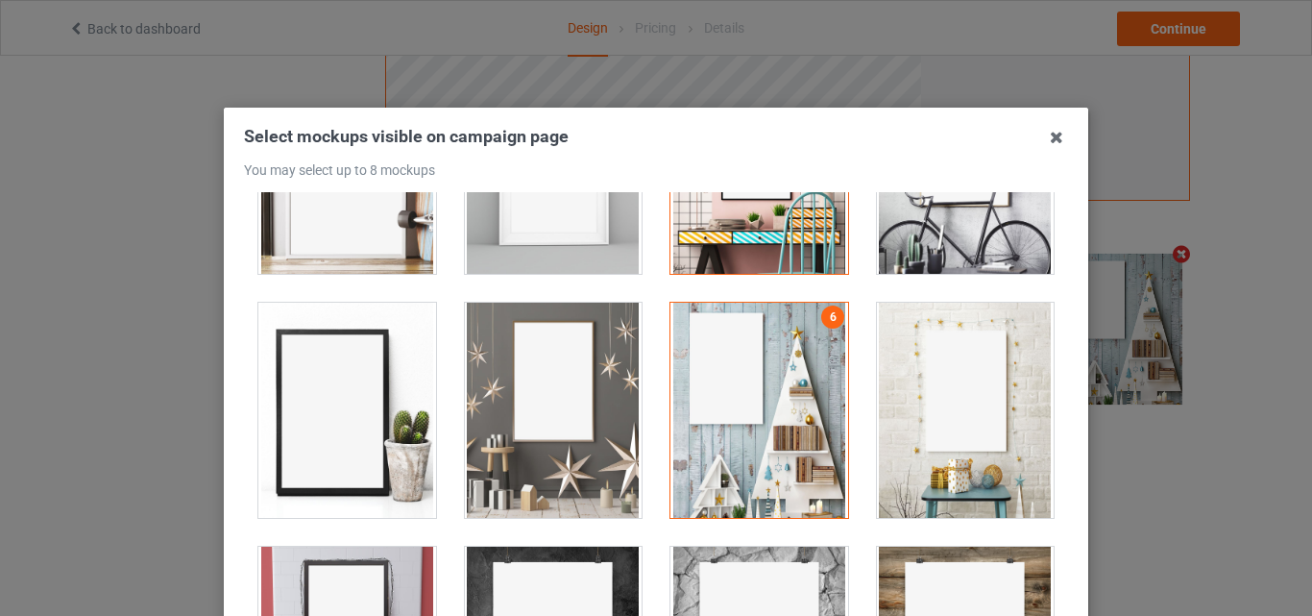
scroll to position [1467, 0]
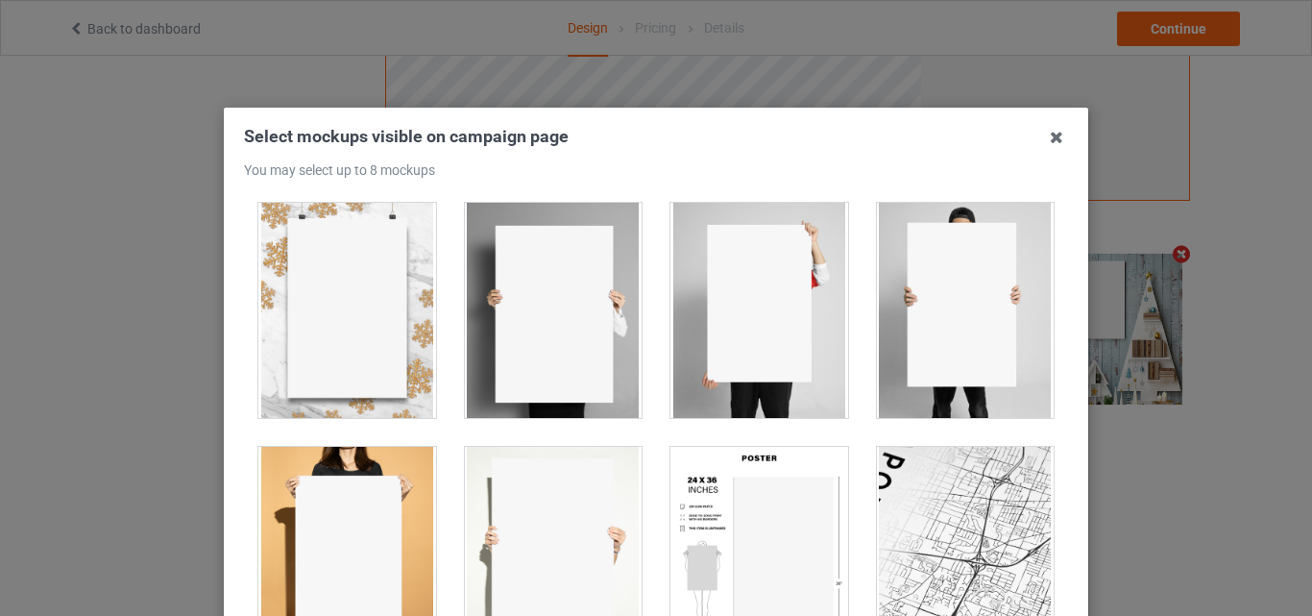
click at [740, 529] on div at bounding box center [759, 554] width 178 height 215
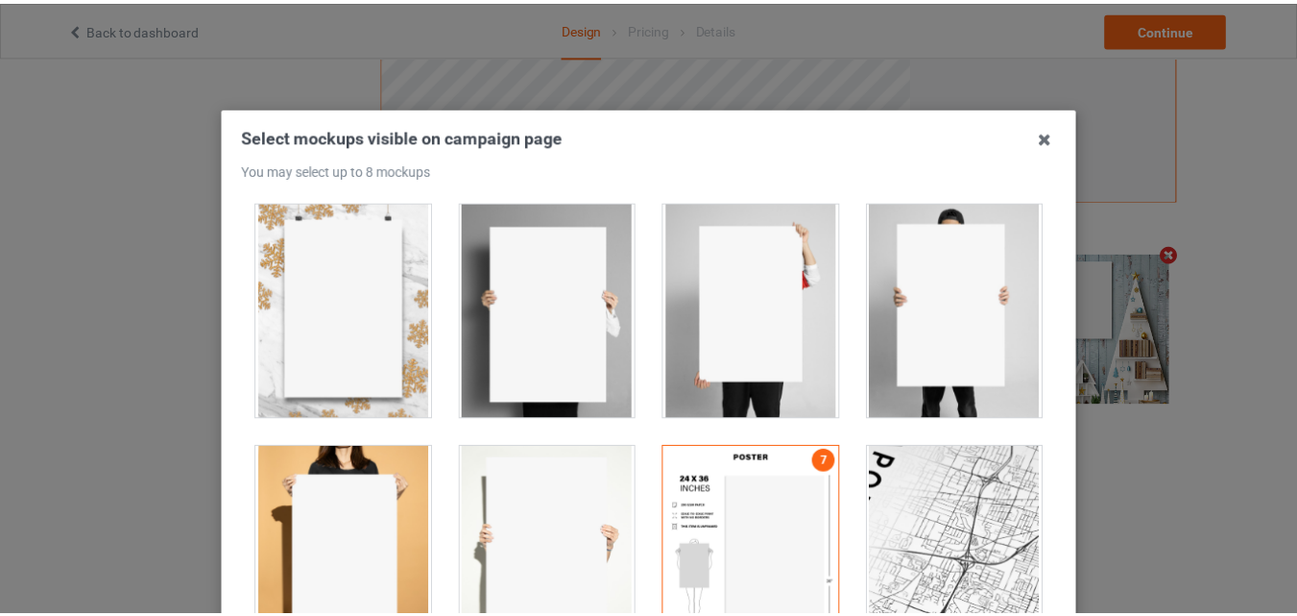
scroll to position [264, 0]
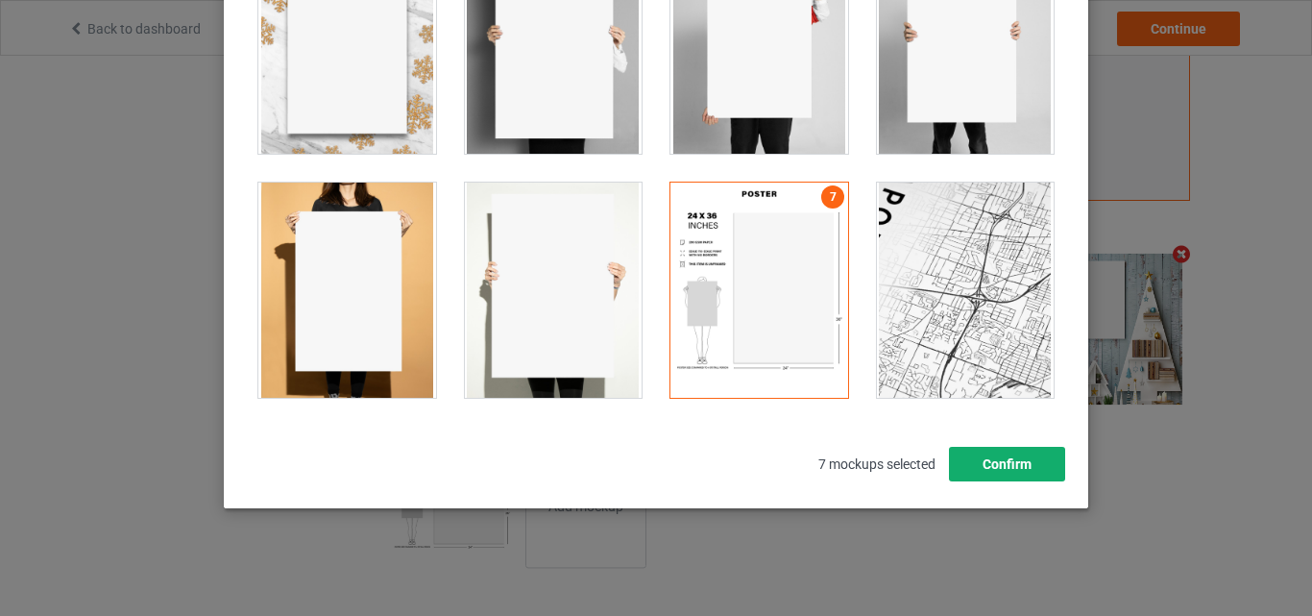
click at [1037, 467] on button "Confirm" at bounding box center [1007, 464] width 116 height 35
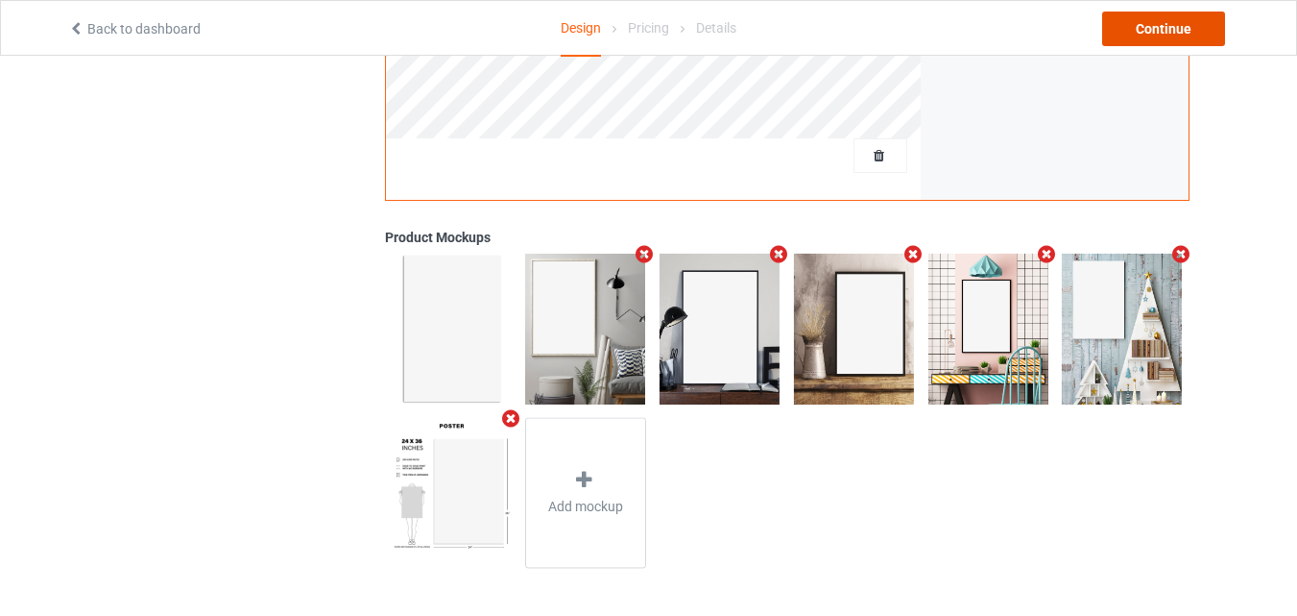
click at [1210, 38] on div "Continue" at bounding box center [1163, 29] width 123 height 35
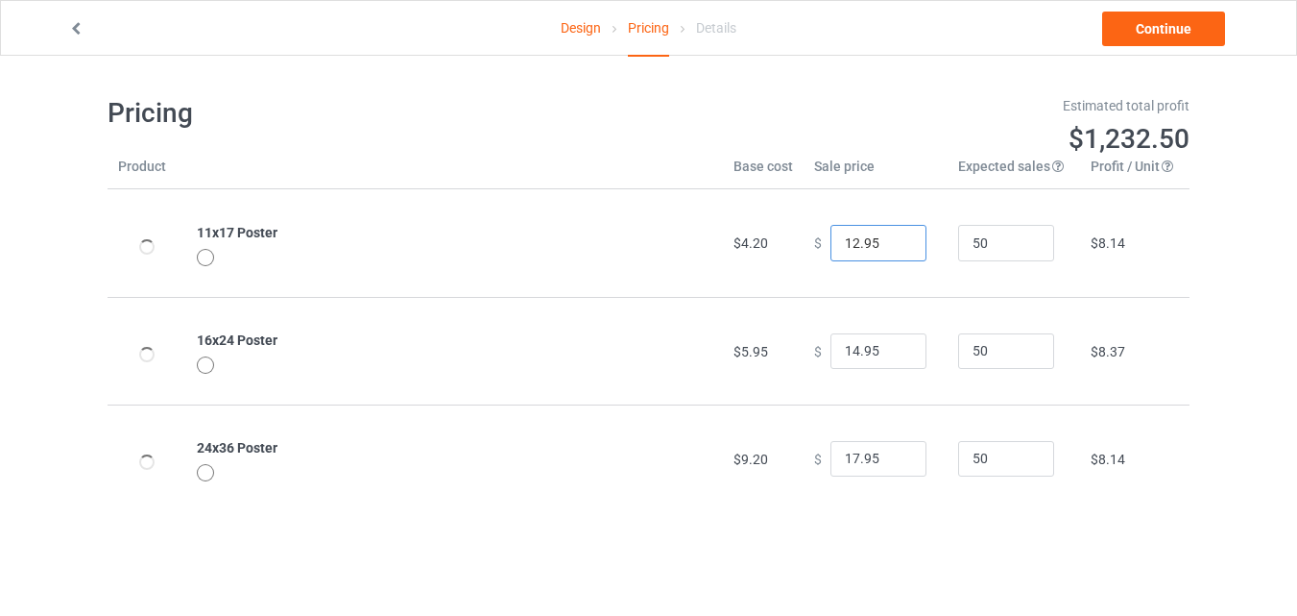
click at [895, 243] on input "12.95" at bounding box center [879, 243] width 96 height 36
click at [895, 243] on input "13.95" at bounding box center [879, 243] width 96 height 36
type input "12.95"
click at [895, 248] on input "12.95" at bounding box center [879, 243] width 96 height 36
click at [887, 347] on input "15.95" at bounding box center [879, 351] width 96 height 36
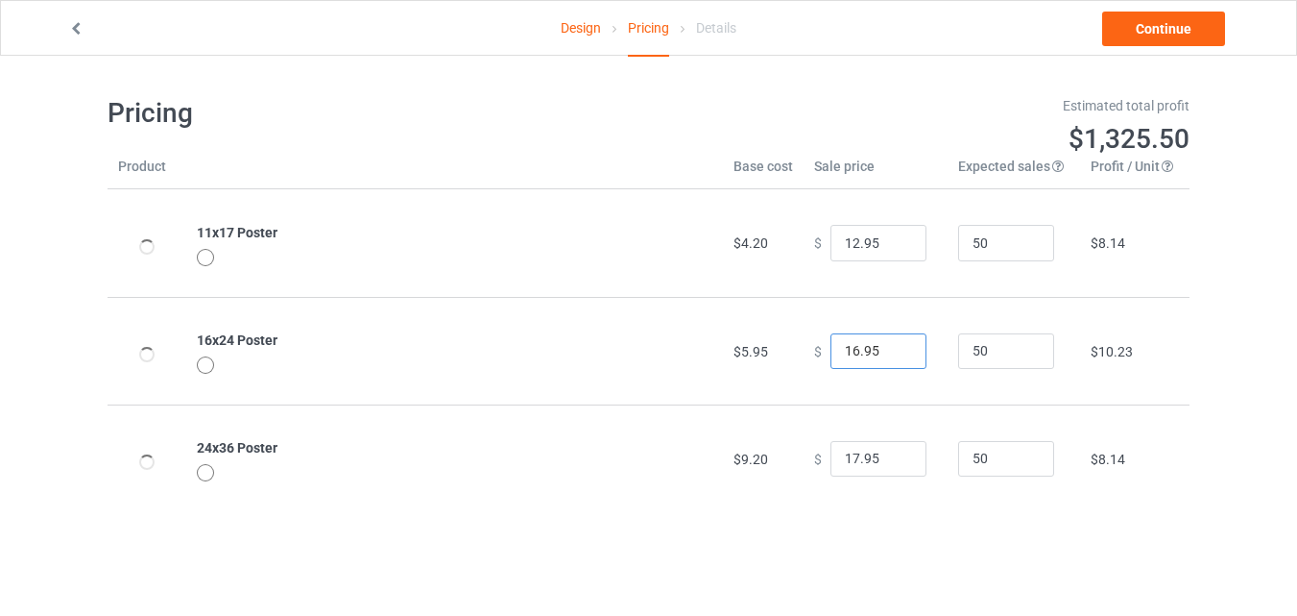
click at [890, 351] on input "16.95" at bounding box center [879, 351] width 96 height 36
click at [893, 358] on input "15.95" at bounding box center [879, 351] width 96 height 36
type input "14.95"
click at [893, 358] on input "14.95" at bounding box center [879, 351] width 96 height 36
click at [893, 453] on input "18.95" at bounding box center [879, 459] width 96 height 36
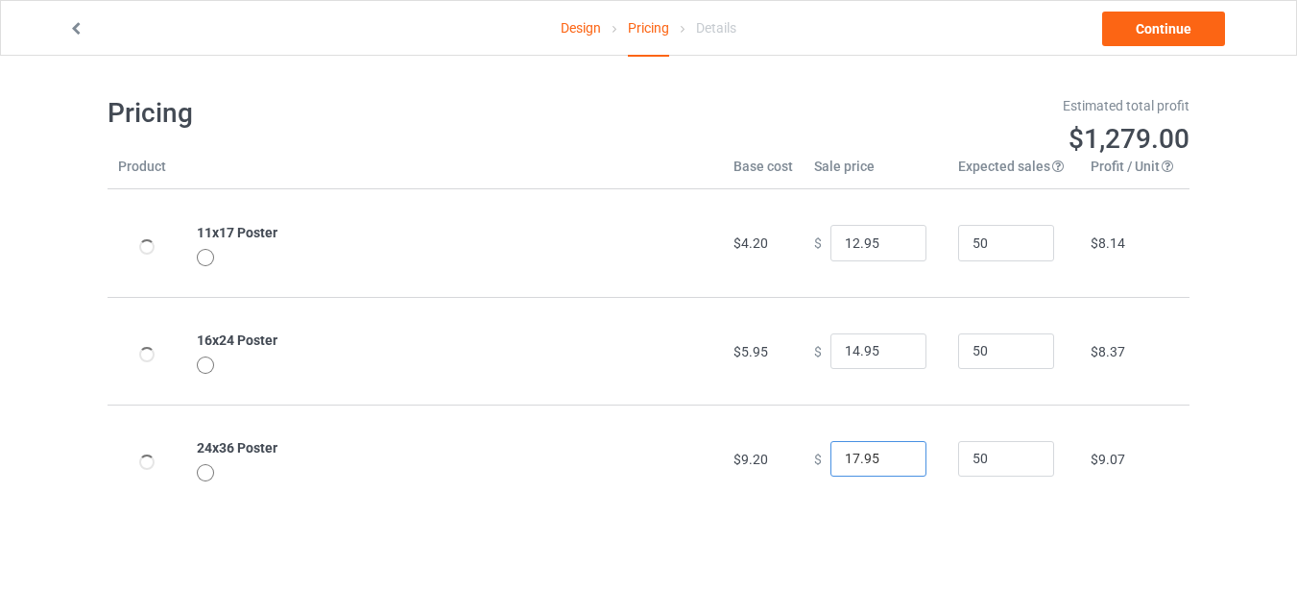
type input "17.95"
click at [893, 464] on input "17.95" at bounding box center [879, 459] width 96 height 36
click at [1133, 31] on link "Continue" at bounding box center [1163, 29] width 123 height 35
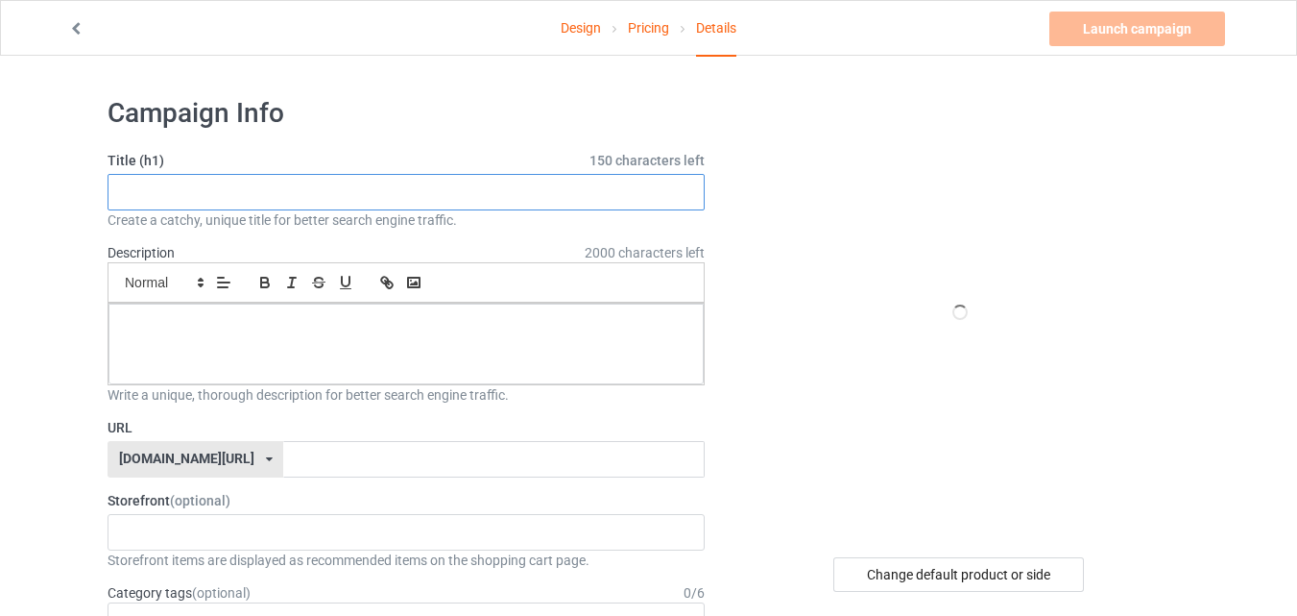
click at [624, 190] on input "text" at bounding box center [406, 192] width 597 height 36
click at [953, 286] on icon at bounding box center [959, 312] width 63 height 54
drag, startPoint x: 953, startPoint y: 286, endPoint x: 957, endPoint y: 306, distance: 20.7
click at [957, 306] on icon at bounding box center [959, 312] width 63 height 54
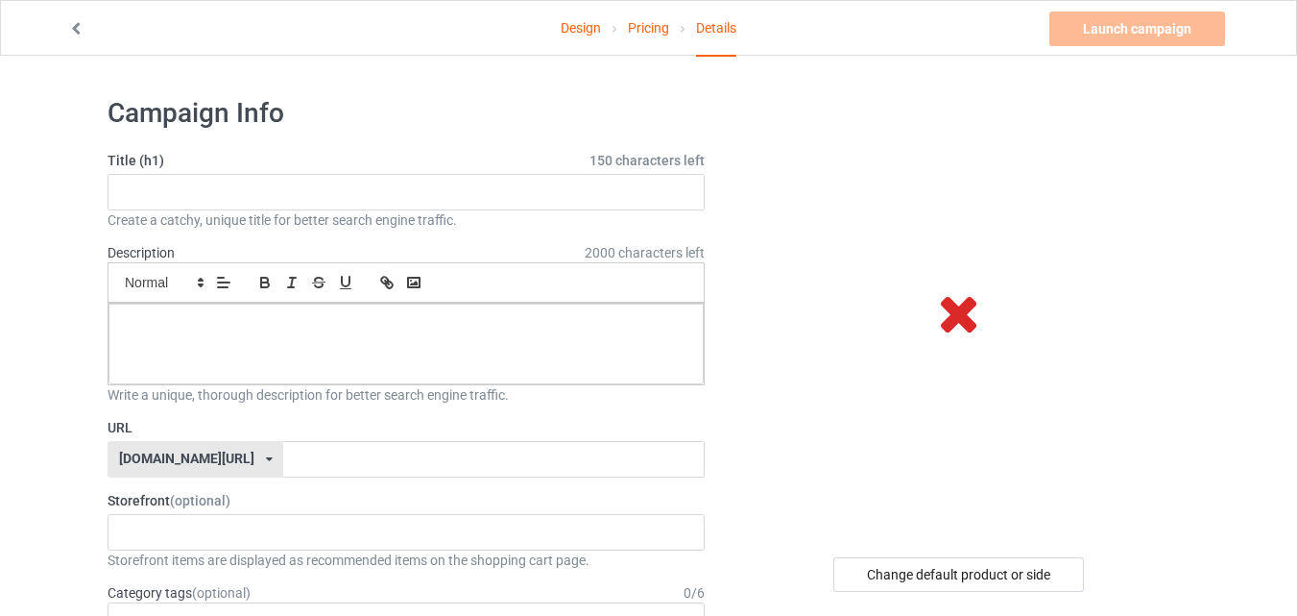
click at [957, 306] on icon at bounding box center [959, 312] width 63 height 54
drag, startPoint x: 957, startPoint y: 306, endPoint x: 907, endPoint y: 569, distance: 267.1
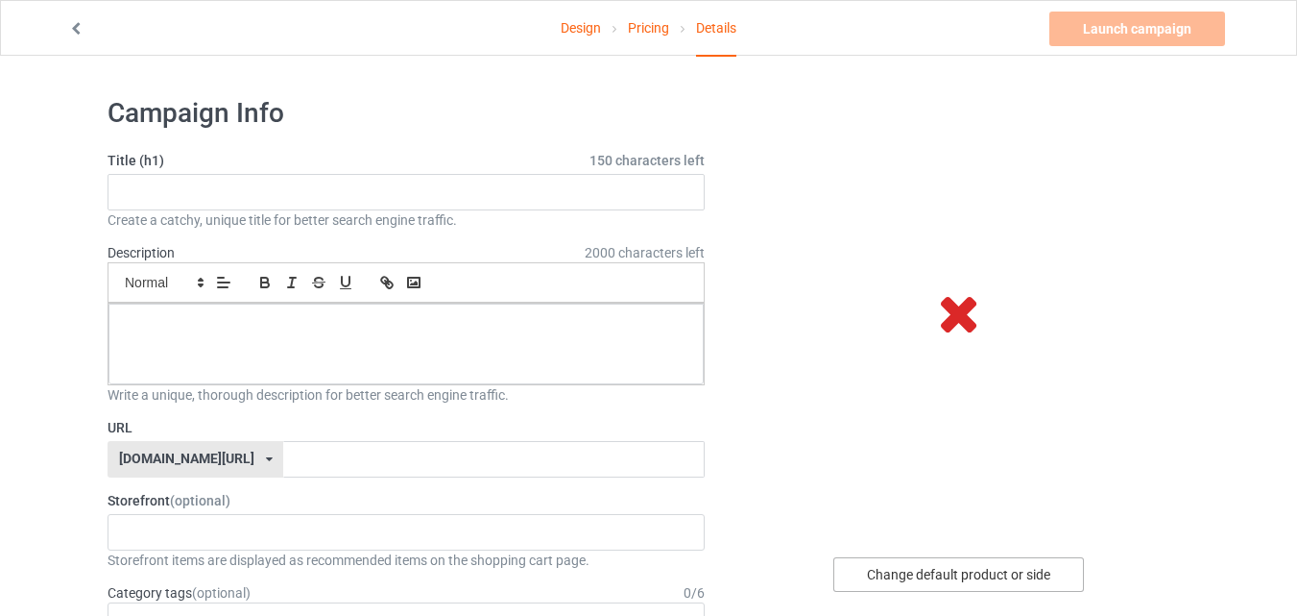
click at [907, 569] on div "Change default product or side" at bounding box center [959, 574] width 251 height 35
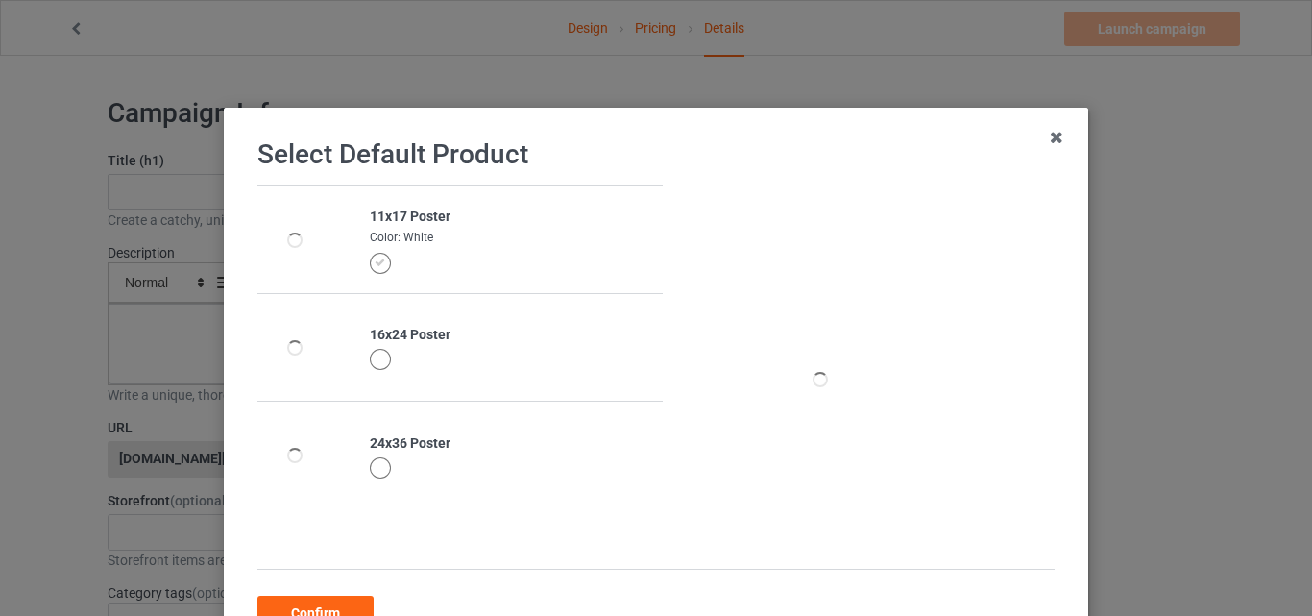
click at [374, 255] on div at bounding box center [380, 263] width 21 height 21
click at [370, 369] on div at bounding box center [380, 359] width 21 height 21
click at [372, 259] on div at bounding box center [380, 251] width 21 height 21
click at [370, 355] on div at bounding box center [380, 359] width 21 height 21
click at [1053, 139] on icon at bounding box center [1056, 137] width 31 height 31
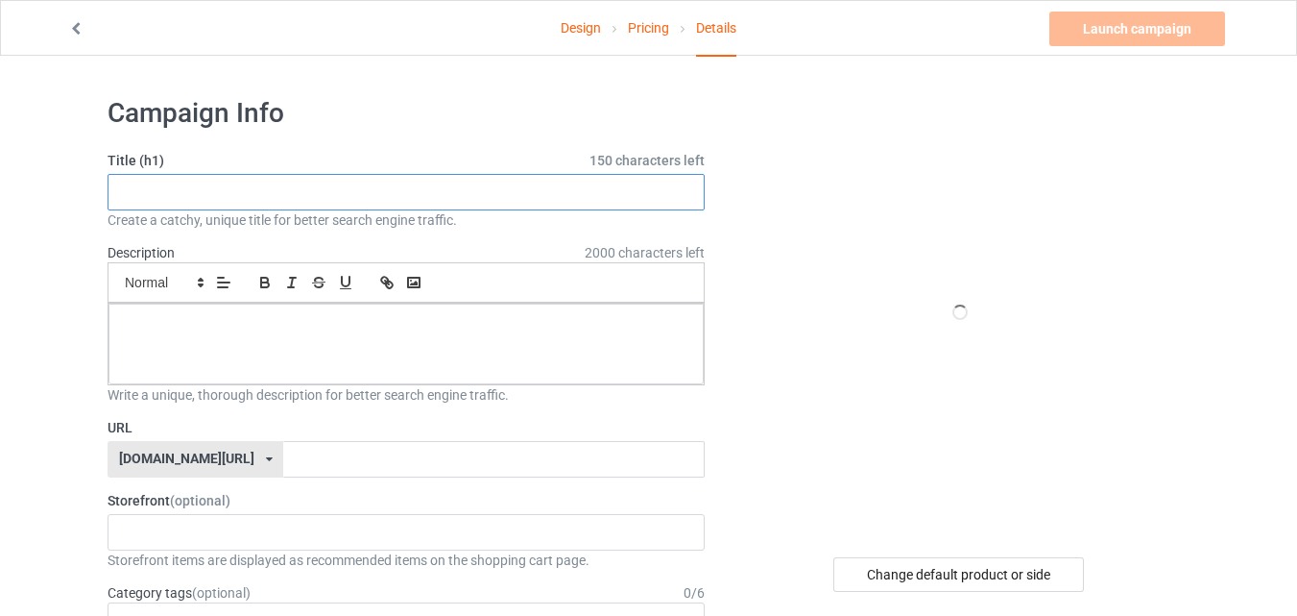
click at [607, 191] on input "text" at bounding box center [406, 192] width 597 height 36
click at [477, 172] on div "Title (h1) 150 characters left Create a catchy, unique title for better search …" at bounding box center [406, 190] width 597 height 79
click at [471, 184] on input "text" at bounding box center [406, 192] width 597 height 36
paste input "Saint Bernard Welcome To The Bathroom"
type input "Saint Bernard Welcome To The Bathroom"
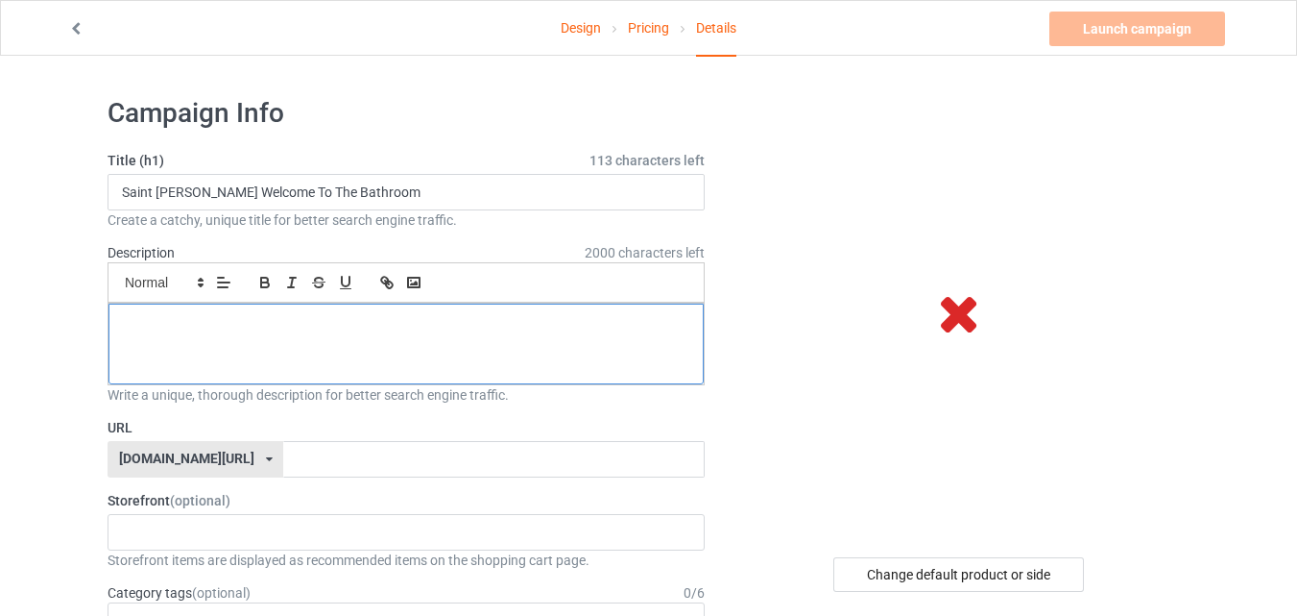
click at [590, 320] on p at bounding box center [406, 325] width 565 height 18
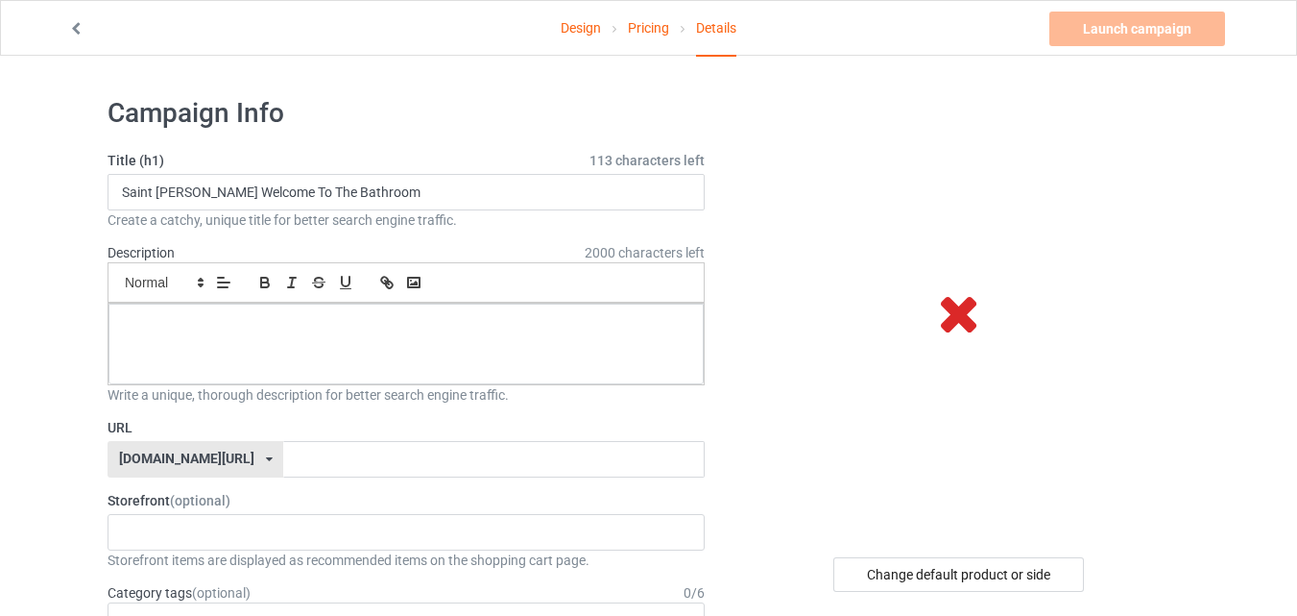
paste div
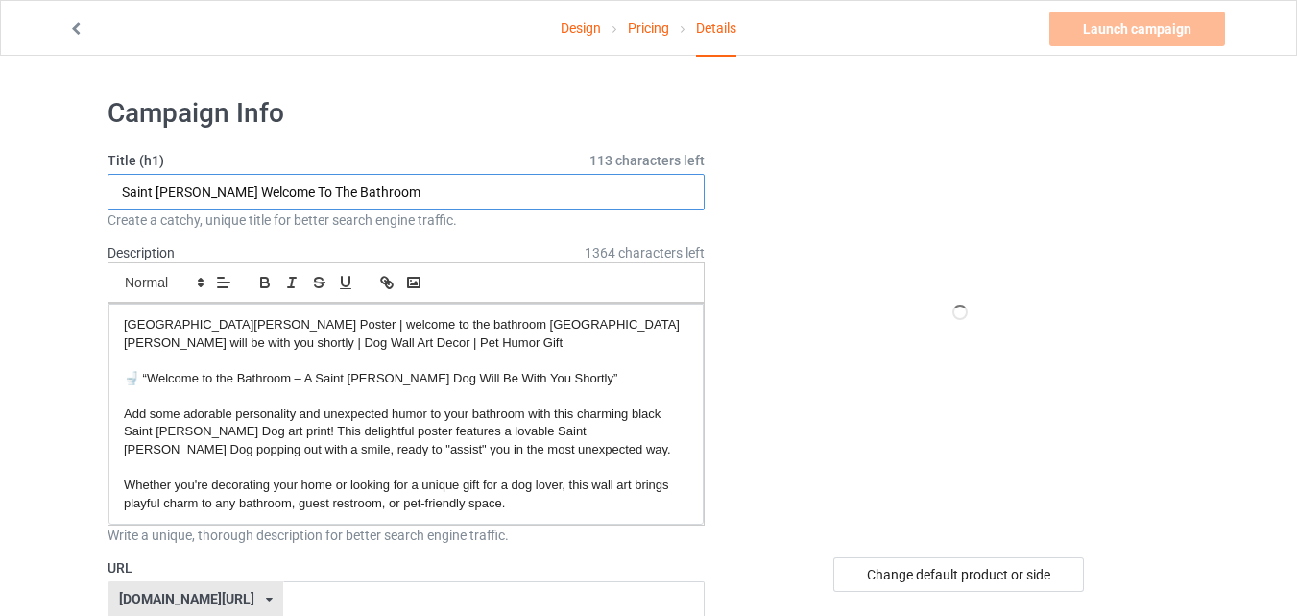
drag, startPoint x: 385, startPoint y: 194, endPoint x: 113, endPoint y: 193, distance: 271.8
click at [113, 193] on input "Saint Bernard Welcome To The Bathroom" at bounding box center [406, 192] width 597 height 36
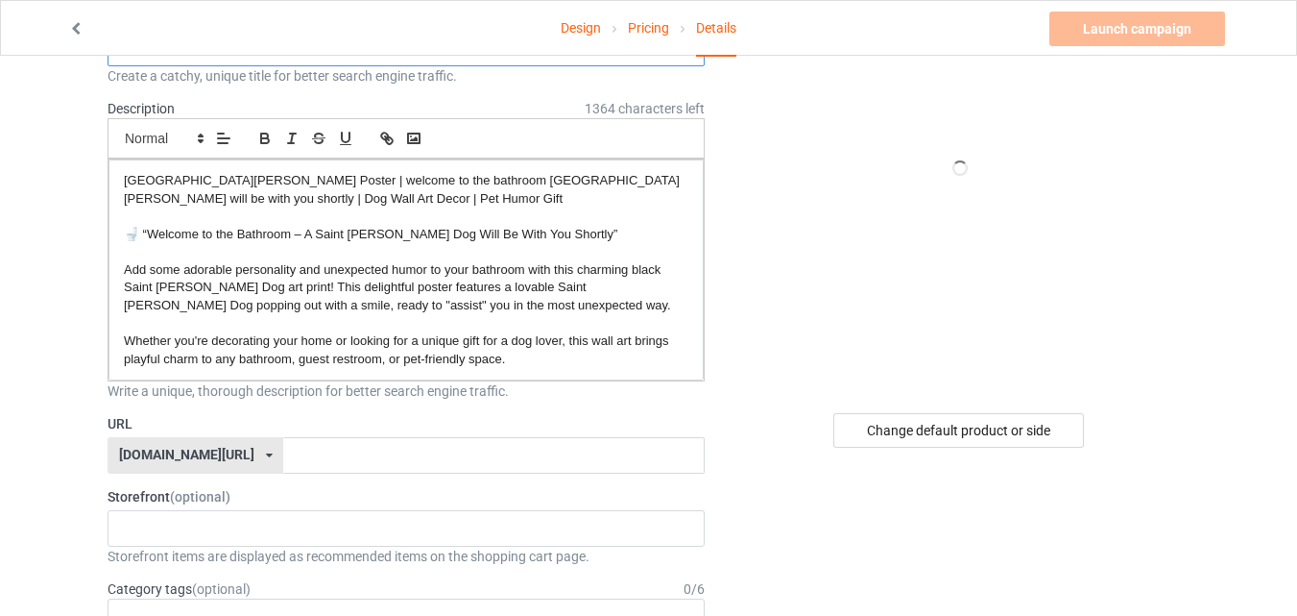
scroll to position [228, 0]
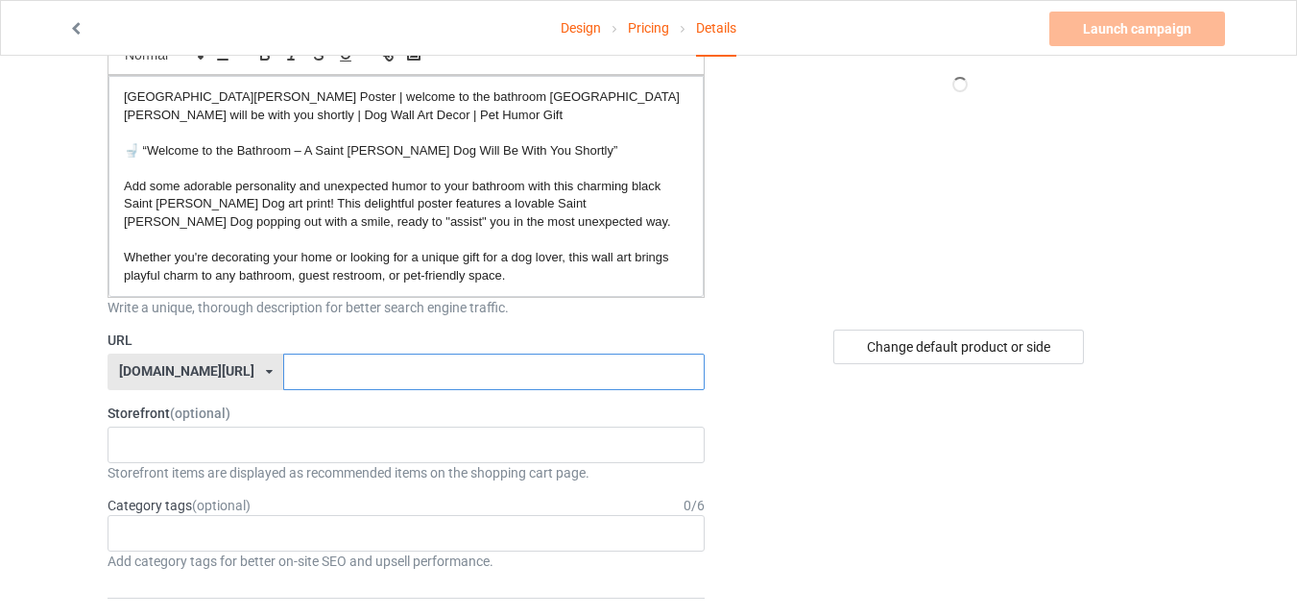
click at [550, 367] on input "text" at bounding box center [493, 371] width 421 height 36
paste input "Saint Bernard Welcome To The Bathroom"
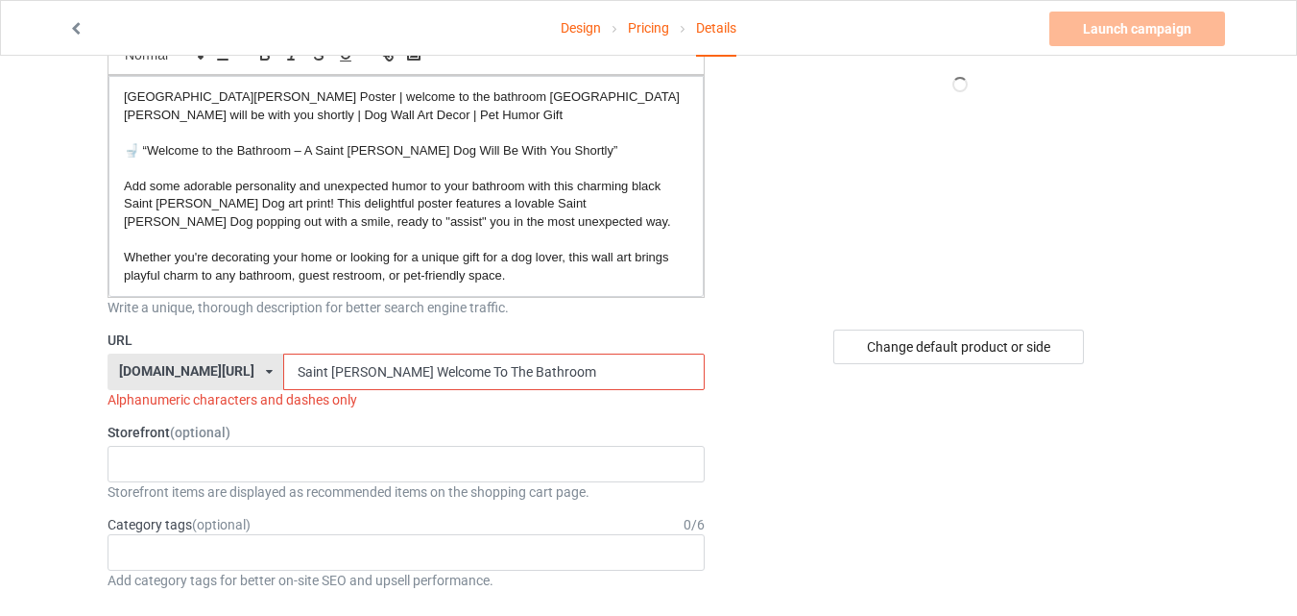
click at [458, 370] on input "Saint Bernard Welcome To The Bathroom" at bounding box center [493, 371] width 421 height 36
click at [431, 379] on input "Saint Bernard Welcome To The-Bathroom" at bounding box center [493, 371] width 421 height 36
click at [414, 370] on input "Saint Bernard Welcome To-The-Bathroom" at bounding box center [493, 371] width 421 height 36
click at [351, 367] on input "Saint Bernard Welcome-To-The-Bathroom" at bounding box center [493, 371] width 421 height 36
click at [304, 369] on input "Saint Bernard-Welcome-To-The-Bathroom" at bounding box center [493, 371] width 421 height 36
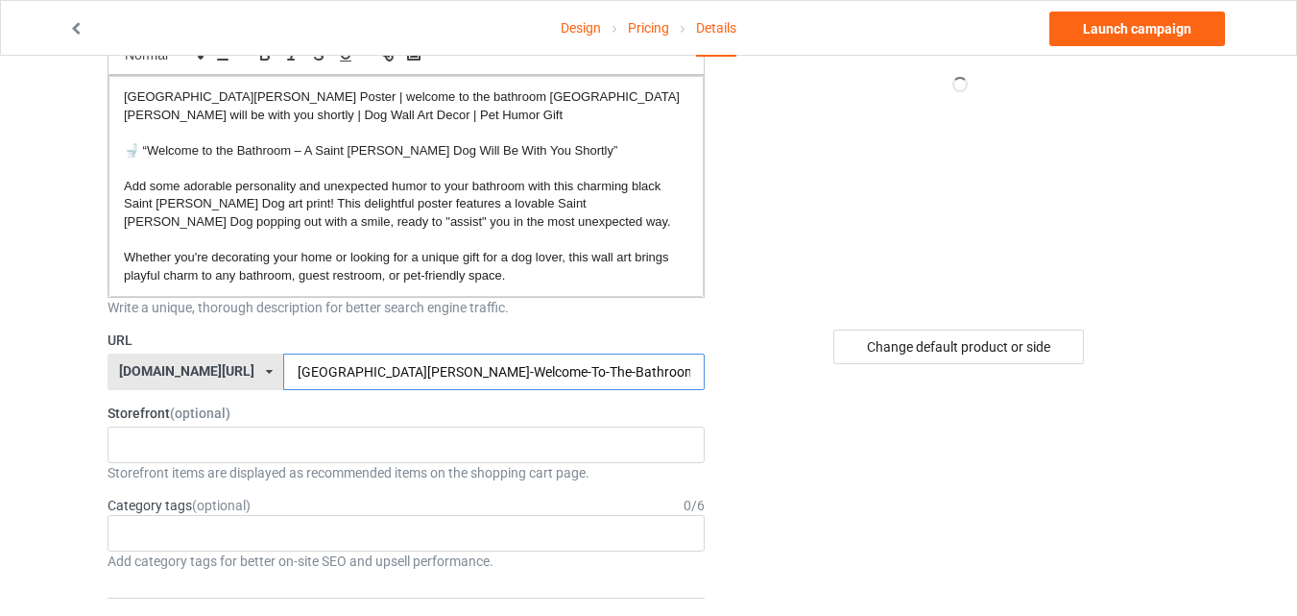
click at [362, 366] on input "Saint-Bernard-Welcome-To-The-Bathroom" at bounding box center [493, 371] width 421 height 36
drag, startPoint x: 357, startPoint y: 366, endPoint x: 407, endPoint y: 366, distance: 49.9
click at [407, 366] on input "Saint-Bernard-Welcome-To-The-Bathroom" at bounding box center [493, 371] width 421 height 36
click at [459, 367] on input "Saint-Bernard-To-The-Bathroom" at bounding box center [493, 371] width 421 height 36
drag, startPoint x: 392, startPoint y: 371, endPoint x: 374, endPoint y: 371, distance: 18.2
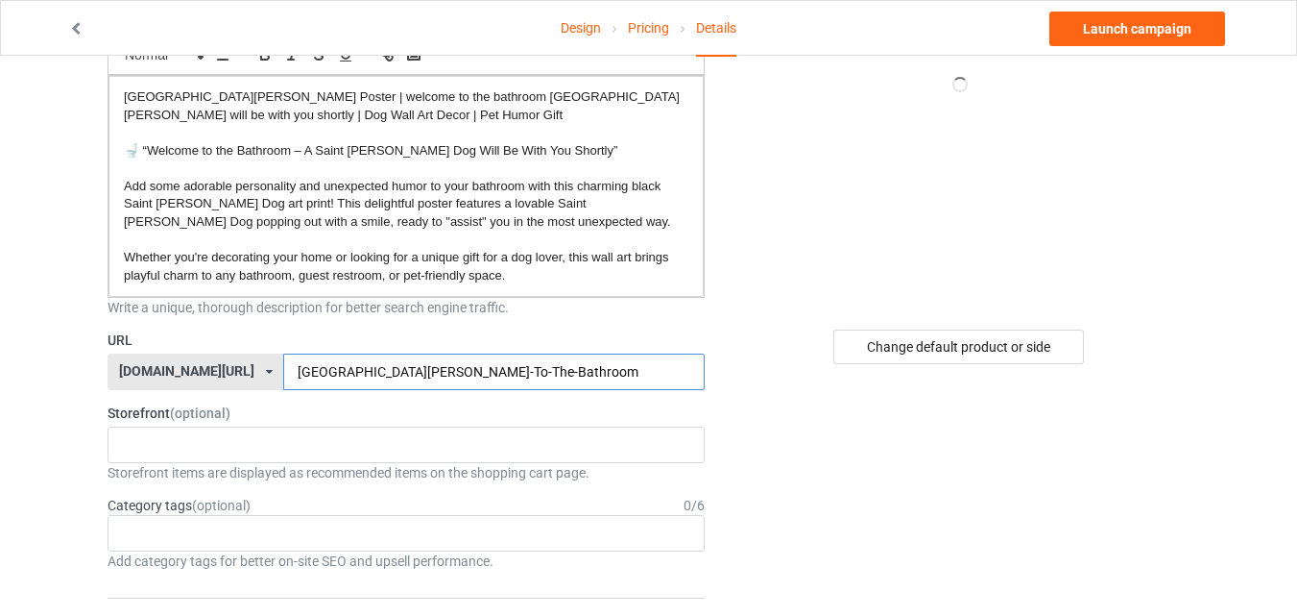
click at [374, 371] on input "Saint-Bernard-To-The-Bathroom" at bounding box center [493, 371] width 421 height 36
click at [393, 372] on input "Saint-Bernard-To-The-Bathroom" at bounding box center [493, 371] width 421 height 36
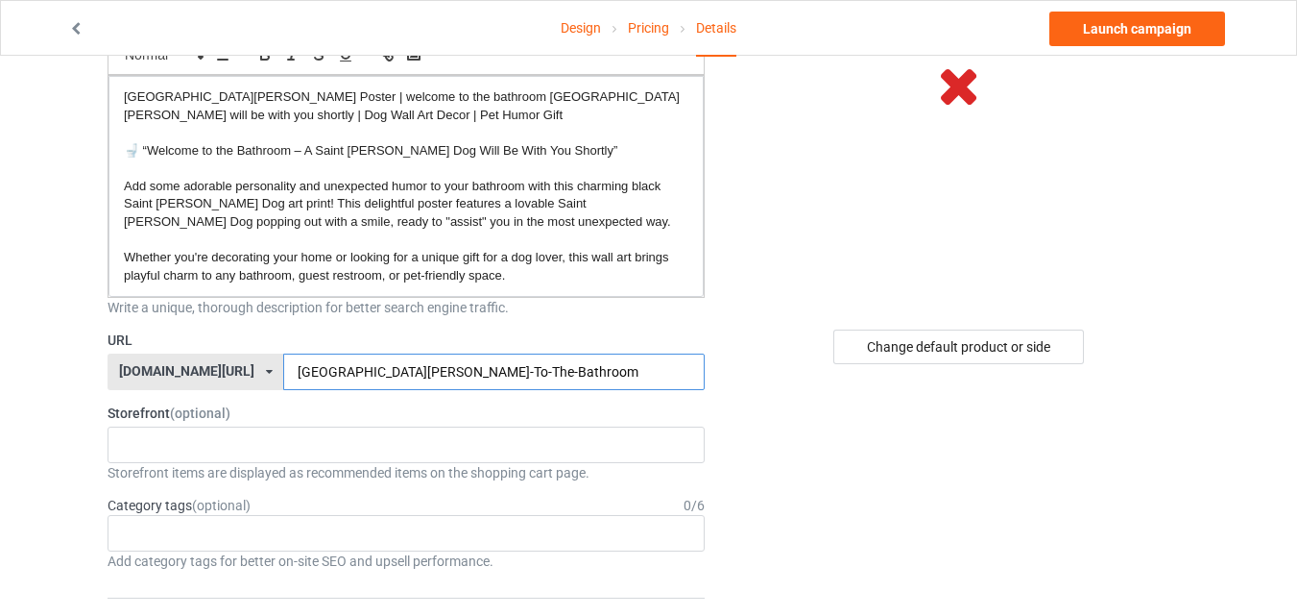
paste input "saint-bernard-bathroom-poster-funny"
click at [283, 370] on input "saint-bernard-bathroom-poster-funny" at bounding box center [493, 371] width 421 height 36
click at [302, 375] on input "Saint-bernard-bathroom-poster-funny" at bounding box center [493, 371] width 421 height 36
drag, startPoint x: 520, startPoint y: 373, endPoint x: 376, endPoint y: 370, distance: 143.1
click at [376, 370] on input "Saint-Bernard-bathroom-poster-funny" at bounding box center [493, 371] width 421 height 36
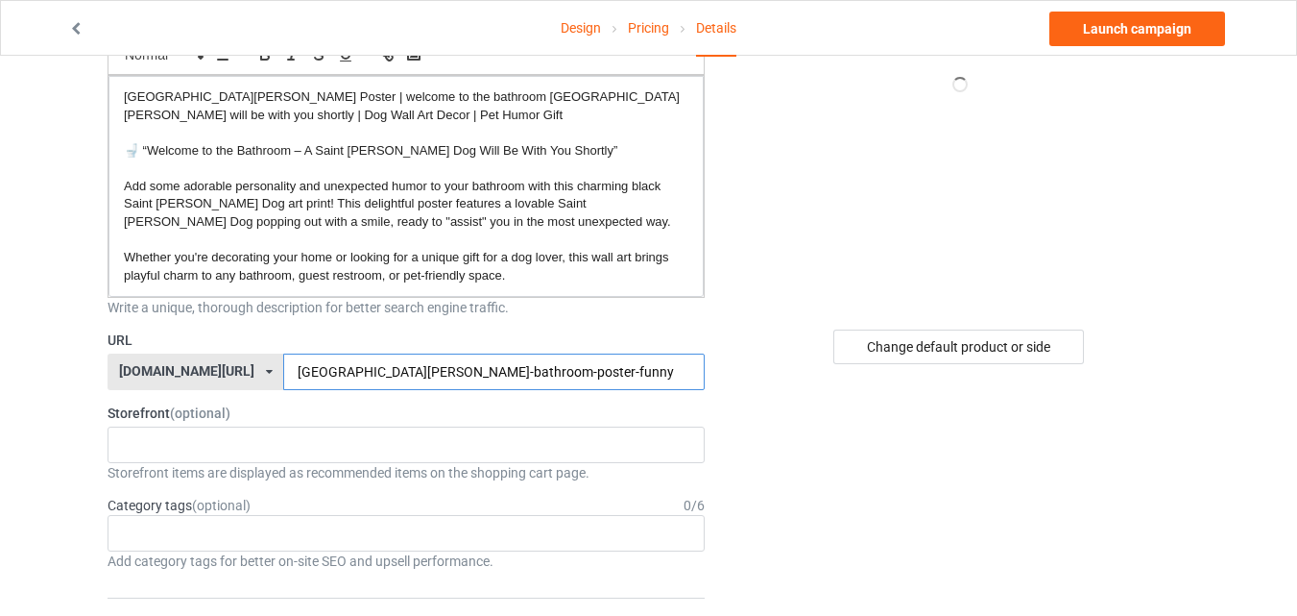
click at [376, 370] on input "Saint-Bernard-bathroom-poster-funny" at bounding box center [493, 371] width 421 height 36
click at [352, 370] on input "Saint-Bernard-bathroom-poster-funny" at bounding box center [493, 371] width 421 height 36
click at [417, 372] on input "Saint-Bernard-Bathroom-poster-funny" at bounding box center [493, 371] width 421 height 36
click at [454, 371] on input "Saint-Bernard-Bathroom-Poster-funny" at bounding box center [493, 371] width 421 height 36
click at [458, 370] on input "Saint-Bernard-Bathroom-PosterFunny" at bounding box center [493, 371] width 421 height 36
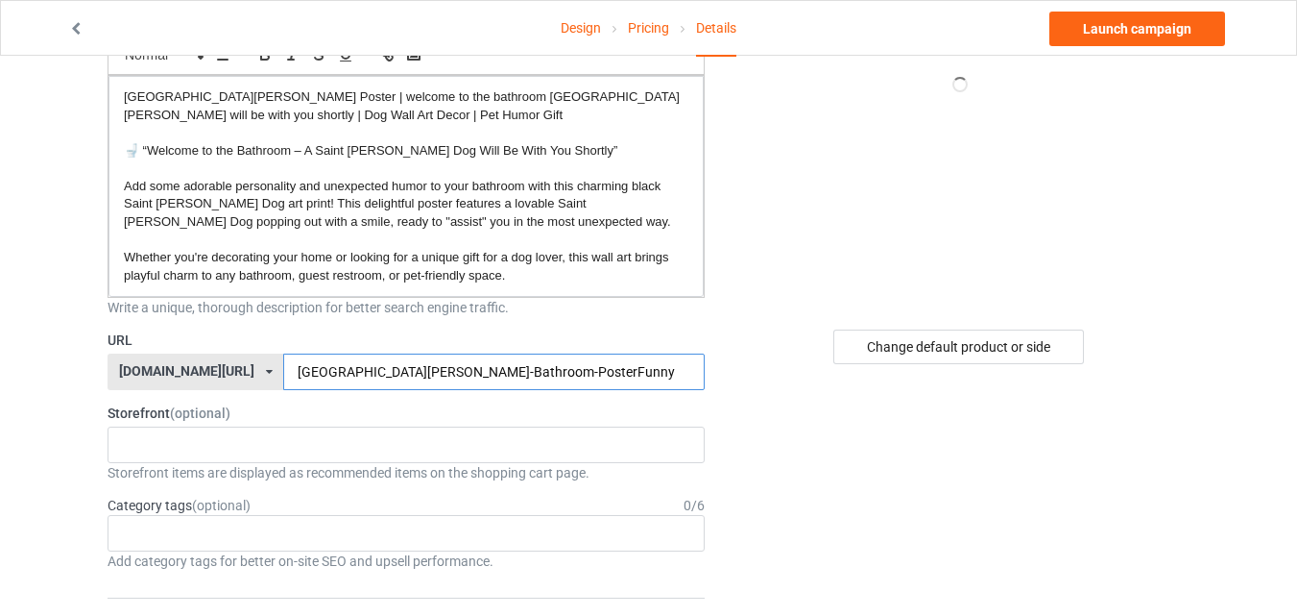
click at [464, 370] on input "Saint-Bernard-Bathroom-PosterFunny" at bounding box center [493, 371] width 421 height 36
click at [455, 363] on input "Saint-Bernard-Bathroom-Posterfunny" at bounding box center [493, 371] width 421 height 36
click at [419, 367] on input "Saint-Bernard-Bathroom-Poster-funny" at bounding box center [493, 371] width 421 height 36
click at [353, 370] on input "Saint-Bernard-Bathroom-poster-funny" at bounding box center [493, 371] width 421 height 36
click at [304, 368] on input "Saint-Bernard-bathroom-poster-funny" at bounding box center [493, 371] width 421 height 36
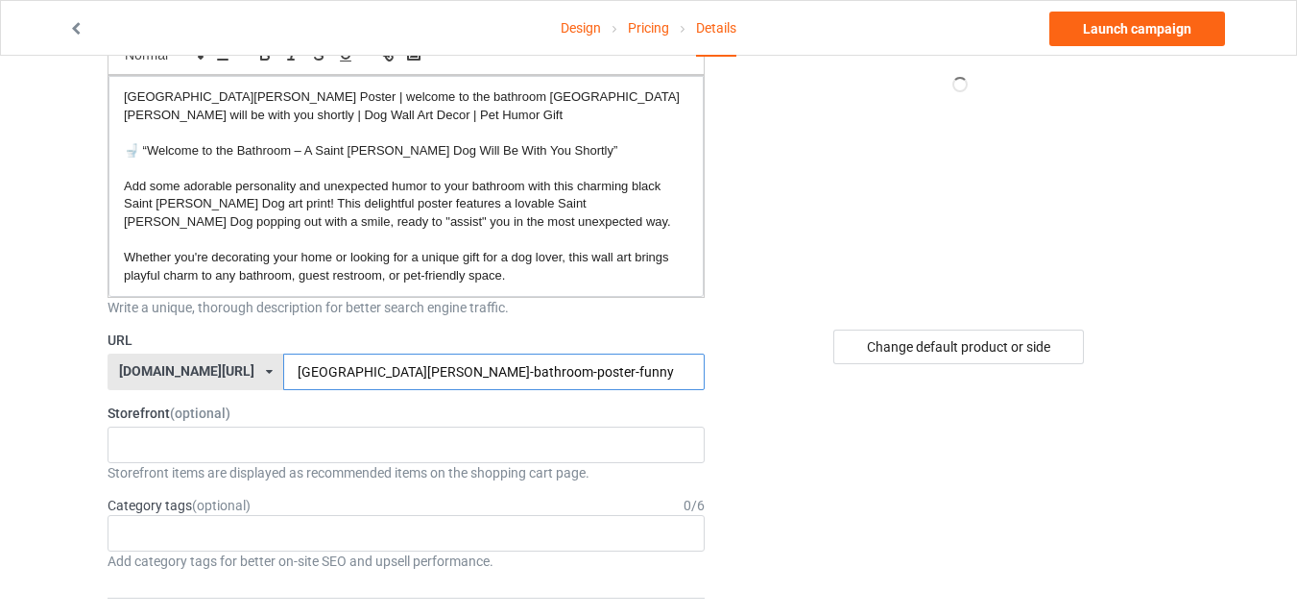
click at [283, 372] on input "Saint-bernard-bathroom-poster-funny" at bounding box center [493, 371] width 421 height 36
type input "saint-bernard-bathroom-poster-funny"
click at [659, 530] on div "Age > 1-19 > 1 Age > 1-12 Months > 1 Month Age > 1-12 Months Age > 1-19 Age > 1…" at bounding box center [406, 533] width 597 height 36
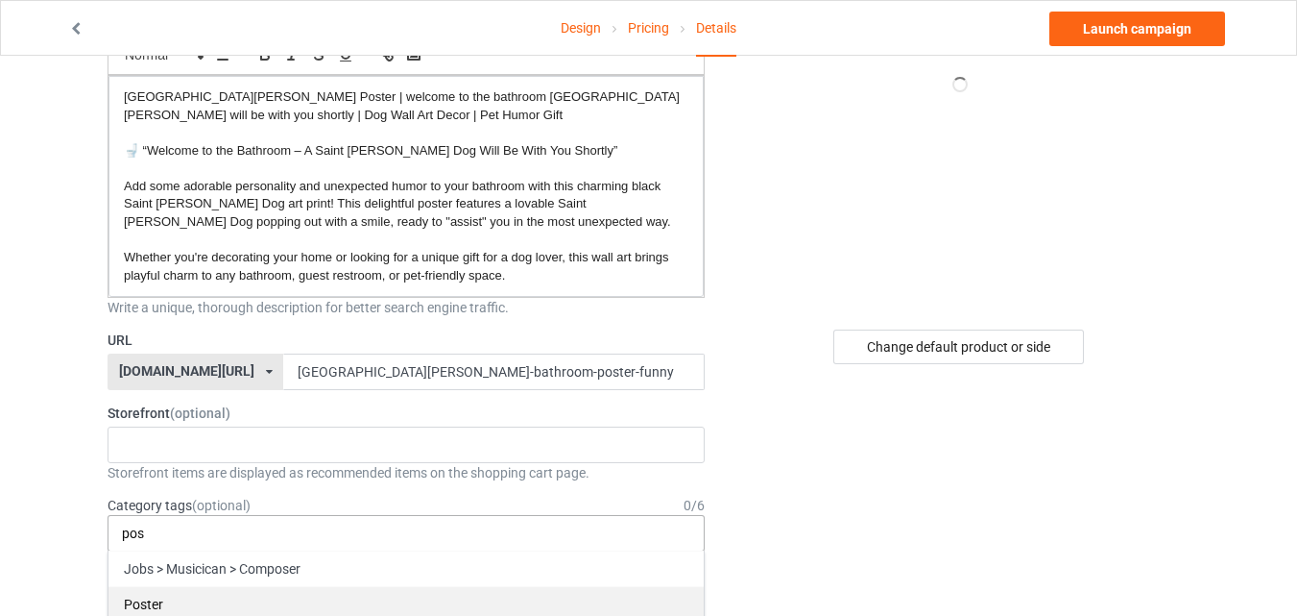
type input "pos"
click at [437, 599] on div "Poster" at bounding box center [406, 604] width 595 height 36
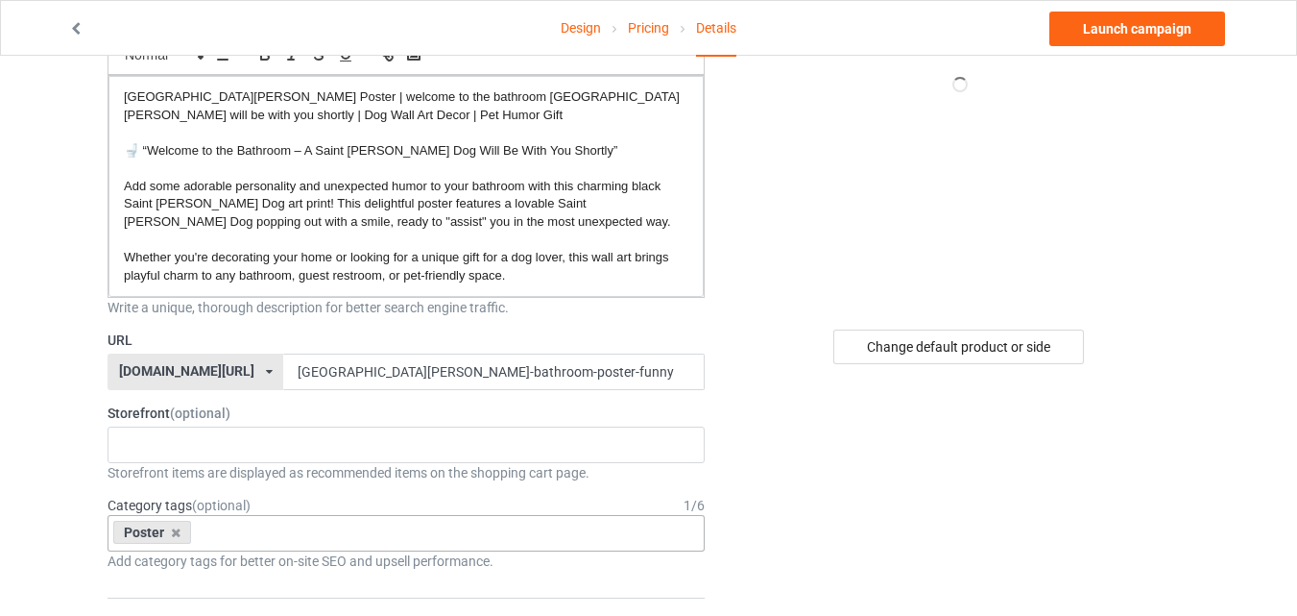
click at [1087, 31] on link "Launch campaign" at bounding box center [1138, 29] width 176 height 35
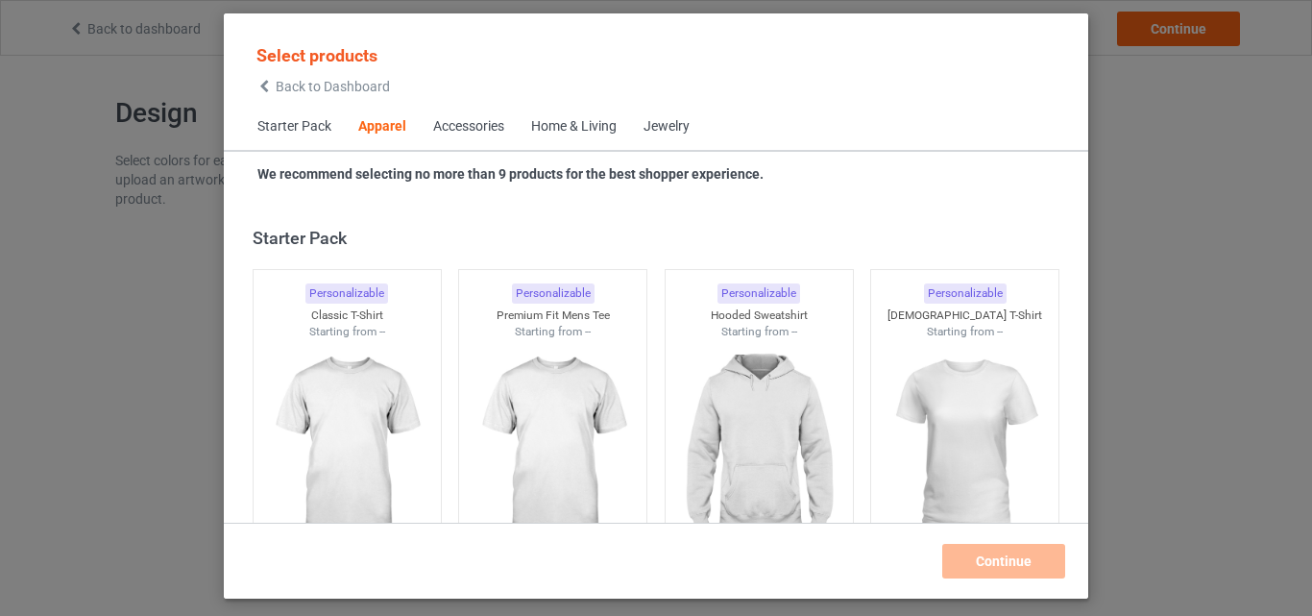
click at [567, 136] on div "Home & Living" at bounding box center [573, 126] width 85 height 19
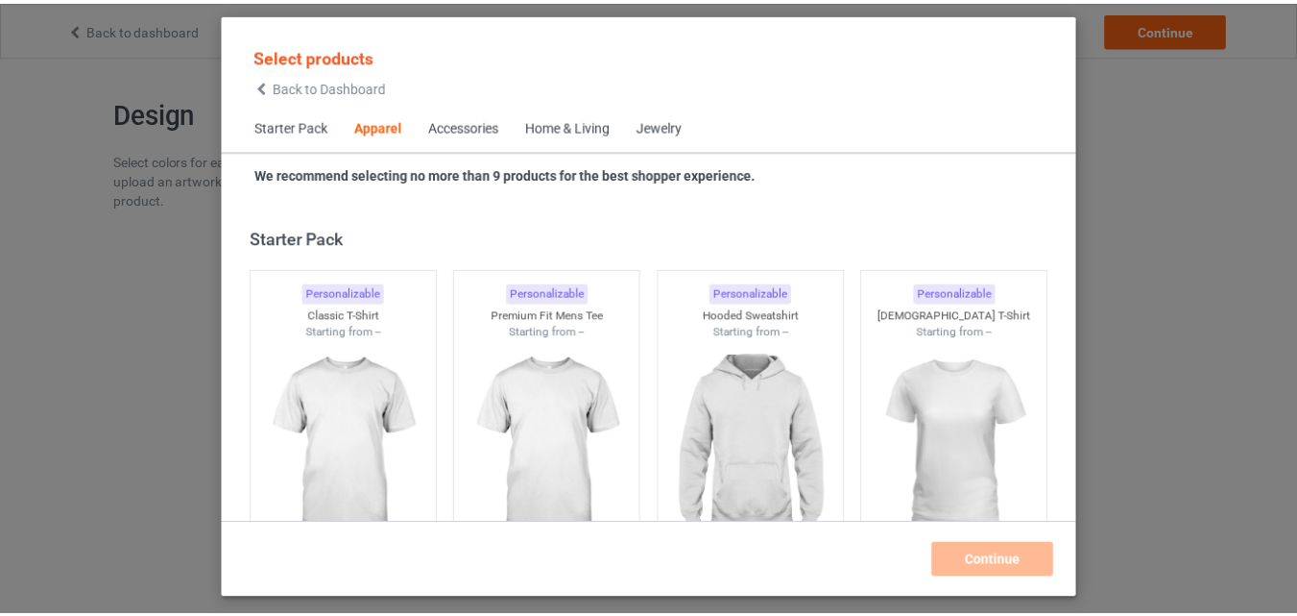
scroll to position [8661, 0]
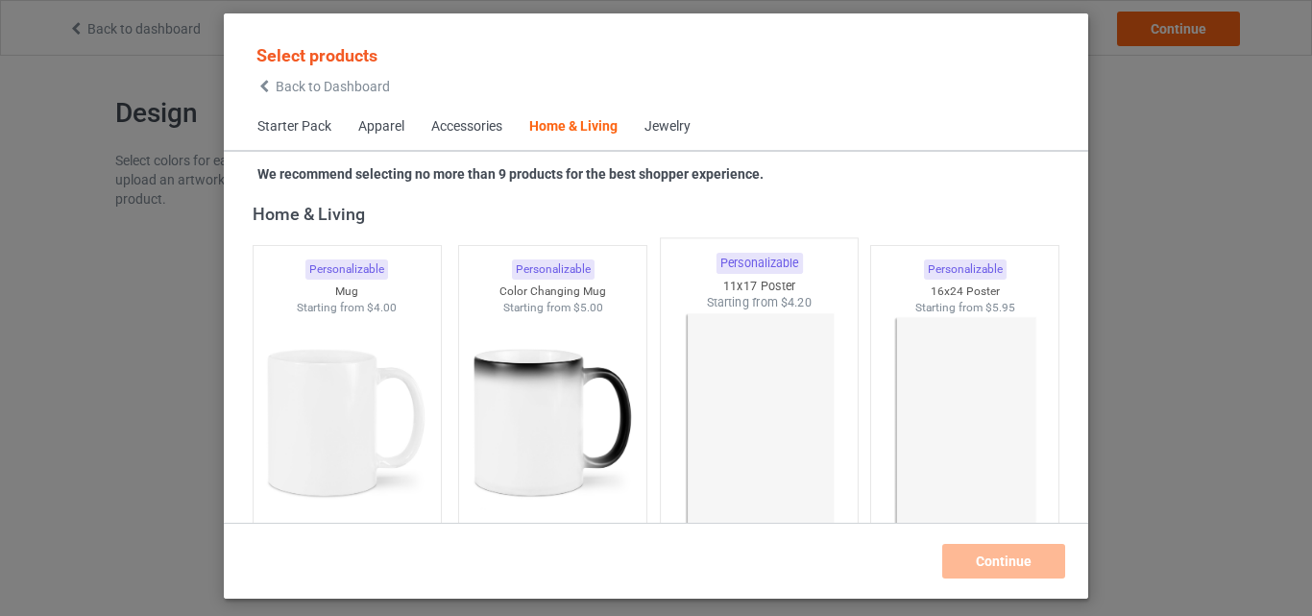
click at [804, 297] on div "Starting from $4.20" at bounding box center [759, 303] width 197 height 16
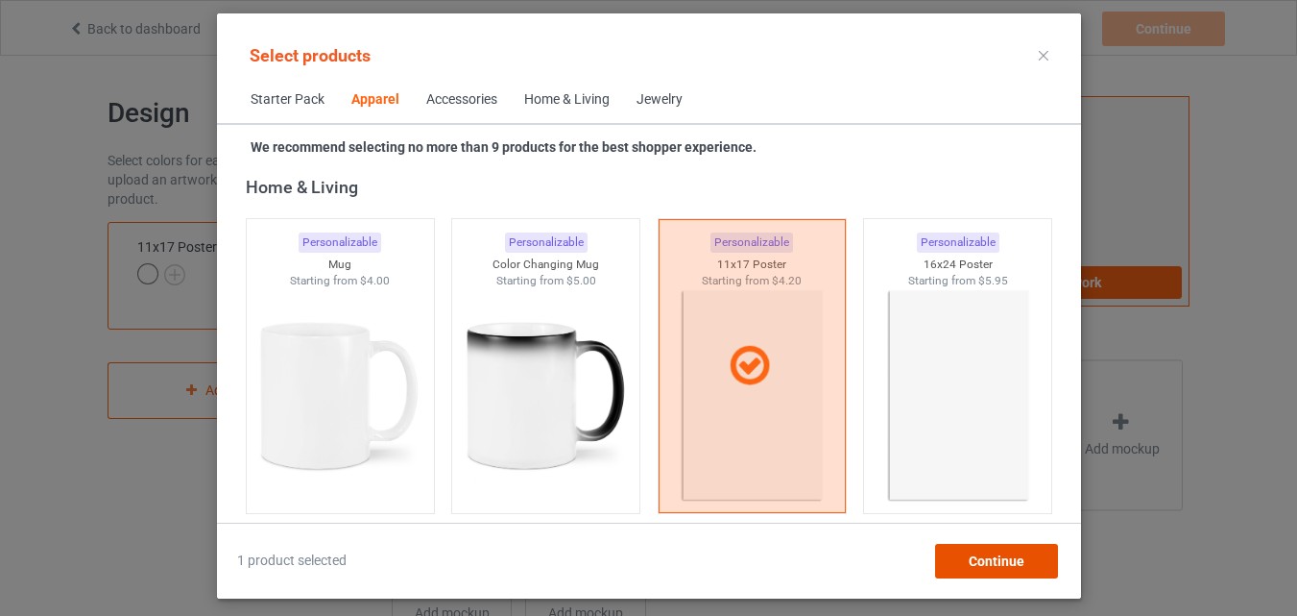
click at [972, 564] on span "Continue" at bounding box center [996, 560] width 56 height 15
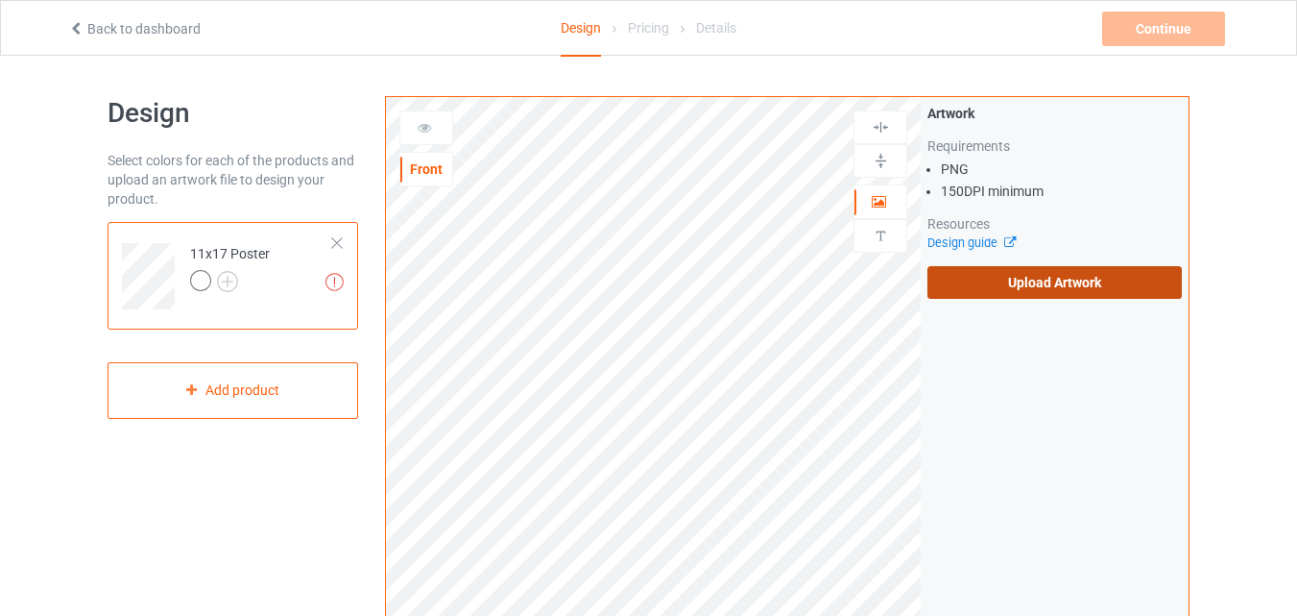
click at [995, 278] on label "Upload Artwork" at bounding box center [1055, 282] width 254 height 33
click at [0, 0] on input "Upload Artwork" at bounding box center [0, 0] width 0 height 0
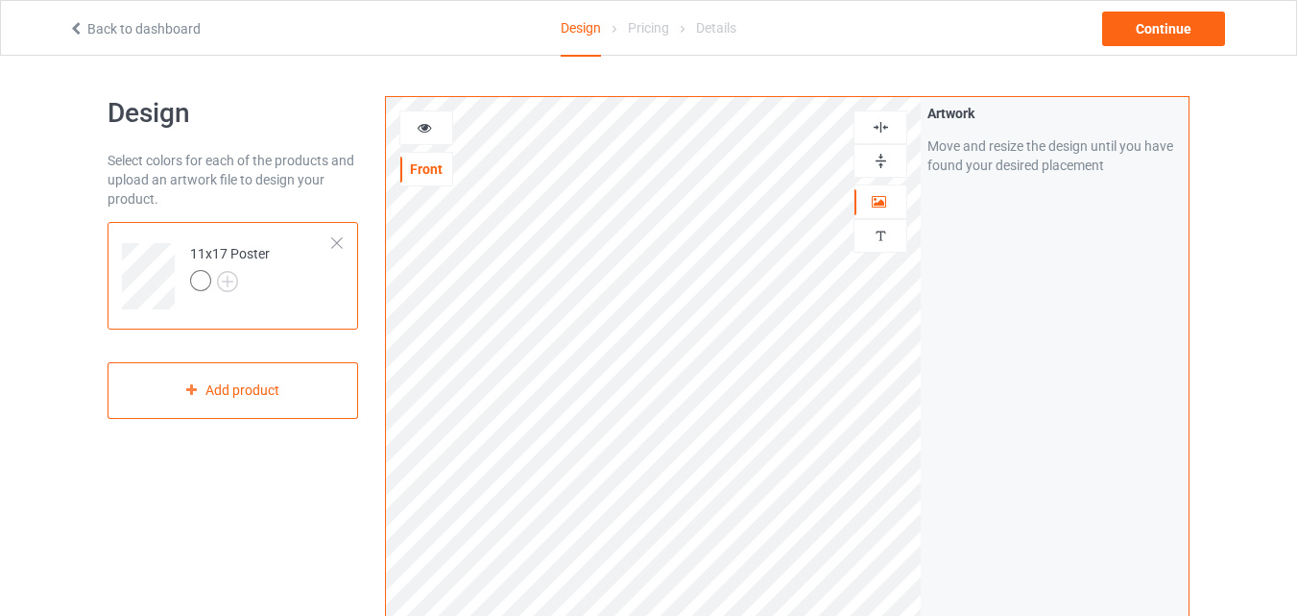
click at [883, 151] on div at bounding box center [881, 161] width 54 height 34
drag, startPoint x: 883, startPoint y: 151, endPoint x: 886, endPoint y: 170, distance: 19.6
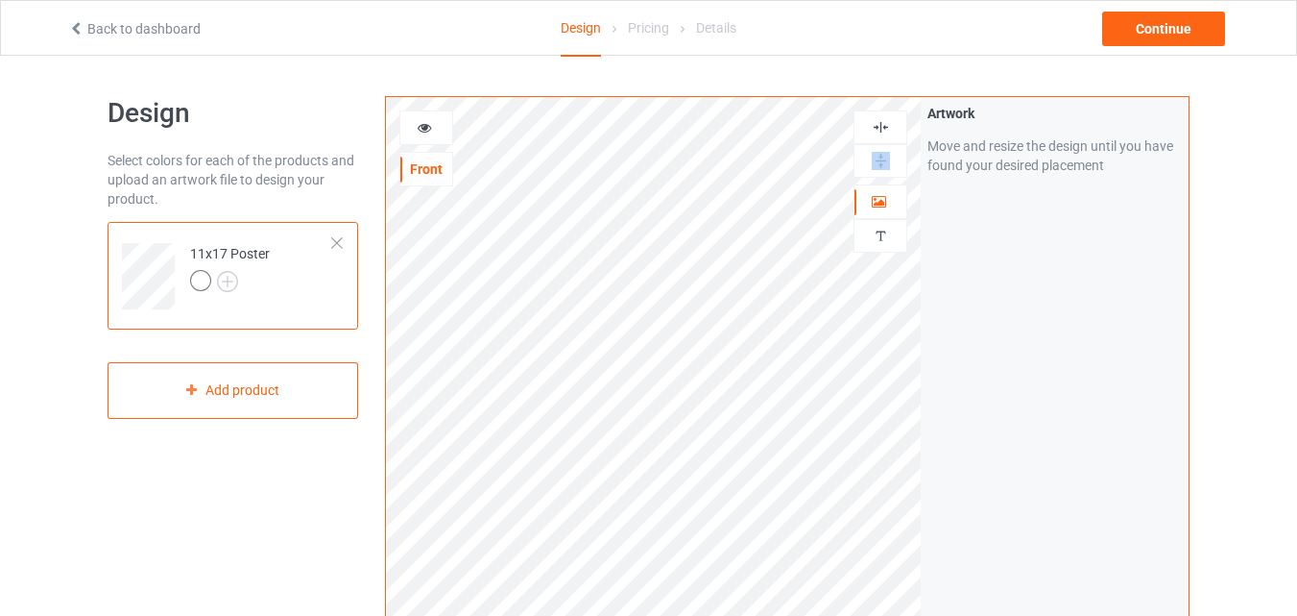
click at [886, 170] on div at bounding box center [881, 161] width 54 height 34
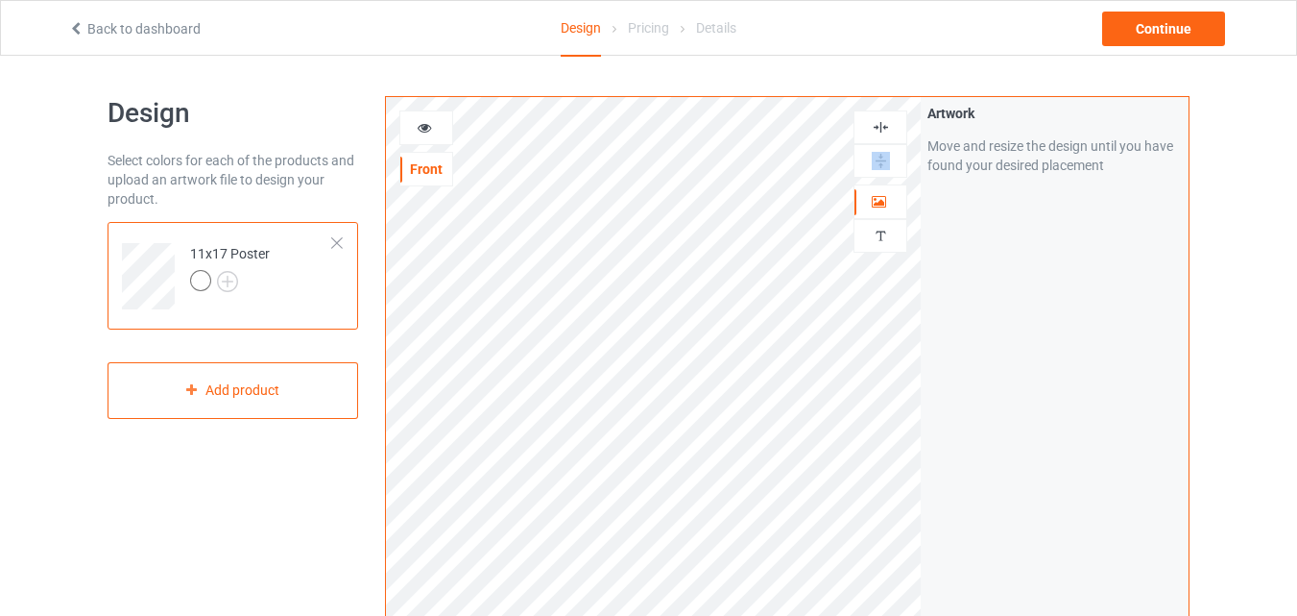
click at [886, 170] on div at bounding box center [881, 161] width 54 height 34
drag, startPoint x: 886, startPoint y: 170, endPoint x: 879, endPoint y: 130, distance: 41.1
click at [879, 130] on div at bounding box center [881, 143] width 54 height 67
click at [879, 130] on img at bounding box center [881, 127] width 18 height 18
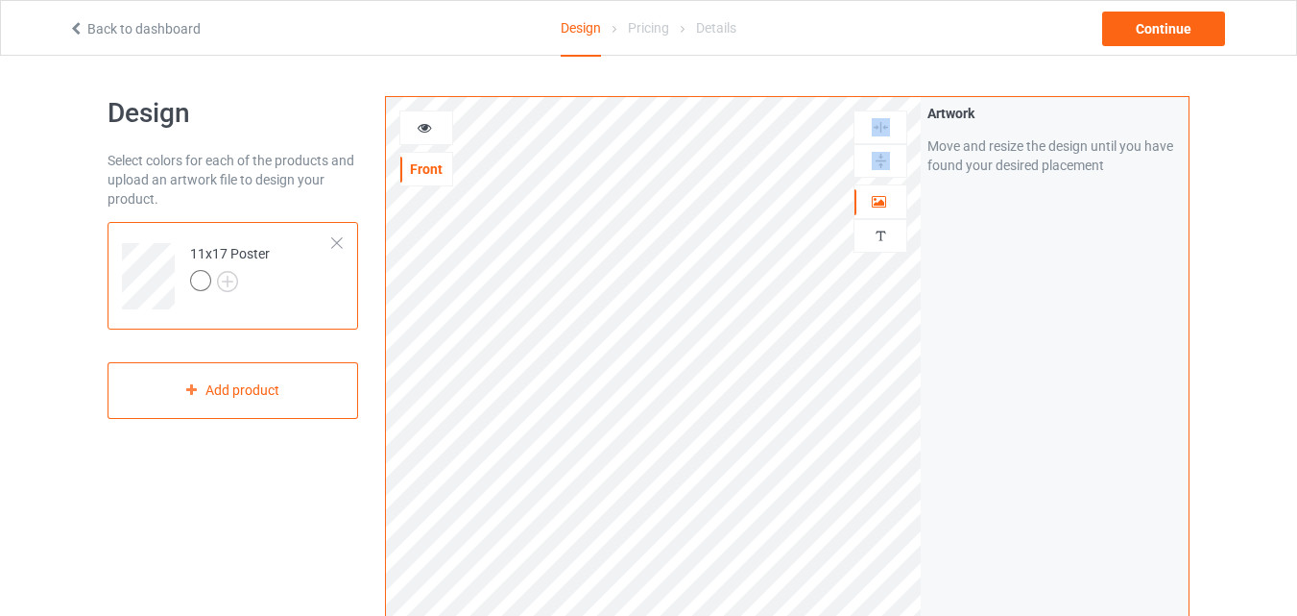
click at [879, 130] on img at bounding box center [881, 127] width 18 height 18
drag, startPoint x: 879, startPoint y: 130, endPoint x: 1311, endPoint y: 115, distance: 432.4
click at [1297, 115] on html "Back to dashboard Design Pricing Details Continue Design Select colors for each…" at bounding box center [648, 308] width 1297 height 616
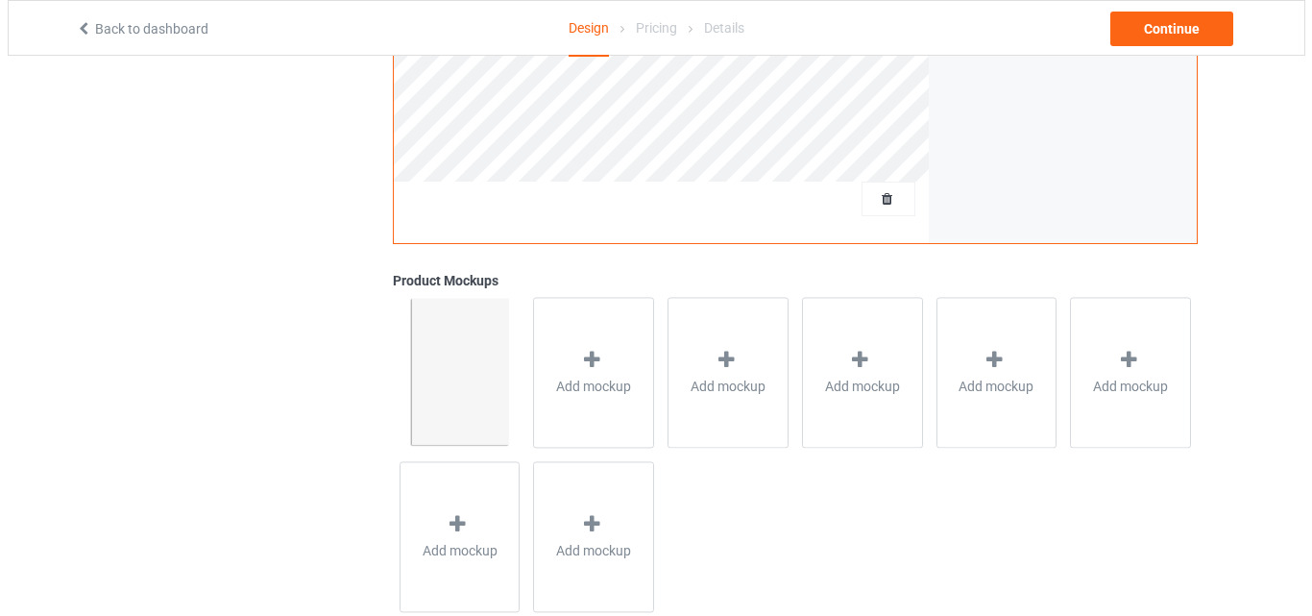
scroll to position [594, 0]
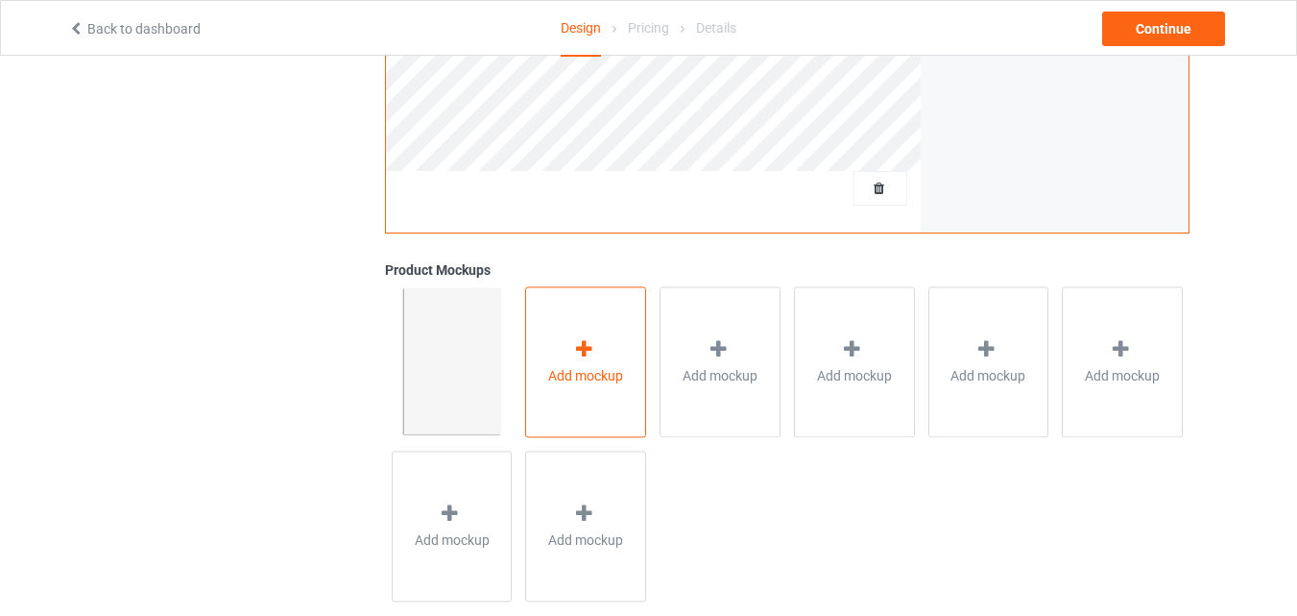
click at [529, 415] on div "Add mockup" at bounding box center [585, 361] width 121 height 151
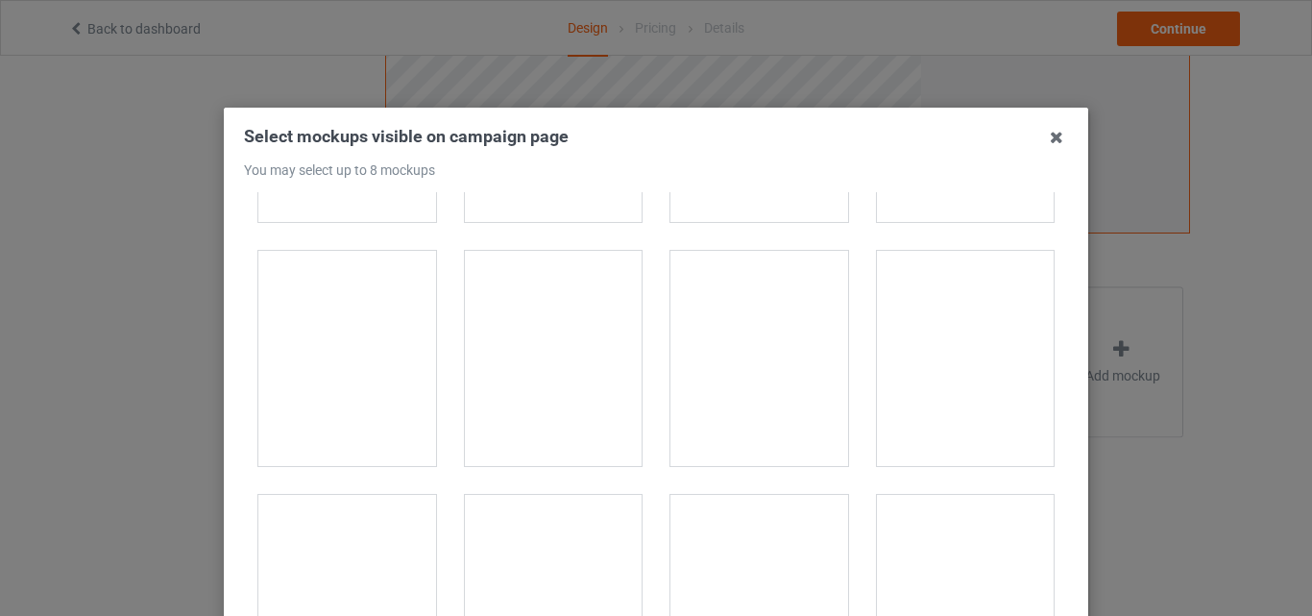
scroll to position [1430, 0]
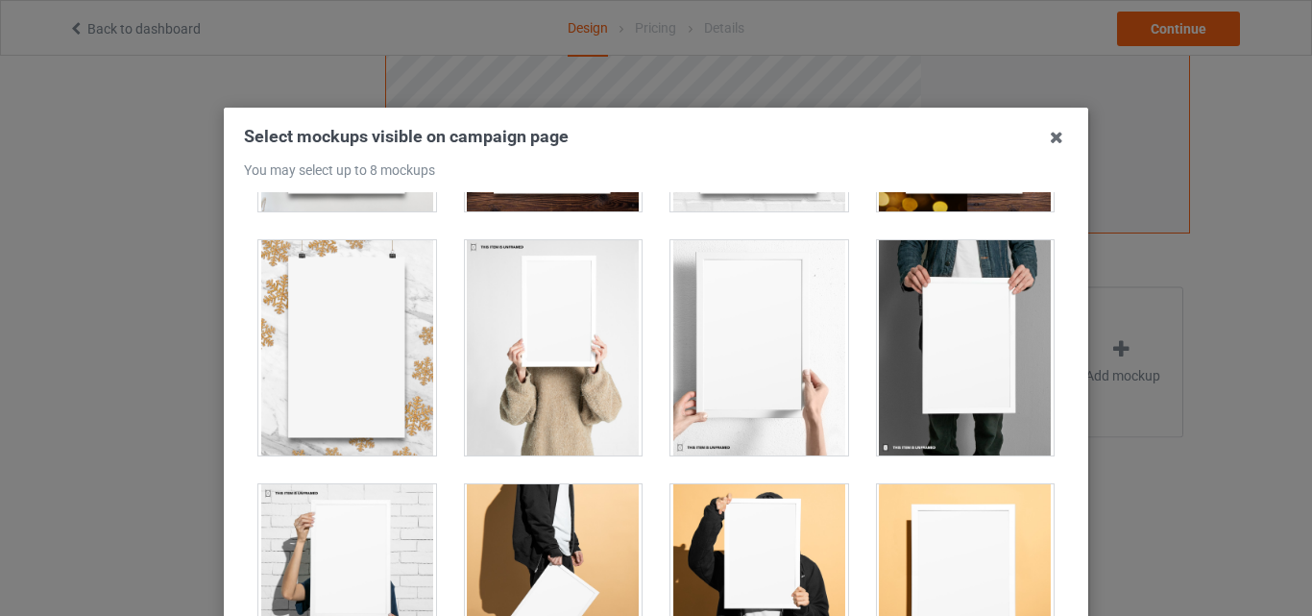
click at [962, 327] on div at bounding box center [966, 347] width 178 height 215
click at [680, 339] on div at bounding box center [759, 347] width 178 height 215
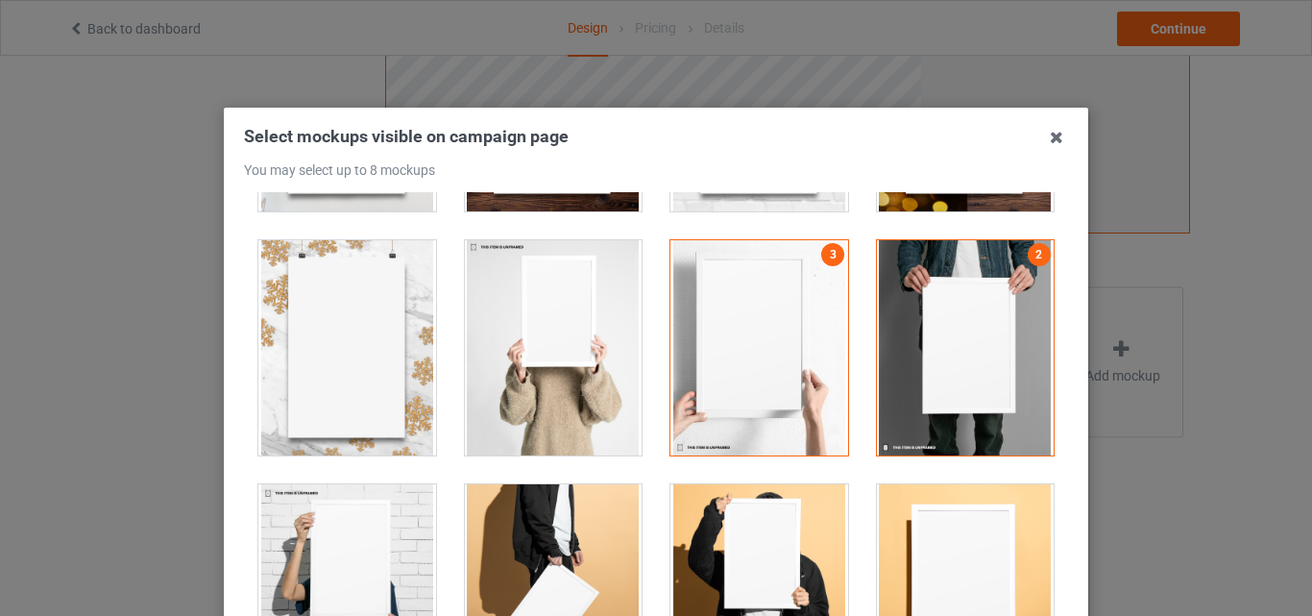
click at [579, 344] on div at bounding box center [554, 347] width 178 height 215
click at [965, 538] on div at bounding box center [966, 591] width 178 height 215
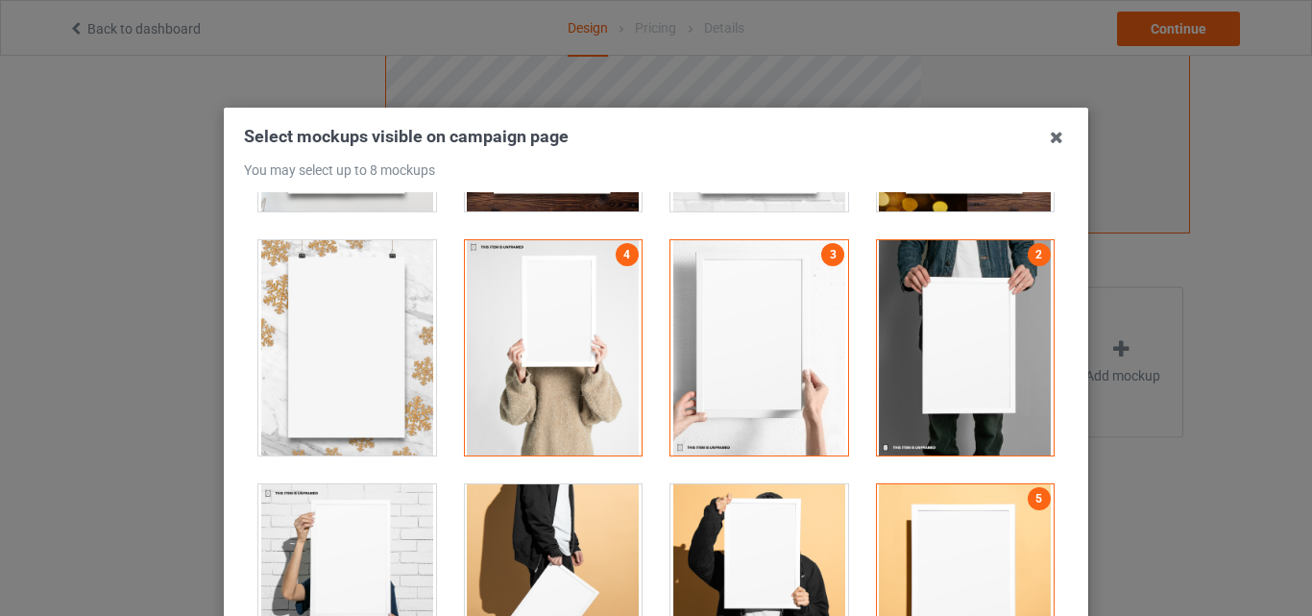
click at [766, 502] on div at bounding box center [759, 591] width 178 height 215
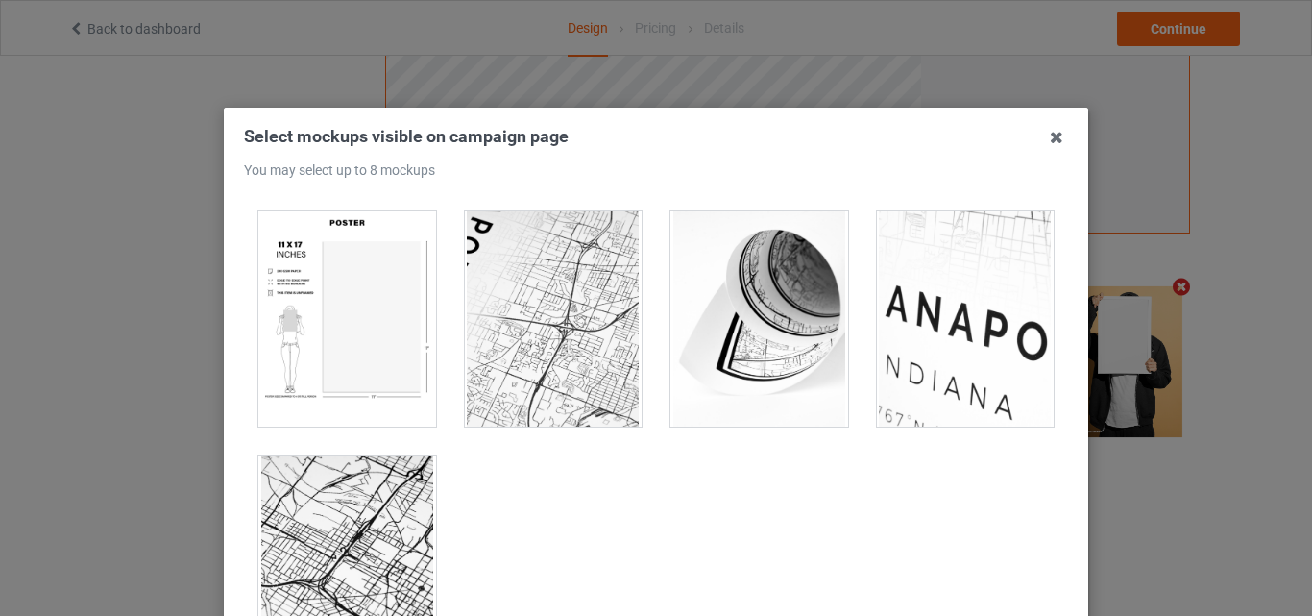
scroll to position [2067, 0]
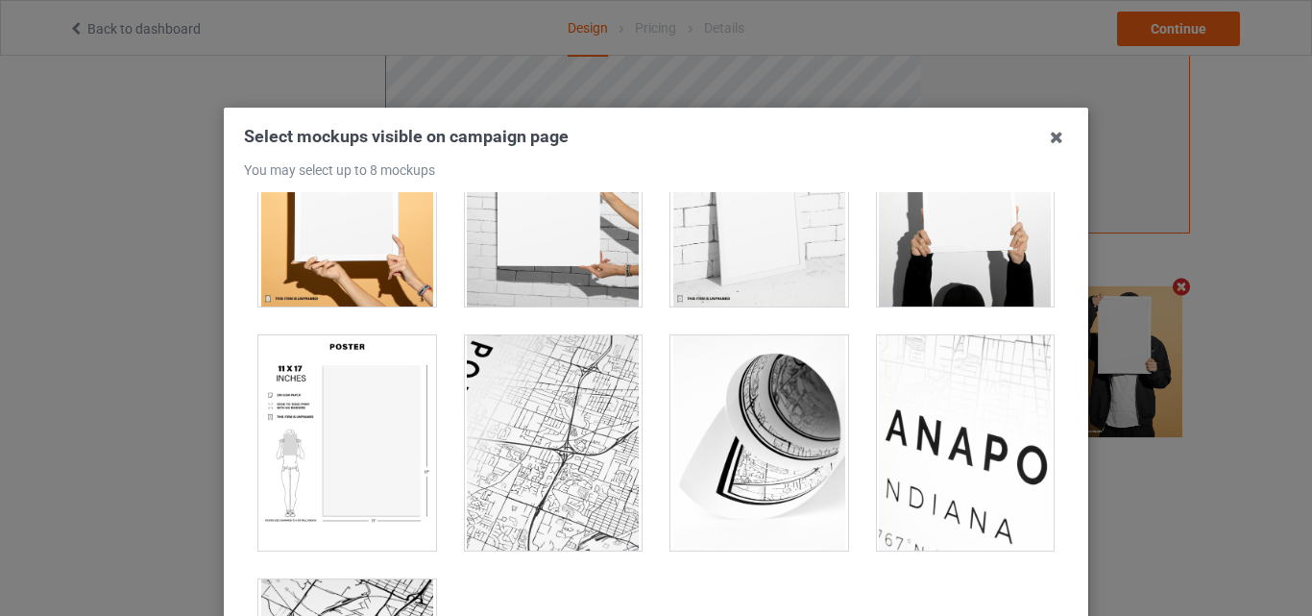
click at [829, 278] on div at bounding box center [759, 198] width 178 height 215
click at [213, 404] on div "Select mockups visible on campaign page You may select up to 8 mockups 1 4 3 2 …" at bounding box center [656, 308] width 1312 height 616
click at [299, 400] on div at bounding box center [347, 442] width 178 height 215
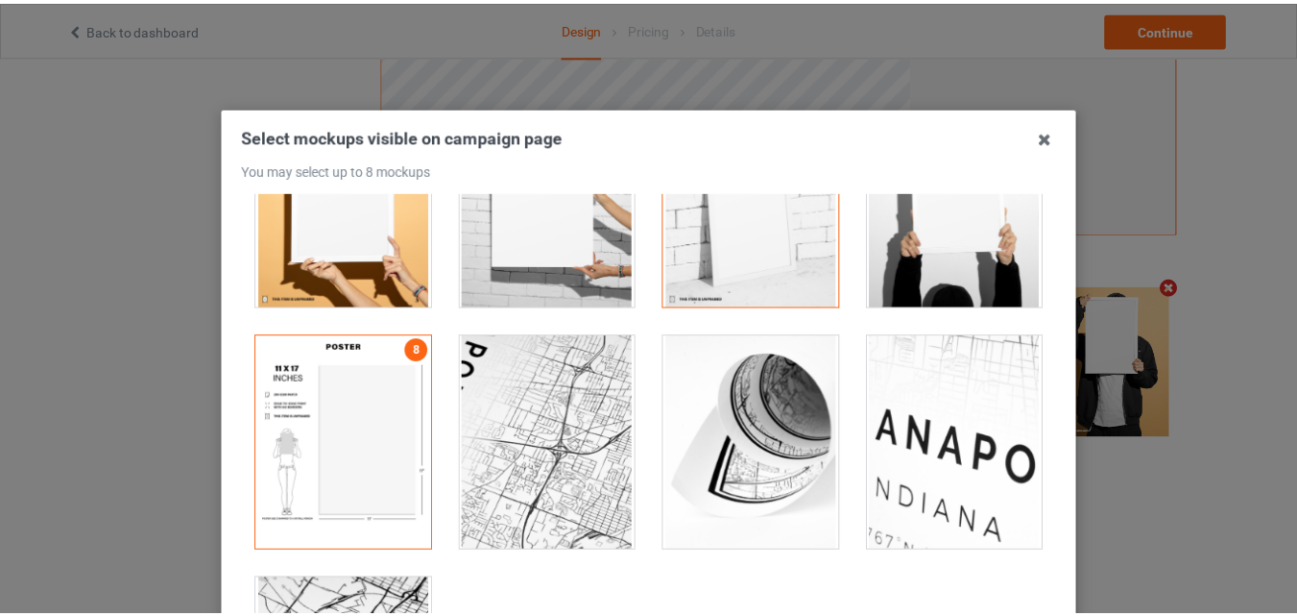
scroll to position [256, 0]
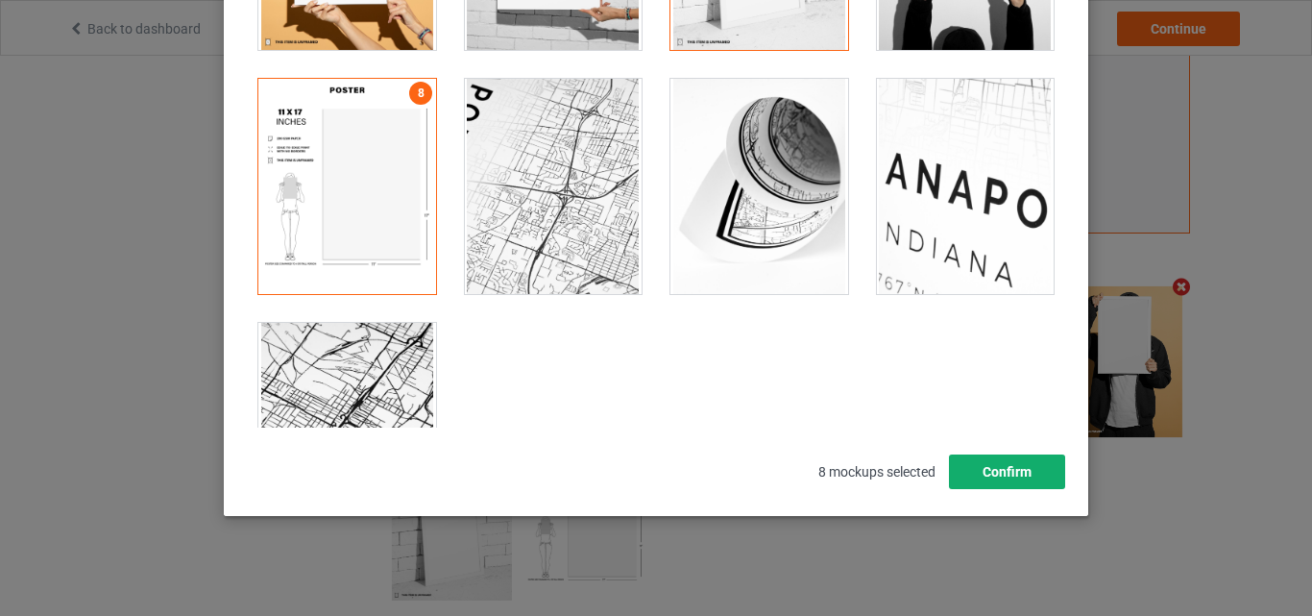
click at [1018, 479] on button "Confirm" at bounding box center [1007, 471] width 116 height 35
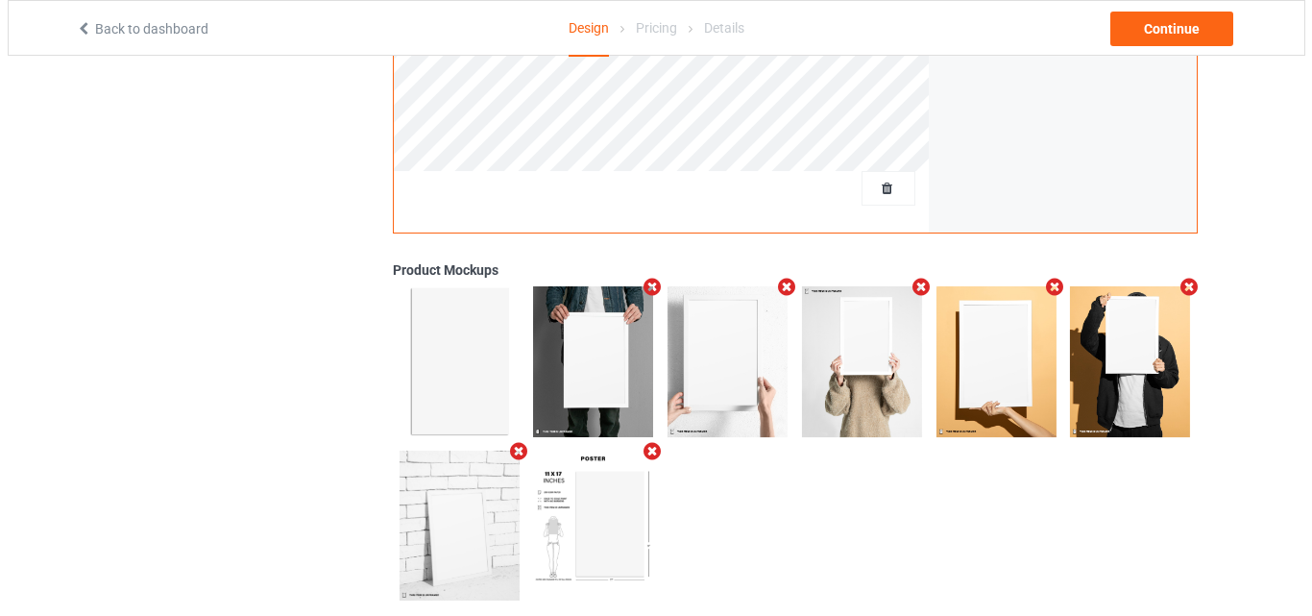
scroll to position [0, 0]
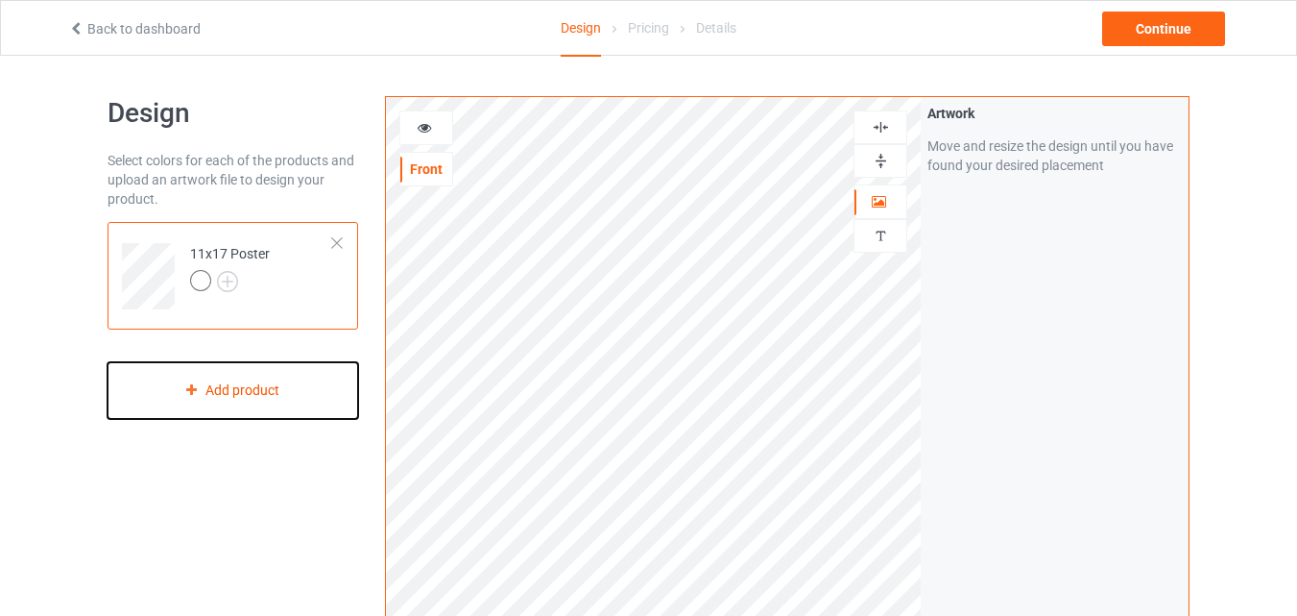
click at [233, 382] on div "Add product" at bounding box center [233, 390] width 251 height 57
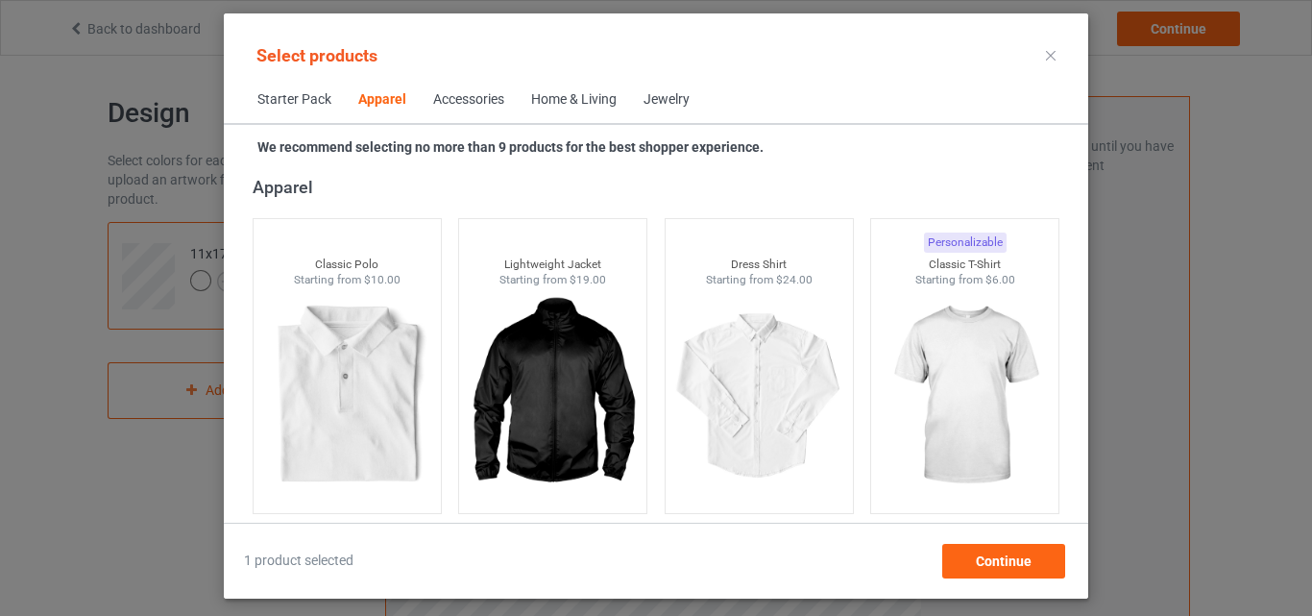
click at [589, 93] on div "Home & Living" at bounding box center [573, 99] width 85 height 19
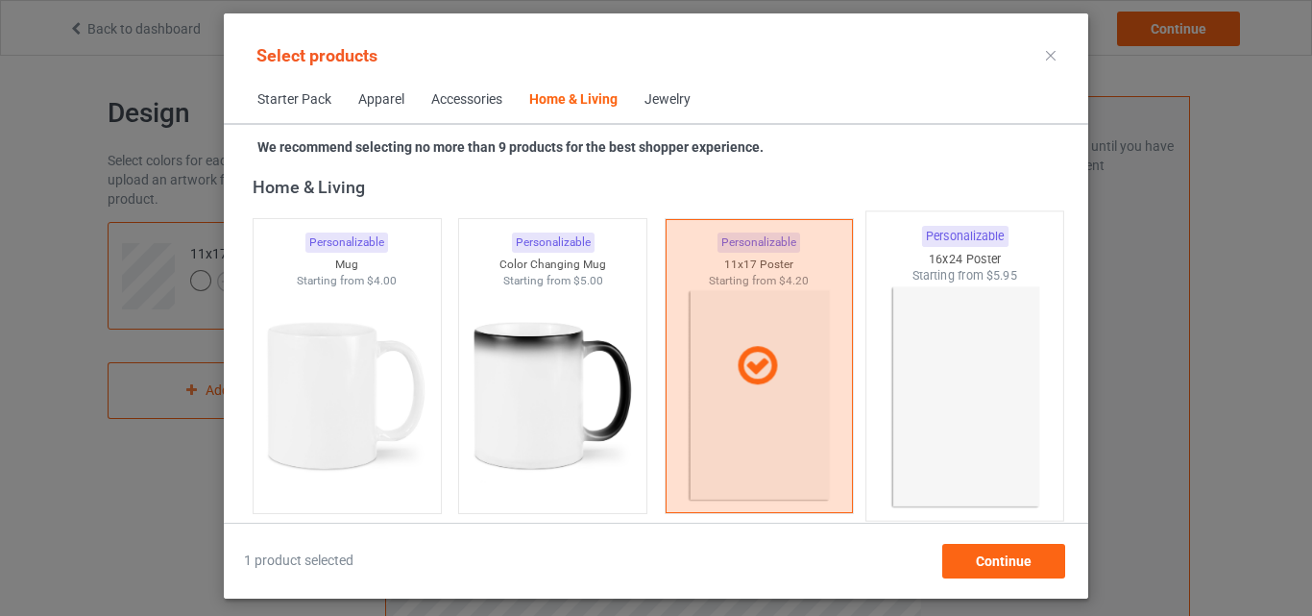
click at [965, 330] on img at bounding box center [965, 397] width 181 height 226
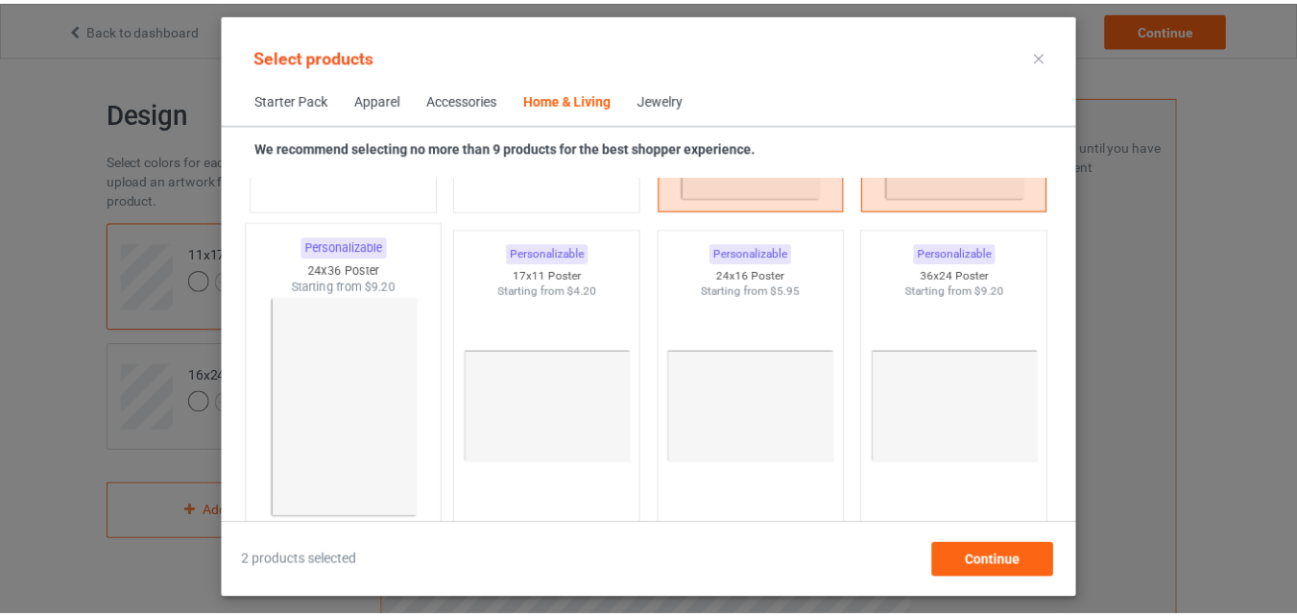
scroll to position [8968, 0]
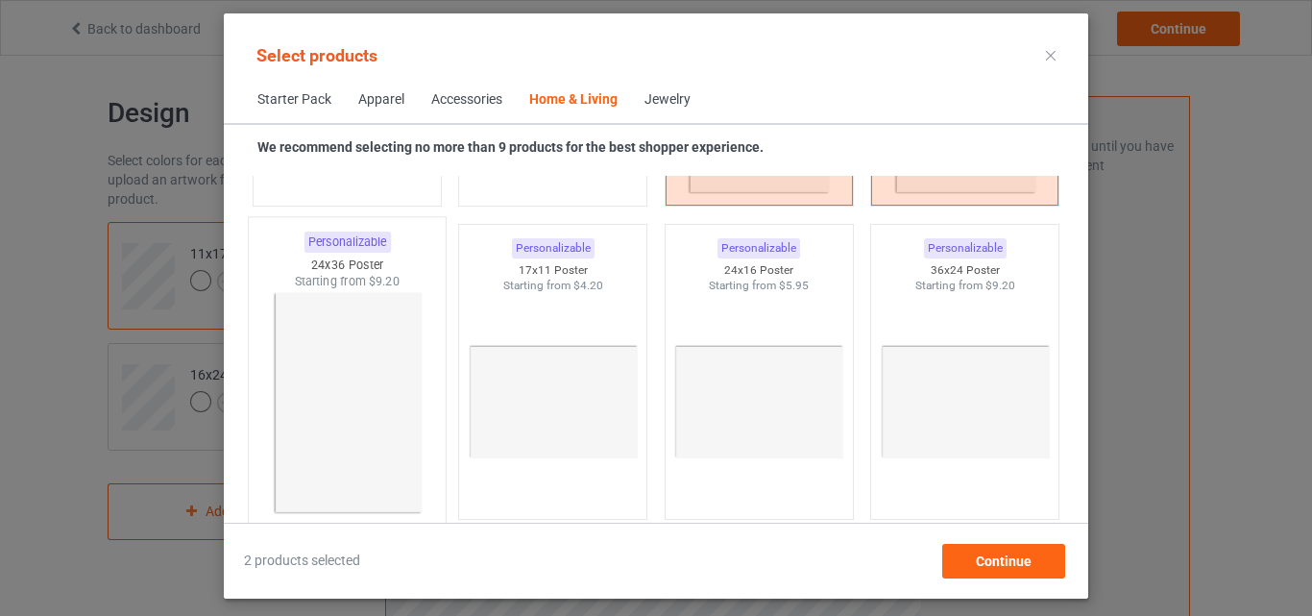
click at [311, 382] on img at bounding box center [346, 403] width 181 height 226
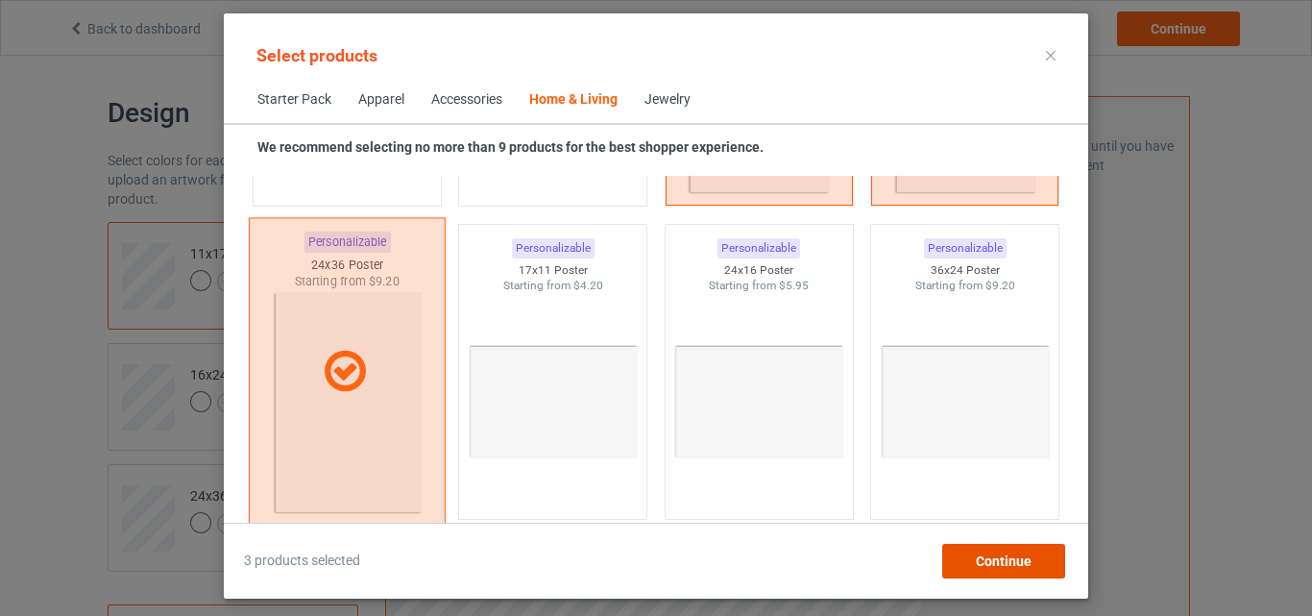
drag, startPoint x: 998, startPoint y: 575, endPoint x: 403, endPoint y: 449, distance: 607.6
click at [403, 449] on div "Select products Starter Pack Apparel Accessories Home & Living Jewelry We recom…" at bounding box center [656, 306] width 864 height 544
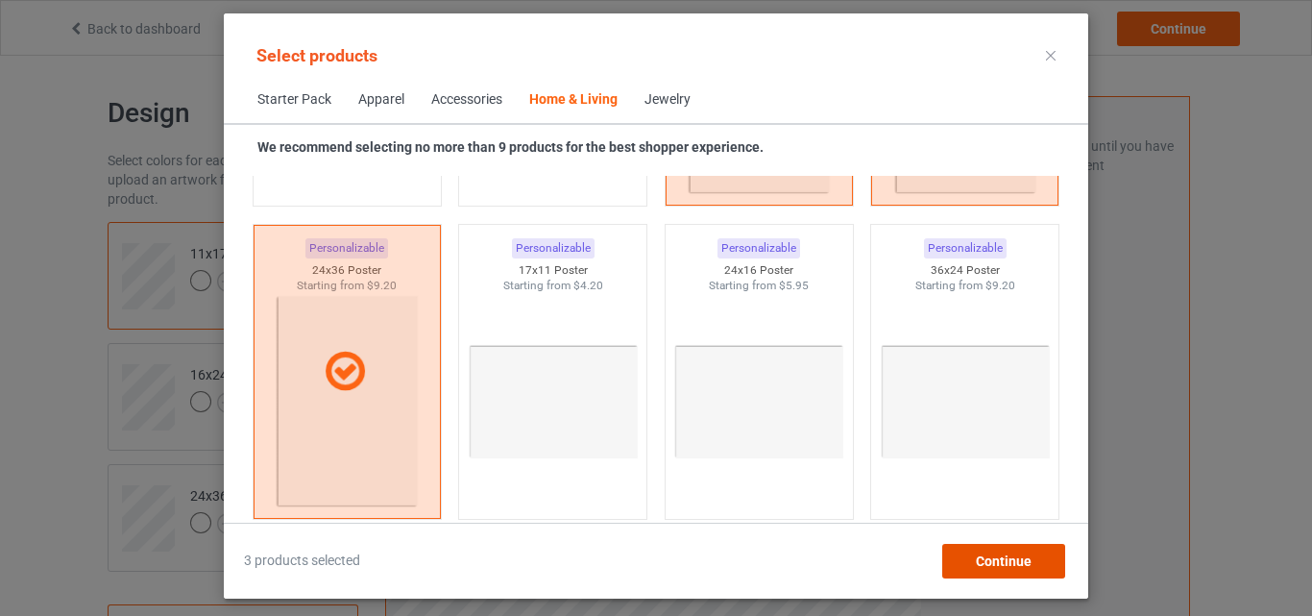
click at [990, 549] on div "Continue" at bounding box center [1003, 561] width 123 height 35
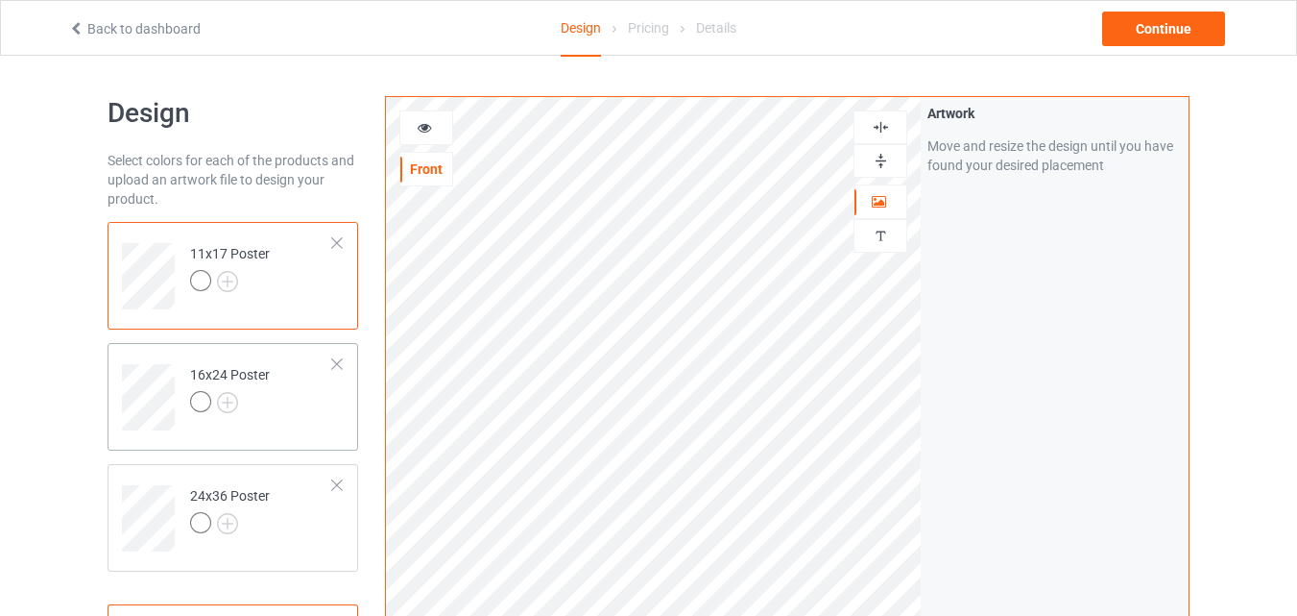
click at [286, 428] on td "16x24 Poster" at bounding box center [262, 391] width 164 height 80
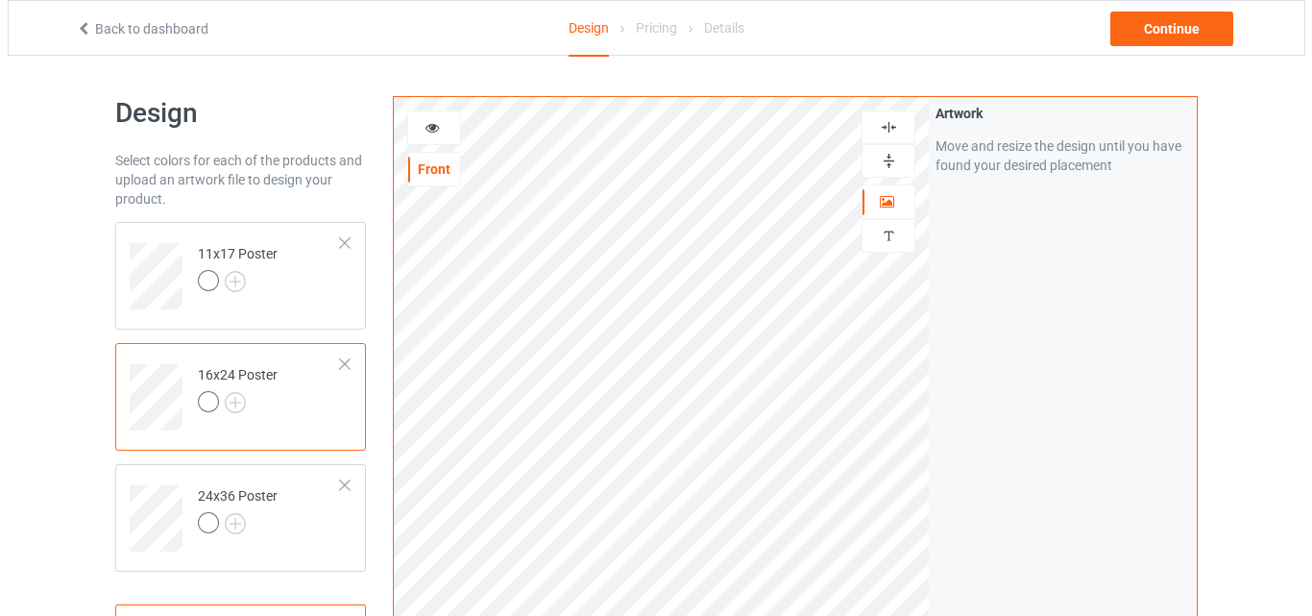
scroll to position [629, 0]
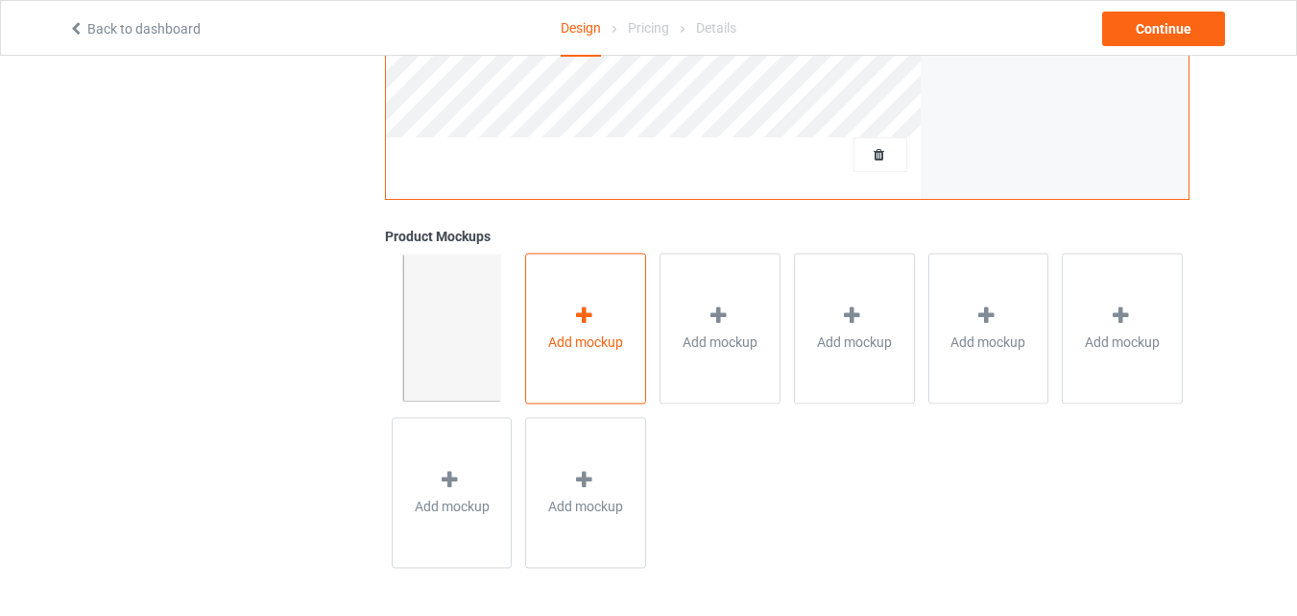
click at [530, 333] on div "Add mockup" at bounding box center [585, 328] width 121 height 151
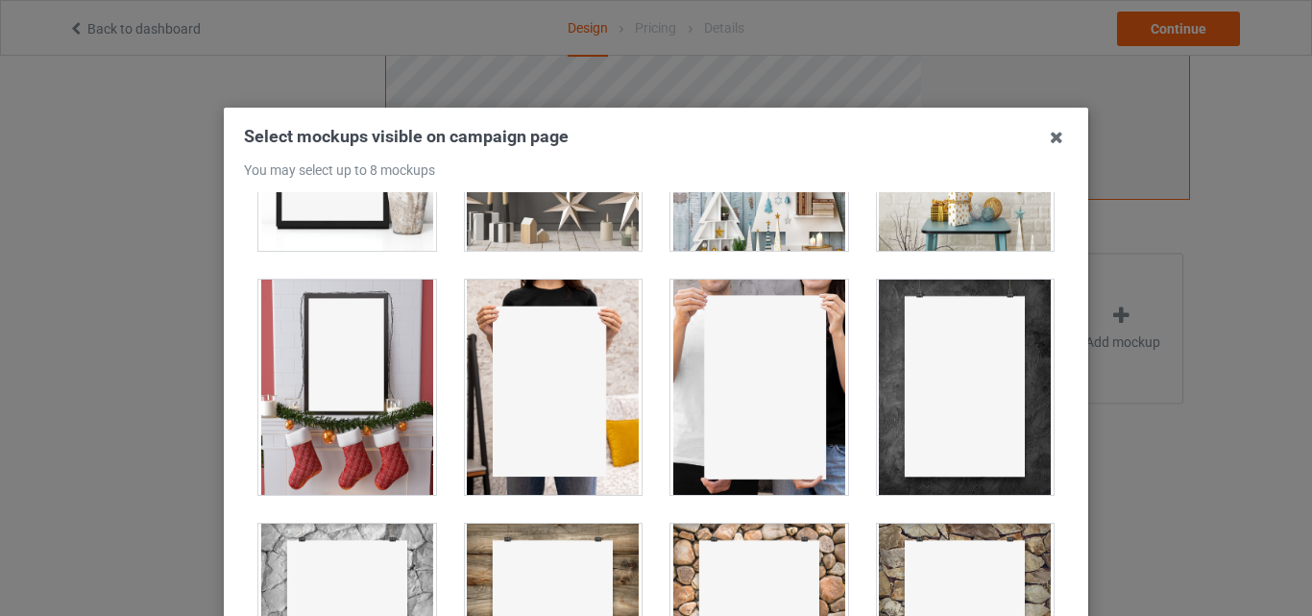
scroll to position [530, 0]
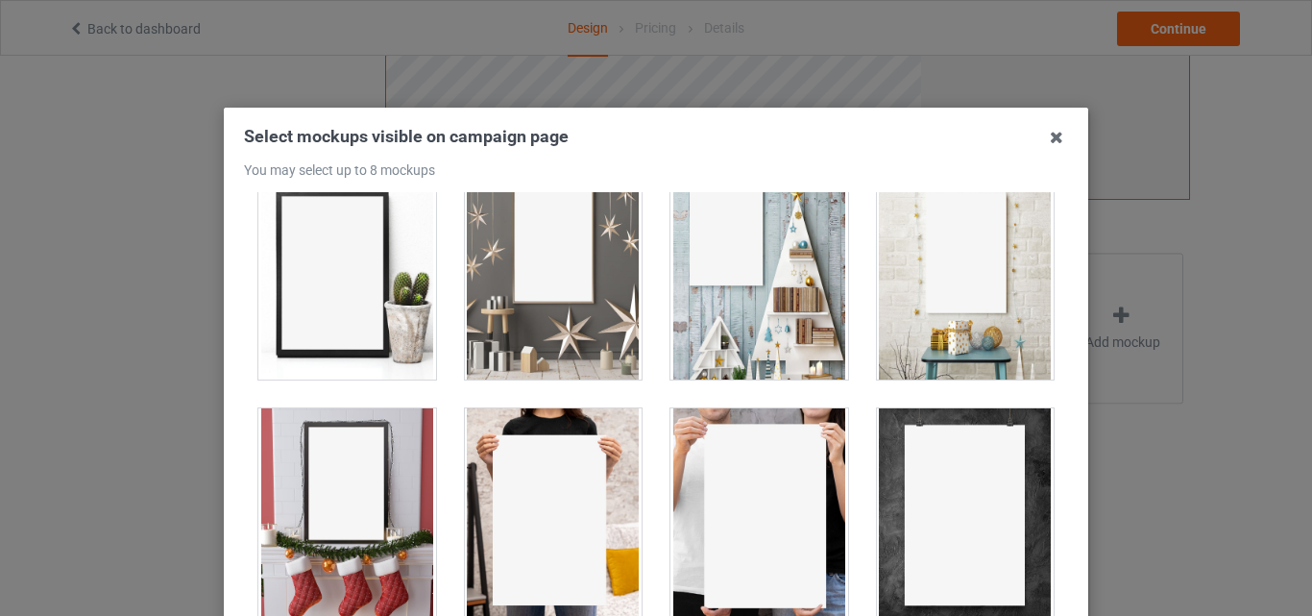
click at [979, 310] on div at bounding box center [966, 271] width 178 height 215
click at [741, 272] on div at bounding box center [759, 271] width 178 height 215
click at [509, 257] on div at bounding box center [554, 271] width 178 height 215
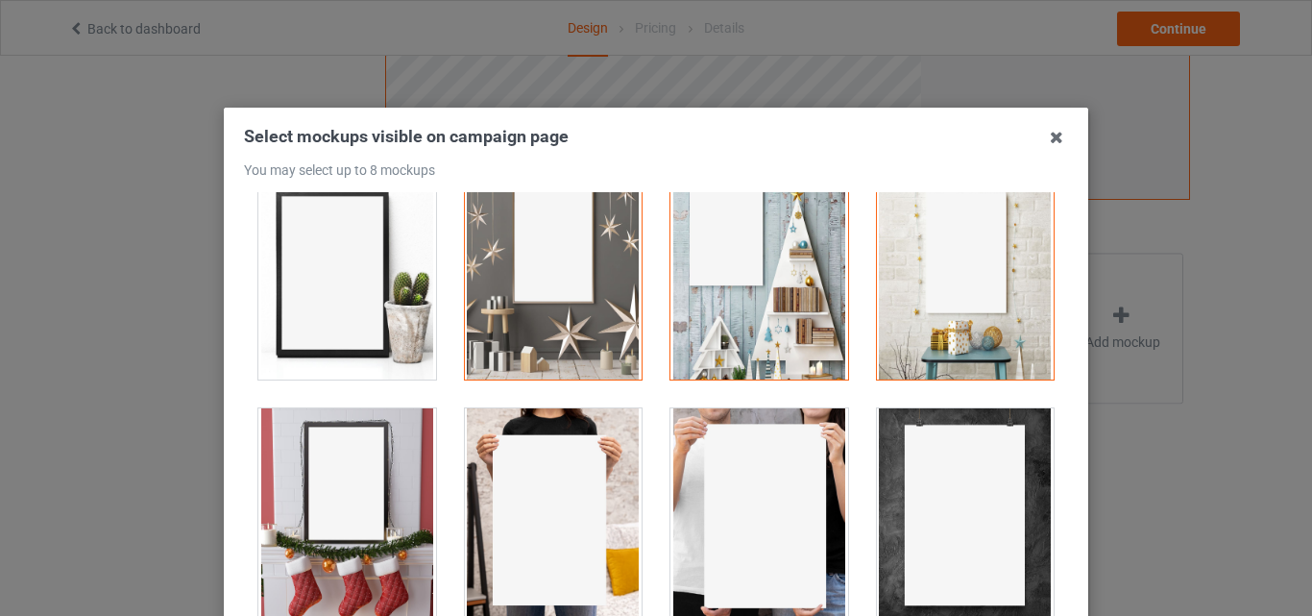
click at [337, 275] on div at bounding box center [347, 271] width 178 height 215
click at [353, 434] on div at bounding box center [347, 515] width 178 height 215
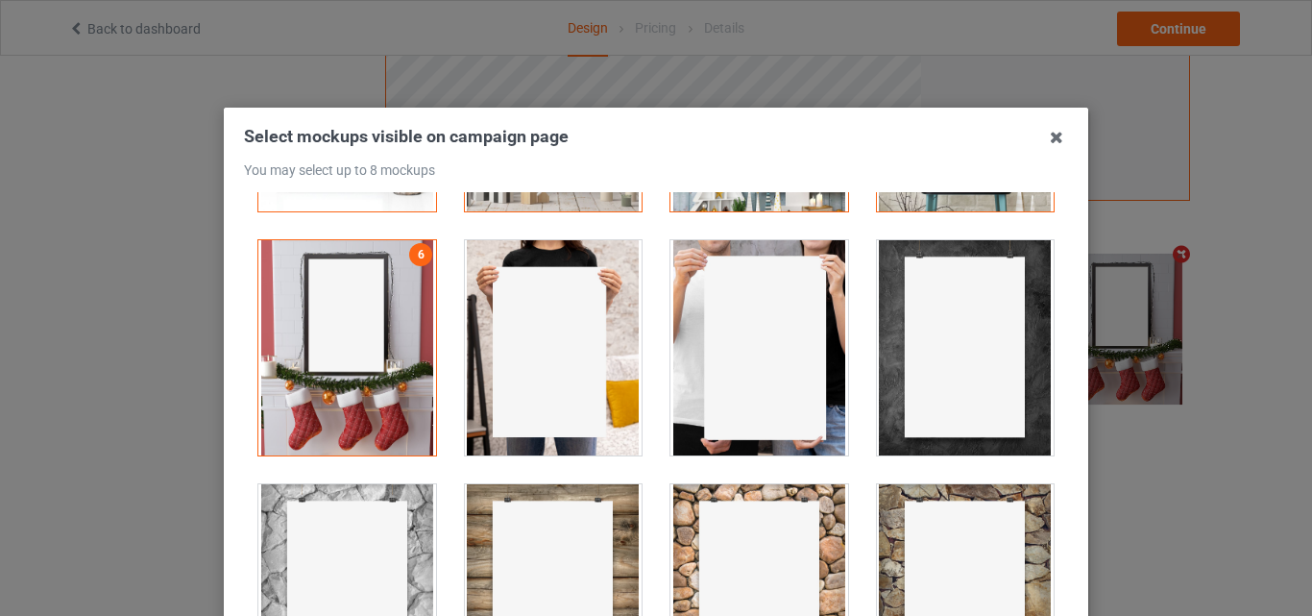
scroll to position [688, 0]
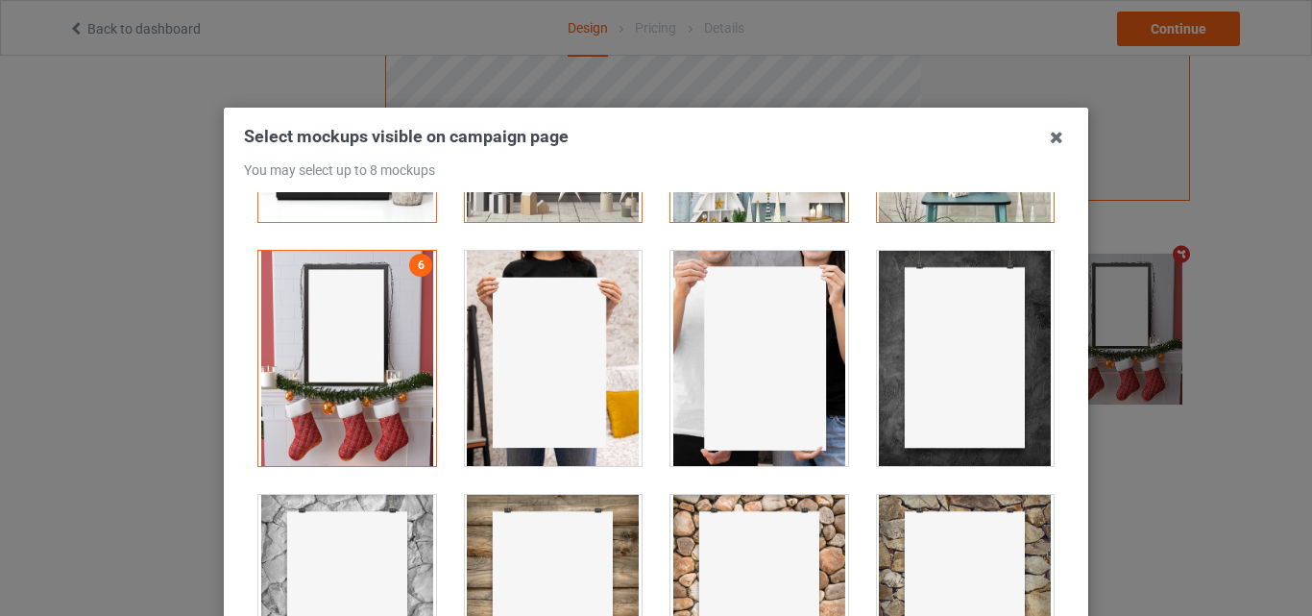
click at [683, 283] on div at bounding box center [759, 358] width 178 height 215
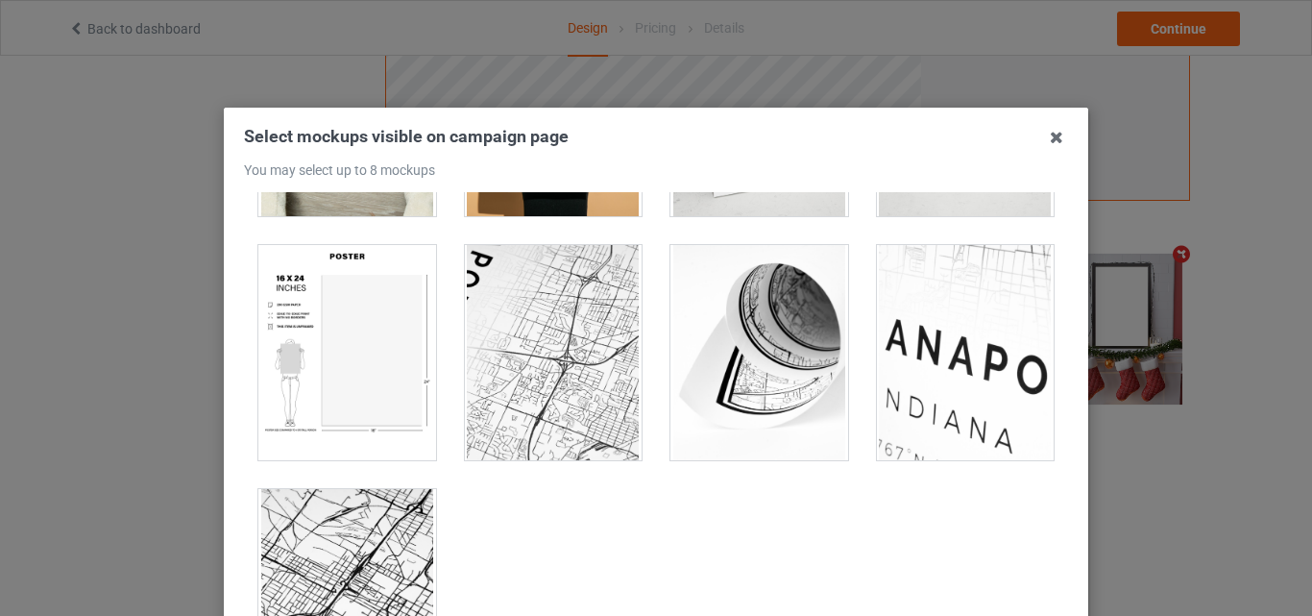
scroll to position [2174, 0]
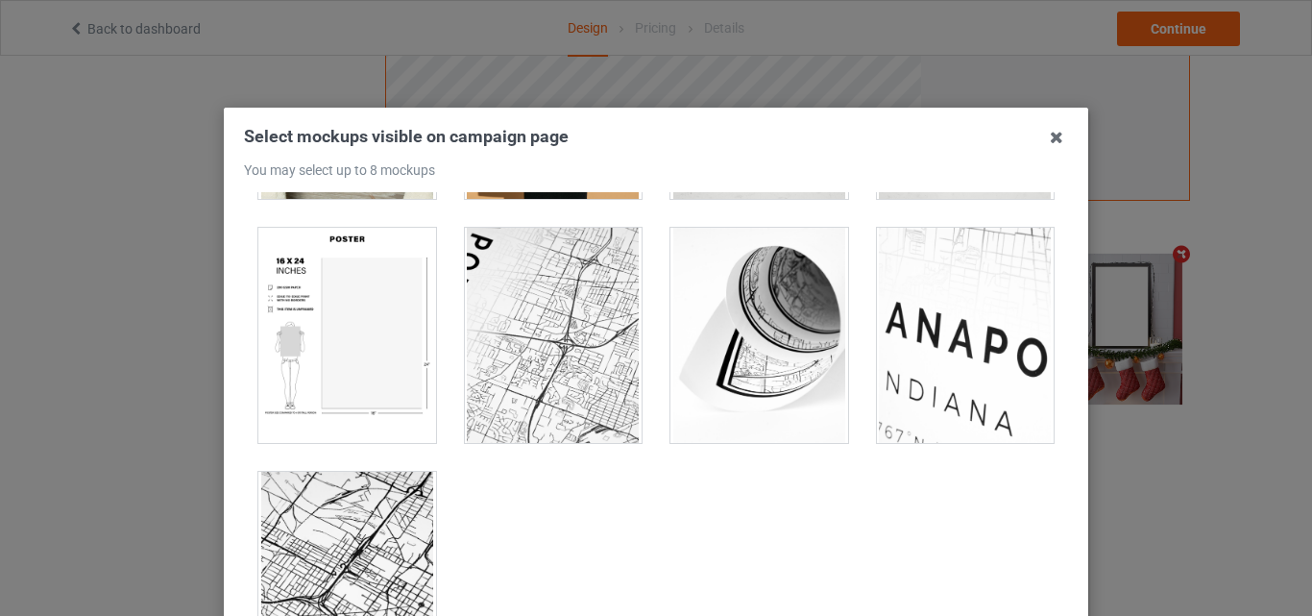
click at [310, 300] on div at bounding box center [347, 335] width 178 height 215
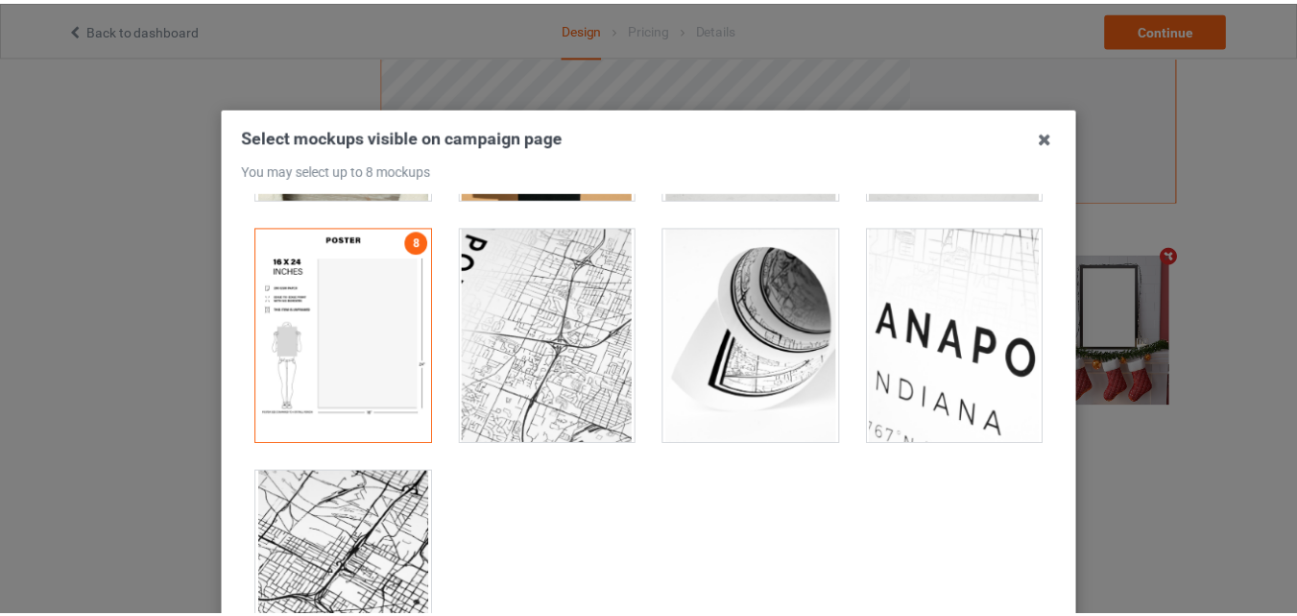
scroll to position [264, 0]
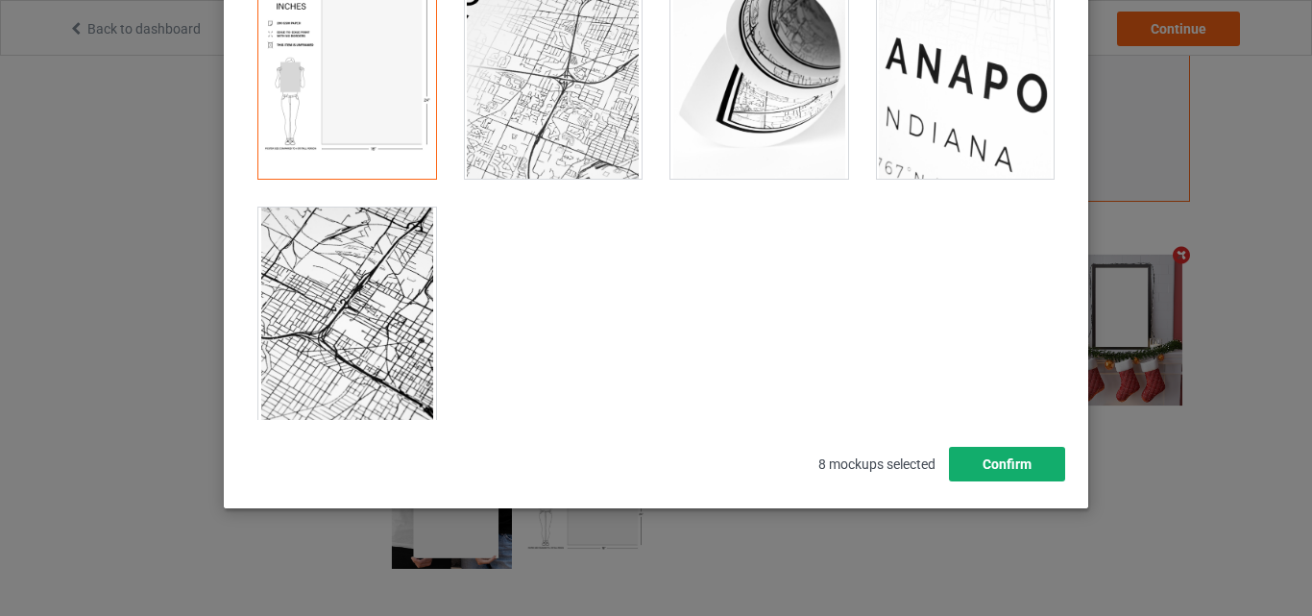
click at [1020, 448] on button "Confirm" at bounding box center [1007, 464] width 116 height 35
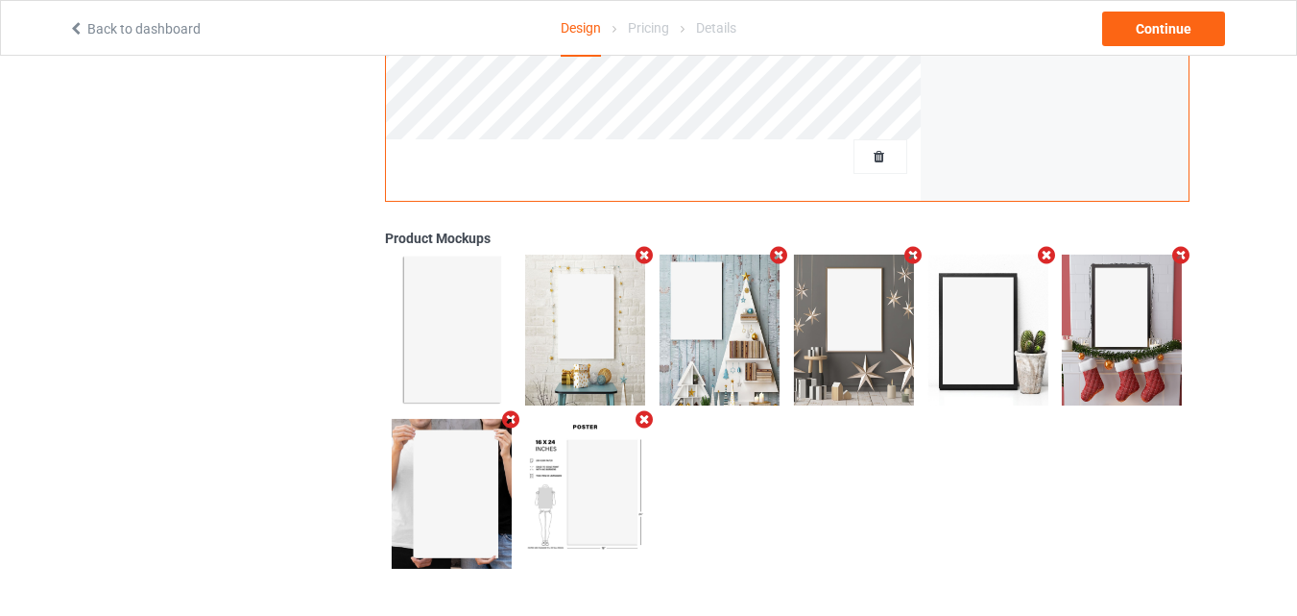
scroll to position [319, 0]
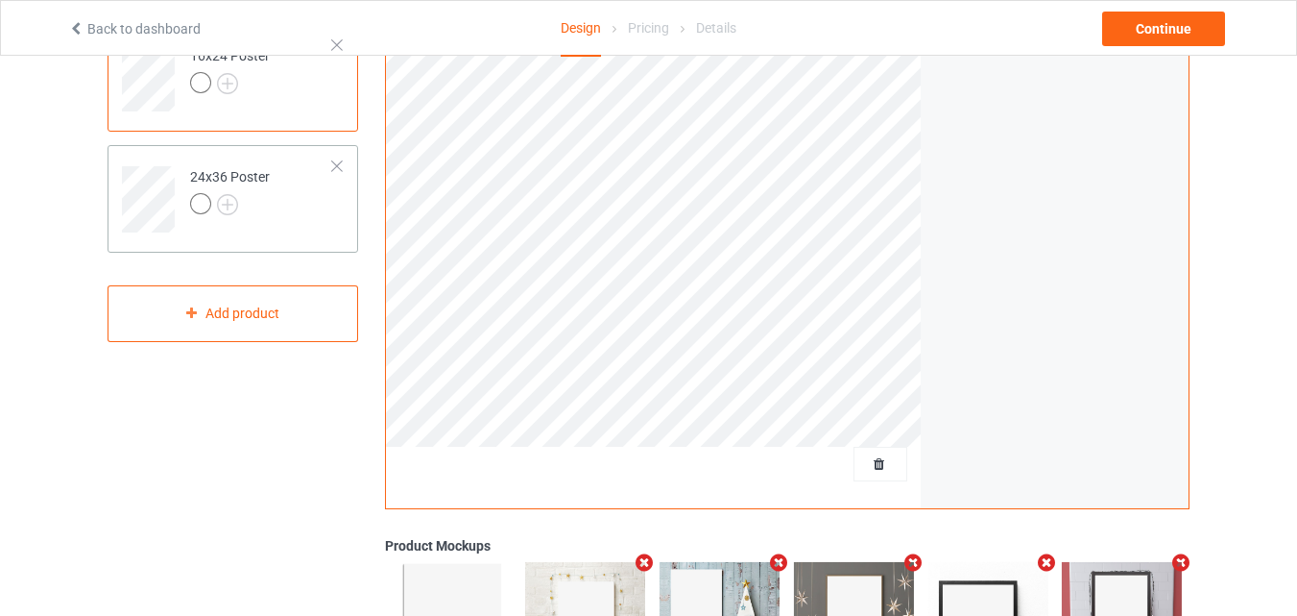
click at [312, 217] on td "24x36 Poster" at bounding box center [262, 193] width 164 height 80
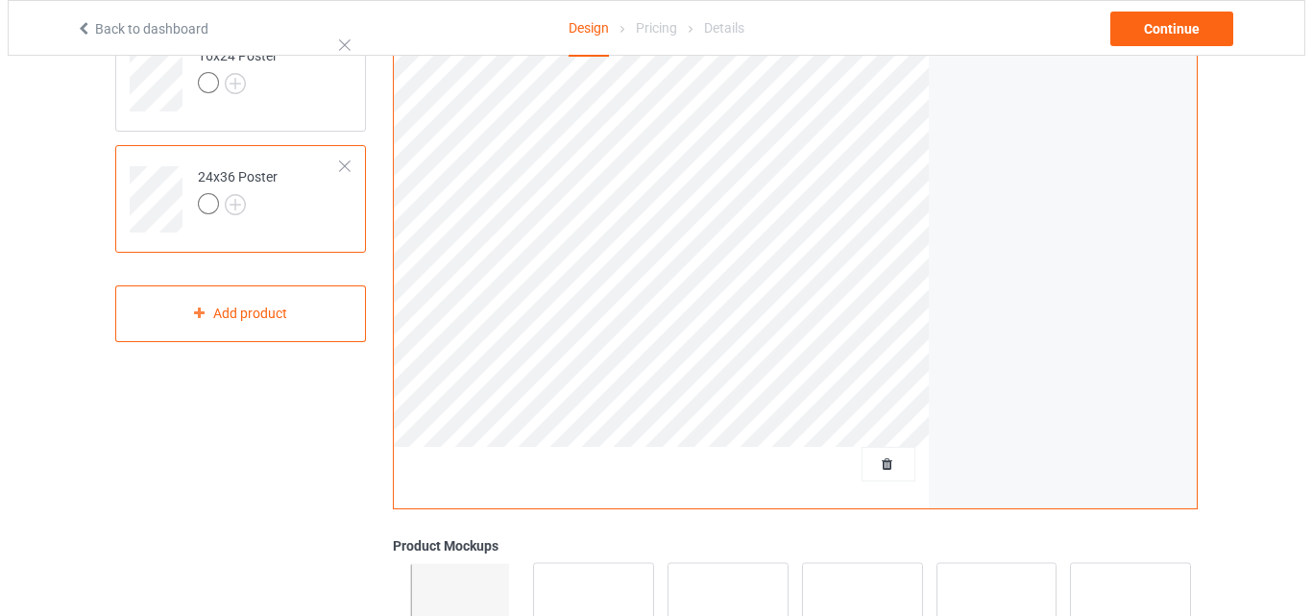
scroll to position [629, 0]
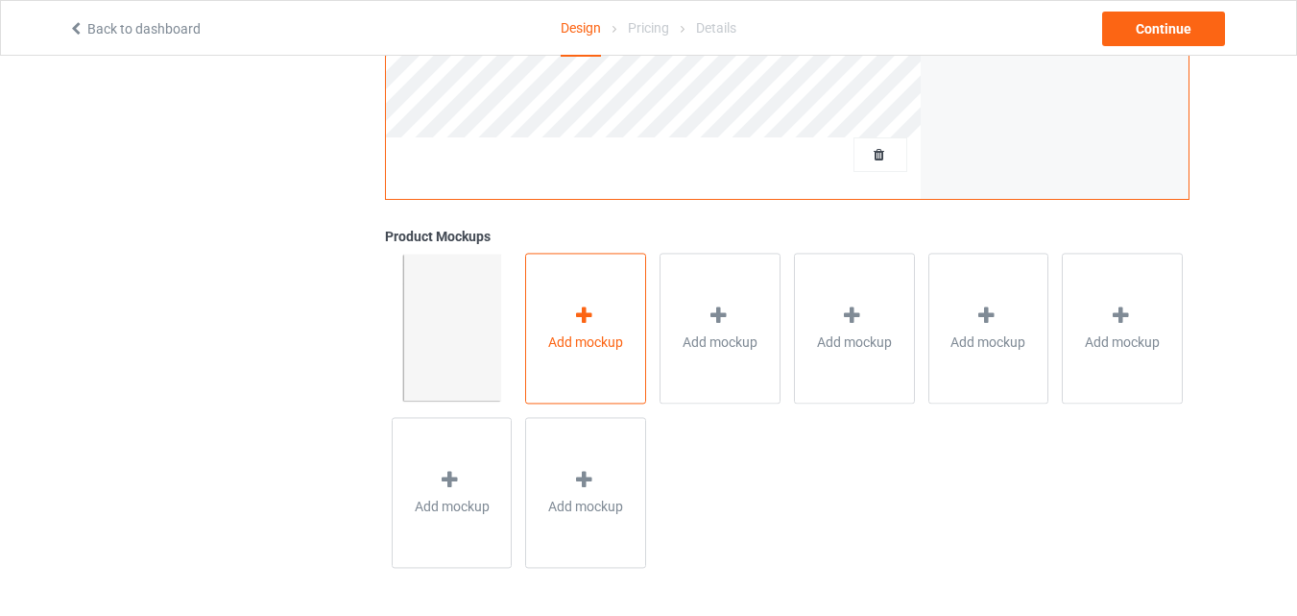
click at [596, 377] on div "Add mockup" at bounding box center [585, 328] width 121 height 151
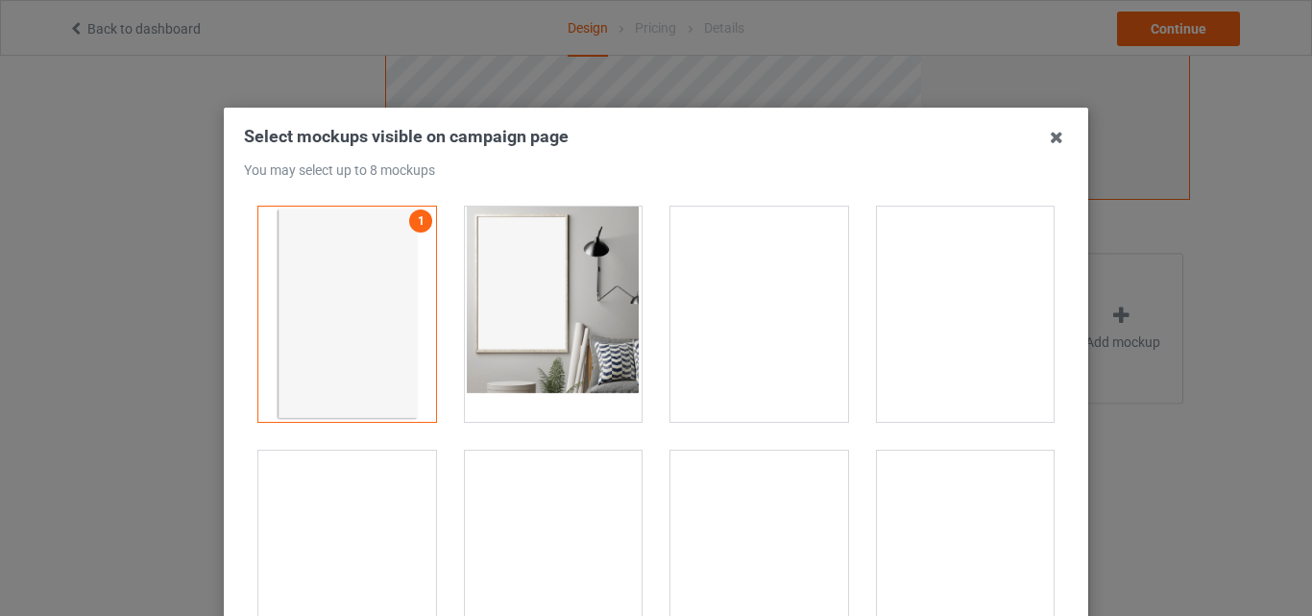
click at [579, 339] on div at bounding box center [554, 313] width 178 height 215
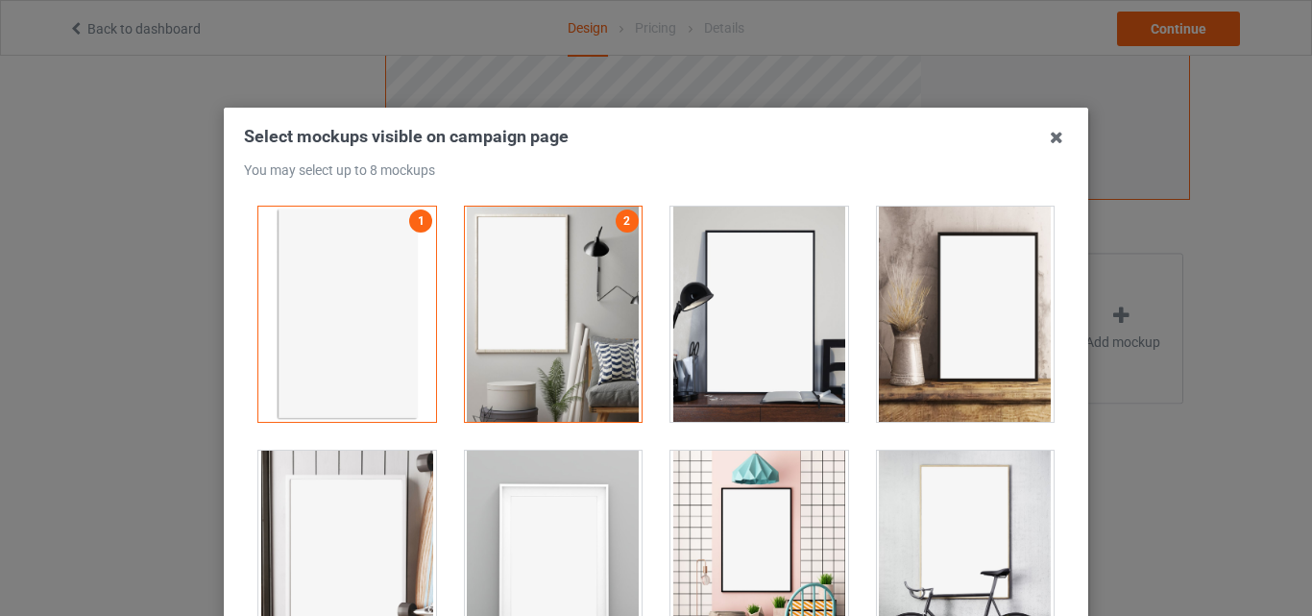
click at [800, 258] on div at bounding box center [759, 313] width 178 height 215
click at [948, 282] on div at bounding box center [966, 313] width 178 height 215
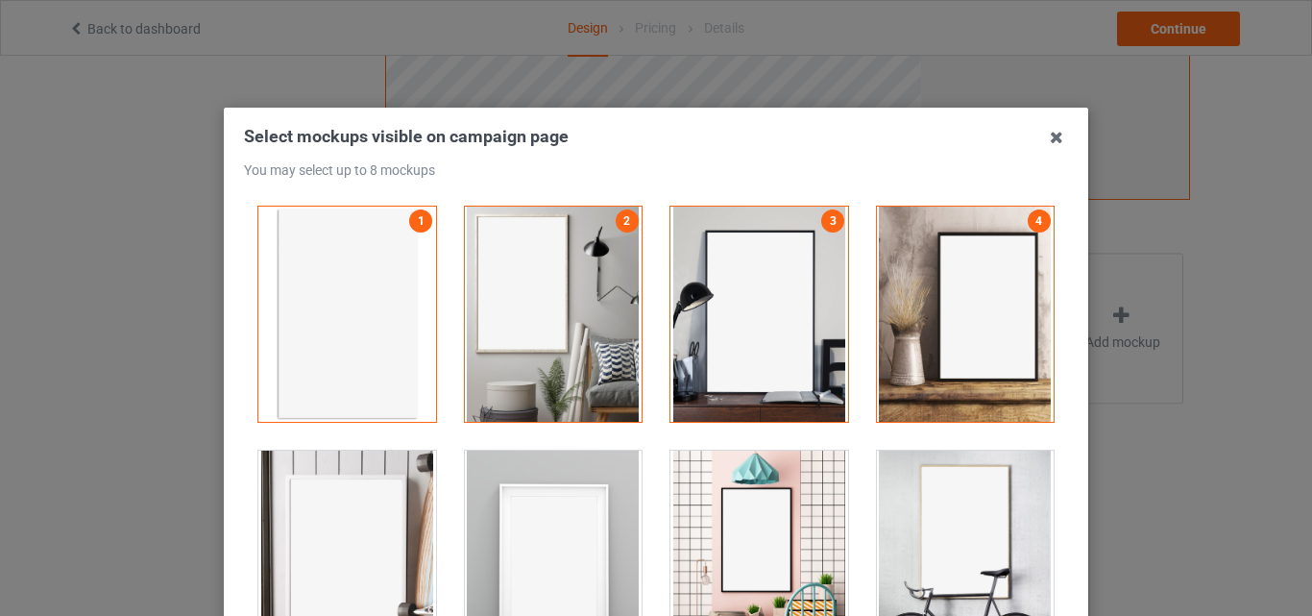
click at [887, 495] on div at bounding box center [966, 557] width 178 height 215
click at [784, 493] on div at bounding box center [759, 557] width 178 height 215
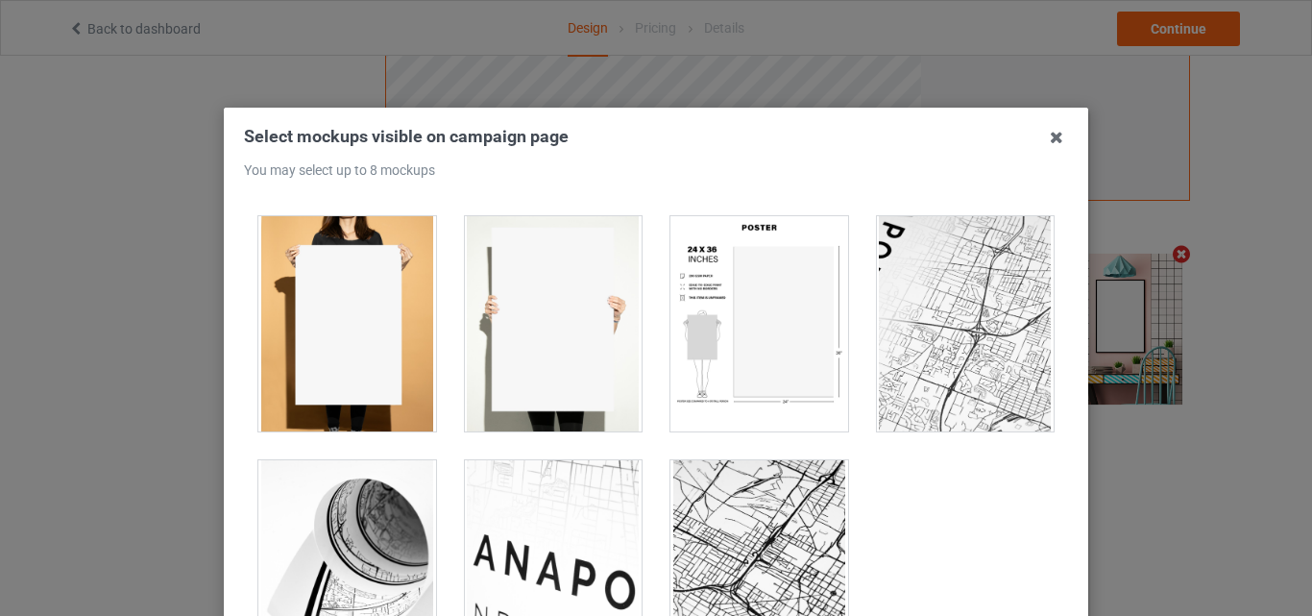
scroll to position [1703, 0]
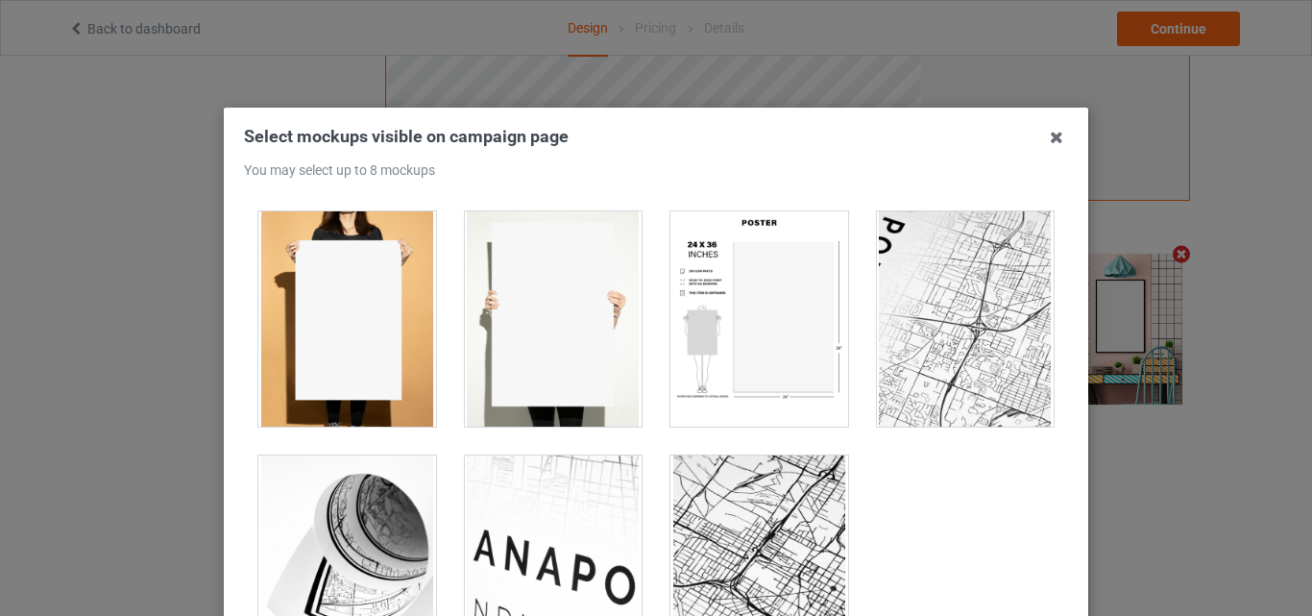
click at [792, 321] on div at bounding box center [759, 318] width 178 height 215
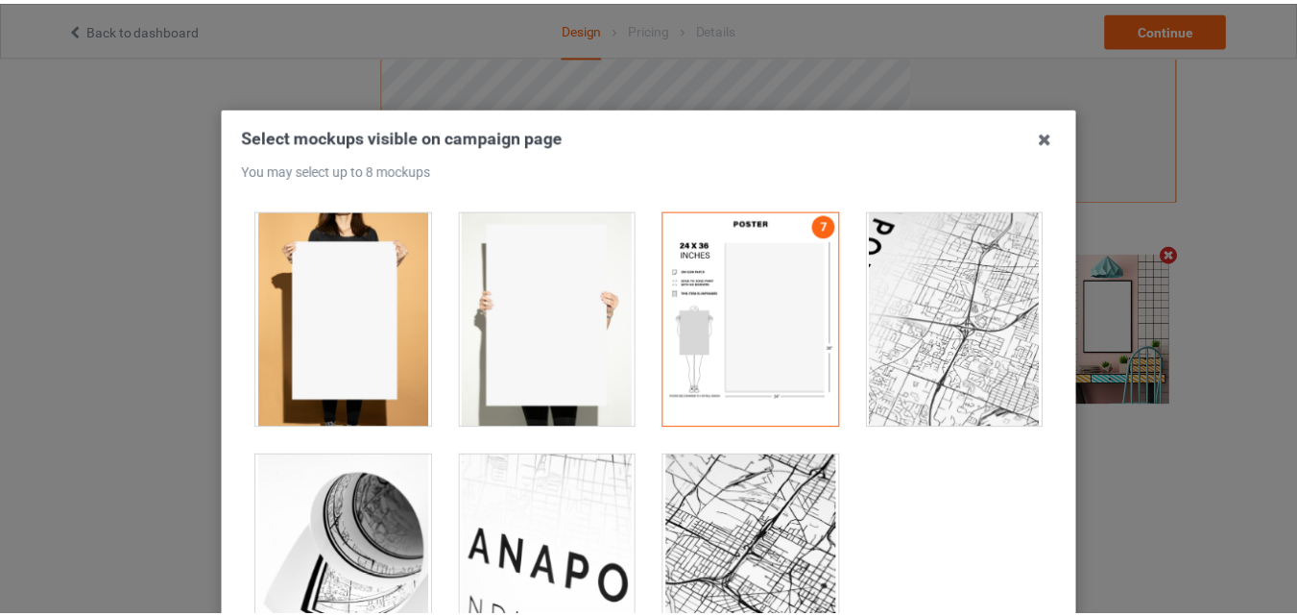
scroll to position [264, 0]
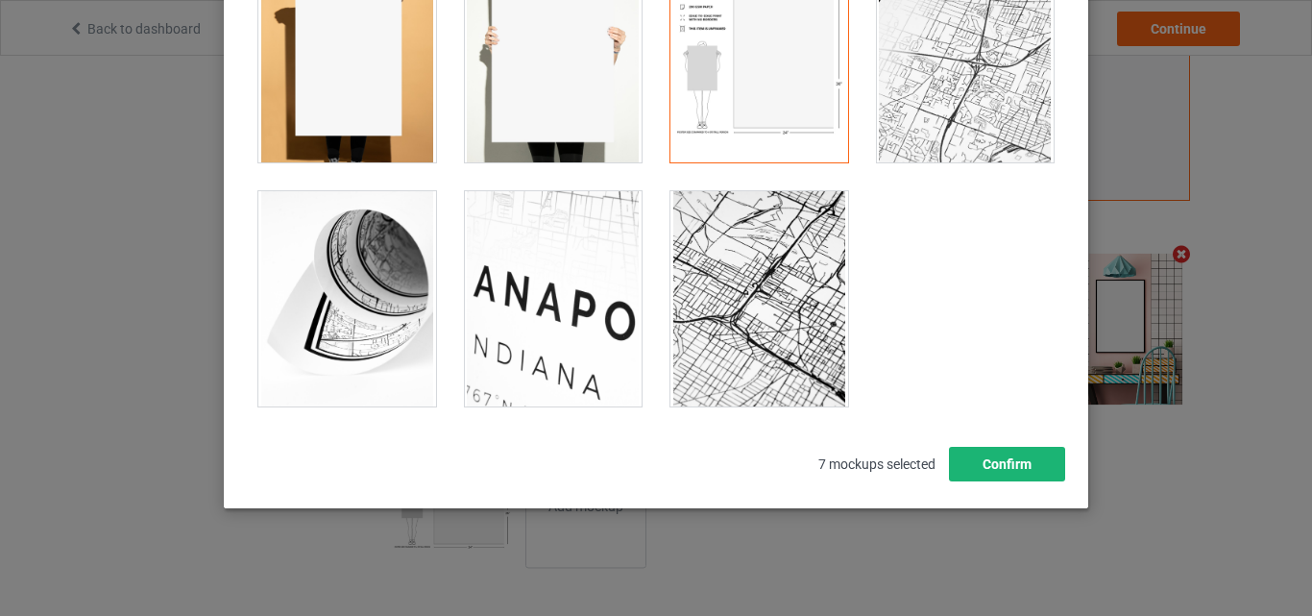
drag, startPoint x: 979, startPoint y: 446, endPoint x: 981, endPoint y: 464, distance: 18.5
click at [981, 464] on div "Select mockups visible on campaign page You may select up to 8 mockups 1 2 3 4 …" at bounding box center [656, 171] width 824 height 620
click at [981, 464] on button "Confirm" at bounding box center [1007, 464] width 116 height 35
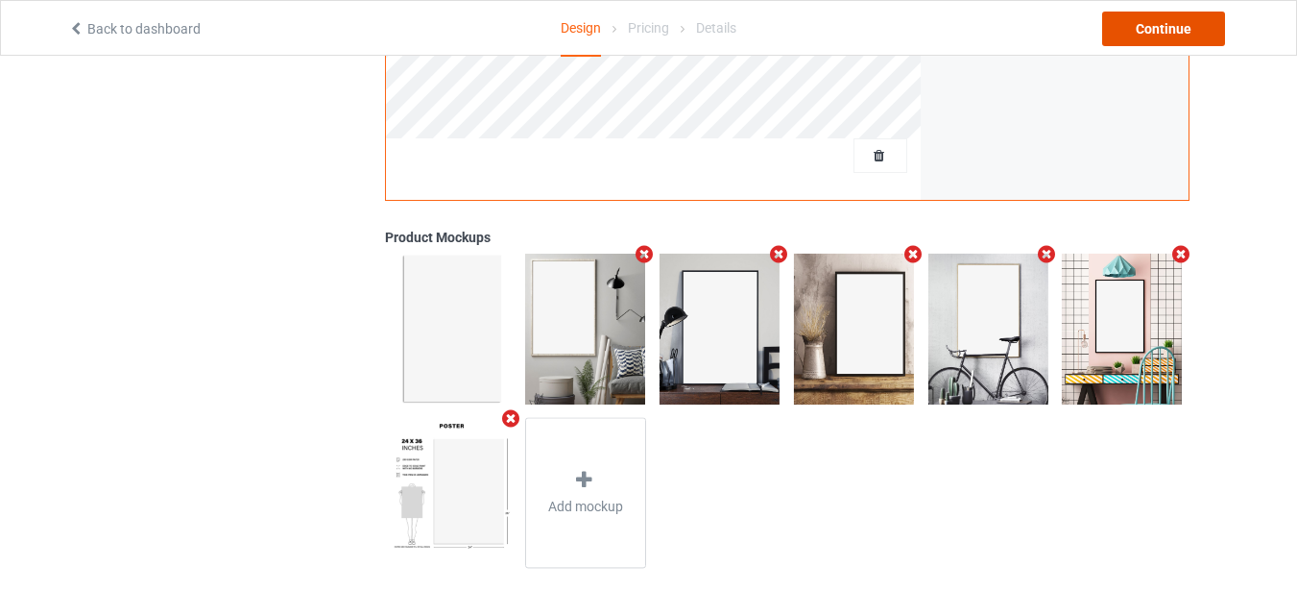
click at [1196, 34] on div "Continue" at bounding box center [1163, 29] width 123 height 35
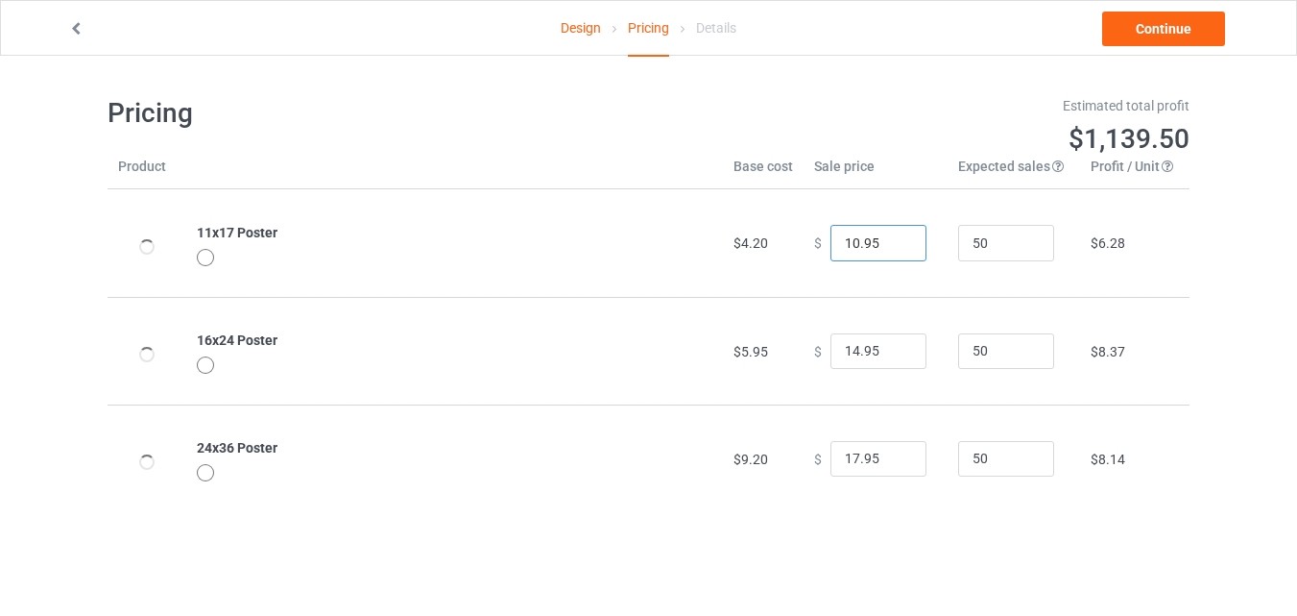
click at [895, 244] on input "10.95" at bounding box center [879, 243] width 96 height 36
click at [895, 244] on input "9.95" at bounding box center [879, 243] width 96 height 36
click at [895, 240] on input "10.95" at bounding box center [879, 243] width 96 height 36
click at [895, 240] on input "11.95" at bounding box center [879, 243] width 96 height 36
click at [895, 240] on input "12.95" at bounding box center [879, 243] width 96 height 36
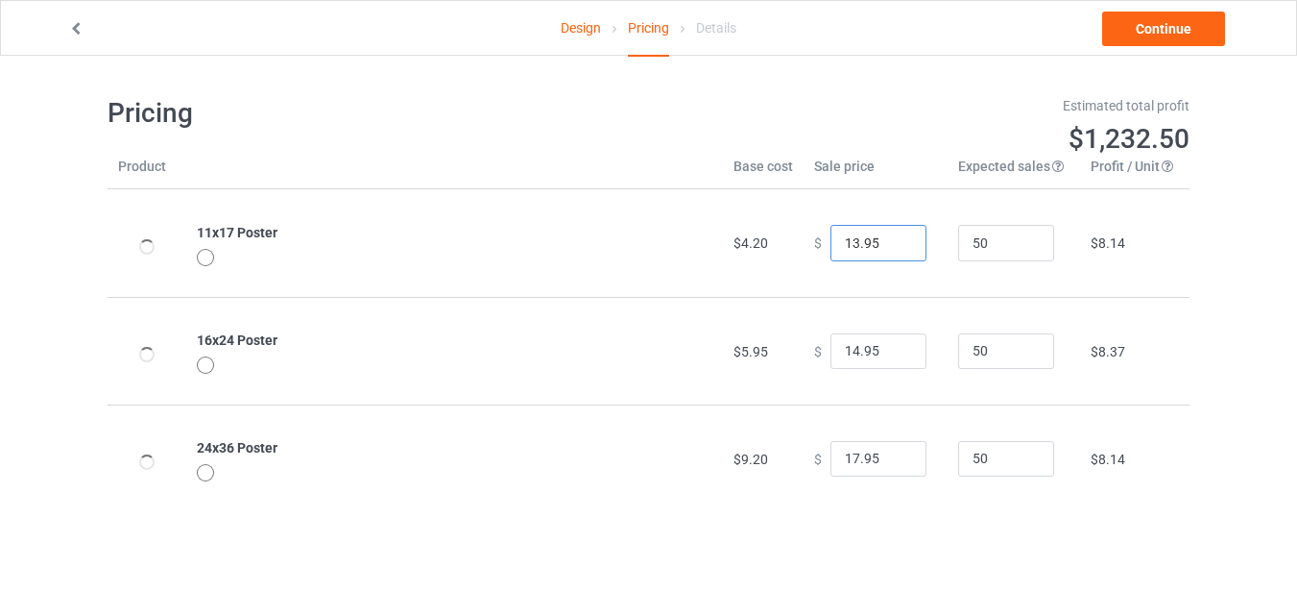
click at [895, 240] on input "13.95" at bounding box center [879, 243] width 96 height 36
type input "12.95"
click at [894, 249] on input "12.95" at bounding box center [879, 243] width 96 height 36
click at [893, 348] on input "15.95" at bounding box center [879, 351] width 96 height 36
type input "14.95"
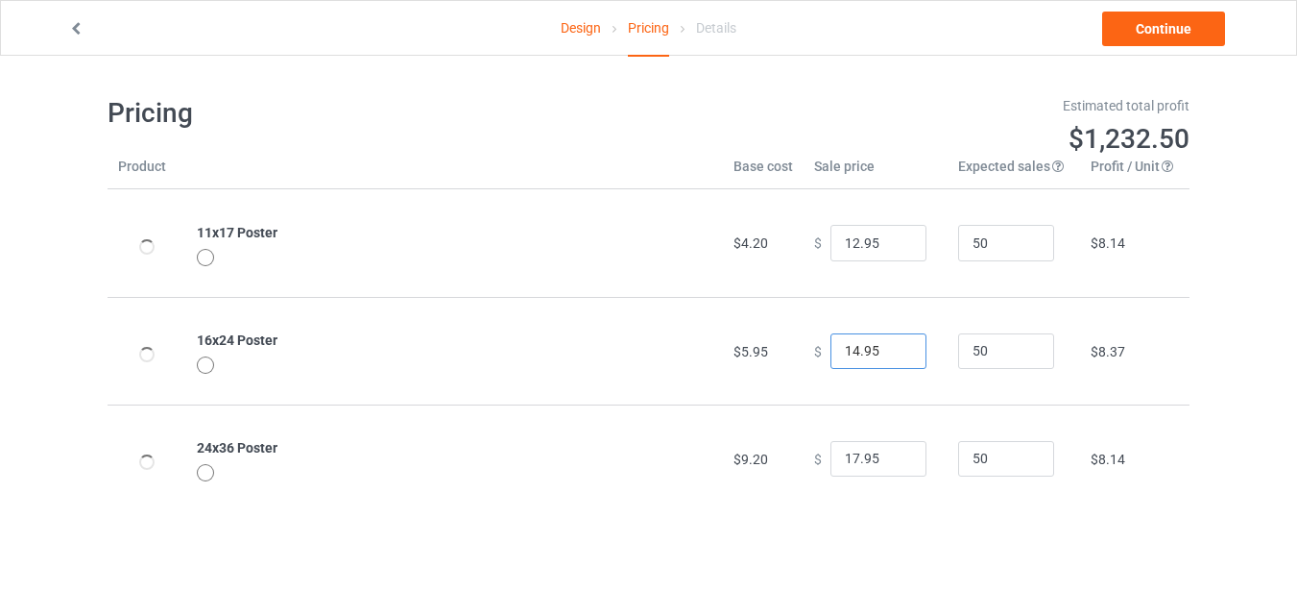
click at [892, 355] on input "14.95" at bounding box center [879, 351] width 96 height 36
click at [1170, 27] on link "Continue" at bounding box center [1163, 29] width 123 height 35
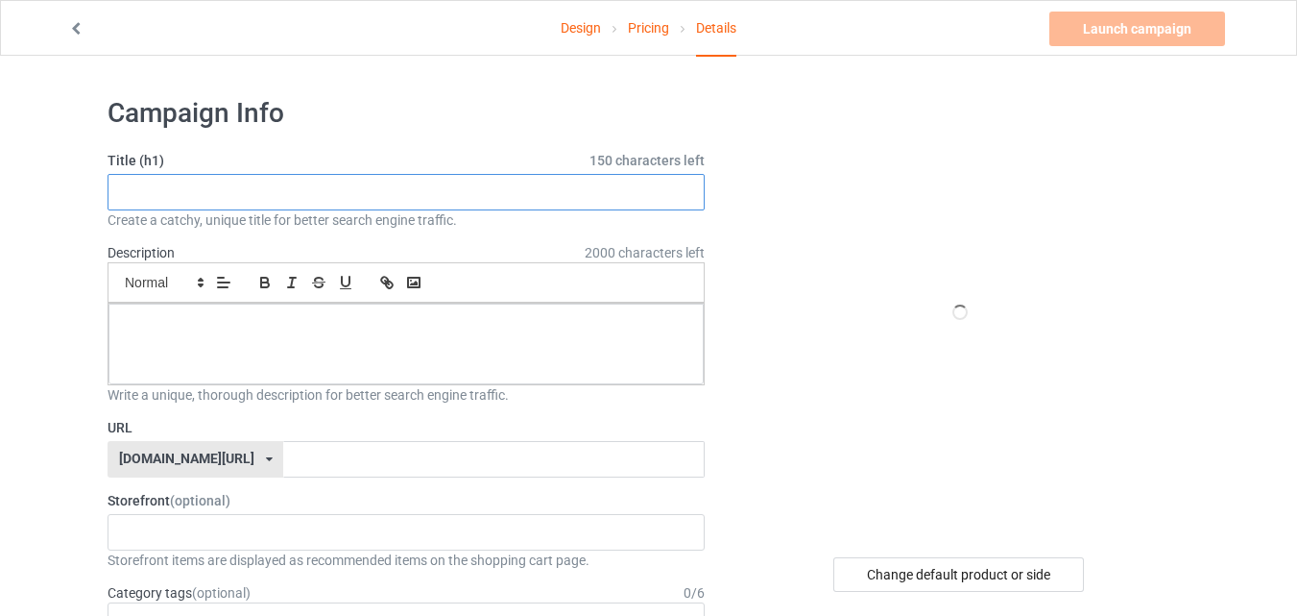
click at [589, 200] on input "text" at bounding box center [406, 192] width 597 height 36
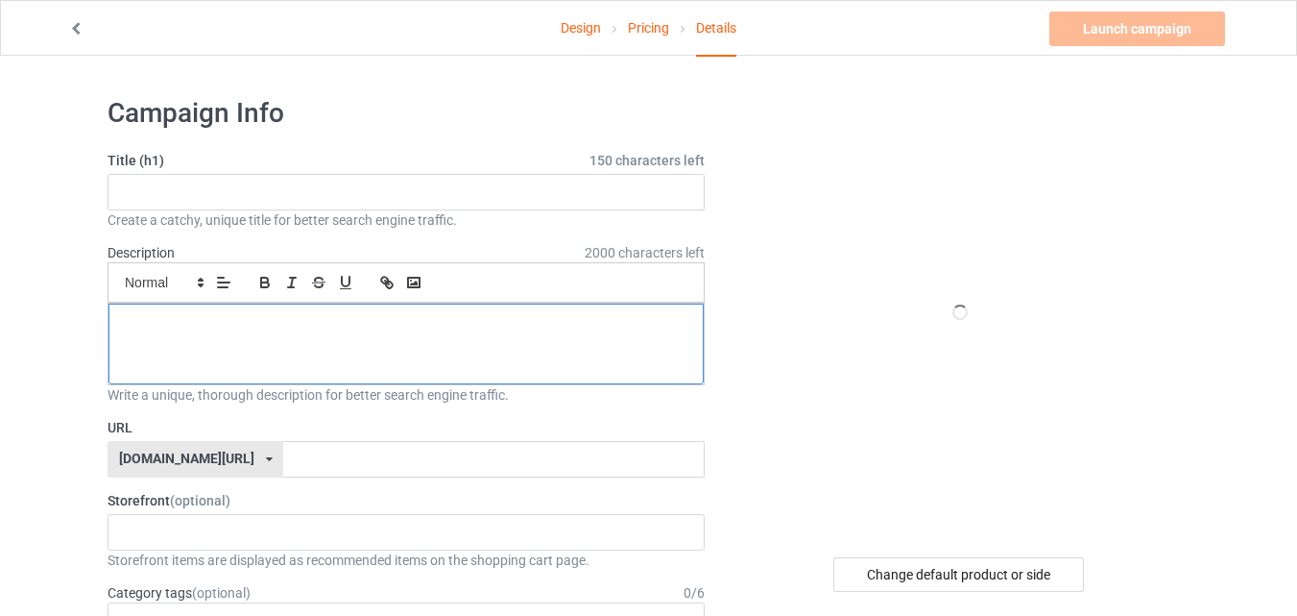
click at [542, 335] on div at bounding box center [406, 343] width 595 height 81
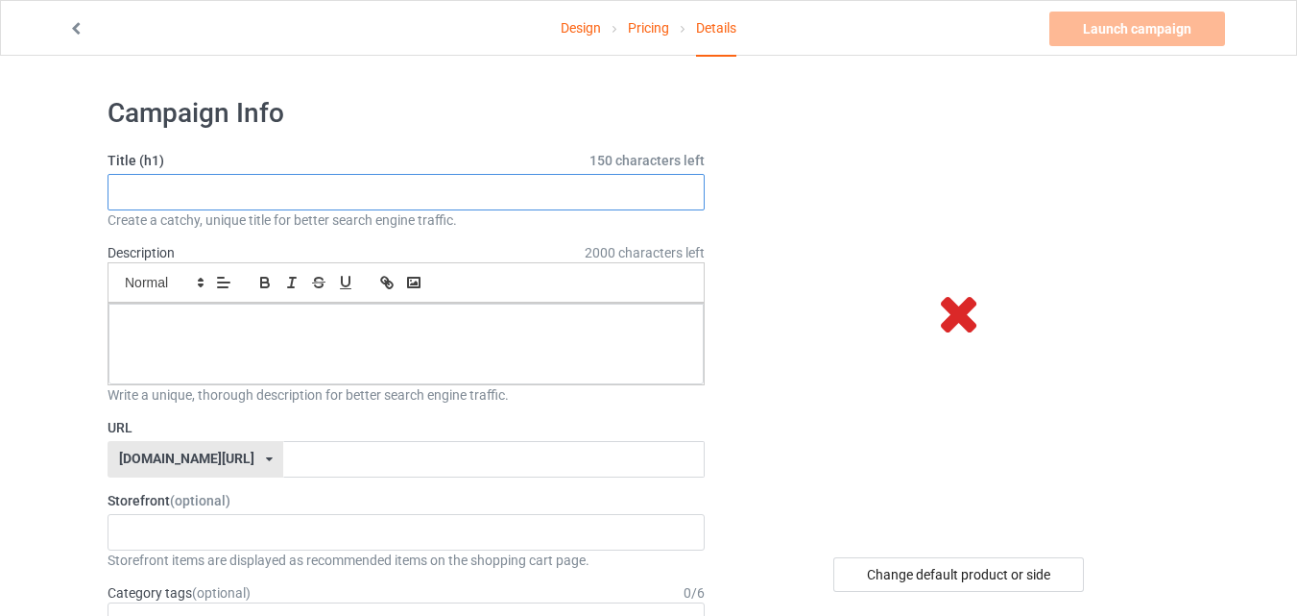
click at [422, 187] on input "text" at bounding box center [406, 192] width 597 height 36
paste input "[PERSON_NAME]"
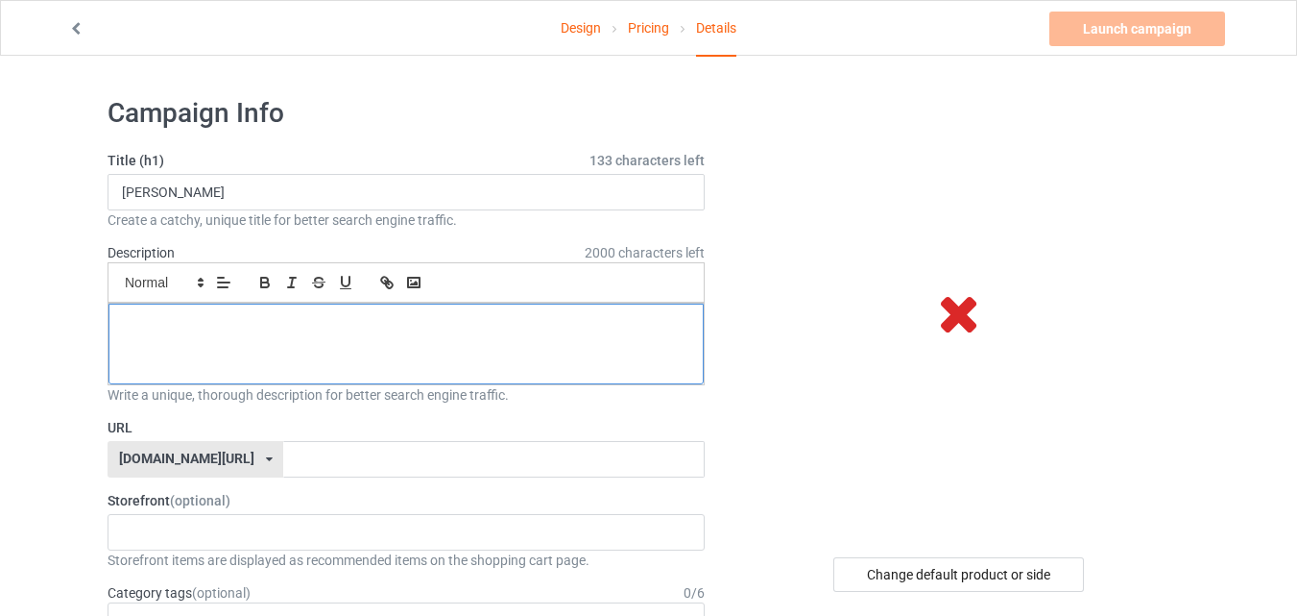
click at [533, 335] on div at bounding box center [406, 343] width 595 height 81
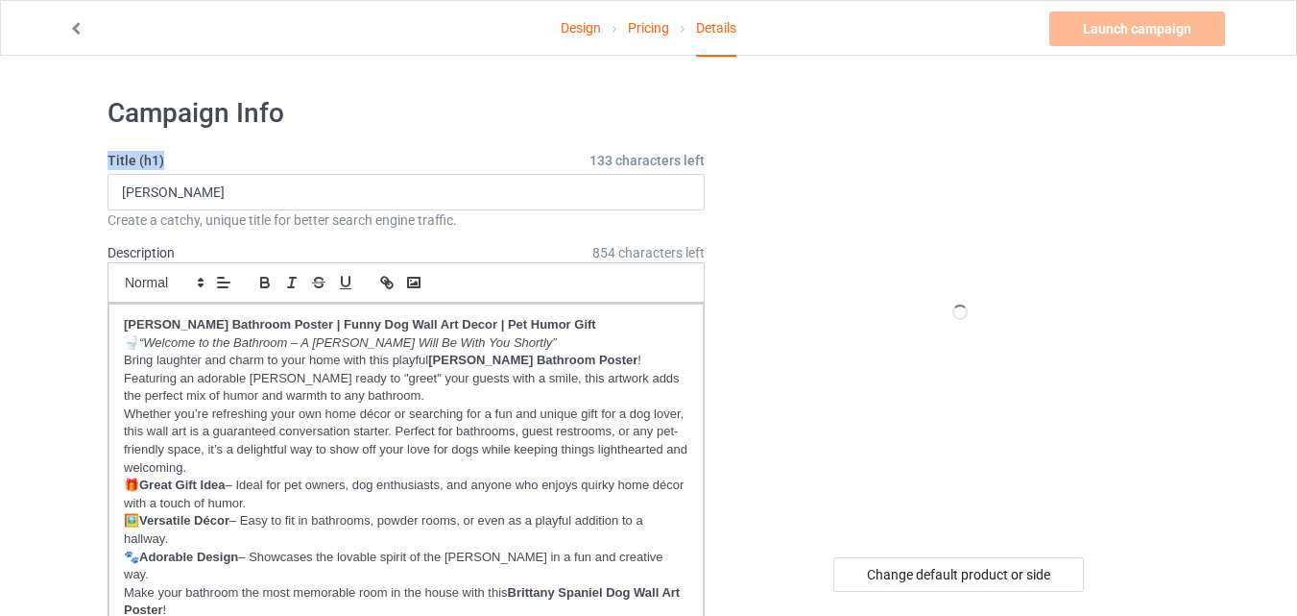
drag, startPoint x: 163, startPoint y: 162, endPoint x: 100, endPoint y: 153, distance: 64.1
copy label "Title (h1)"
click at [455, 193] on input "[PERSON_NAME]" at bounding box center [406, 192] width 597 height 36
click at [456, 183] on input "[PERSON_NAME]" at bounding box center [406, 192] width 597 height 36
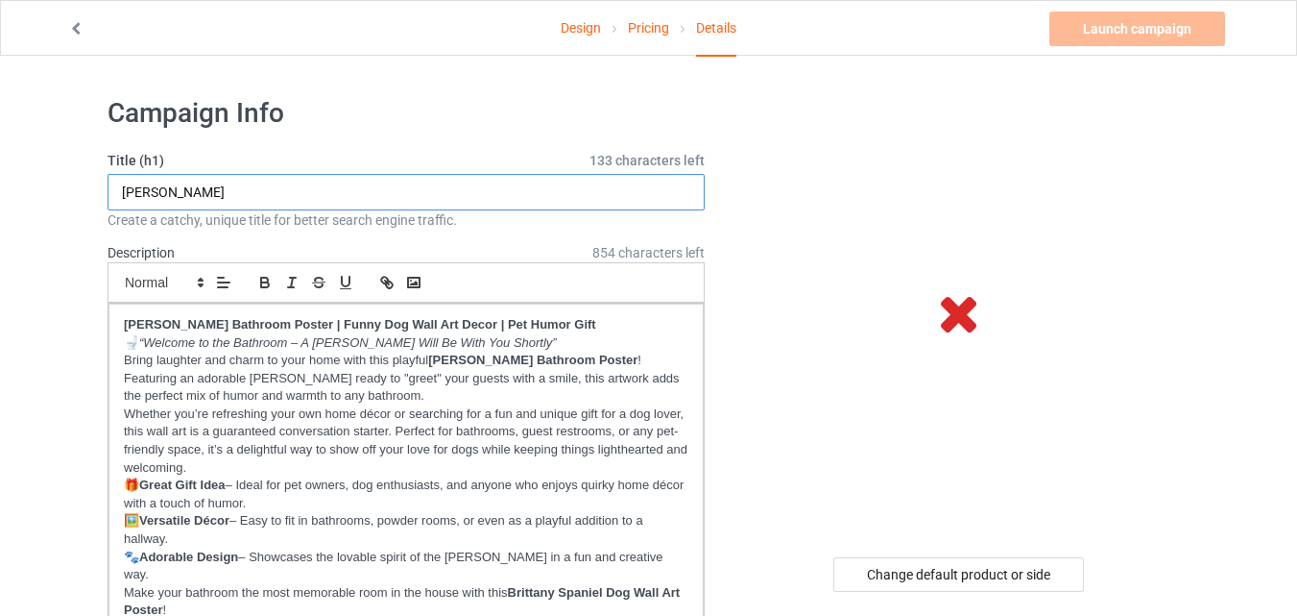
click at [456, 183] on input "[PERSON_NAME]" at bounding box center [406, 192] width 597 height 36
paste input "[GEOGRAPHIC_DATA][PERSON_NAME] Bathroom Poster: Funny"
drag, startPoint x: 314, startPoint y: 182, endPoint x: 270, endPoint y: 181, distance: 44.2
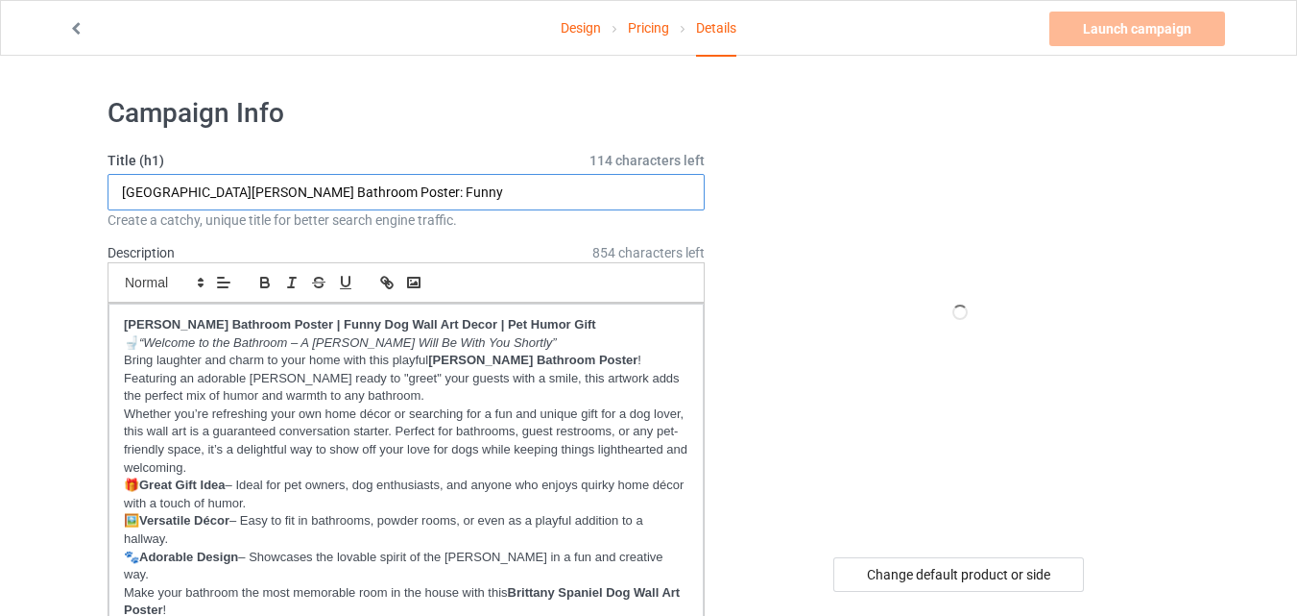
click at [270, 181] on input "[GEOGRAPHIC_DATA][PERSON_NAME] Bathroom Poster: Funny" at bounding box center [406, 192] width 597 height 36
click at [324, 203] on input "[GEOGRAPHIC_DATA][PERSON_NAME] Funny" at bounding box center [406, 192] width 597 height 36
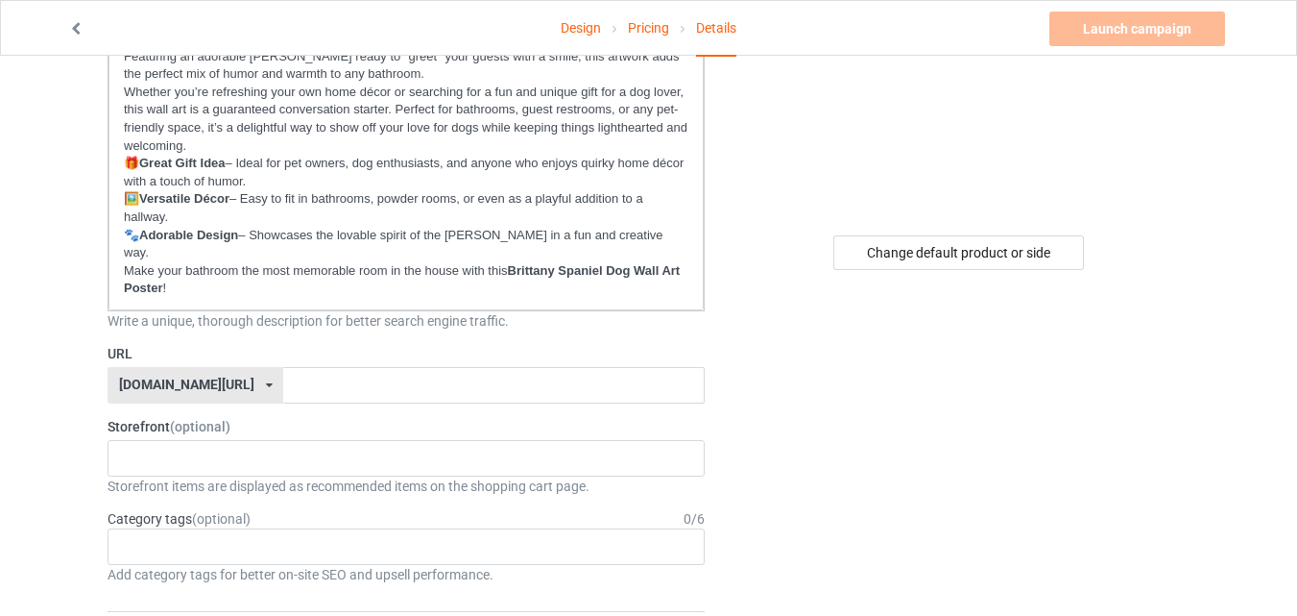
scroll to position [413, 0]
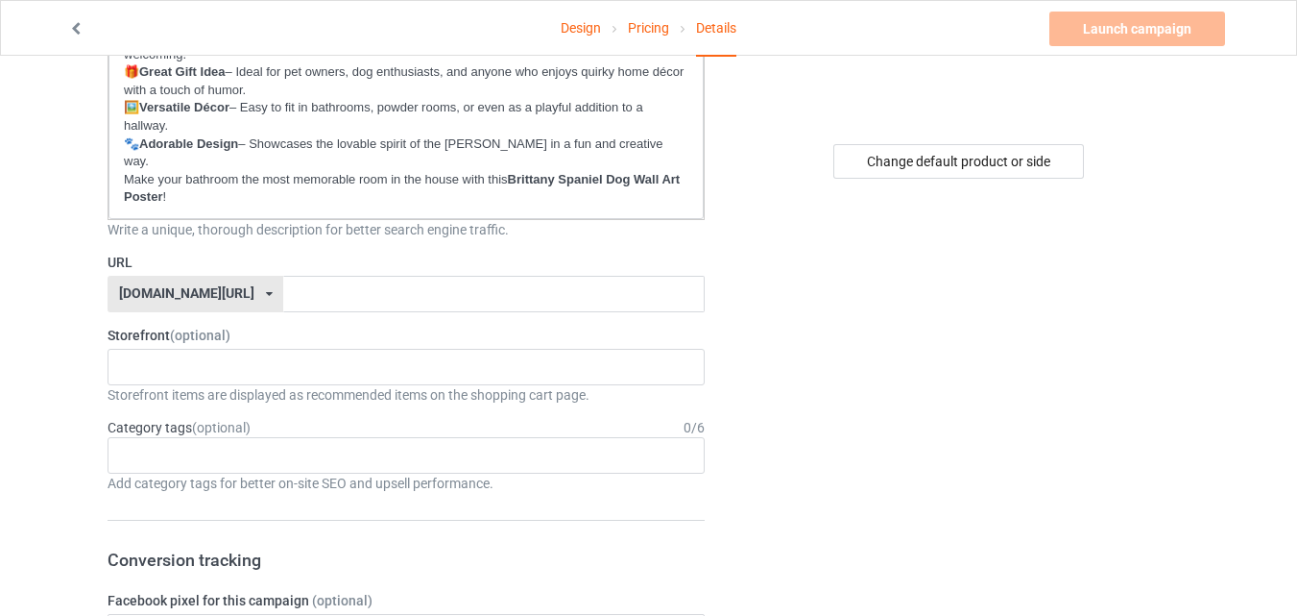
type input "[GEOGRAPHIC_DATA][PERSON_NAME] Funny"
click at [572, 283] on input "text" at bounding box center [493, 294] width 421 height 36
paste input "[GEOGRAPHIC_DATA][PERSON_NAME] Bathroom Poster: Funny"
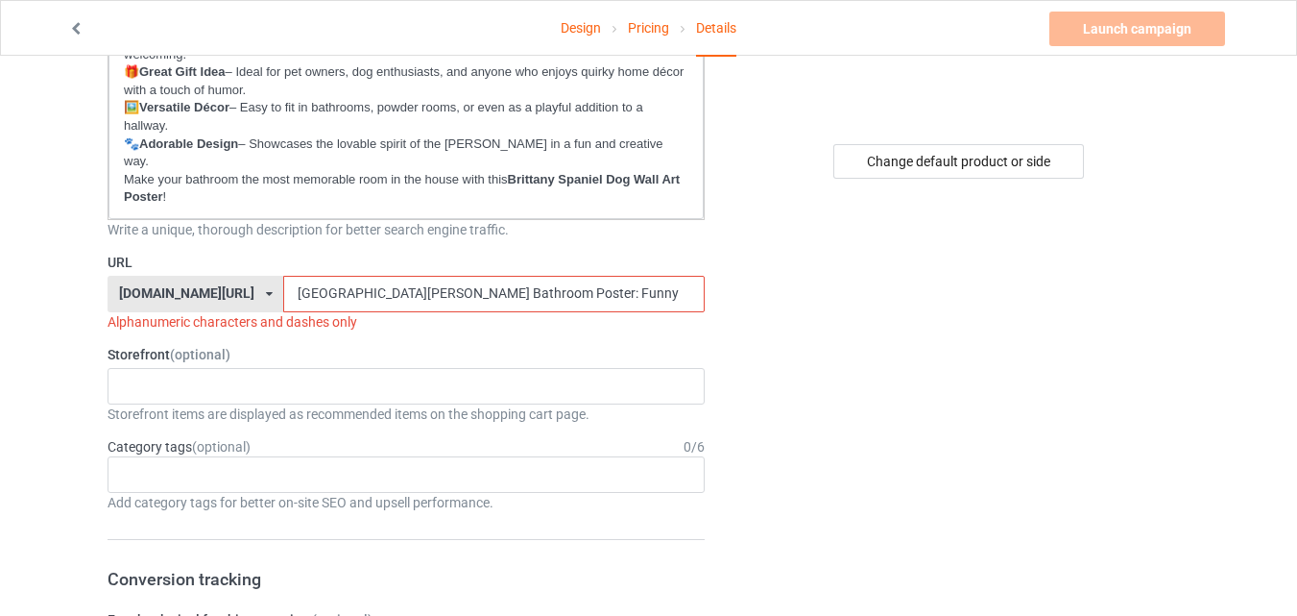
drag, startPoint x: 452, startPoint y: 293, endPoint x: 501, endPoint y: 293, distance: 49.0
click at [501, 293] on input "[GEOGRAPHIC_DATA][PERSON_NAME] Bathroom Poster: Funny" at bounding box center [493, 294] width 421 height 36
click at [458, 293] on input "[GEOGRAPHIC_DATA][PERSON_NAME] Bathroom Poster: Funny" at bounding box center [493, 294] width 421 height 36
click at [459, 290] on input "[GEOGRAPHIC_DATA][PERSON_NAME] Bathroom Poster Funny" at bounding box center [493, 294] width 421 height 36
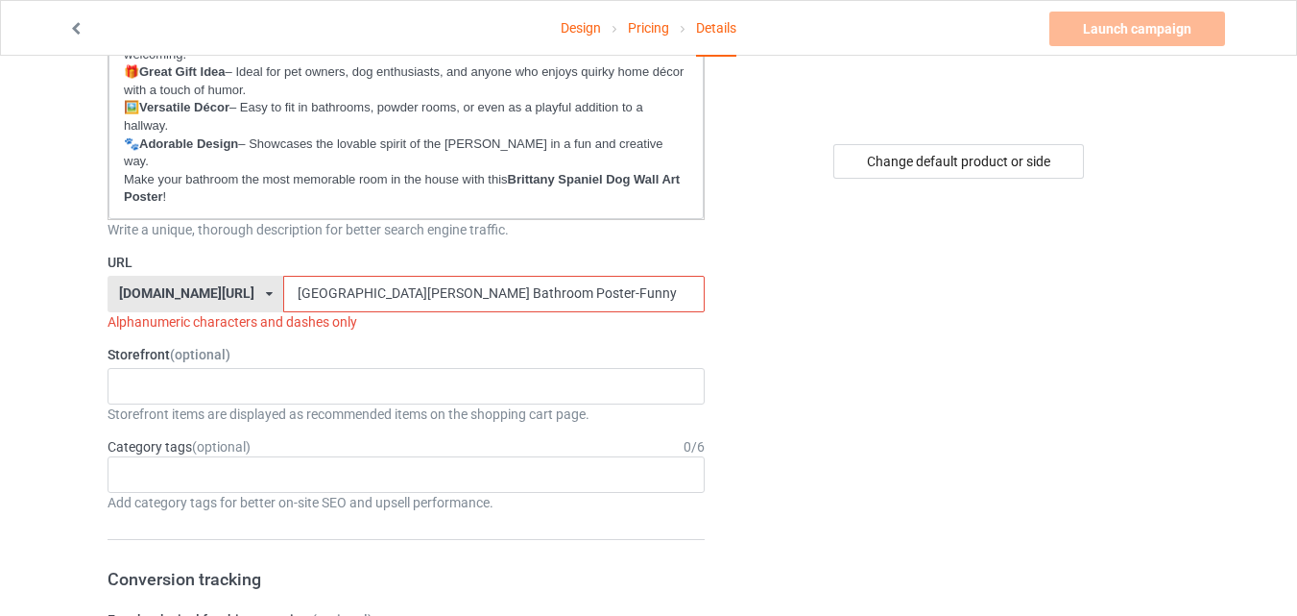
click at [420, 293] on input "[GEOGRAPHIC_DATA][PERSON_NAME] Bathroom Poster-Funny" at bounding box center [493, 294] width 421 height 36
click at [416, 292] on input "[GEOGRAPHIC_DATA][PERSON_NAME] Bathroom Poster-Funny" at bounding box center [493, 294] width 421 height 36
click at [355, 293] on input "[GEOGRAPHIC_DATA][PERSON_NAME] Bathroom-Poster-Funny" at bounding box center [493, 294] width 421 height 36
click at [305, 289] on input "[GEOGRAPHIC_DATA][PERSON_NAME]-Poster-Funny" at bounding box center [493, 294] width 421 height 36
click at [546, 303] on input "[GEOGRAPHIC_DATA][PERSON_NAME]-Poster-Funny" at bounding box center [493, 294] width 421 height 36
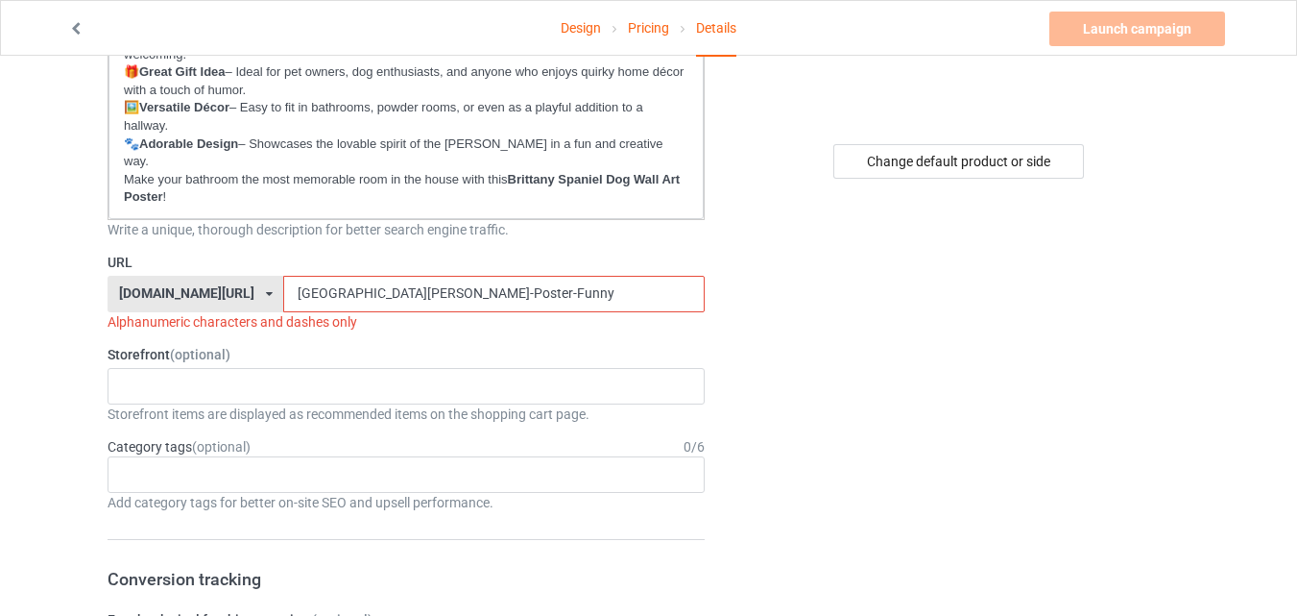
click at [546, 303] on input "[GEOGRAPHIC_DATA][PERSON_NAME]-Poster-Funny" at bounding box center [493, 294] width 421 height 36
click at [412, 301] on input "[GEOGRAPHIC_DATA][PERSON_NAME]-Poster-Funny" at bounding box center [493, 294] width 421 height 36
drag, startPoint x: 351, startPoint y: 294, endPoint x: 266, endPoint y: 302, distance: 84.9
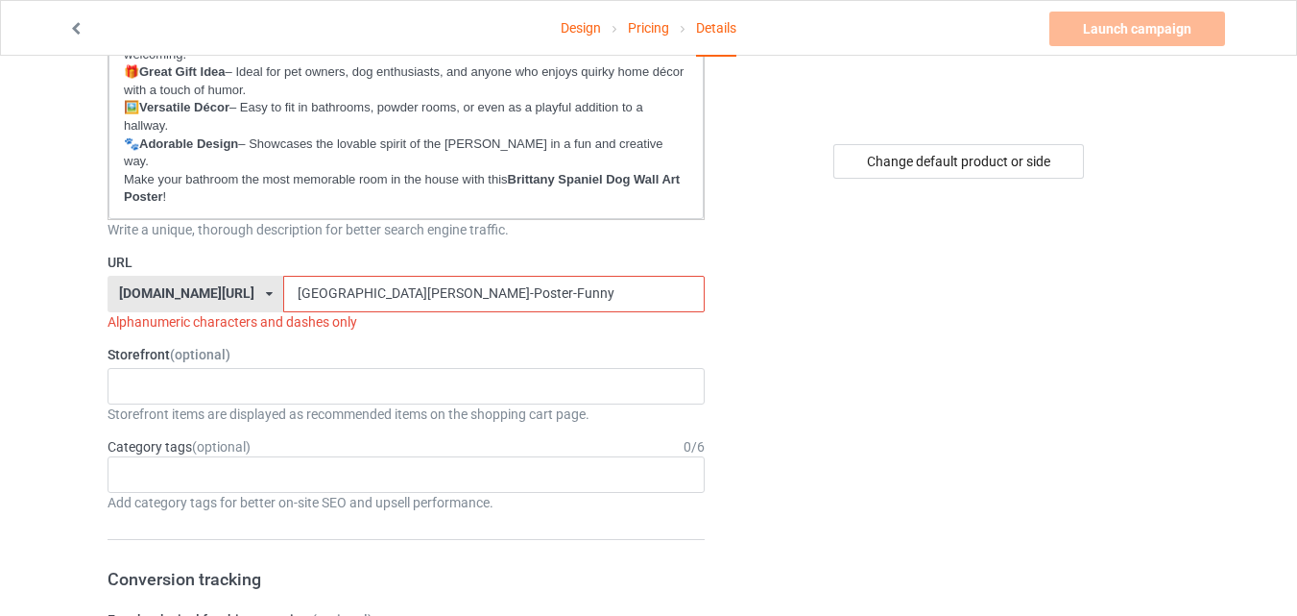
click at [283, 302] on input "[GEOGRAPHIC_DATA][PERSON_NAME]-Poster-Funny" at bounding box center [493, 294] width 421 height 36
paste input "[PERSON_NAME]"
click at [319, 281] on input "[PERSON_NAME]-Bathroom-Poster-Funny" at bounding box center [493, 294] width 421 height 36
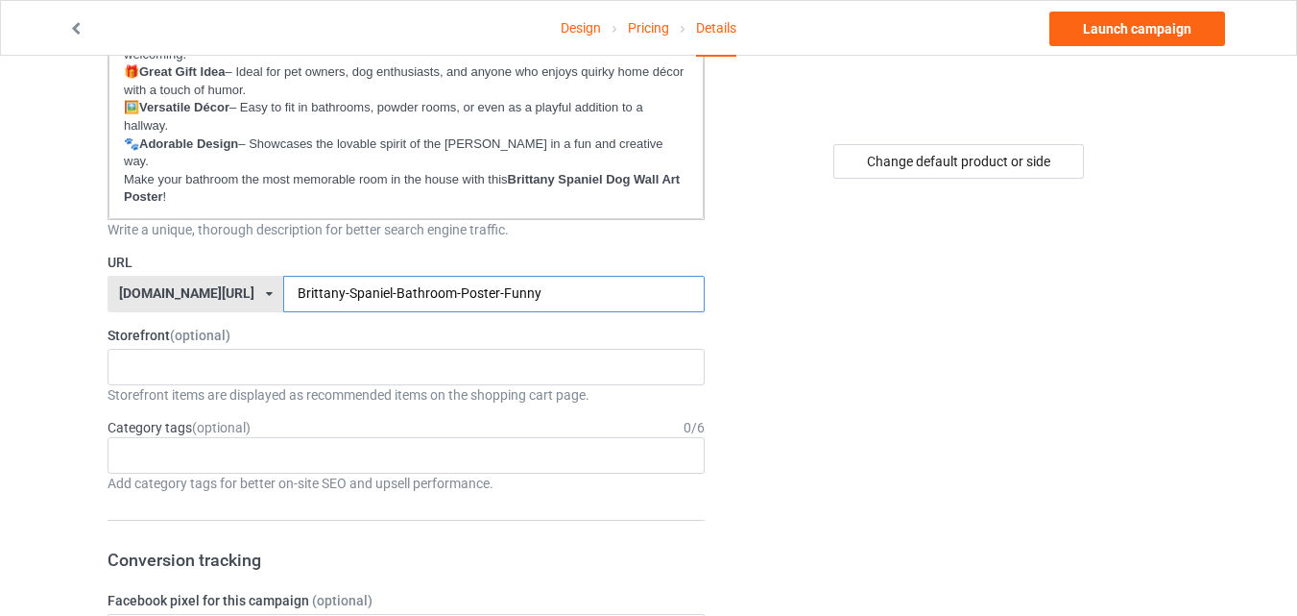
scroll to position [0, 0]
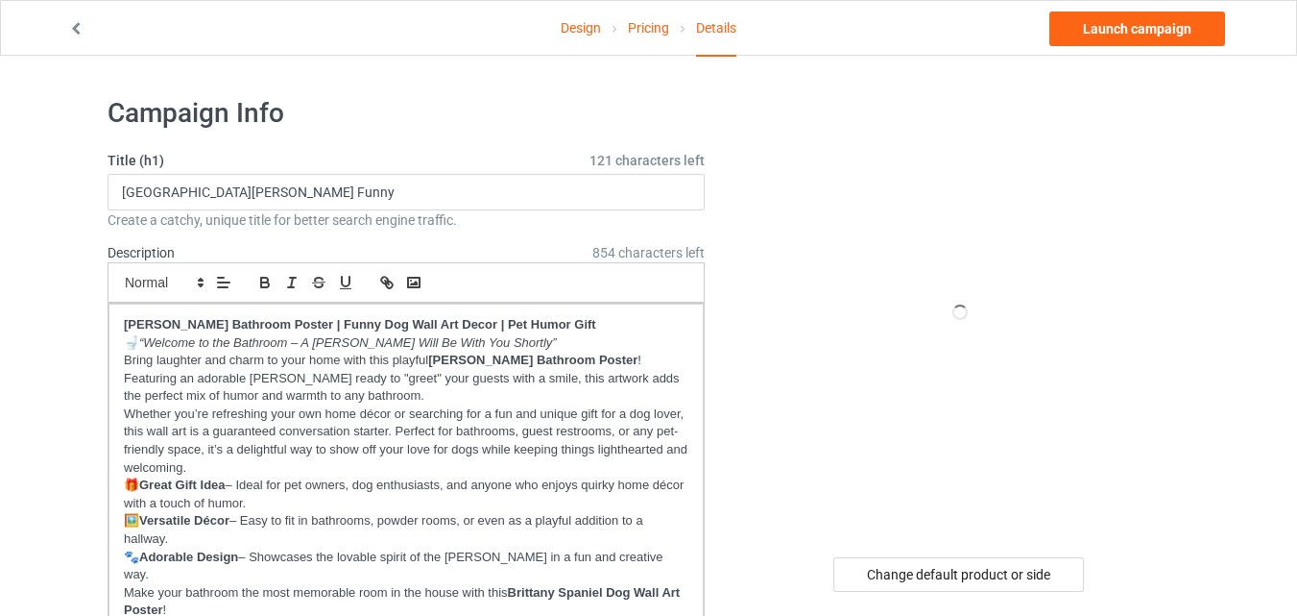
type input "Brittany-Spaniel-Bathroom-Poster-Funny"
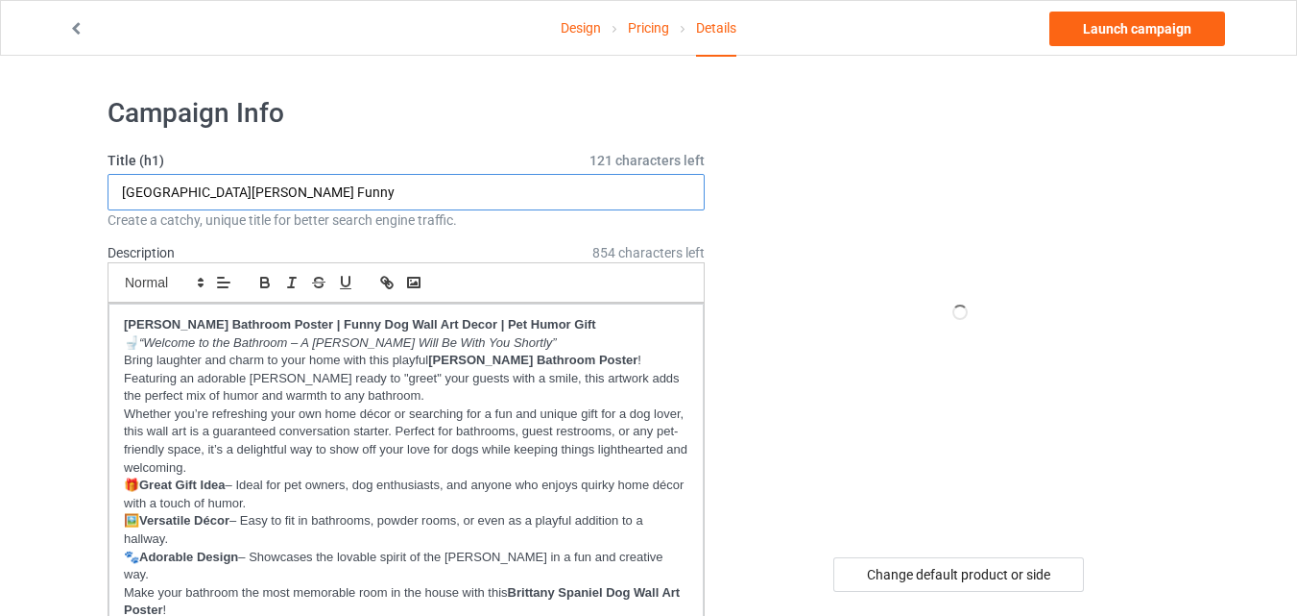
drag, startPoint x: 204, startPoint y: 186, endPoint x: 41, endPoint y: 201, distance: 162.9
paste input "[PERSON_NAME]"
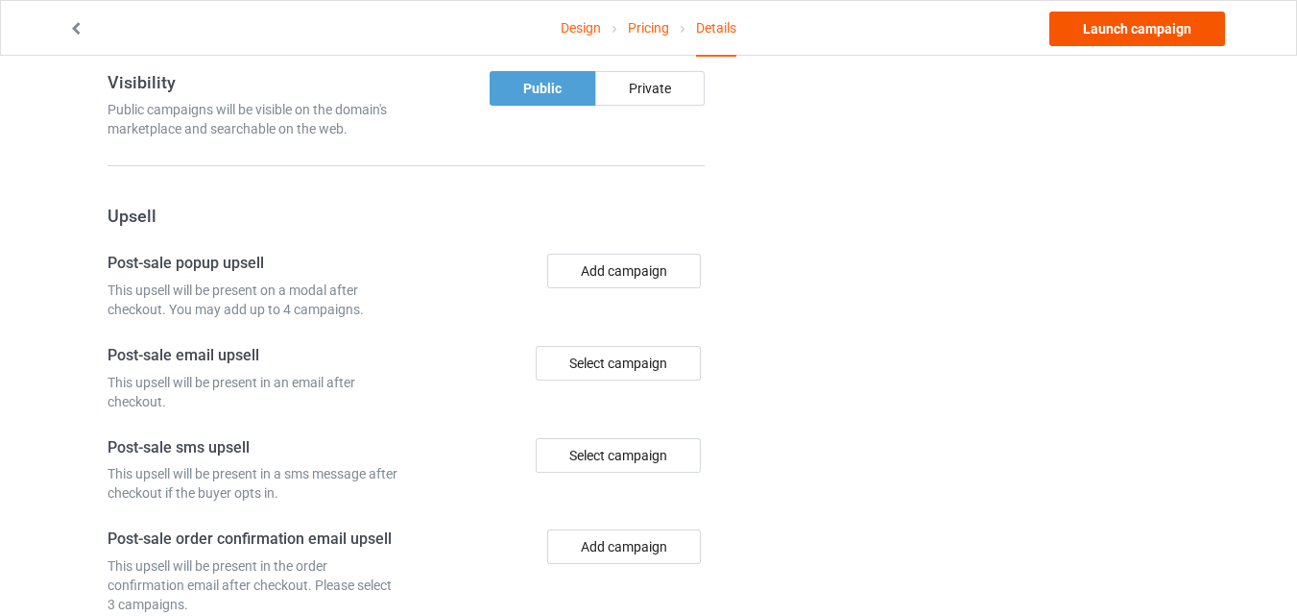
type input "[PERSON_NAME] Bathroom Funny"
click at [1129, 19] on link "Launch campaign" at bounding box center [1138, 29] width 176 height 35
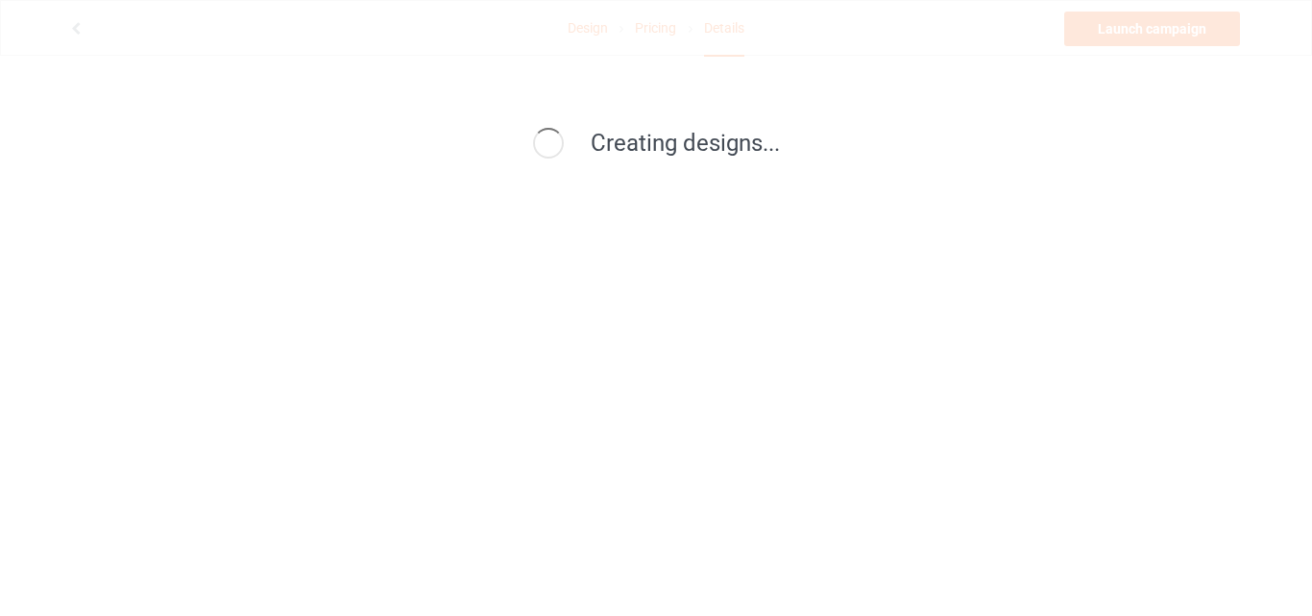
click at [860, 611] on div "Creating designs..." at bounding box center [656, 308] width 1312 height 616
